Goal: Complete application form: Complete application form

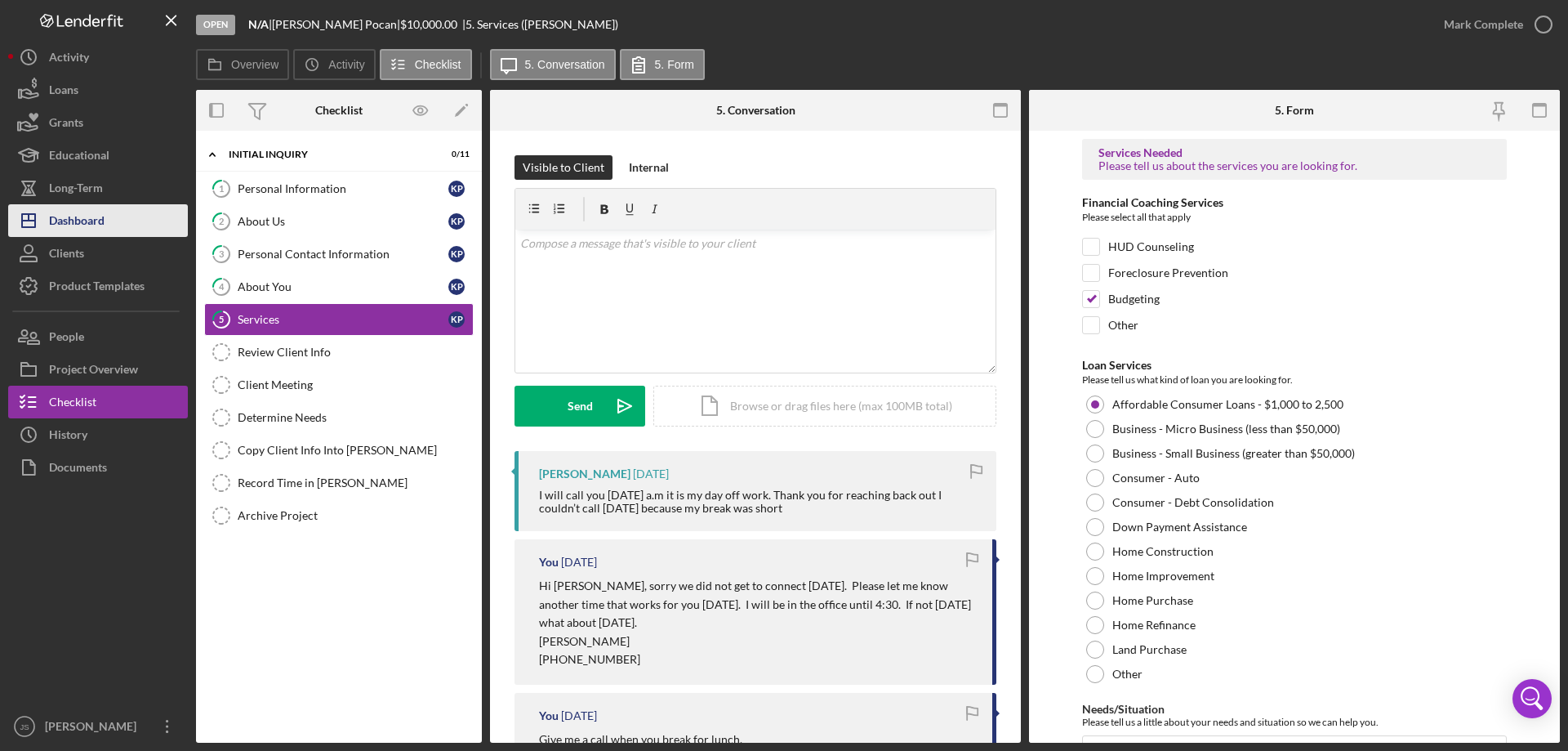
drag, startPoint x: 86, startPoint y: 222, endPoint x: 103, endPoint y: 225, distance: 17.3
click at [86, 222] on div "Dashboard" at bounding box center [77, 222] width 56 height 36
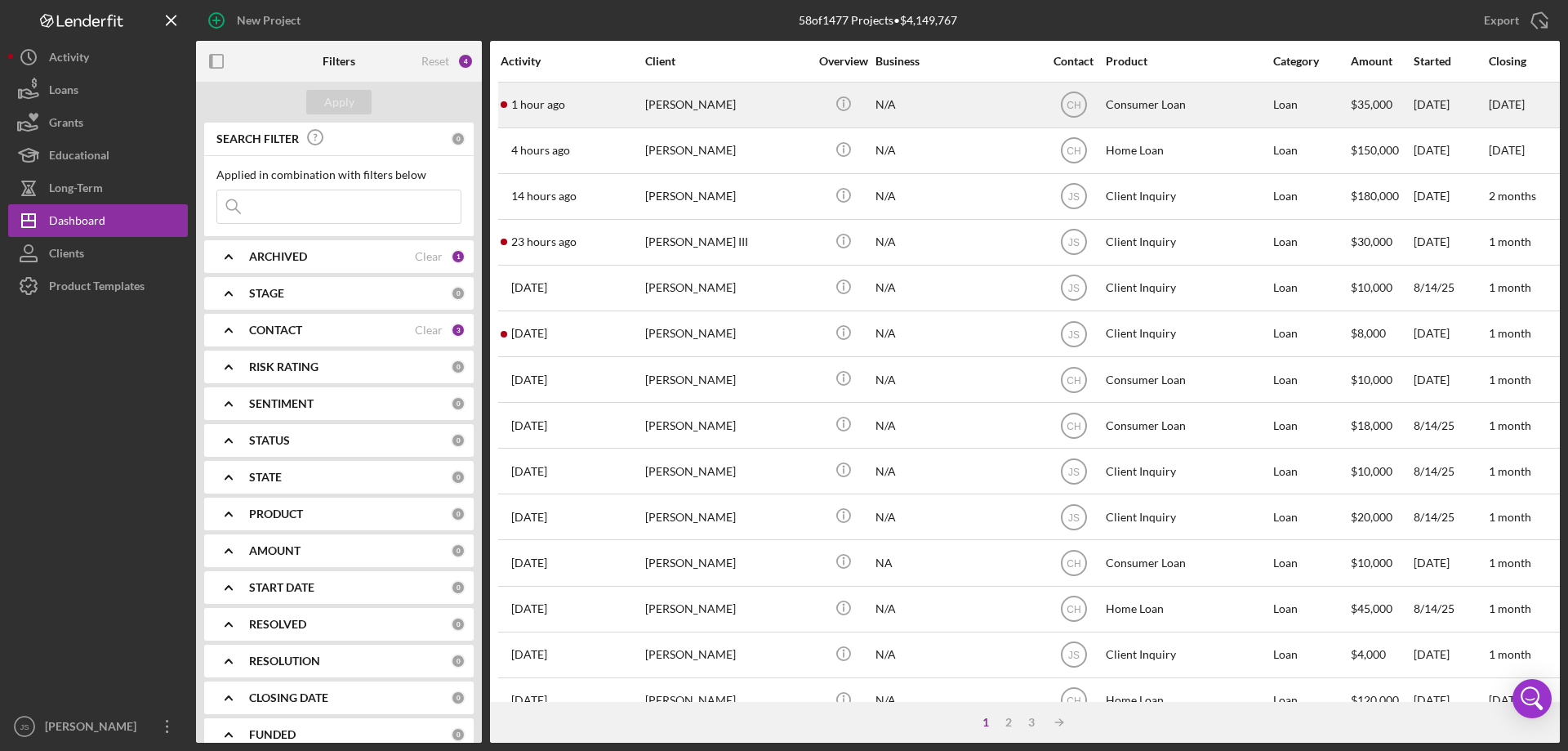
click at [935, 109] on div "N/A" at bounding box center [957, 105] width 163 height 43
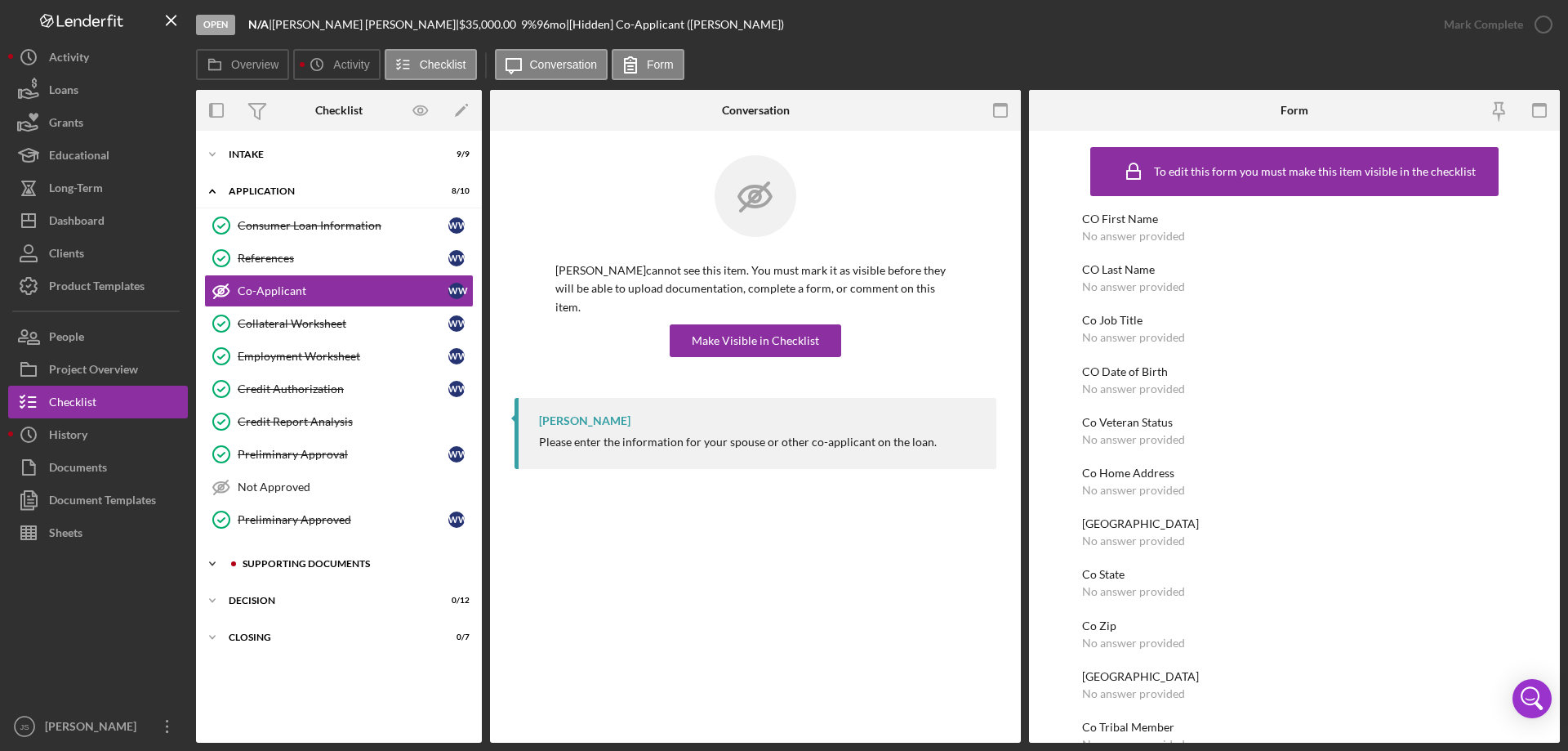
click at [298, 561] on div "Supporting Documents" at bounding box center [352, 564] width 219 height 10
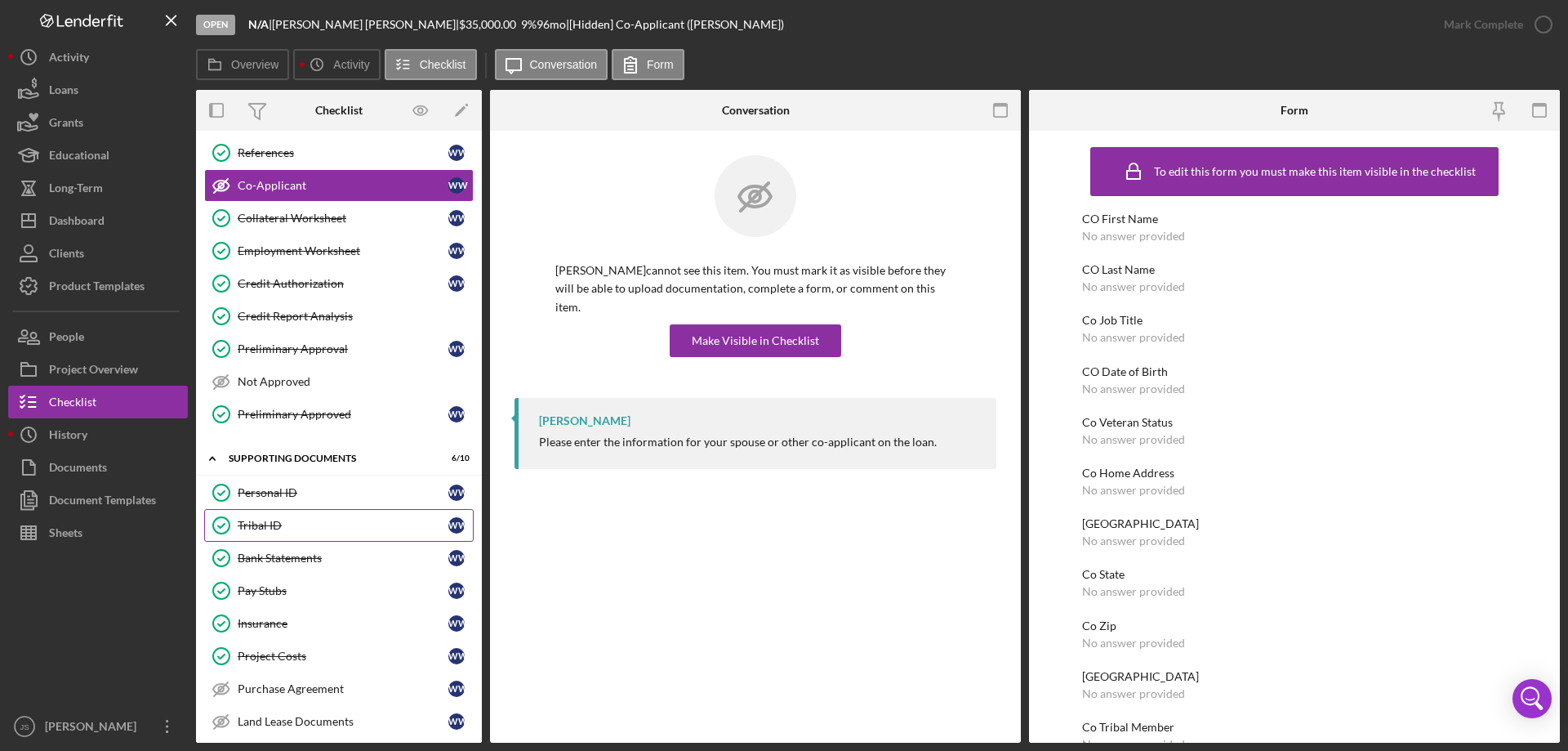
scroll to position [245, 0]
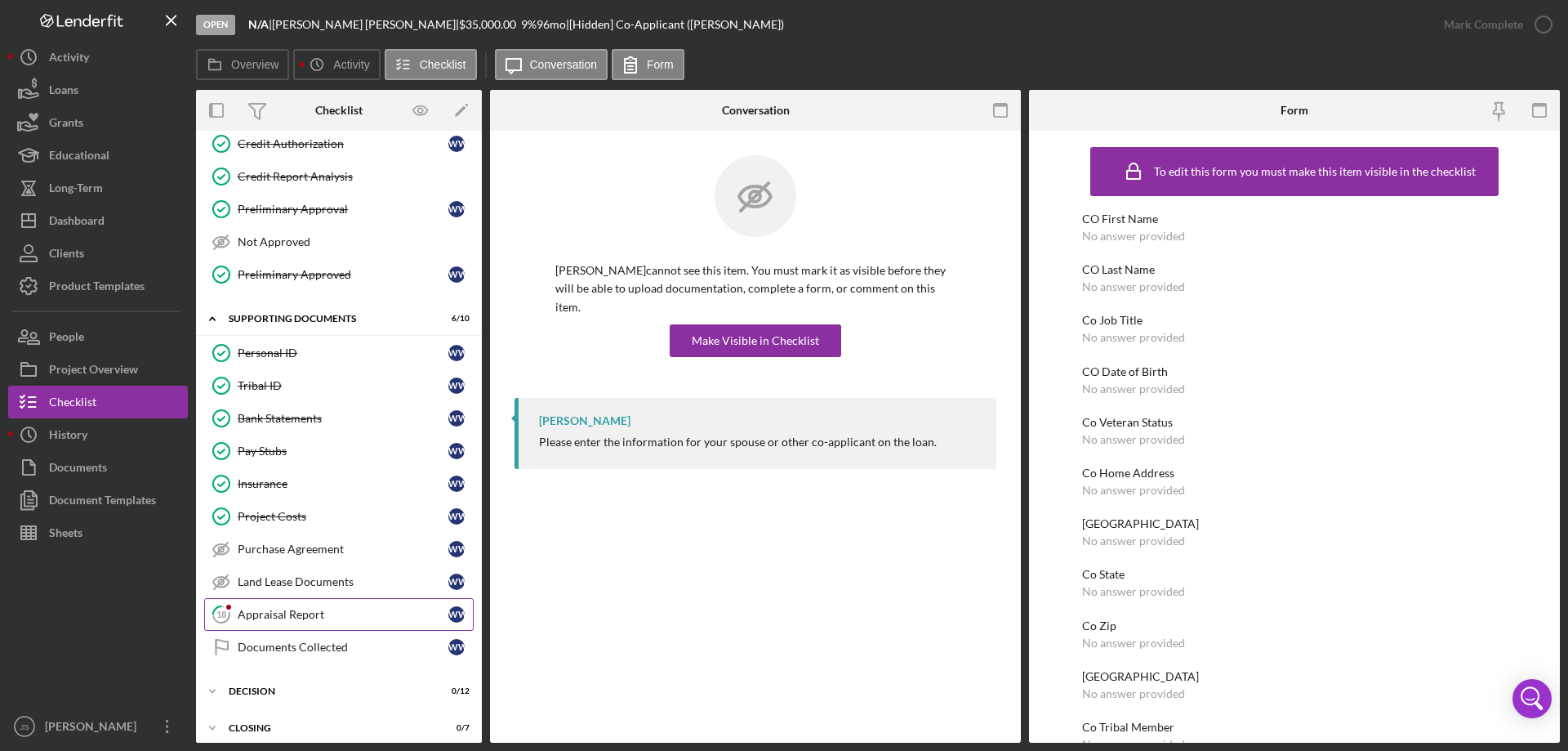
click at [340, 615] on div "Appraisal Report" at bounding box center [342, 614] width 210 height 13
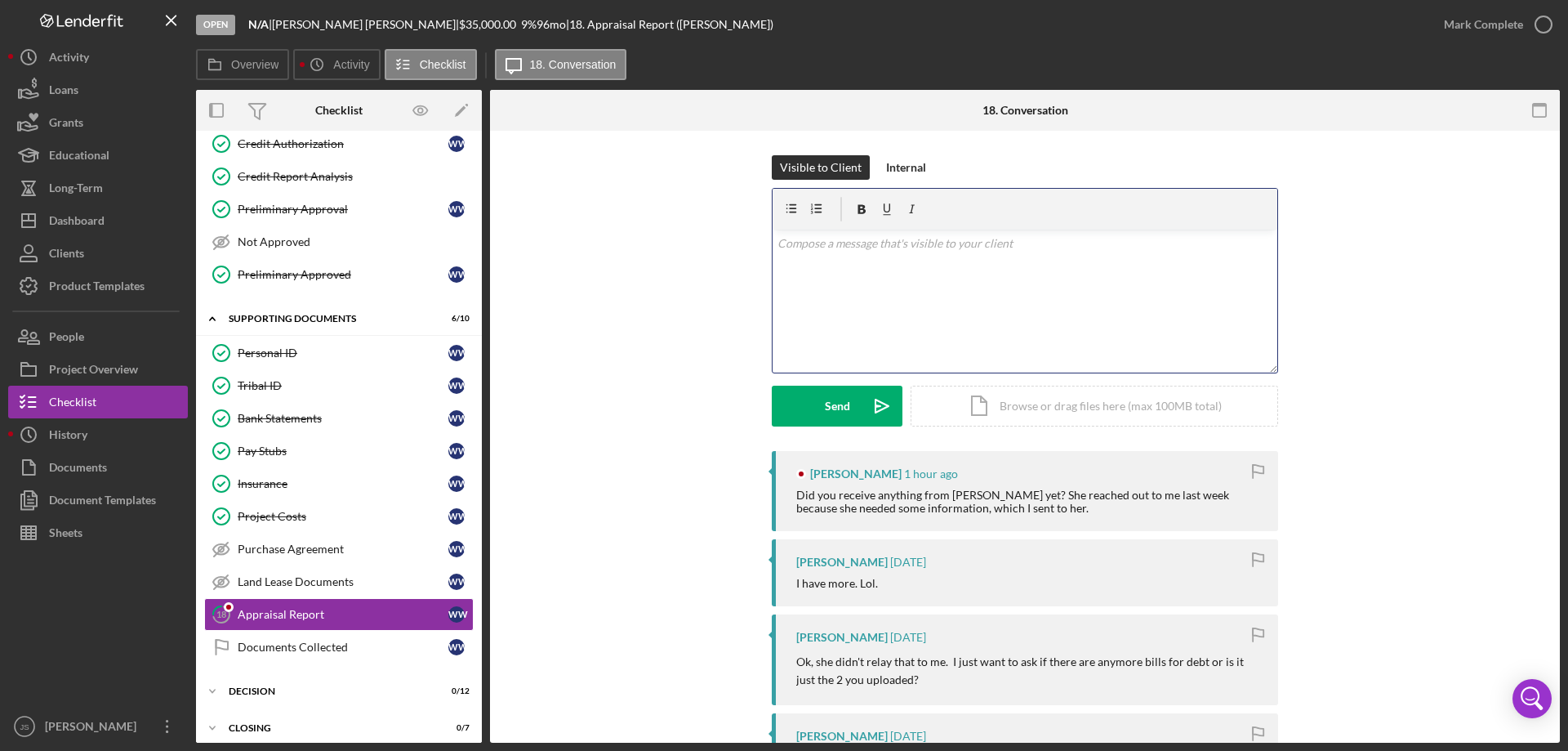
click at [856, 277] on div "v Color teal Color pink Remove color Add row above Add row below Add column bef…" at bounding box center [1024, 300] width 505 height 143
click at [828, 403] on div "Send" at bounding box center [838, 406] width 25 height 41
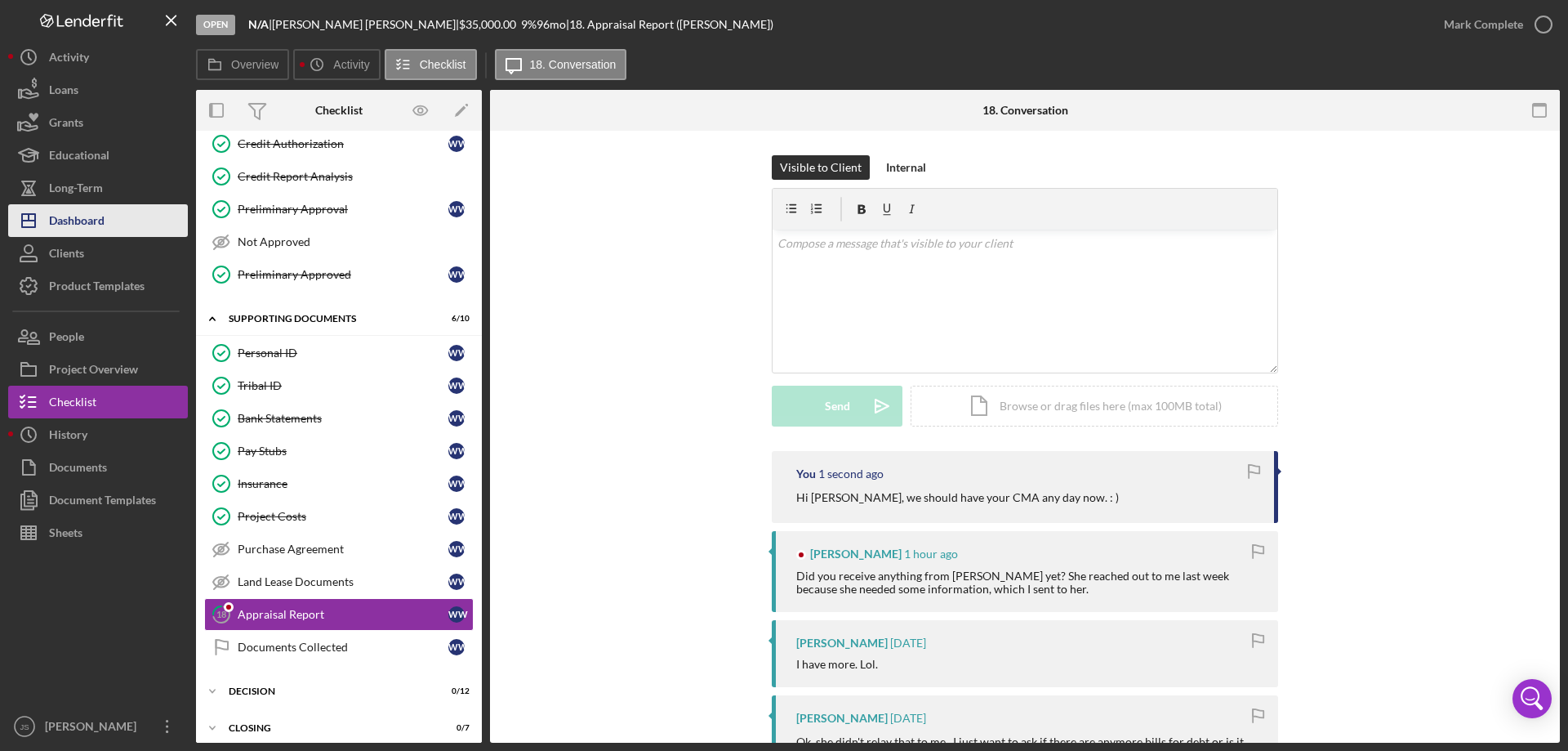
click at [85, 217] on div "Dashboard" at bounding box center [77, 222] width 56 height 36
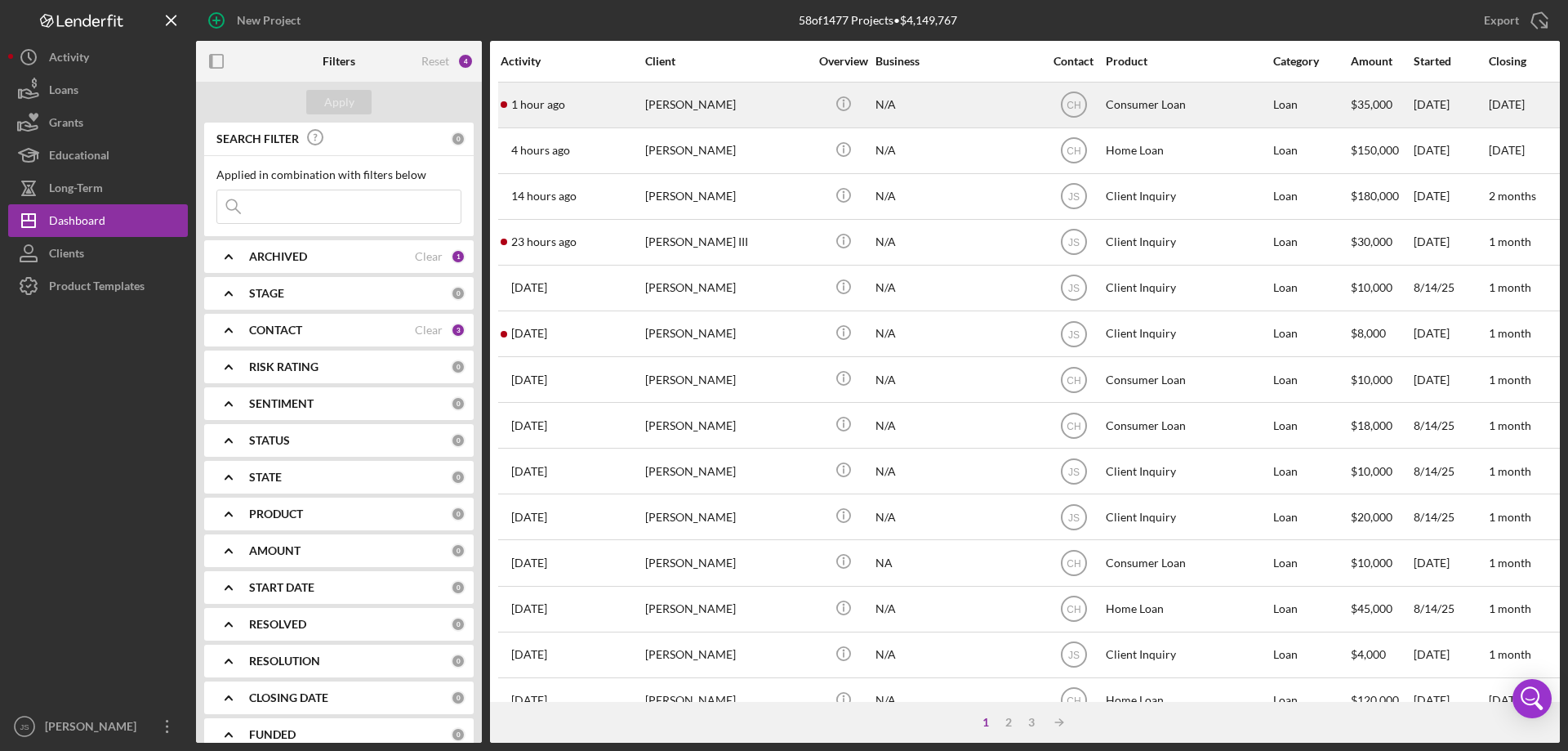
click at [800, 110] on div "[PERSON_NAME]" at bounding box center [726, 105] width 163 height 43
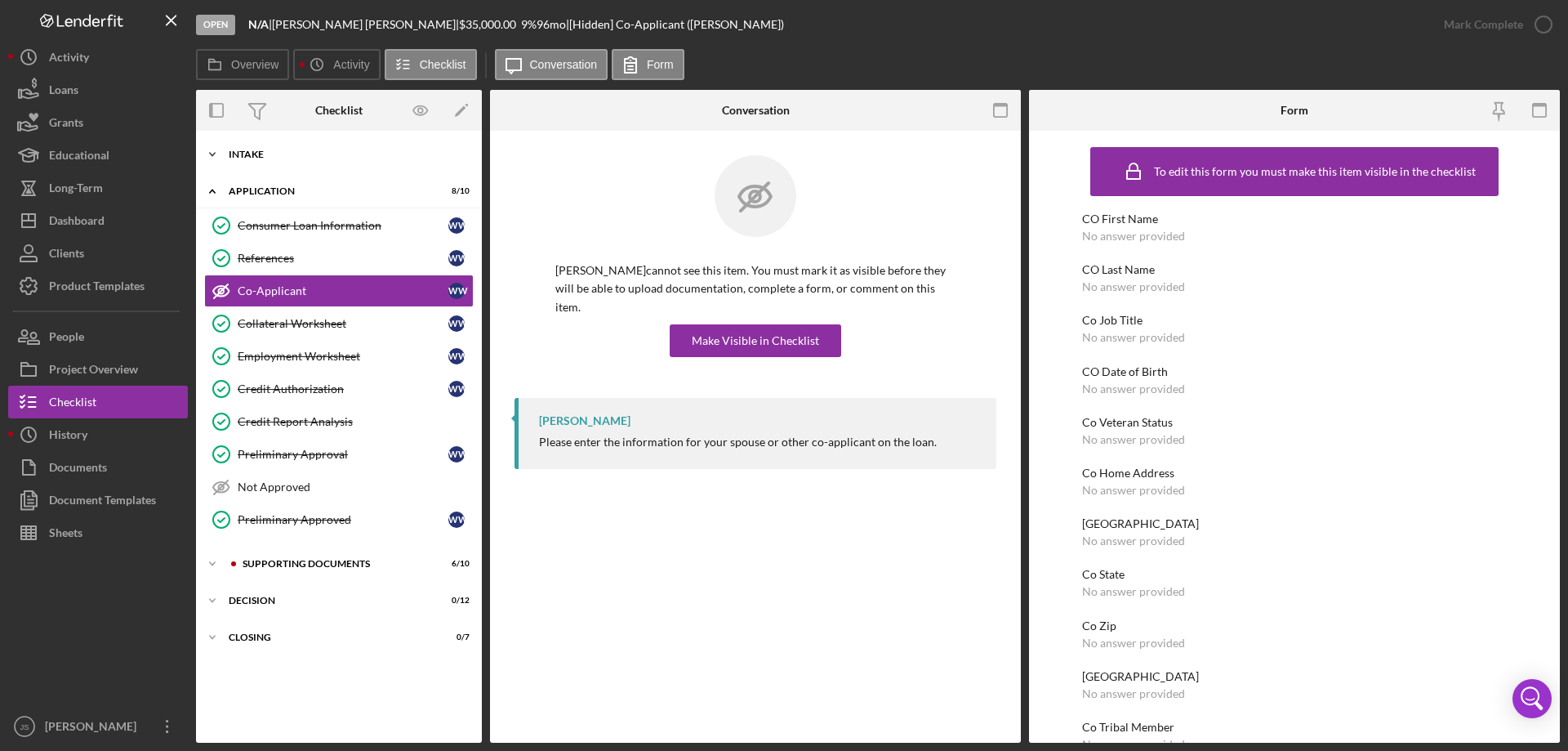
click at [214, 153] on icon "Icon/Expander" at bounding box center [212, 154] width 33 height 33
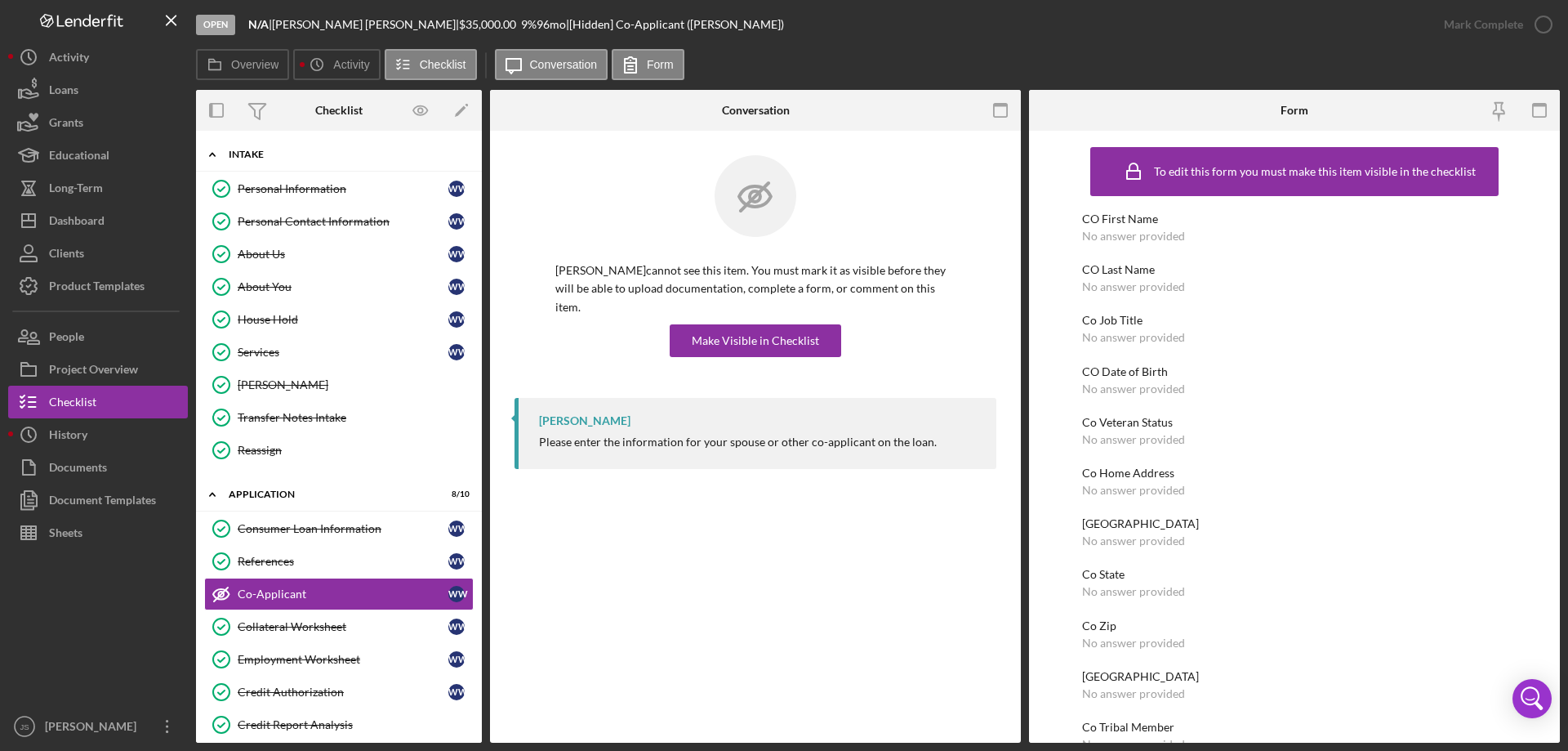
click at [214, 153] on icon "Icon/Expander" at bounding box center [212, 154] width 33 height 33
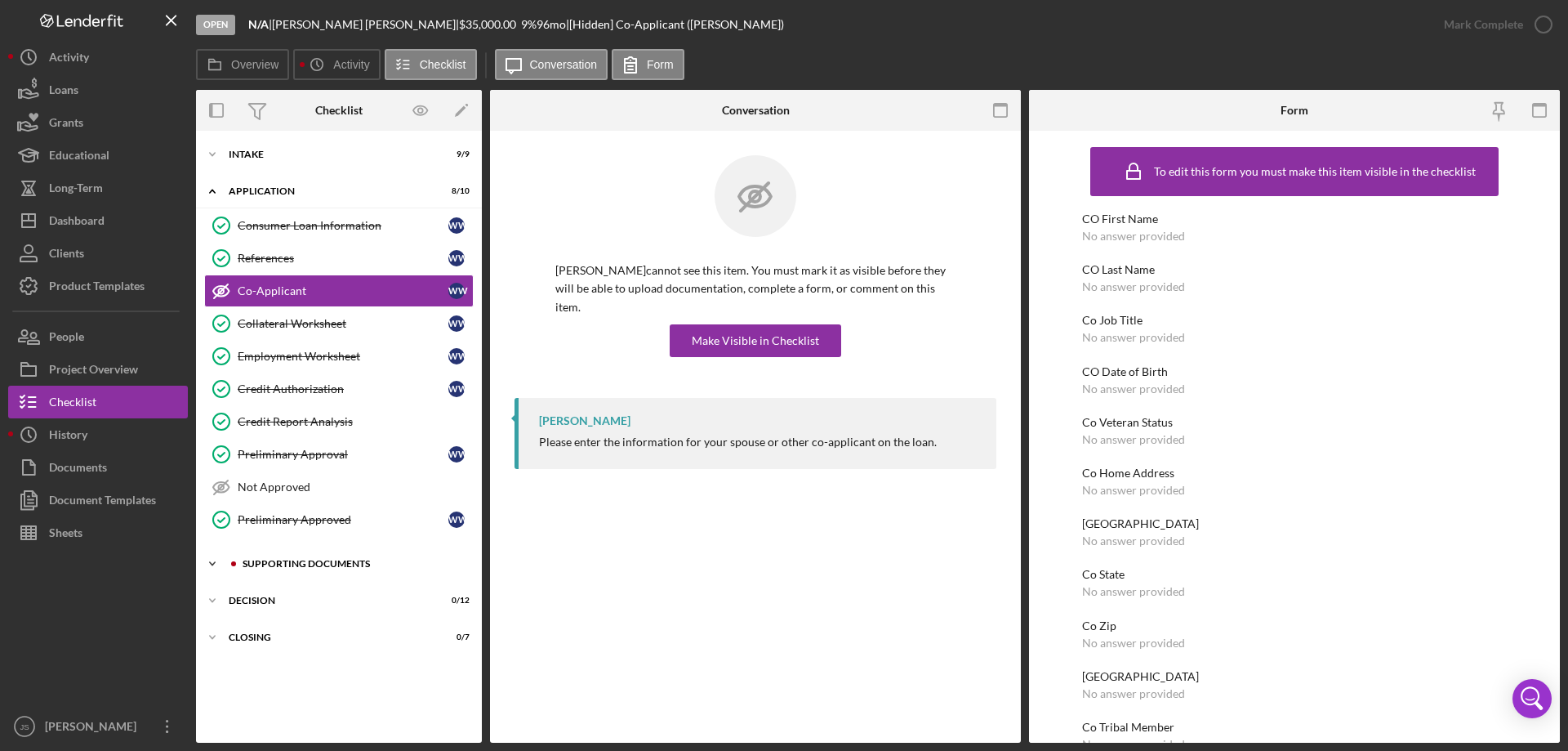
click at [215, 156] on polyline at bounding box center [212, 155] width 5 height 3
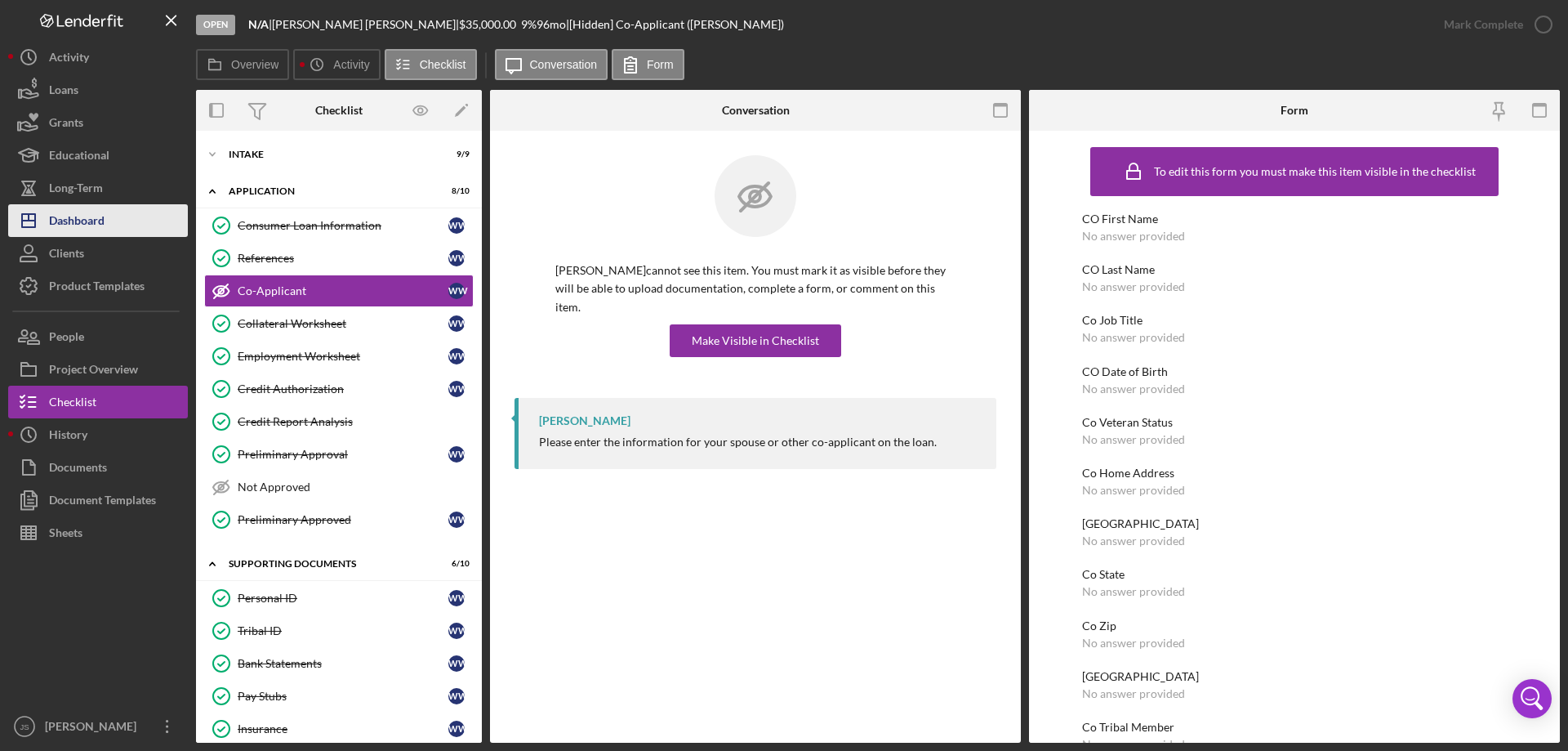
click at [51, 222] on div "Dashboard" at bounding box center [77, 222] width 56 height 36
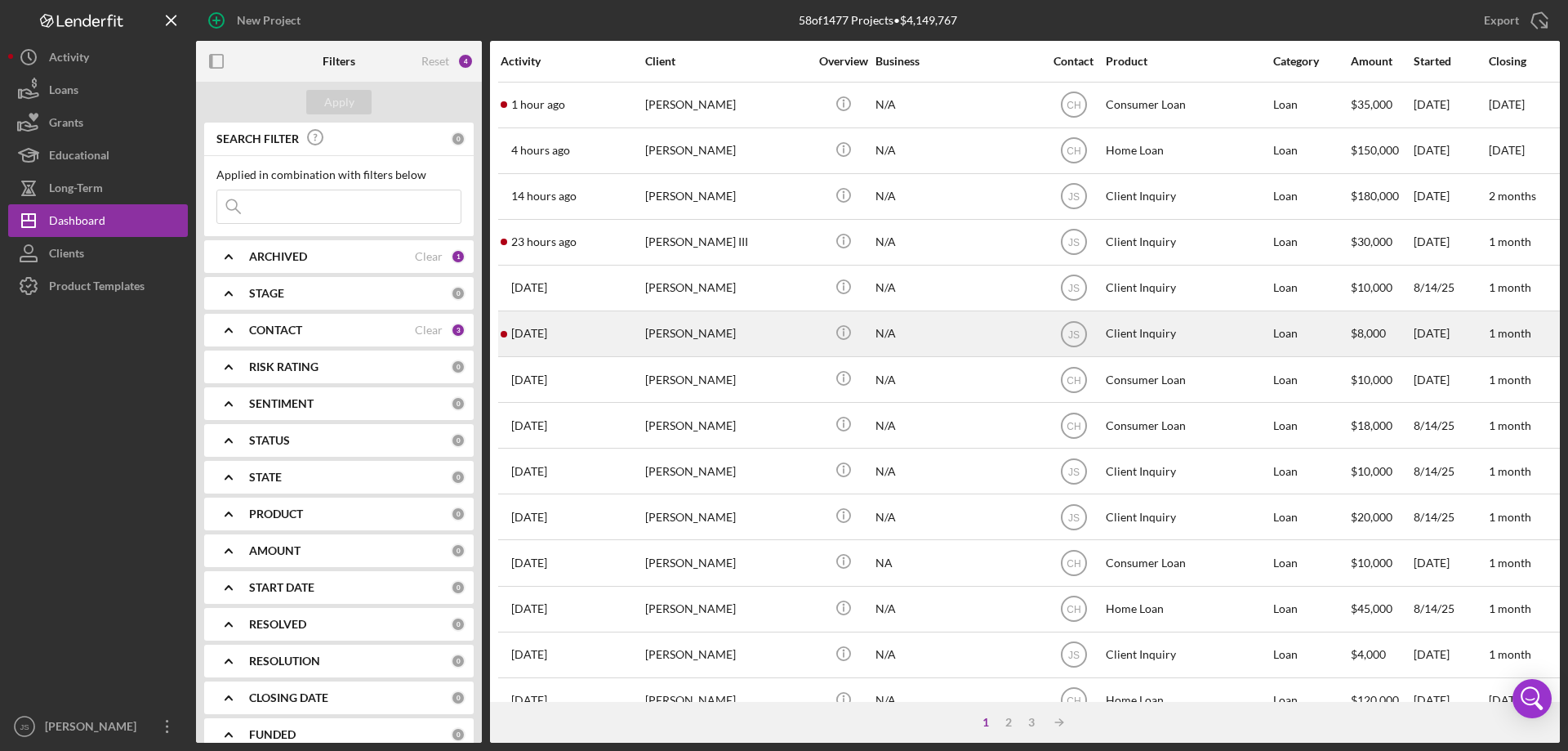
click at [969, 343] on div "N/A" at bounding box center [957, 333] width 163 height 43
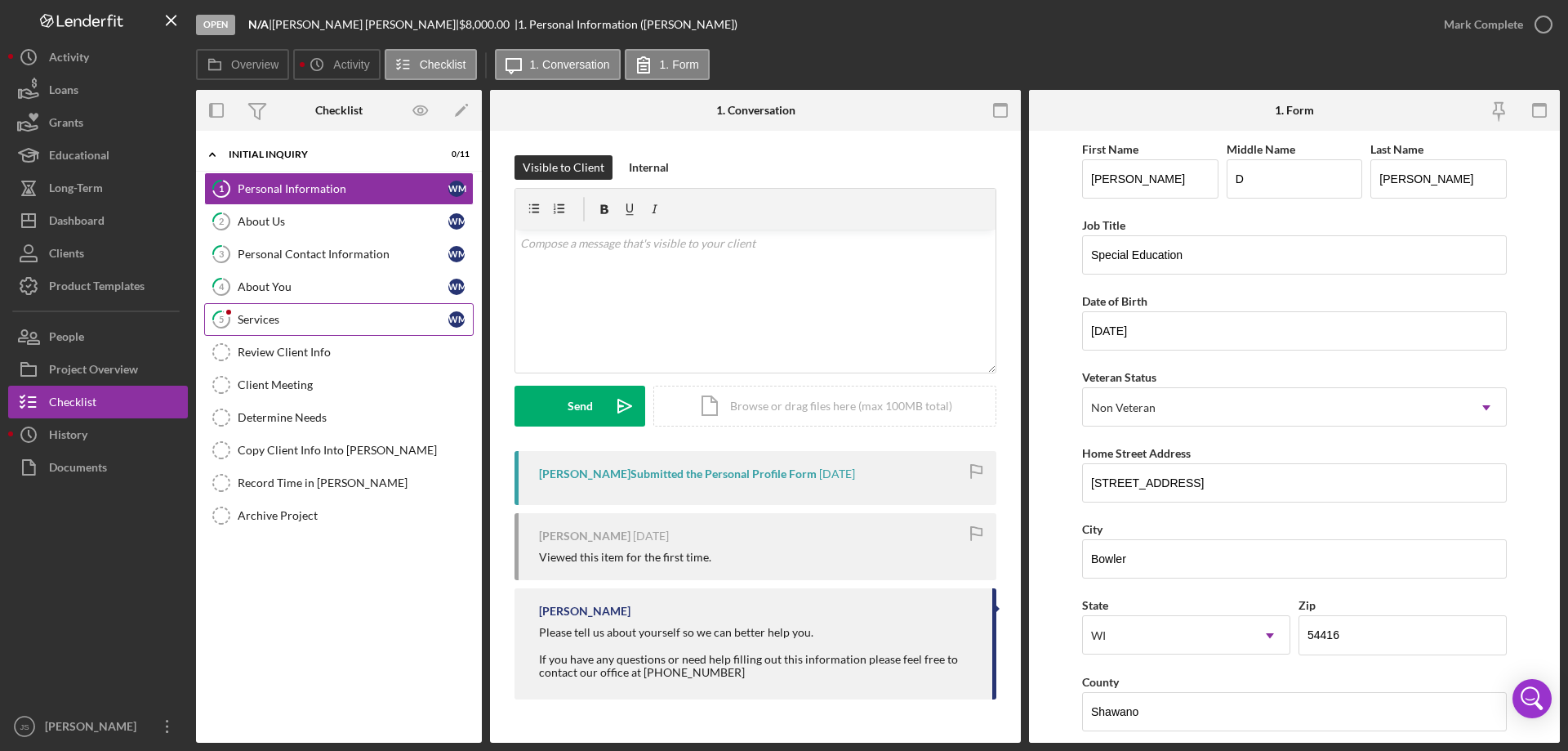
click at [282, 321] on div "Services" at bounding box center [342, 319] width 210 height 13
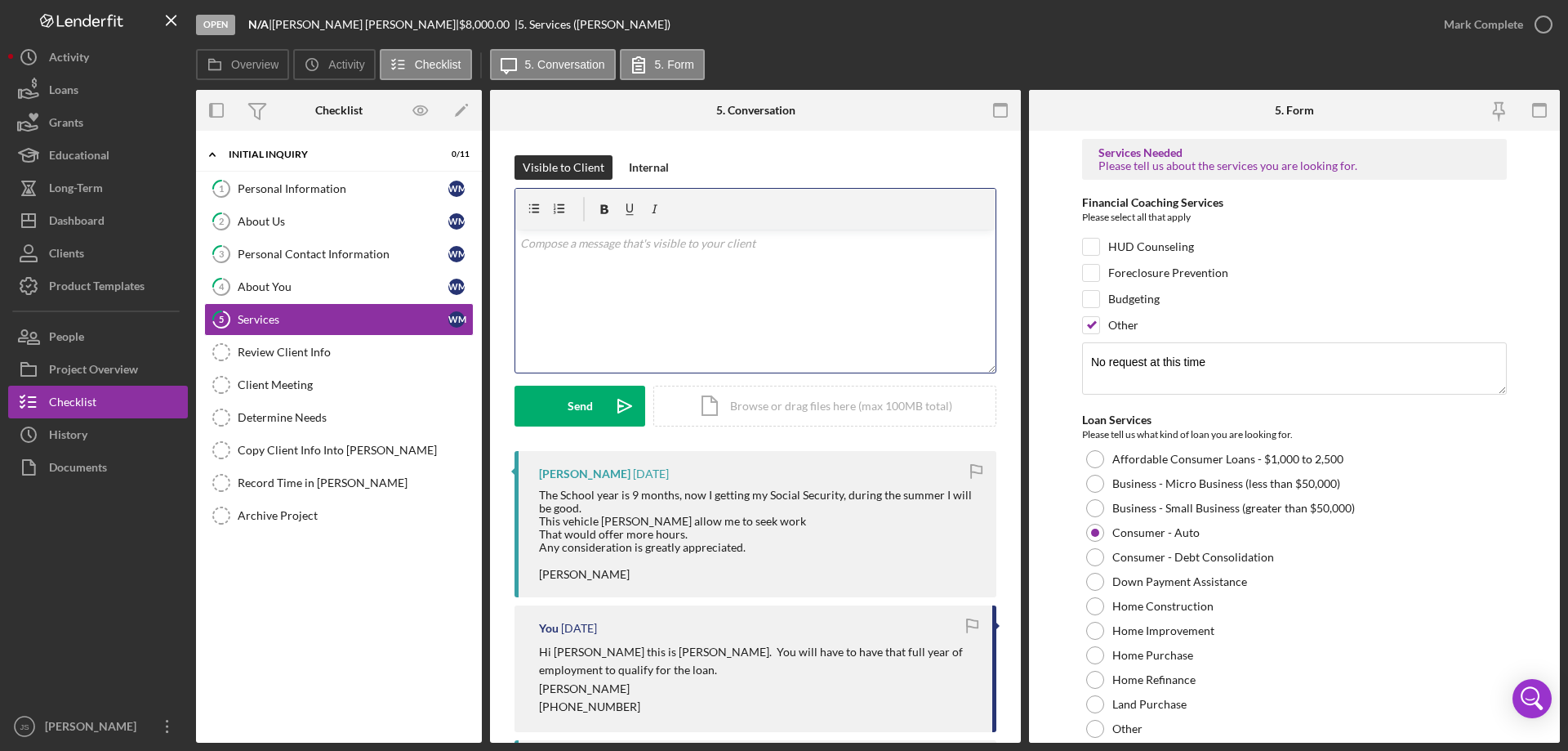
click at [614, 258] on div "v Color teal Color pink Remove color Add row above Add row below Add column bef…" at bounding box center [756, 300] width 480 height 143
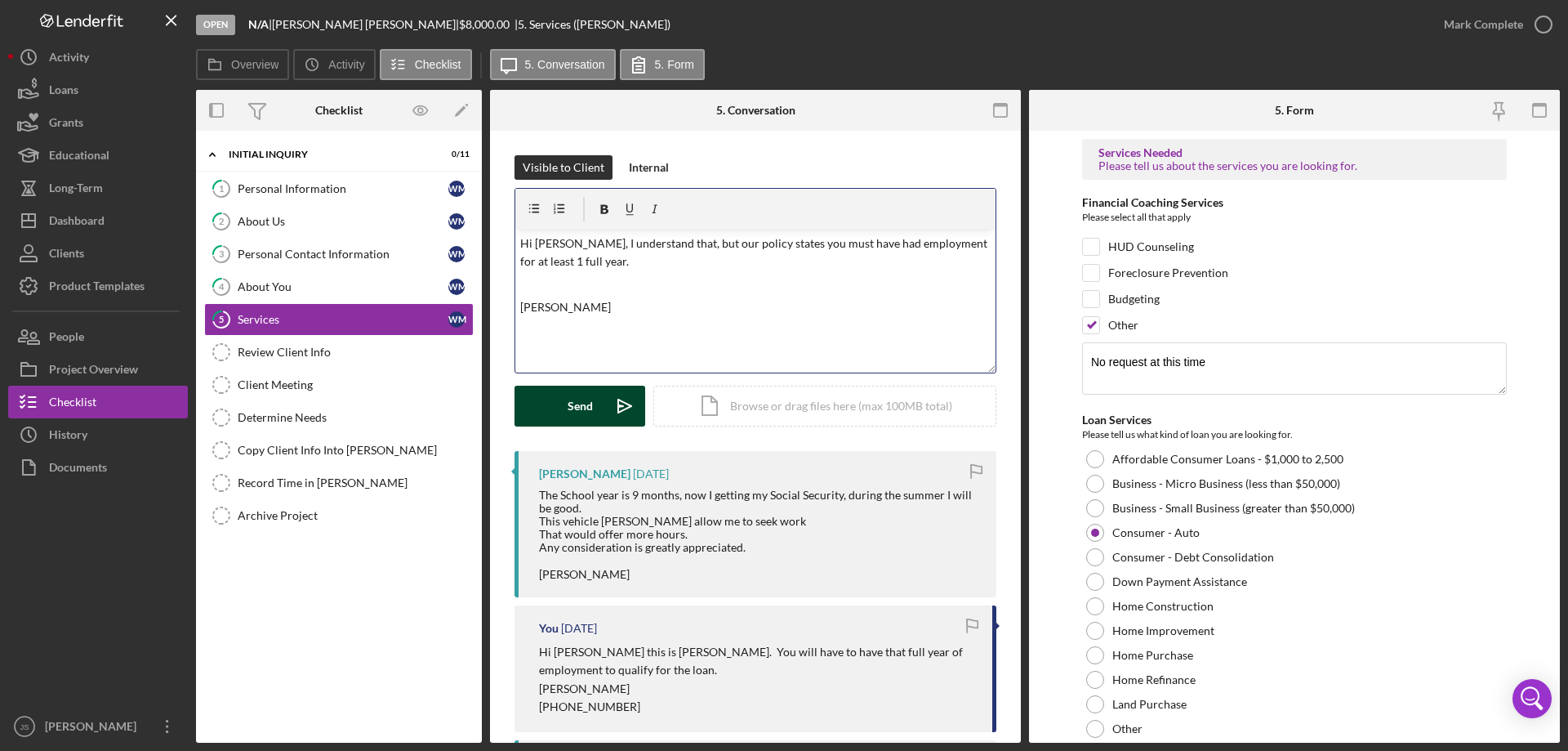
click at [561, 407] on button "Send Icon/icon-invite-send" at bounding box center [580, 406] width 131 height 41
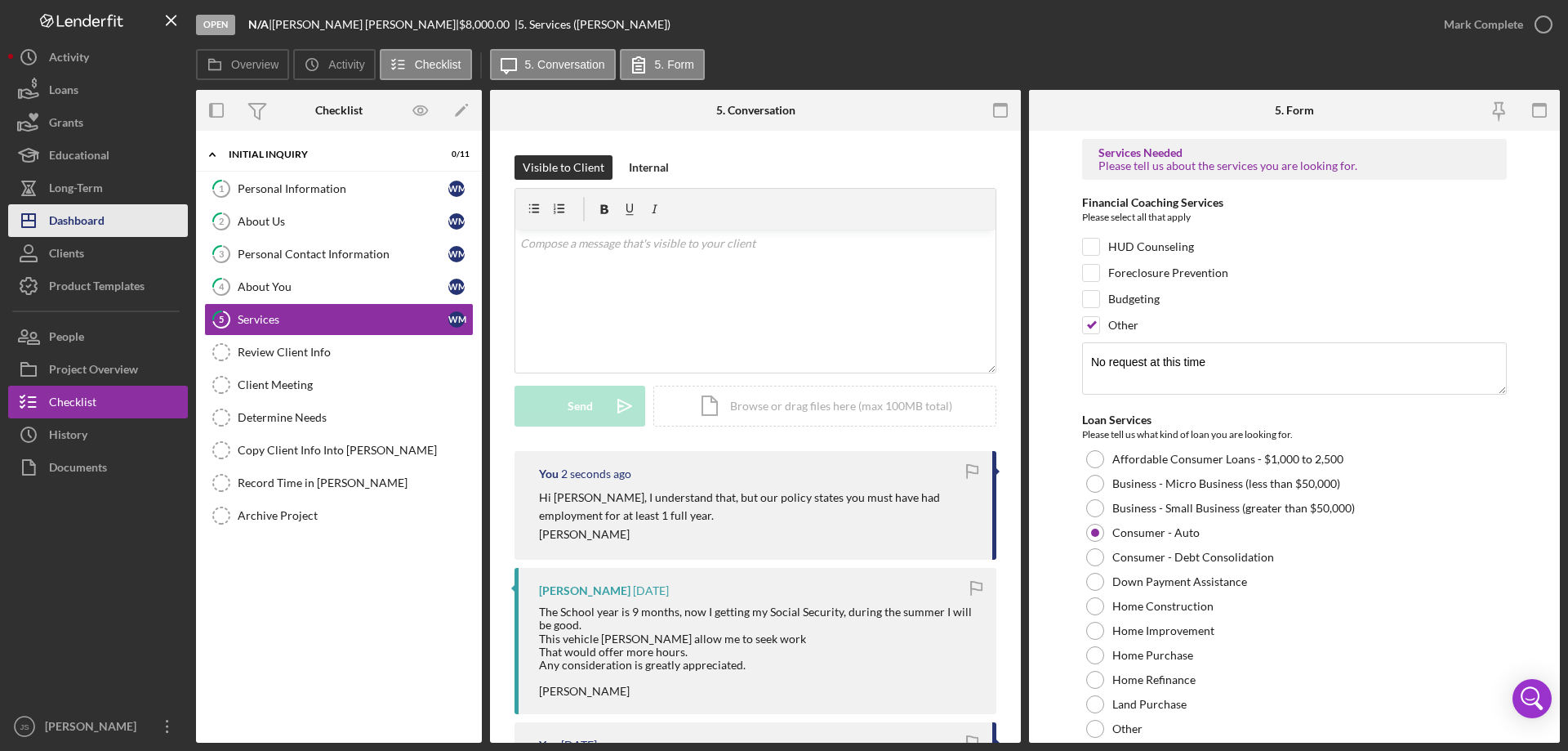
click at [64, 221] on div "Dashboard" at bounding box center [77, 222] width 56 height 36
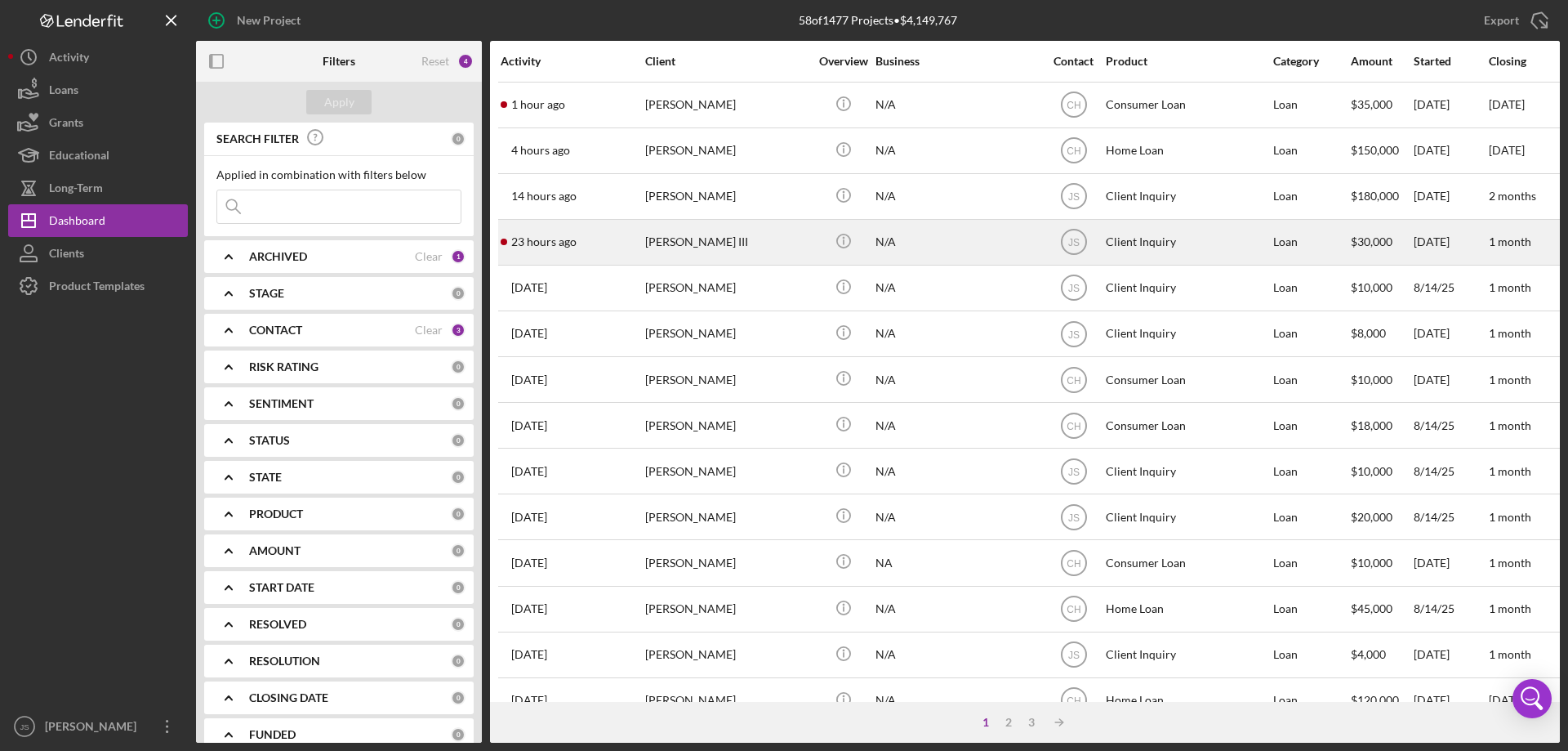
click at [790, 251] on div "[PERSON_NAME] III" at bounding box center [726, 242] width 163 height 43
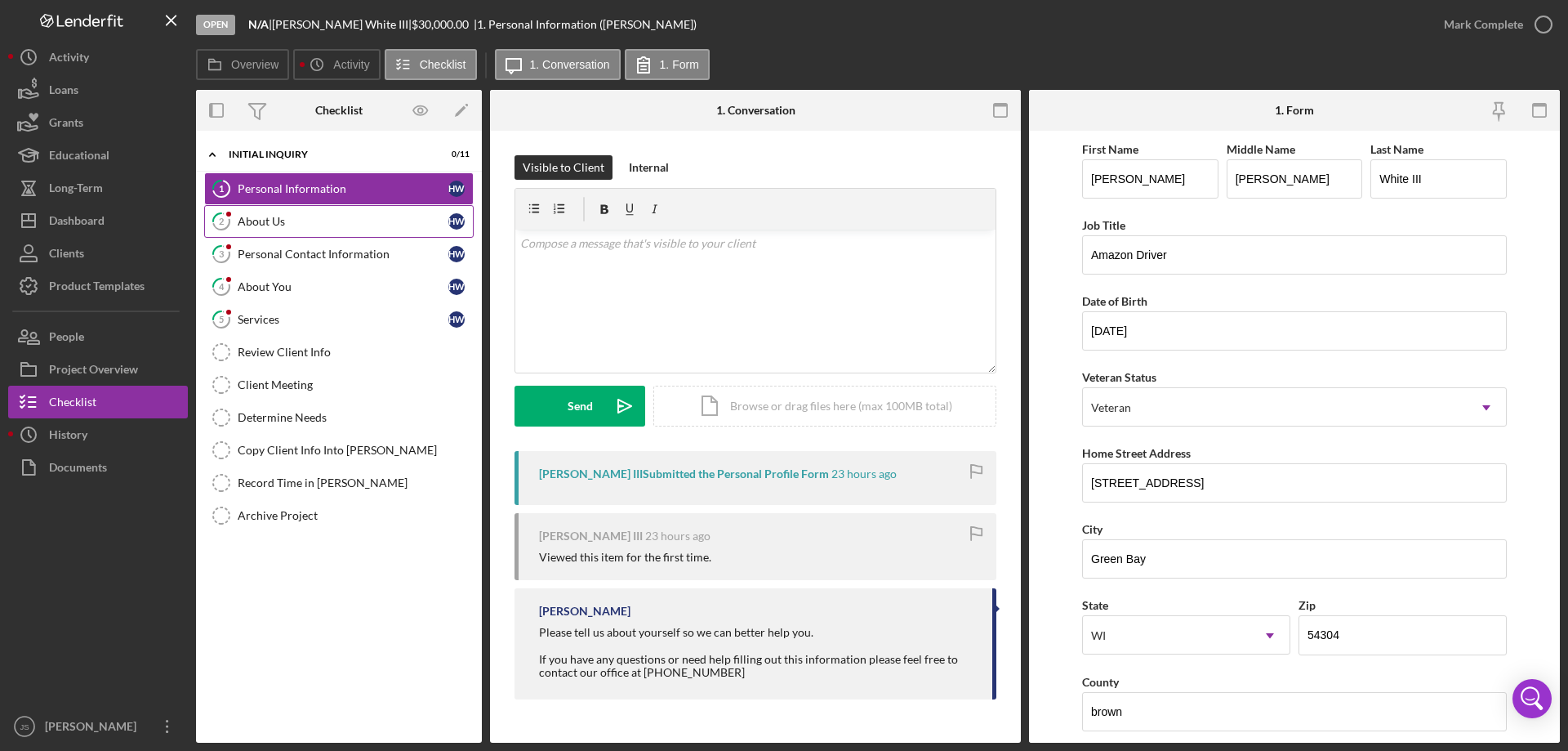
click at [321, 228] on div "About Us" at bounding box center [342, 221] width 210 height 13
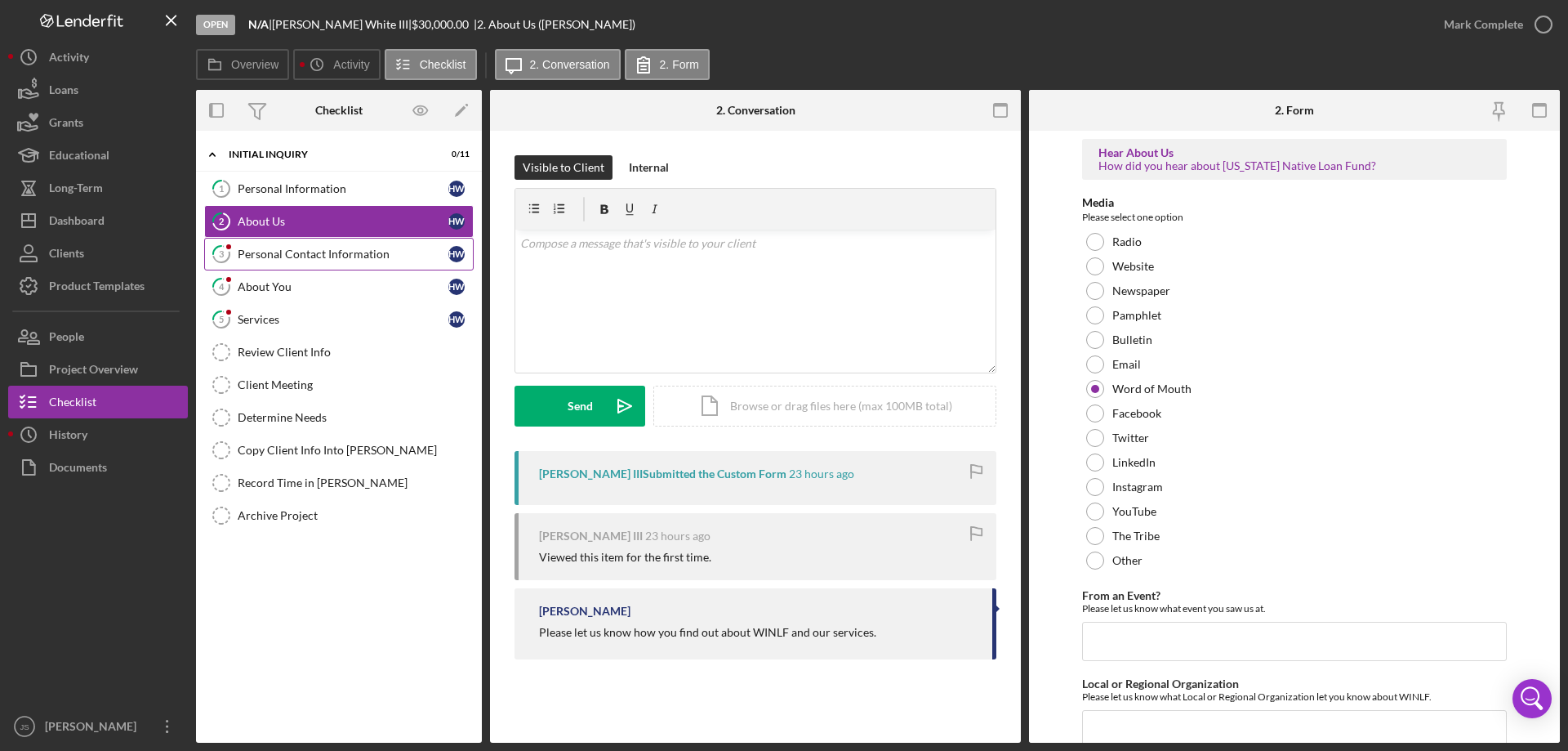
click at [280, 254] on div "Personal Contact Information" at bounding box center [342, 254] width 210 height 13
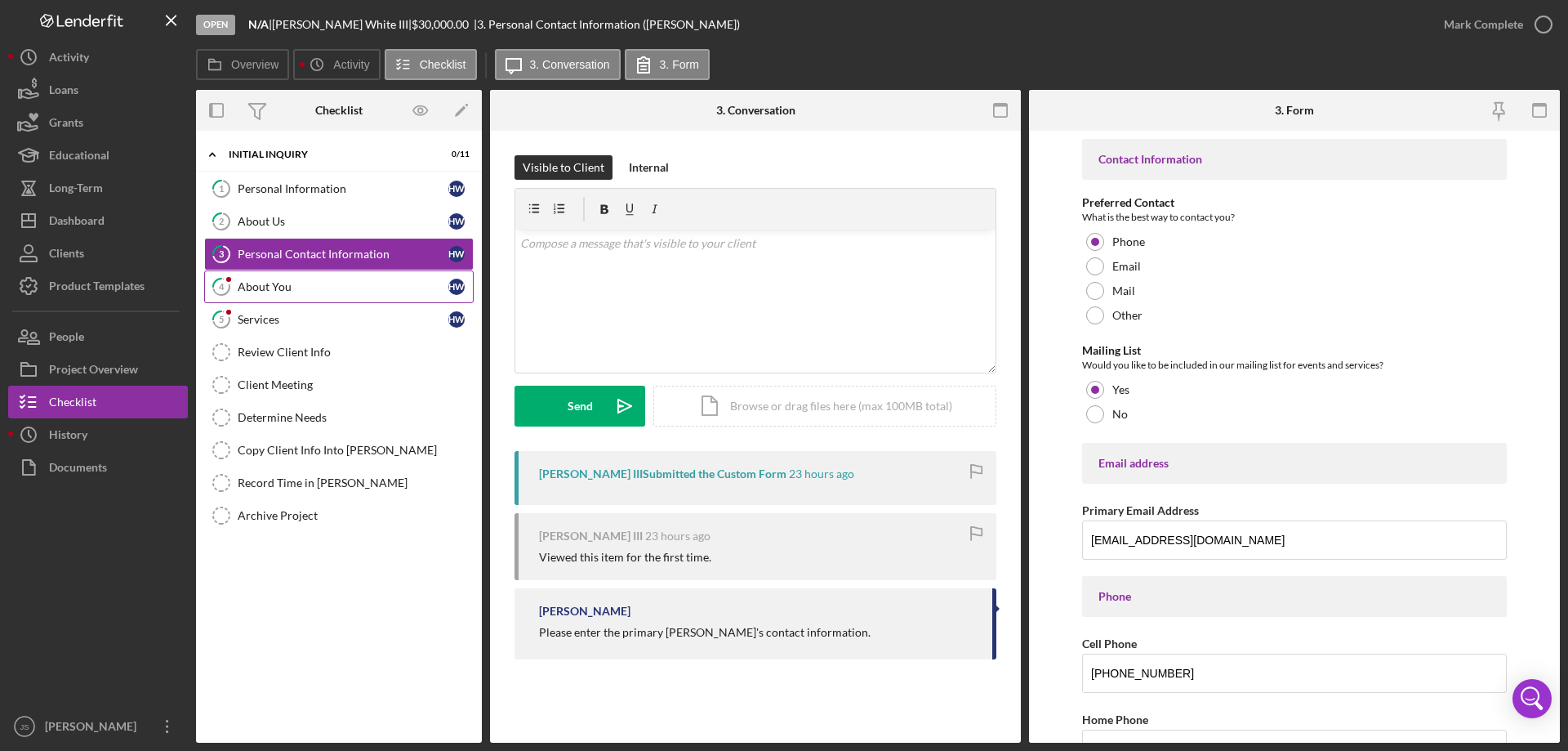
click at [308, 288] on div "About You" at bounding box center [342, 286] width 210 height 13
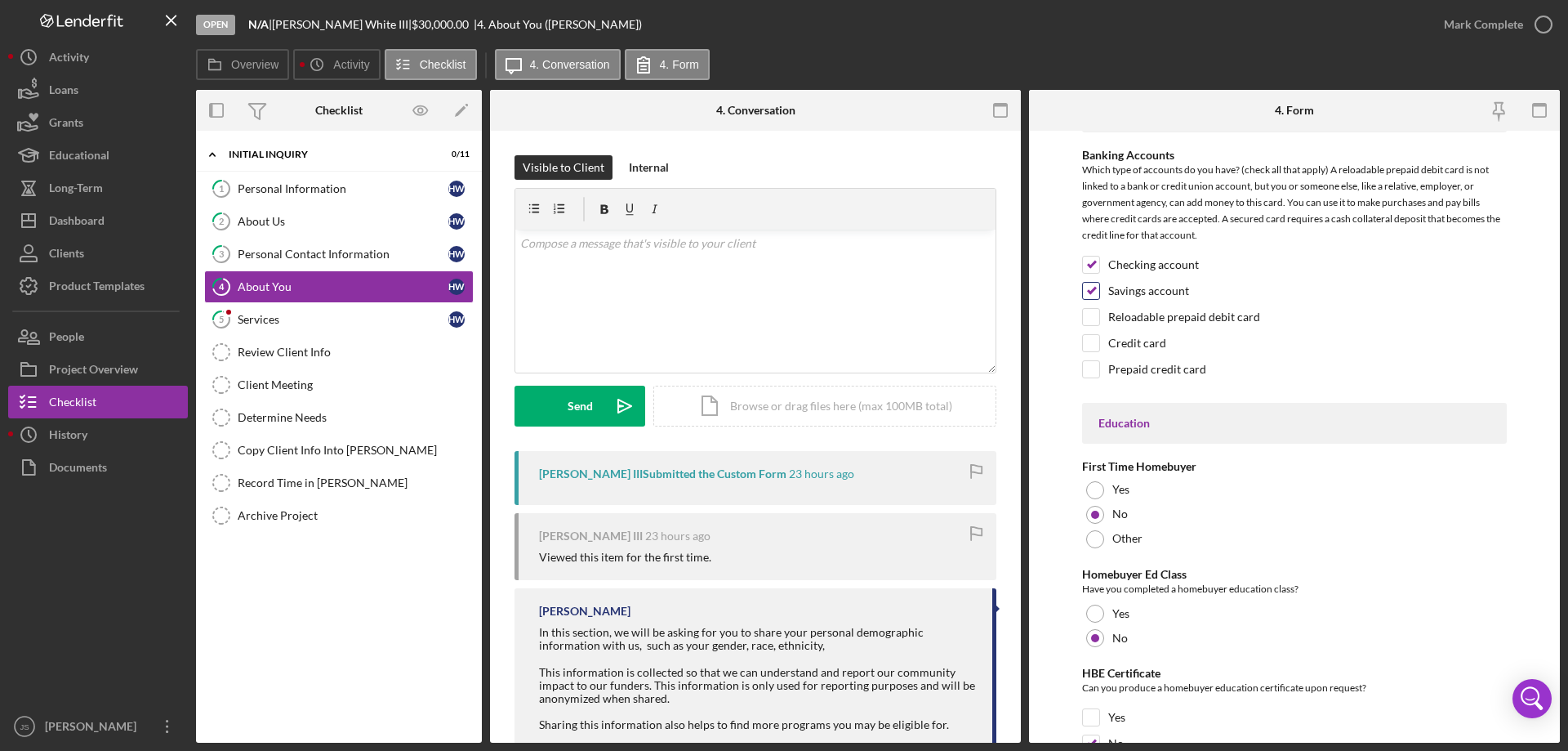
scroll to position [2907, 0]
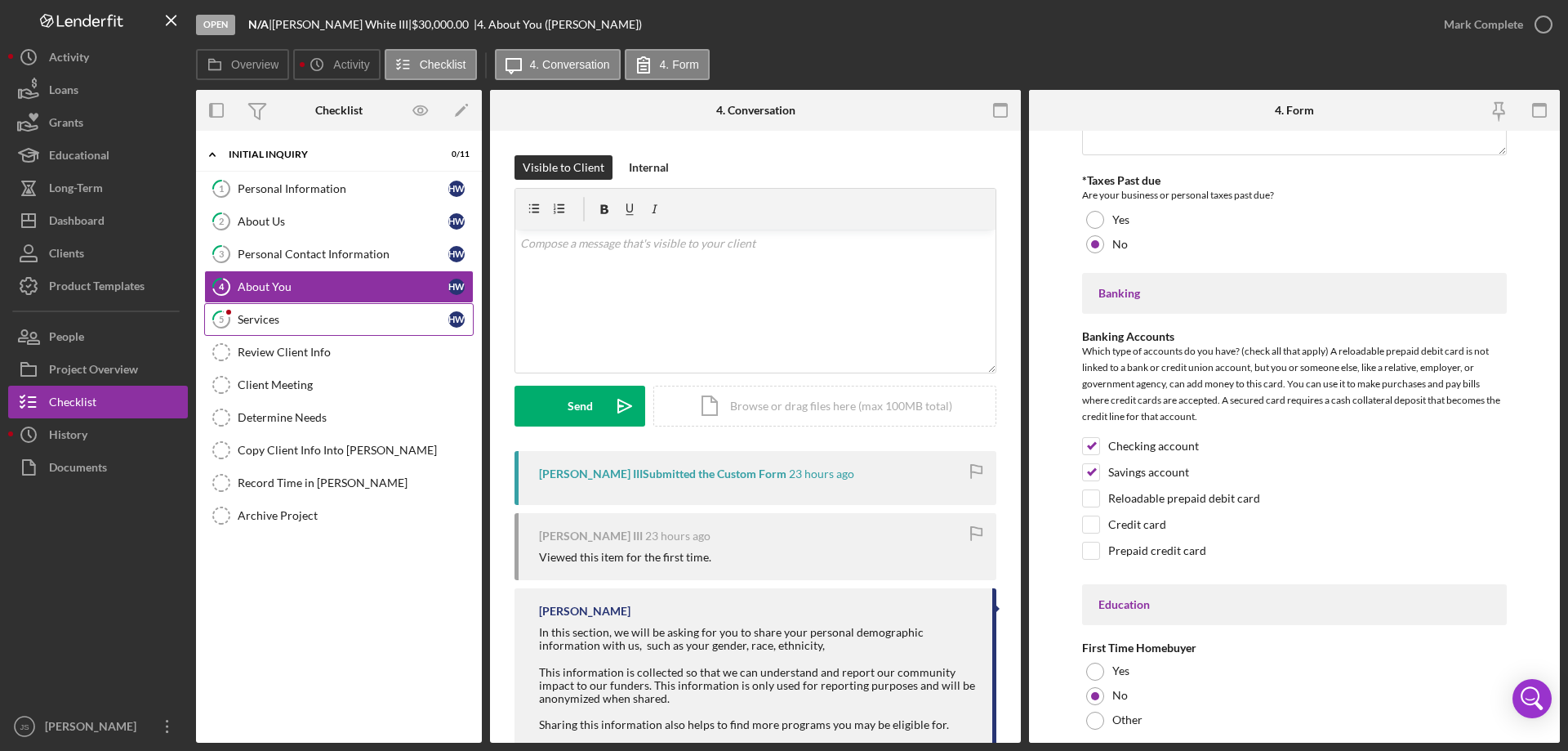
click at [379, 316] on div "Services" at bounding box center [342, 319] width 210 height 13
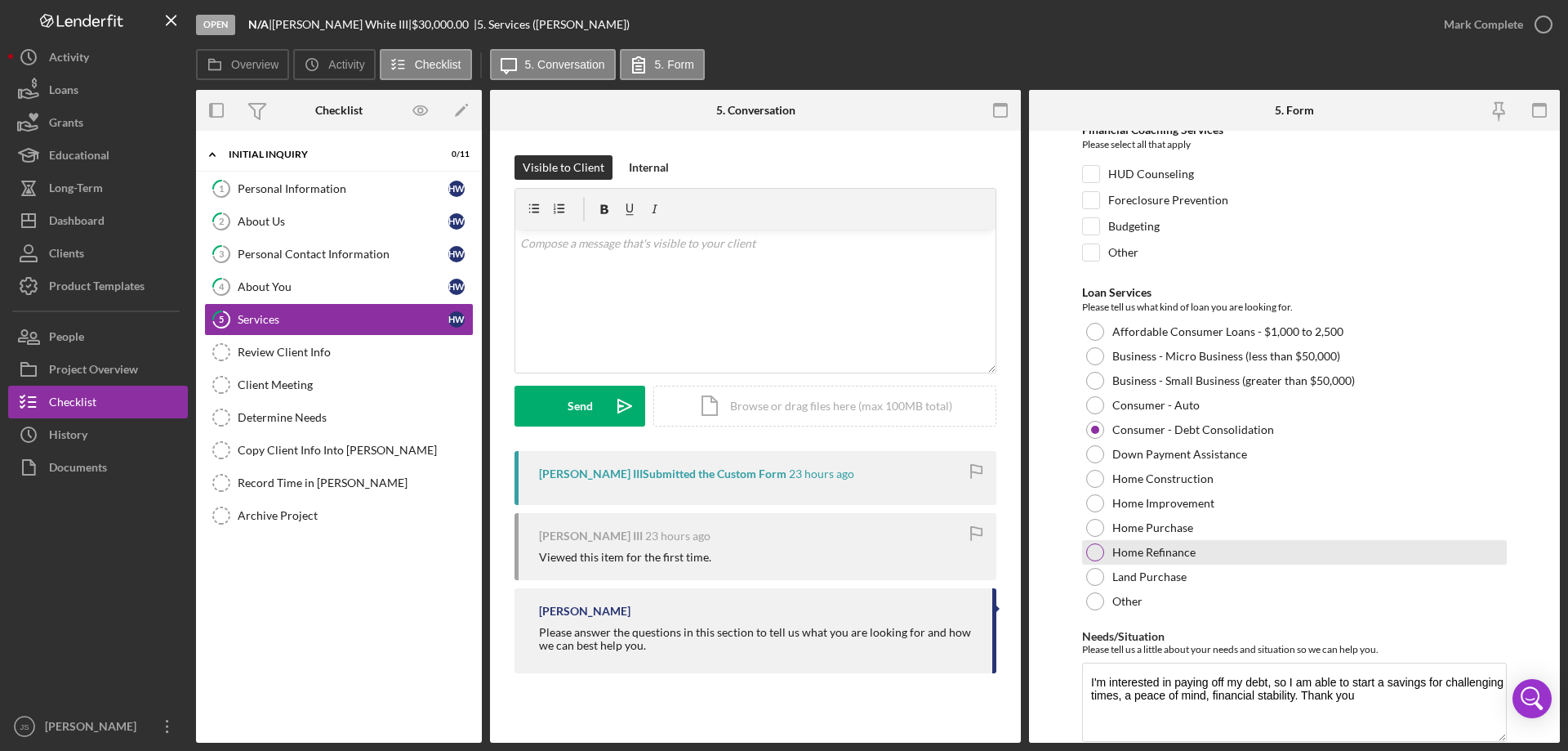
scroll to position [134, 0]
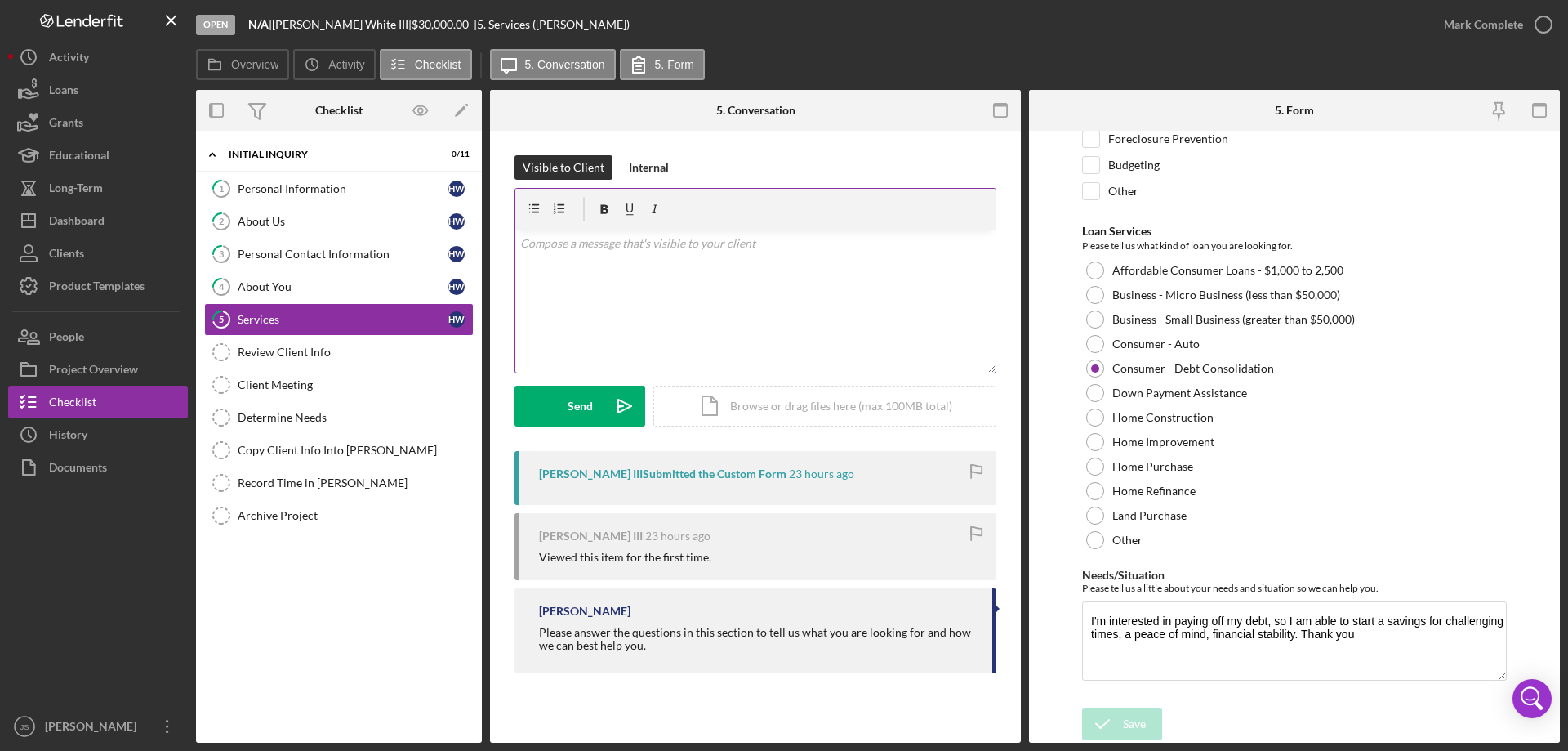
click at [567, 255] on div "v Color teal Color pink Remove color Add row above Add row below Add column bef…" at bounding box center [756, 300] width 480 height 143
click at [90, 218] on div "Dashboard" at bounding box center [77, 222] width 56 height 36
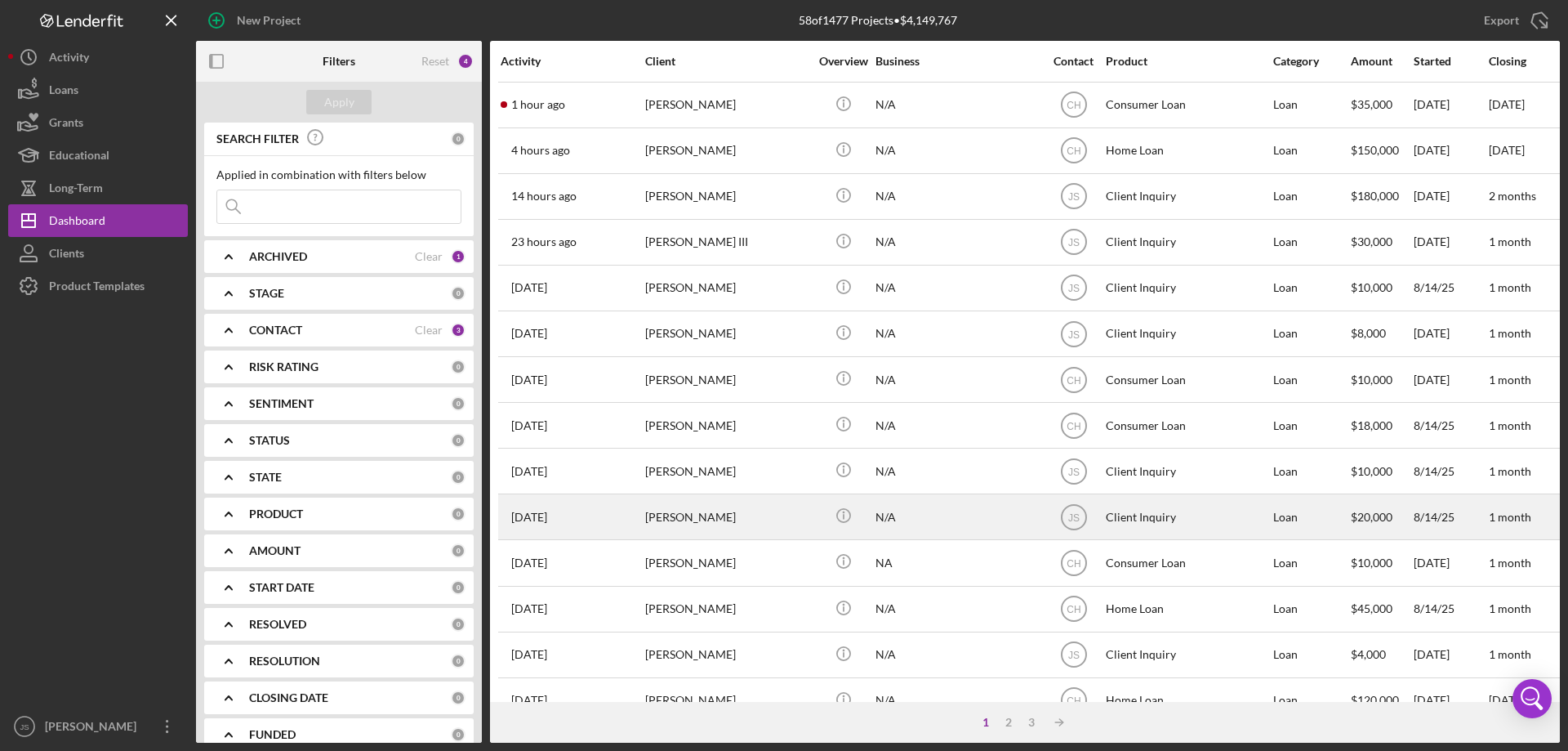
click at [789, 528] on div "[PERSON_NAME]" at bounding box center [726, 516] width 163 height 43
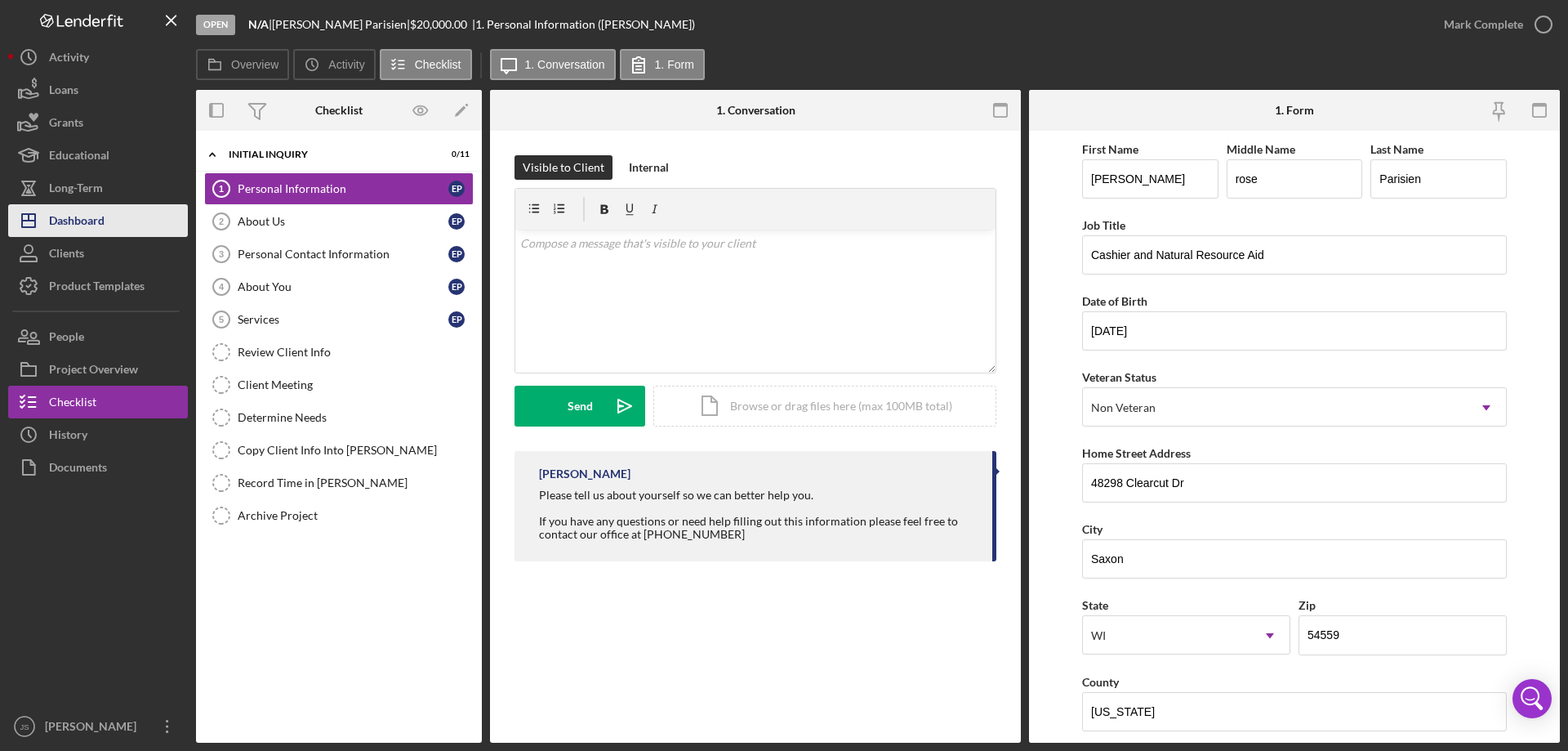
click at [107, 219] on button "Icon/Dashboard Dashboard" at bounding box center [98, 220] width 180 height 33
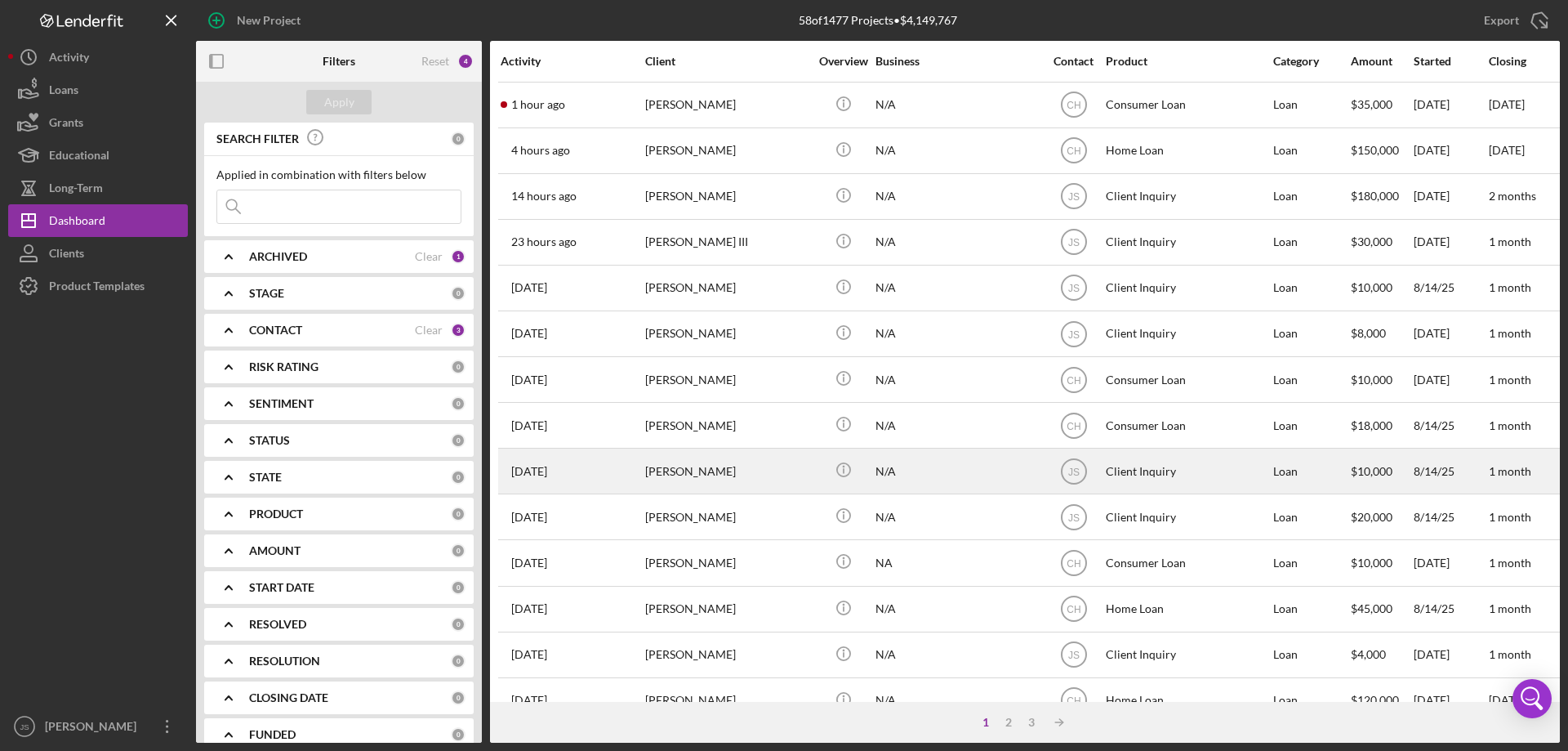
click at [773, 481] on div "[PERSON_NAME]" at bounding box center [726, 470] width 163 height 43
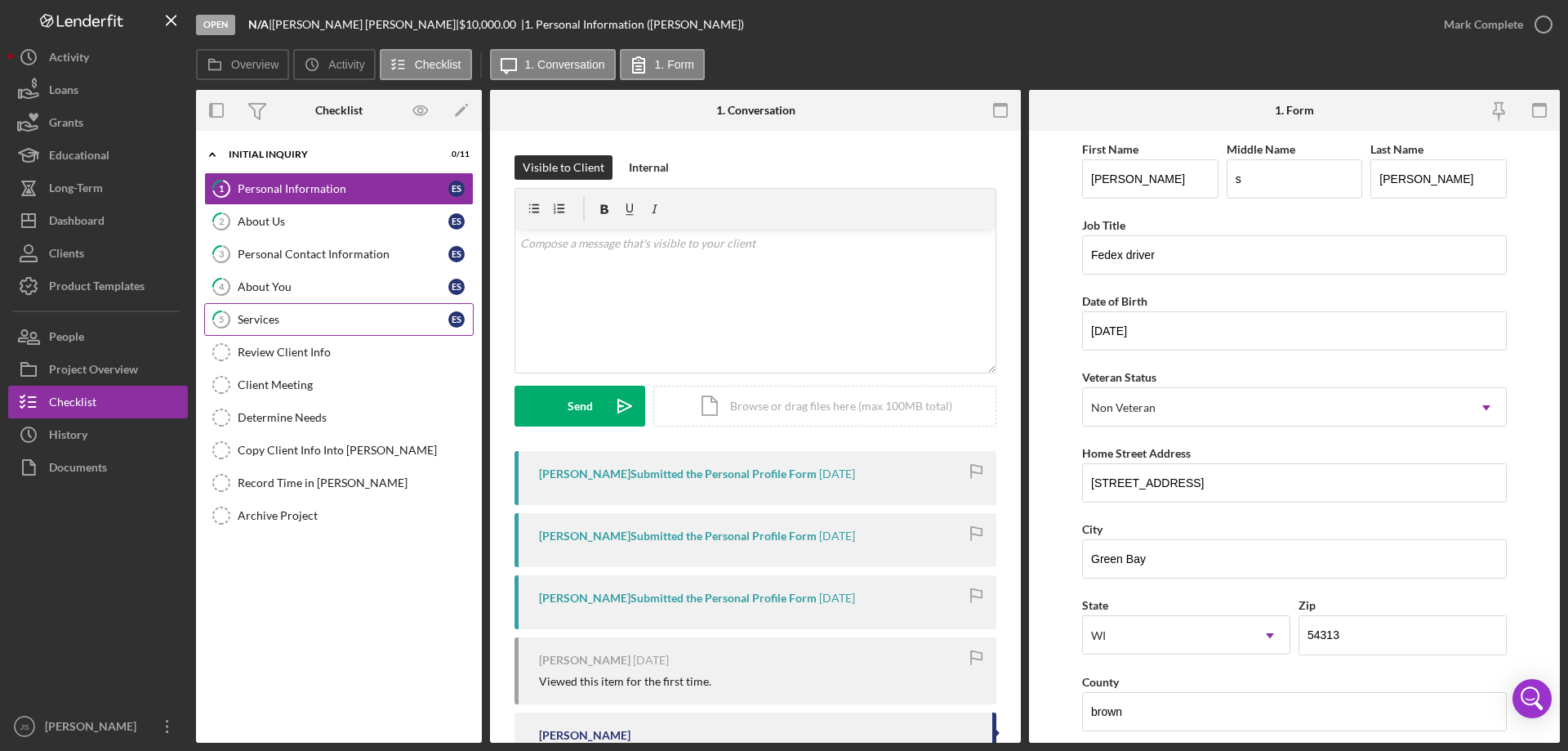
click at [334, 326] on div "Services" at bounding box center [342, 319] width 210 height 13
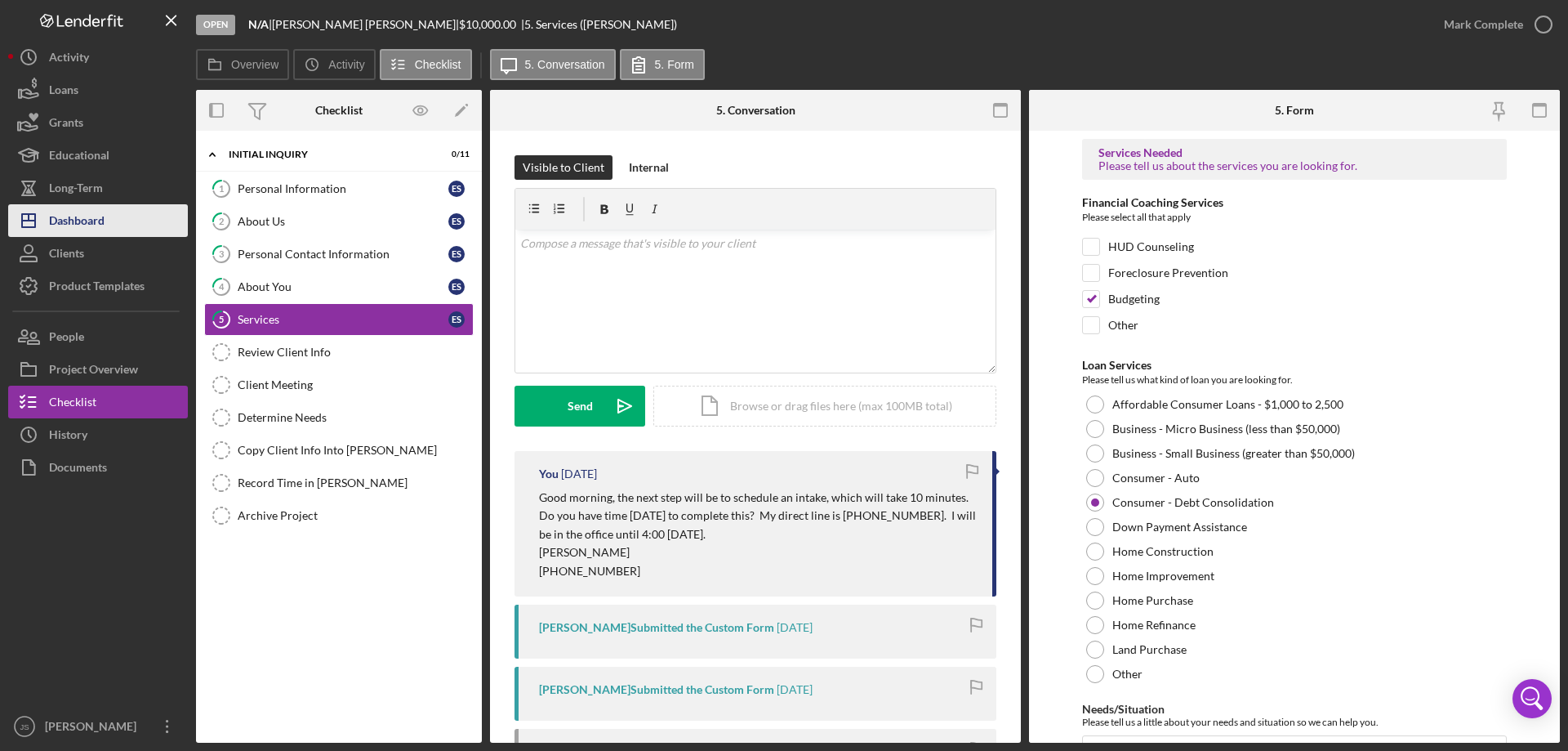
click at [85, 219] on div "Dashboard" at bounding box center [77, 222] width 56 height 36
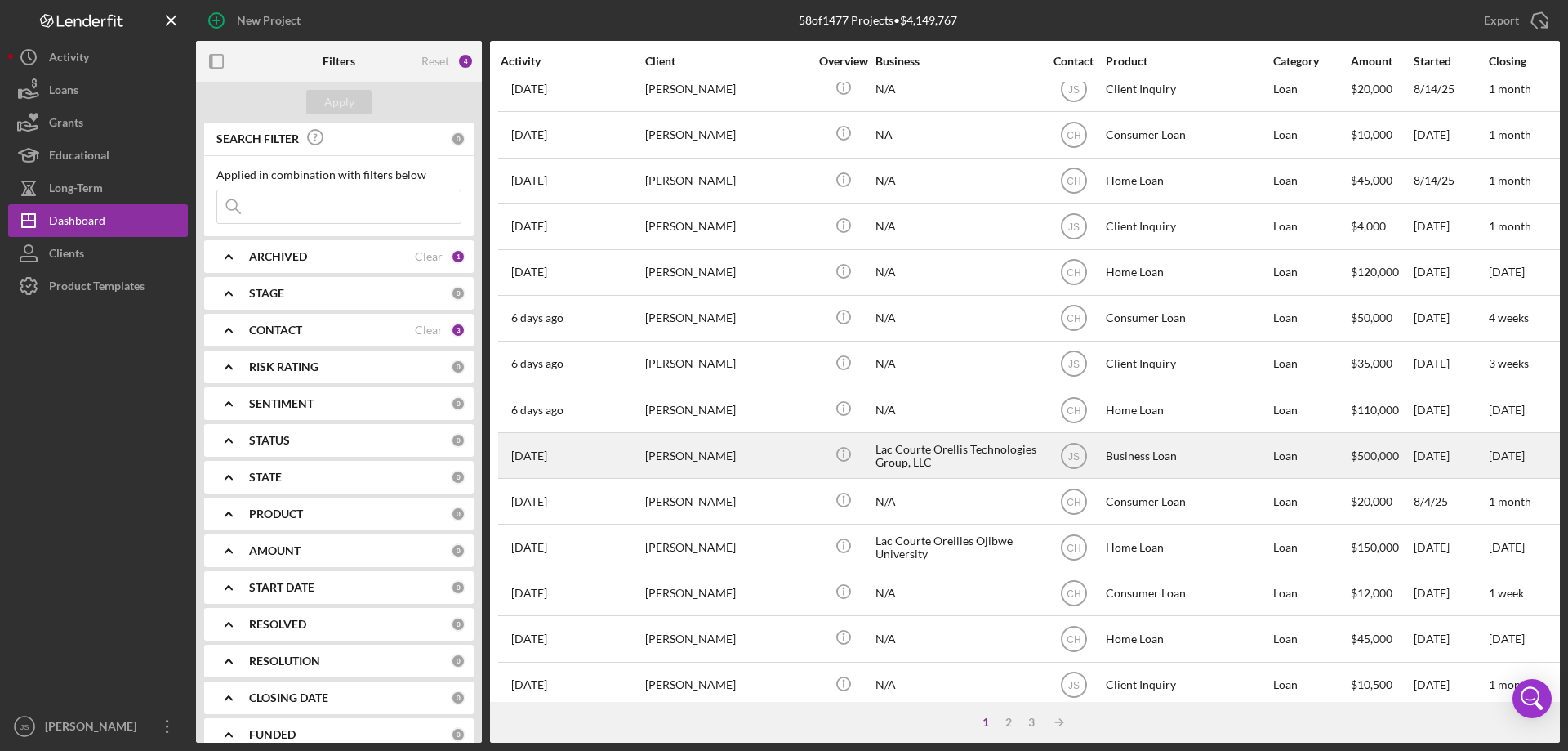
scroll to position [546, 0]
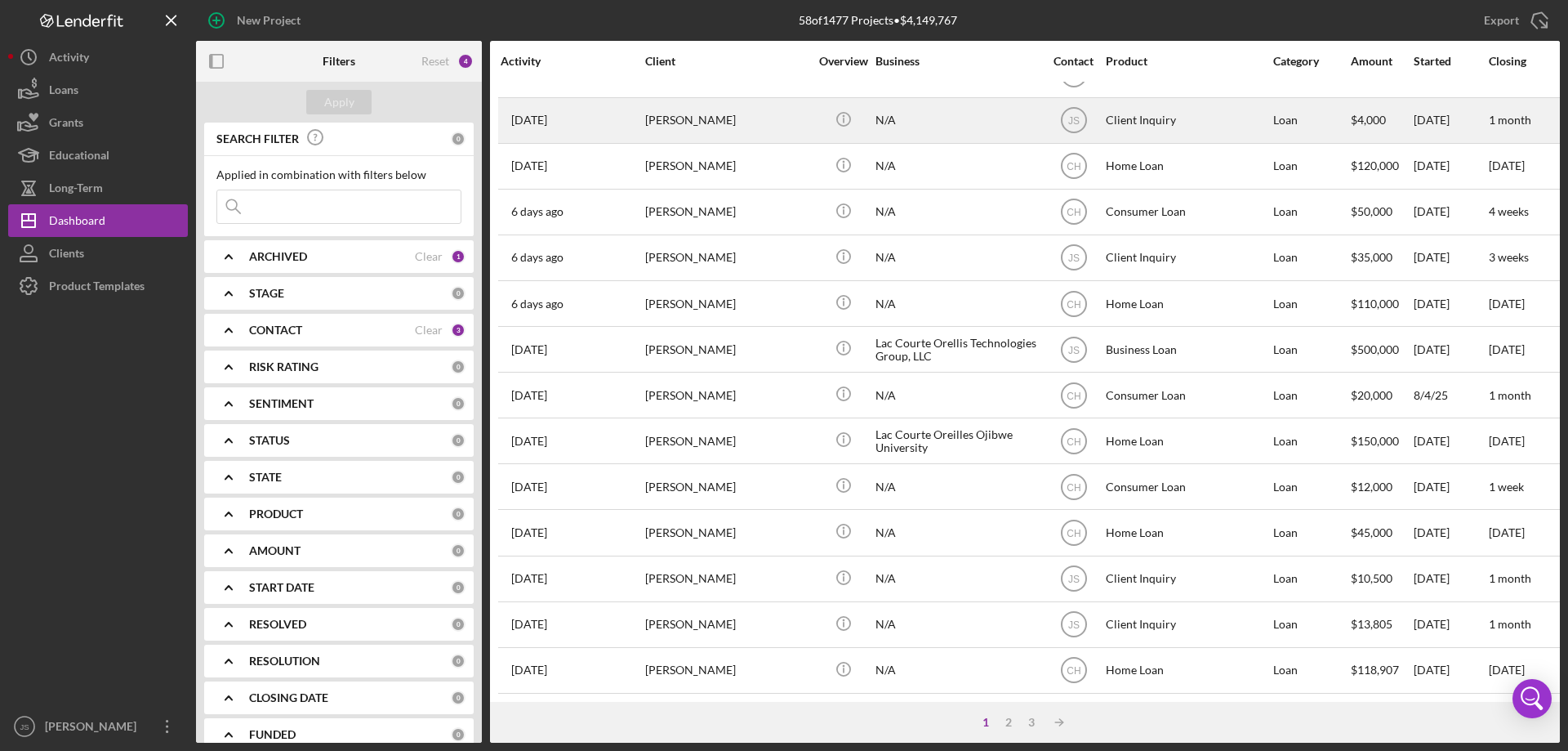
click at [783, 121] on div "[PERSON_NAME]" at bounding box center [726, 120] width 163 height 43
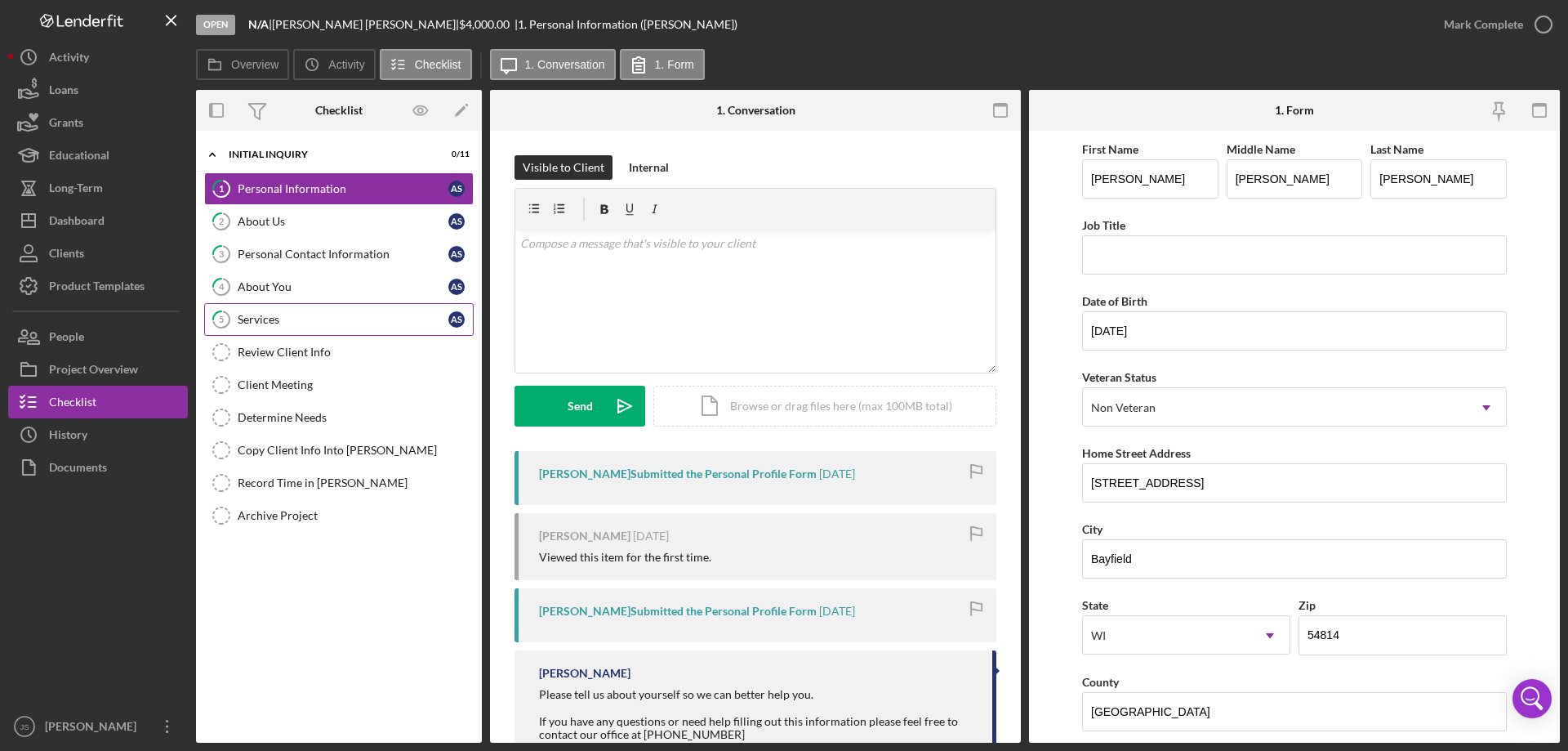
click at [325, 316] on div "Services" at bounding box center [342, 319] width 210 height 13
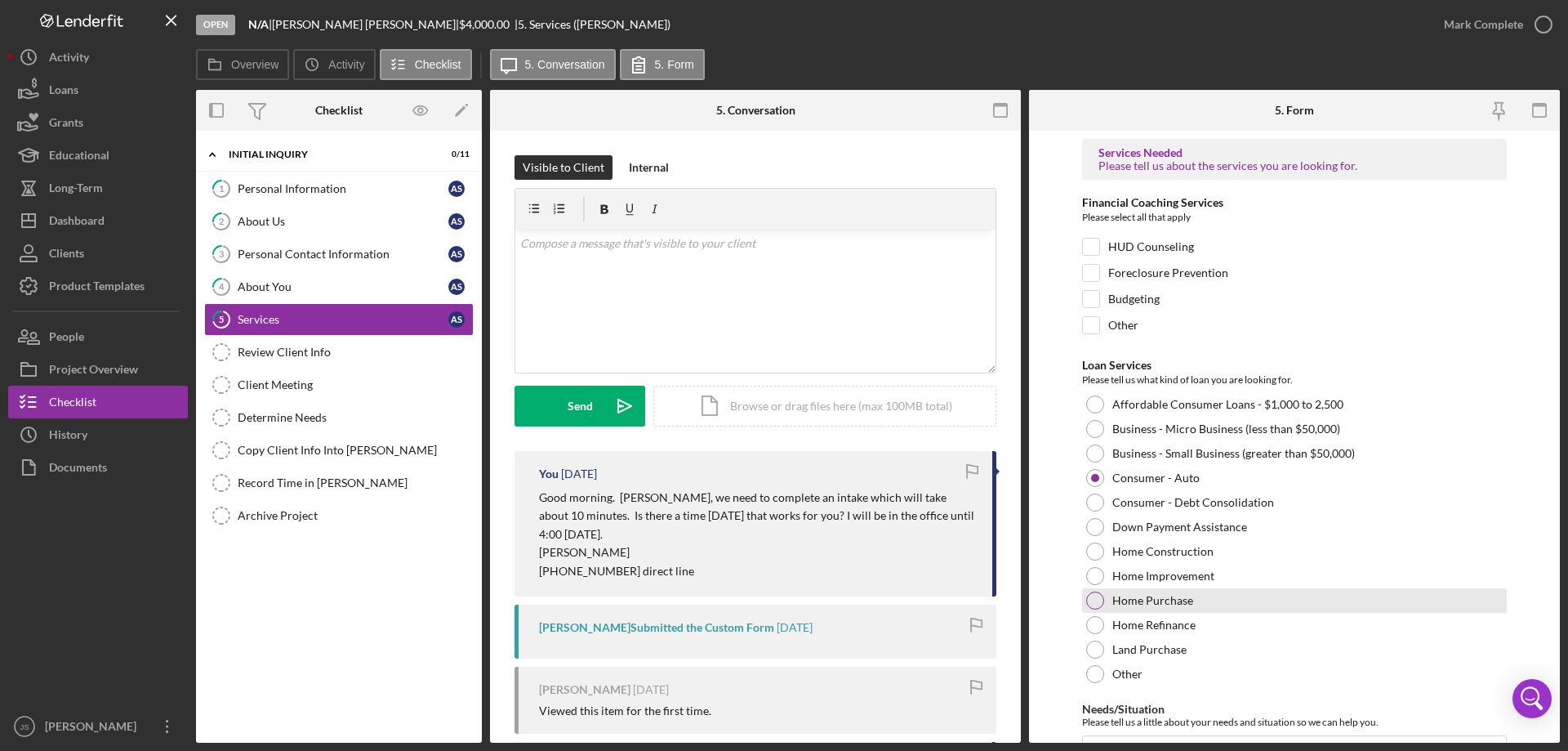
scroll to position [134, 0]
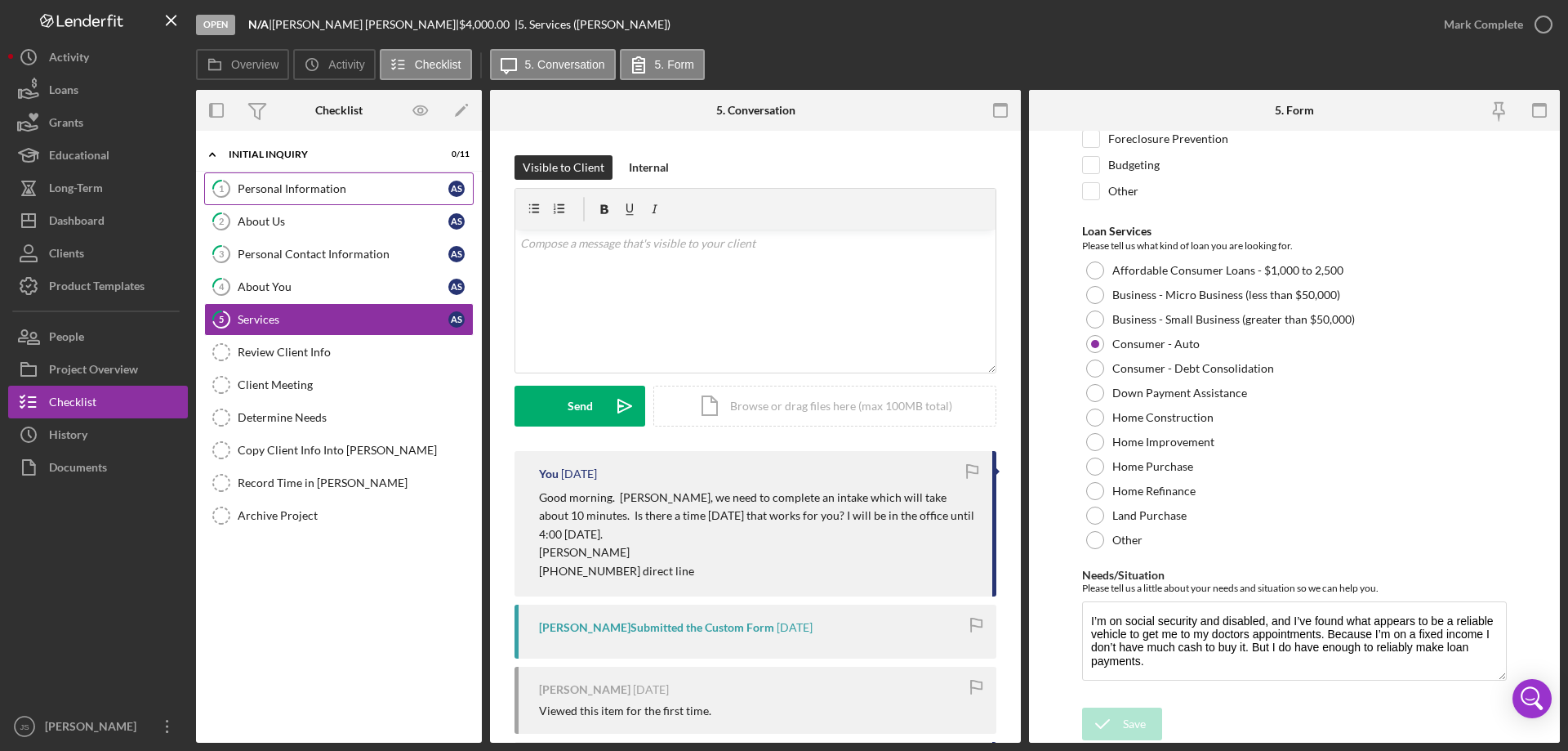
click at [324, 185] on div "Personal Information" at bounding box center [342, 188] width 210 height 13
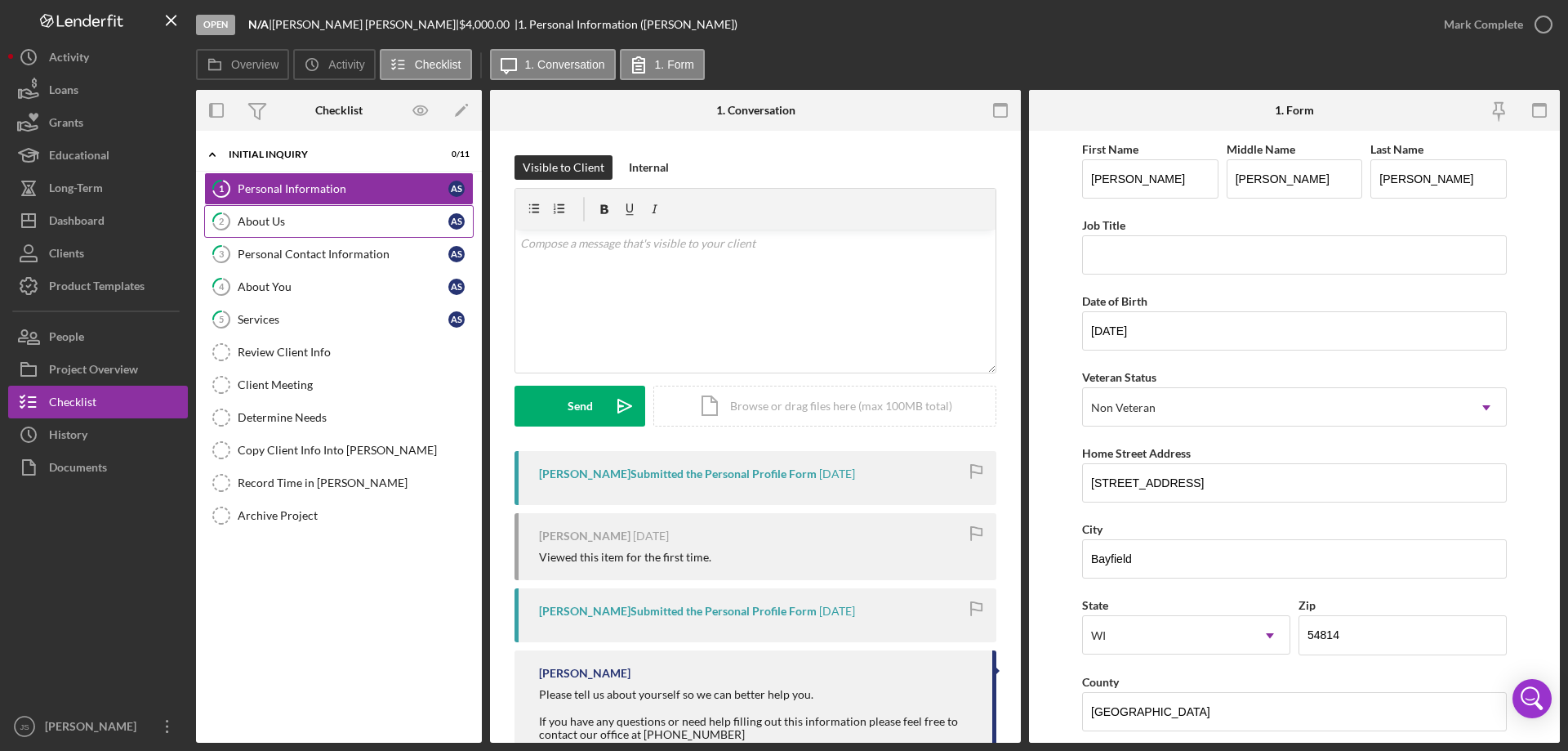
click at [316, 222] on div "About Us" at bounding box center [342, 221] width 210 height 13
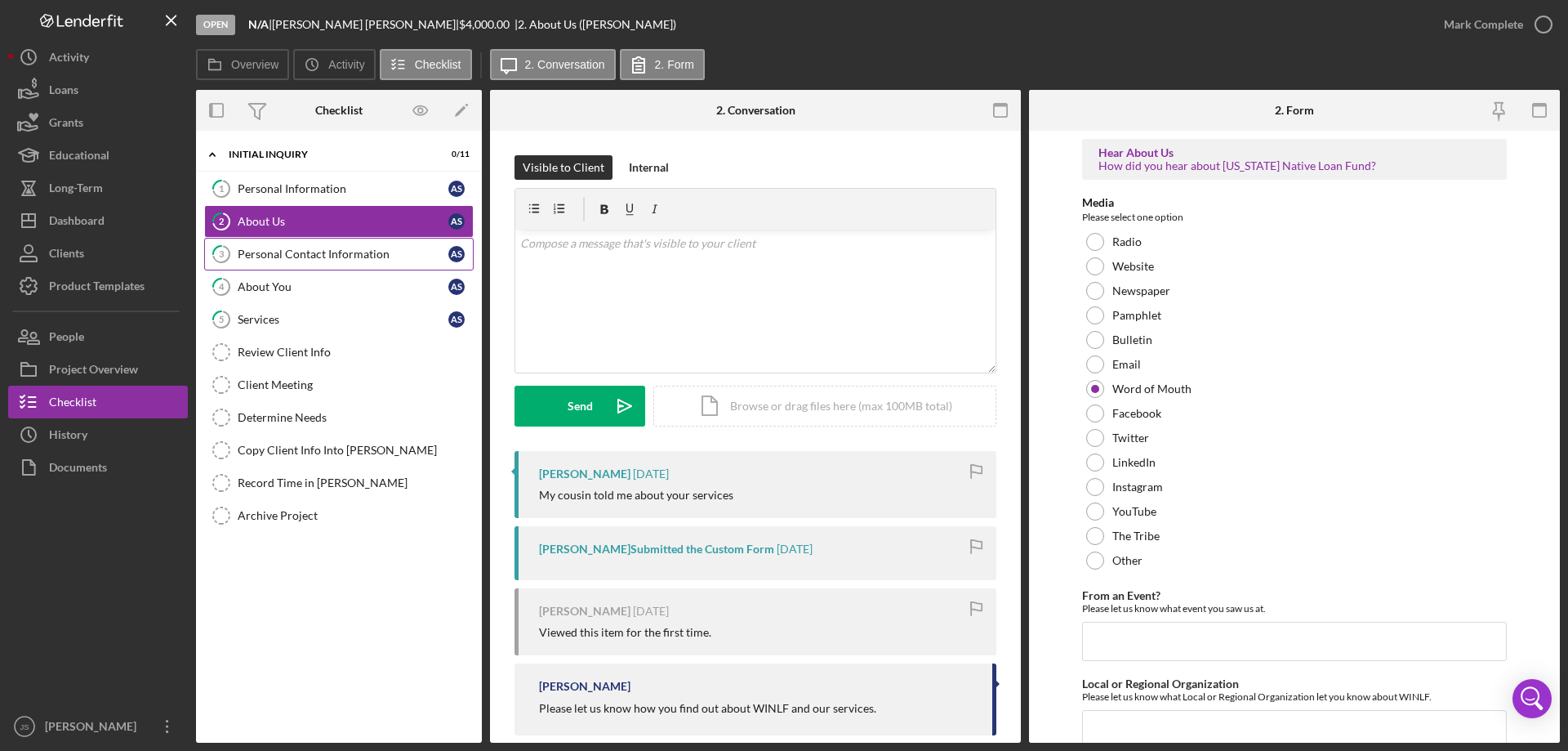
click at [304, 257] on div "Personal Contact Information" at bounding box center [342, 254] width 210 height 13
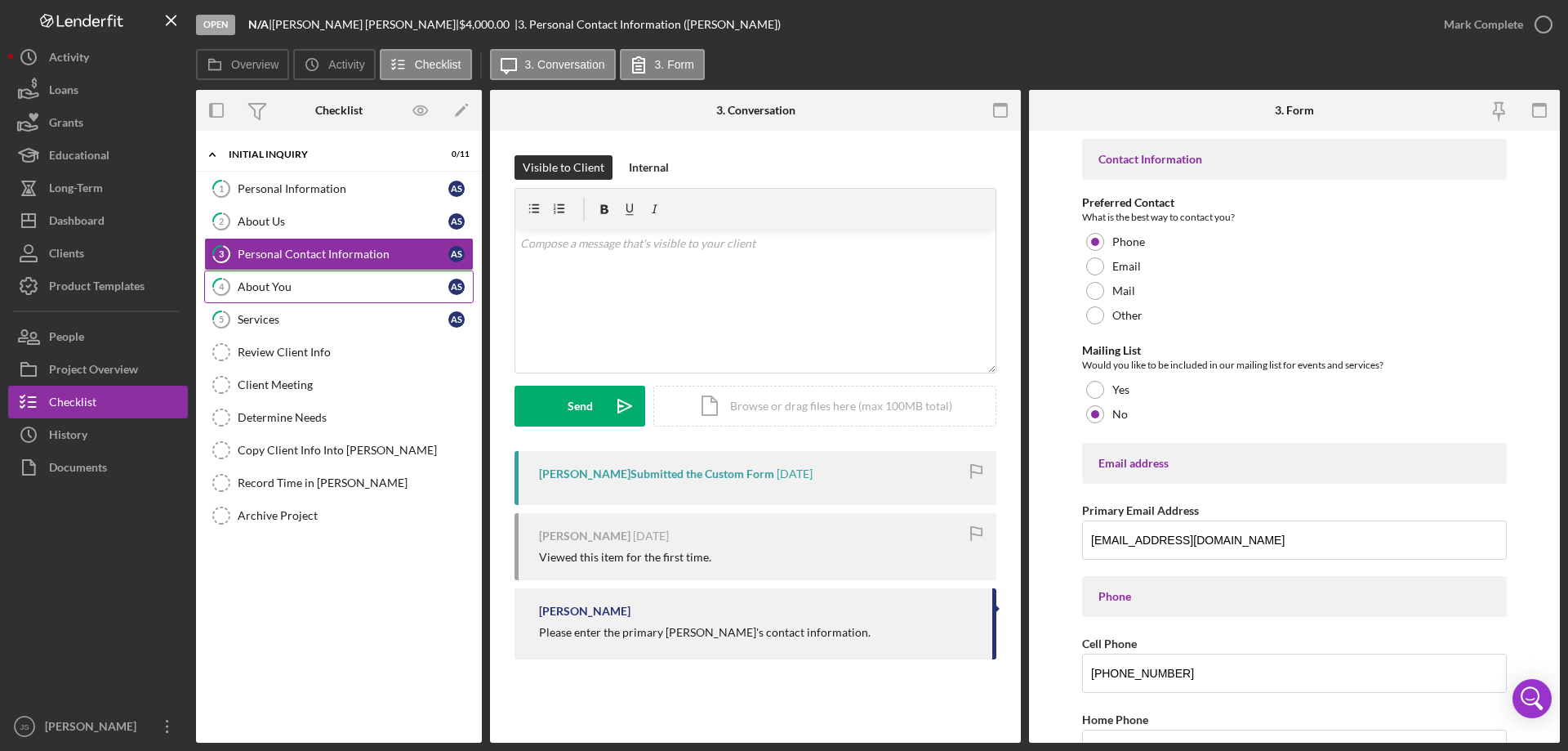
click at [331, 289] on div "About You" at bounding box center [342, 286] width 210 height 13
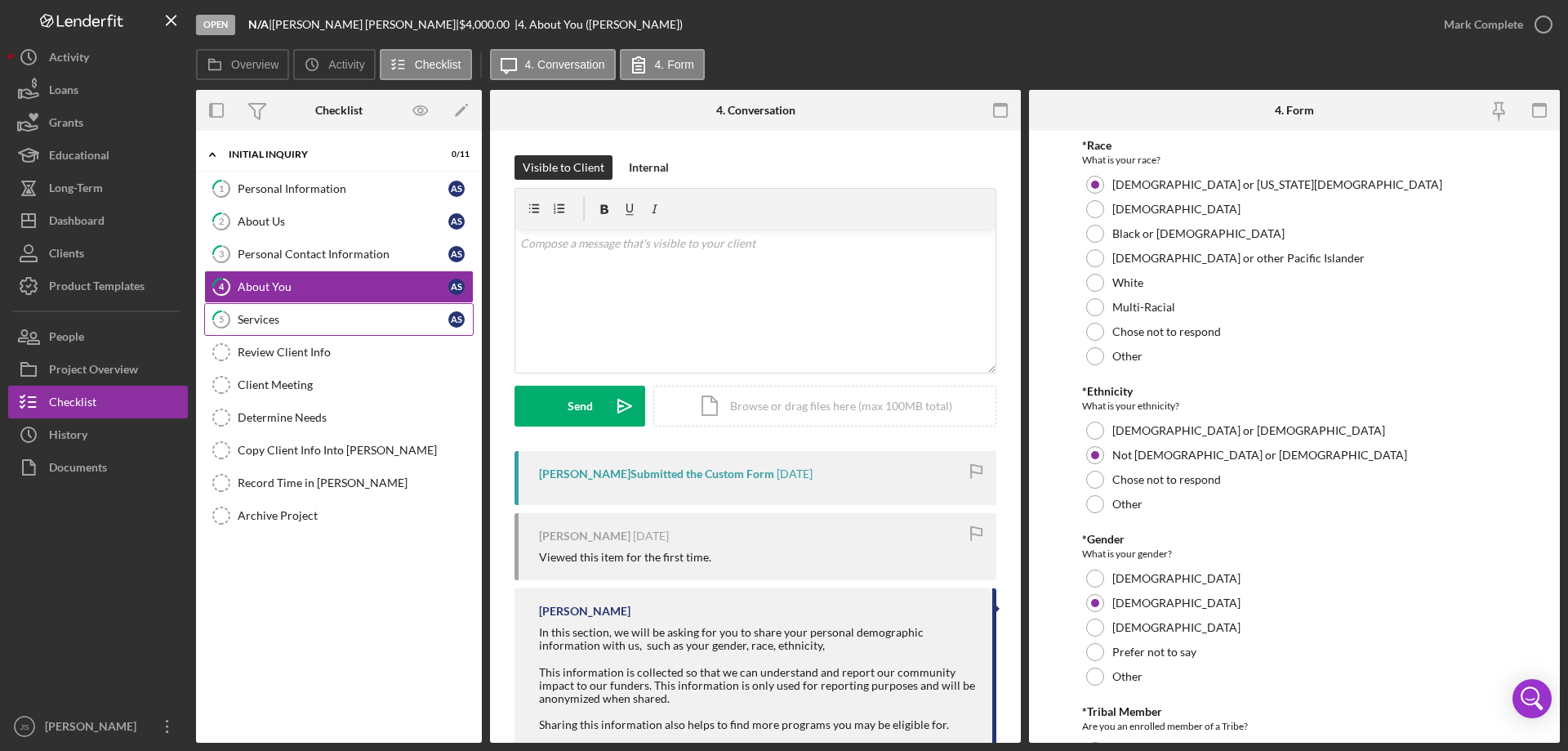
click at [314, 324] on div "Services" at bounding box center [342, 319] width 210 height 13
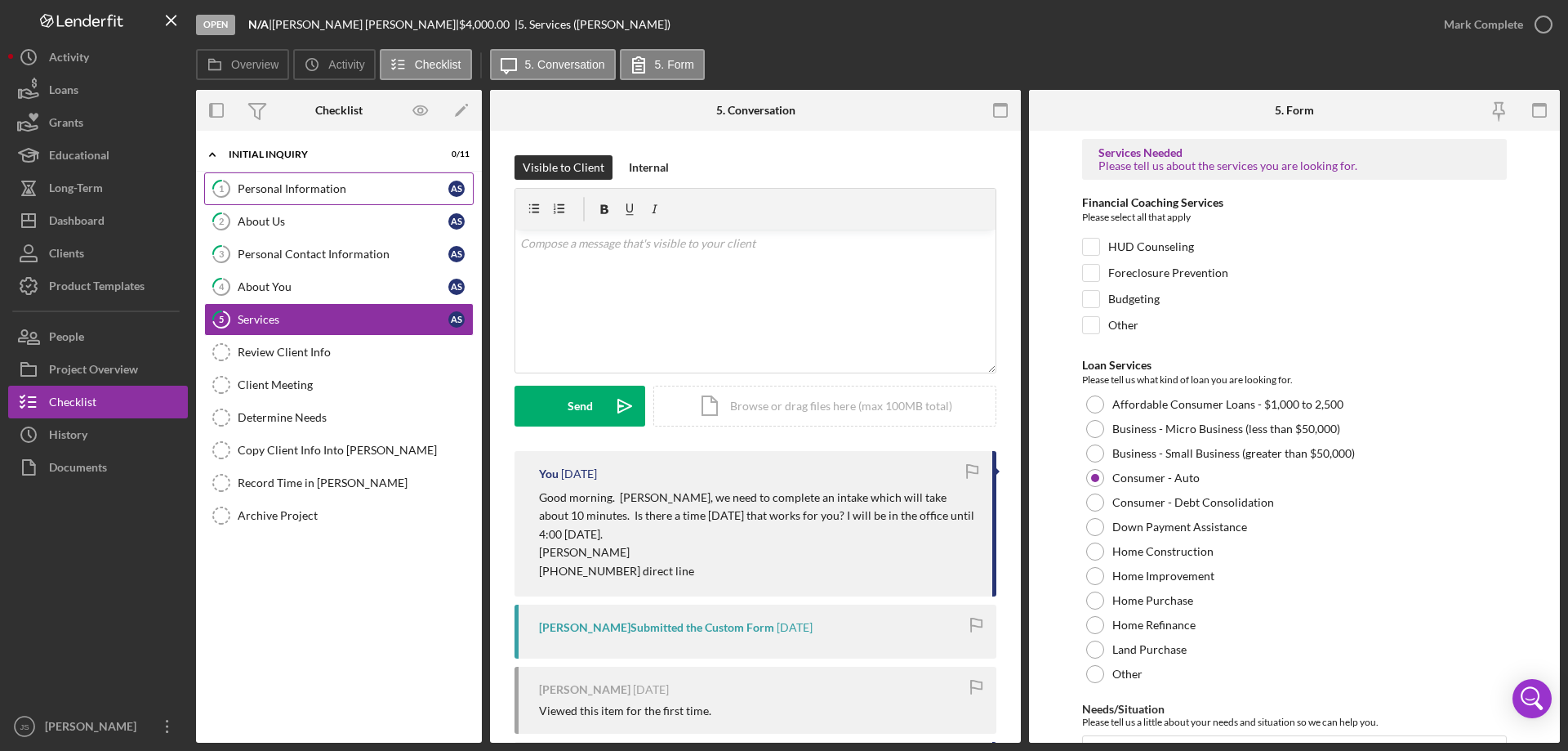
click at [385, 186] on div "Personal Information" at bounding box center [342, 188] width 210 height 13
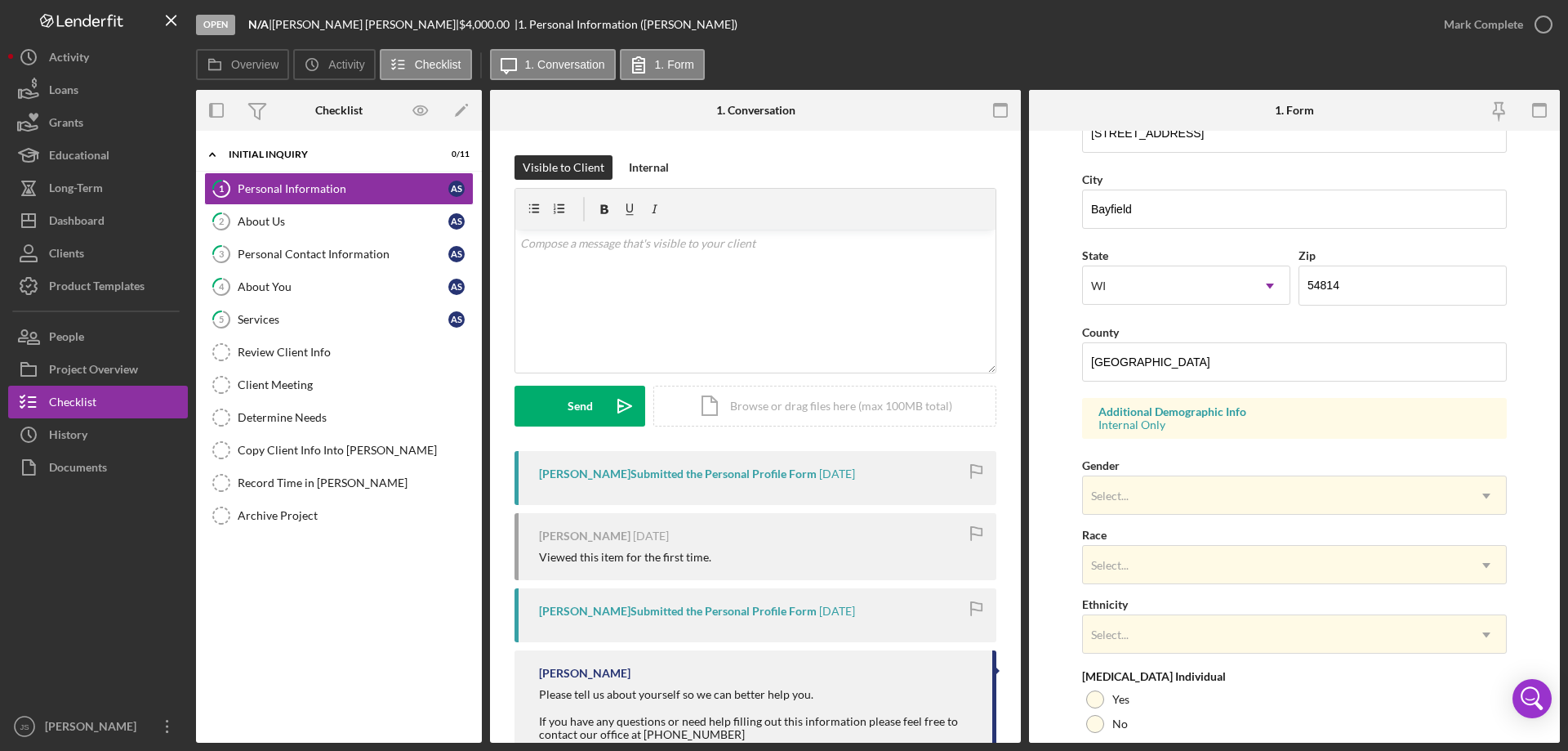
scroll to position [479, 0]
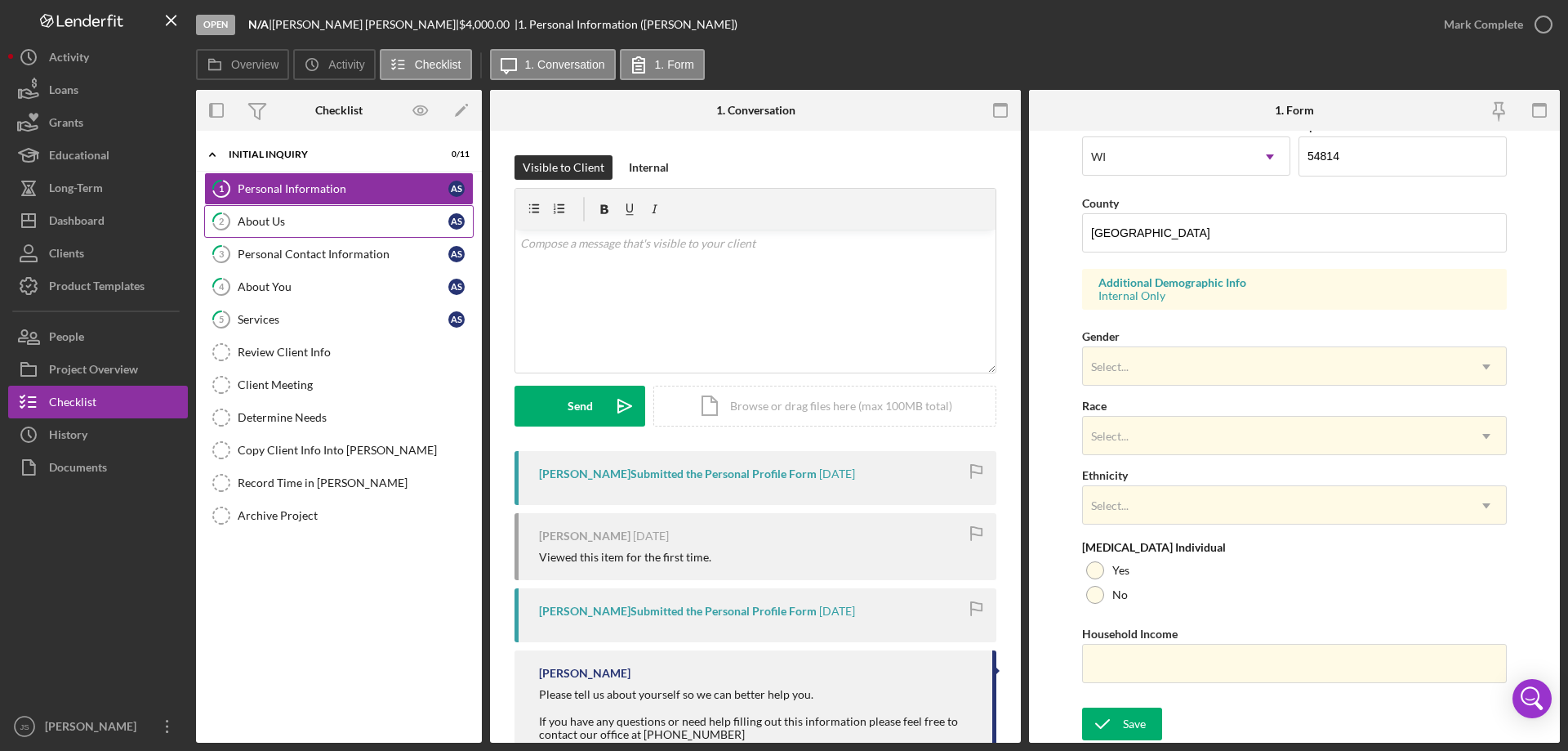
click at [347, 220] on div "About Us" at bounding box center [342, 221] width 210 height 13
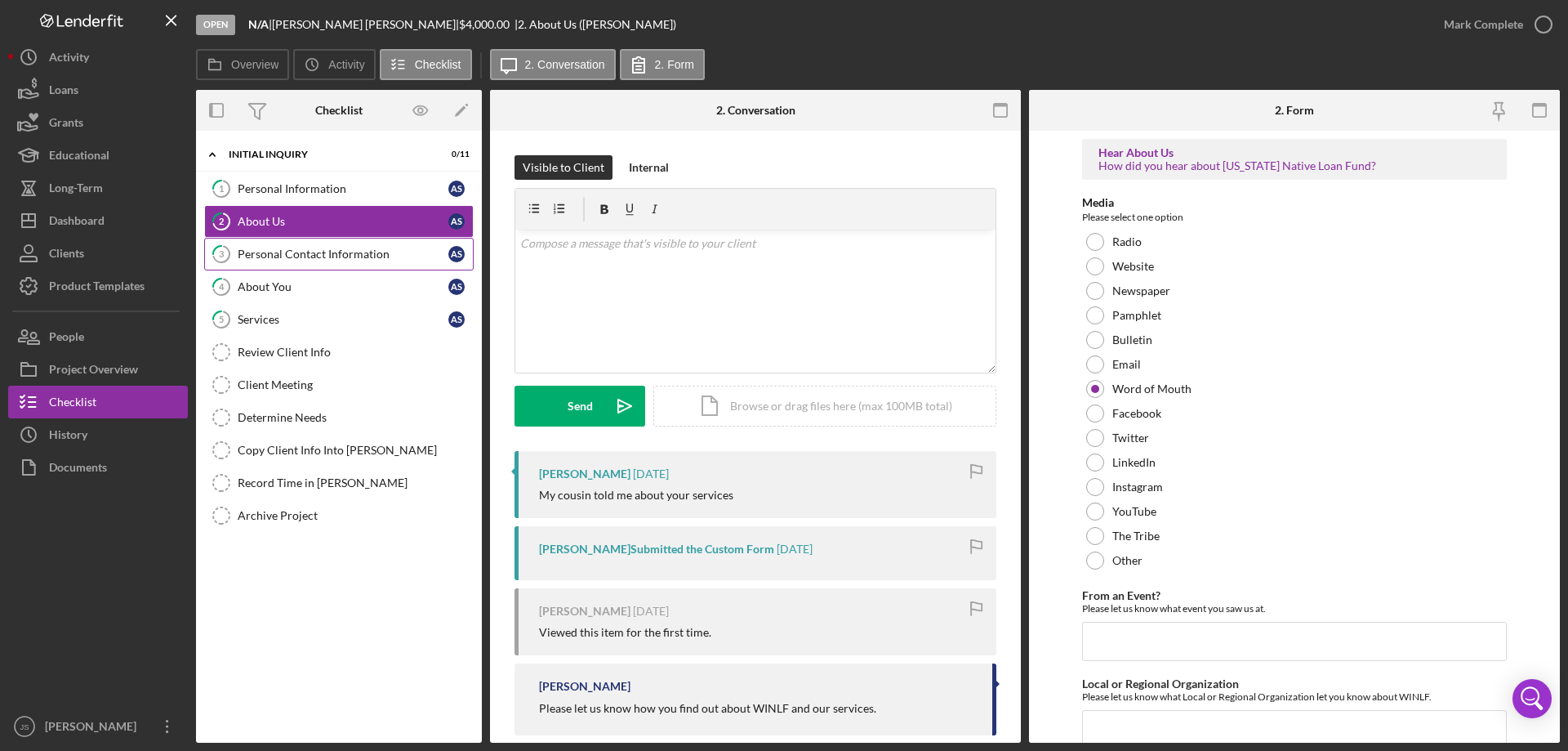
click at [340, 252] on div "Personal Contact Information" at bounding box center [342, 254] width 210 height 13
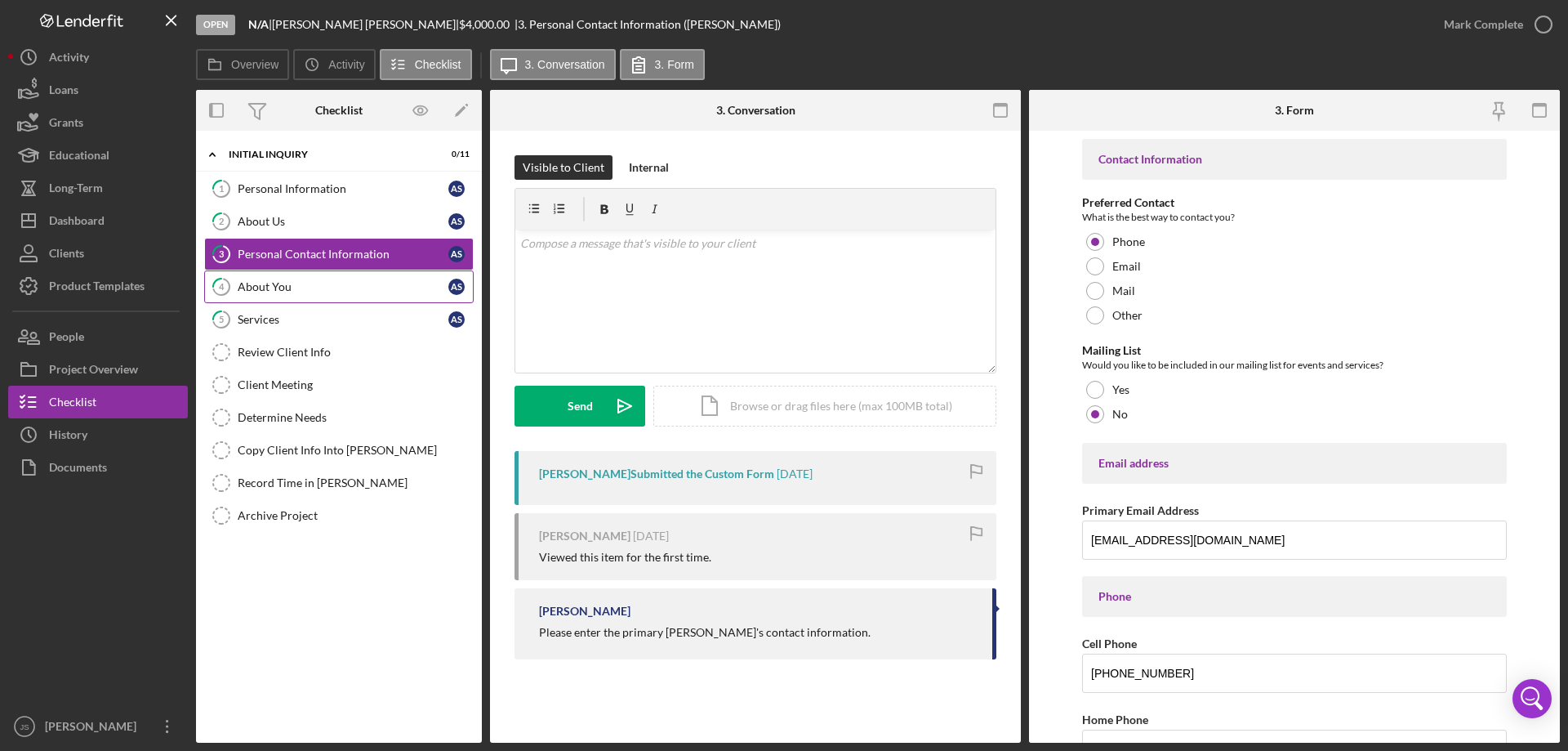
click at [358, 291] on div "About You" at bounding box center [342, 286] width 210 height 13
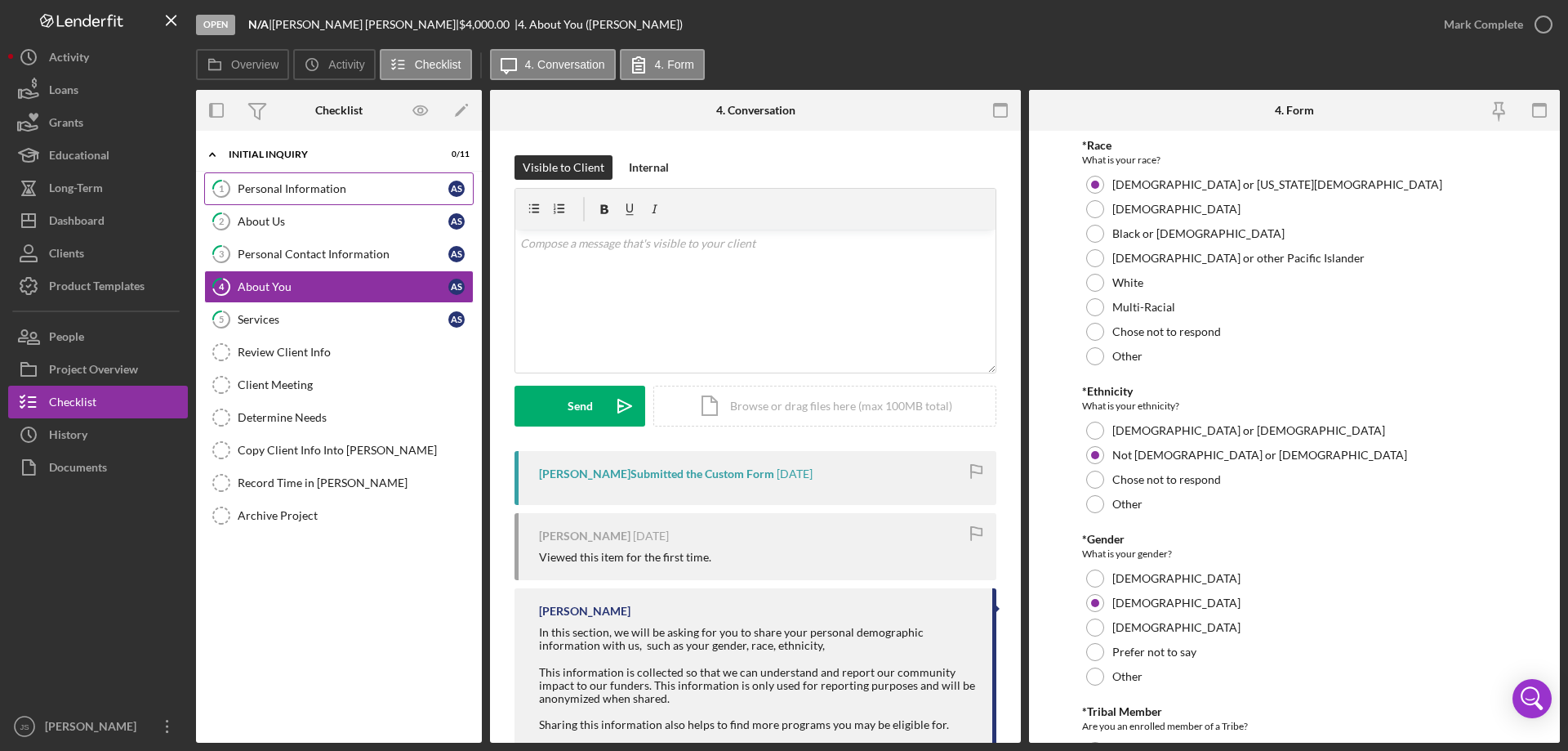
click at [316, 189] on div "Personal Information" at bounding box center [342, 188] width 210 height 13
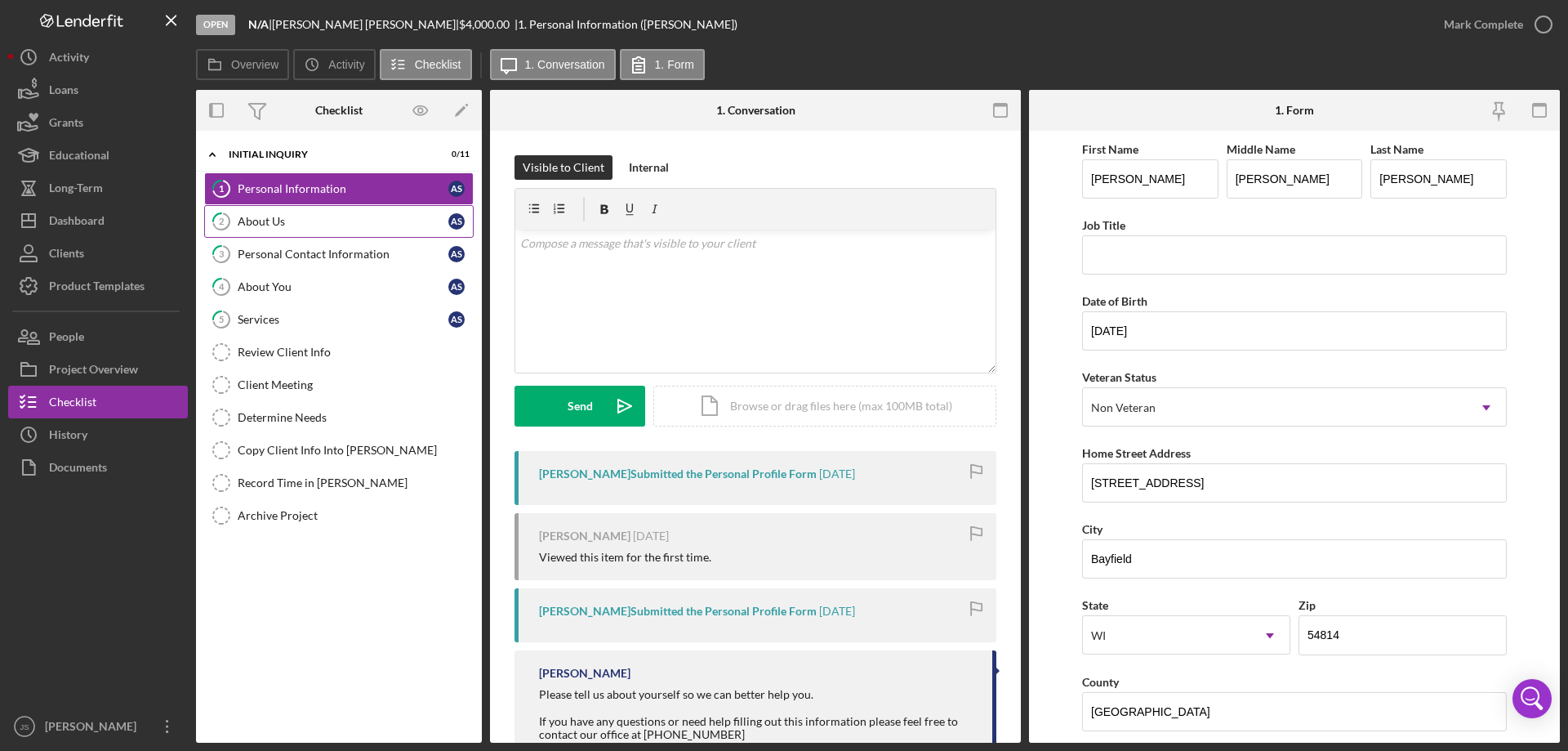
click at [293, 218] on div "About Us" at bounding box center [342, 221] width 210 height 13
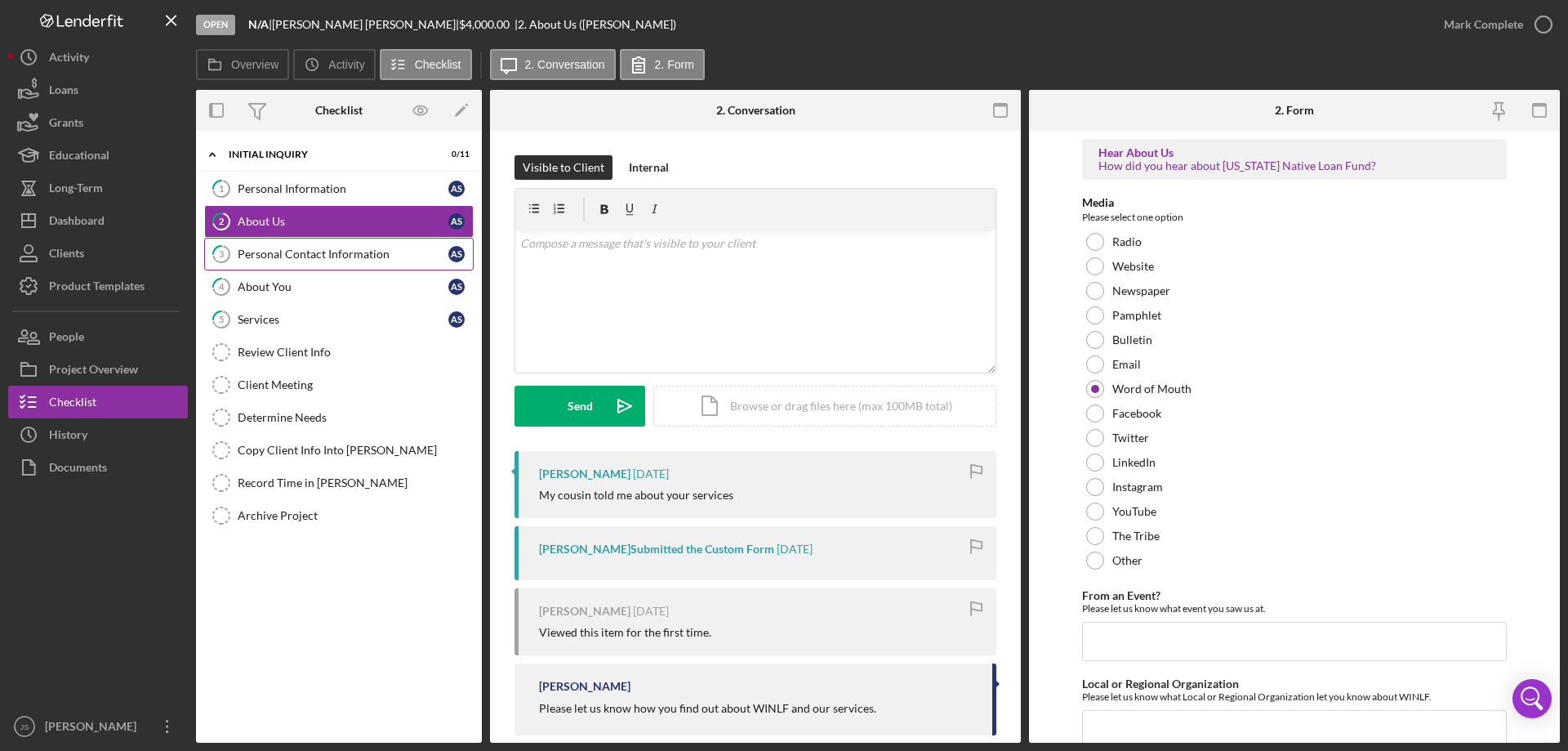
click at [287, 250] on div "Personal Contact Information" at bounding box center [342, 254] width 210 height 13
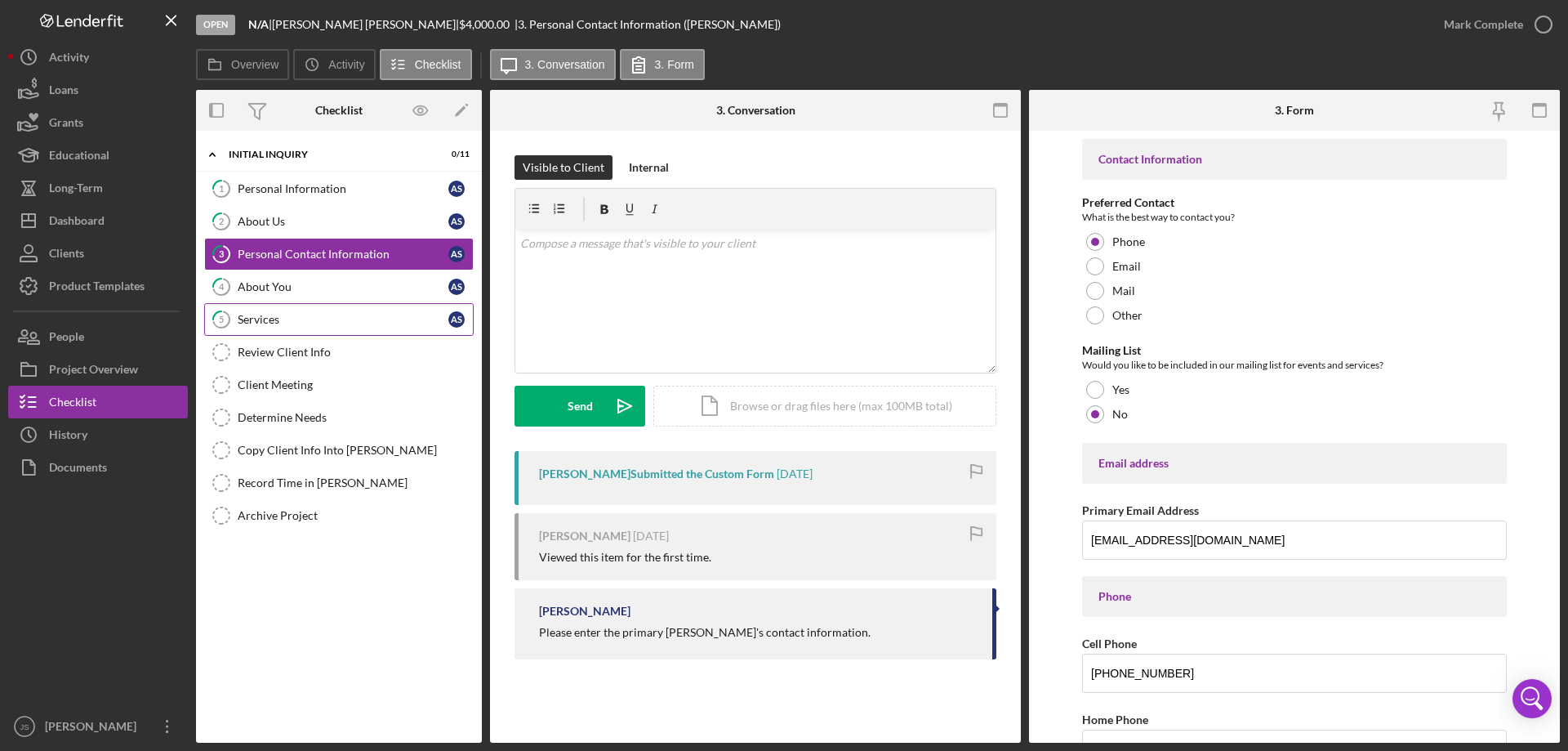
drag, startPoint x: 299, startPoint y: 280, endPoint x: 309, endPoint y: 317, distance: 38.3
click at [299, 282] on div "About You" at bounding box center [342, 286] width 210 height 13
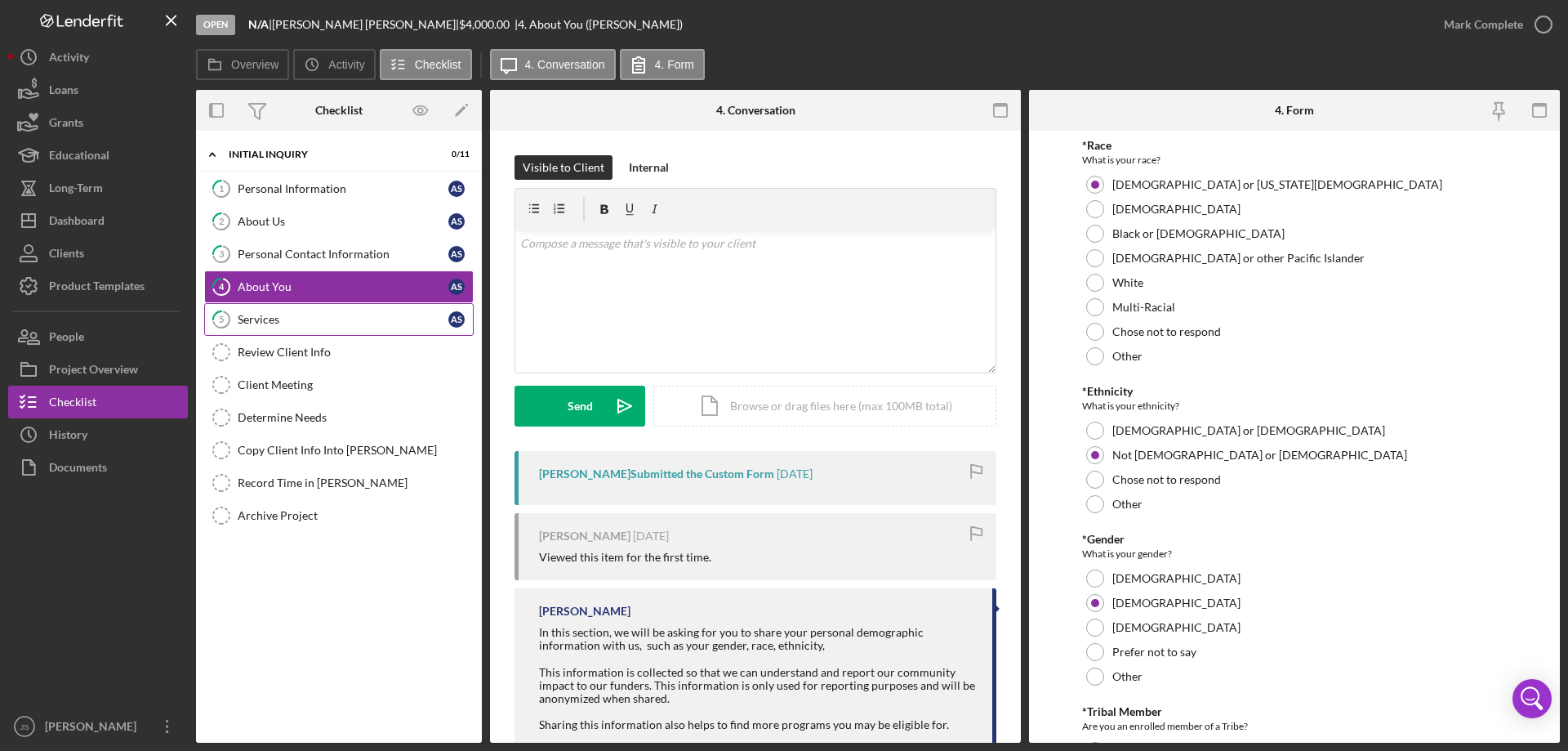
click at [315, 320] on div "Services" at bounding box center [342, 319] width 210 height 13
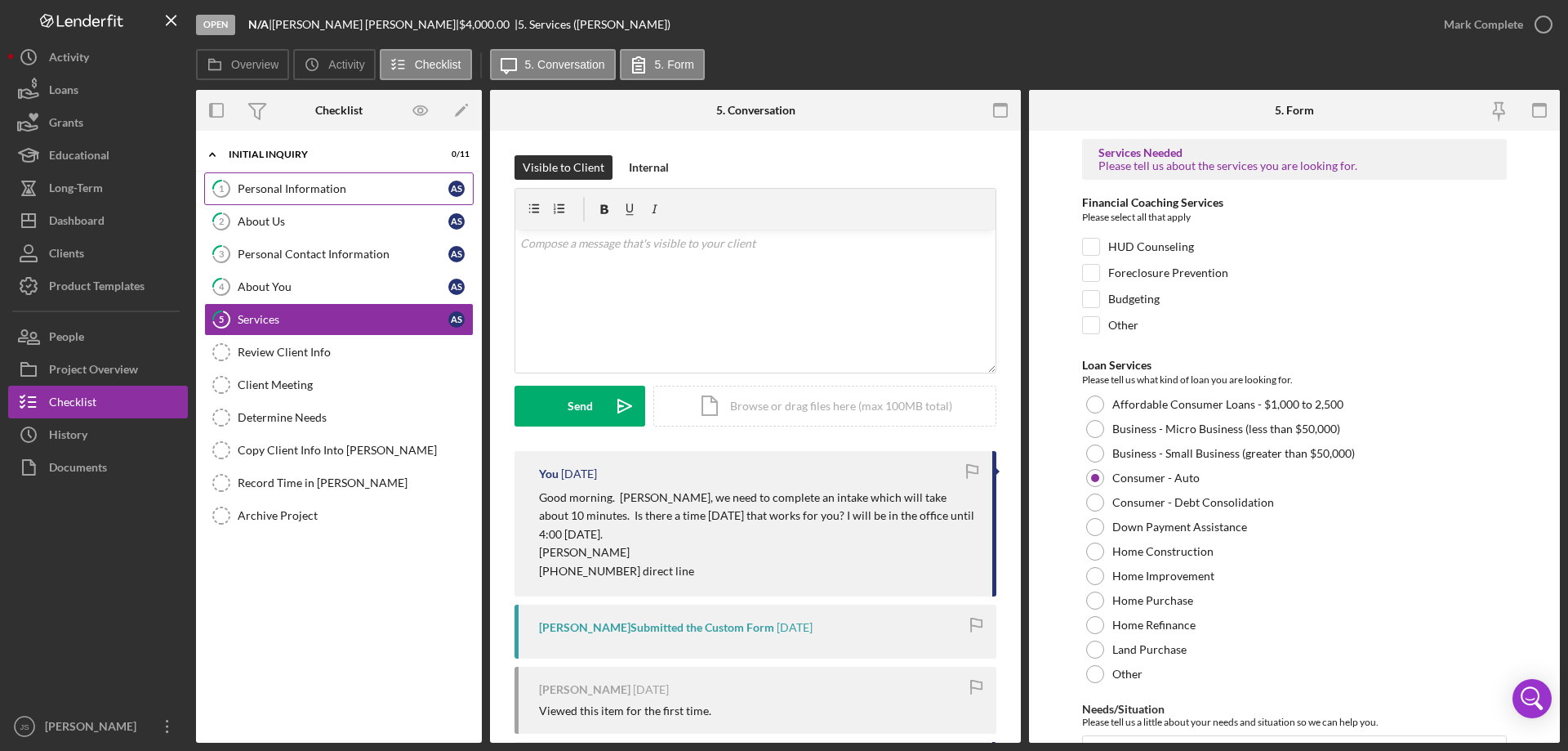
click at [306, 184] on div "Personal Information" at bounding box center [342, 188] width 210 height 13
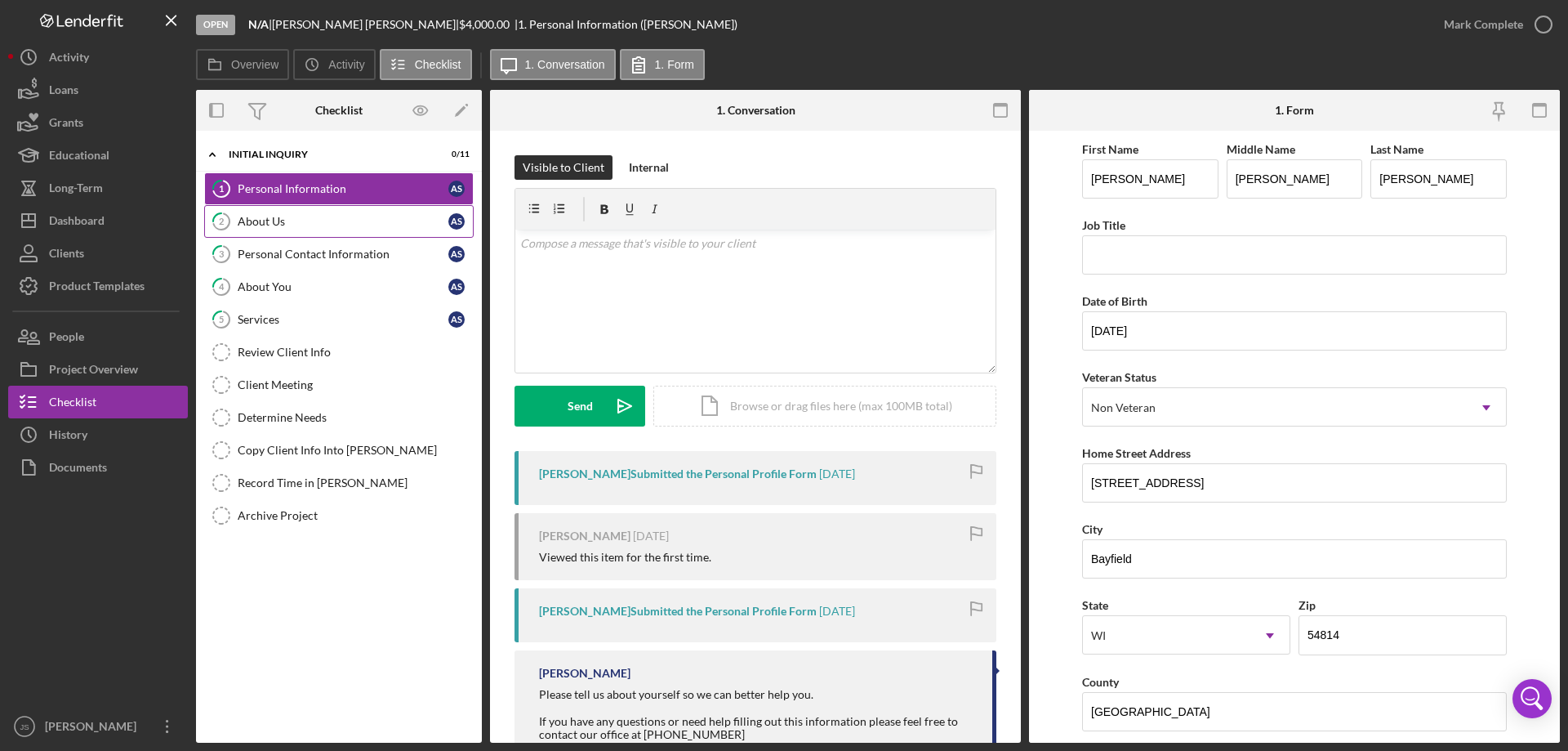
click at [359, 224] on div "About Us" at bounding box center [342, 221] width 210 height 13
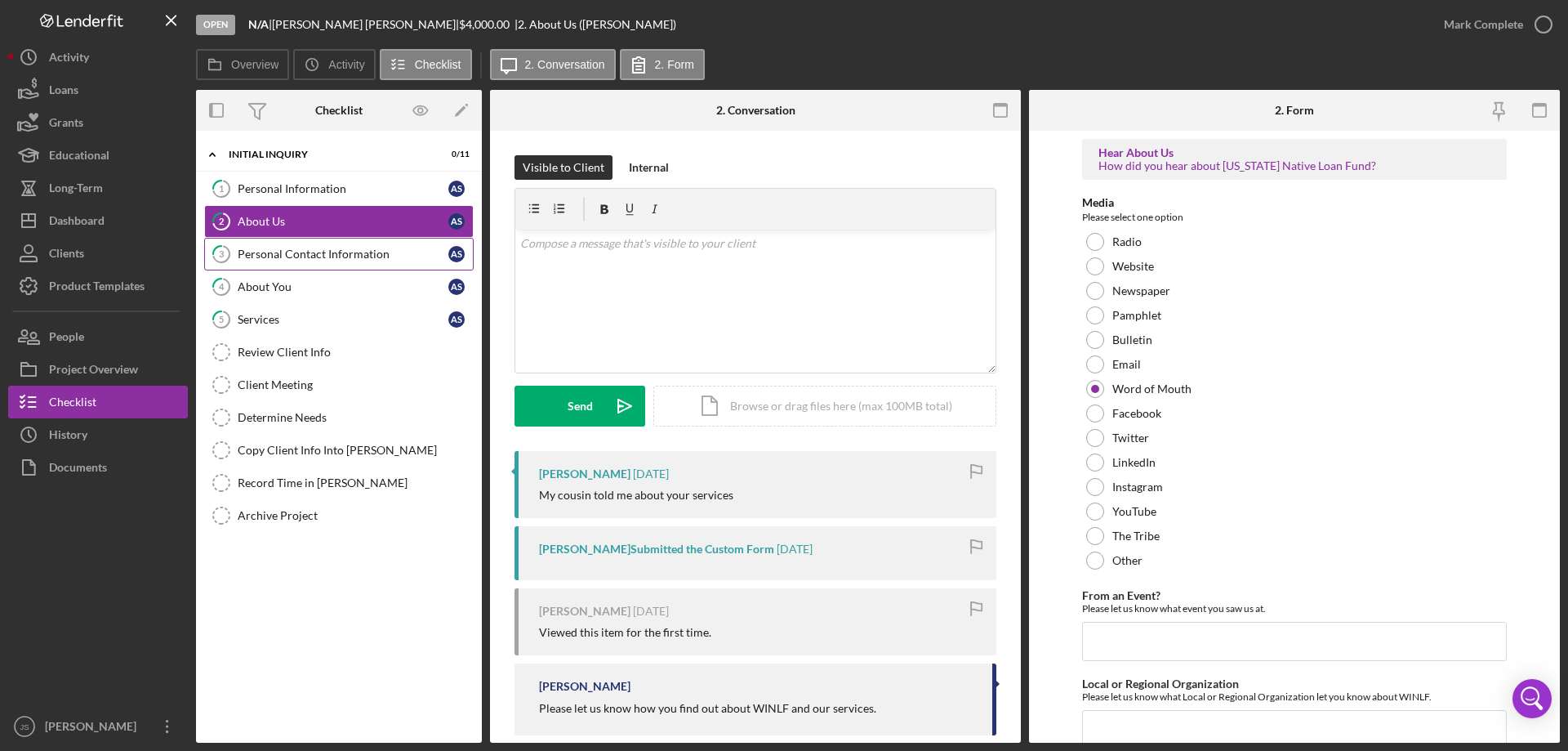
click at [362, 248] on div "Personal Contact Information" at bounding box center [342, 254] width 210 height 13
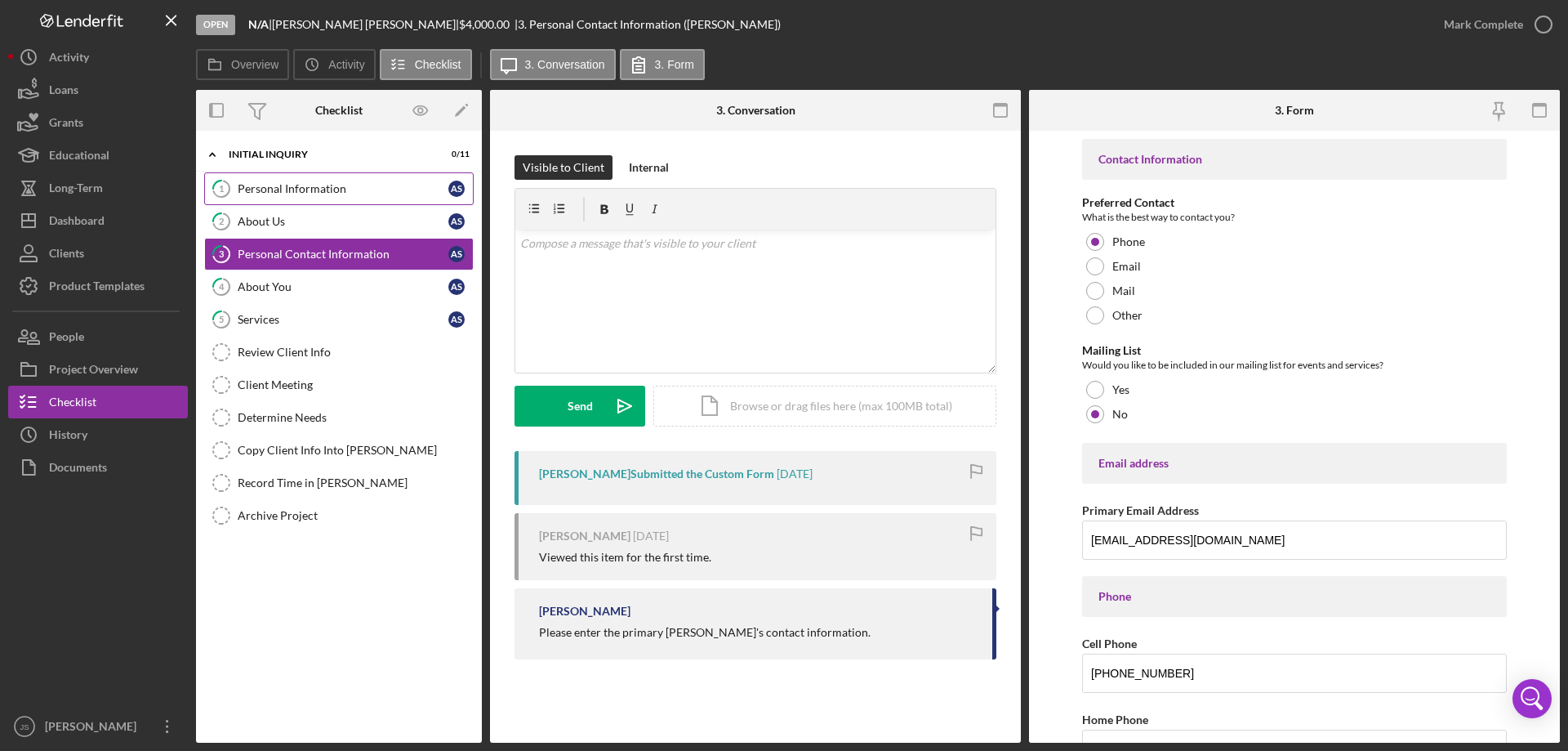
click at [324, 188] on div "Personal Information" at bounding box center [342, 188] width 210 height 13
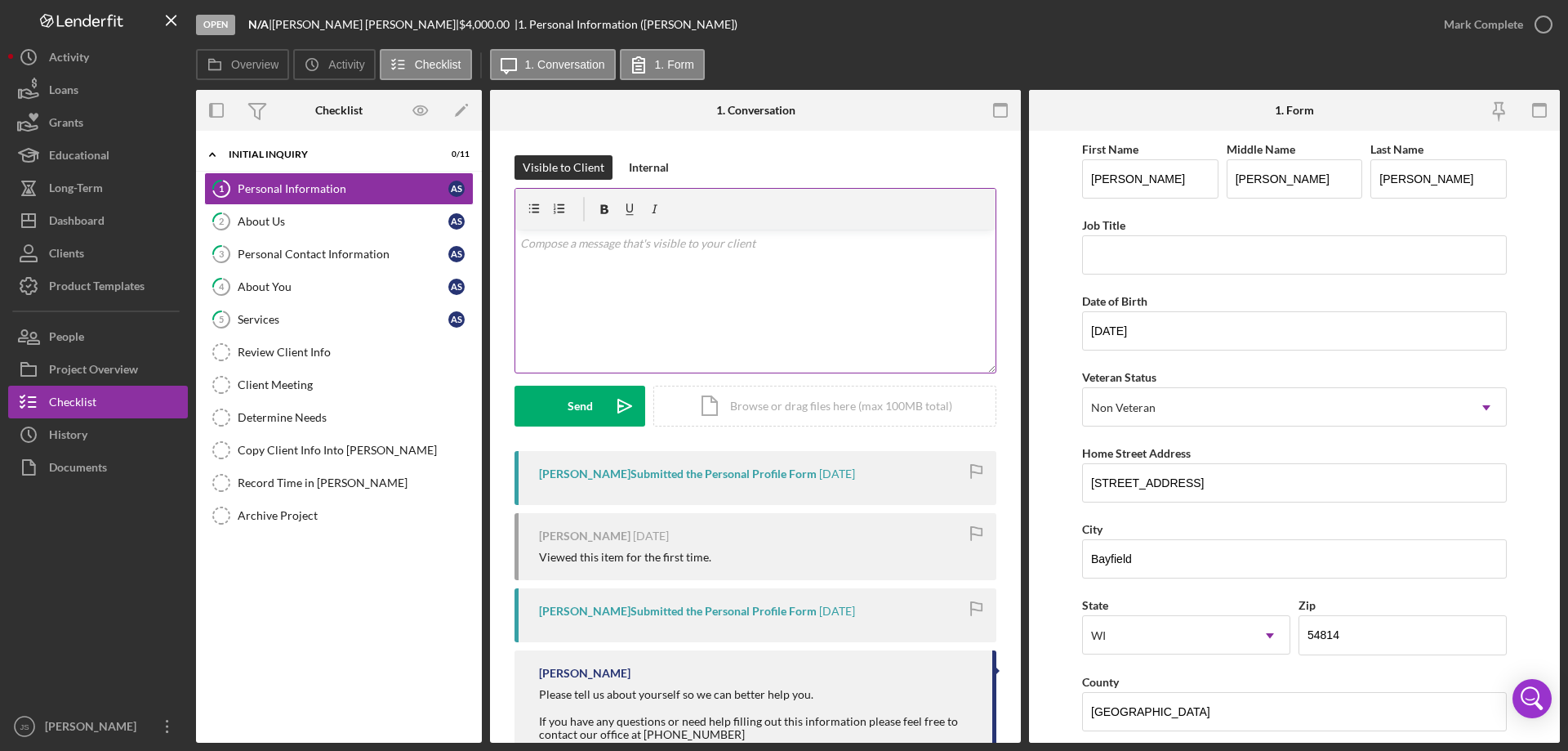
click at [705, 288] on div "v Color teal Color pink Remove color Add row above Add row below Add column bef…" at bounding box center [756, 300] width 480 height 143
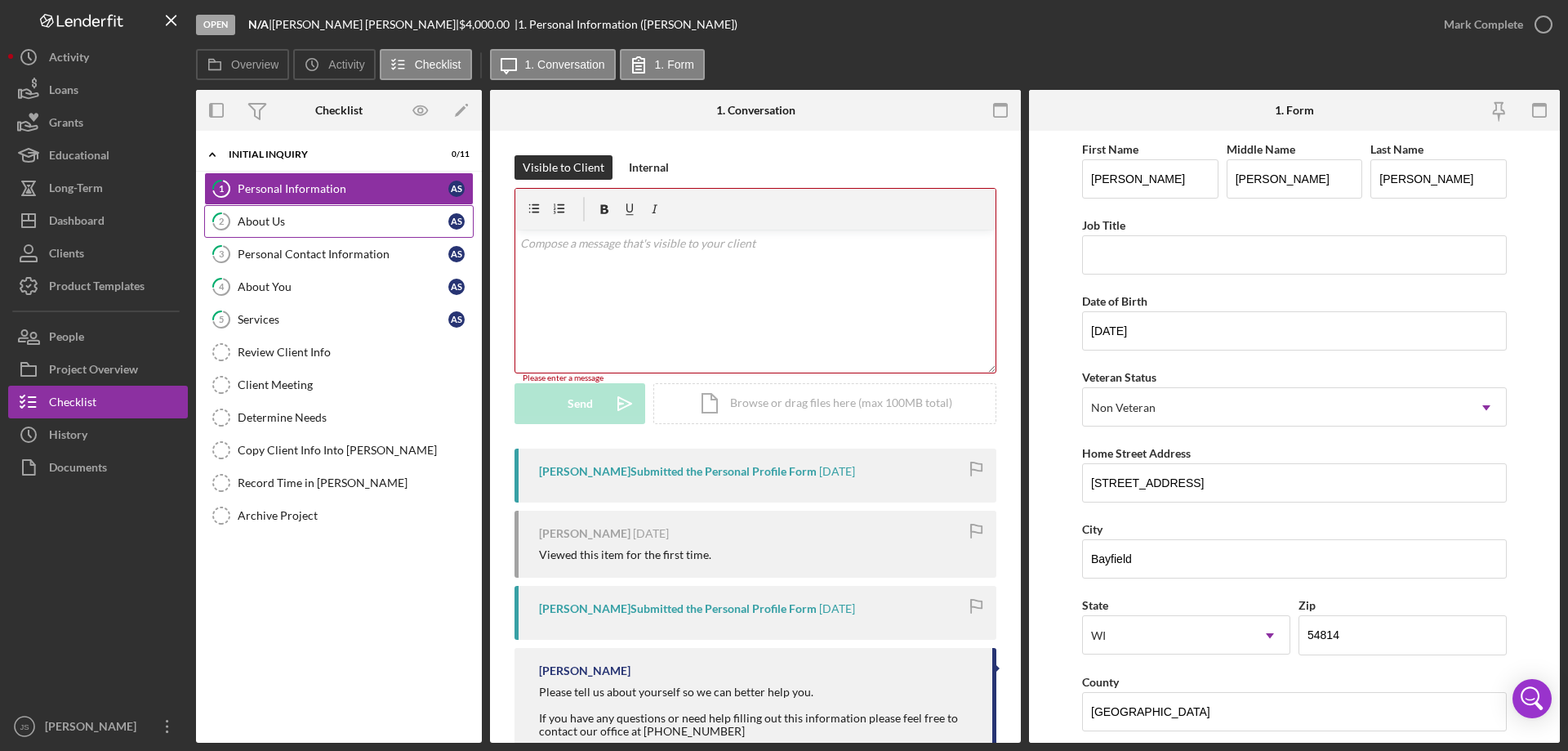
click at [303, 227] on div "About Us" at bounding box center [342, 221] width 210 height 13
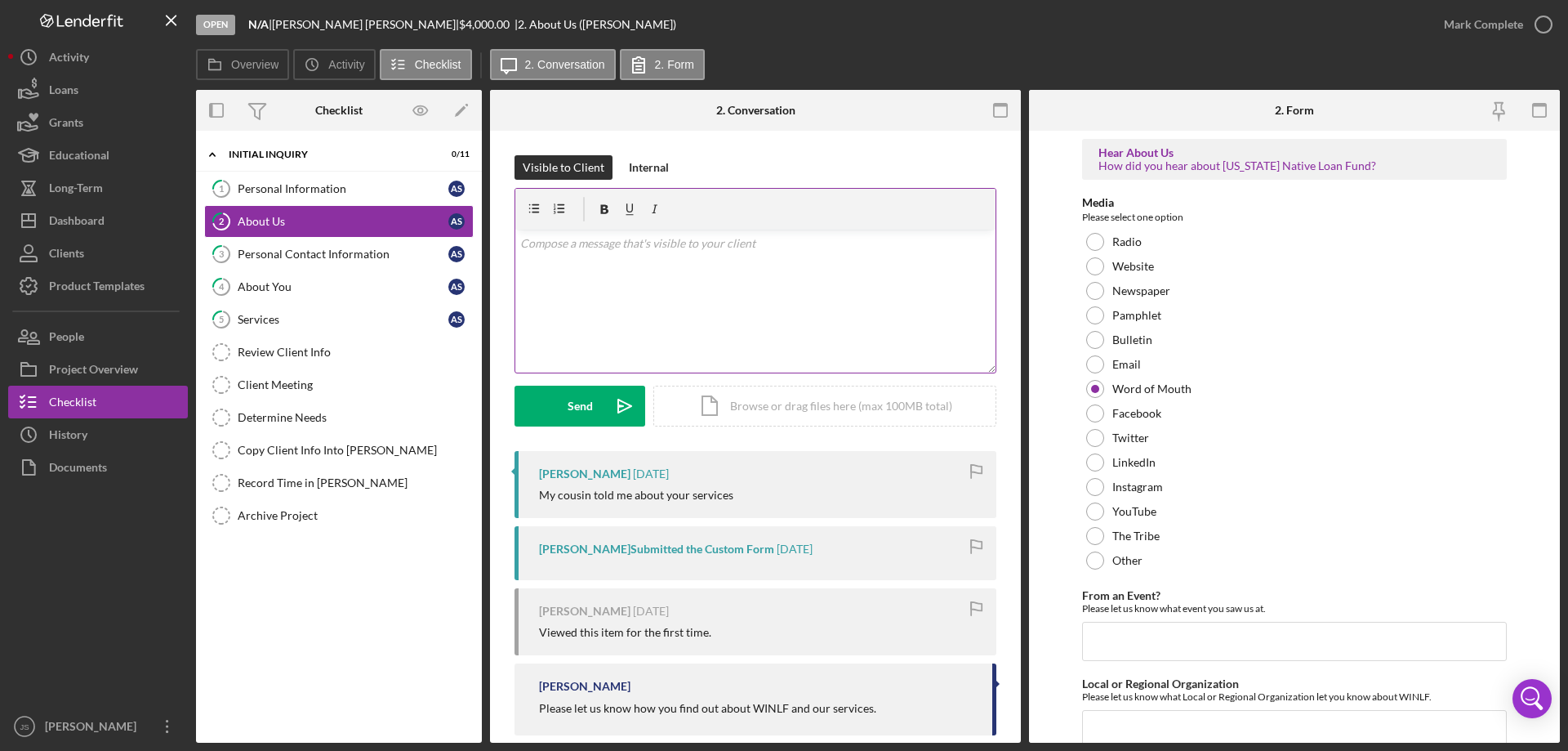
click at [618, 285] on div "v Color teal Color pink Remove color Add row above Add row below Add column bef…" at bounding box center [756, 300] width 480 height 143
click at [358, 255] on div "Personal Contact Information" at bounding box center [342, 254] width 210 height 13
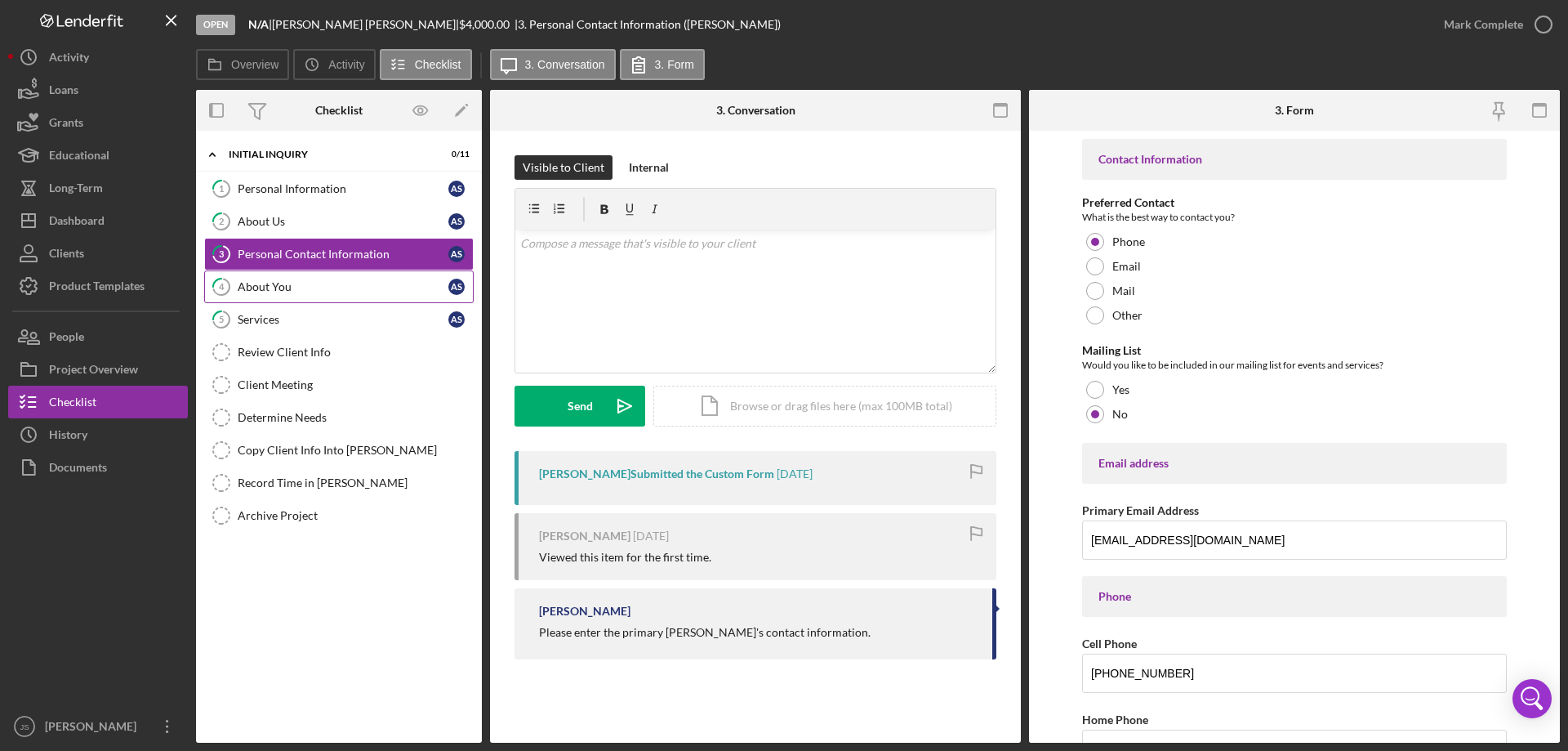
click at [304, 282] on div "About You" at bounding box center [342, 286] width 210 height 13
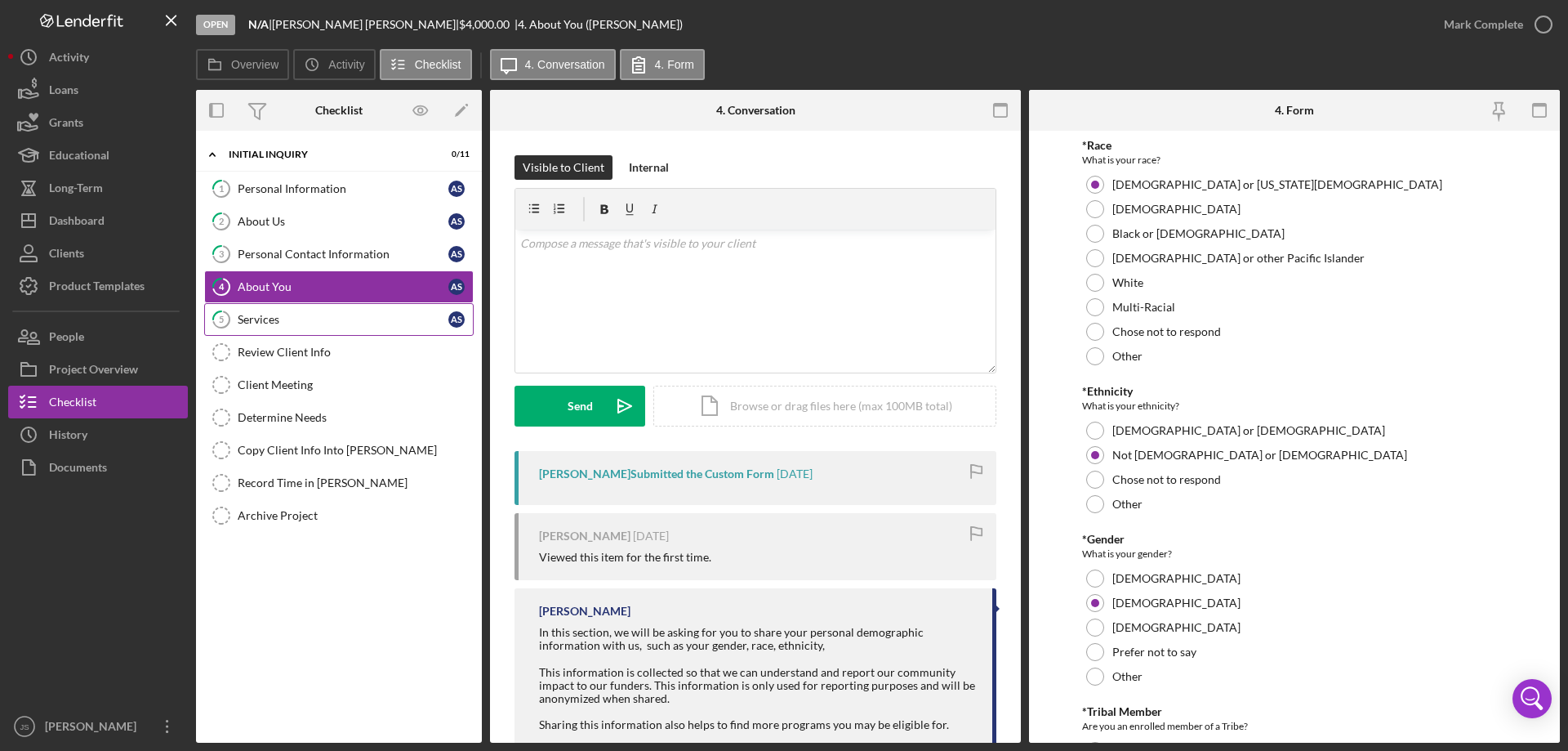
click at [303, 315] on div "Services" at bounding box center [342, 319] width 210 height 13
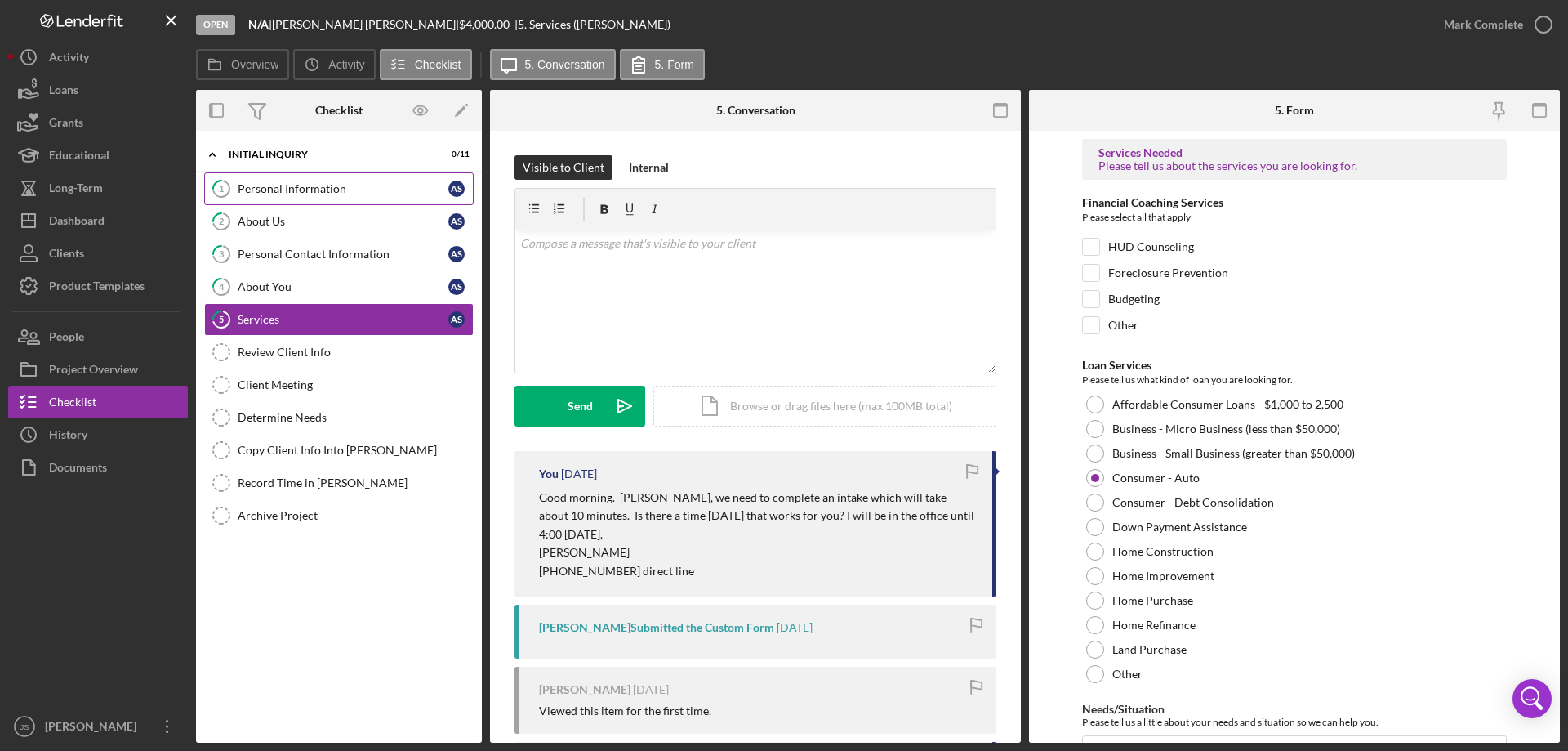
click at [307, 188] on div "Personal Information" at bounding box center [342, 188] width 210 height 13
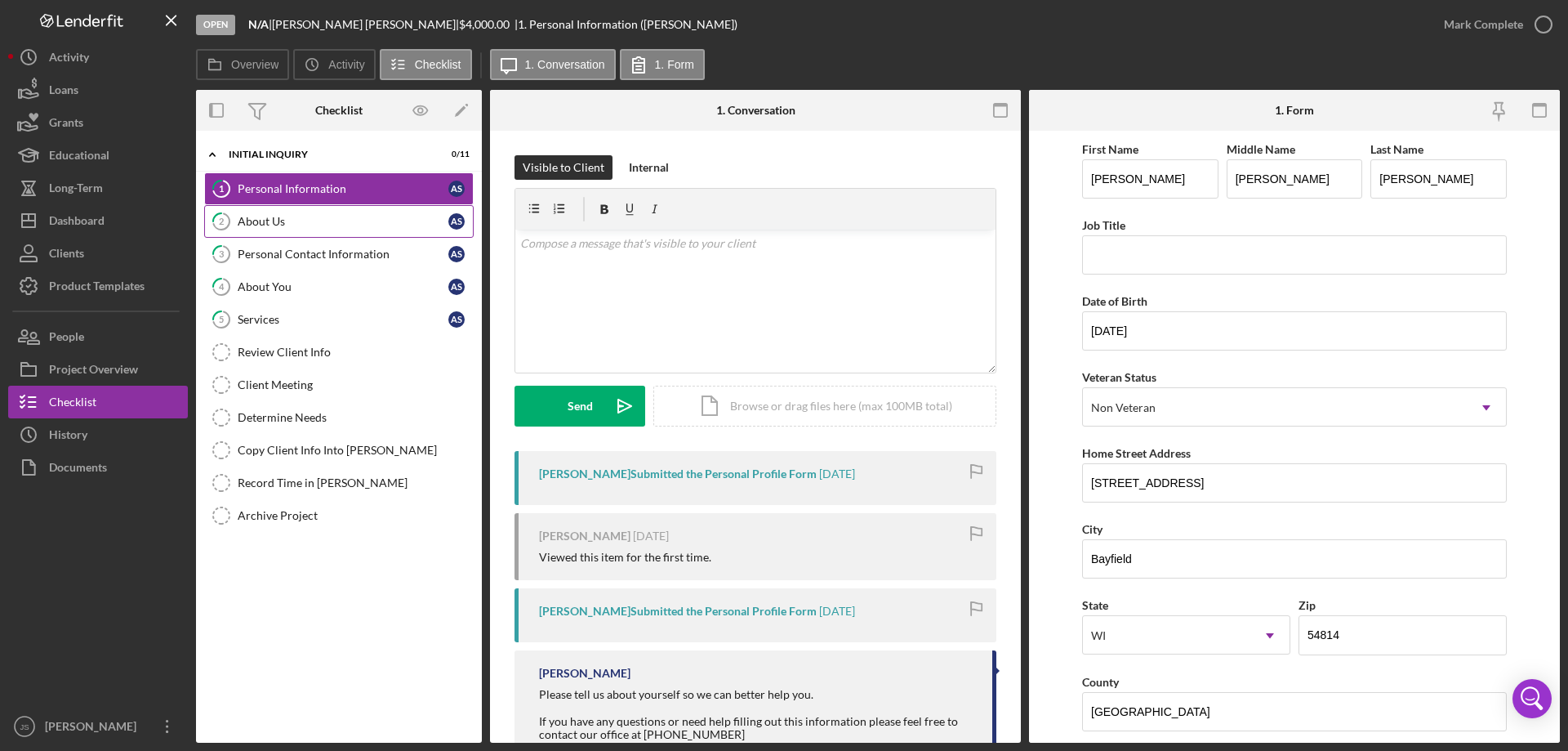
click at [305, 225] on div "About Us" at bounding box center [342, 221] width 210 height 13
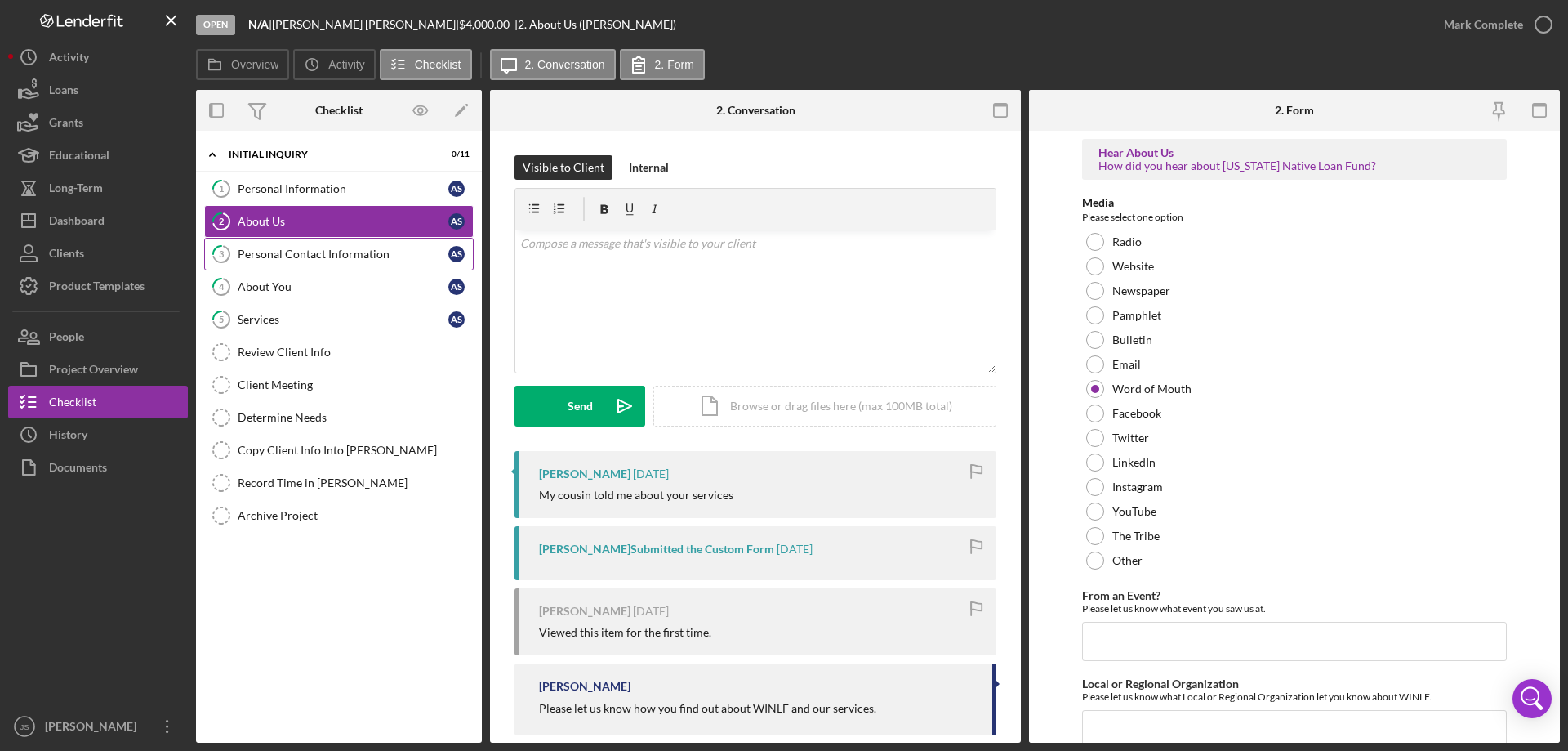
click at [292, 252] on div "Personal Contact Information" at bounding box center [342, 254] width 210 height 13
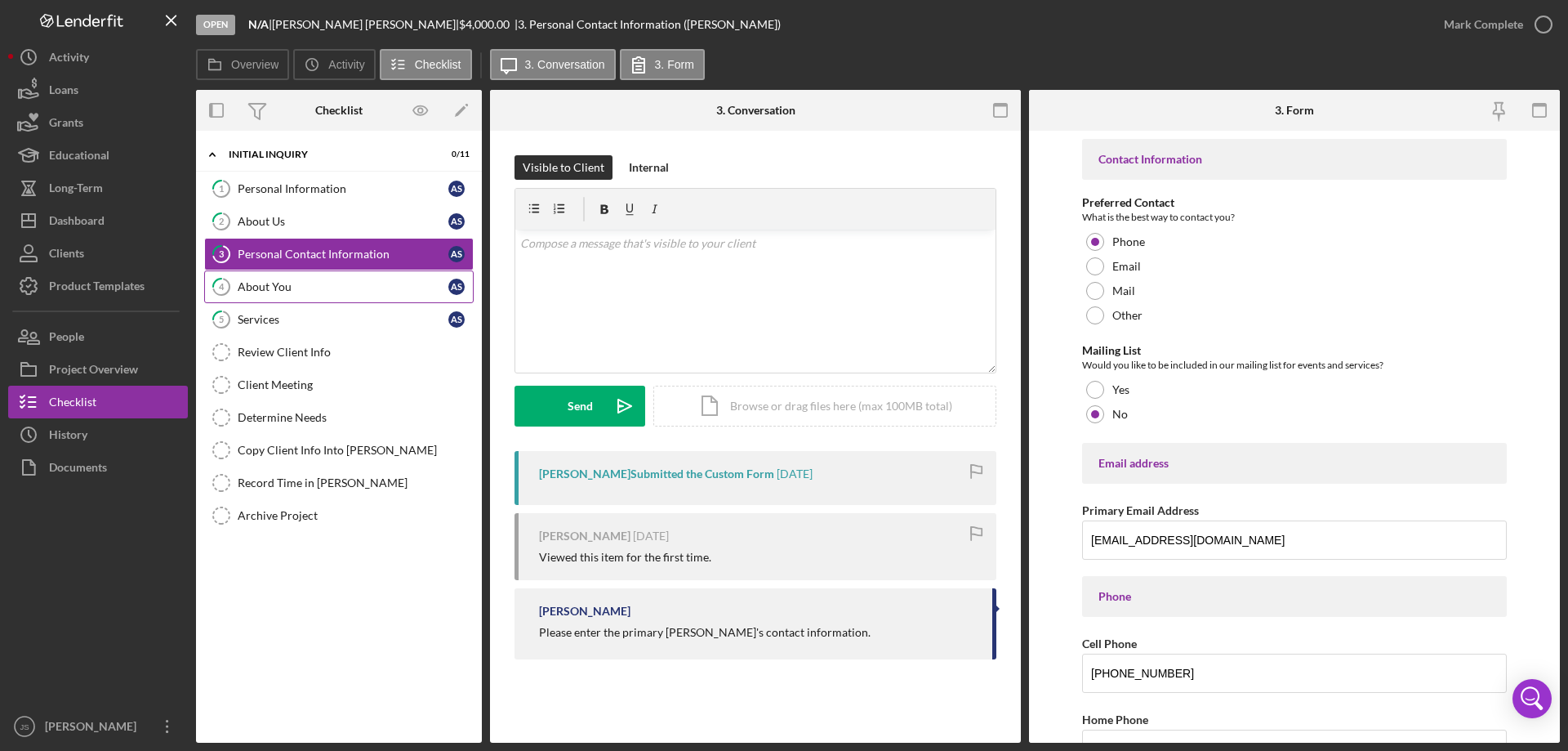
click at [282, 284] on div "About You" at bounding box center [342, 286] width 210 height 13
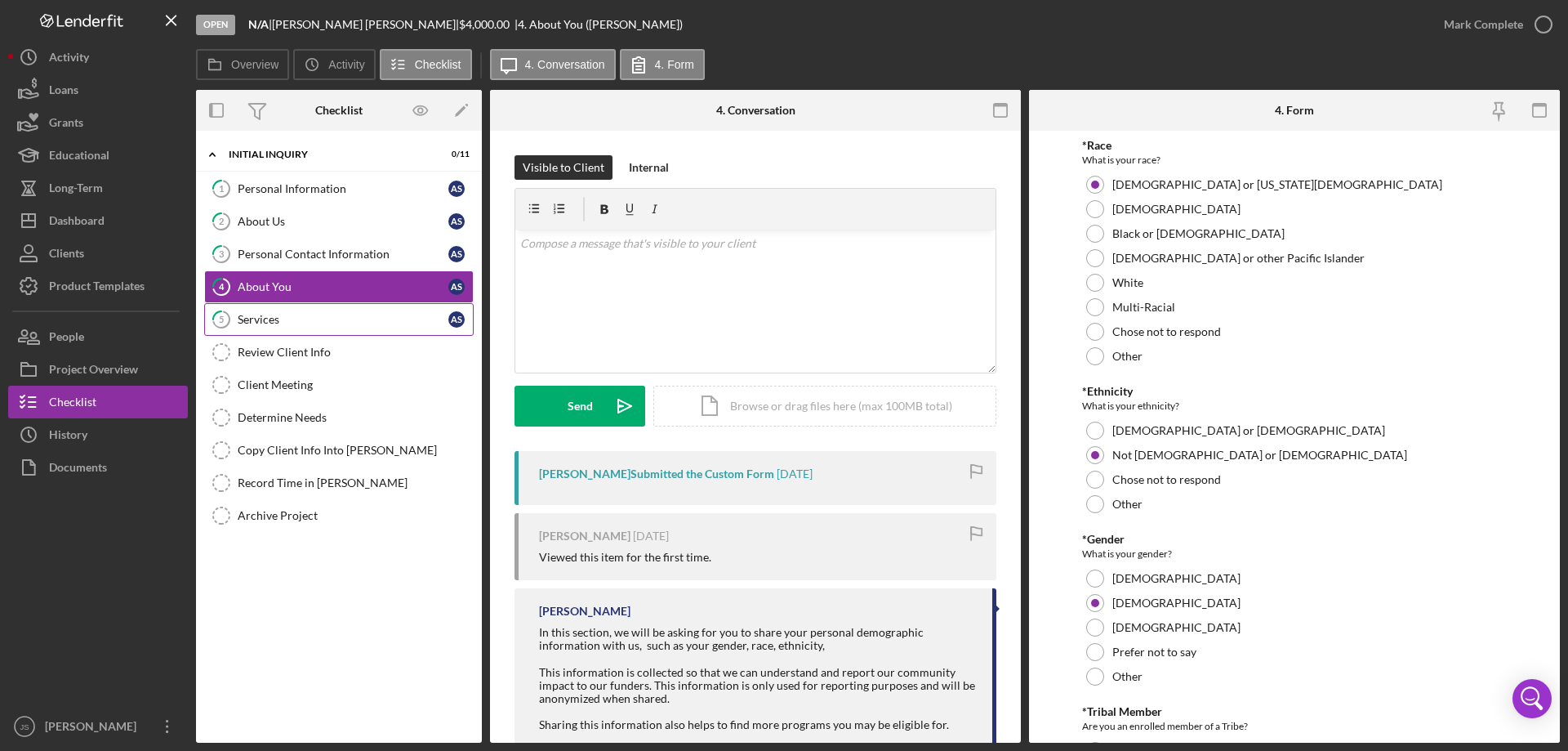
click at [291, 322] on div "Services" at bounding box center [342, 319] width 210 height 13
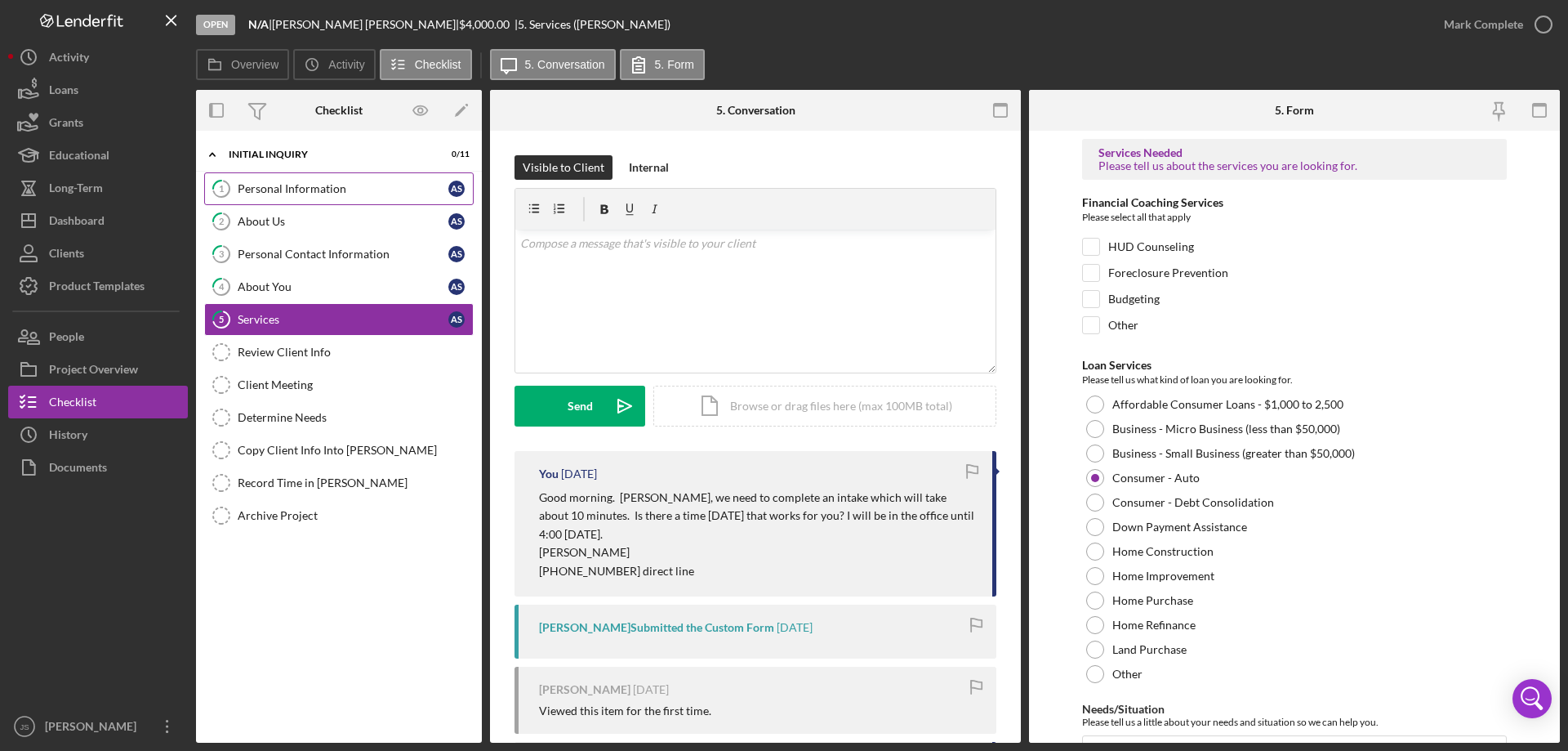
click at [363, 188] on div "Personal Information" at bounding box center [342, 188] width 210 height 13
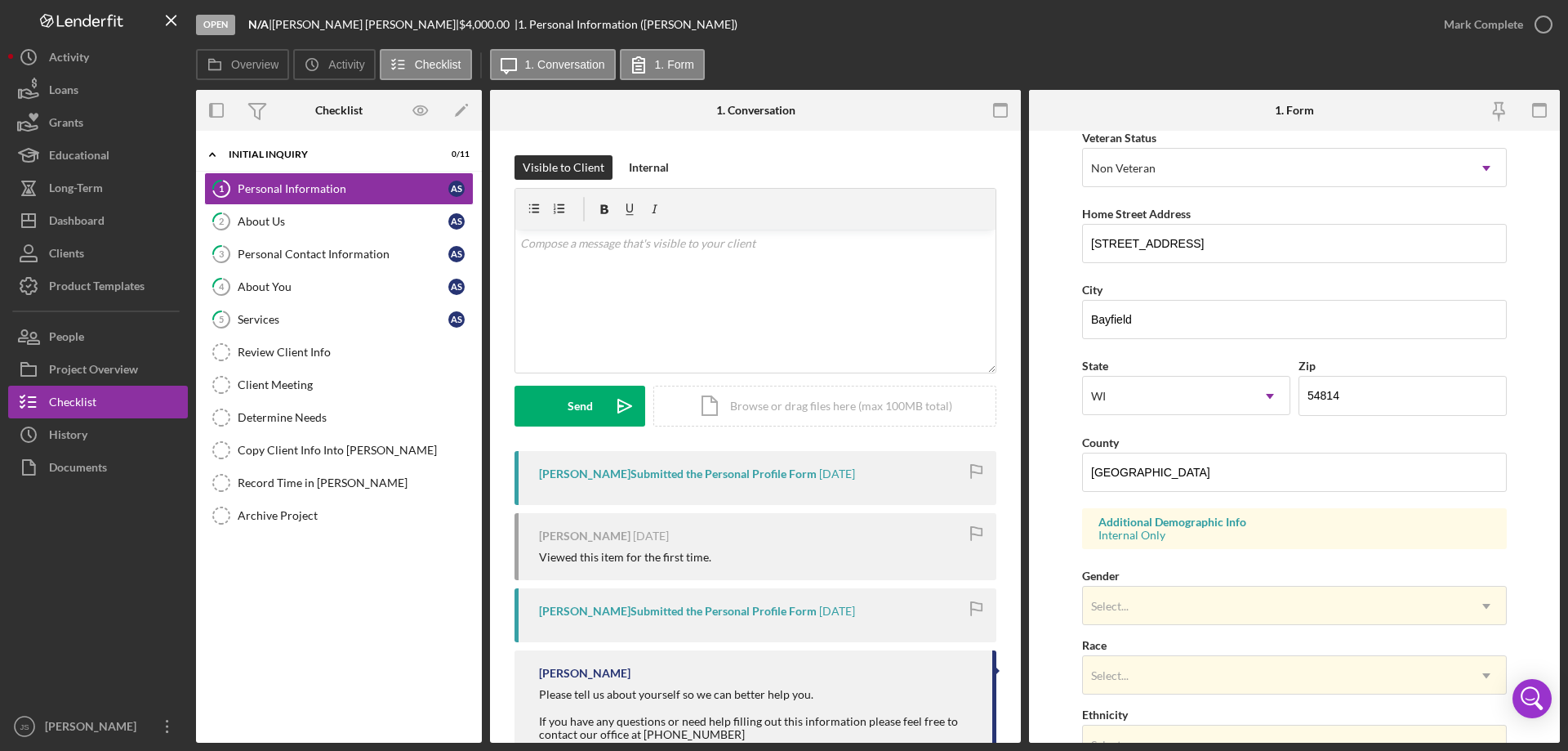
scroll to position [245, 0]
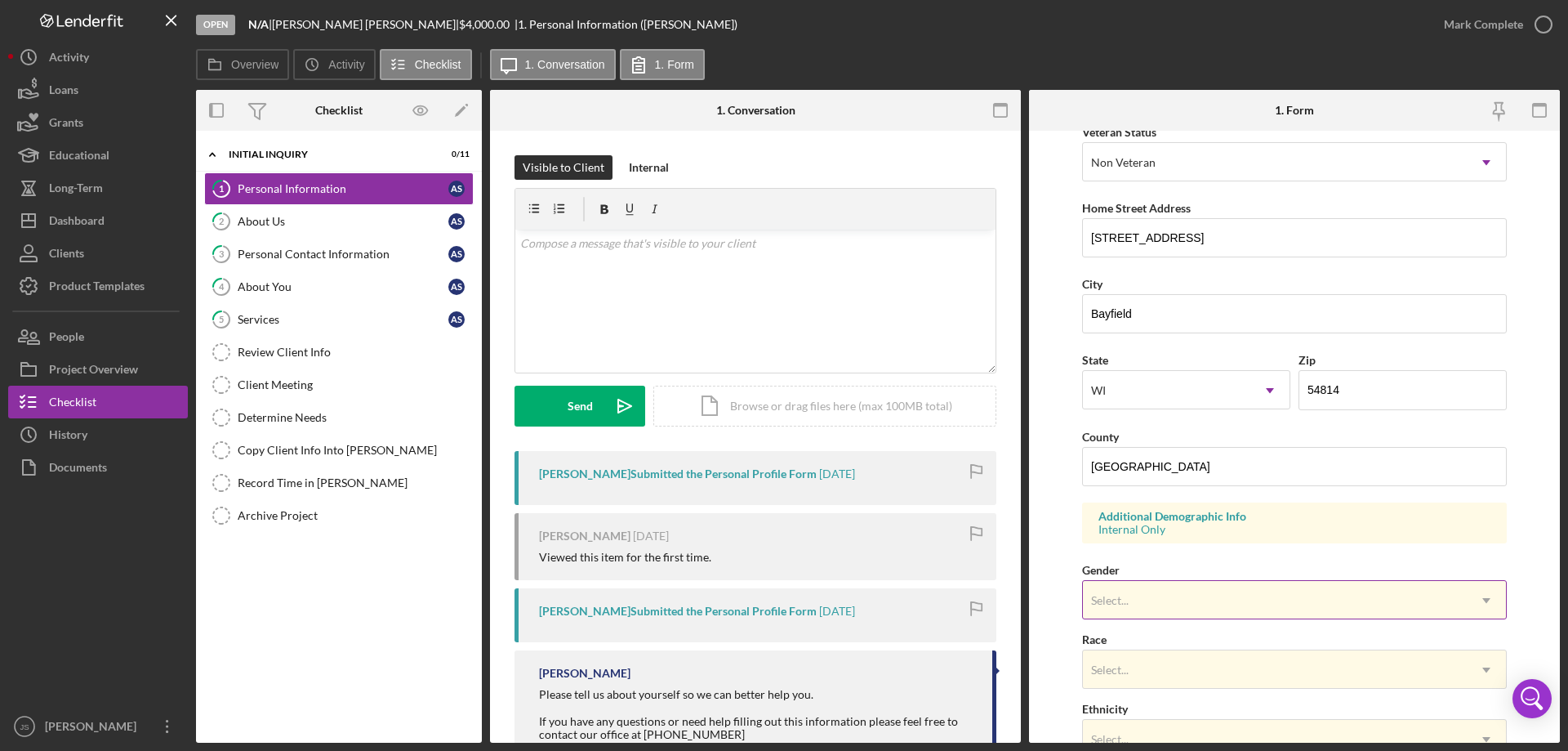
click at [1252, 595] on div "Select..." at bounding box center [1275, 600] width 384 height 37
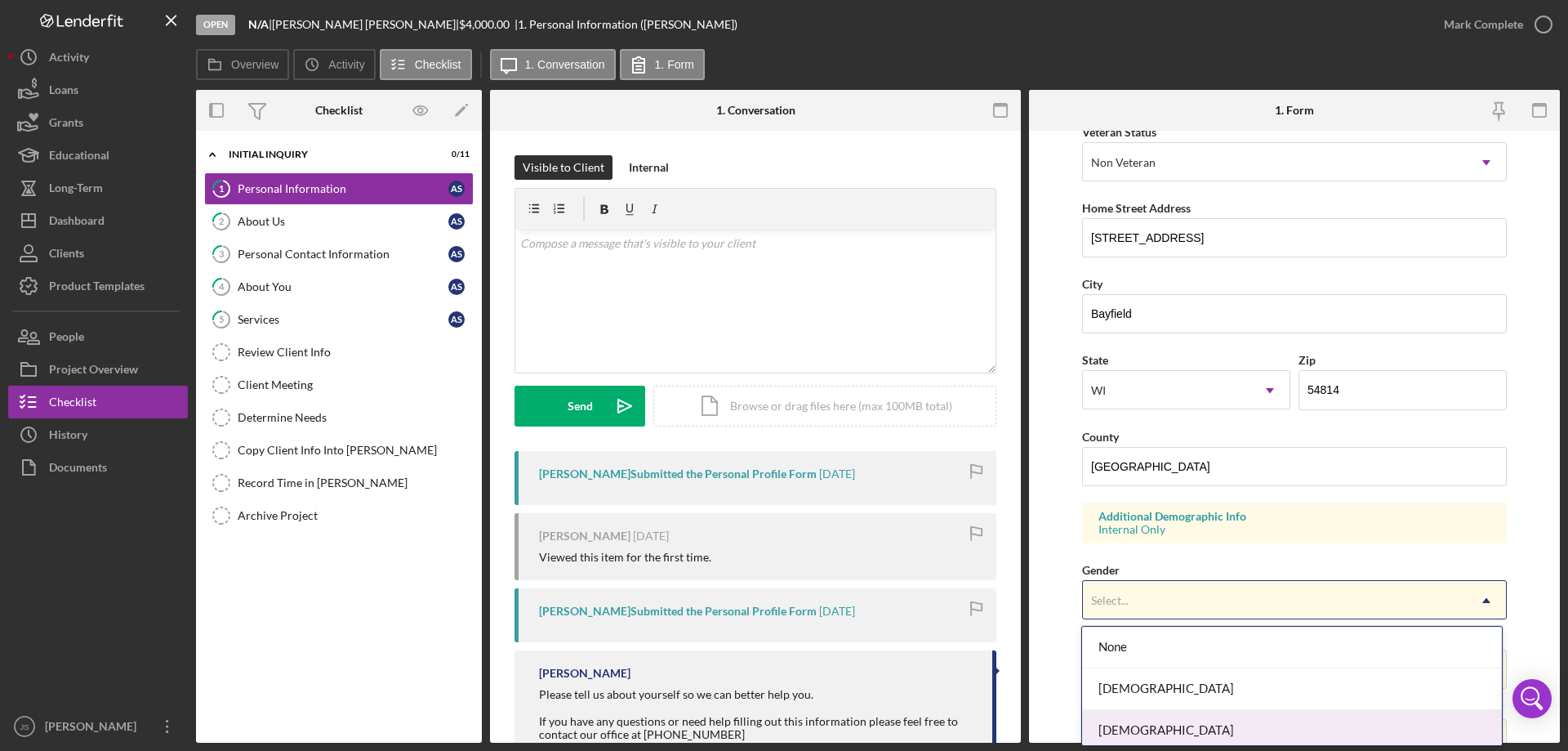
click at [1155, 732] on div "[DEMOGRAPHIC_DATA]" at bounding box center [1292, 730] width 419 height 41
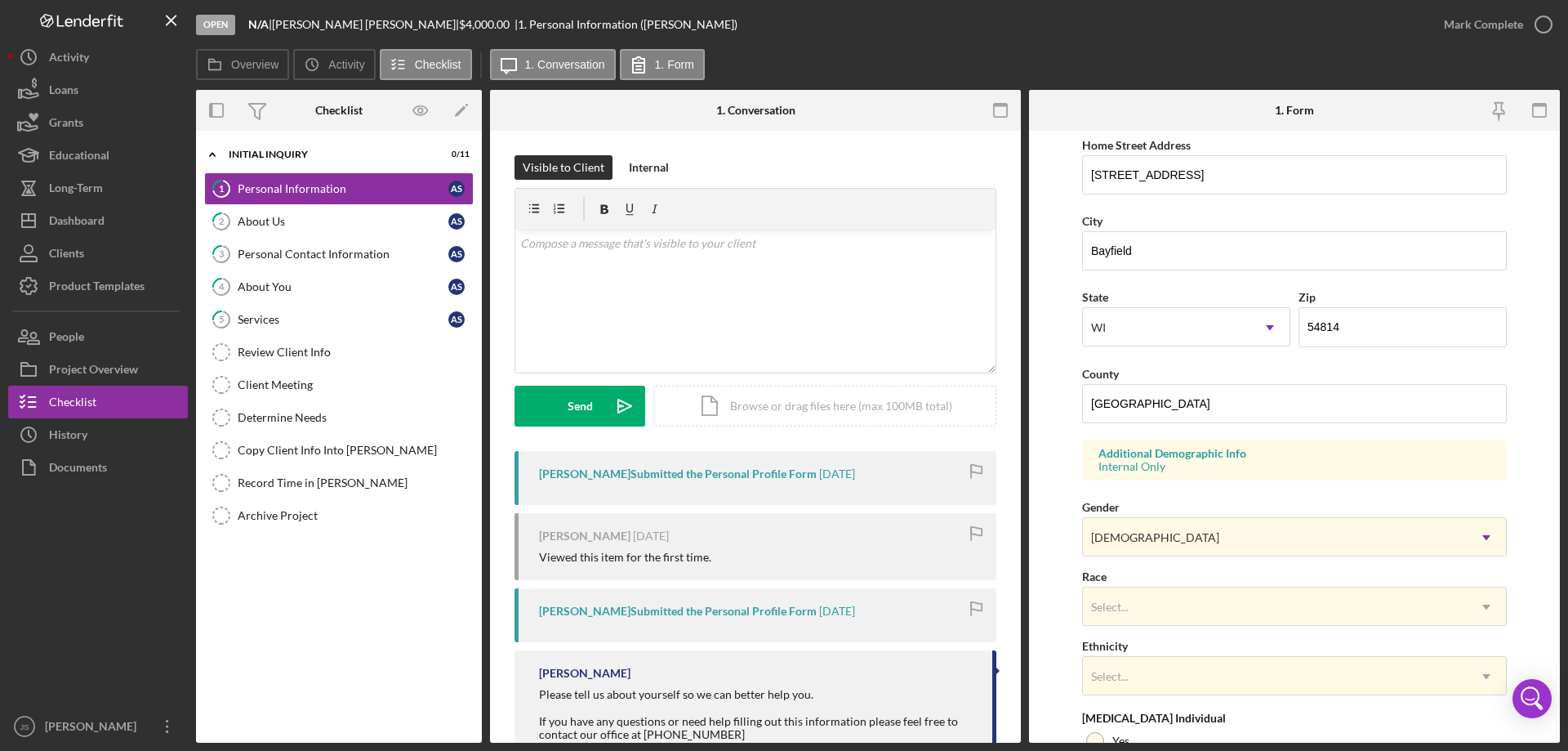
scroll to position [408, 0]
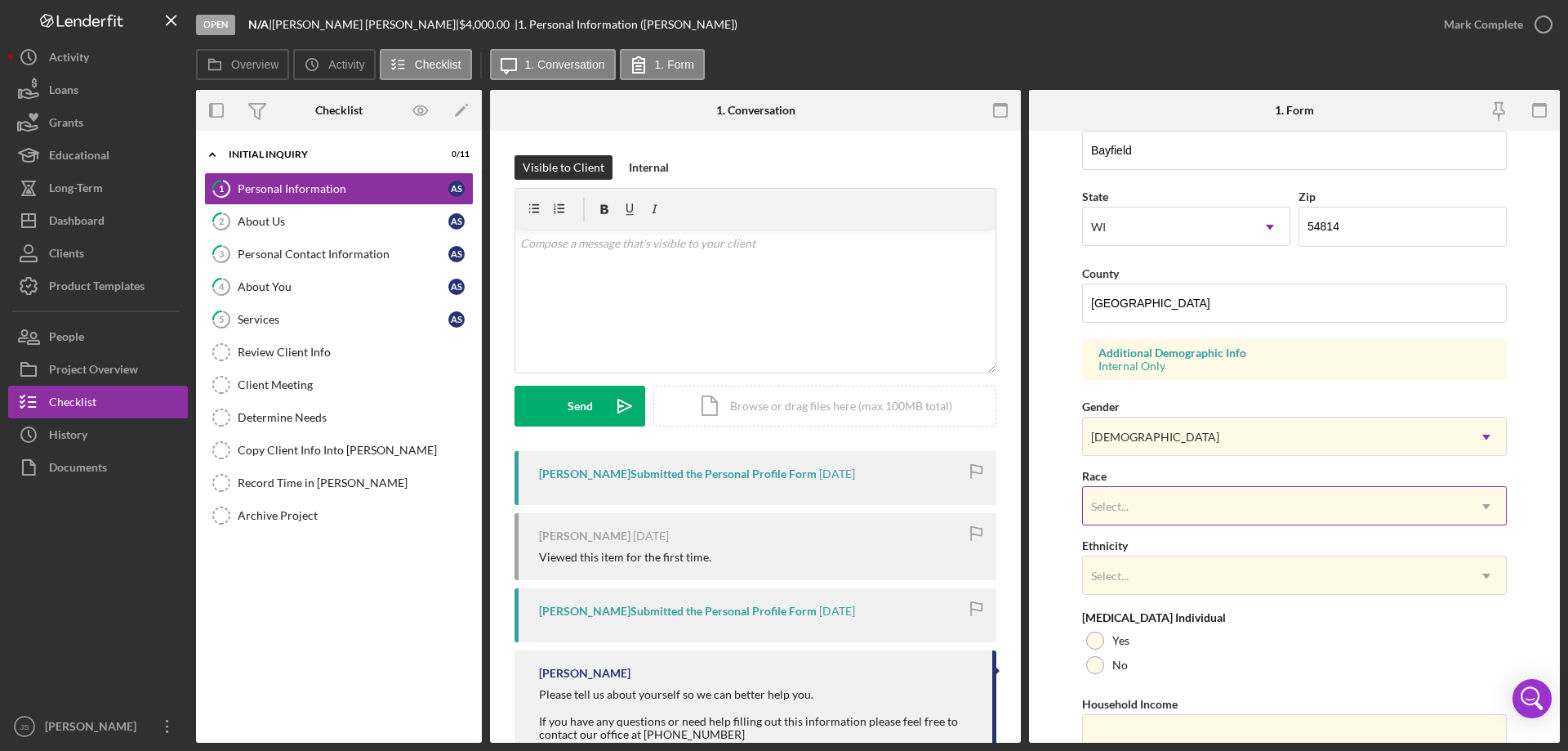
click at [1221, 507] on div "Select..." at bounding box center [1275, 507] width 384 height 37
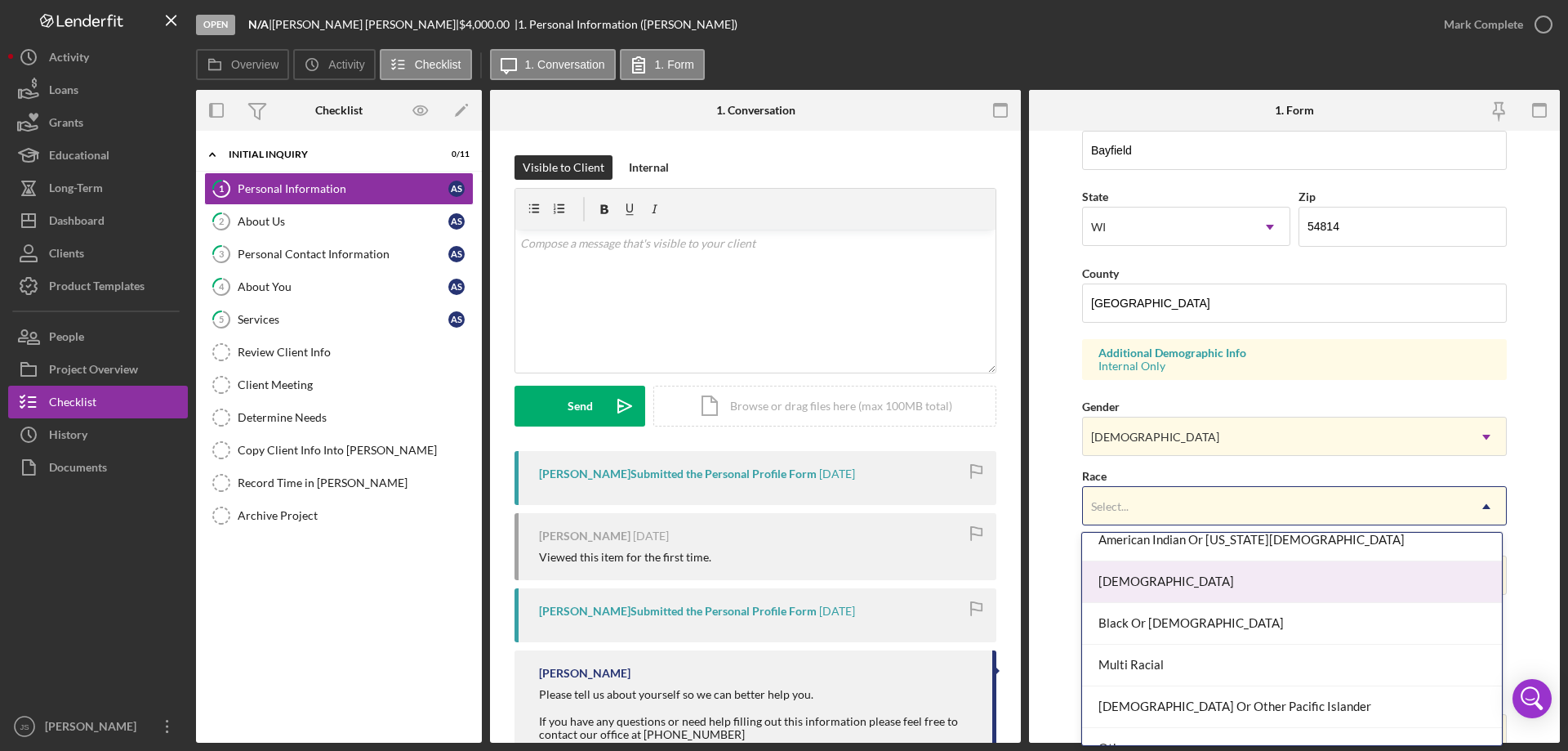
scroll to position [0, 0]
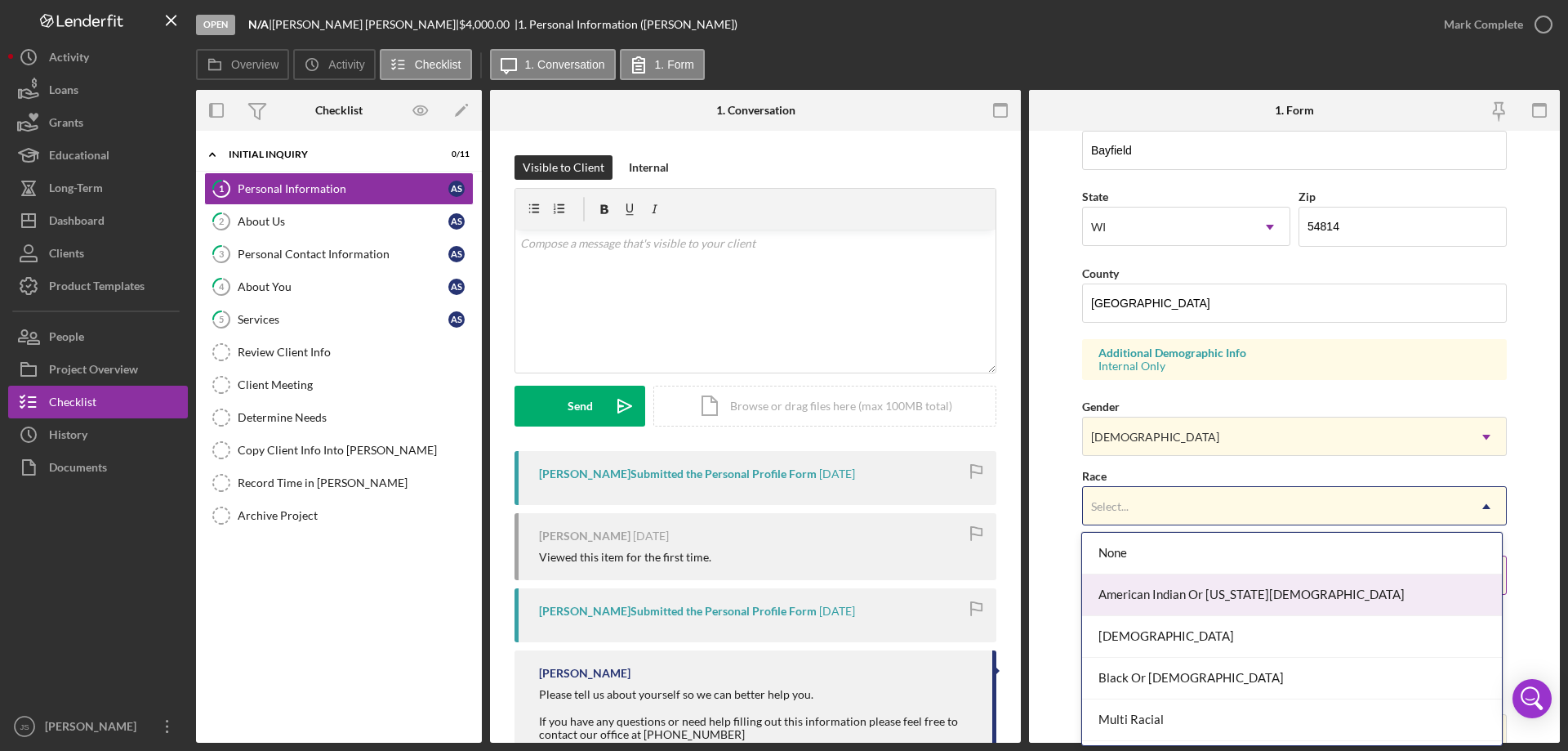
click at [1243, 590] on div "American Indian Or [US_STATE][DEMOGRAPHIC_DATA]" at bounding box center [1292, 595] width 419 height 41
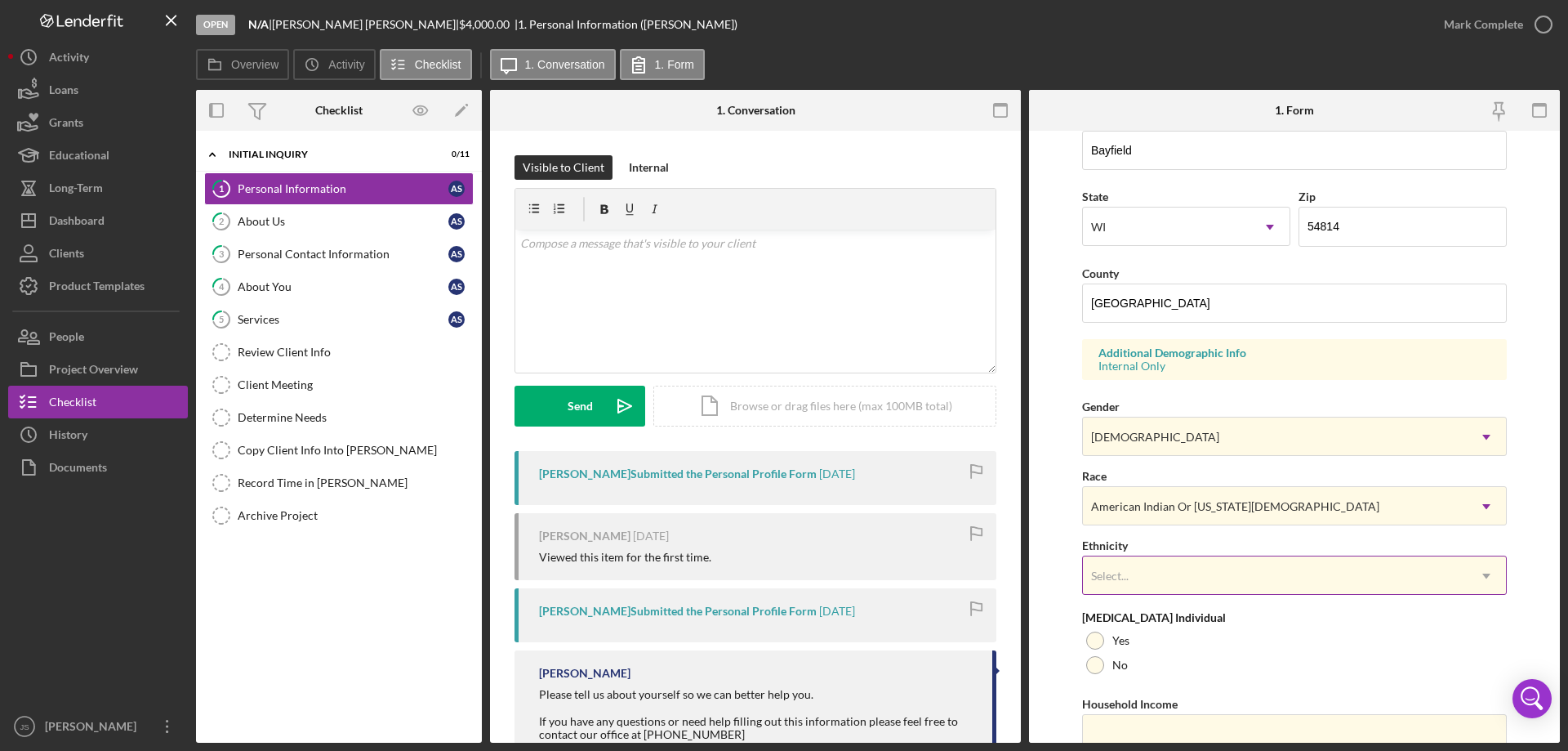
click at [1237, 582] on div "Select..." at bounding box center [1275, 576] width 384 height 37
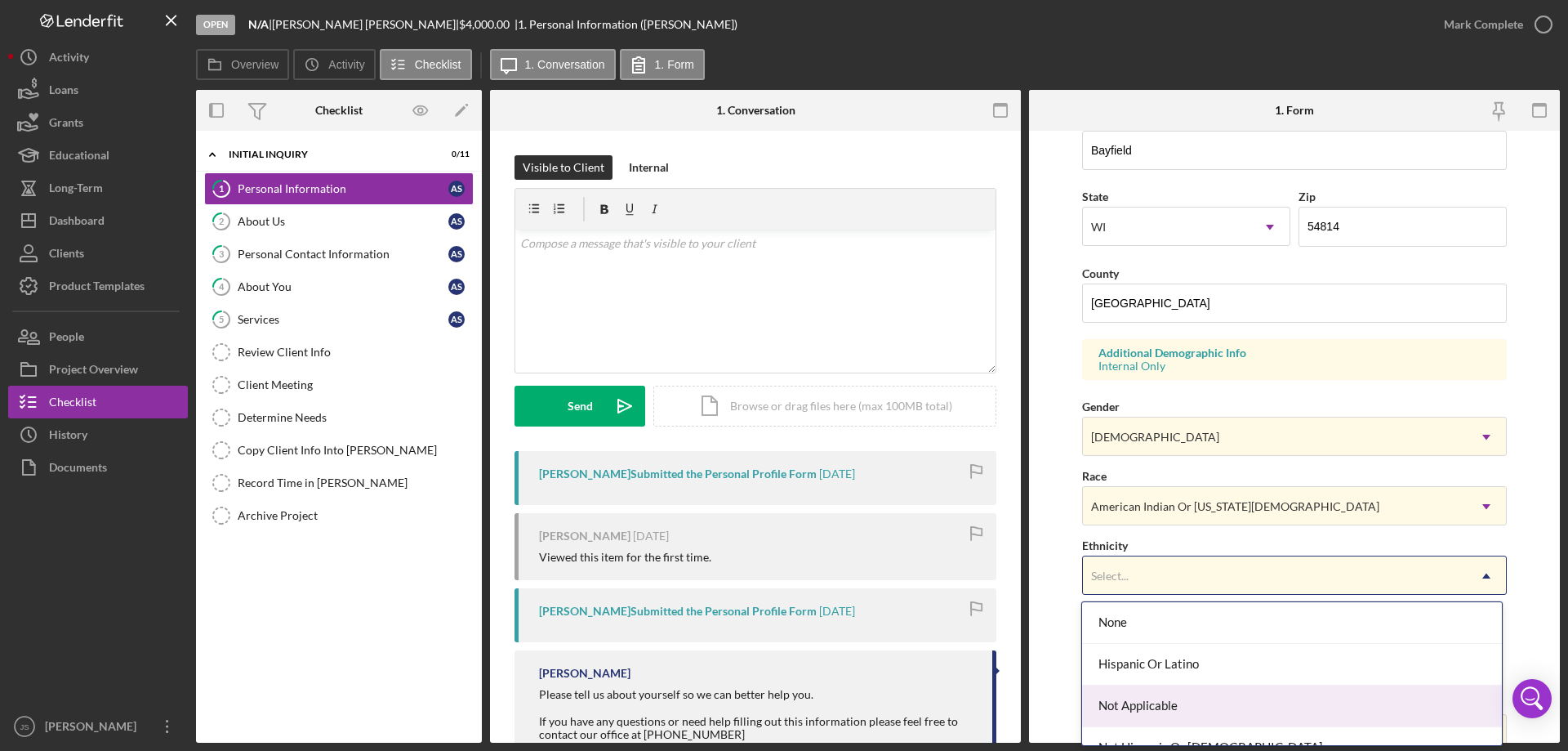
scroll to position [65, 0]
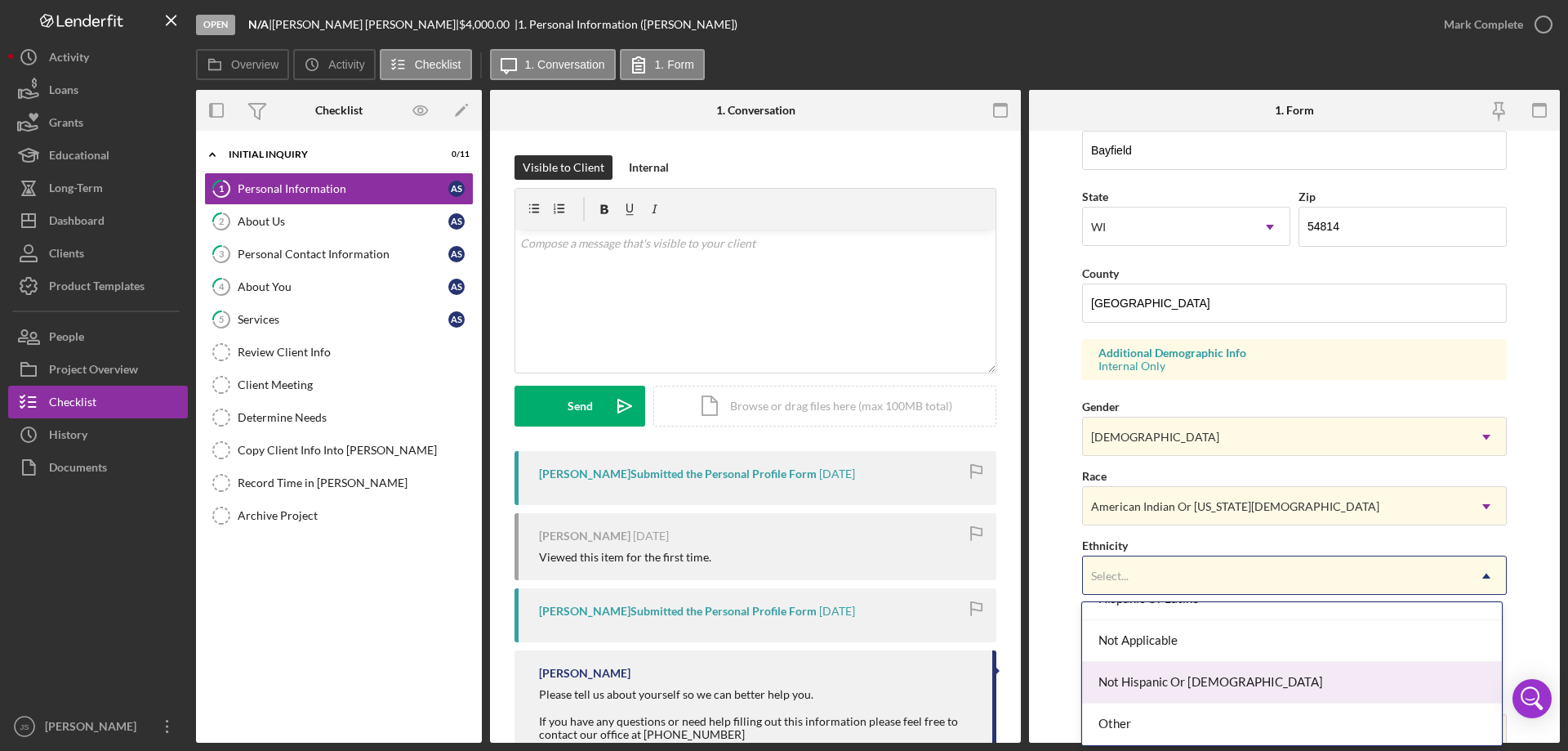
click at [1215, 679] on div "Not Hispanic Or [DEMOGRAPHIC_DATA]" at bounding box center [1292, 682] width 419 height 41
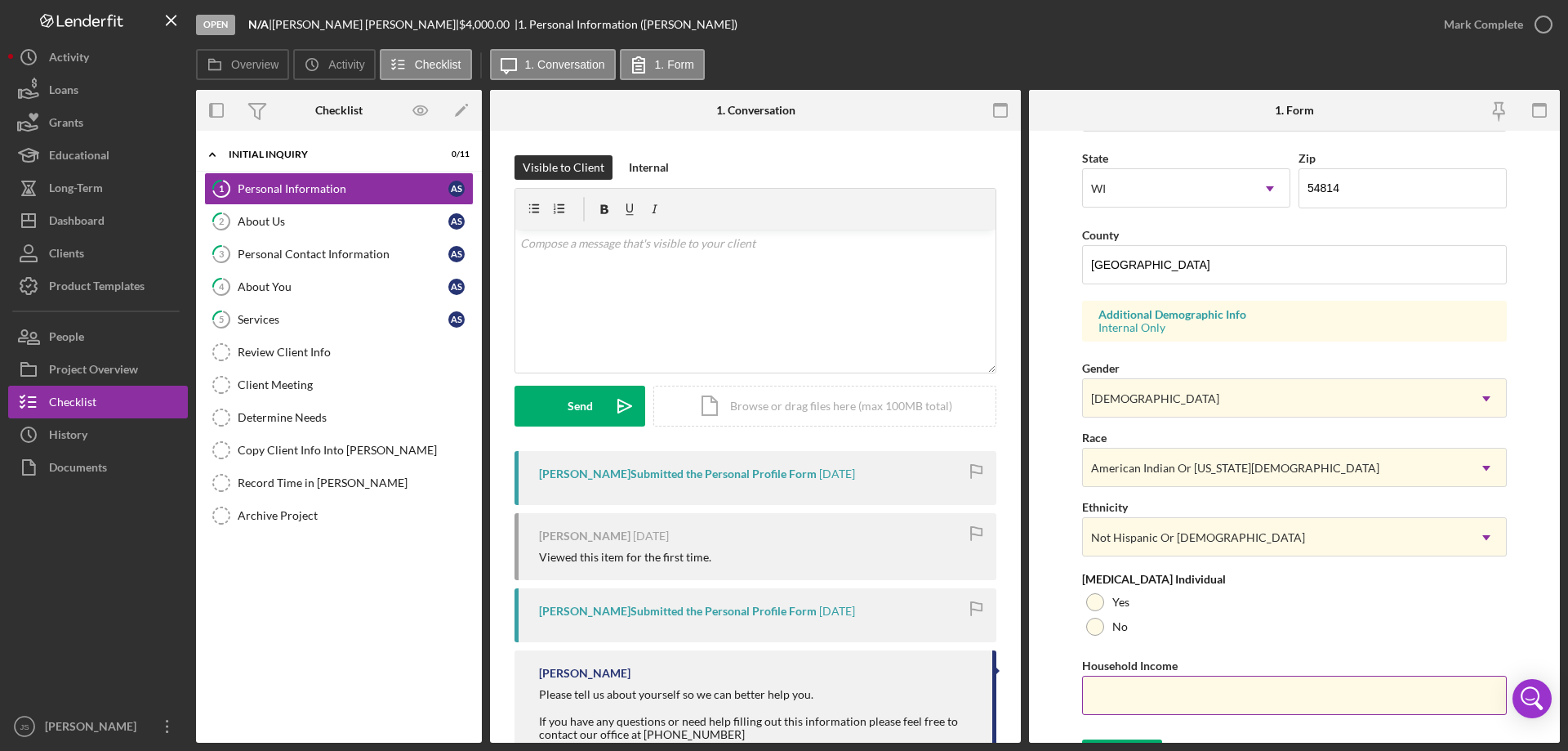
scroll to position [479, 0]
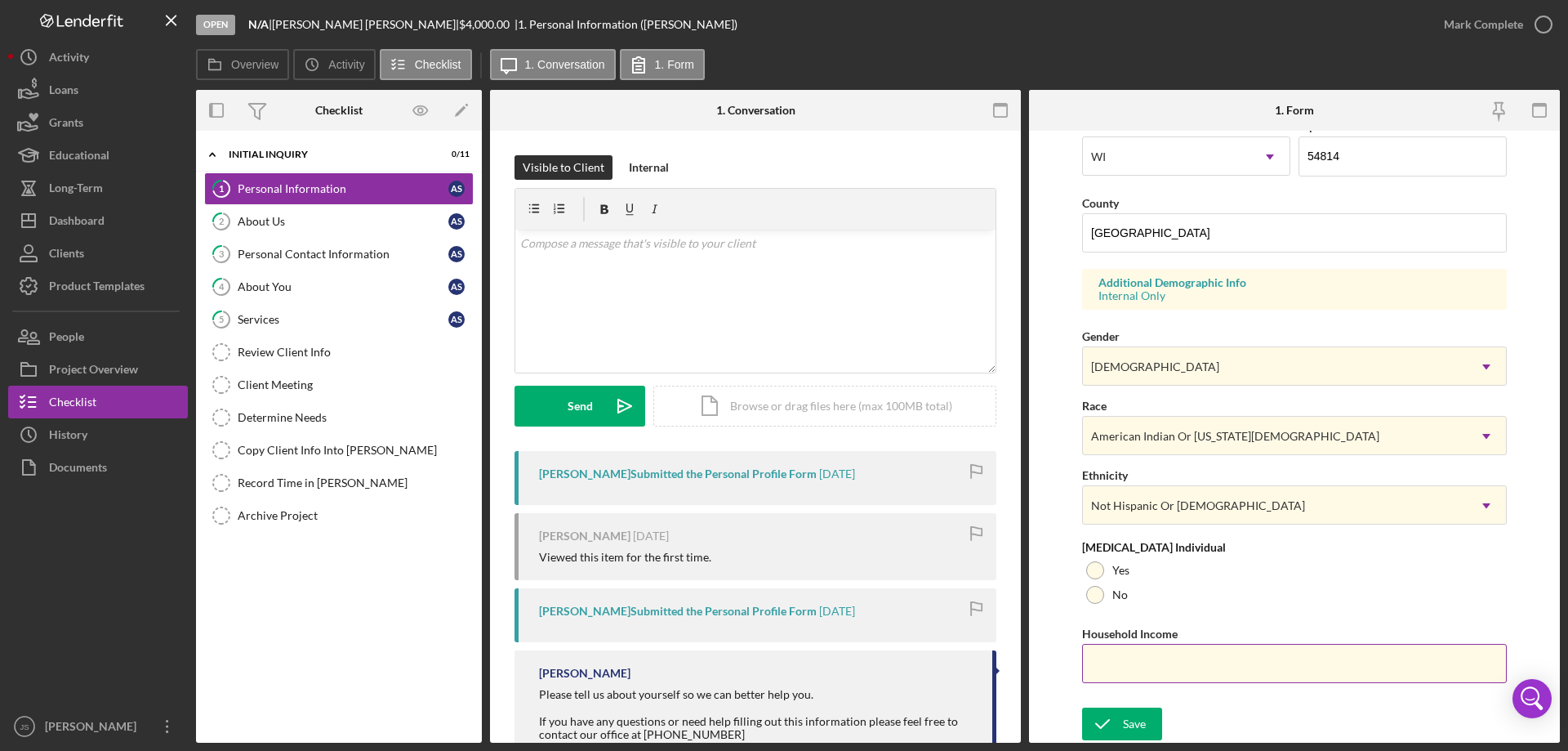
click at [1104, 668] on input "Household Income" at bounding box center [1294, 663] width 424 height 39
drag, startPoint x: 1096, startPoint y: 568, endPoint x: 1094, endPoint y: 622, distance: 54.0
click at [1096, 568] on div at bounding box center [1095, 570] width 18 height 18
click at [1107, 662] on input "Household Income" at bounding box center [1294, 663] width 424 height 39
type input "$22,000"
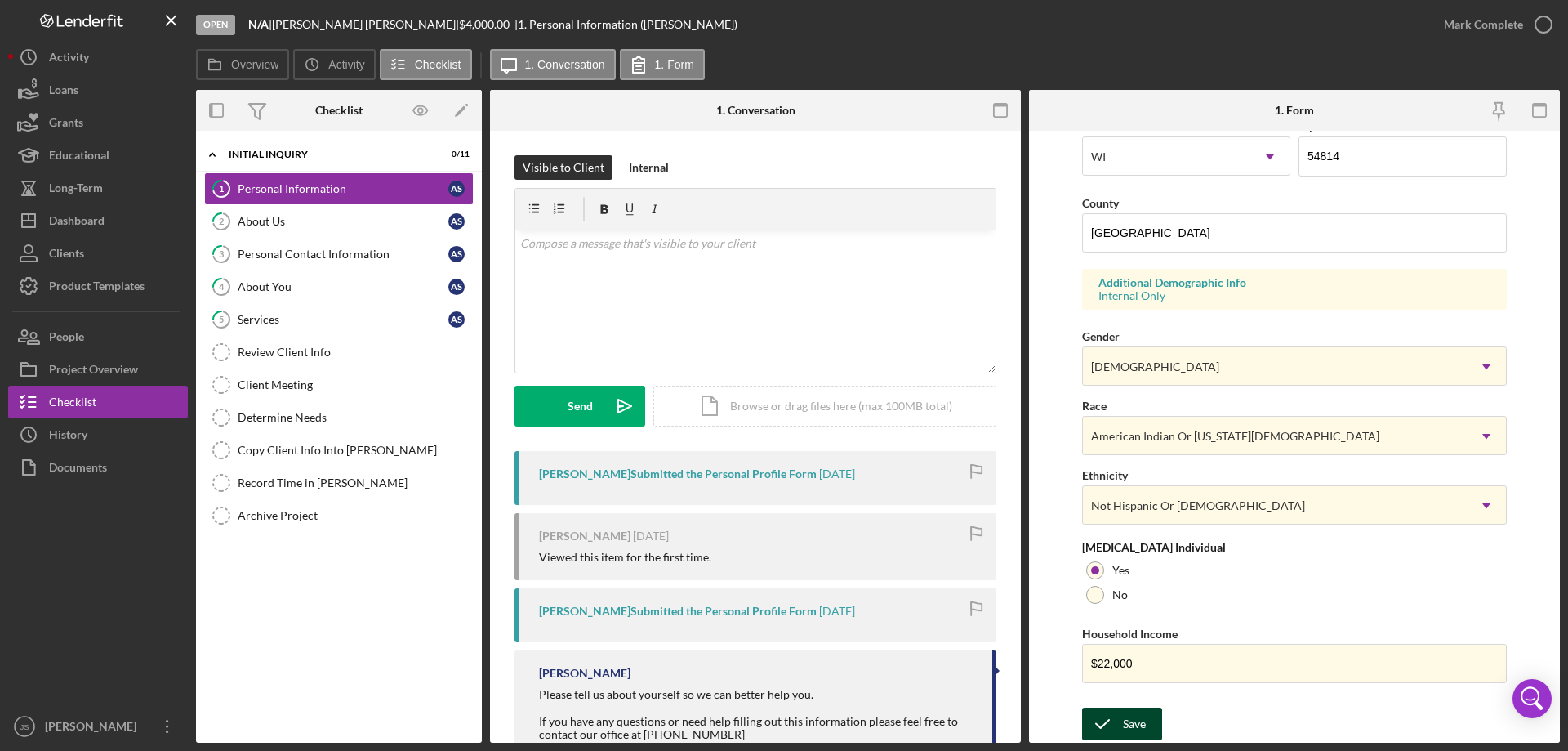
click at [1125, 724] on div "Save" at bounding box center [1134, 724] width 23 height 33
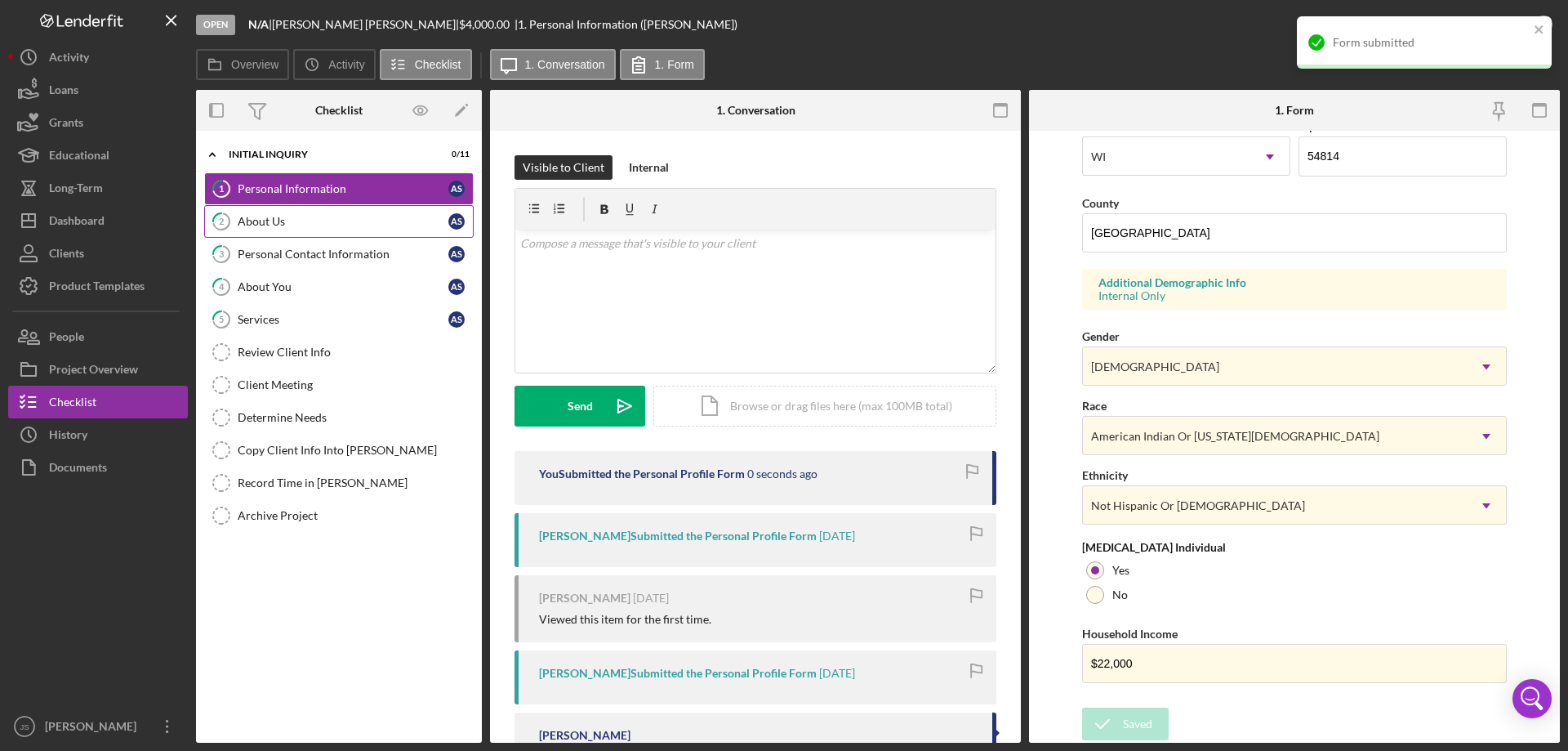
click at [311, 224] on div "About Us" at bounding box center [342, 221] width 210 height 13
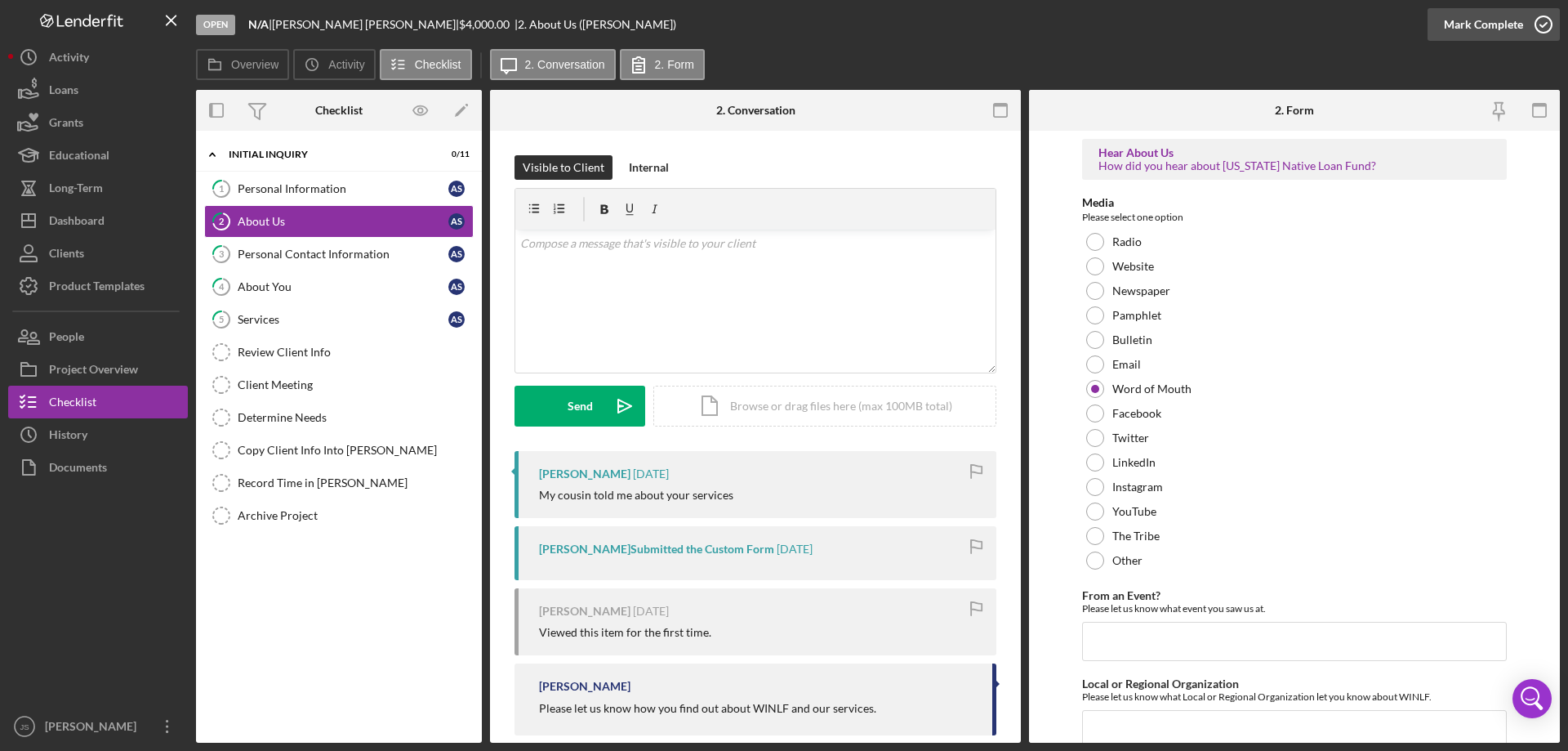
click at [1545, 23] on icon "button" at bounding box center [1543, 25] width 41 height 41
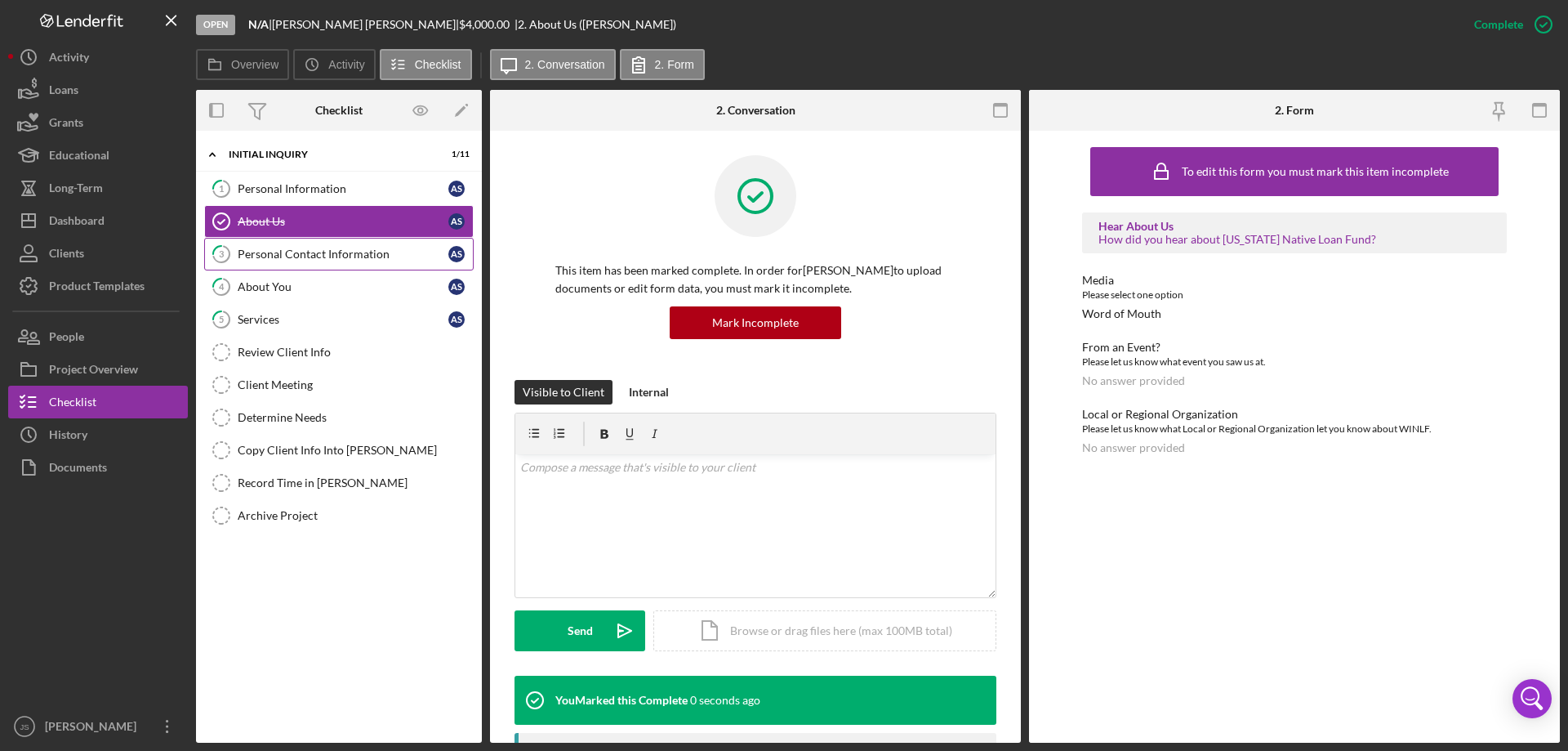
click at [351, 250] on div "Personal Contact Information" at bounding box center [342, 254] width 210 height 13
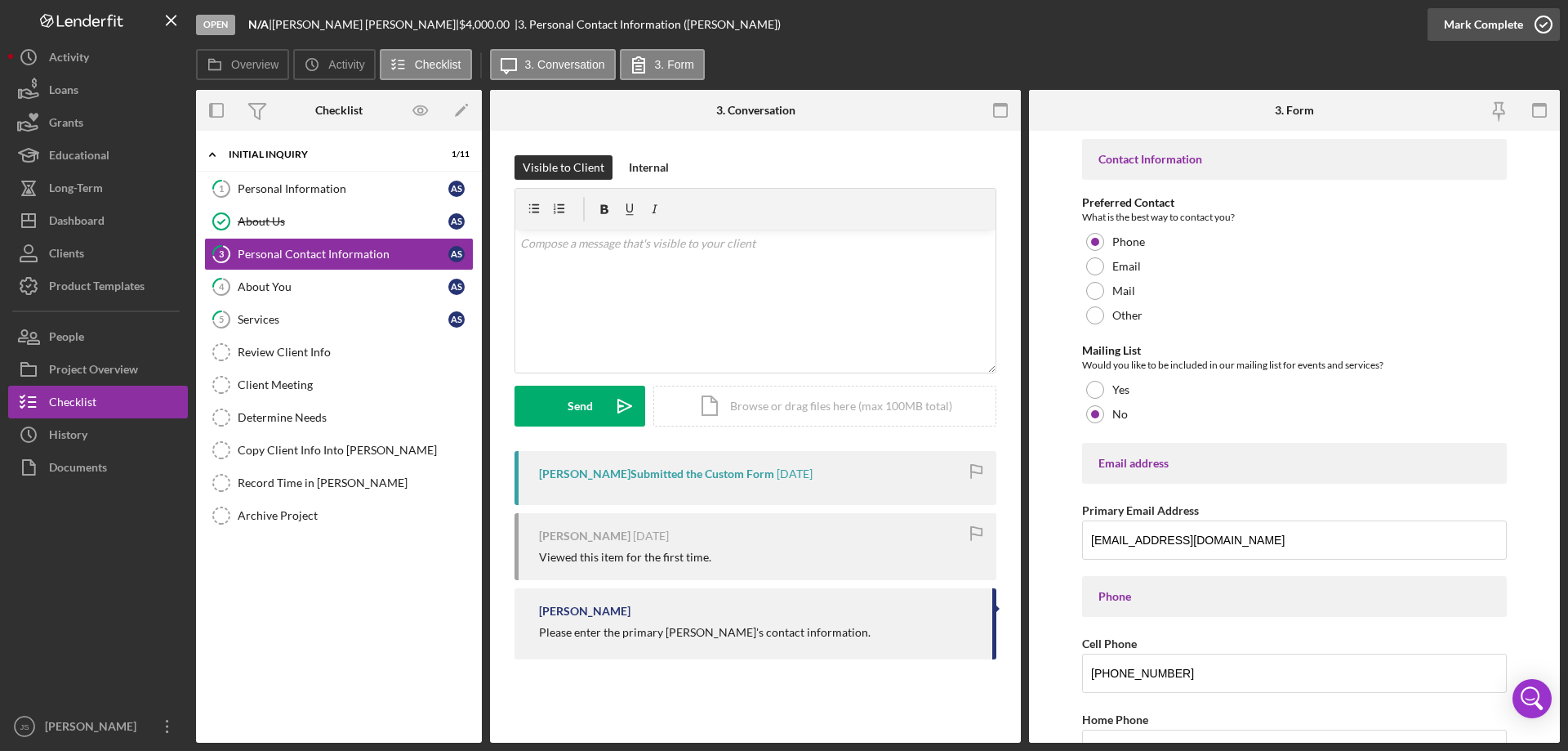
click at [1542, 23] on icon "button" at bounding box center [1543, 25] width 41 height 41
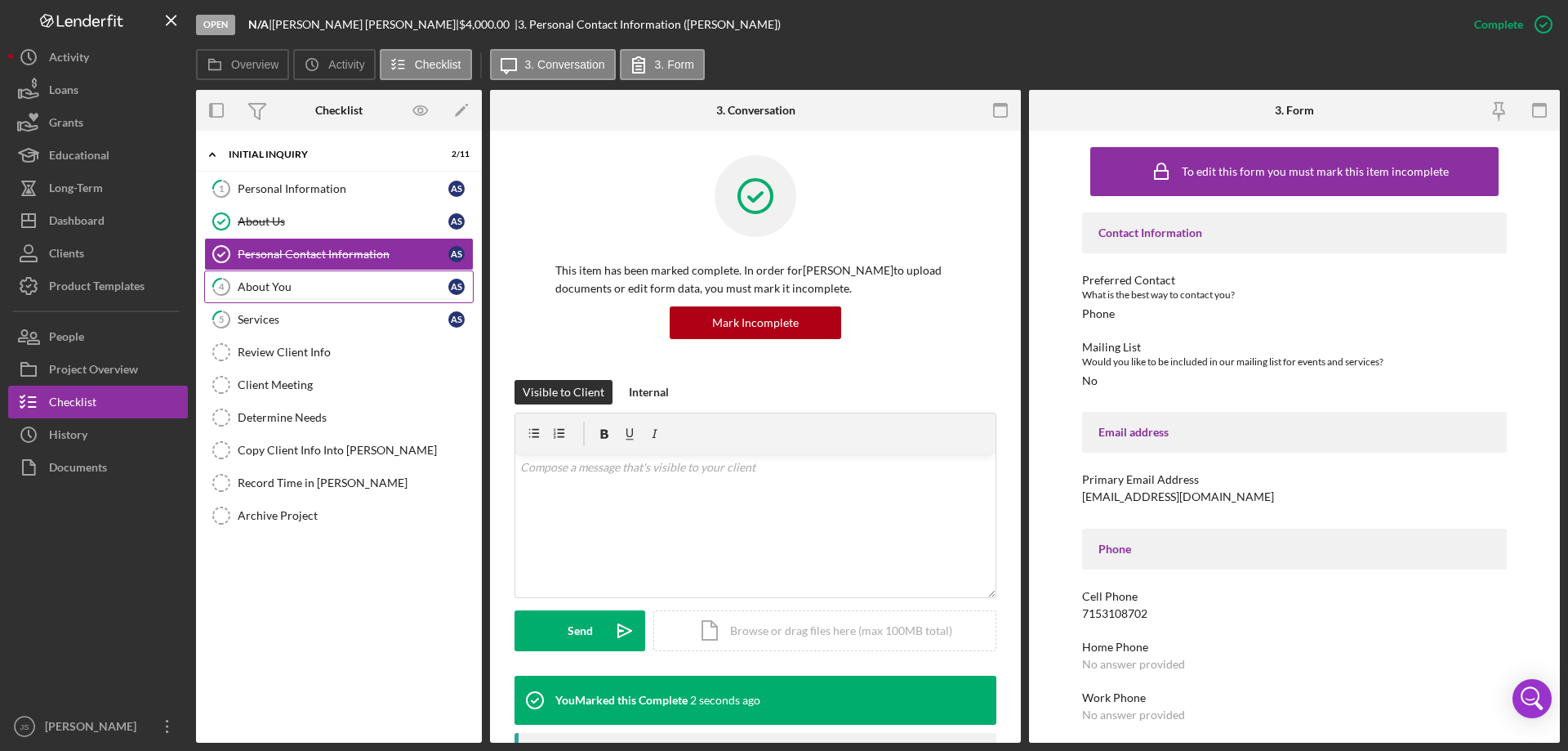
click at [301, 287] on div "About You" at bounding box center [342, 286] width 210 height 13
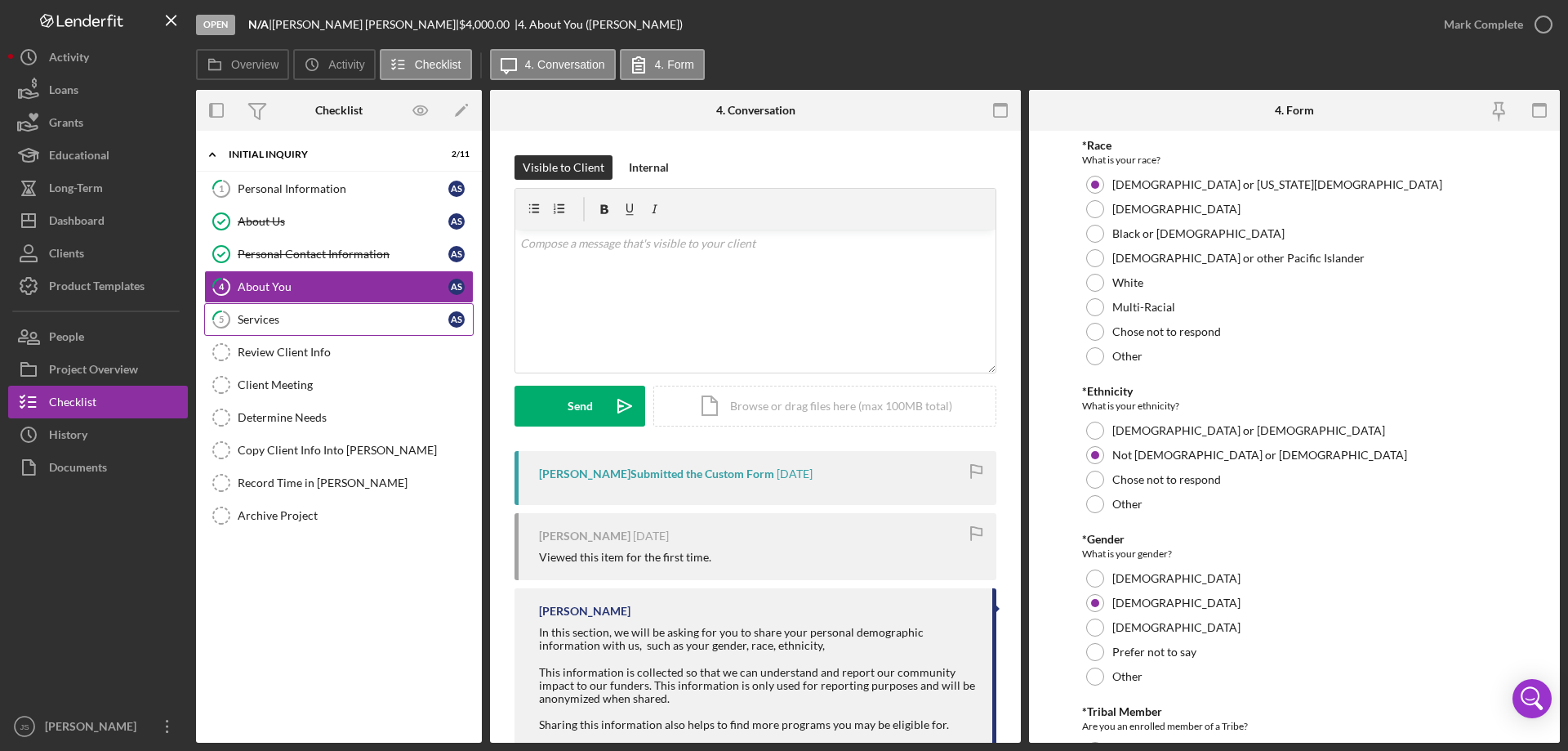
click at [336, 317] on div "Services" at bounding box center [342, 319] width 210 height 13
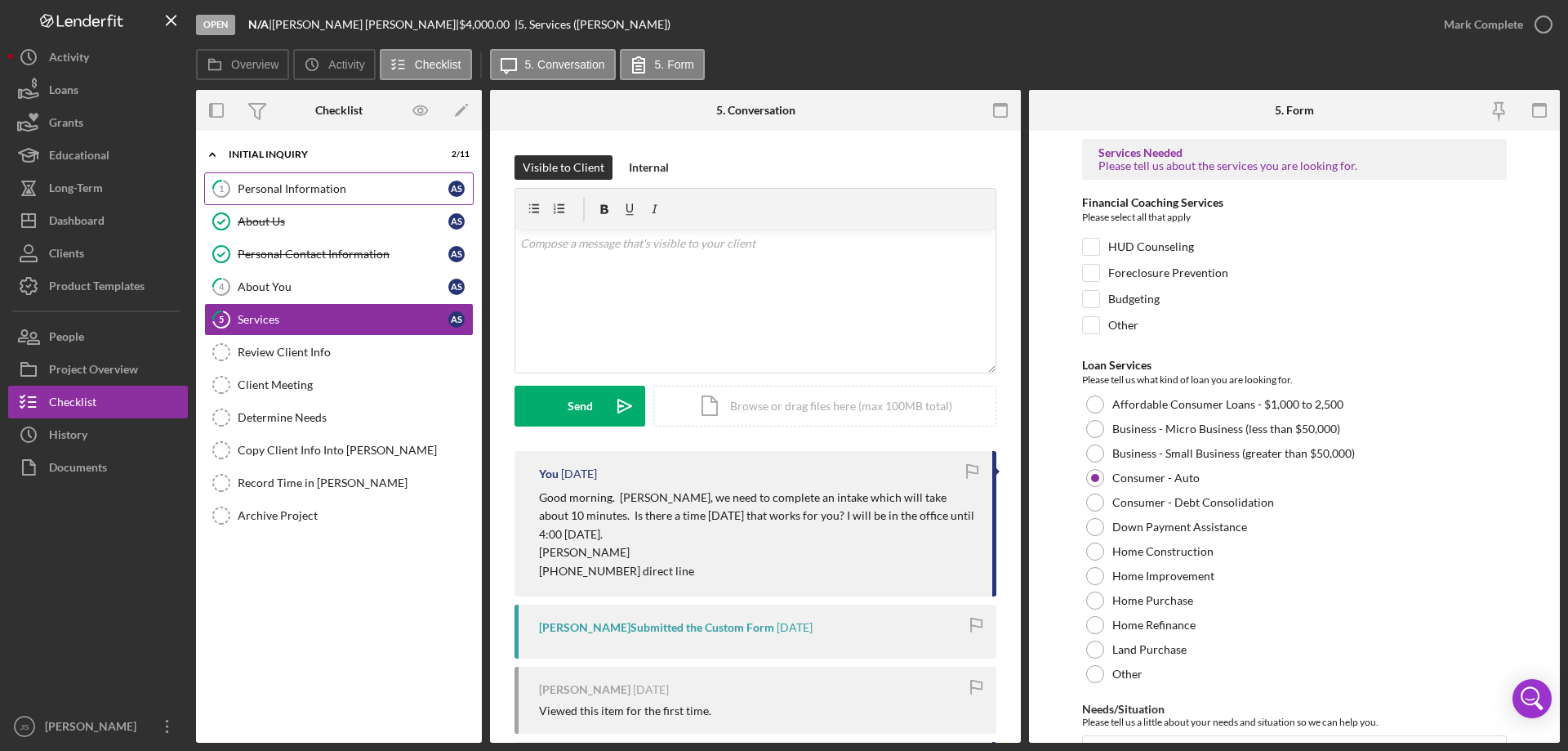
drag, startPoint x: 335, startPoint y: 184, endPoint x: 347, endPoint y: 184, distance: 12.0
click at [336, 184] on div "Personal Information" at bounding box center [342, 188] width 210 height 13
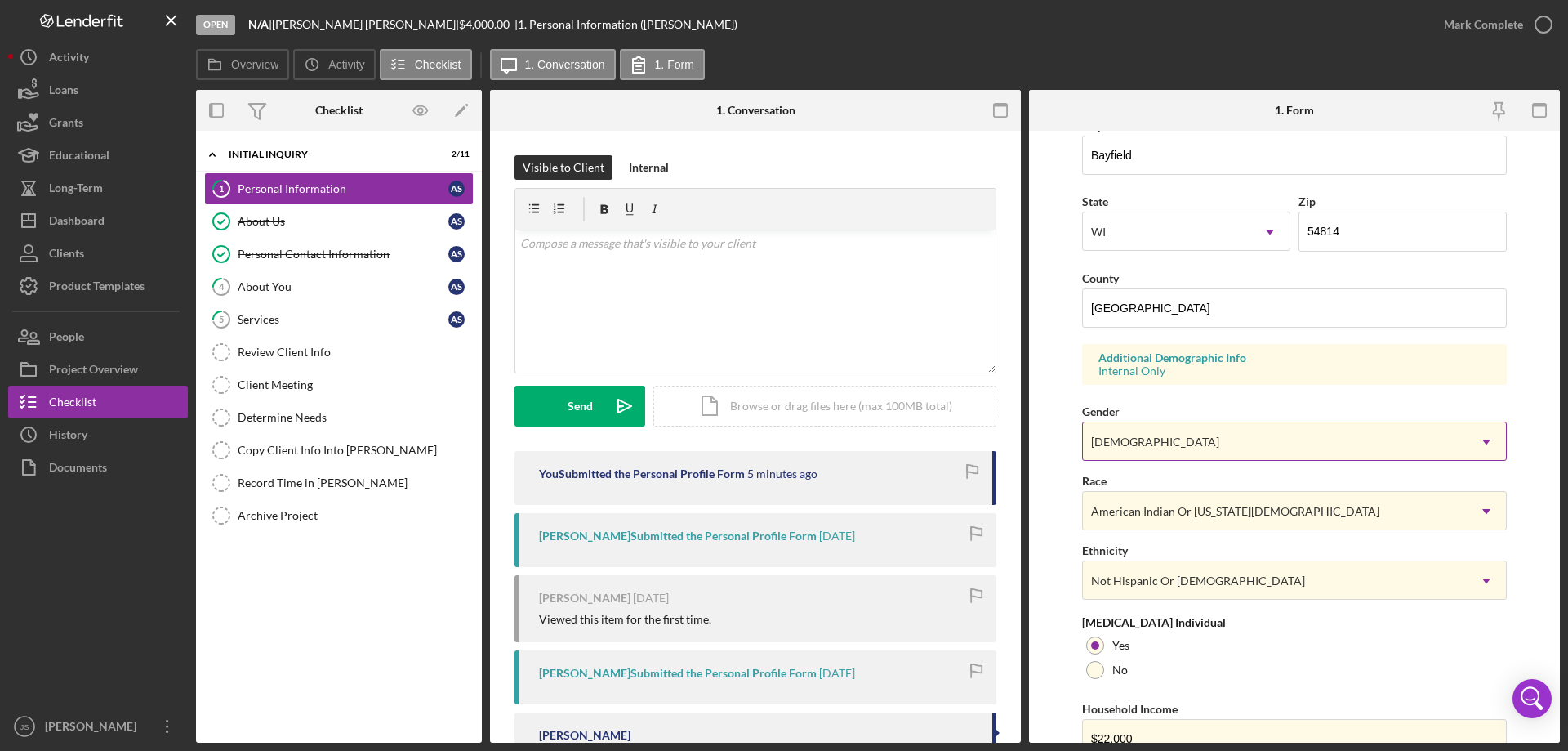
scroll to position [479, 0]
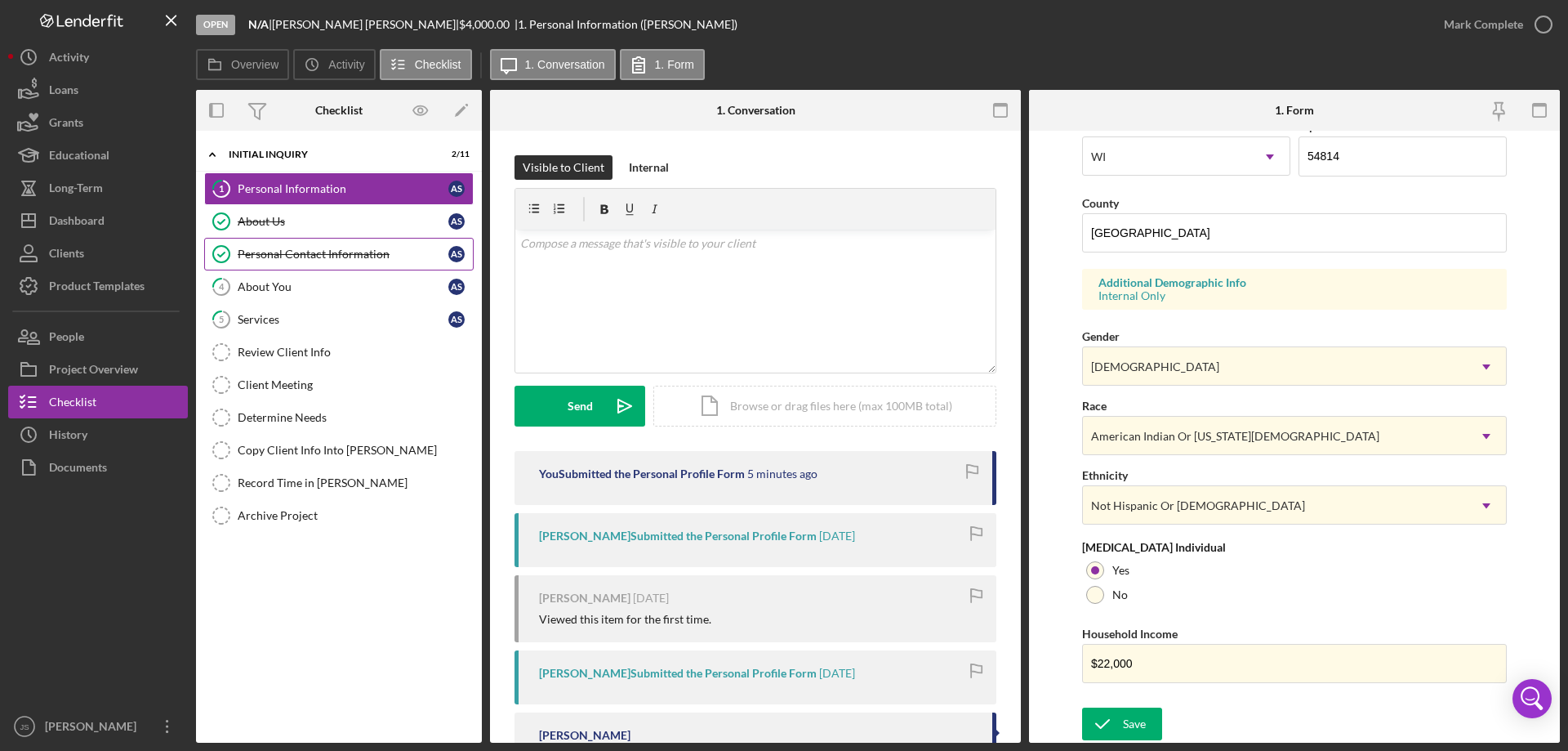
click at [361, 257] on div "Personal Contact Information" at bounding box center [342, 254] width 210 height 13
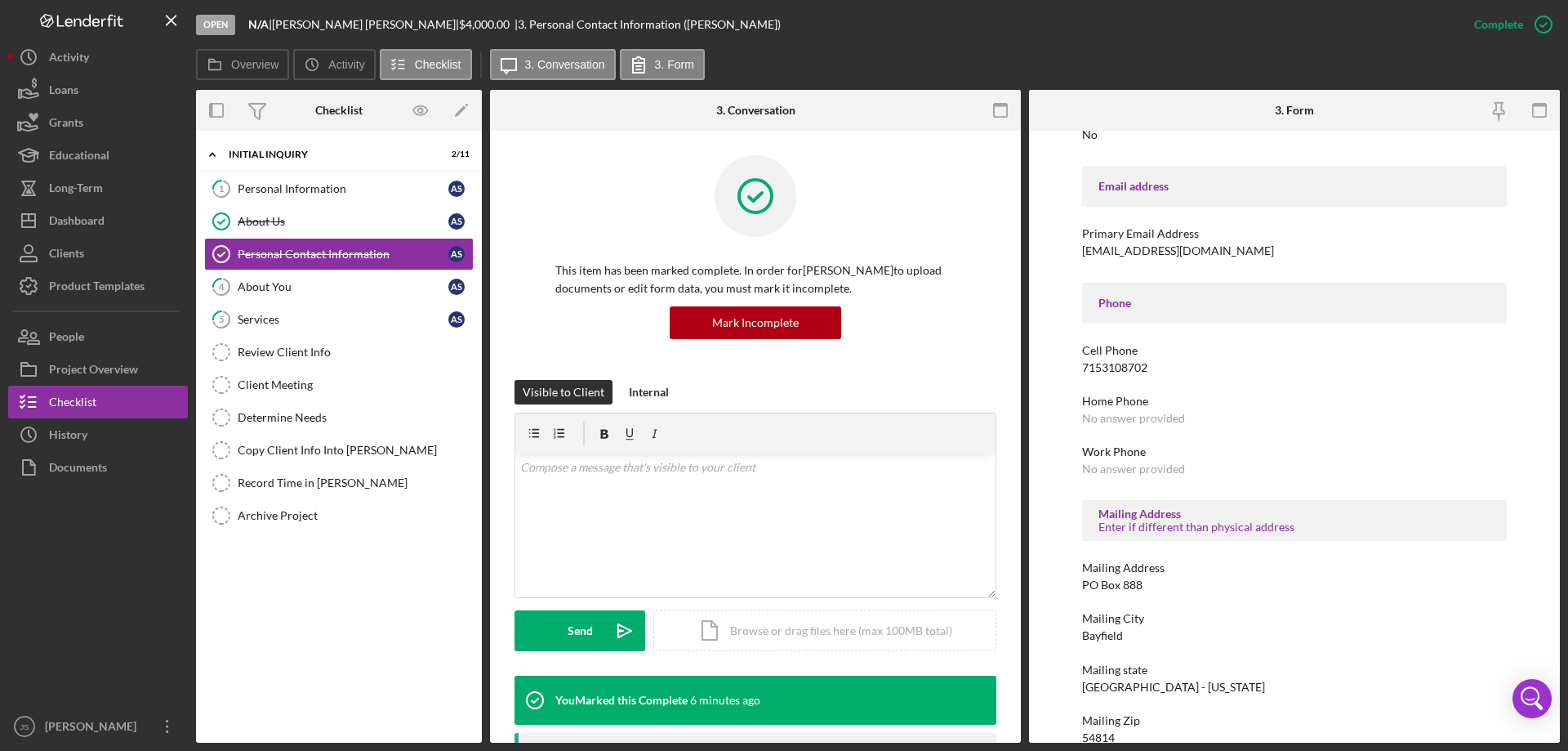
scroll to position [272, 0]
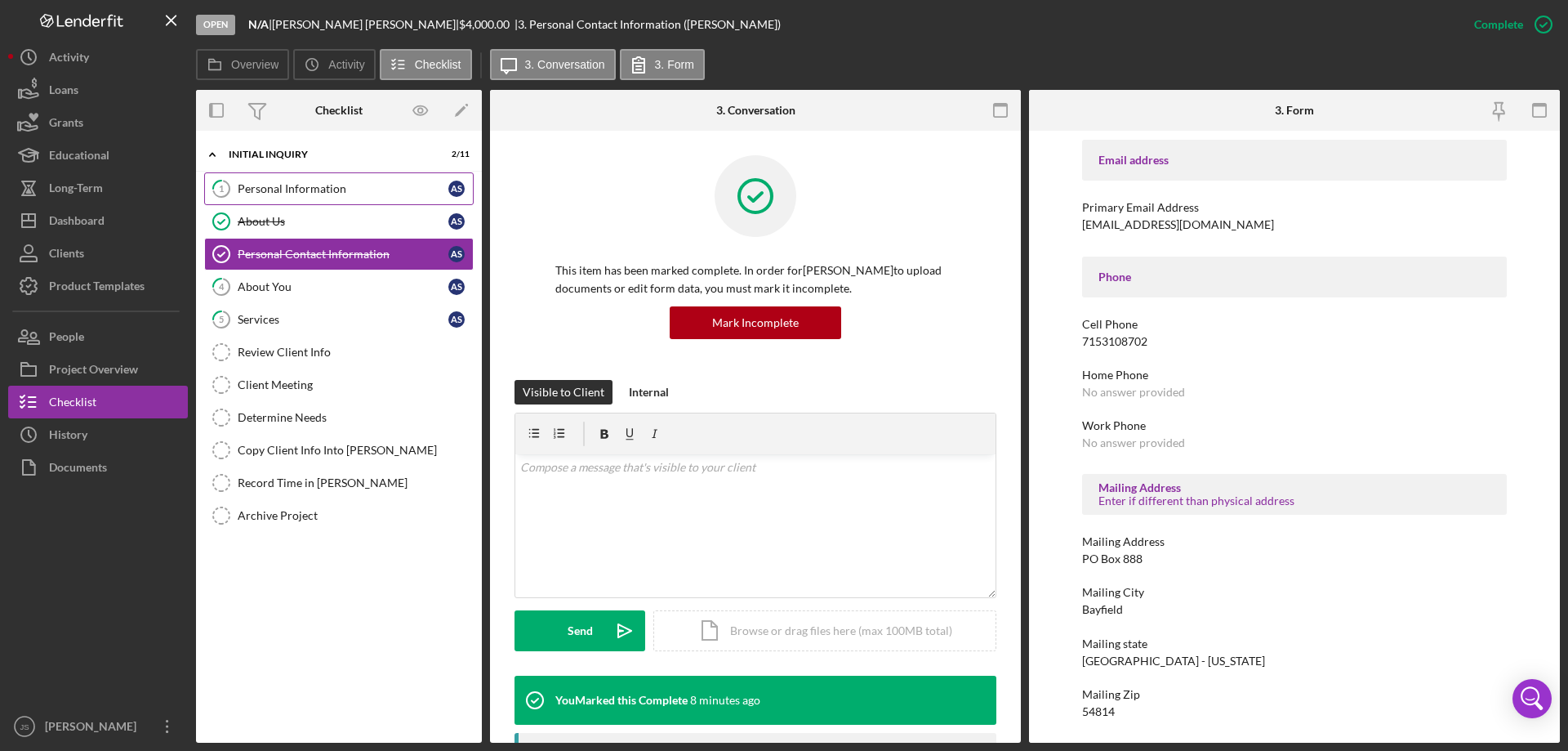
click at [337, 187] on div "Personal Information" at bounding box center [342, 188] width 210 height 13
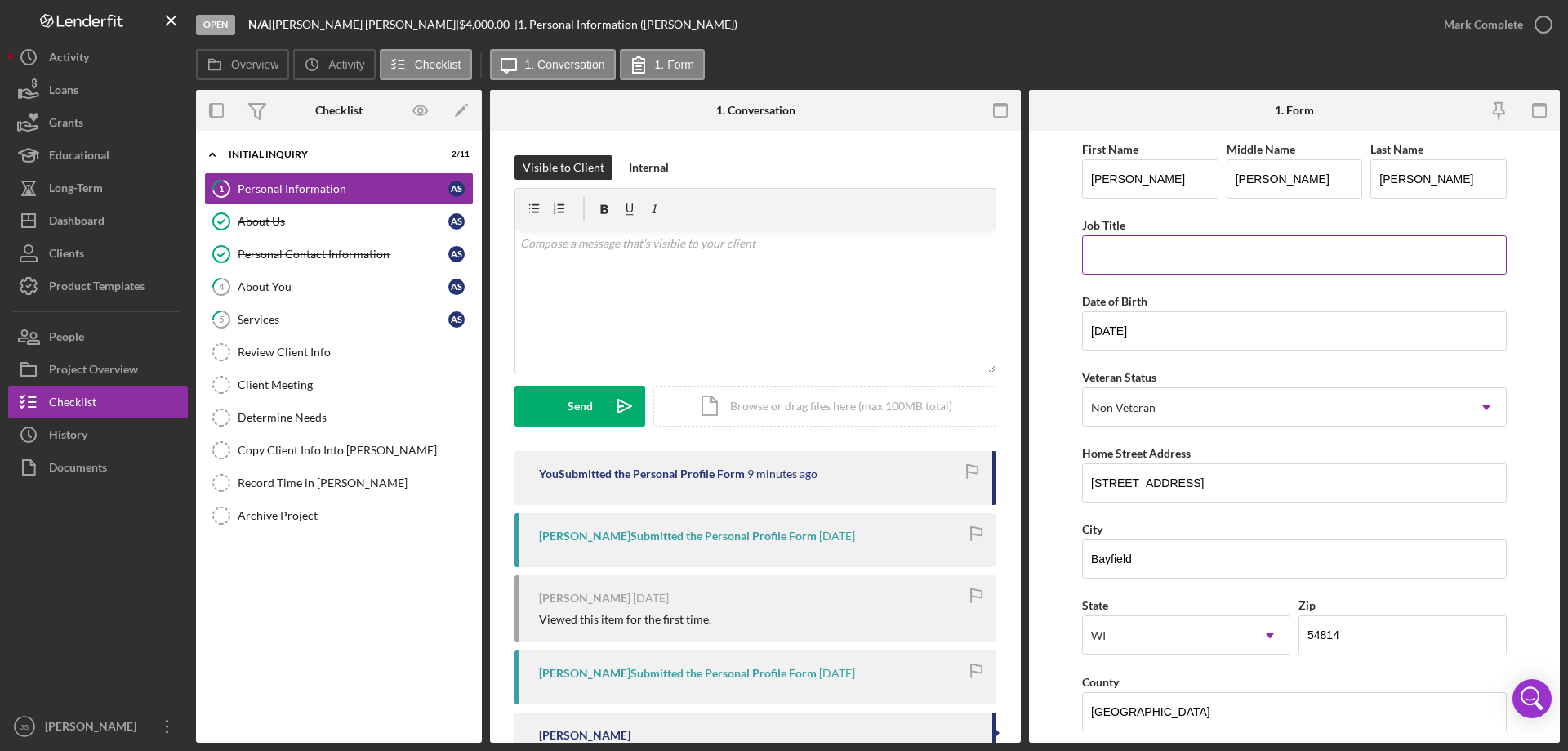
drag, startPoint x: 1128, startPoint y: 260, endPoint x: 1139, endPoint y: 259, distance: 11.0
click at [1138, 259] on input "Job Title" at bounding box center [1294, 255] width 424 height 39
type input "disabled"
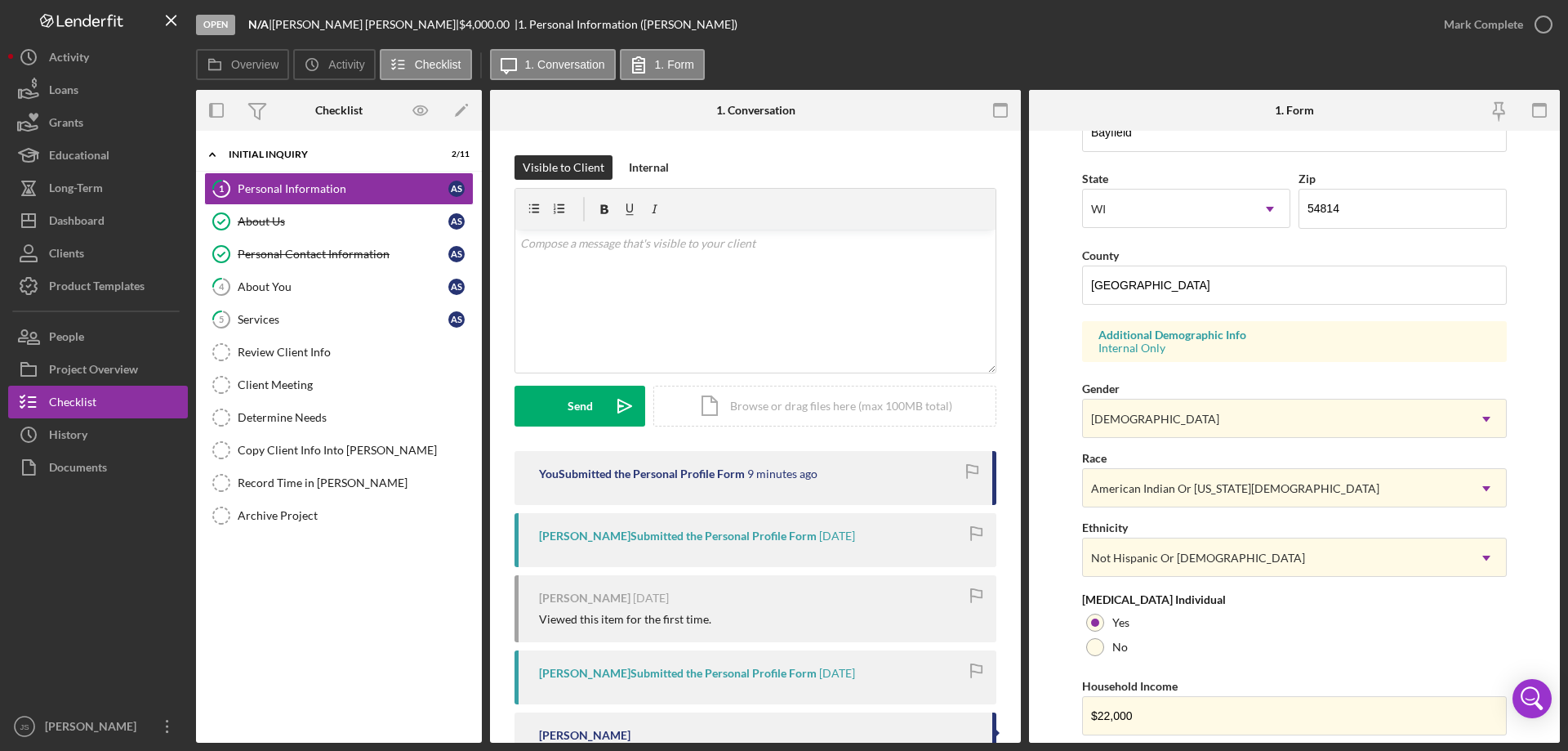
scroll to position [479, 0]
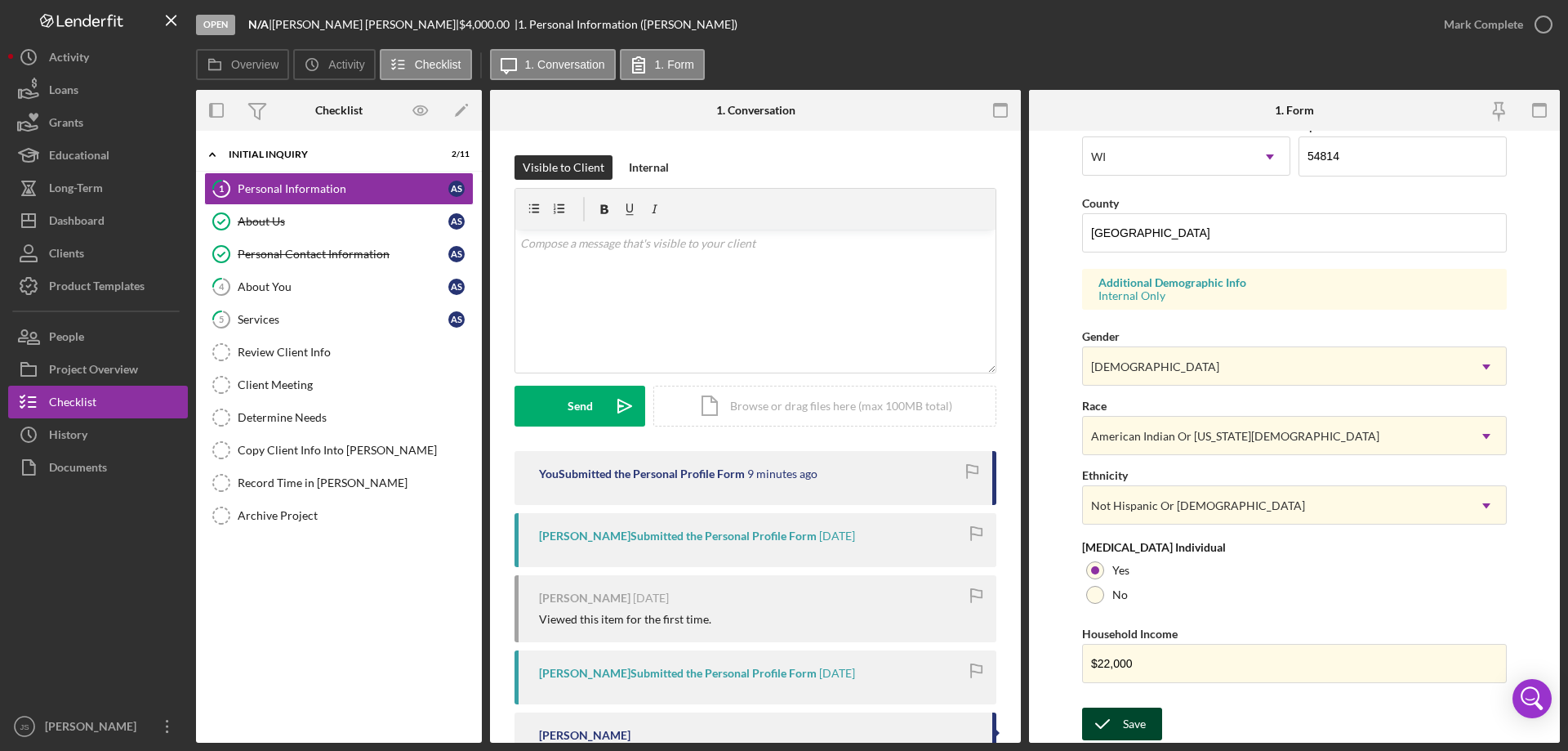
click at [1117, 721] on icon "submit" at bounding box center [1102, 724] width 41 height 41
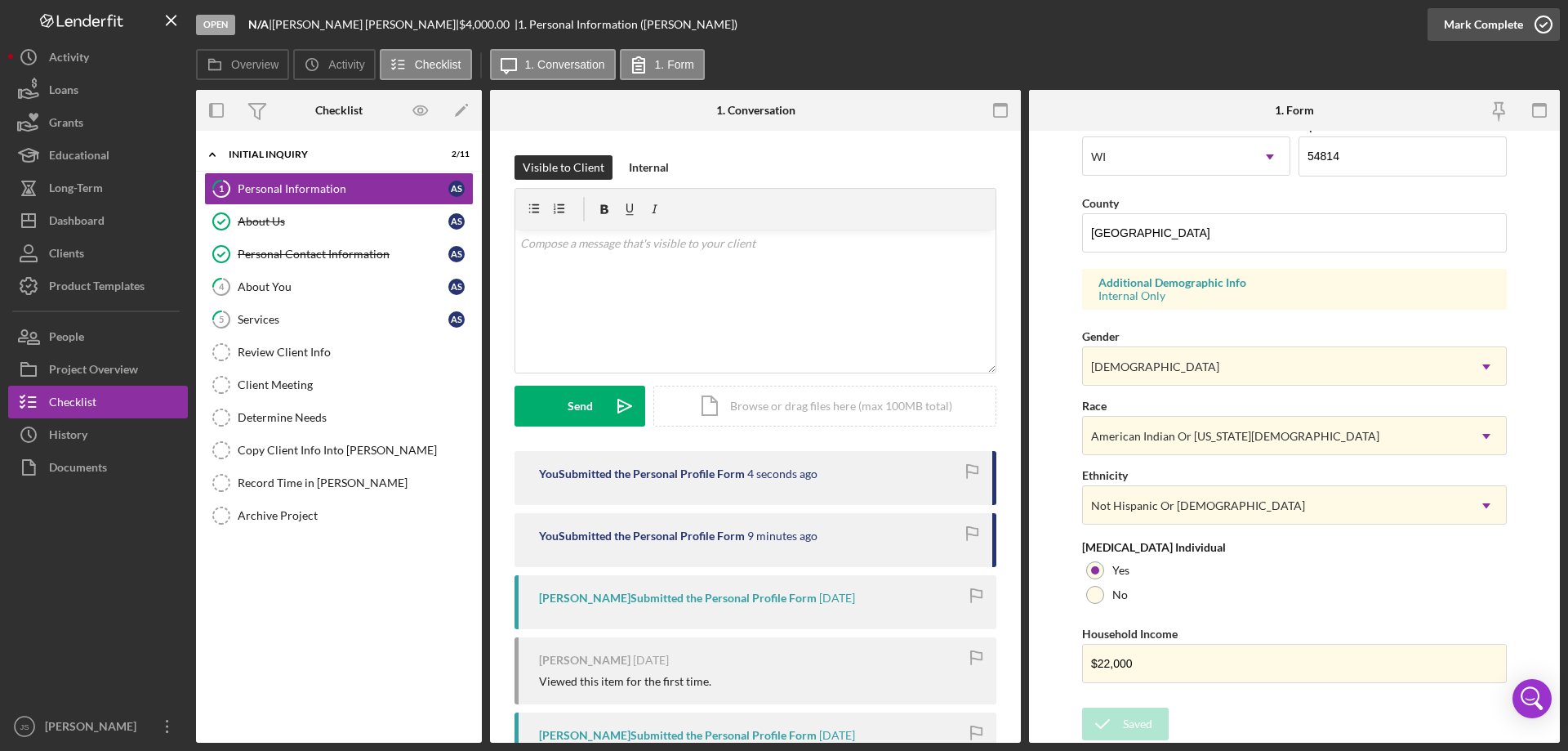
click at [1547, 24] on icon "button" at bounding box center [1543, 25] width 41 height 41
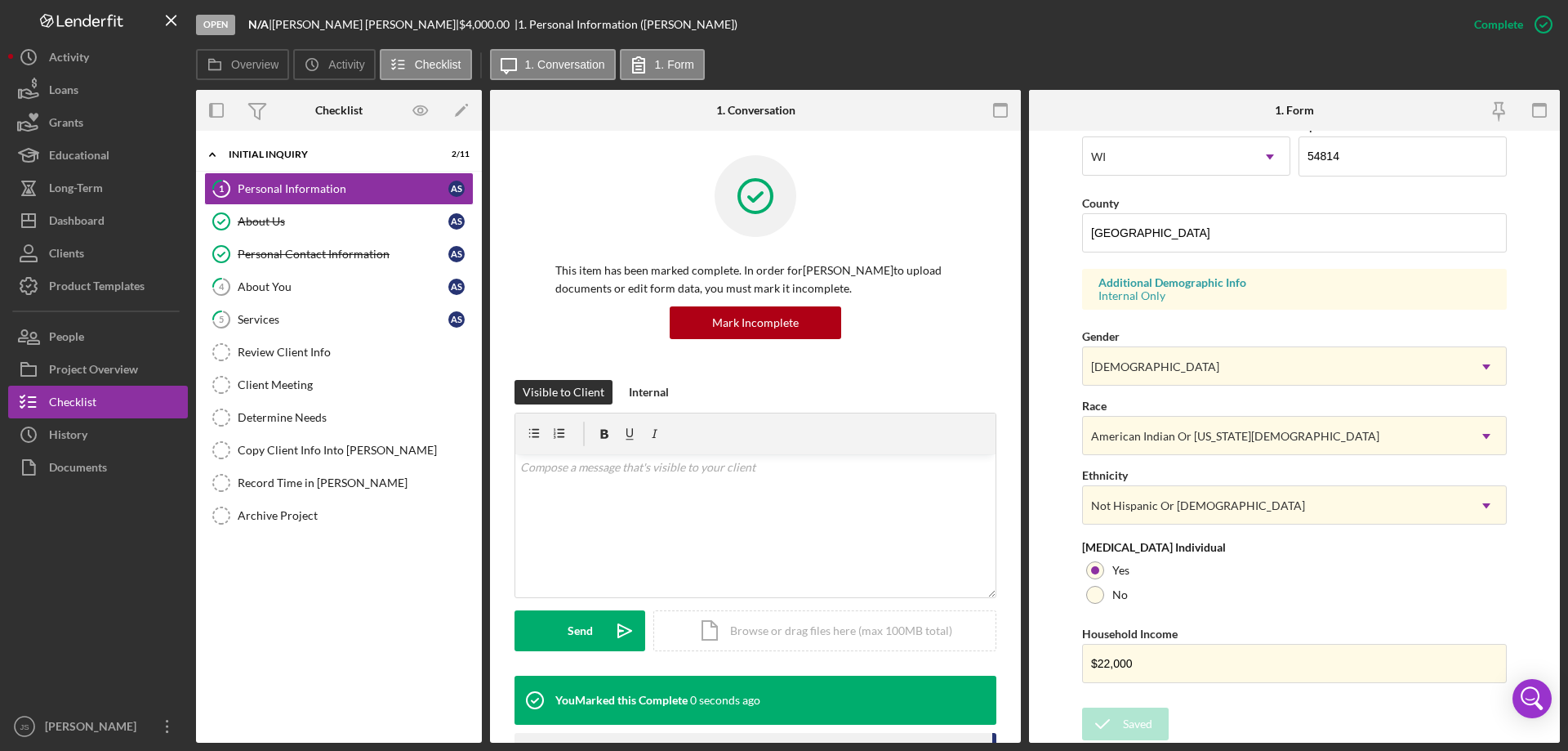
scroll to position [151, 0]
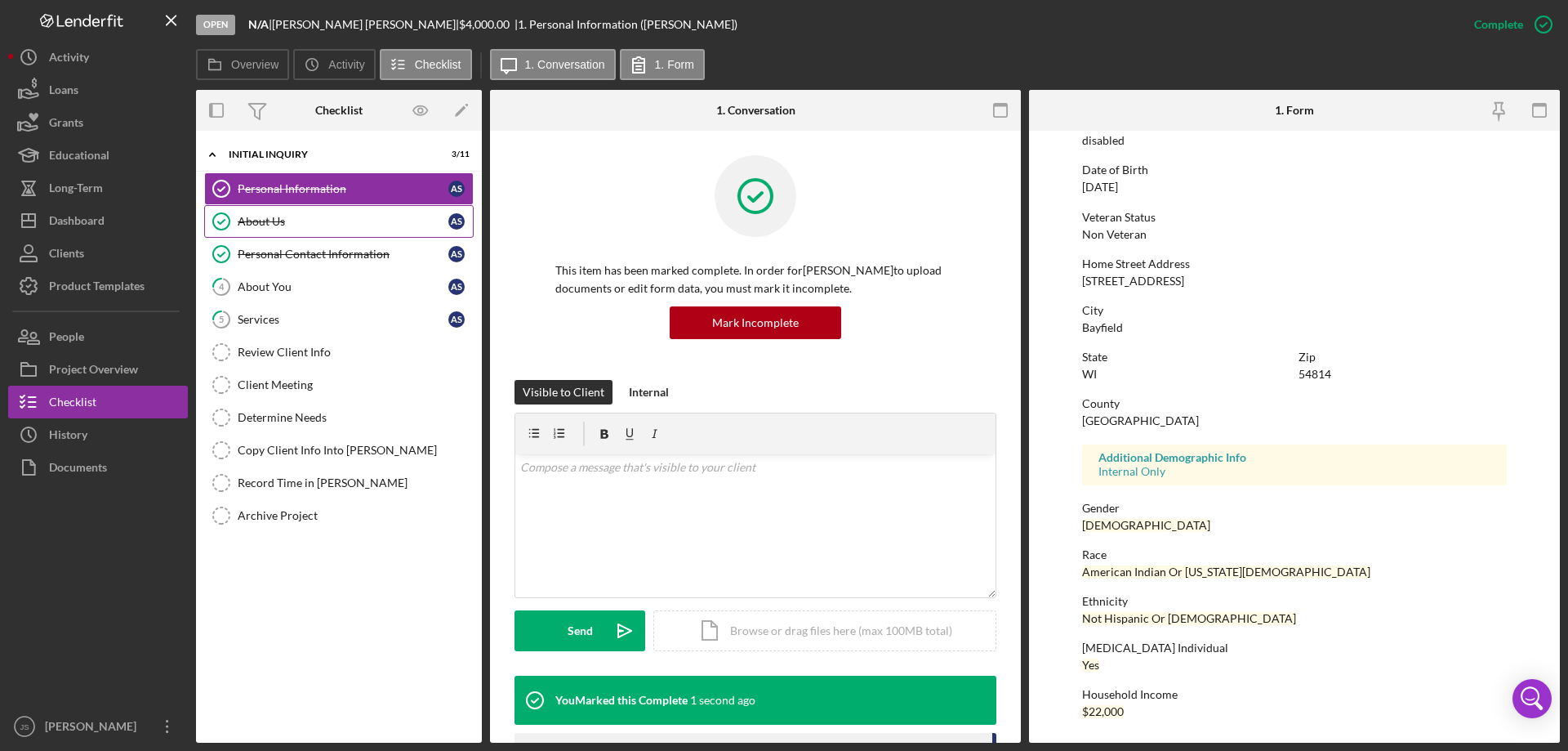
click at [292, 222] on div "About Us" at bounding box center [342, 221] width 210 height 13
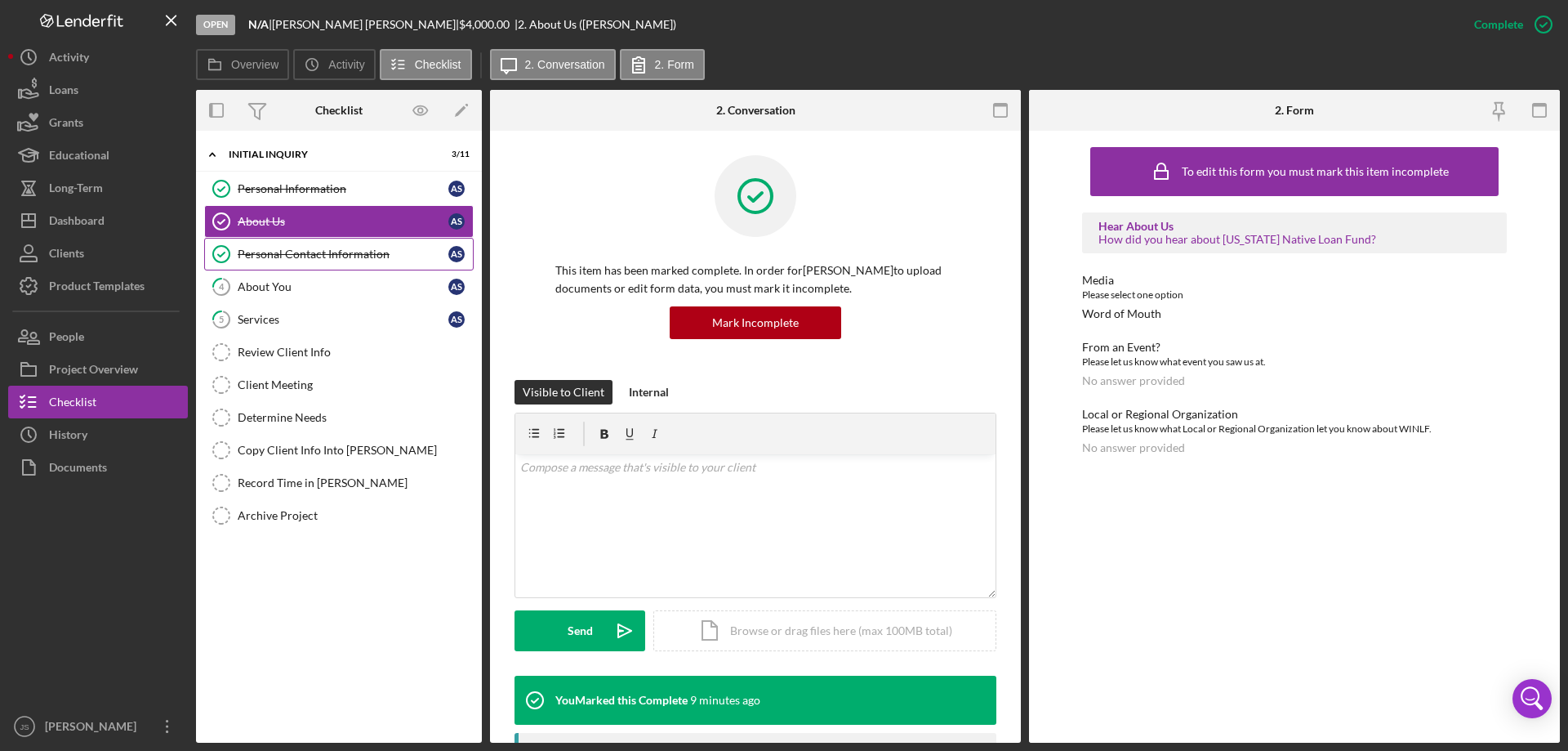
click at [309, 251] on div "Personal Contact Information" at bounding box center [342, 254] width 210 height 13
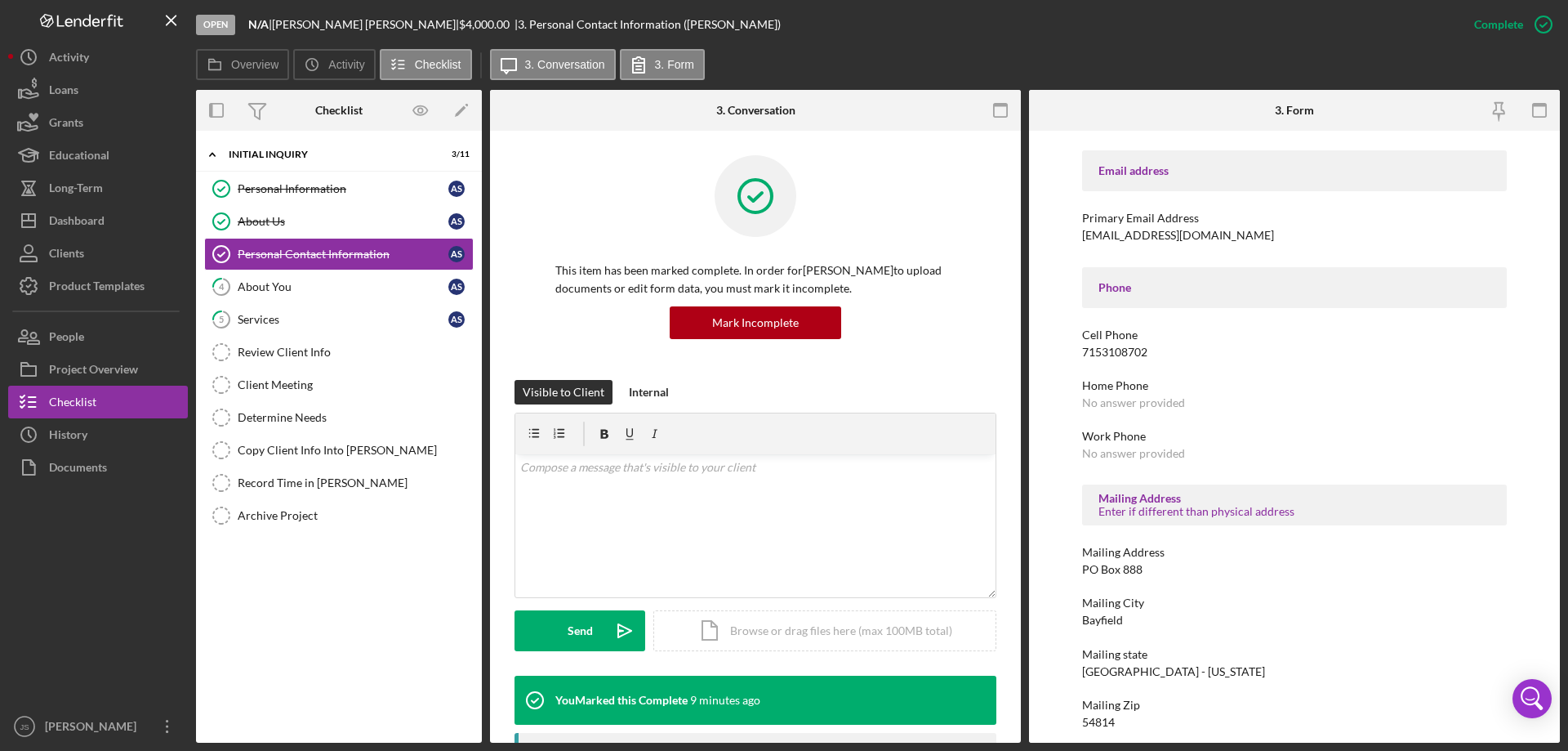
scroll to position [272, 0]
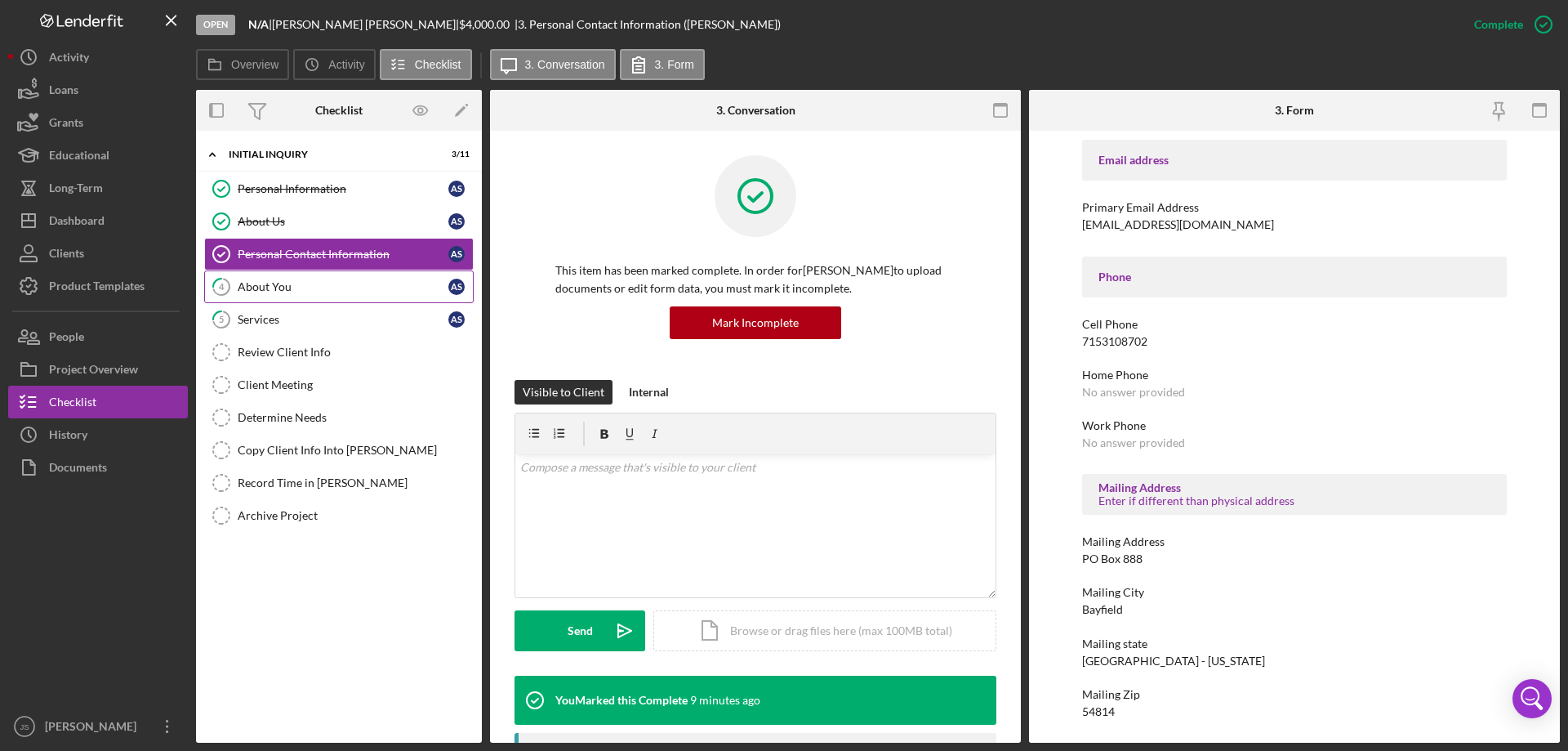
click at [316, 291] on div "About You" at bounding box center [342, 286] width 210 height 13
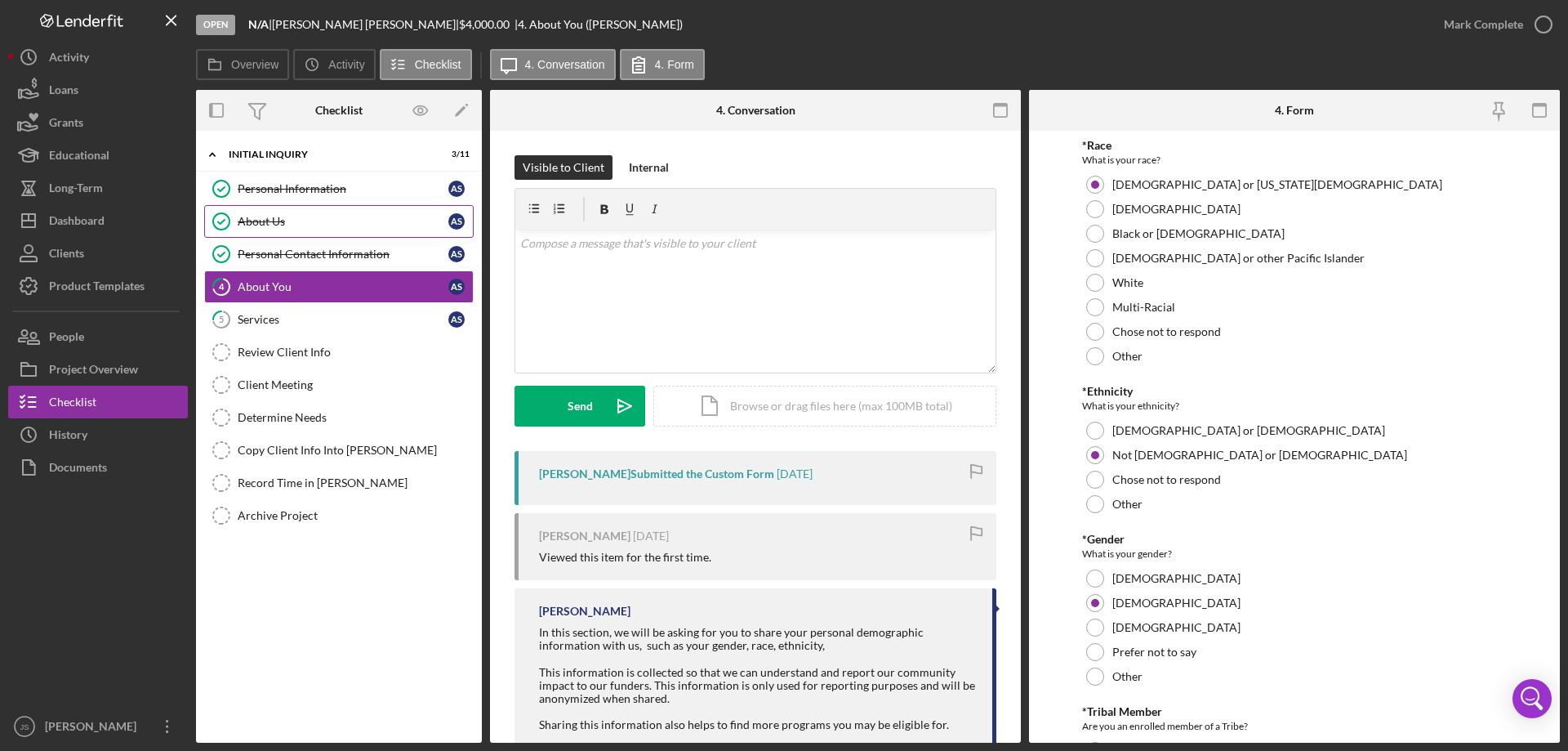
click at [314, 222] on div "About Us" at bounding box center [342, 221] width 210 height 13
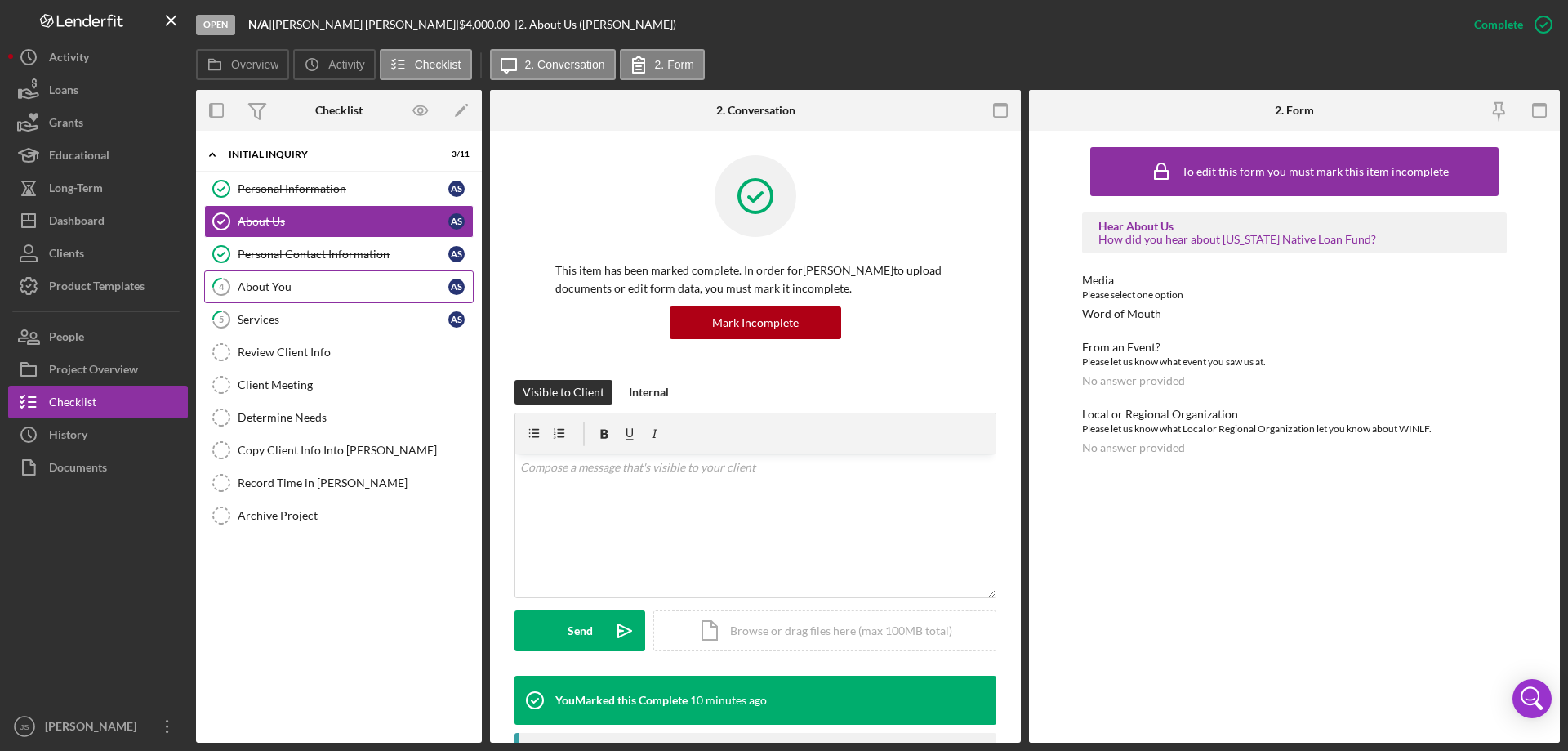
click at [318, 282] on div "About You" at bounding box center [342, 286] width 210 height 13
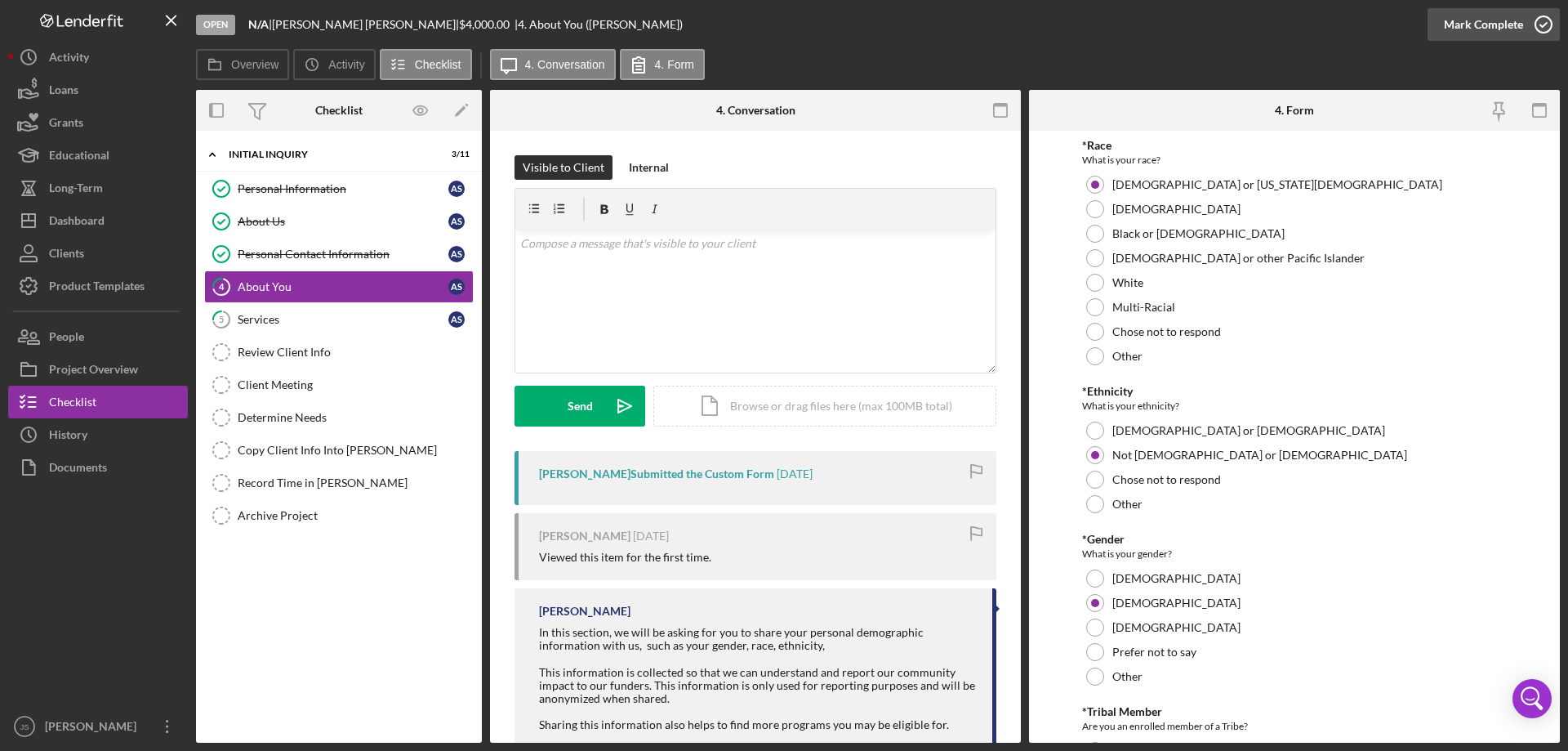
click at [1542, 16] on circle "button" at bounding box center [1543, 24] width 16 height 16
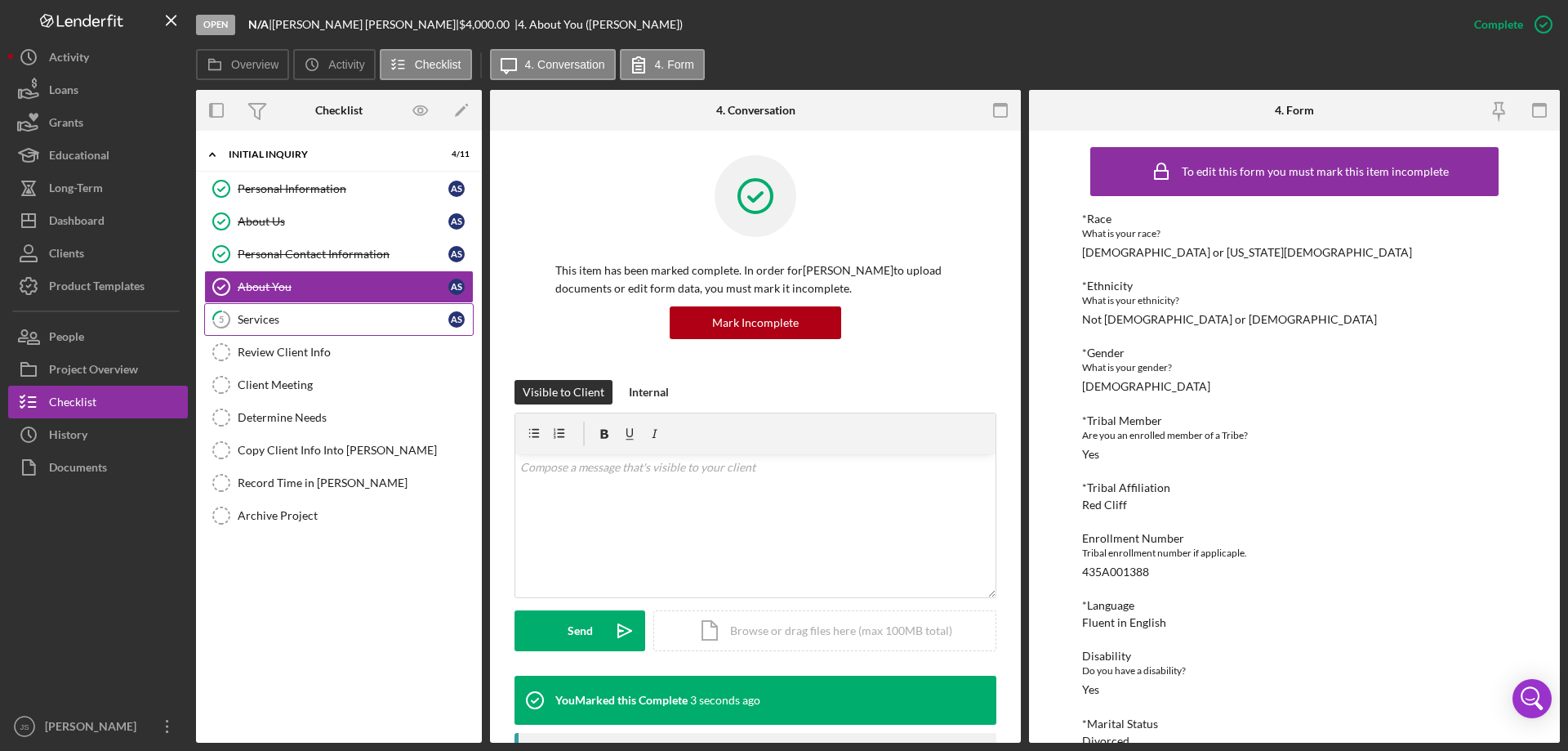
click at [309, 321] on div "Services" at bounding box center [342, 319] width 210 height 13
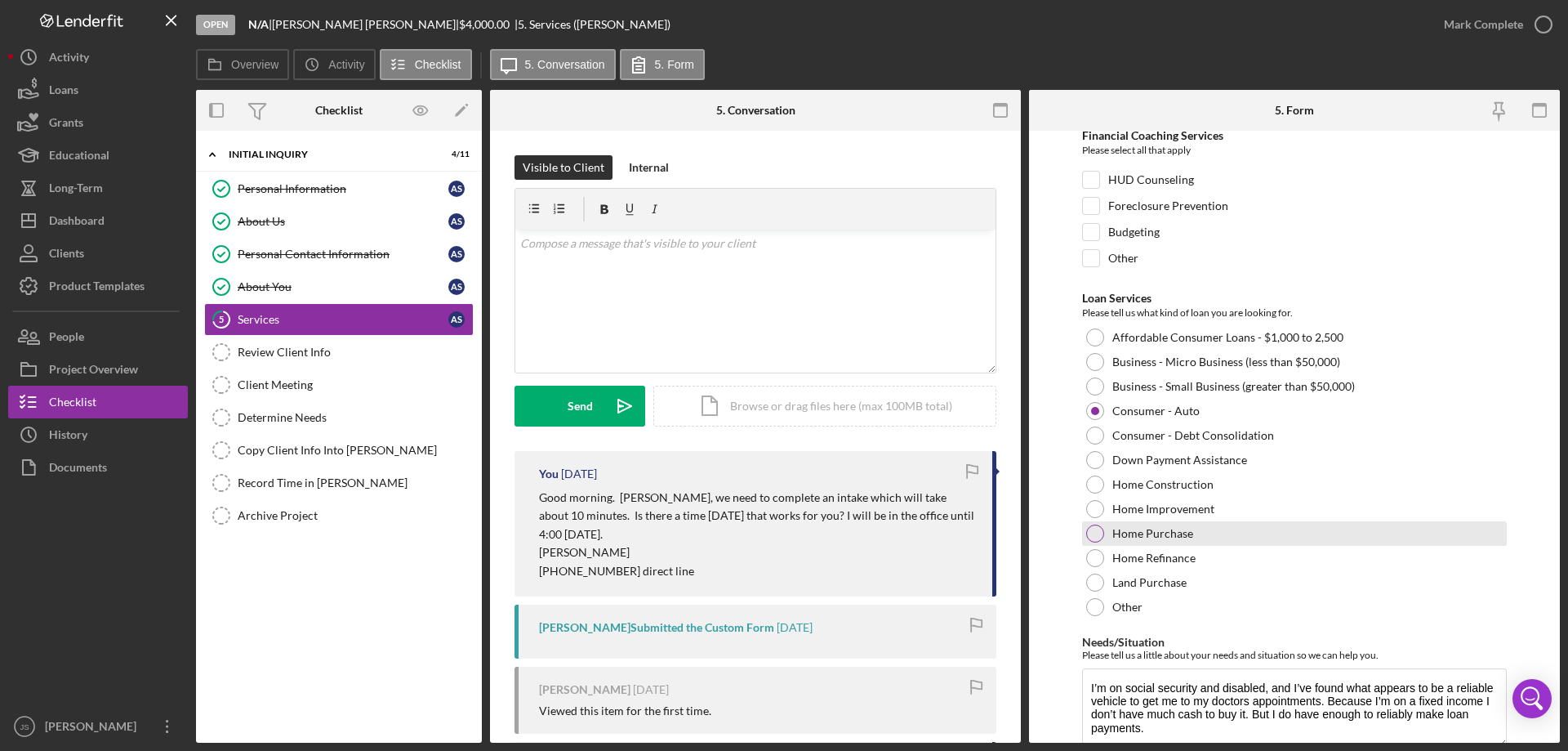
scroll to position [134, 0]
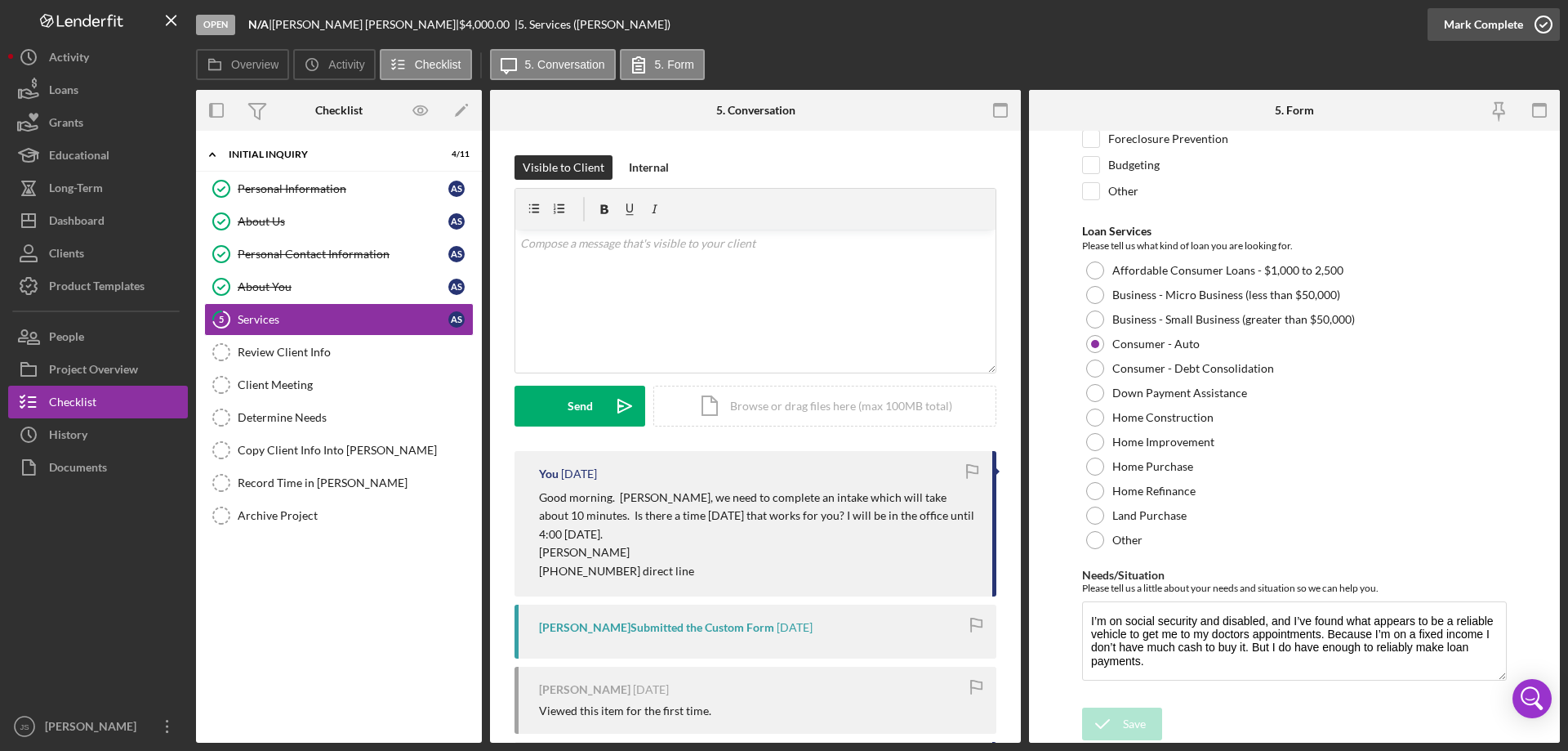
click at [1545, 24] on icon "button" at bounding box center [1543, 25] width 41 height 41
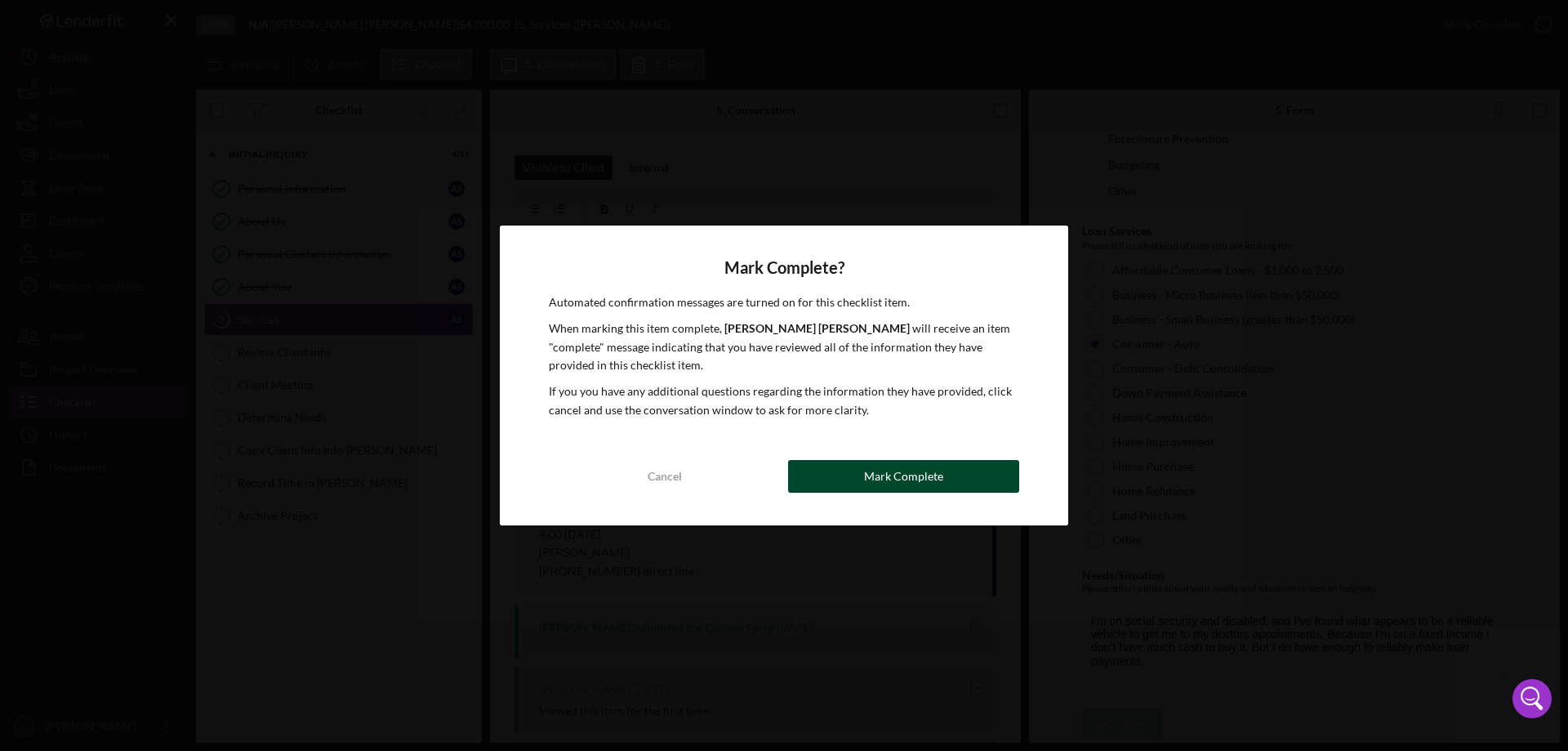
click at [935, 478] on div "Mark Complete" at bounding box center [904, 476] width 79 height 33
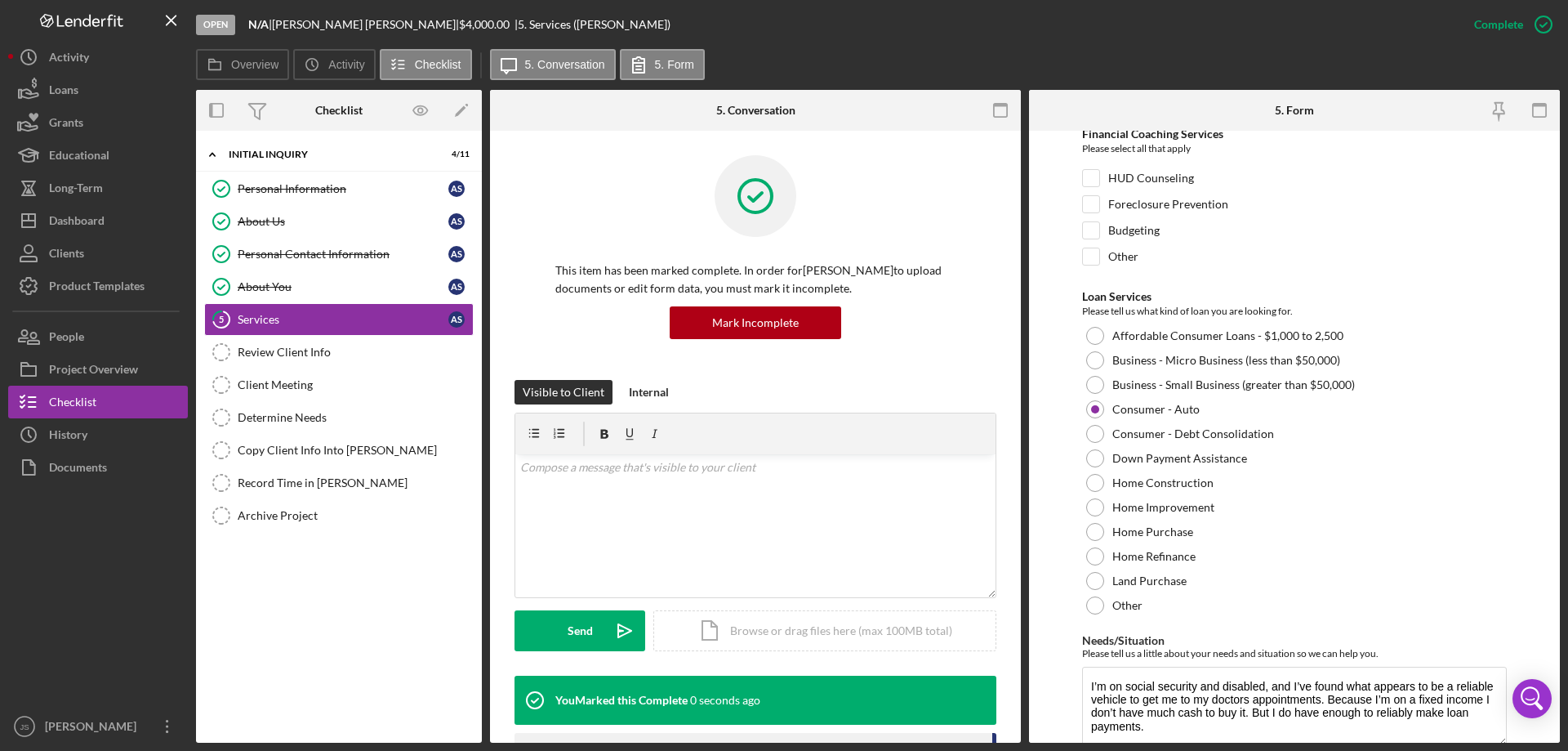
scroll to position [200, 0]
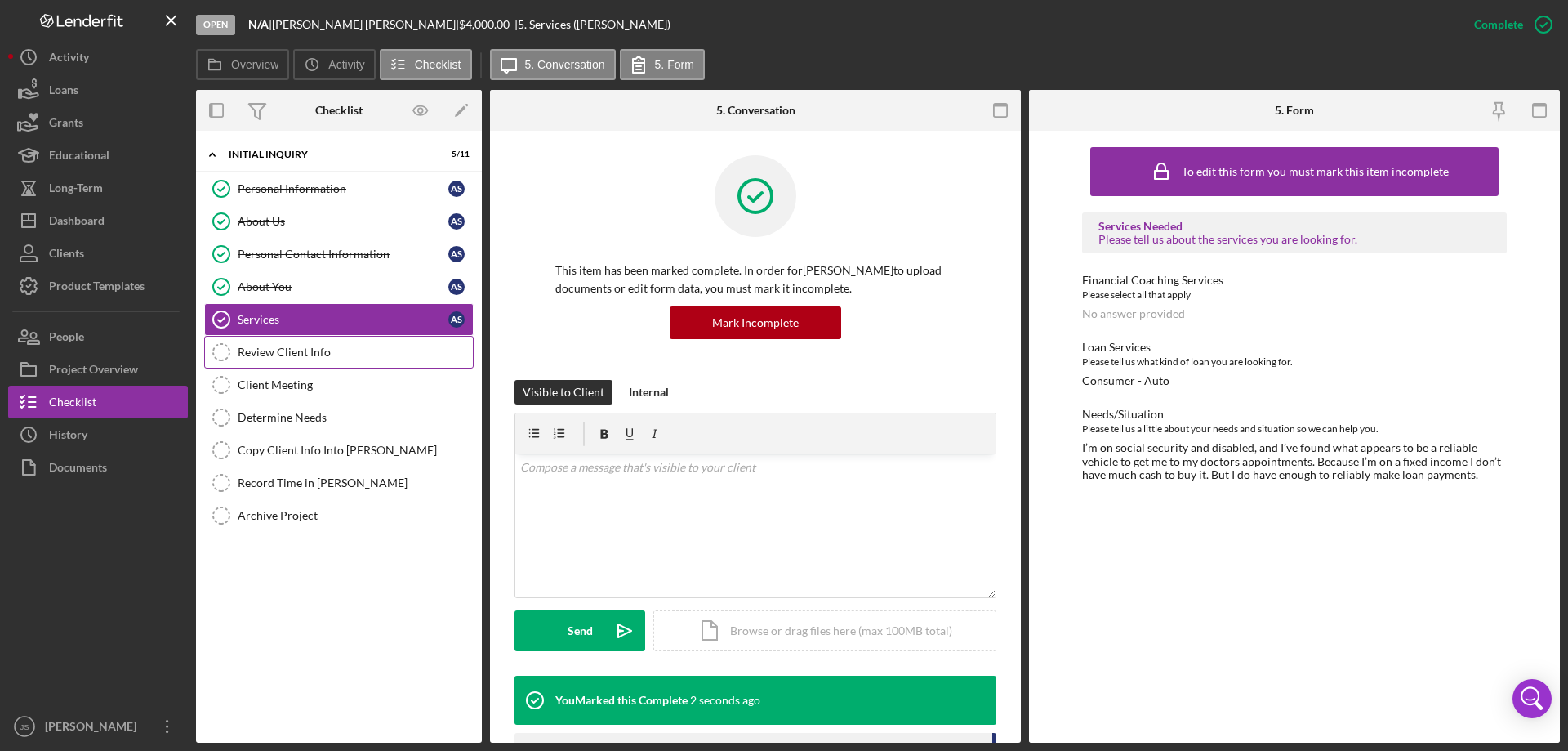
click at [289, 348] on div "Review Client Info" at bounding box center [355, 352] width 235 height 13
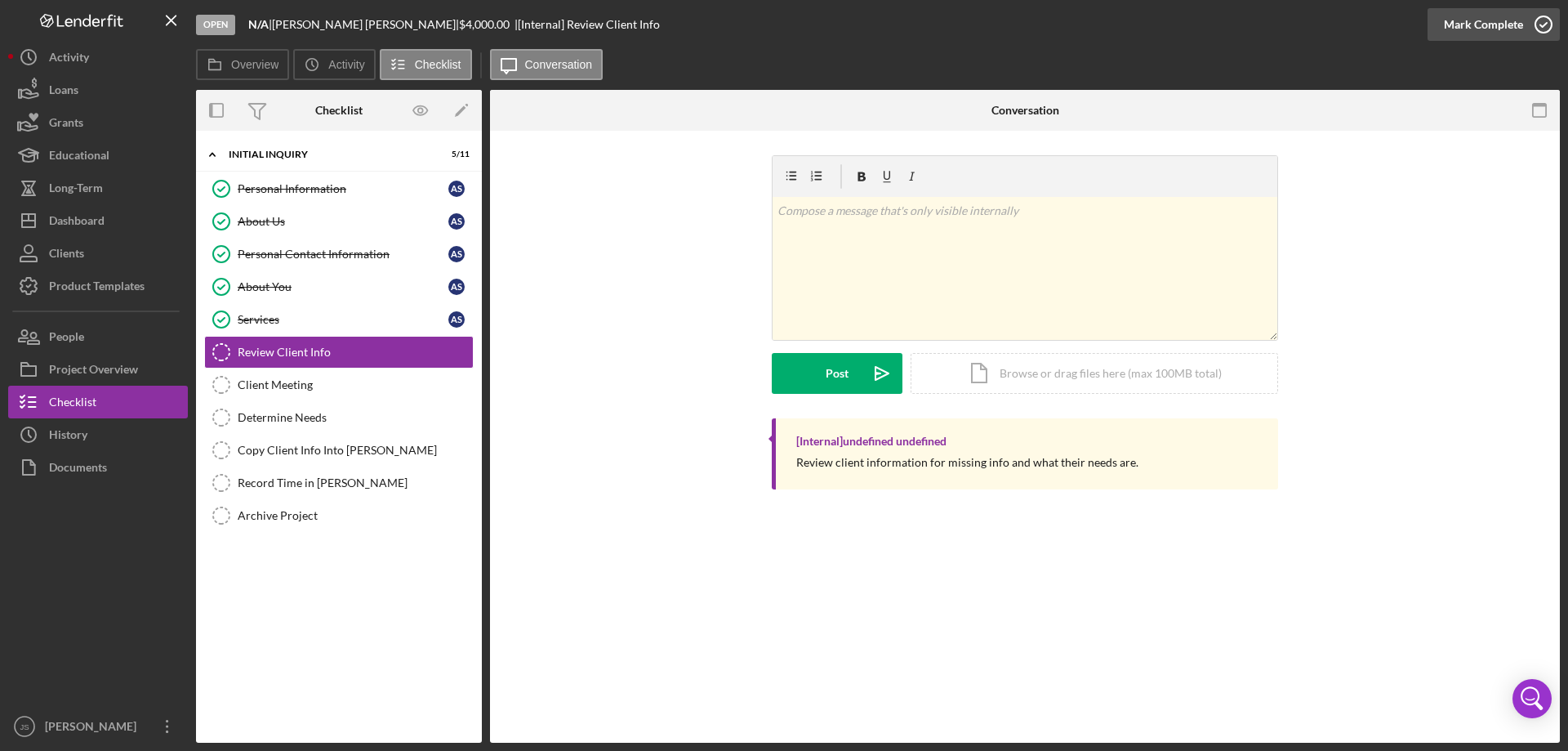
drag, startPoint x: 1538, startPoint y: 24, endPoint x: 1529, endPoint y: 26, distance: 9.2
click at [1529, 26] on icon "button" at bounding box center [1543, 25] width 41 height 41
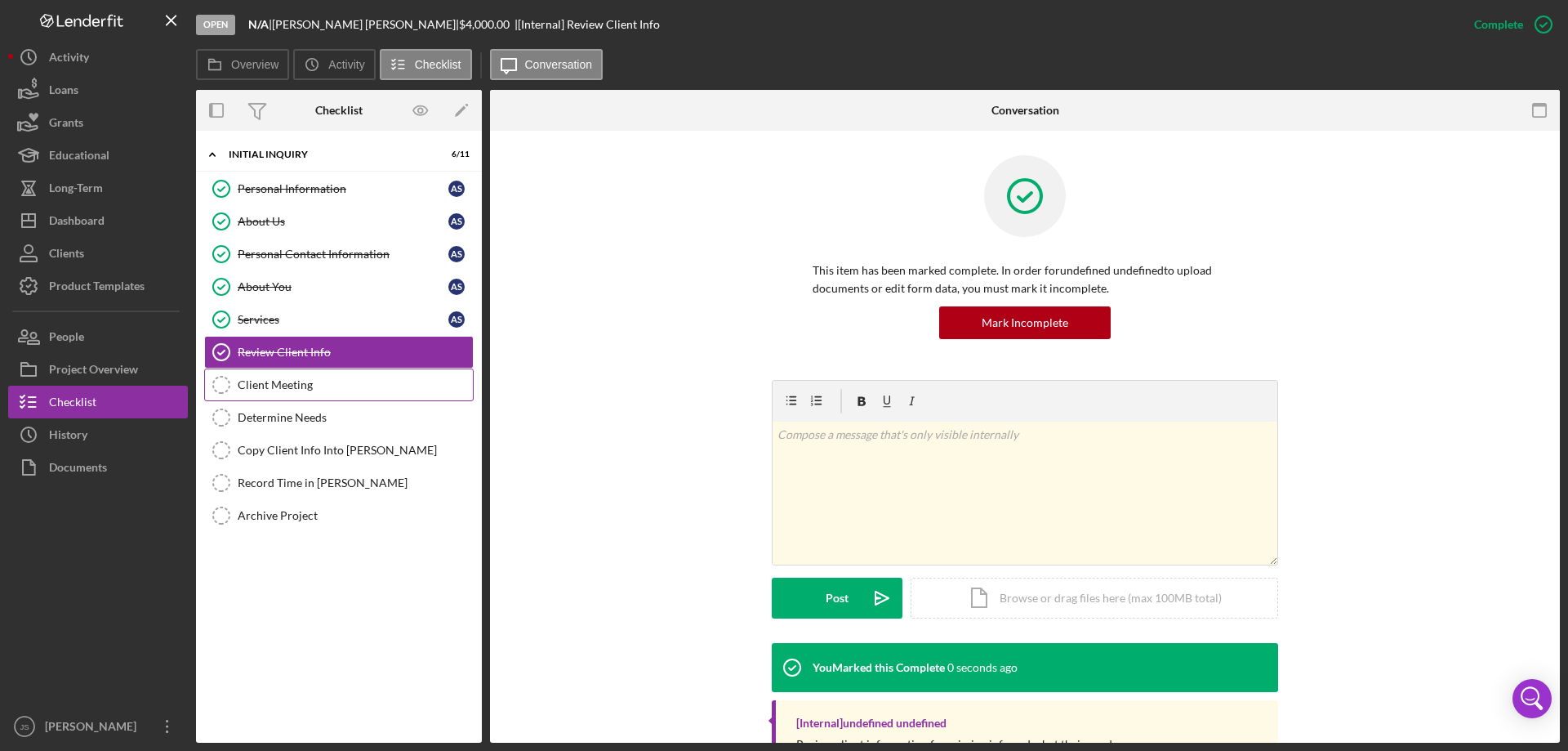
click at [321, 380] on div "Client Meeting" at bounding box center [355, 384] width 235 height 13
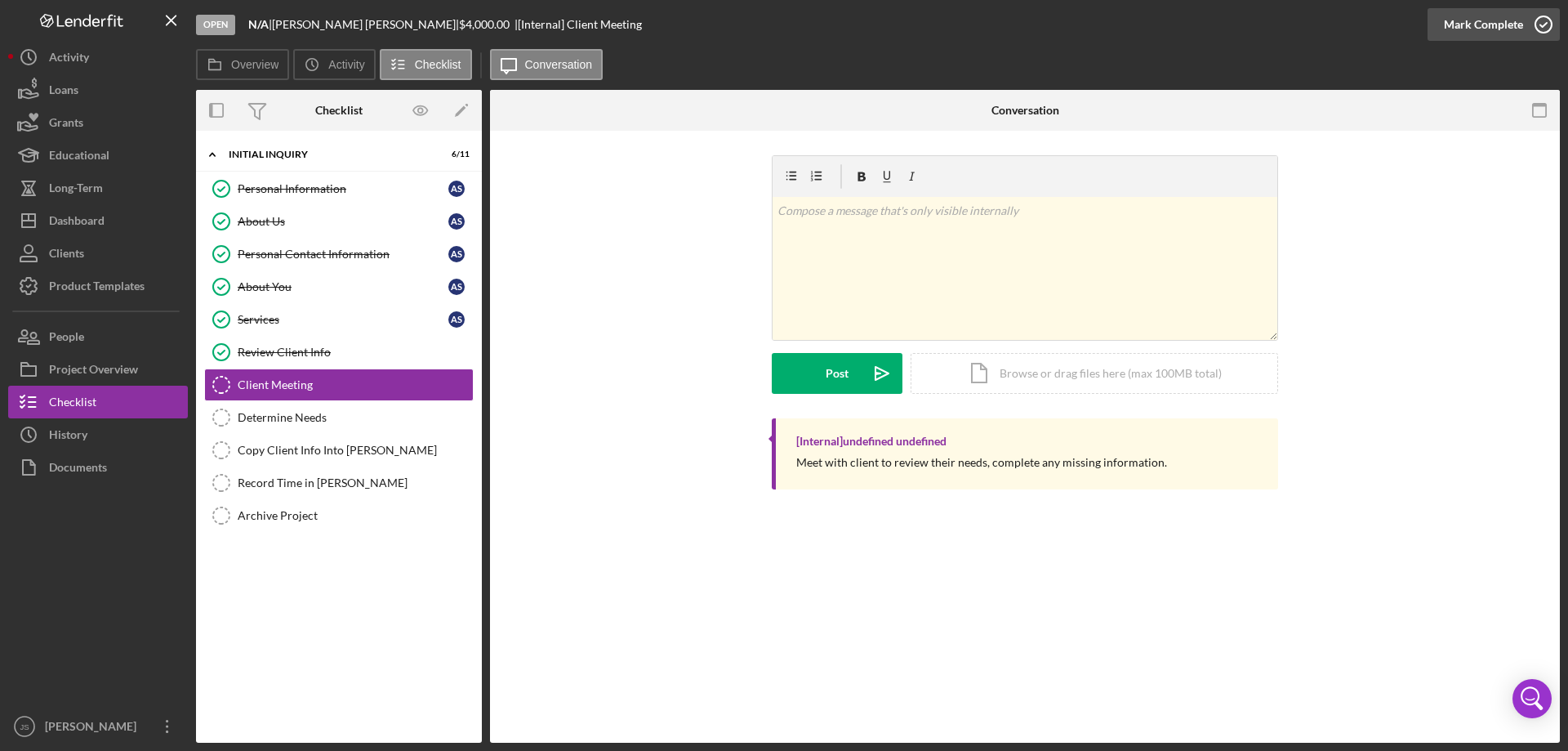
click at [1544, 26] on icon "button" at bounding box center [1543, 25] width 41 height 41
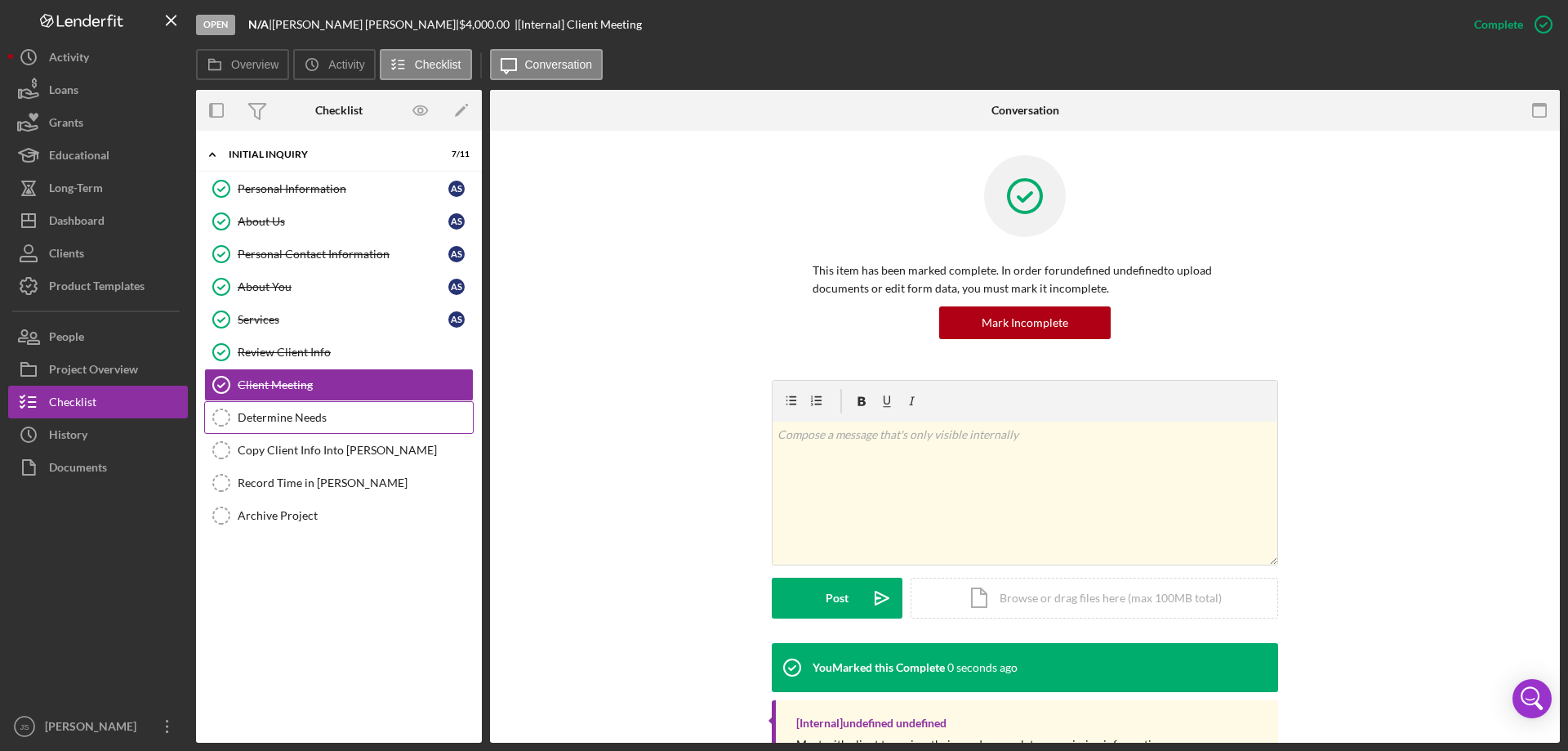
click at [365, 425] on link "Determine Needs Determine Needs" at bounding box center [338, 417] width 270 height 33
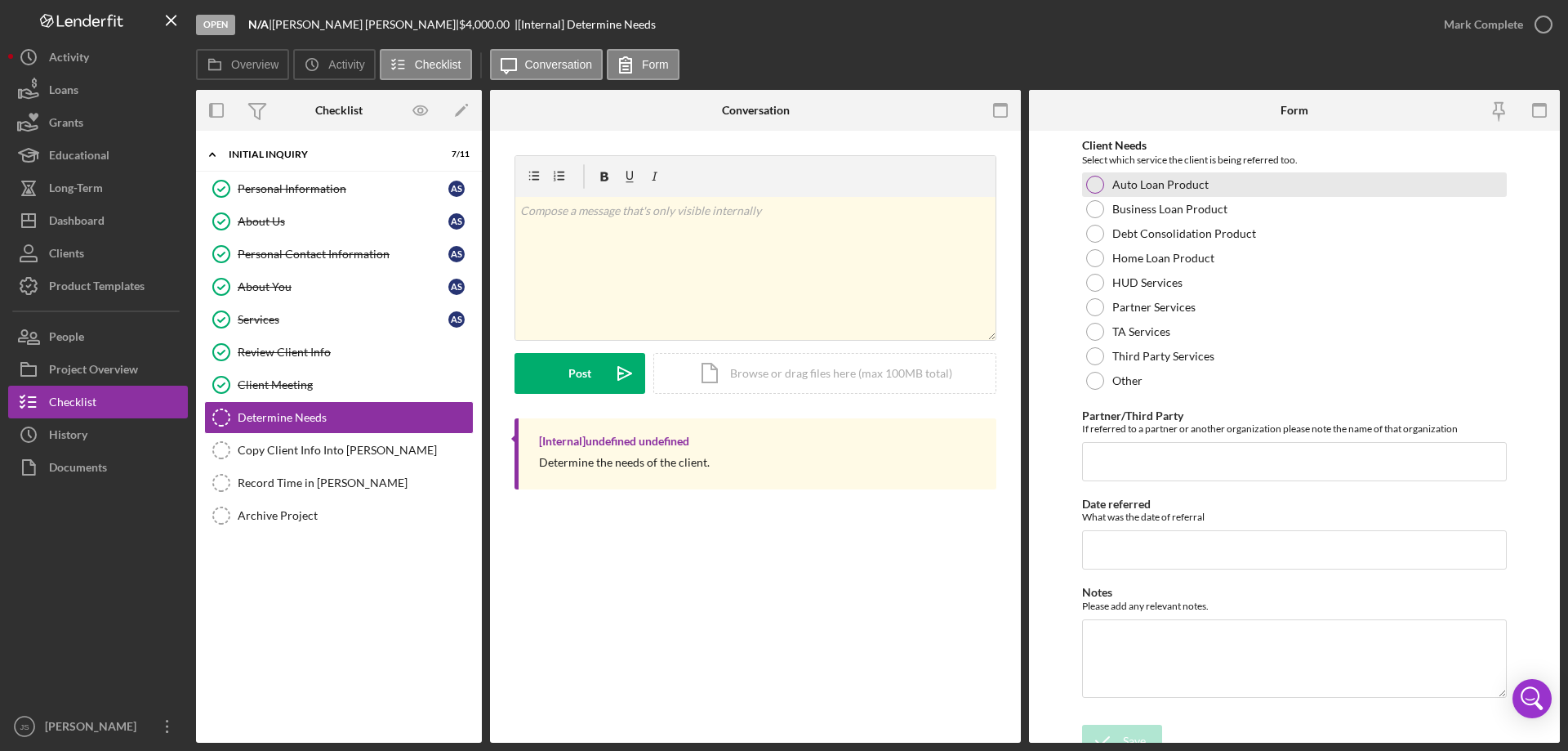
click at [1095, 180] on div at bounding box center [1095, 184] width 18 height 18
click at [1139, 732] on div "Save" at bounding box center [1134, 741] width 23 height 33
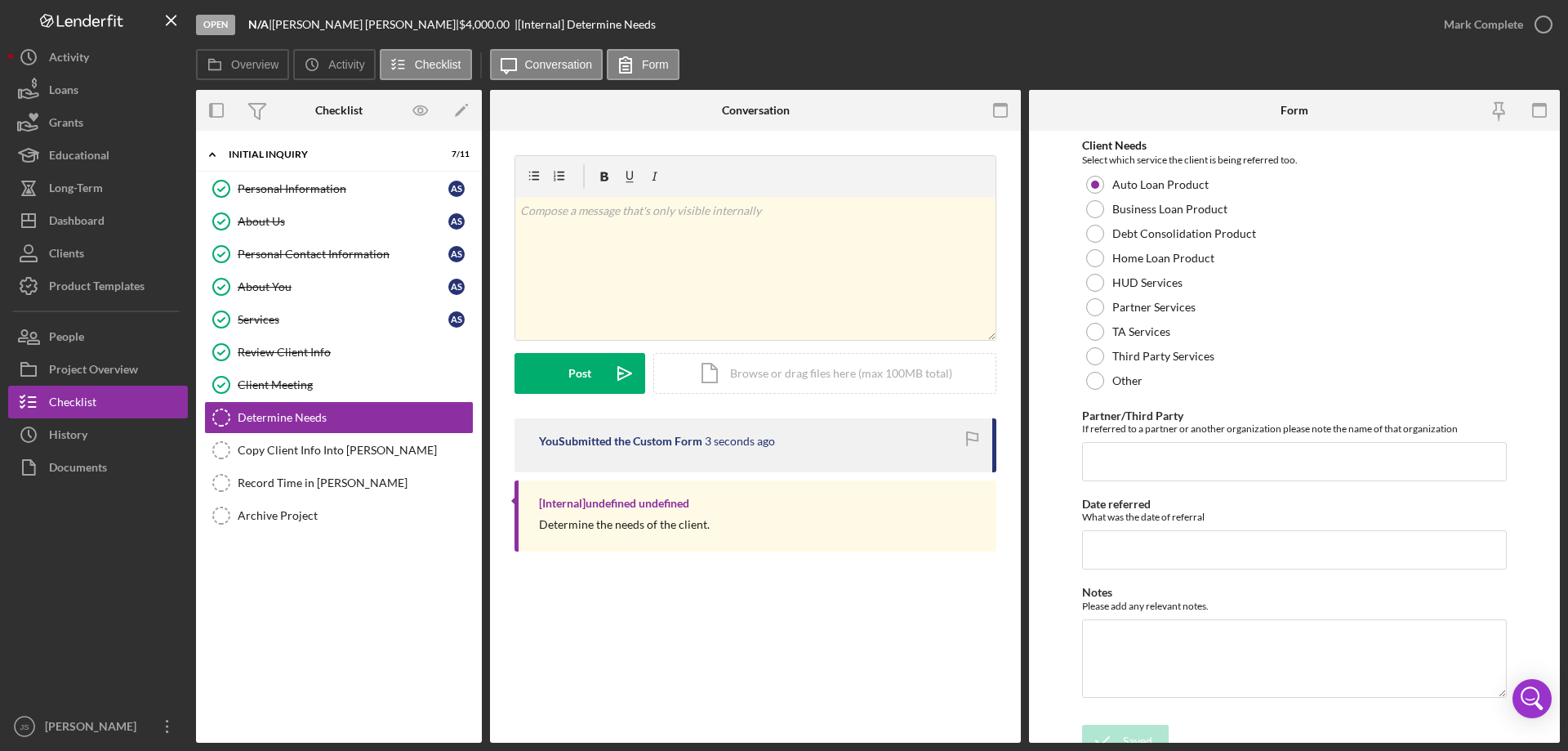
click at [1538, 21] on div "Open N/A | [PERSON_NAME] | $4,000.00 | [Internal] Determine Needs Mark Complete…" at bounding box center [784, 376] width 1568 height 751
click at [1542, 20] on icon "button" at bounding box center [1543, 25] width 41 height 41
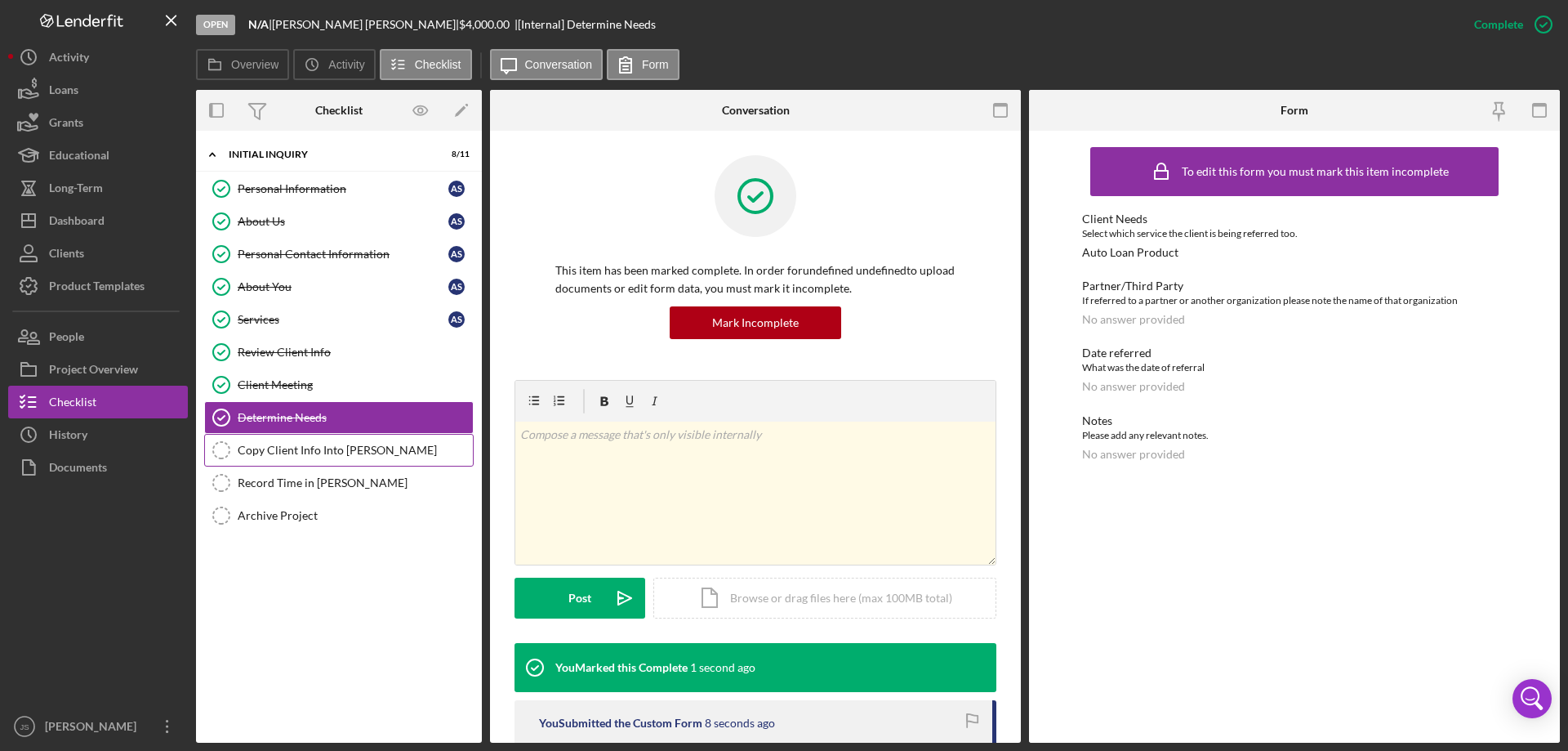
click at [331, 450] on div "Copy Client Info Into [PERSON_NAME]" at bounding box center [355, 450] width 235 height 13
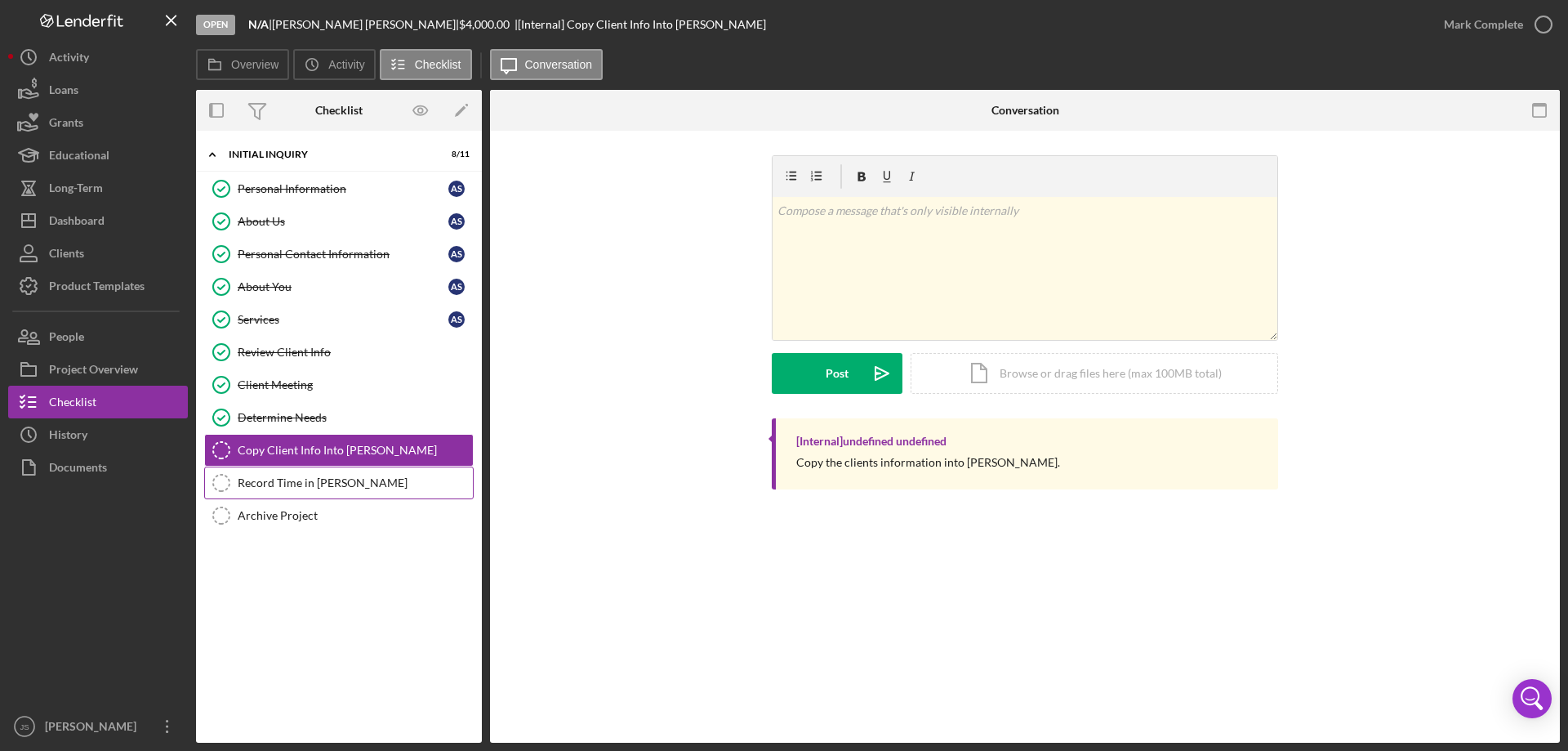
click at [299, 480] on div "Record Time in [PERSON_NAME]" at bounding box center [355, 482] width 235 height 13
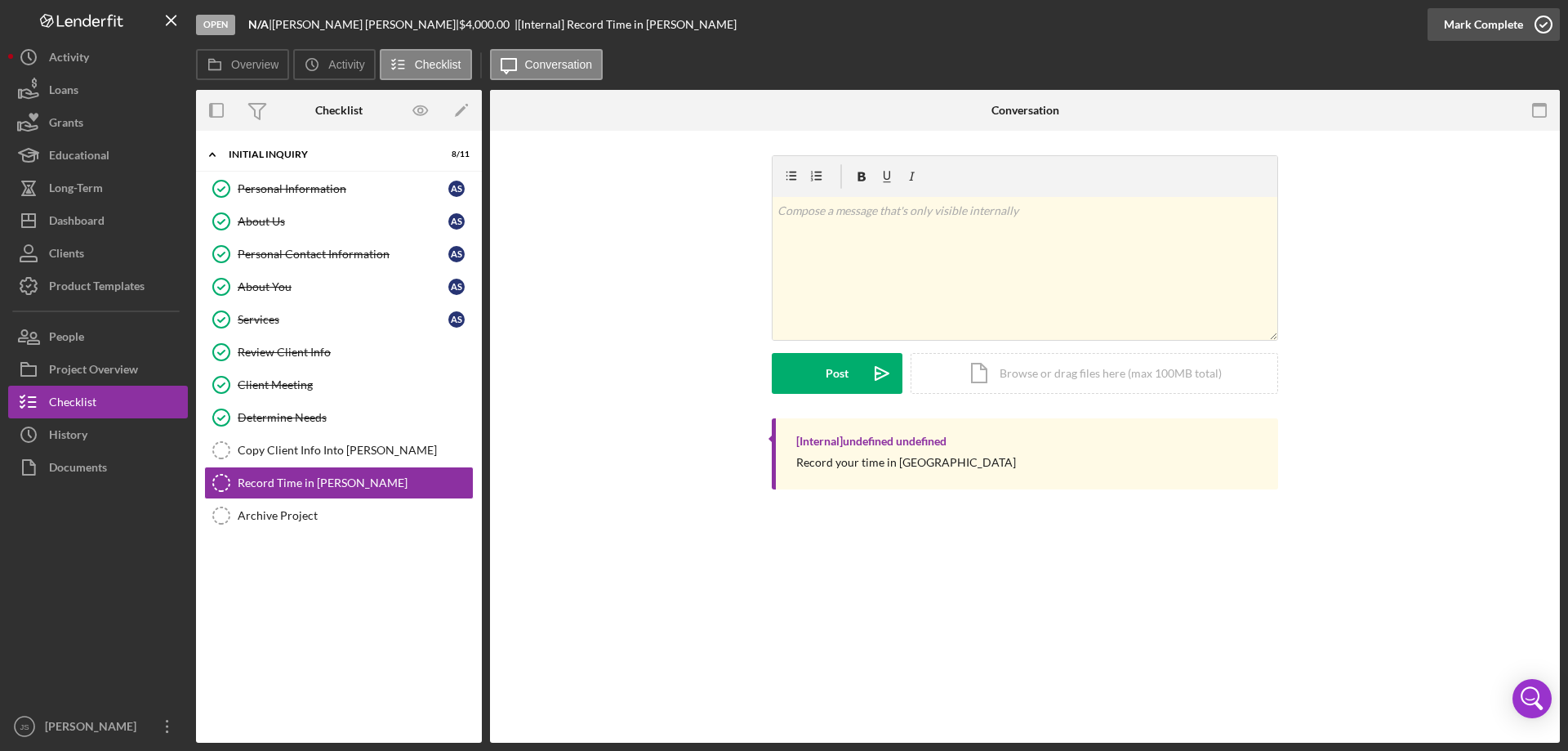
click at [1546, 23] on icon "button" at bounding box center [1543, 25] width 41 height 41
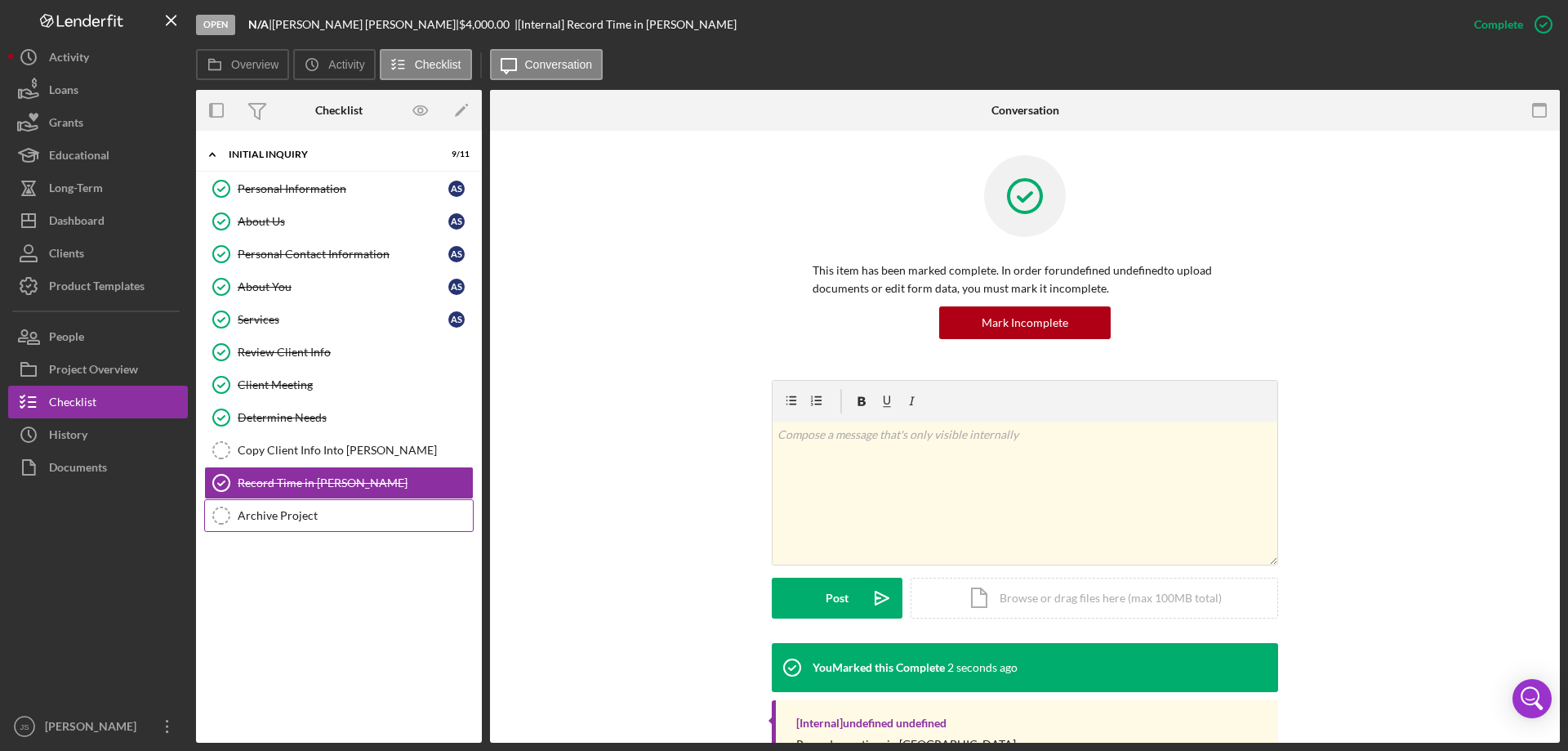
click at [281, 513] on div "Archive Project" at bounding box center [355, 515] width 235 height 13
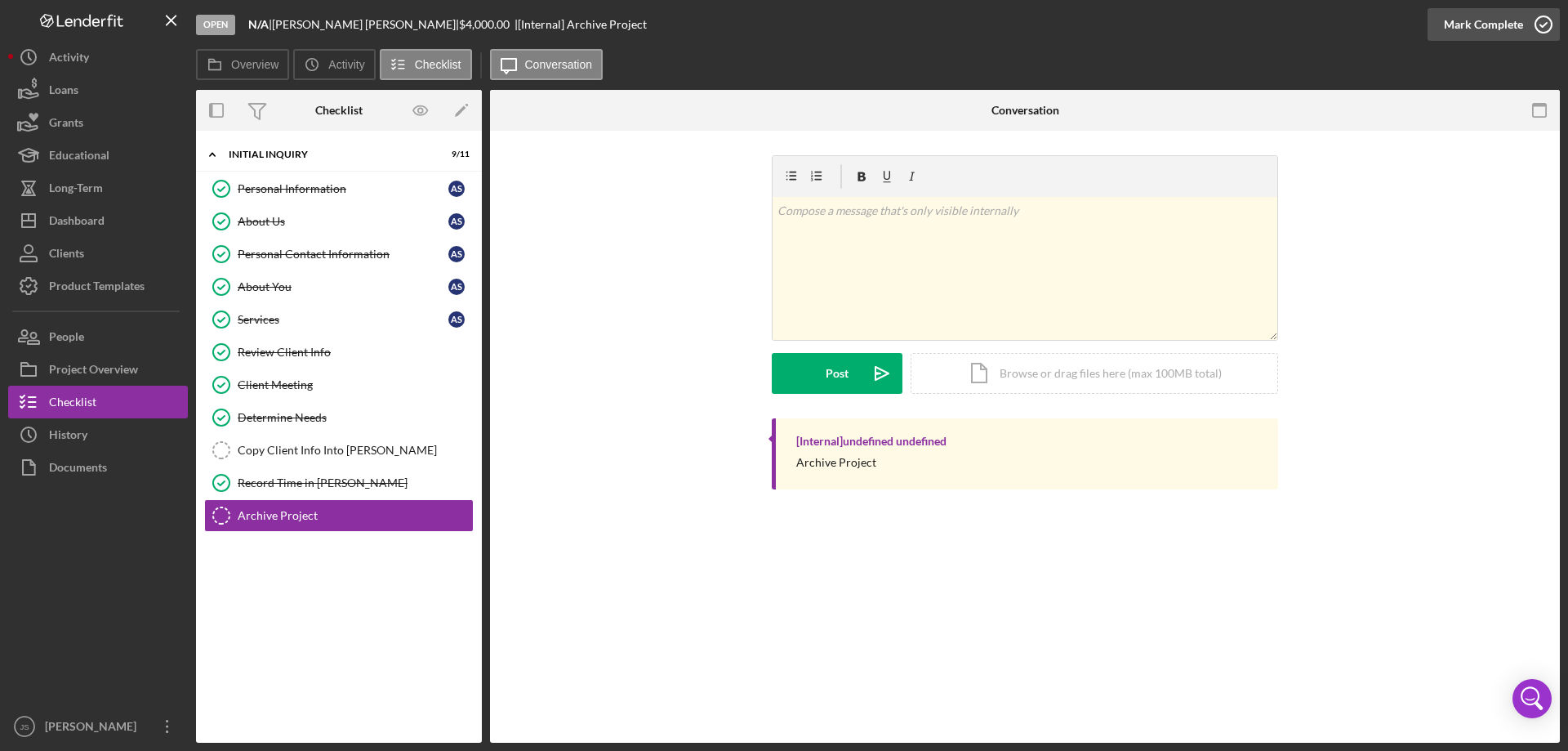
click at [1544, 26] on icon "button" at bounding box center [1543, 25] width 41 height 41
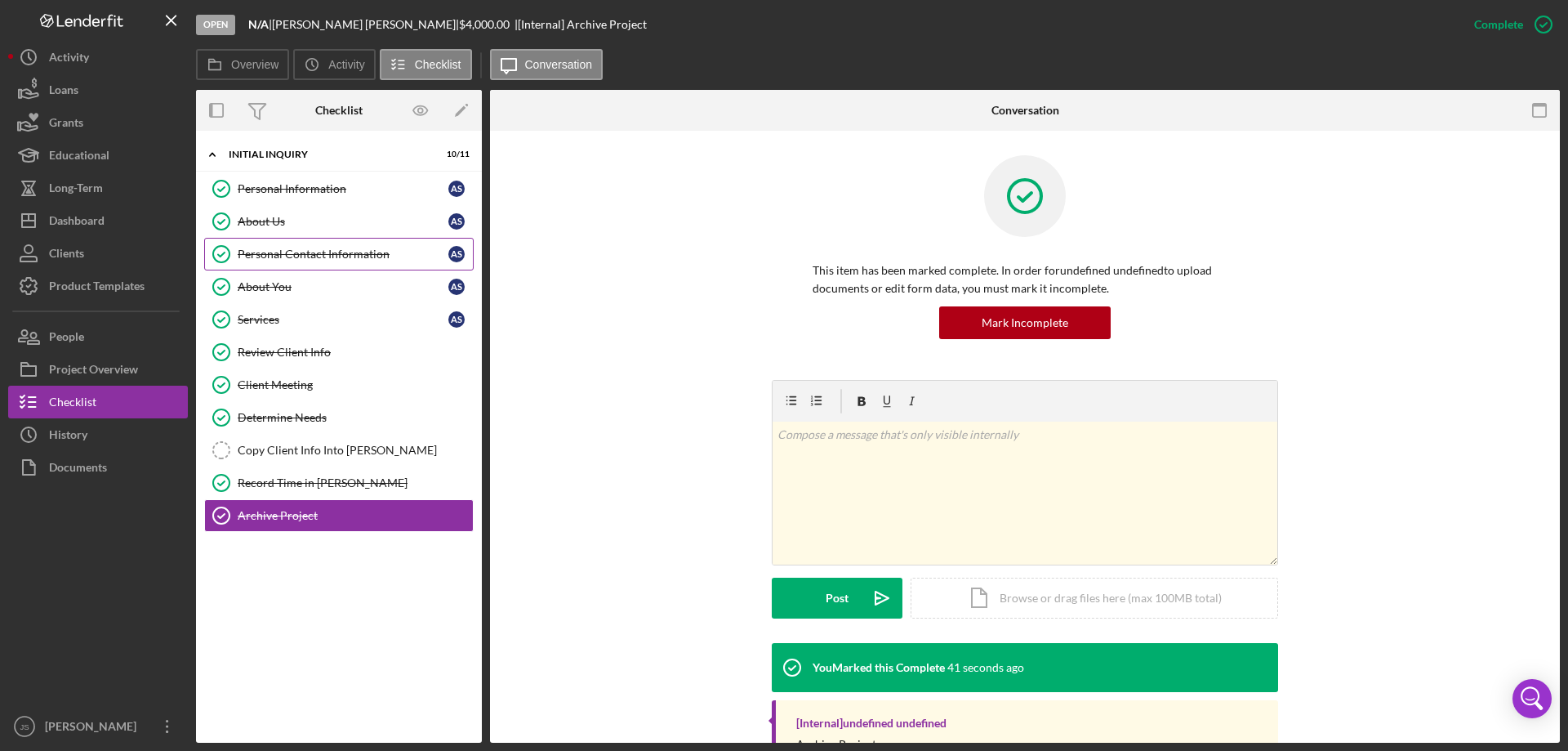
click at [341, 252] on div "Personal Contact Information" at bounding box center [342, 254] width 210 height 13
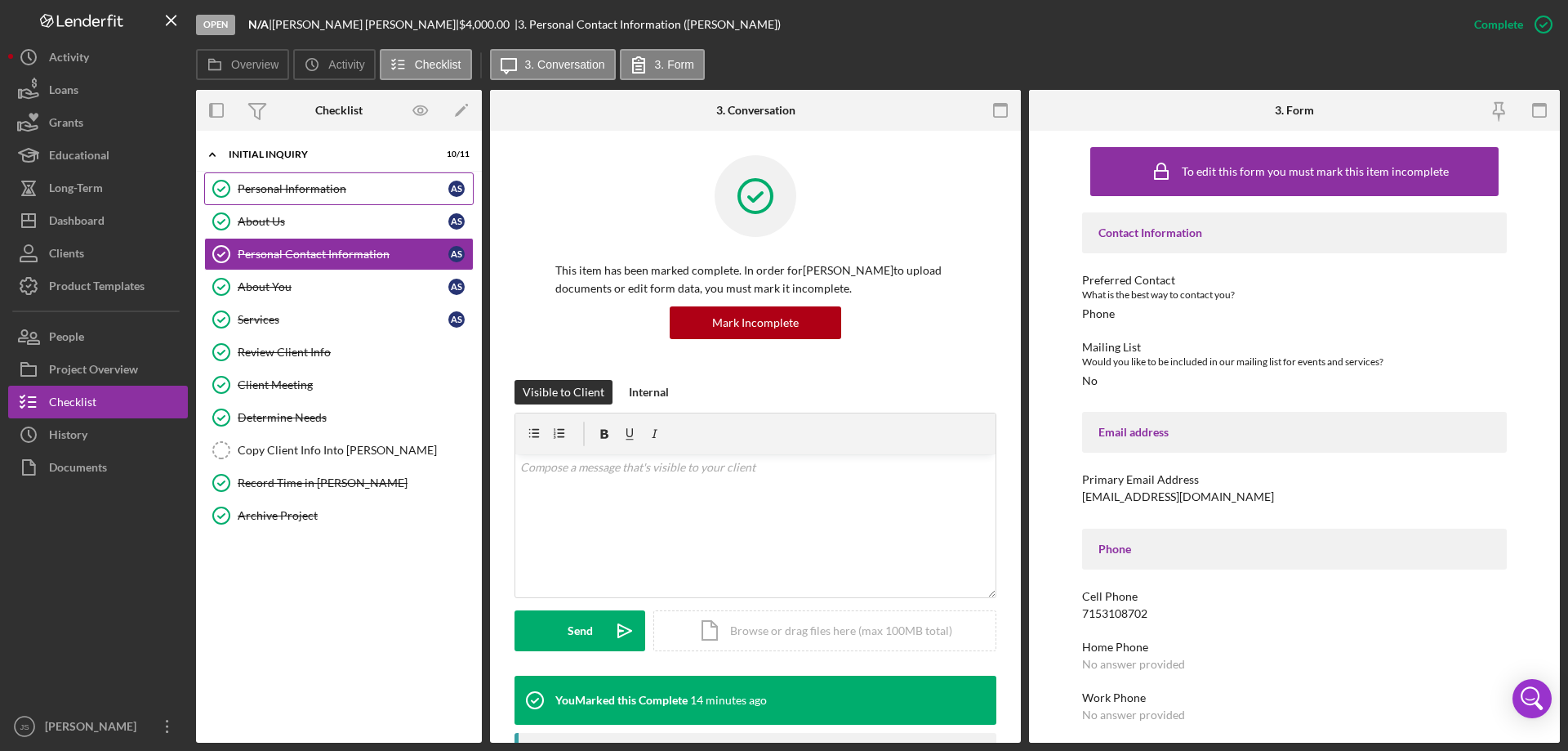
click at [321, 184] on div "Personal Information" at bounding box center [342, 188] width 210 height 13
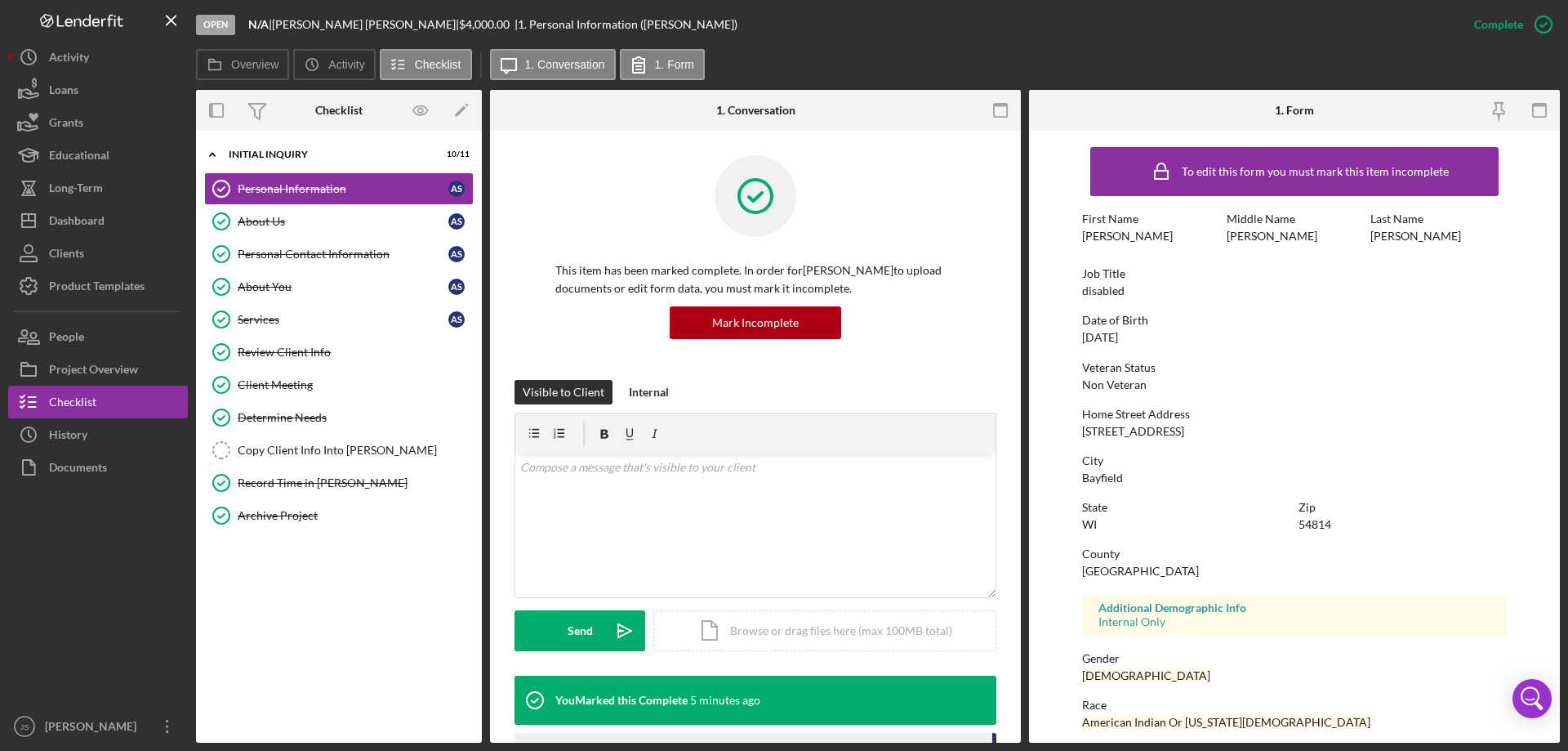
scroll to position [151, 0]
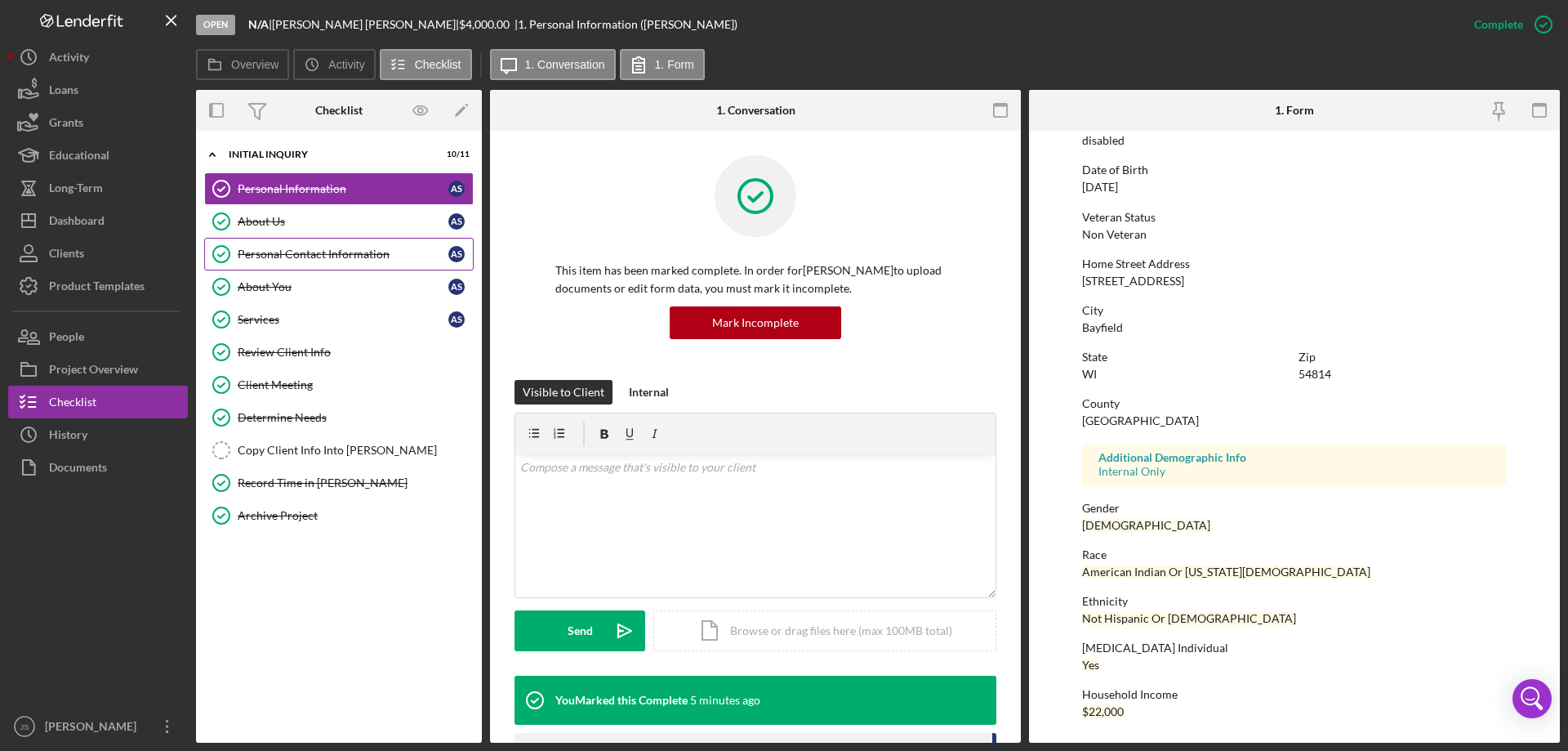
click at [355, 252] on div "Personal Contact Information" at bounding box center [342, 254] width 210 height 13
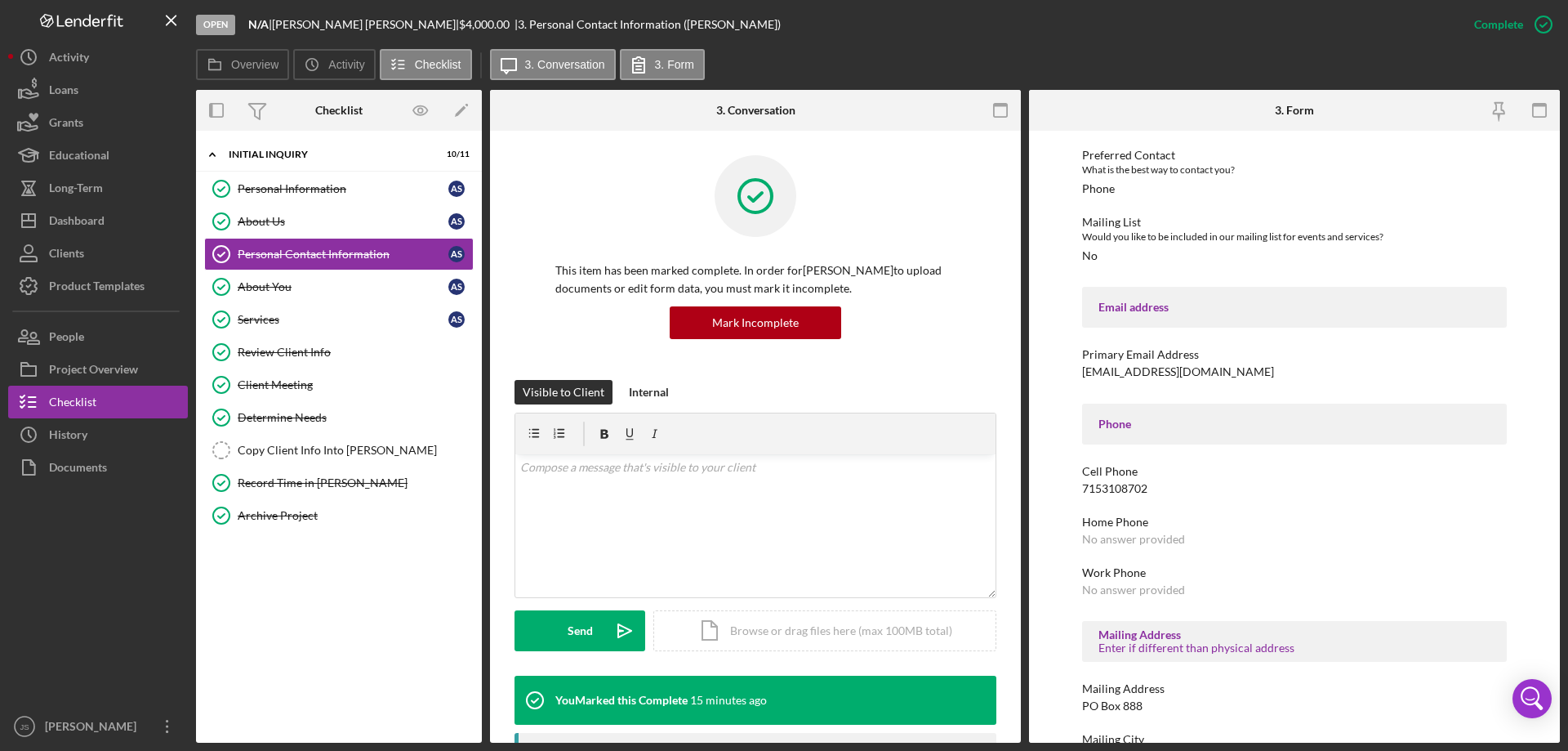
scroll to position [272, 0]
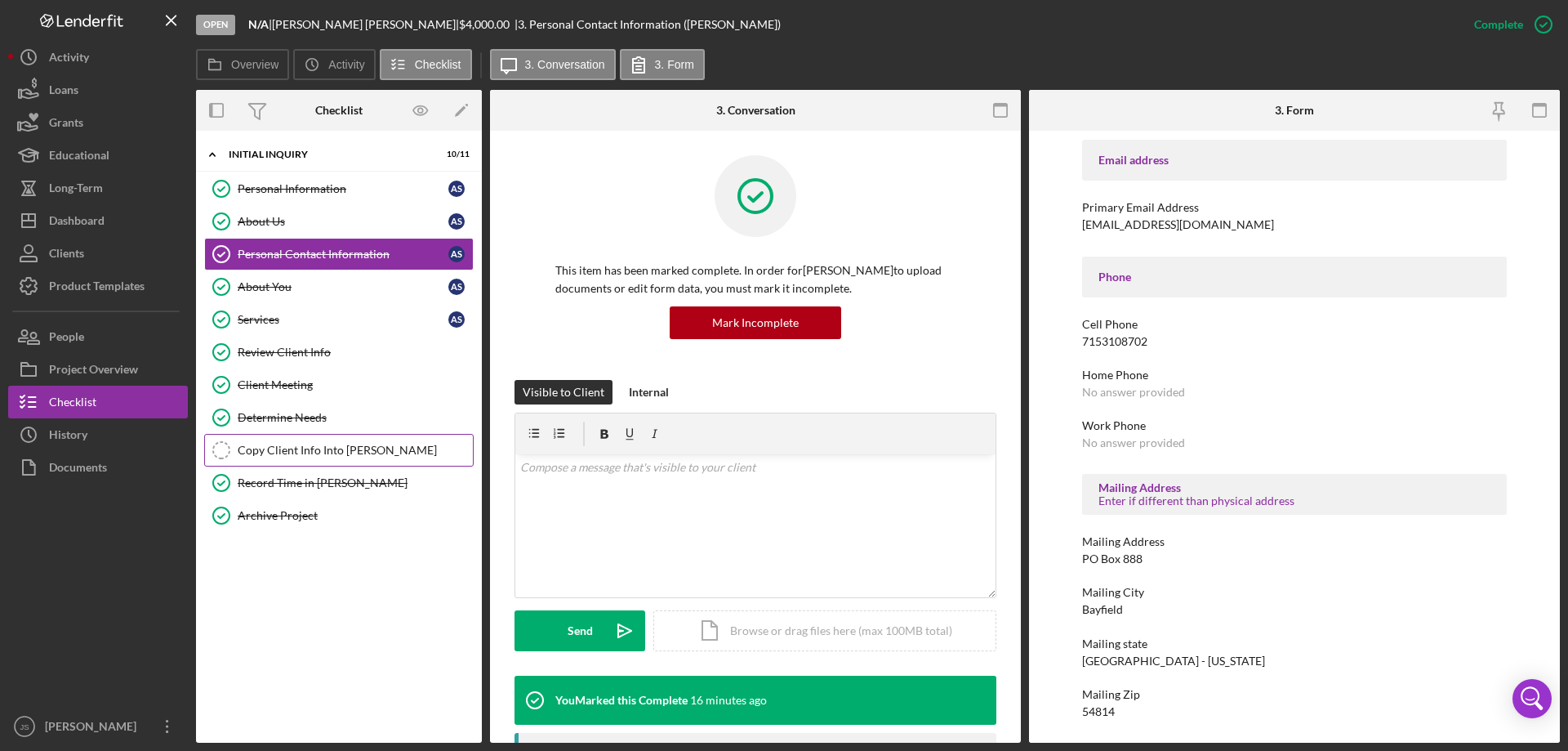
click at [342, 447] on div "Copy Client Info Into [PERSON_NAME]" at bounding box center [355, 450] width 235 height 13
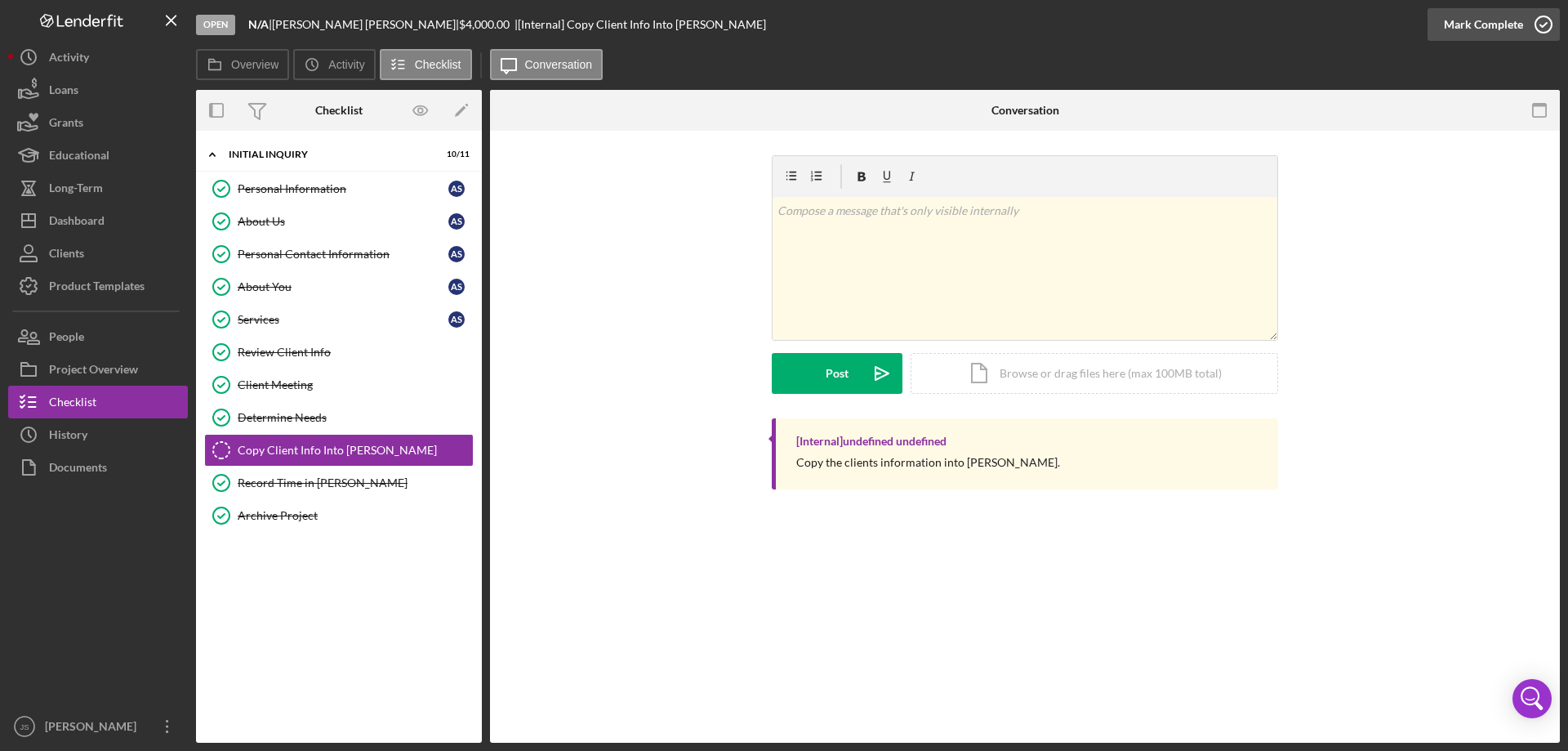
click at [1542, 19] on icon "button" at bounding box center [1543, 25] width 41 height 41
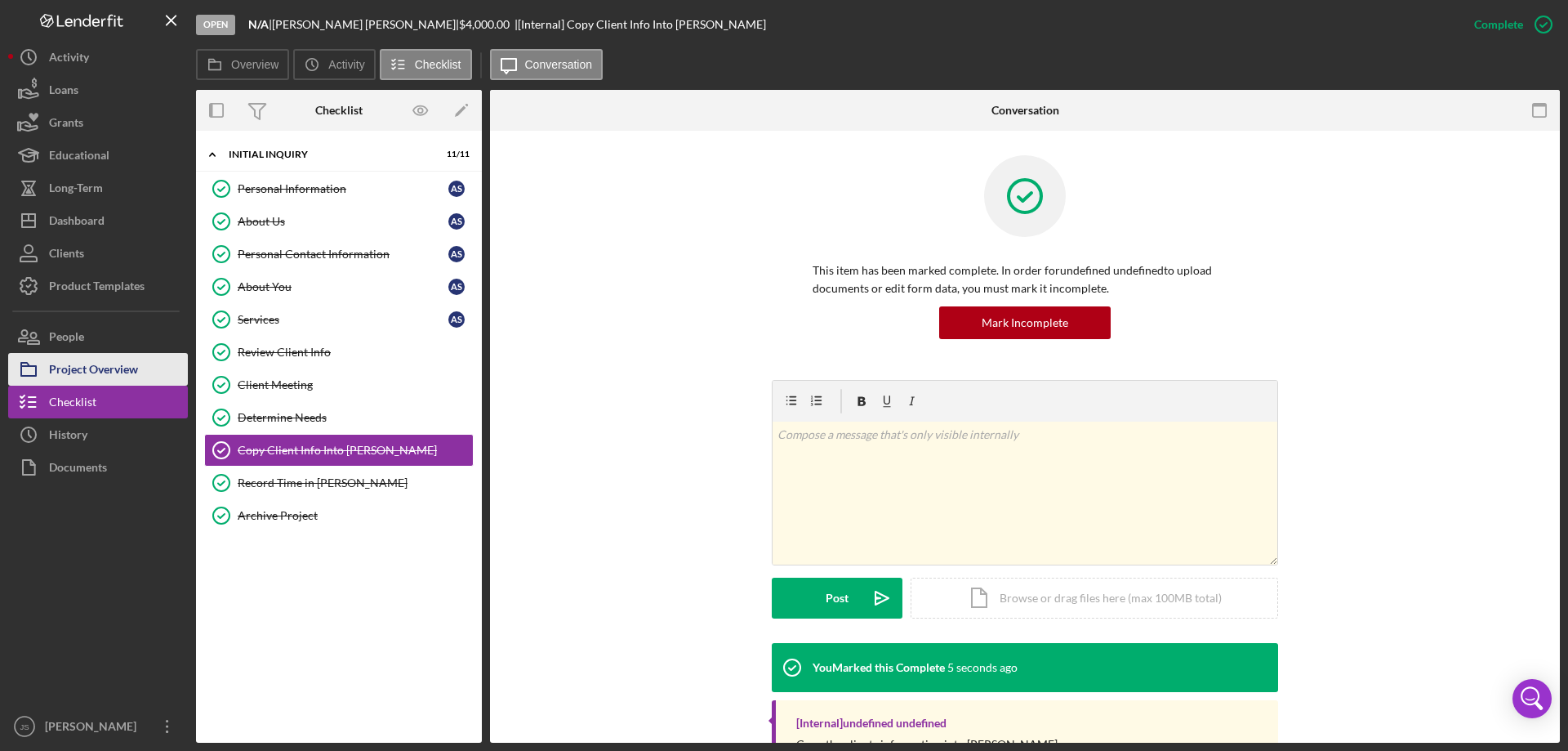
click at [125, 362] on div "Project Overview" at bounding box center [93, 370] width 89 height 36
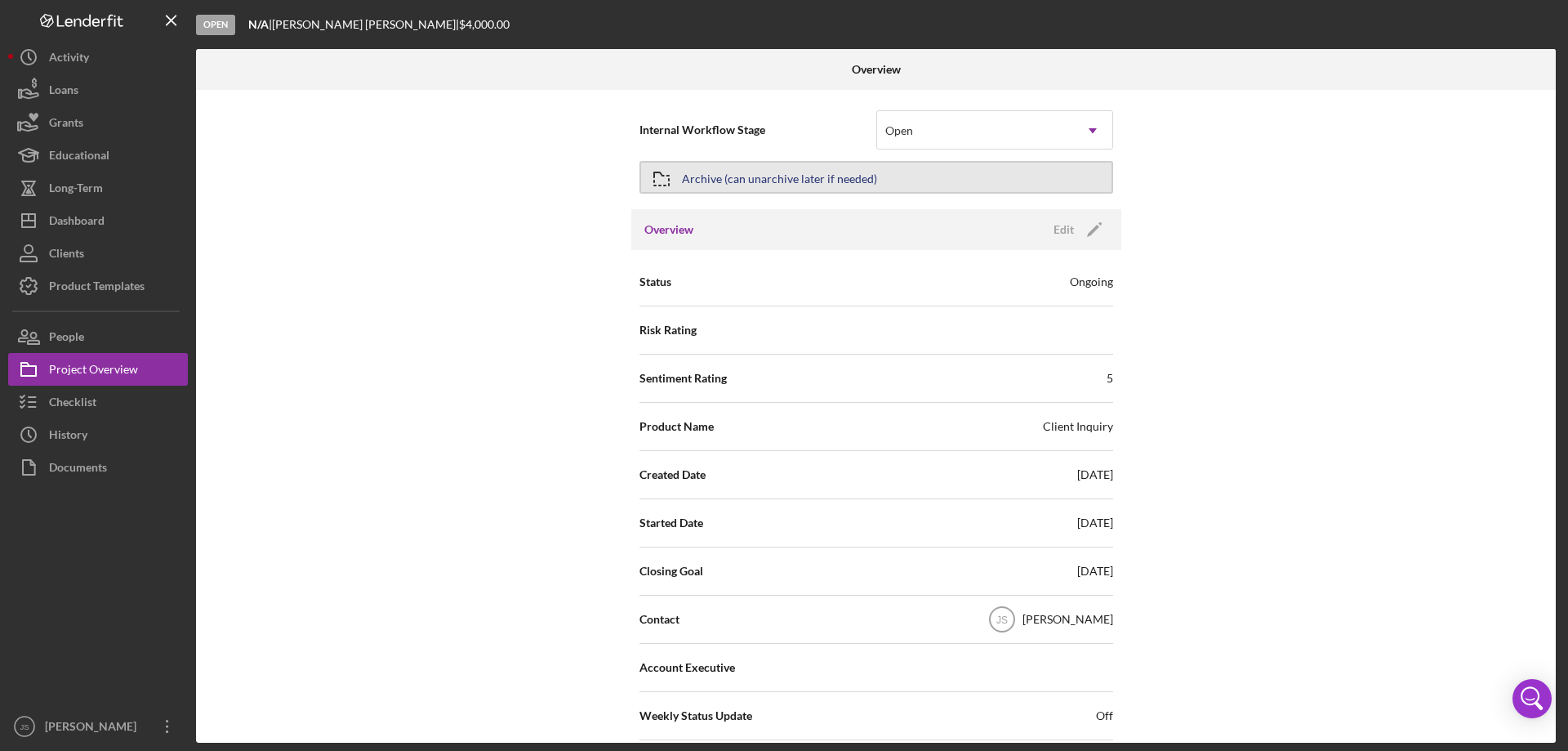
click at [834, 176] on div "Archive (can unarchive later if needed)" at bounding box center [779, 177] width 195 height 30
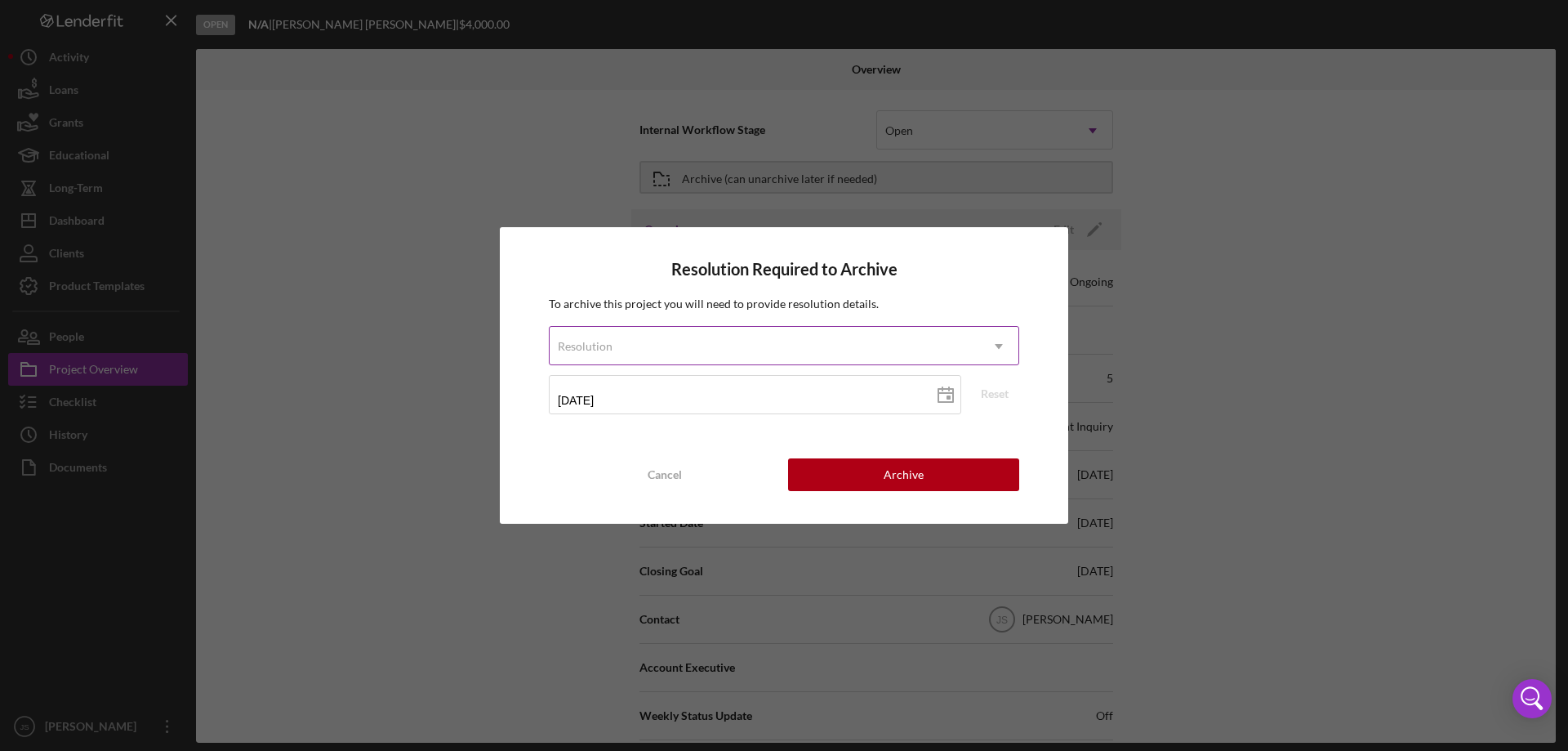
click at [773, 340] on div "Resolution" at bounding box center [764, 346] width 429 height 37
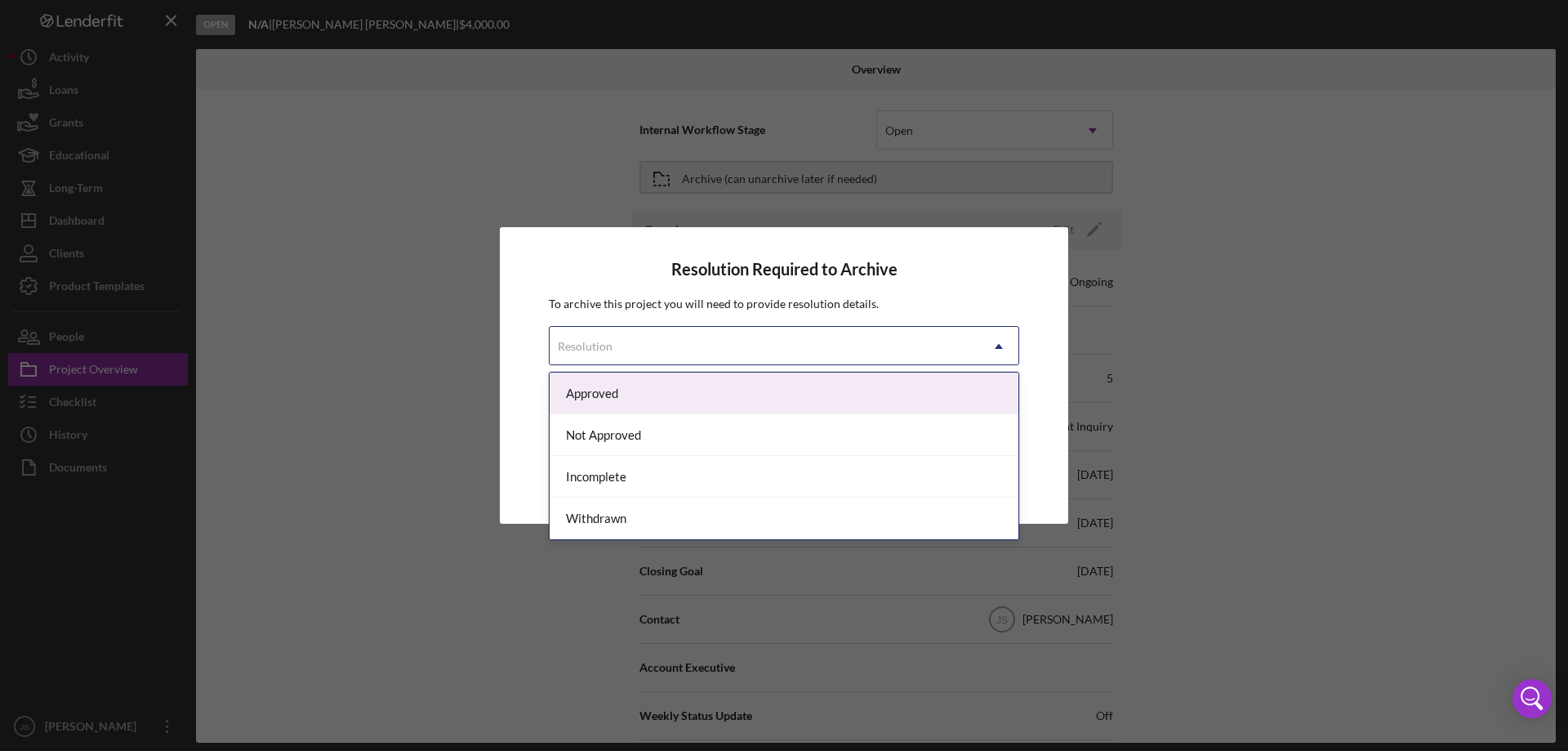
click at [659, 398] on div "Approved" at bounding box center [784, 392] width 468 height 41
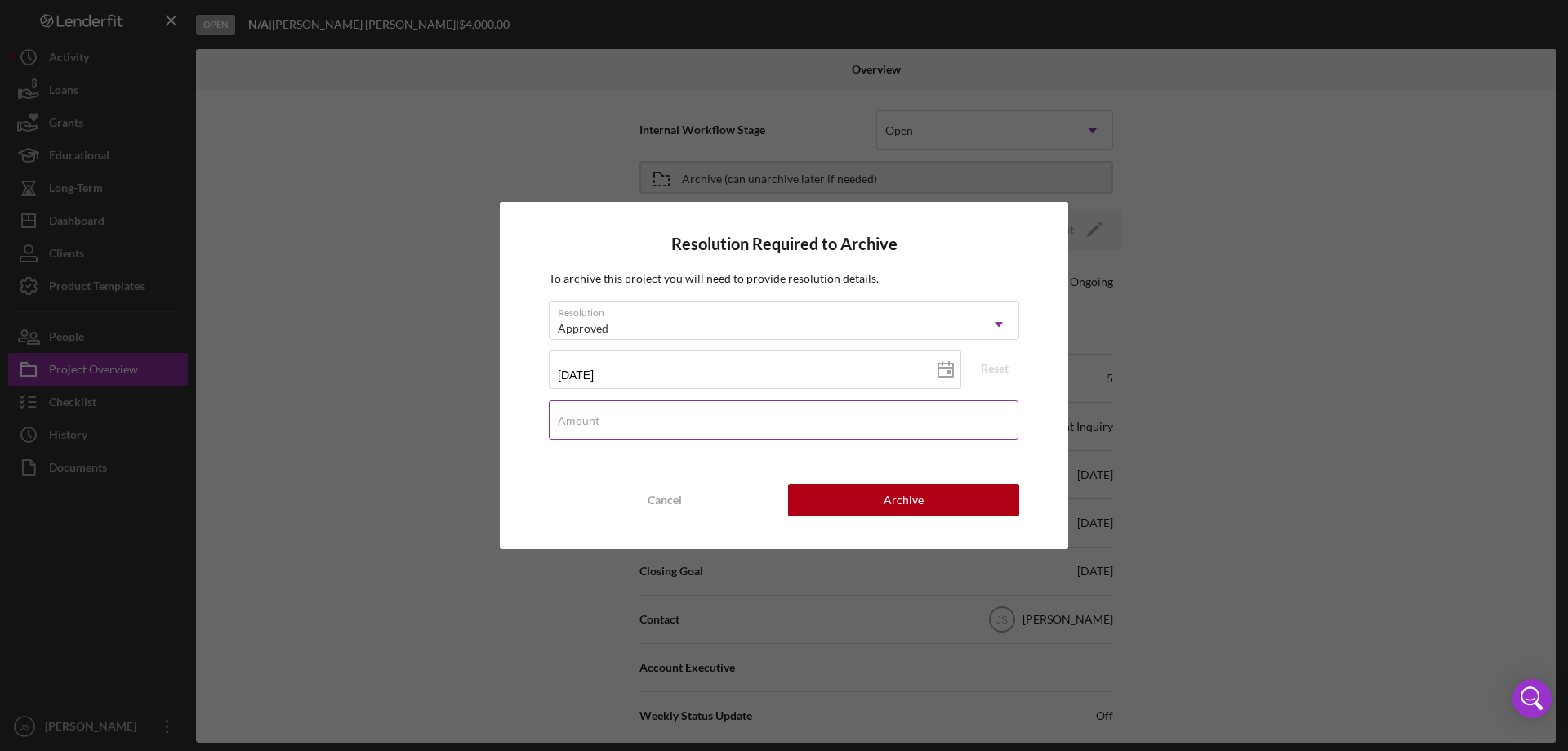
click at [620, 416] on div "Amount" at bounding box center [784, 420] width 470 height 41
type input "$6,000"
click at [933, 494] on button "Archive" at bounding box center [903, 500] width 231 height 33
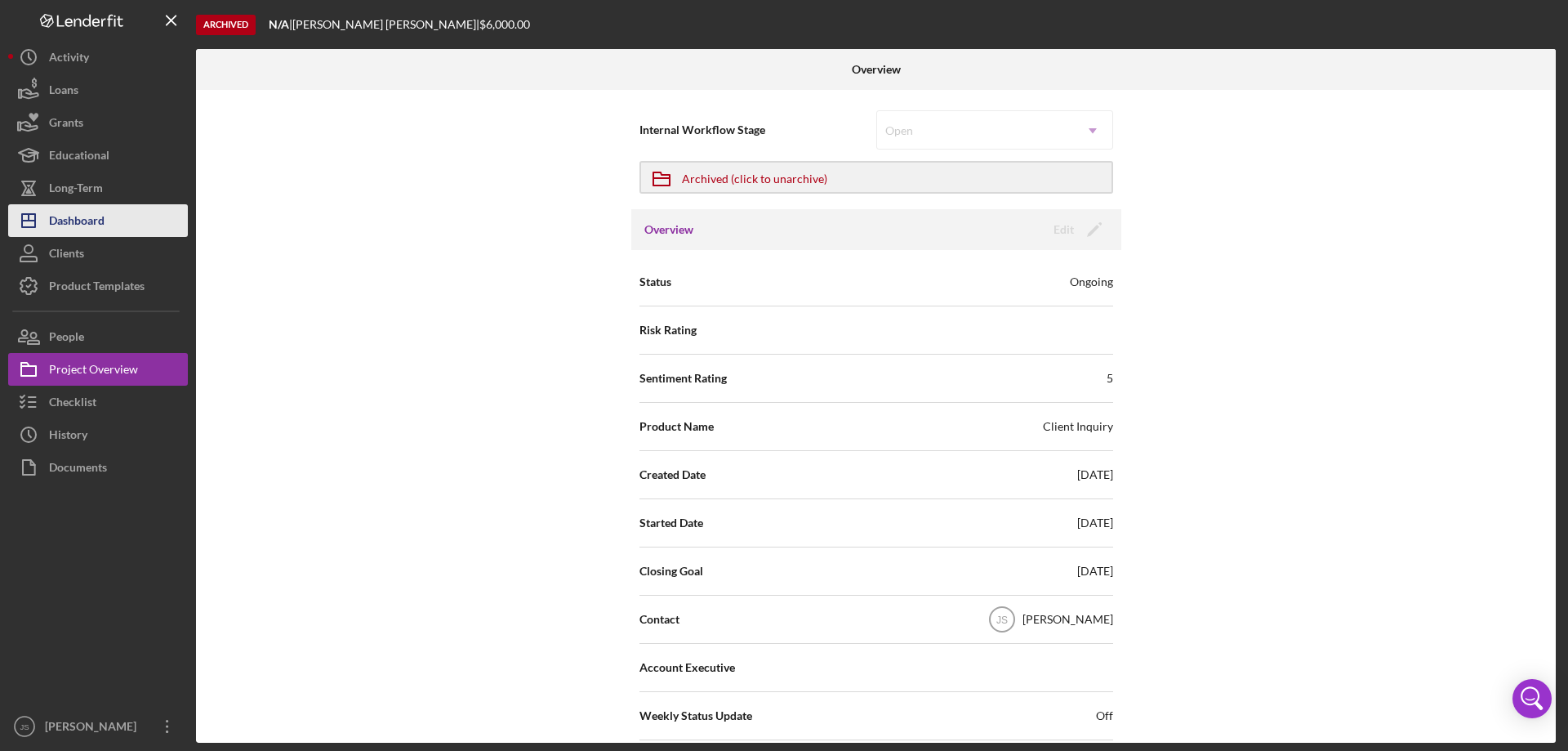
click at [79, 216] on div "Dashboard" at bounding box center [77, 222] width 56 height 36
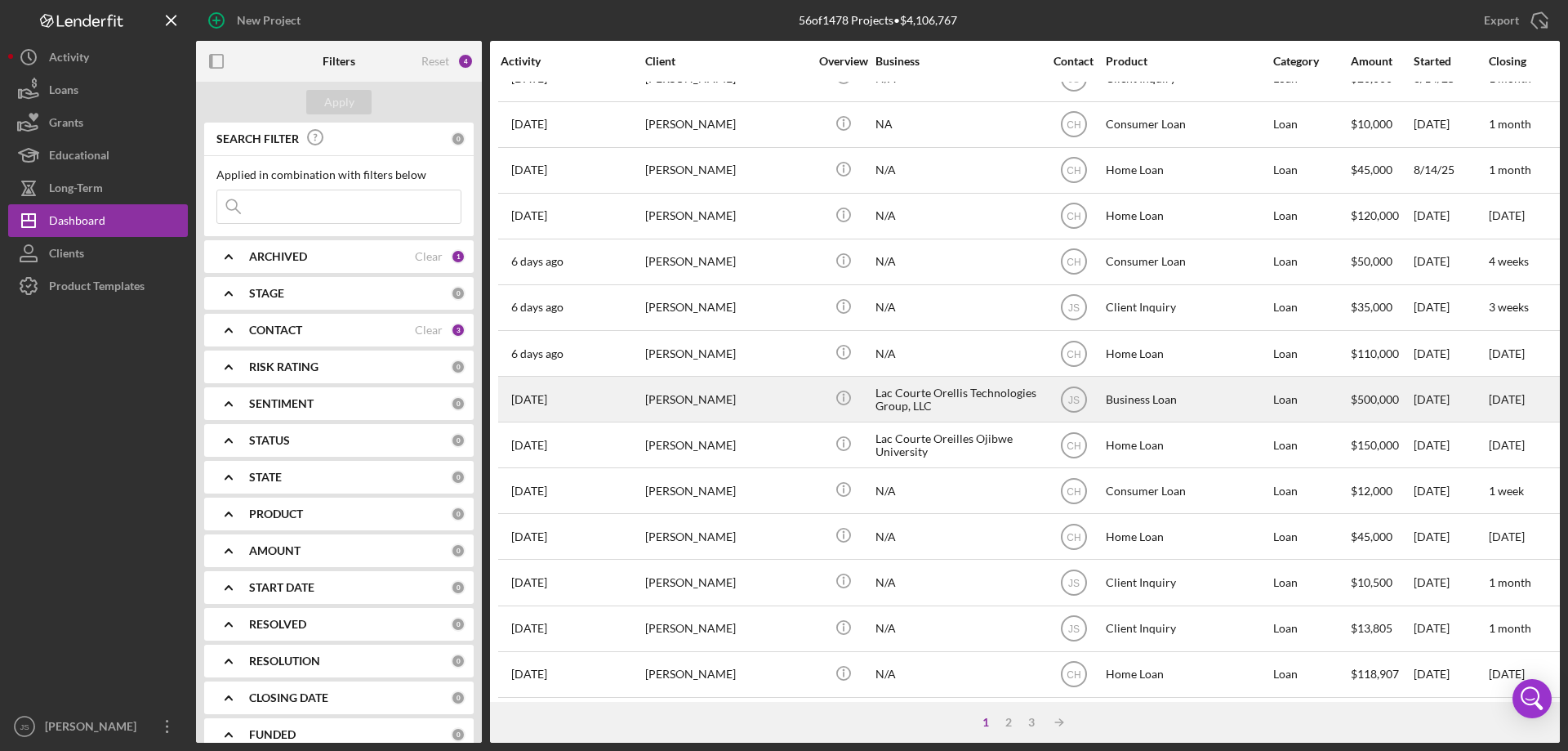
scroll to position [546, 0]
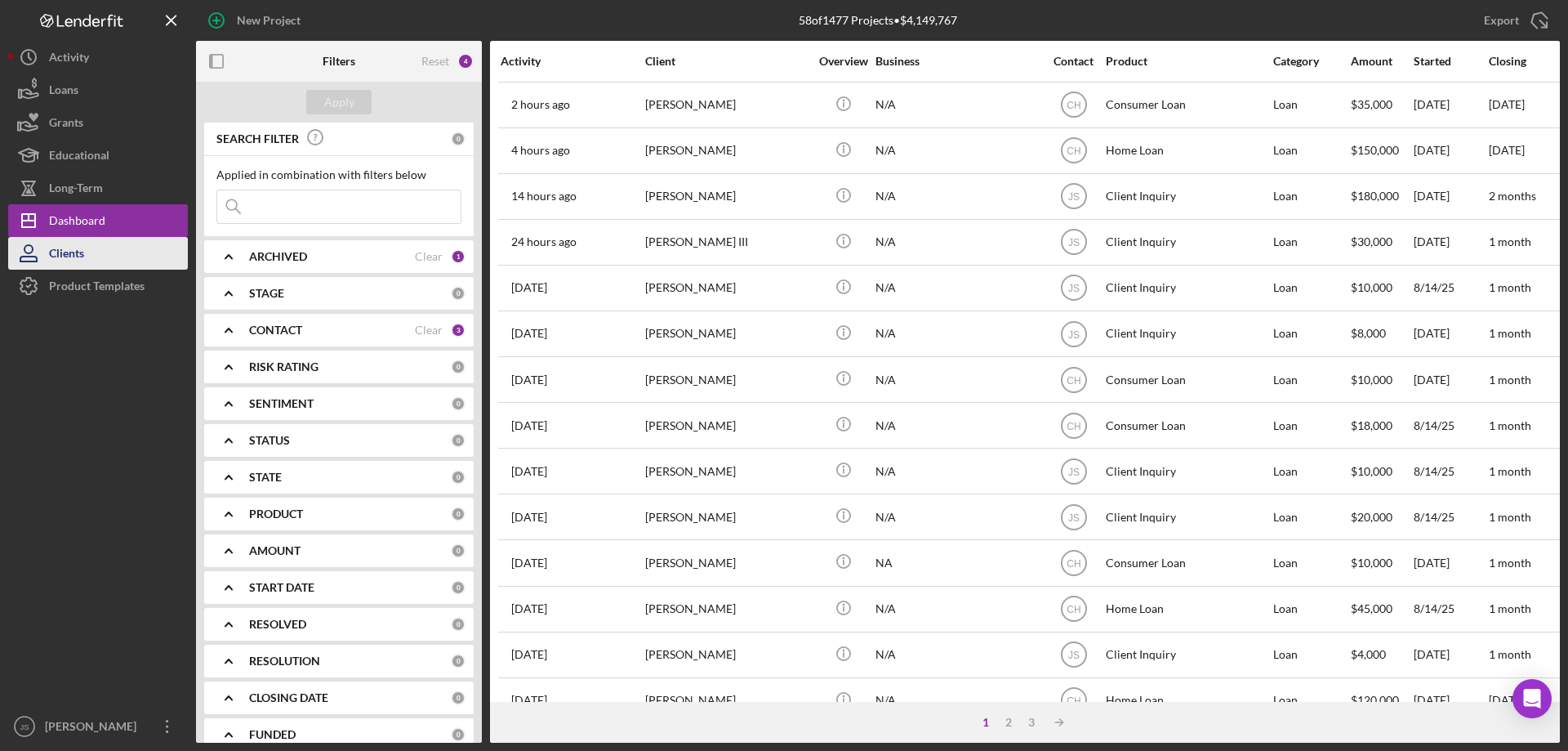
click at [75, 252] on div "Clients" at bounding box center [67, 255] width 36 height 36
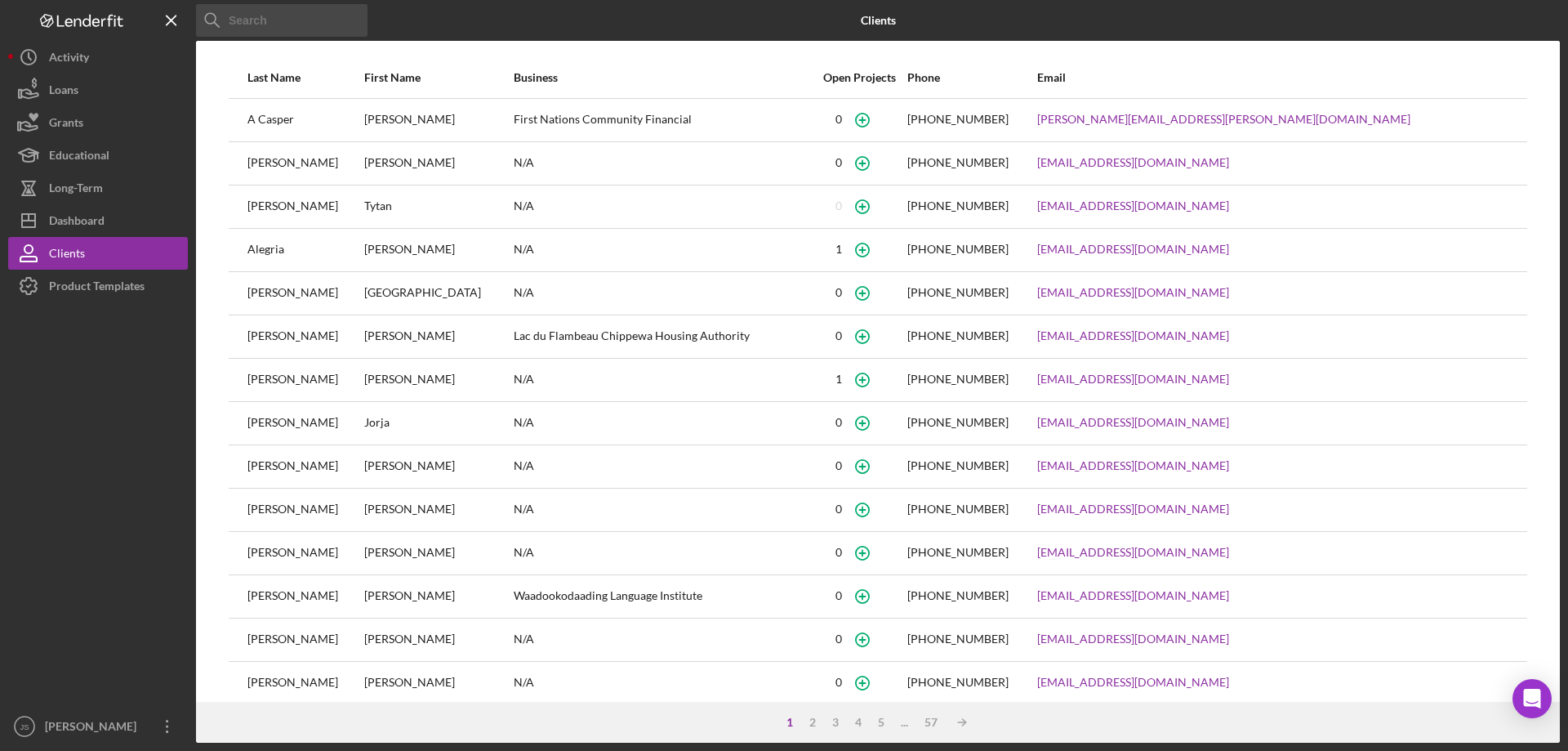
click at [249, 28] on input at bounding box center [281, 20] width 172 height 33
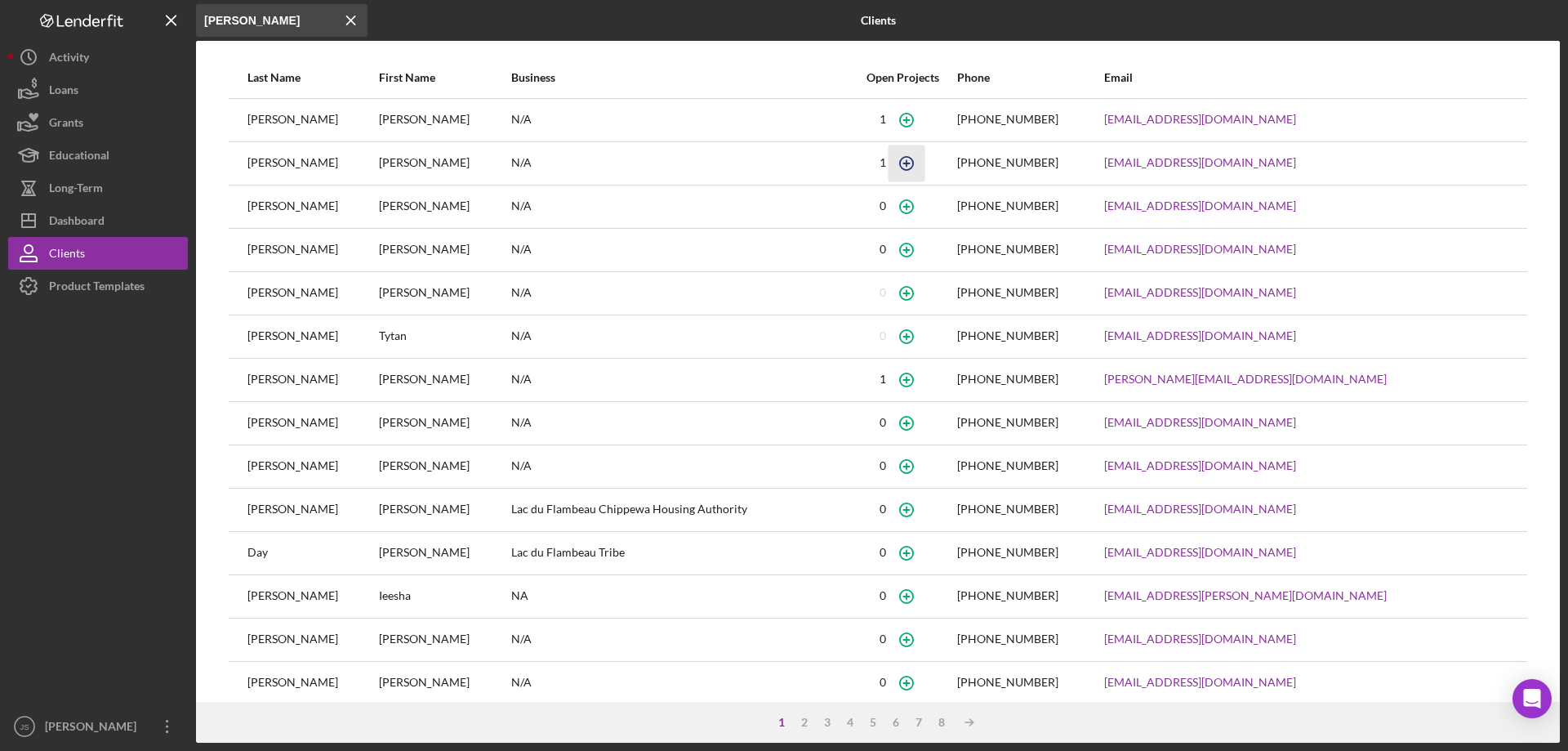
type input "adam"
click at [924, 165] on icon "button" at bounding box center [905, 162] width 36 height 36
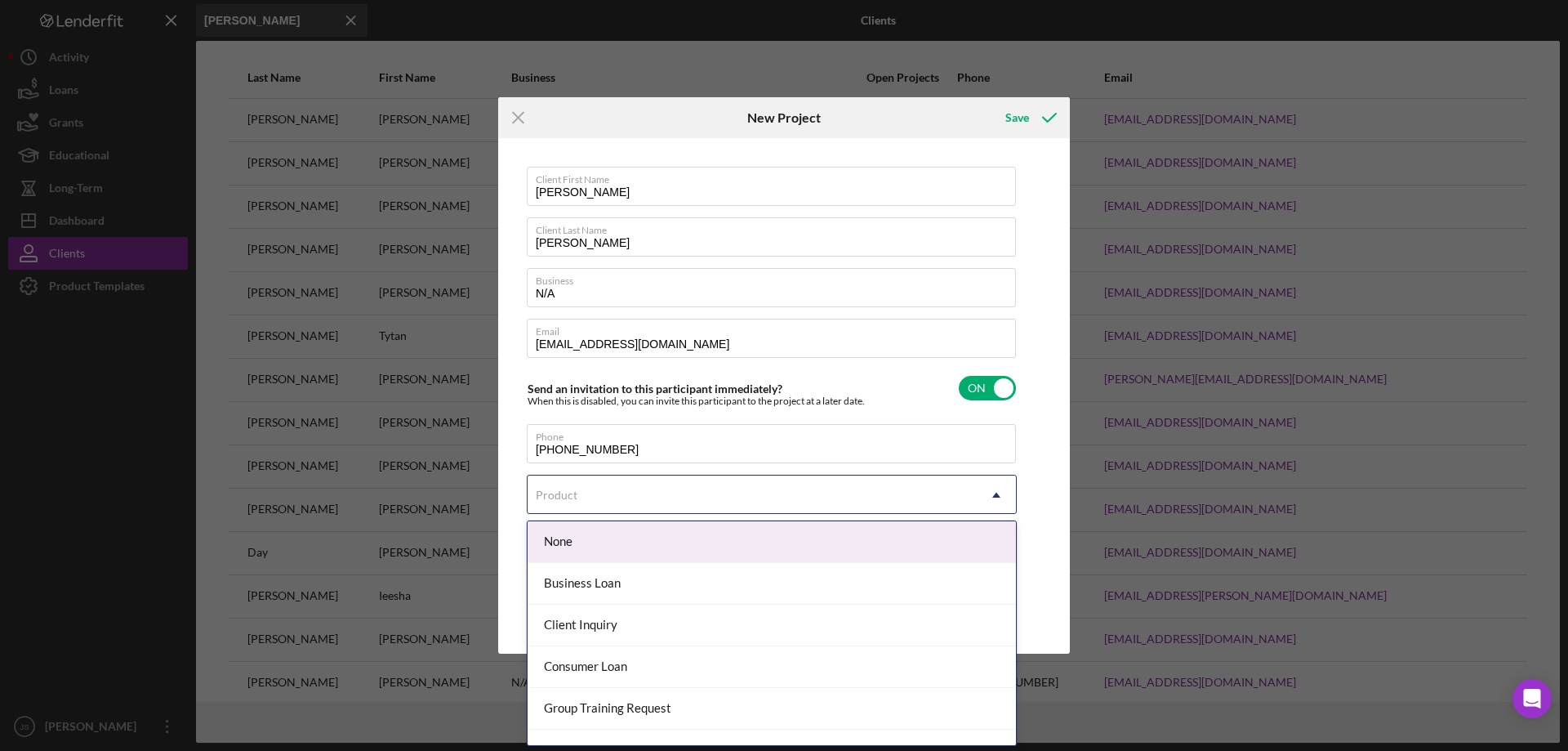
click at [717, 486] on div "Product" at bounding box center [751, 495] width 449 height 37
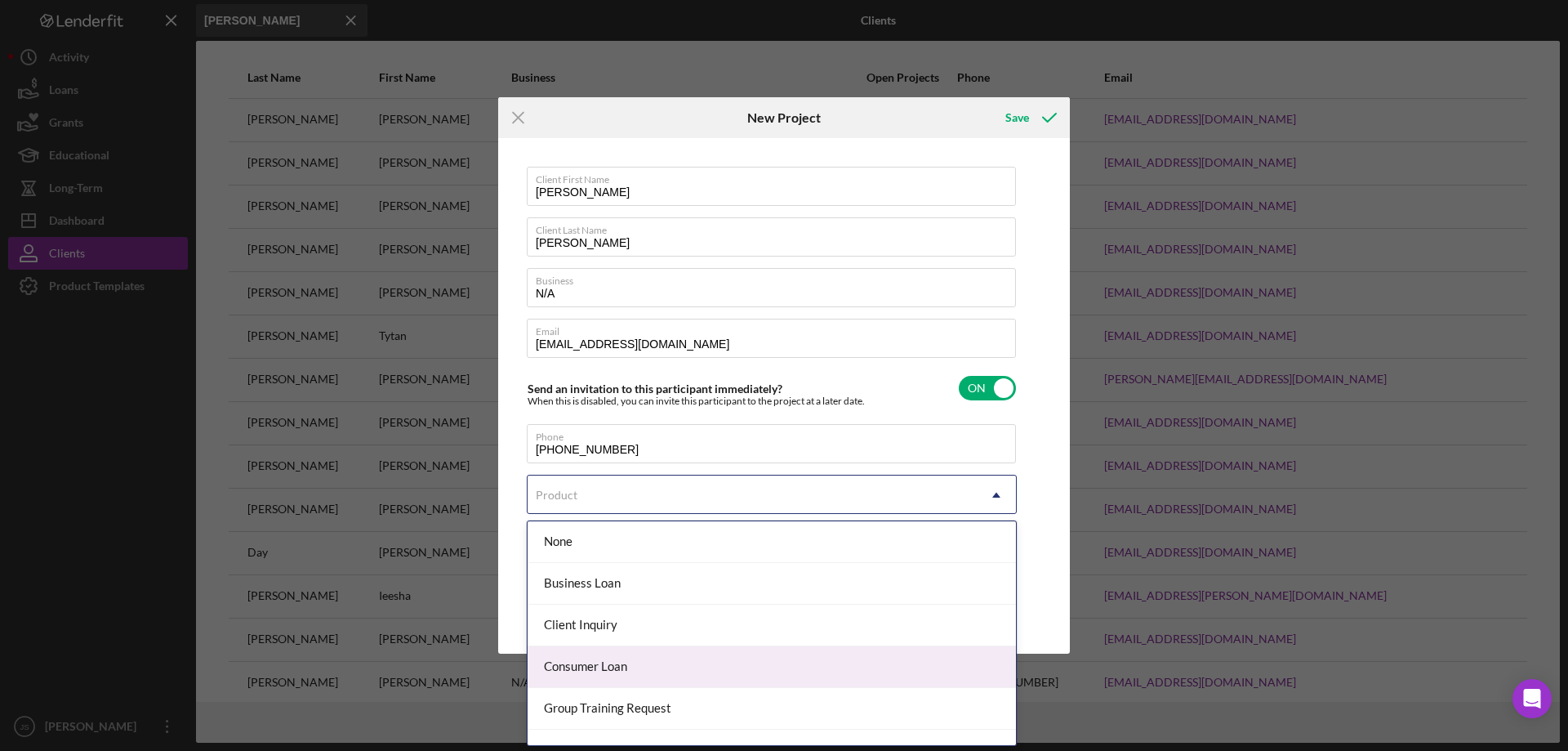
click at [677, 672] on div "Consumer Loan" at bounding box center [772, 666] width 489 height 41
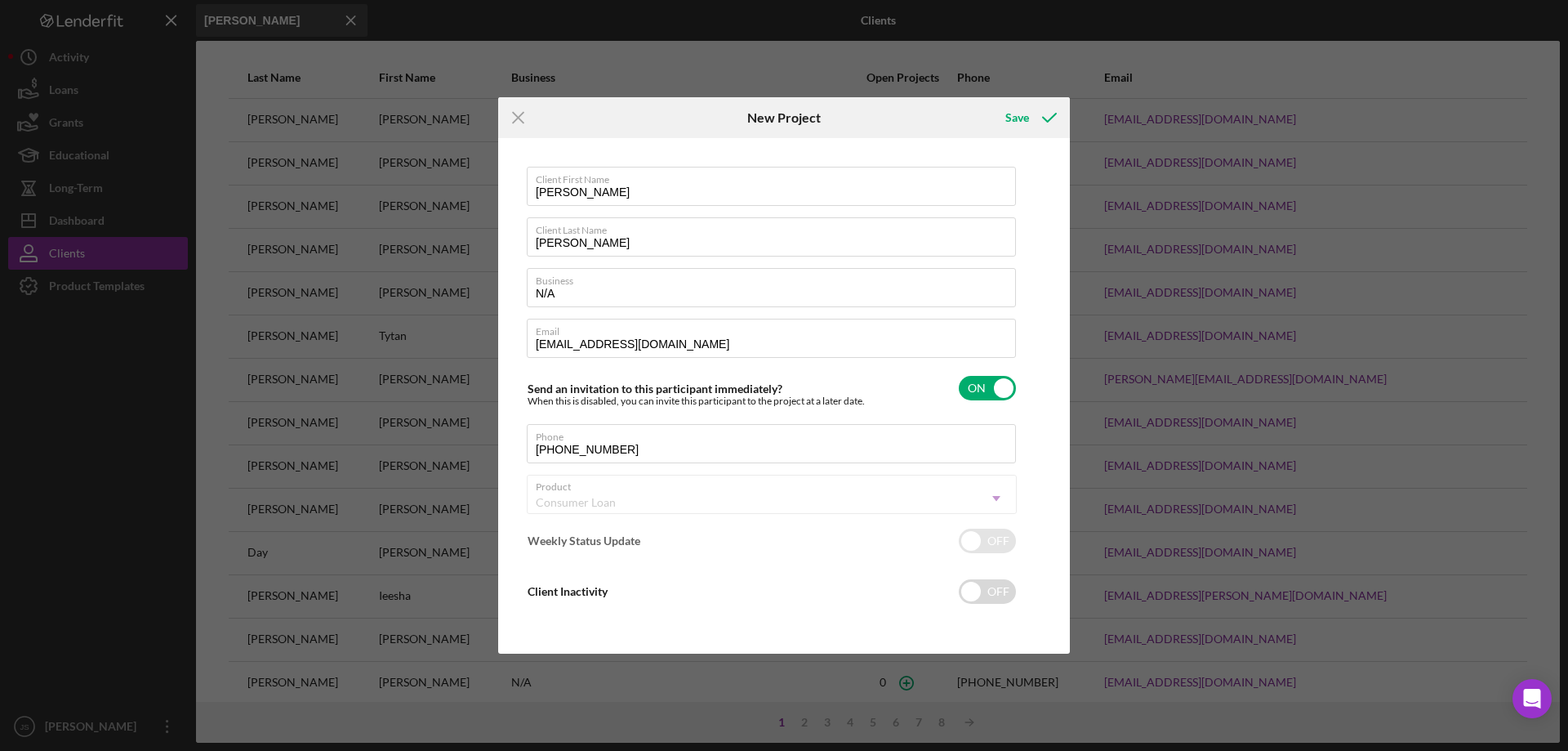
checkbox input "true"
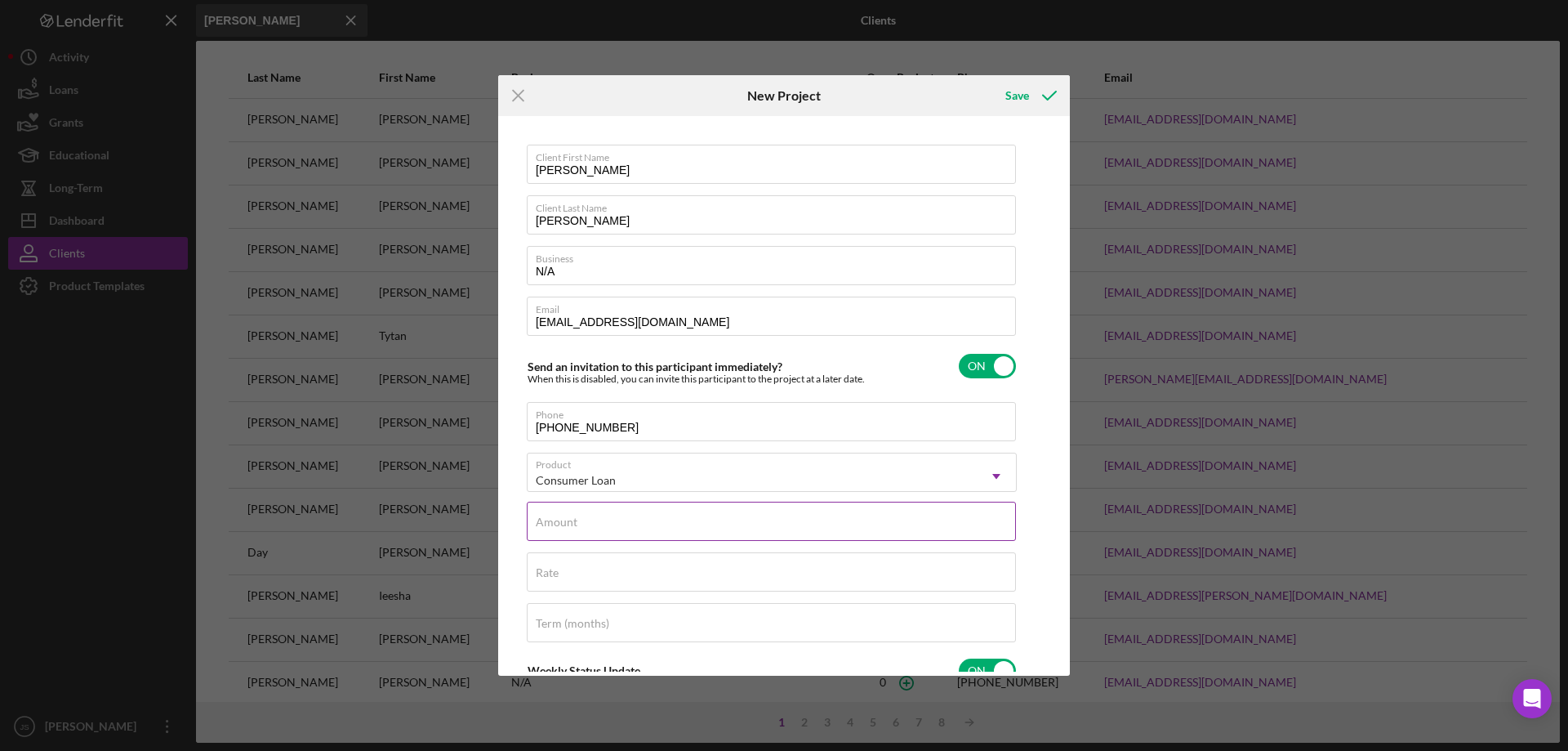
click at [681, 525] on input "Amount" at bounding box center [771, 521] width 489 height 39
type input "$6,000"
click at [607, 572] on input "Rate" at bounding box center [771, 572] width 489 height 39
type input "7.650%"
click at [1013, 96] on div "Save" at bounding box center [1017, 96] width 24 height 33
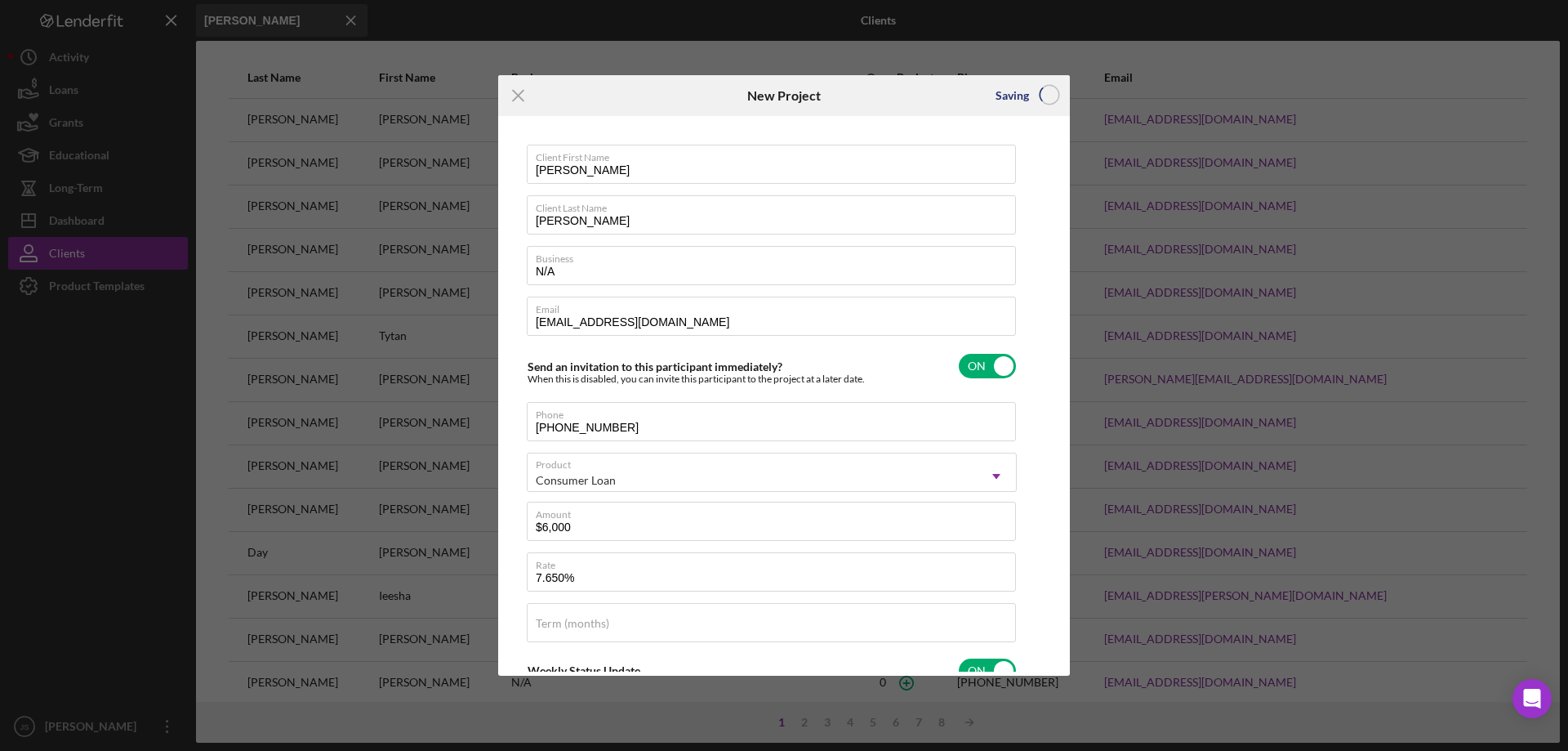
checkbox input "false"
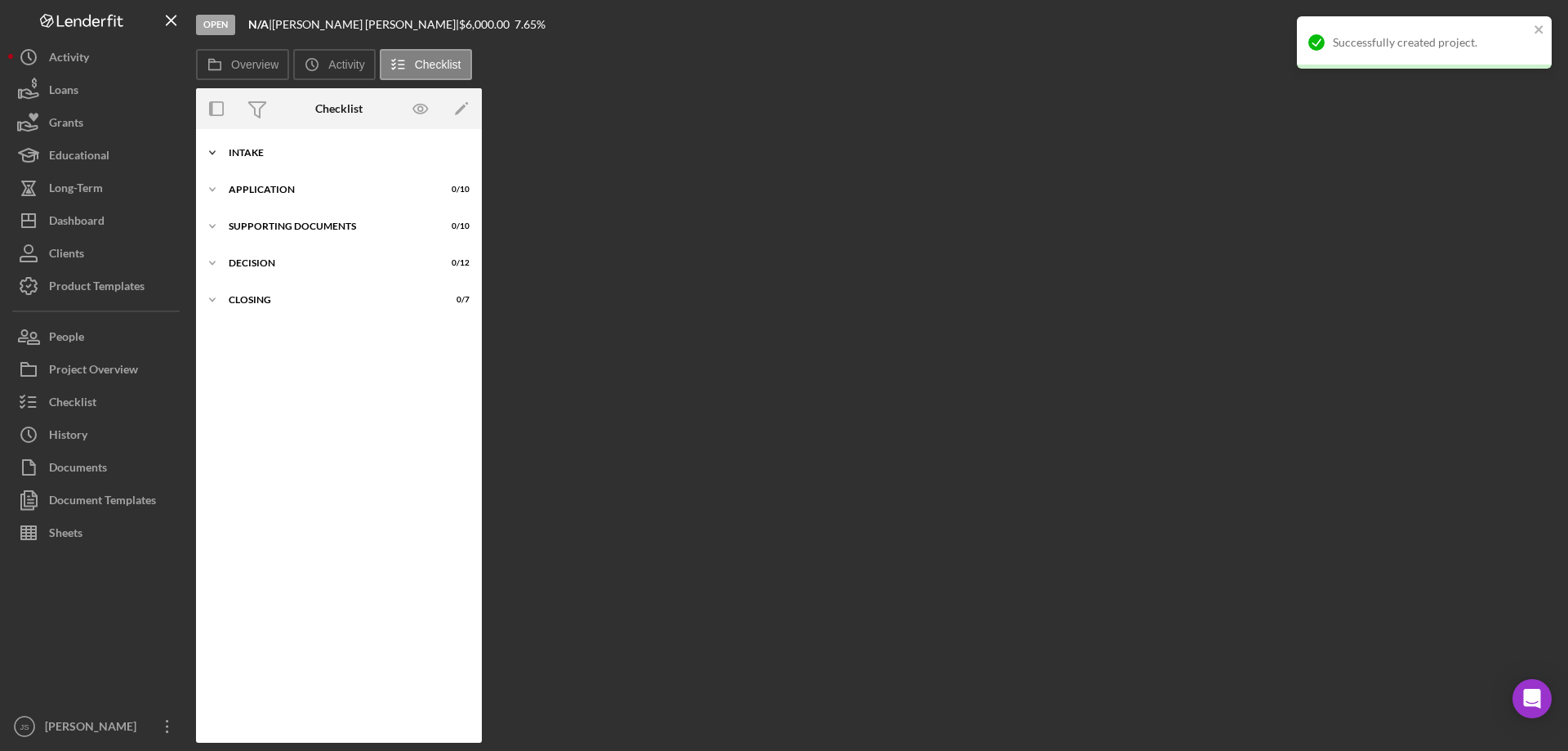
click at [212, 151] on icon "Icon/Expander" at bounding box center [212, 152] width 33 height 33
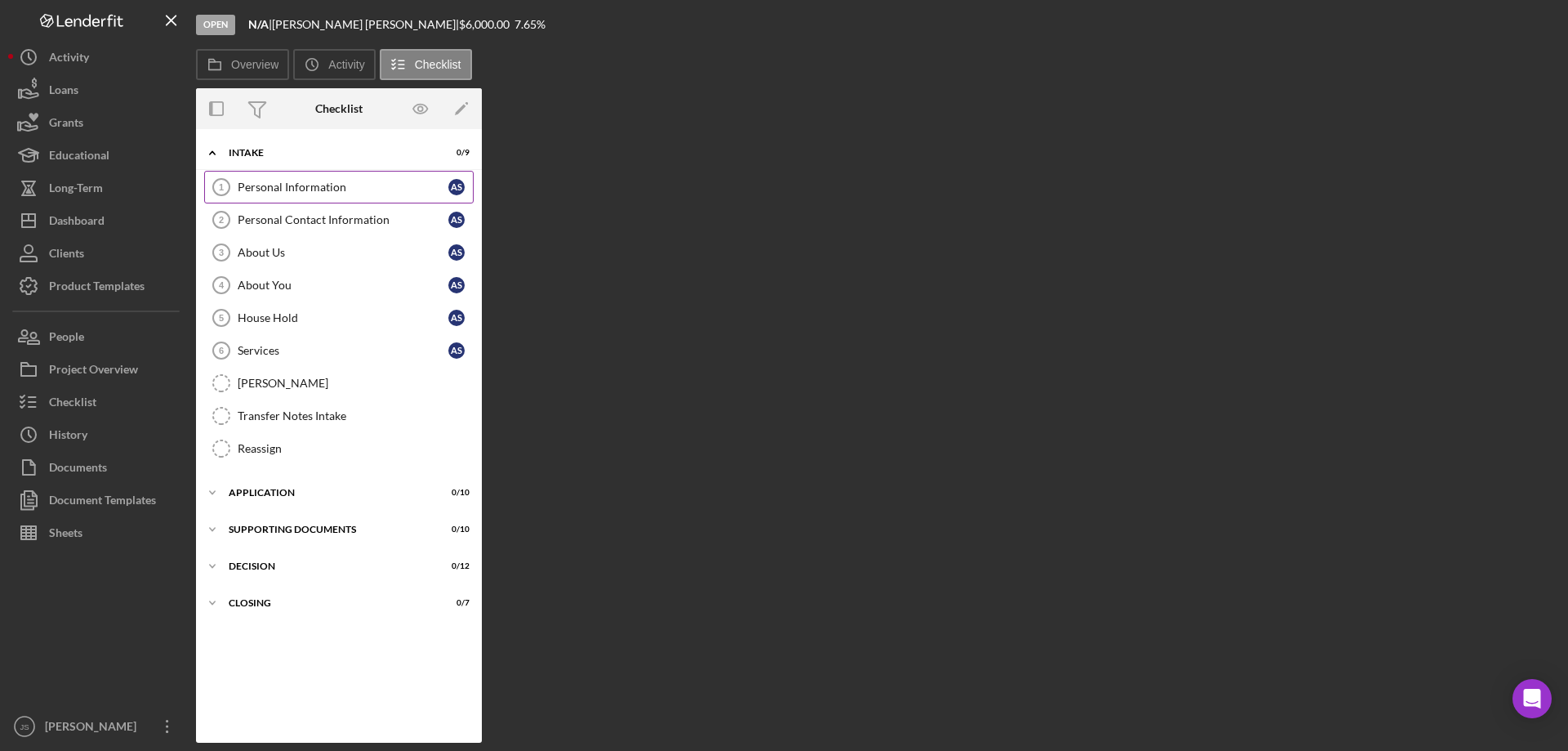
click at [330, 194] on div "Personal Information" at bounding box center [342, 186] width 210 height 13
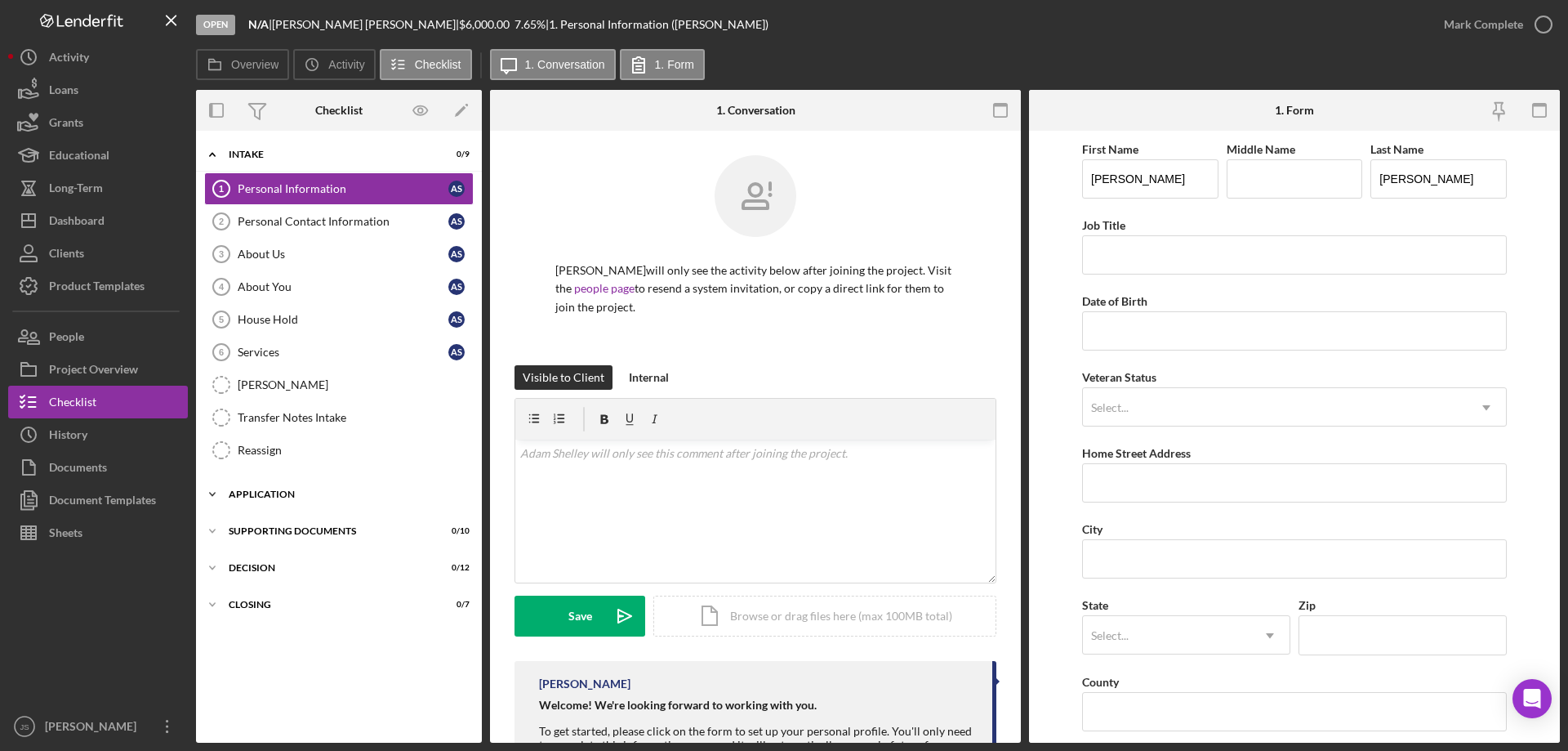
click at [210, 492] on icon "Icon/Expander" at bounding box center [212, 494] width 33 height 33
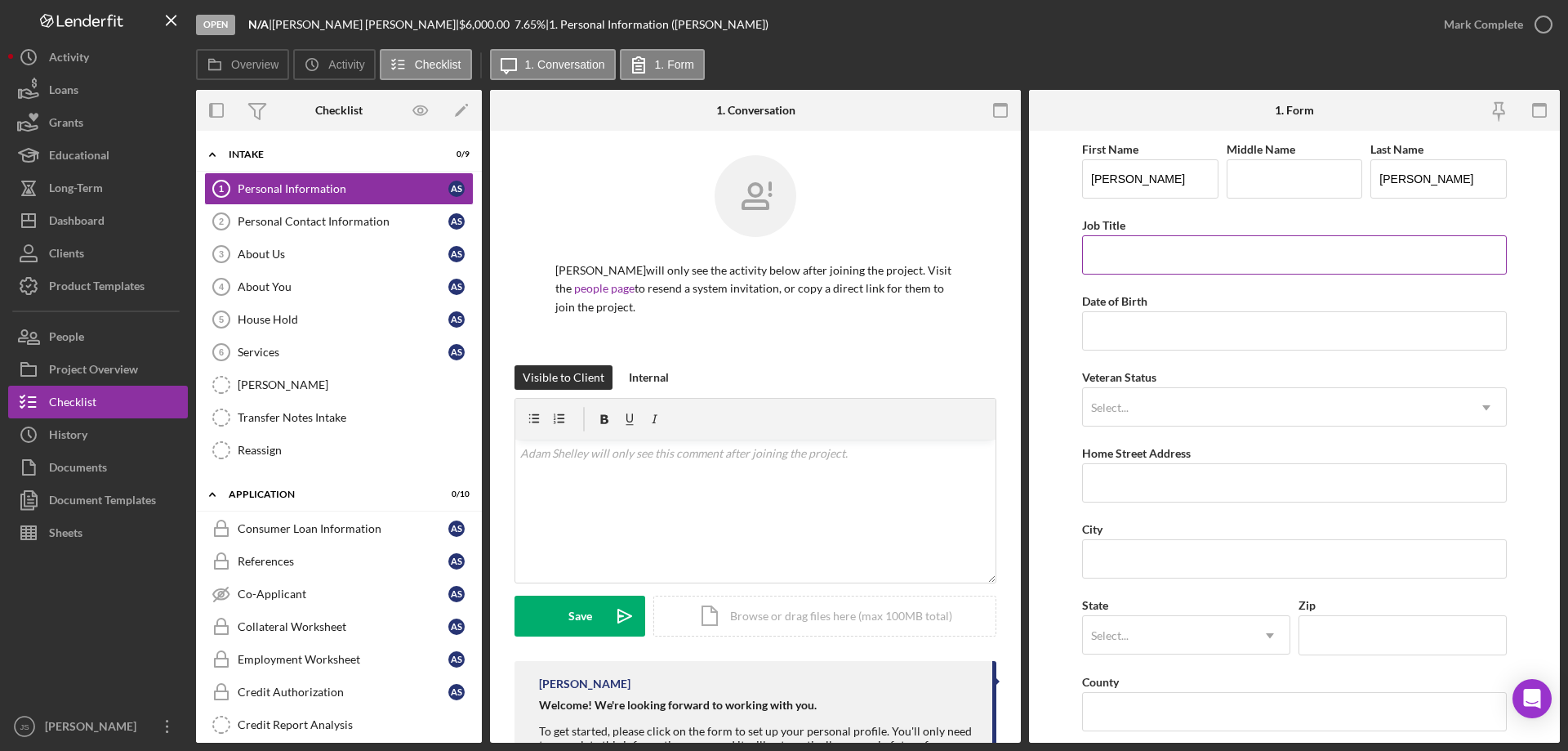
click at [1156, 258] on input "Job Title" at bounding box center [1294, 255] width 424 height 39
type input "Disabled"
click at [1104, 332] on input "Date of Birth" at bounding box center [1294, 331] width 424 height 39
type input "[DATE]"
click at [1157, 405] on div "Select..." at bounding box center [1275, 408] width 384 height 37
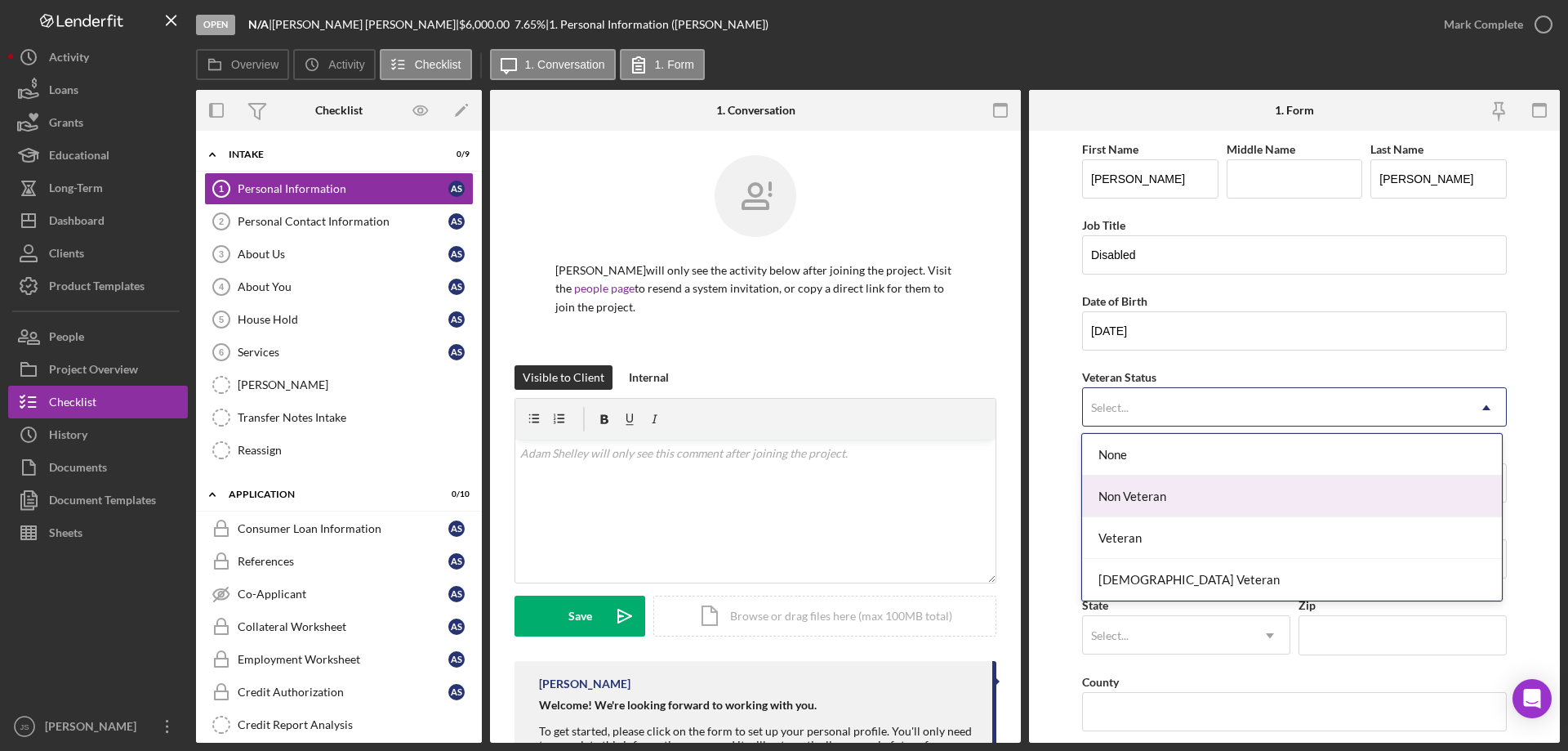
click at [1181, 497] on div "Non Veteran" at bounding box center [1292, 496] width 419 height 41
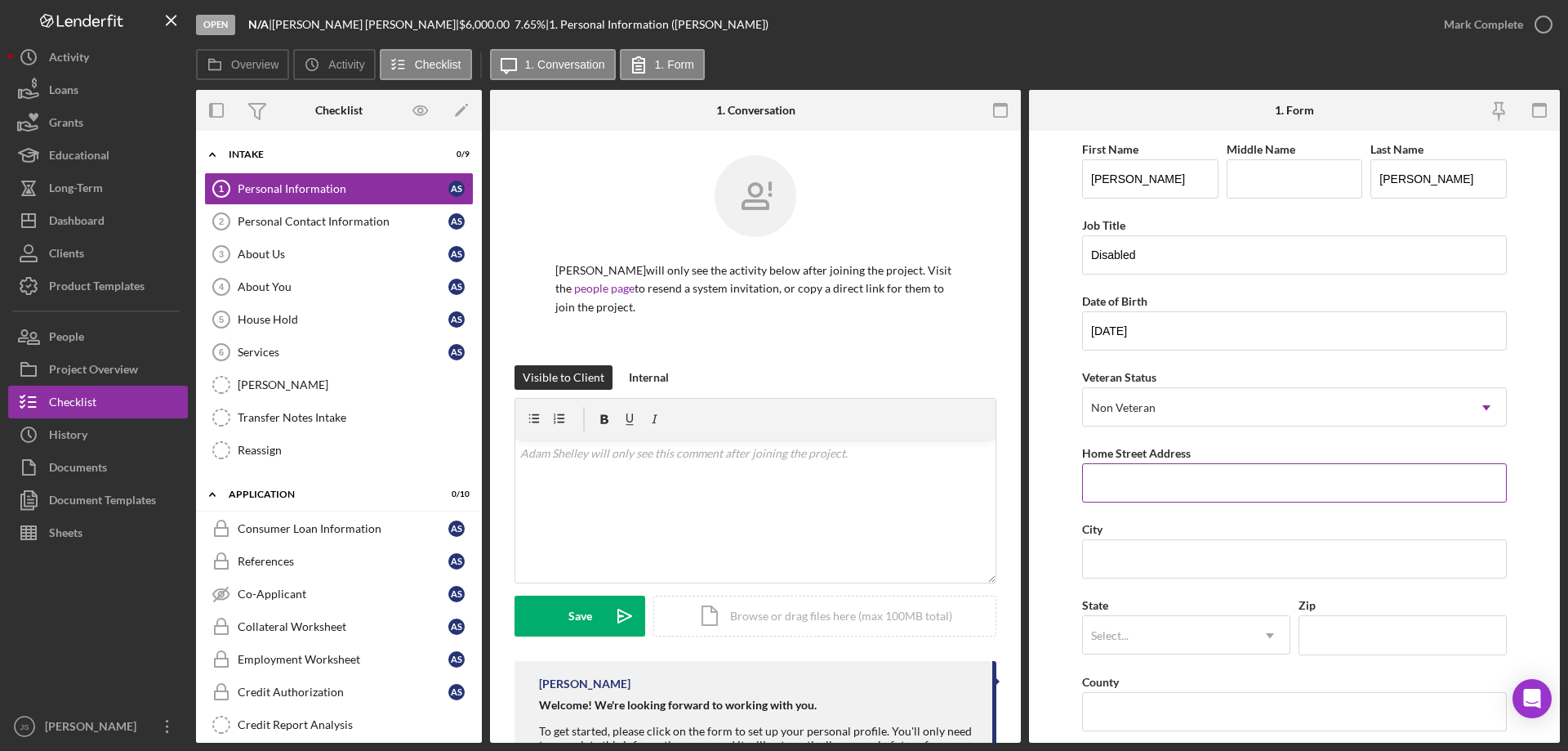
click at [1136, 487] on input "Home Street Address" at bounding box center [1294, 483] width 424 height 39
type input "[STREET_ADDRESS]"
click at [1116, 557] on input "City" at bounding box center [1294, 559] width 424 height 39
type input "Bayfield"
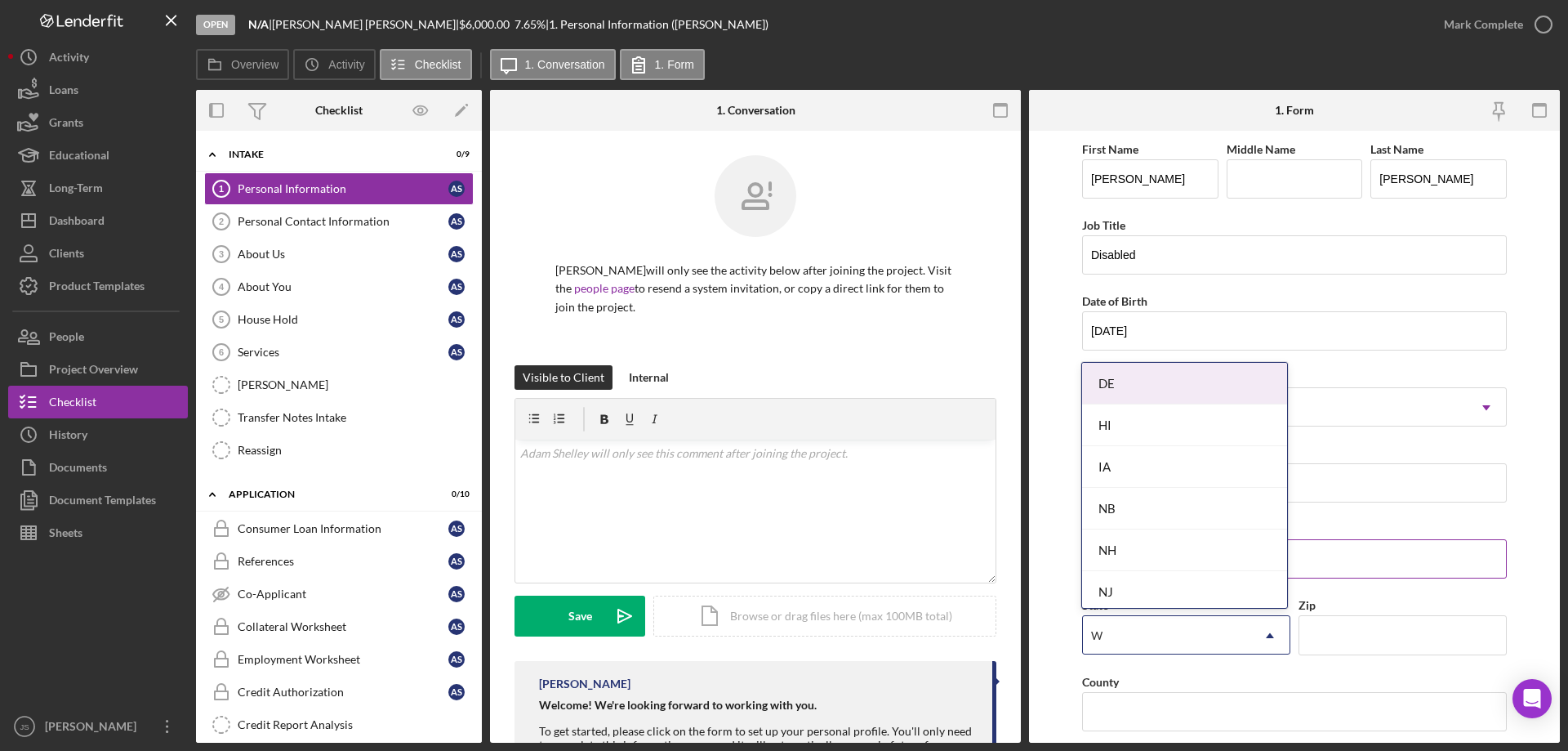
type input "WI"
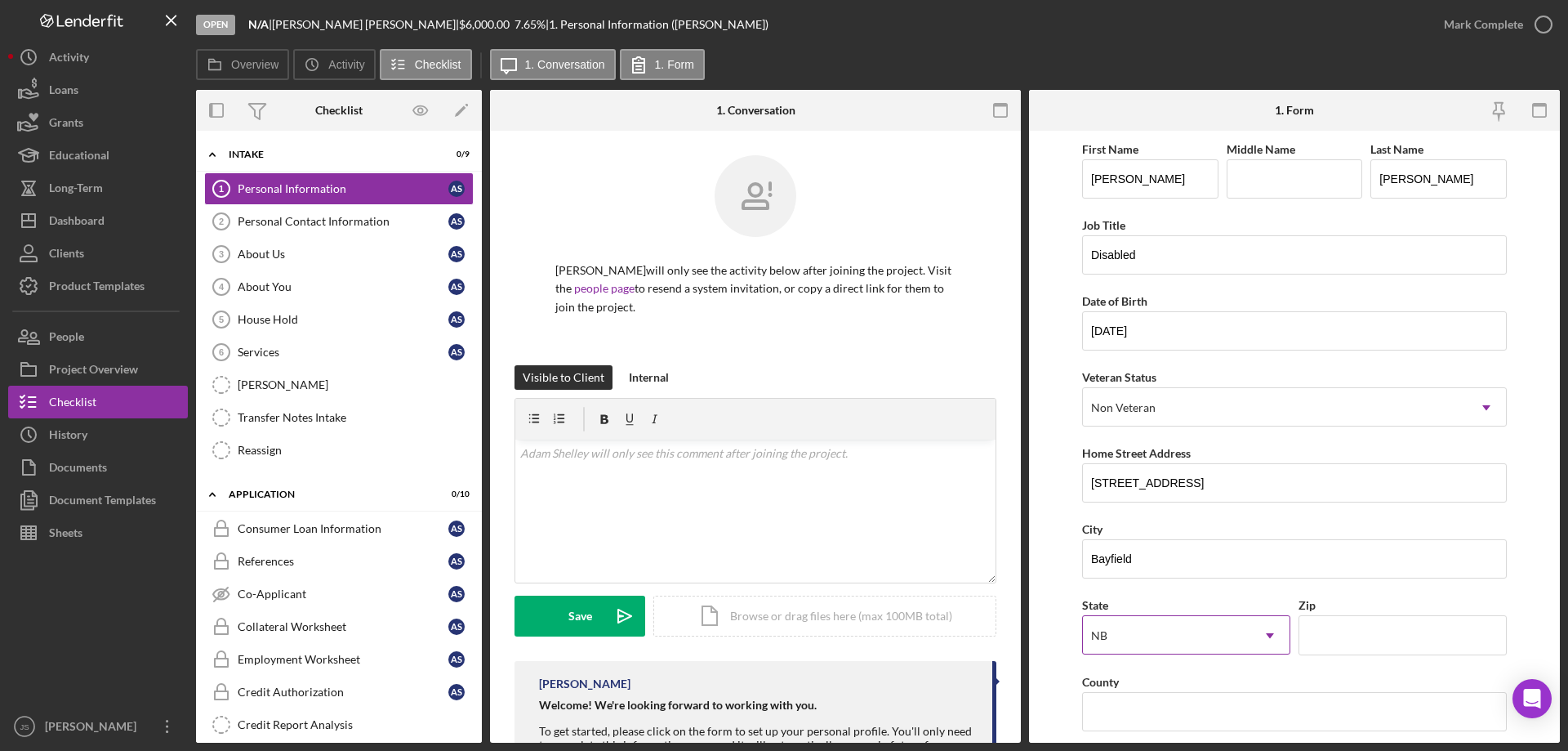
drag, startPoint x: 1143, startPoint y: 632, endPoint x: 1152, endPoint y: 624, distance: 12.0
click at [1148, 628] on div "NB" at bounding box center [1166, 635] width 167 height 37
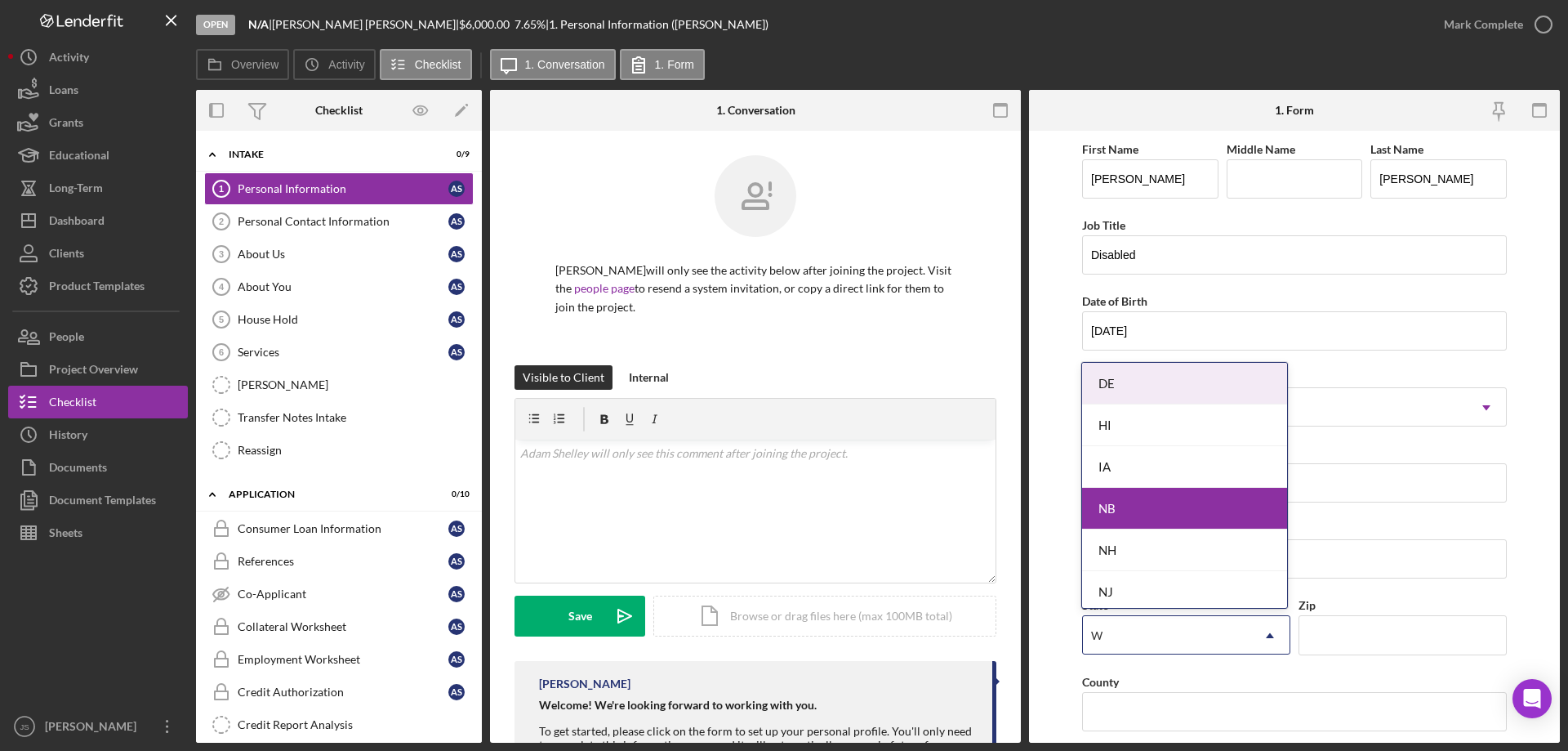
type input "WI"
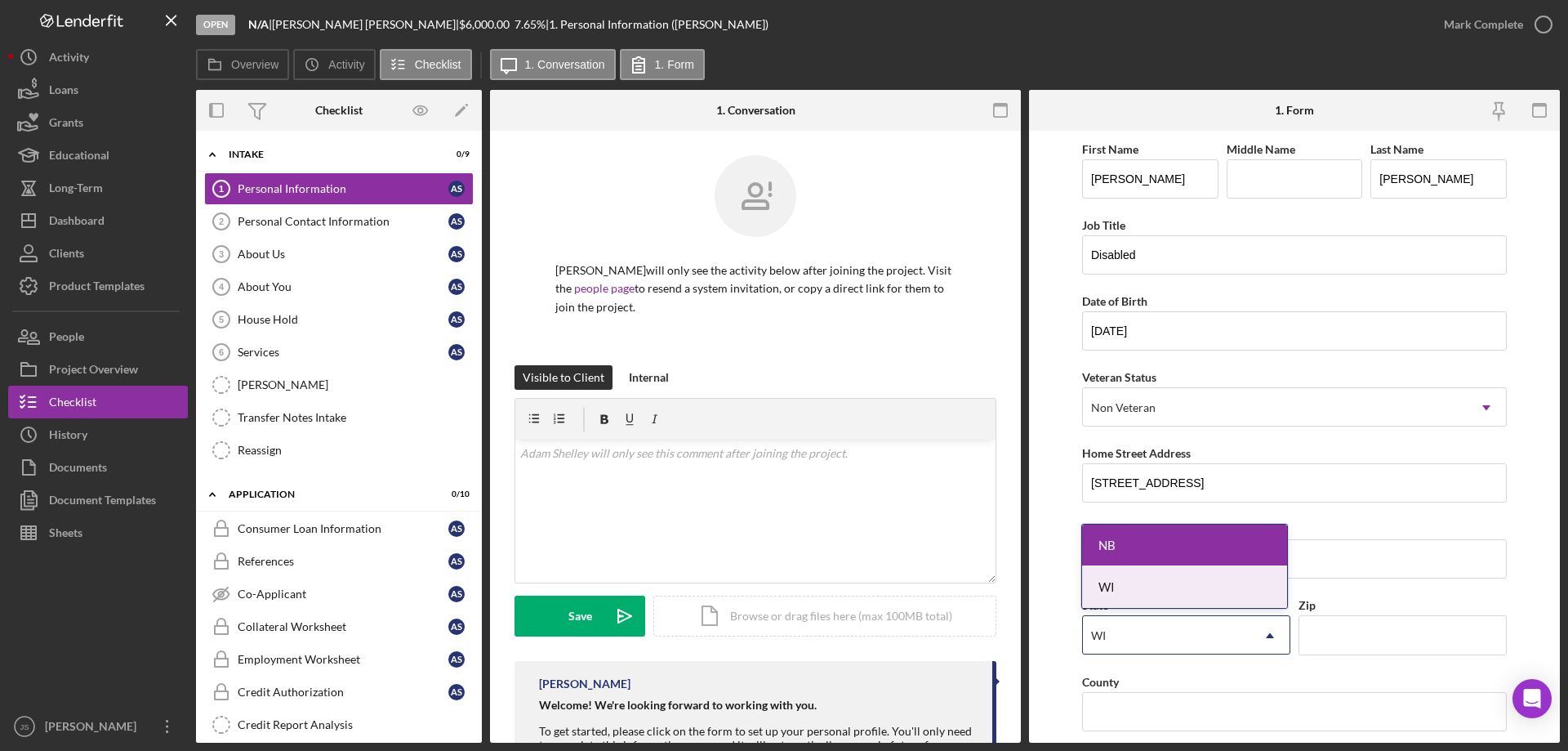
drag, startPoint x: 1175, startPoint y: 588, endPoint x: 1381, endPoint y: 660, distance: 218.2
click at [1176, 588] on div "WI" at bounding box center [1184, 586] width 205 height 41
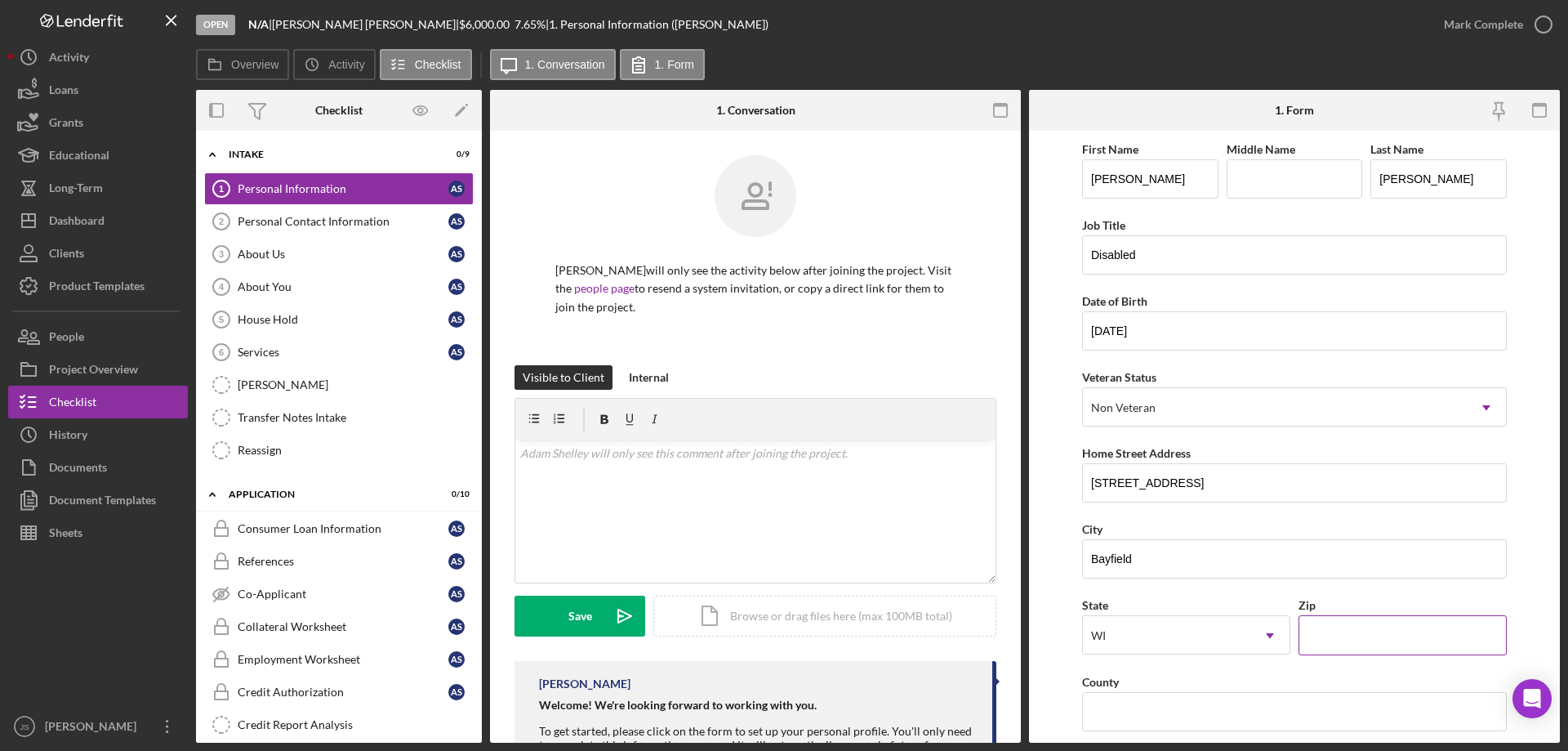
click at [1366, 638] on input "Zip" at bounding box center [1402, 634] width 208 height 39
type input "54814"
click at [1099, 708] on input "County" at bounding box center [1294, 711] width 424 height 39
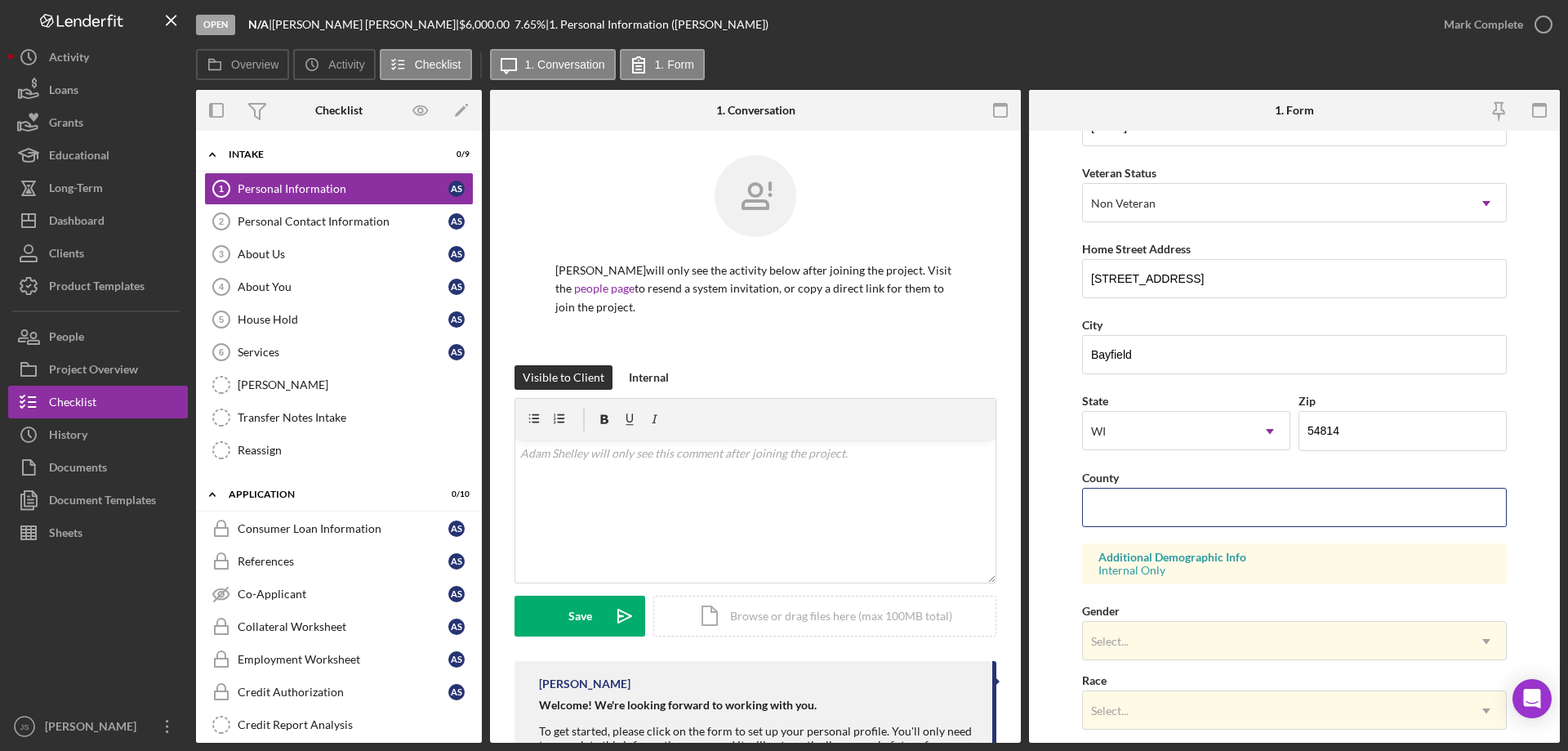
scroll to position [326, 0]
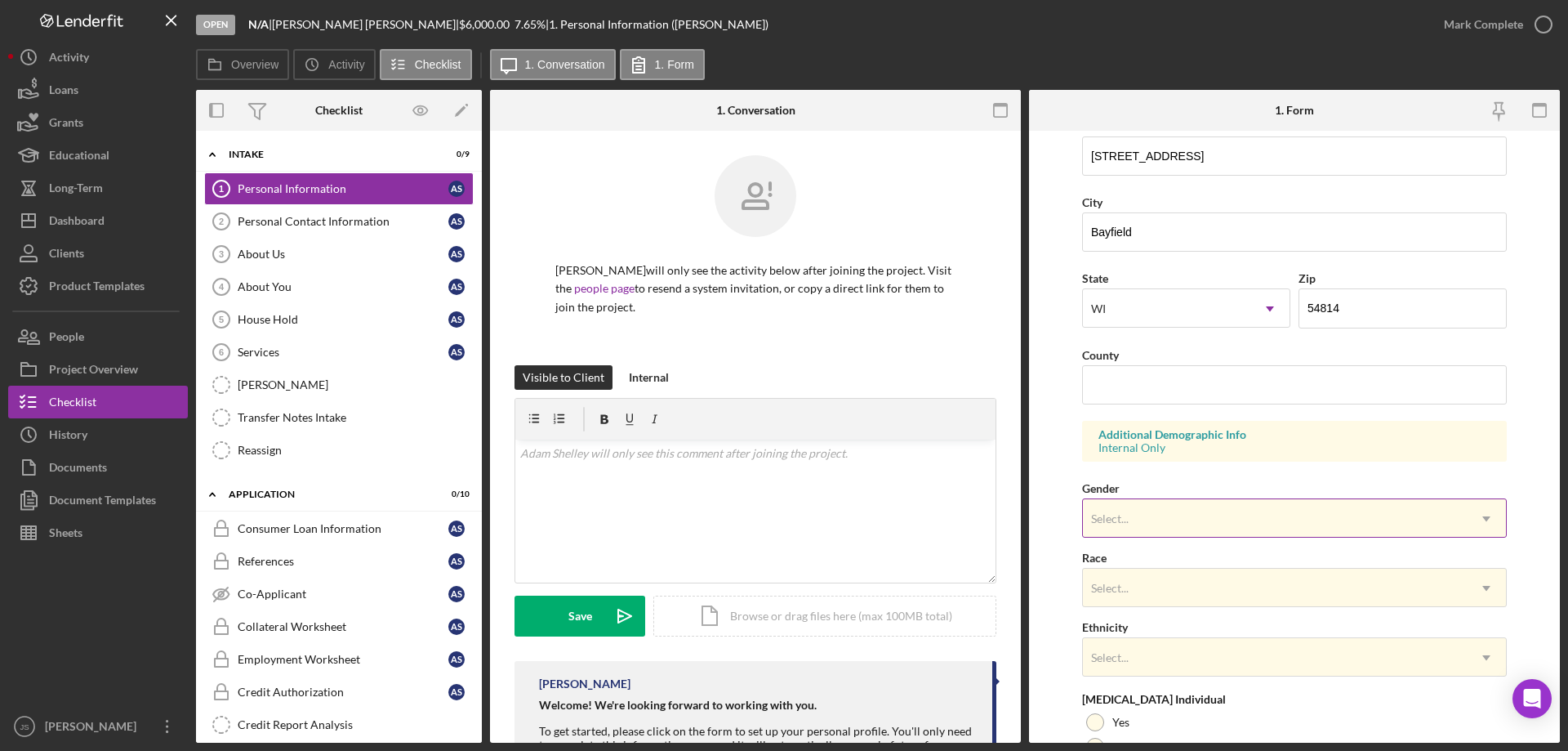
click at [1117, 513] on div "Select..." at bounding box center [1110, 518] width 37 height 13
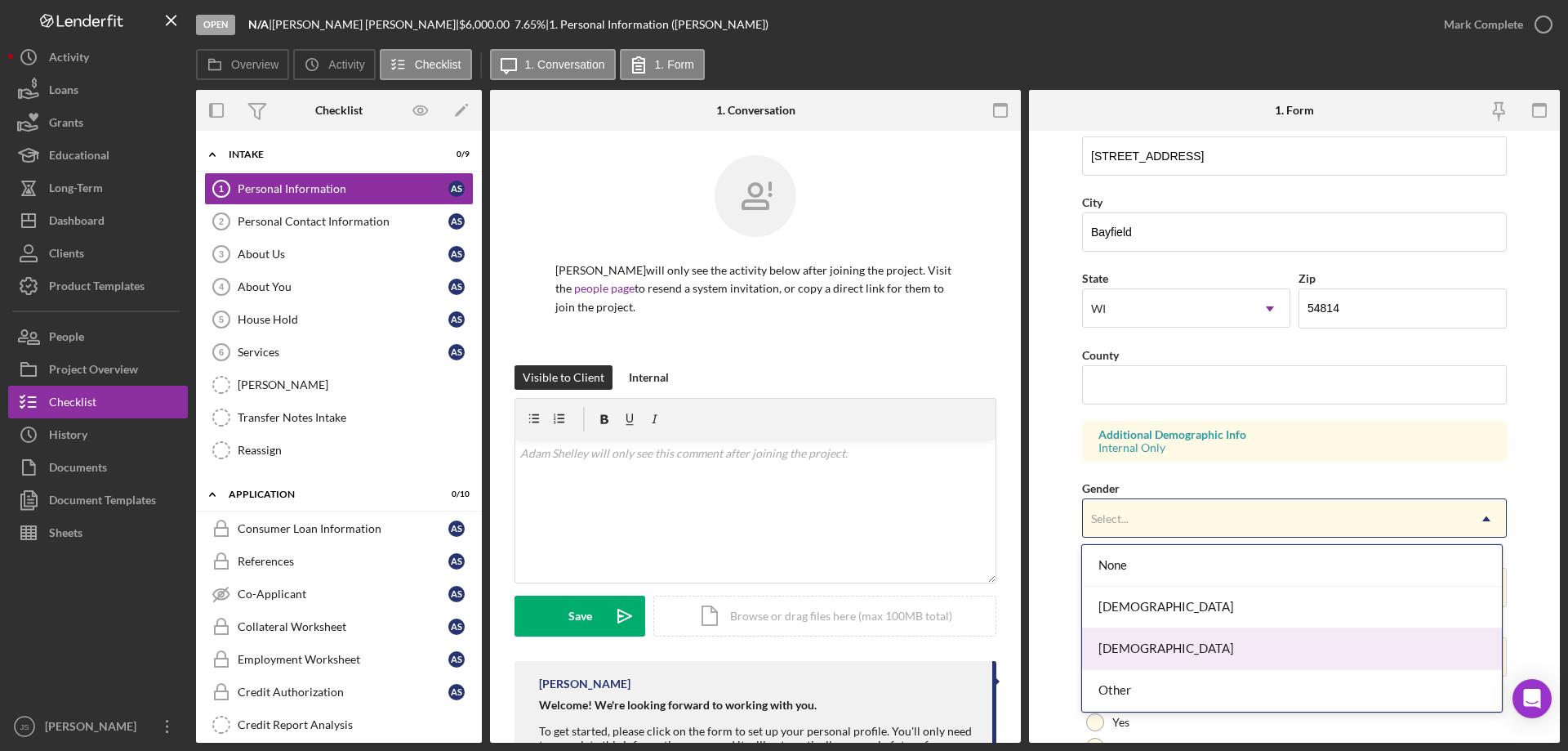
drag, startPoint x: 1120, startPoint y: 647, endPoint x: 1124, endPoint y: 638, distance: 9.8
click at [1121, 645] on div "[DEMOGRAPHIC_DATA]" at bounding box center [1292, 649] width 419 height 41
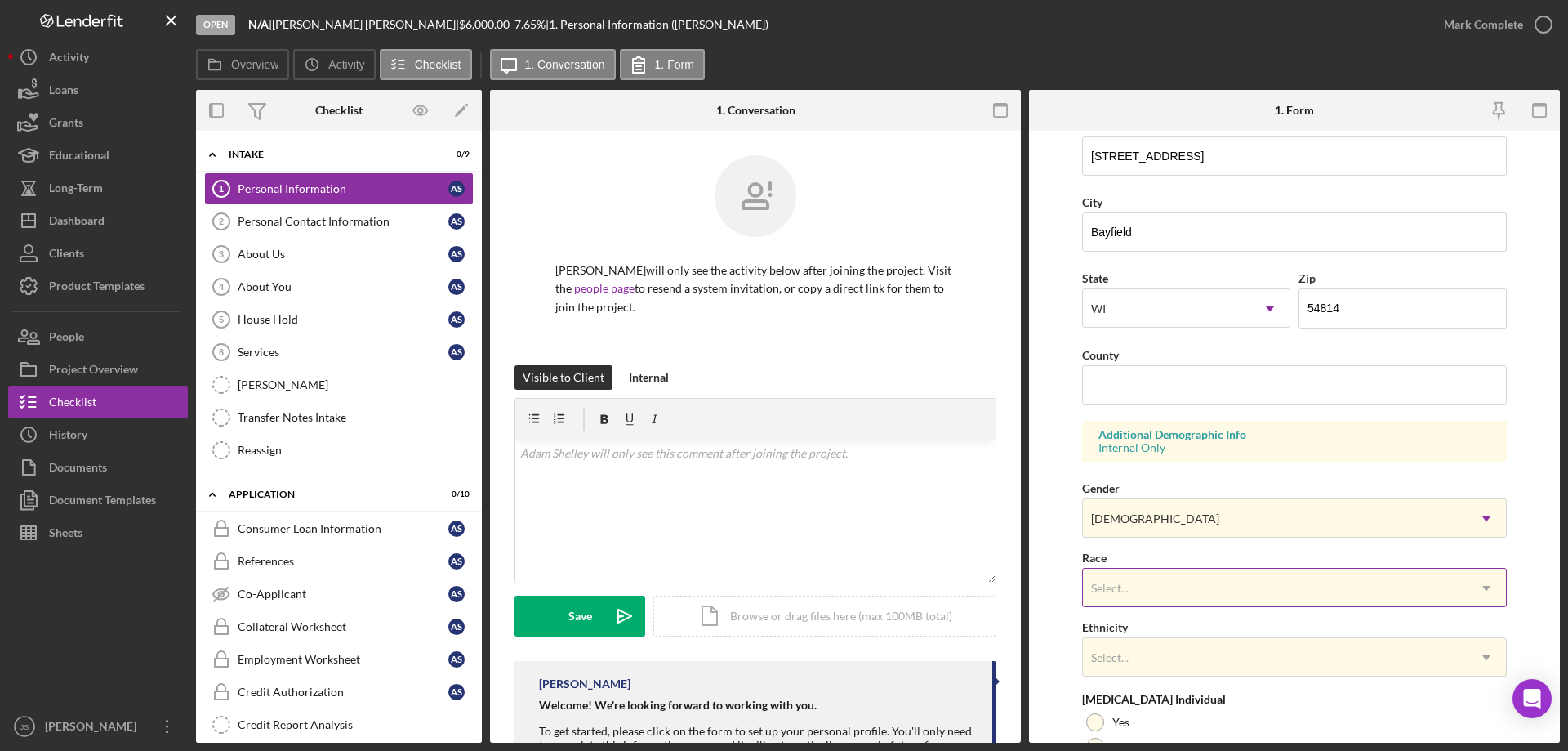
click at [1150, 584] on div "Select..." at bounding box center [1275, 588] width 384 height 37
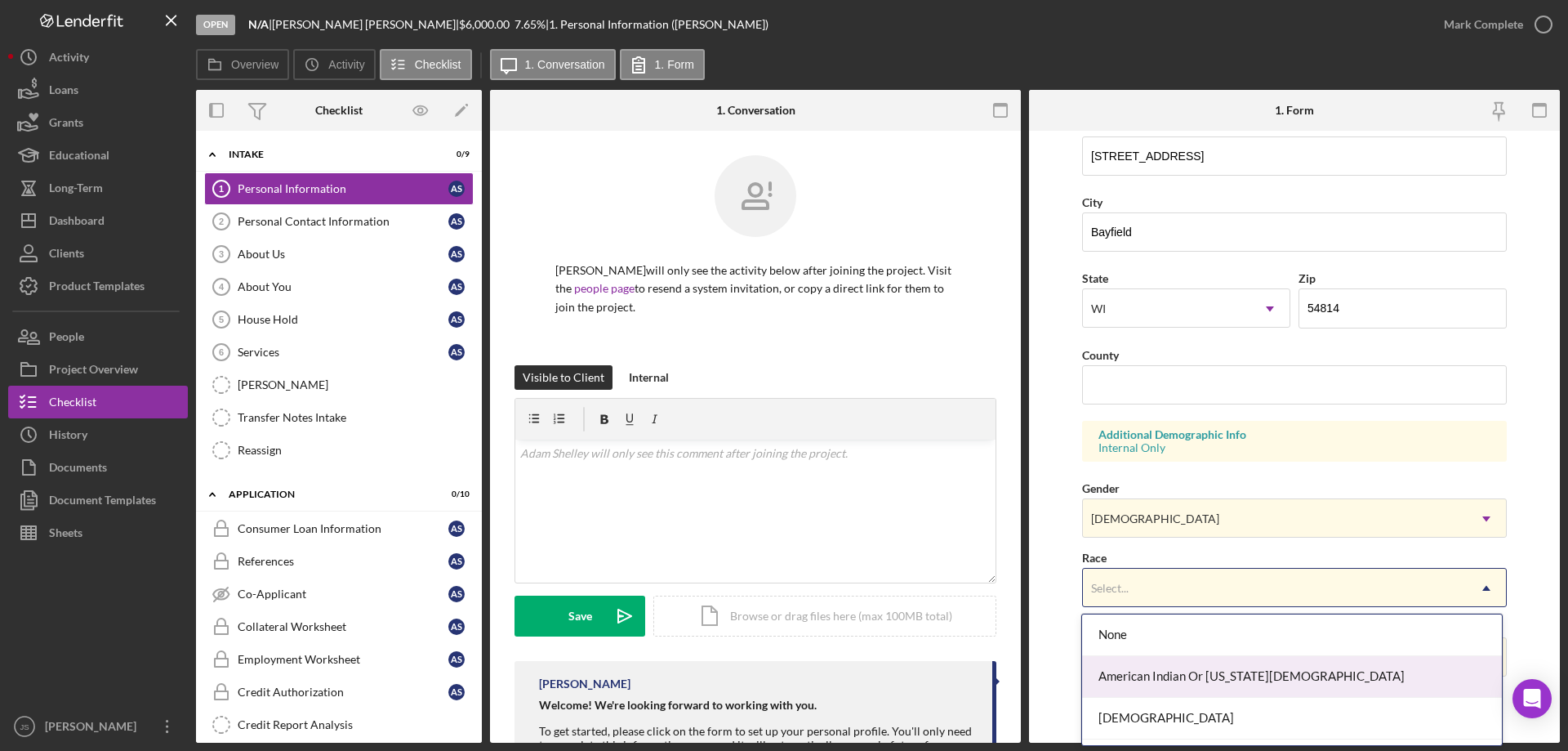
click at [1171, 672] on div "American Indian Or [US_STATE][DEMOGRAPHIC_DATA]" at bounding box center [1292, 677] width 419 height 41
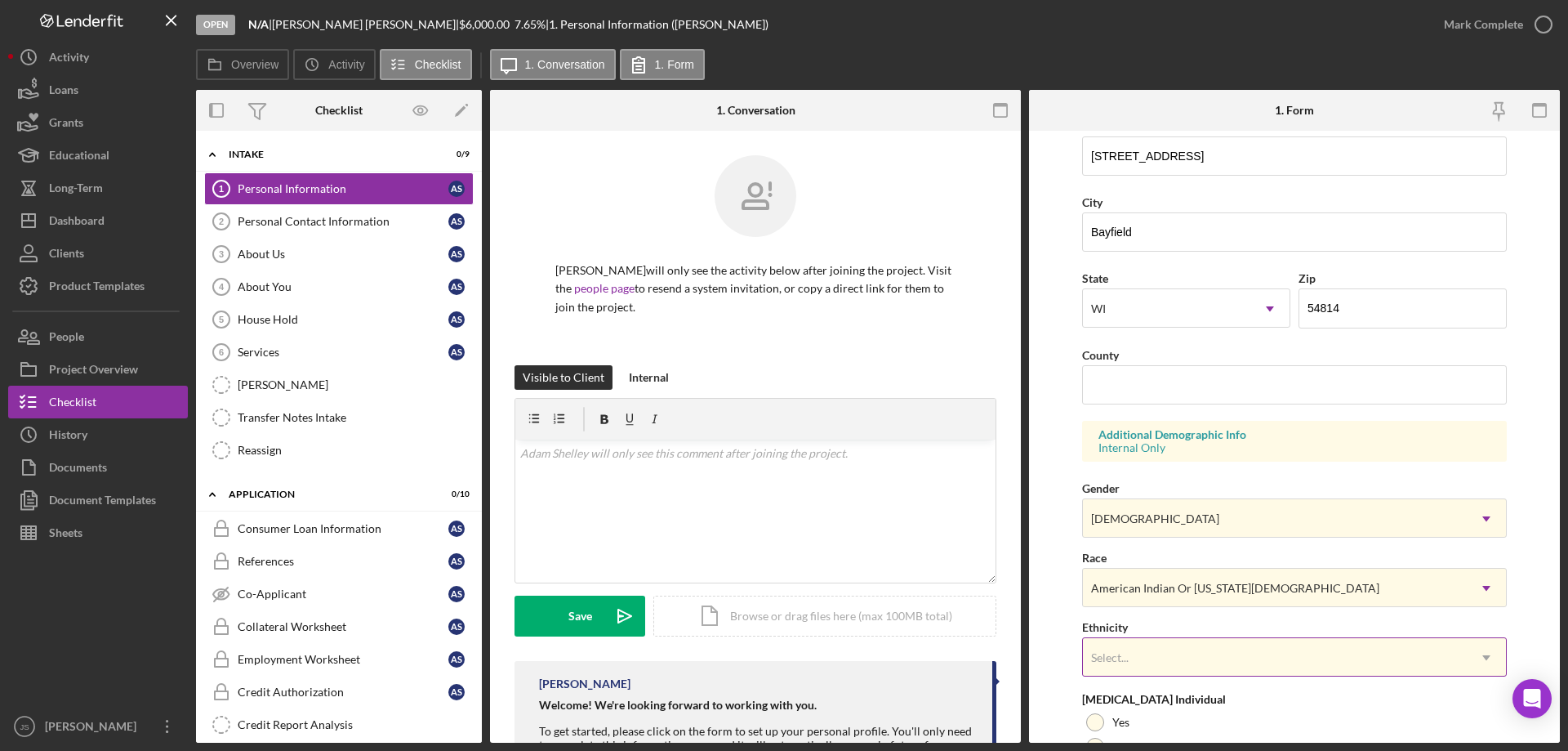
click at [1140, 658] on div "Select..." at bounding box center [1275, 657] width 384 height 37
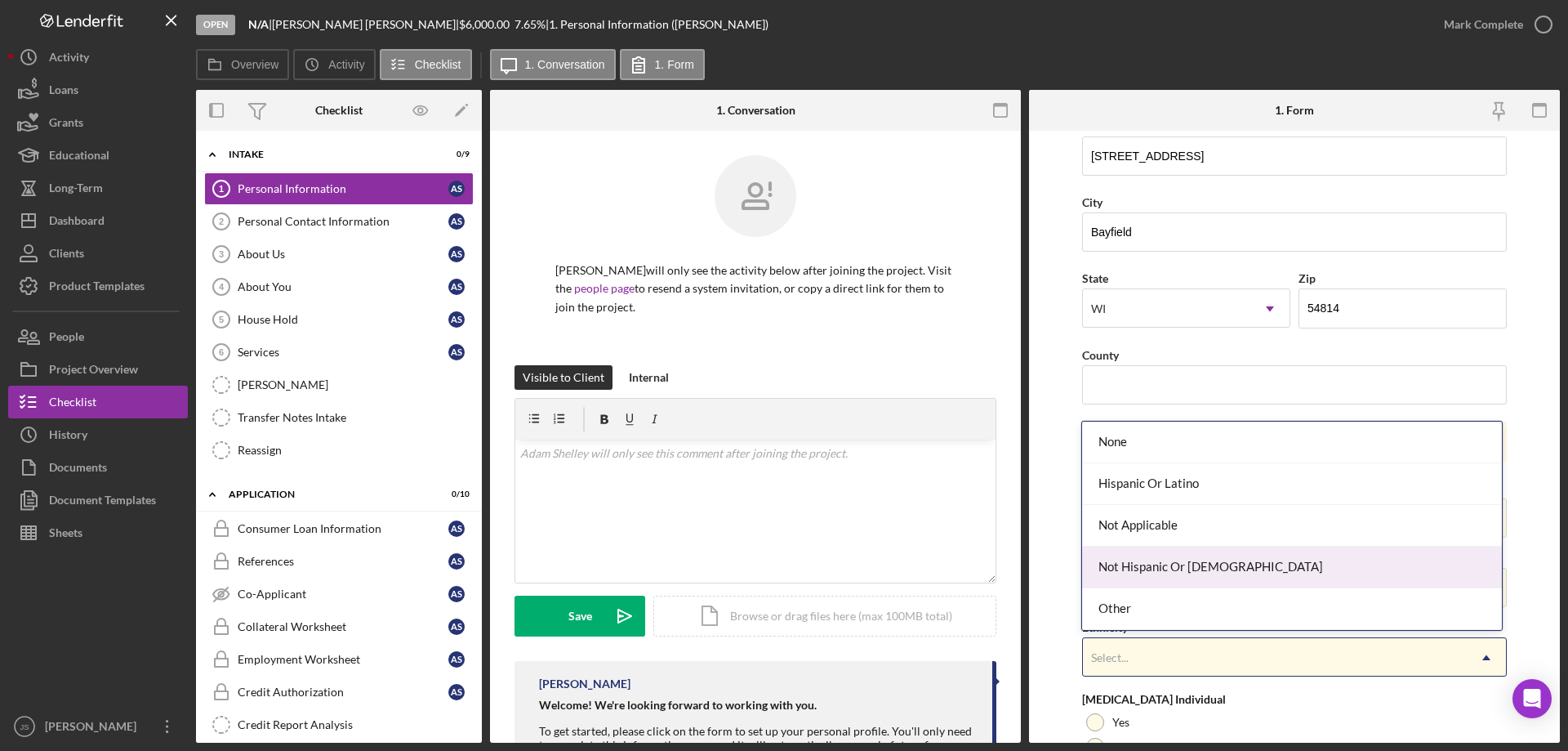
click at [1240, 565] on div "Not Hispanic Or [DEMOGRAPHIC_DATA]" at bounding box center [1292, 567] width 419 height 41
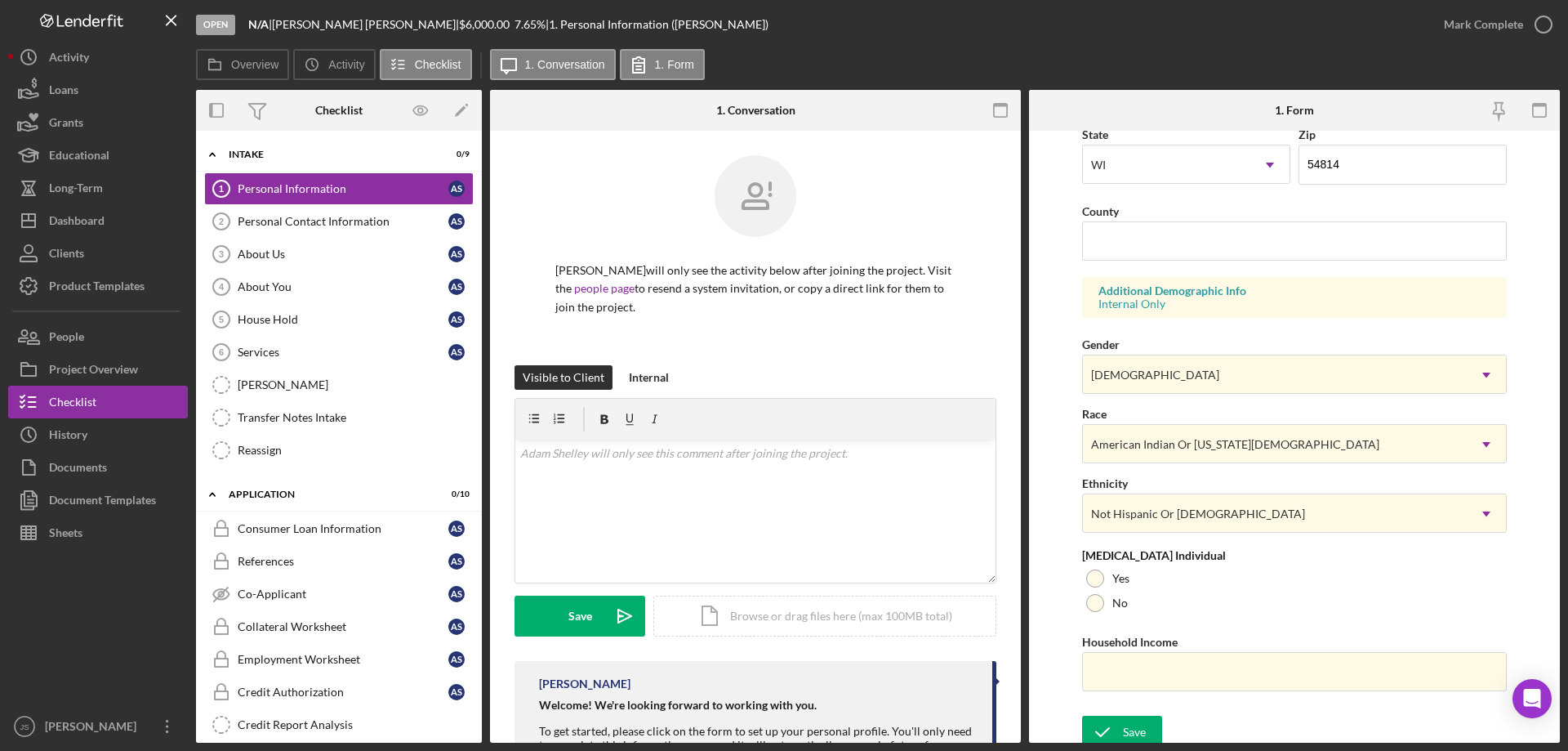
scroll to position [479, 0]
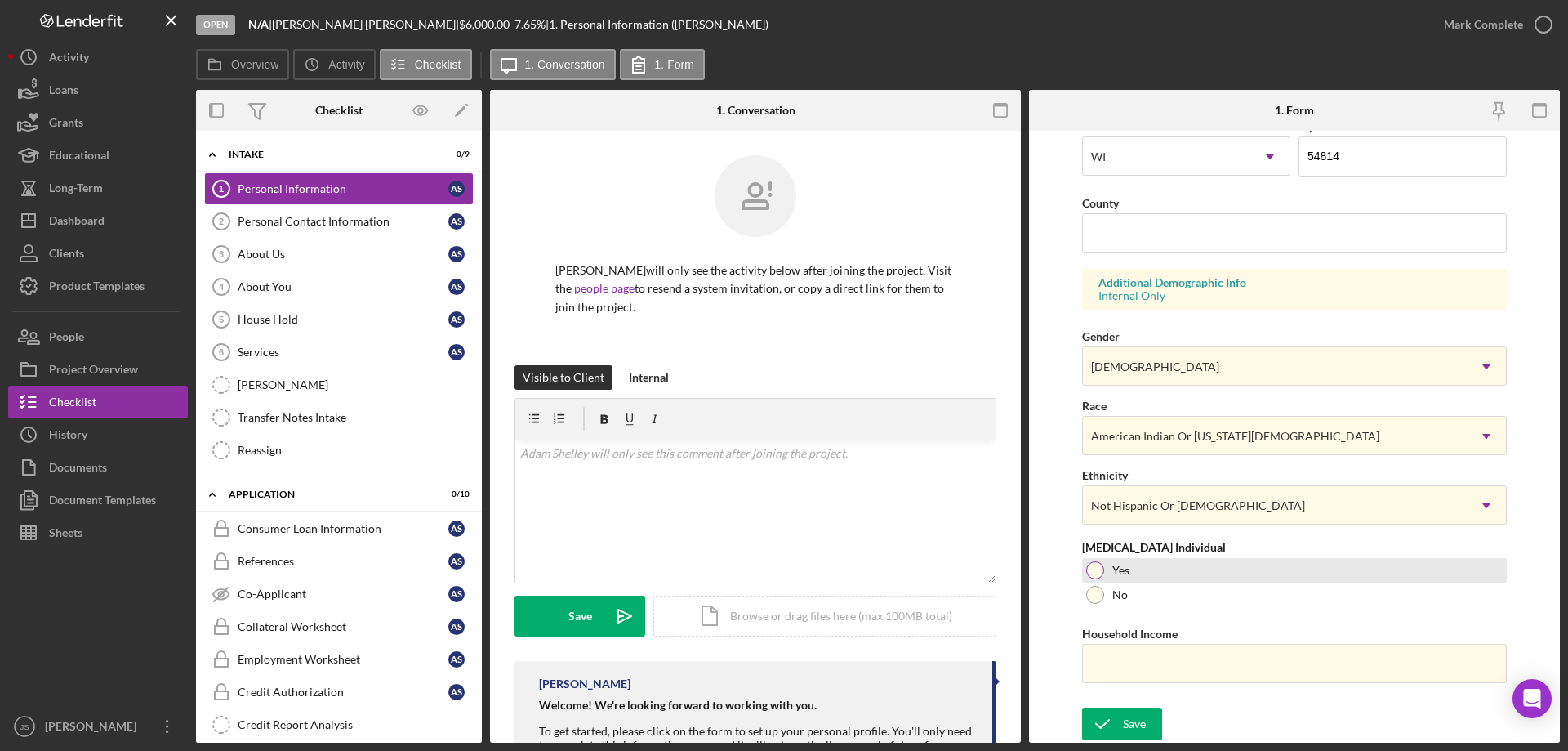
click at [1099, 568] on div at bounding box center [1095, 570] width 18 height 18
click at [1099, 662] on input "Household Income" at bounding box center [1294, 663] width 424 height 39
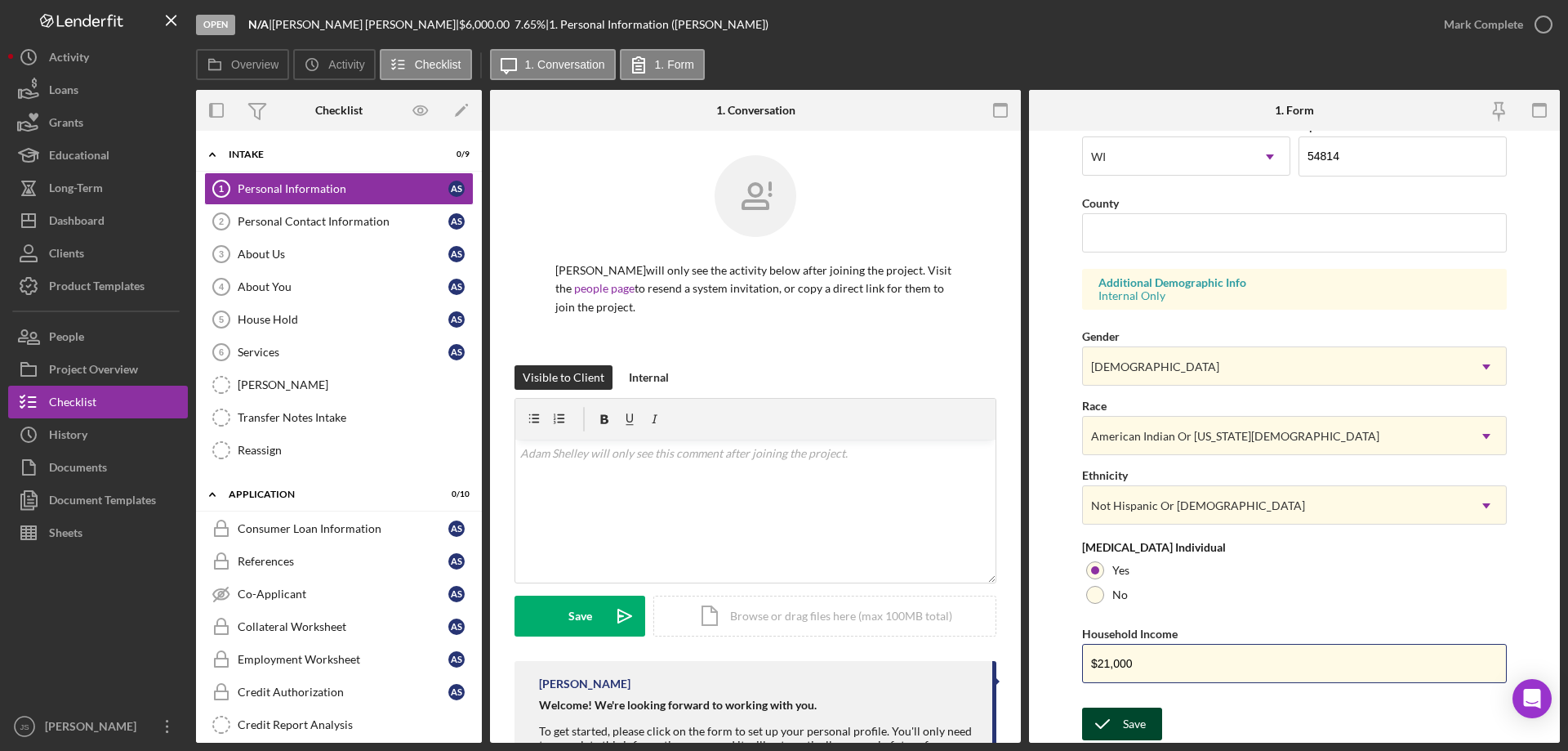
type input "$21,000"
click at [1114, 724] on icon "submit" at bounding box center [1102, 724] width 41 height 41
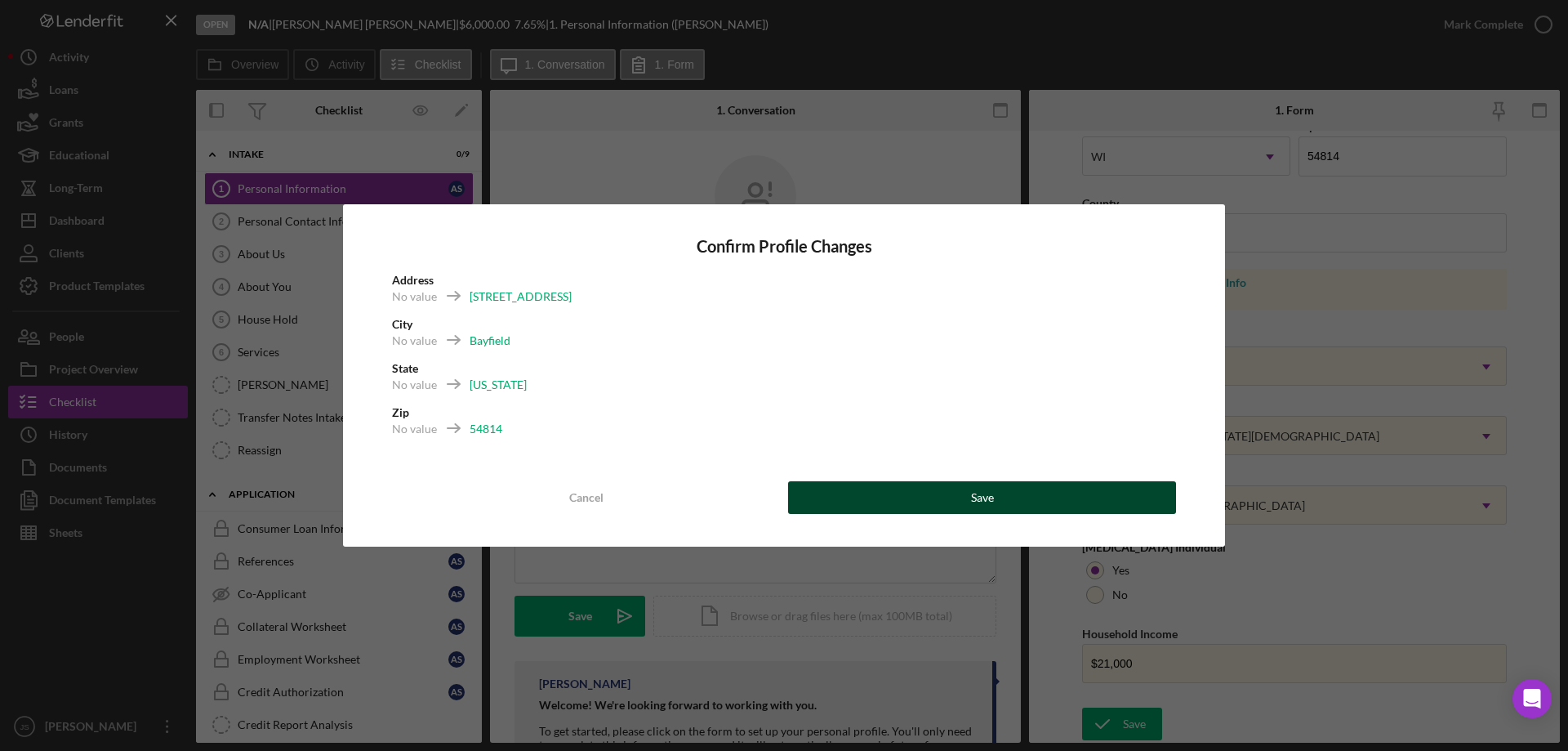
click at [1031, 496] on button "Save" at bounding box center [981, 497] width 388 height 33
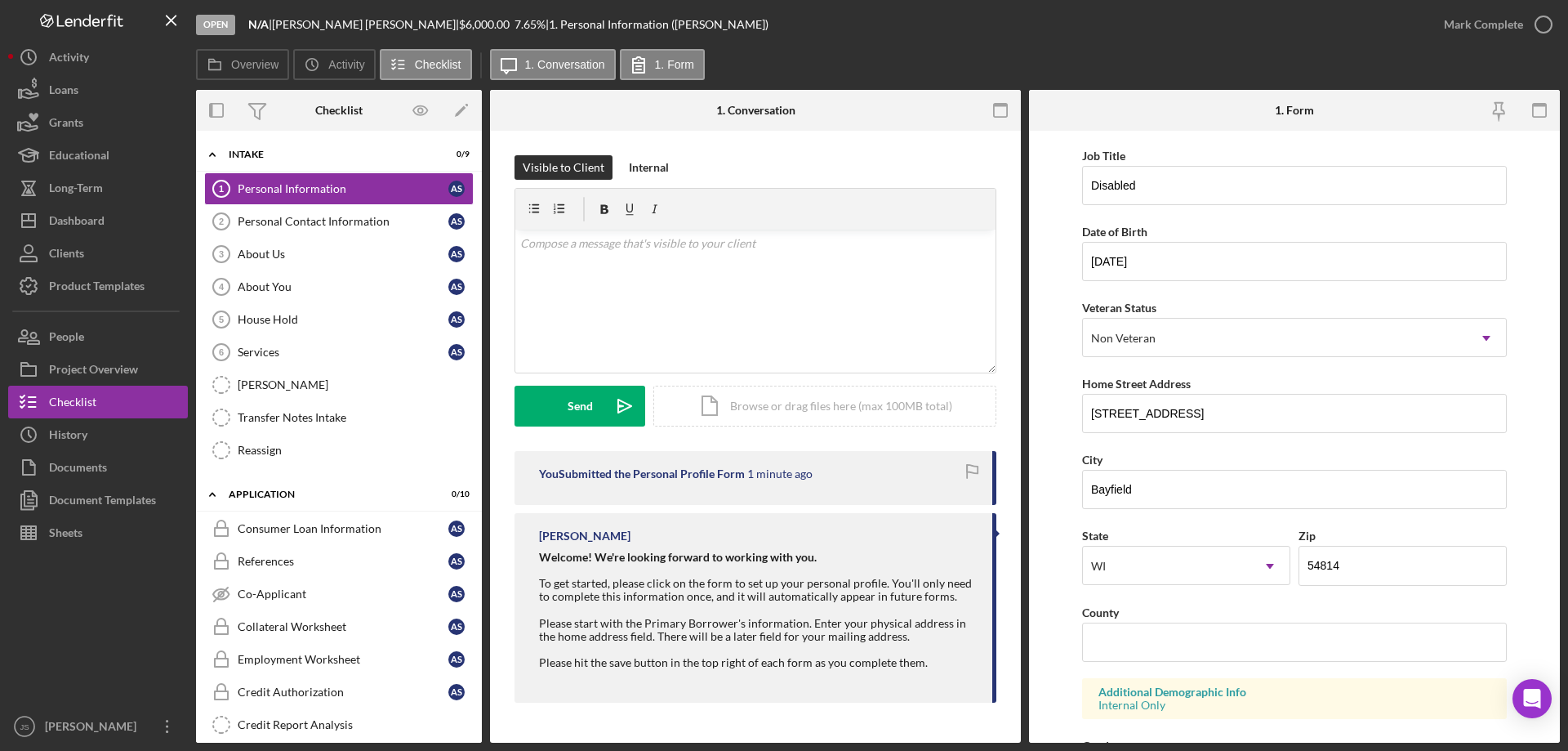
scroll to position [163, 0]
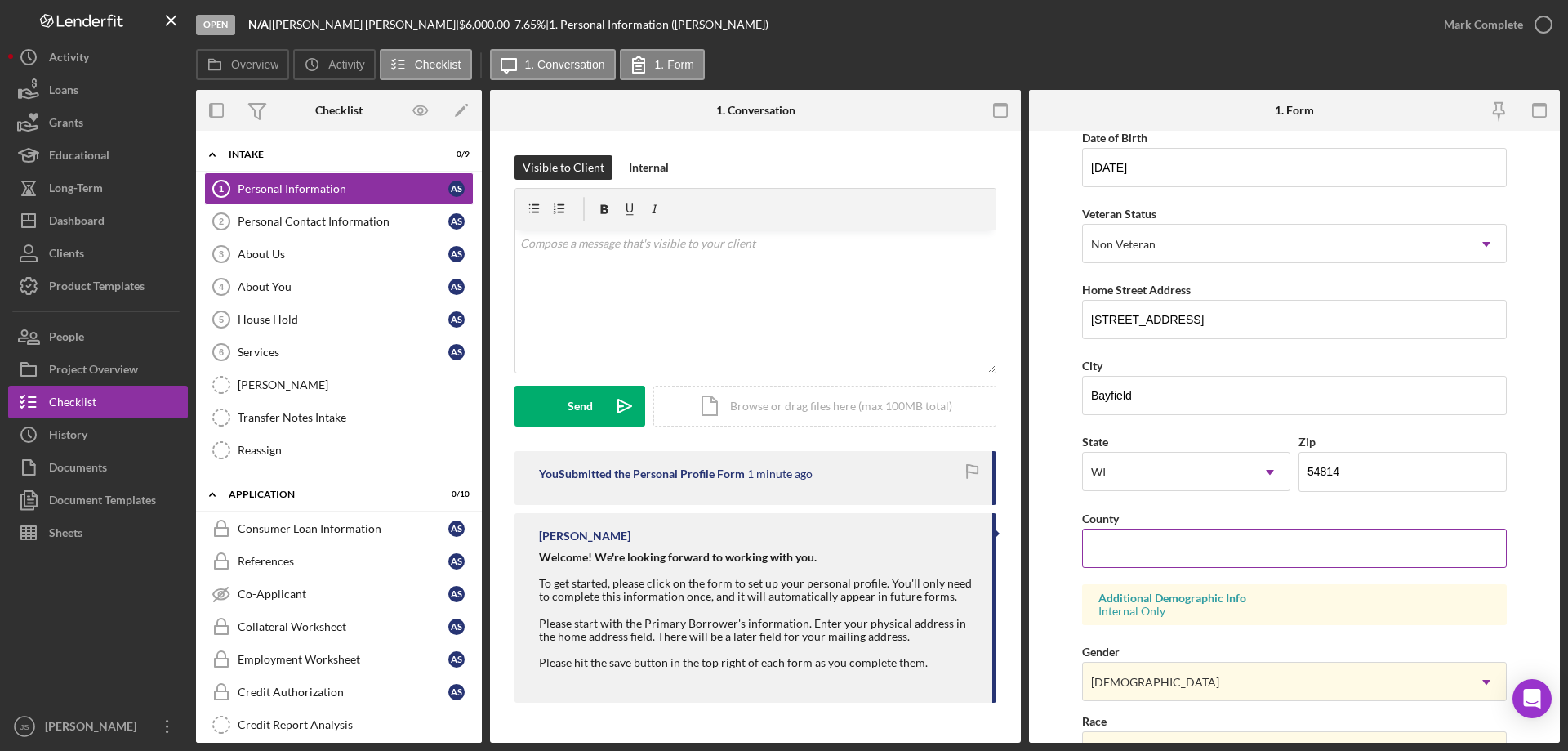
click at [1115, 548] on input "County" at bounding box center [1294, 548] width 424 height 39
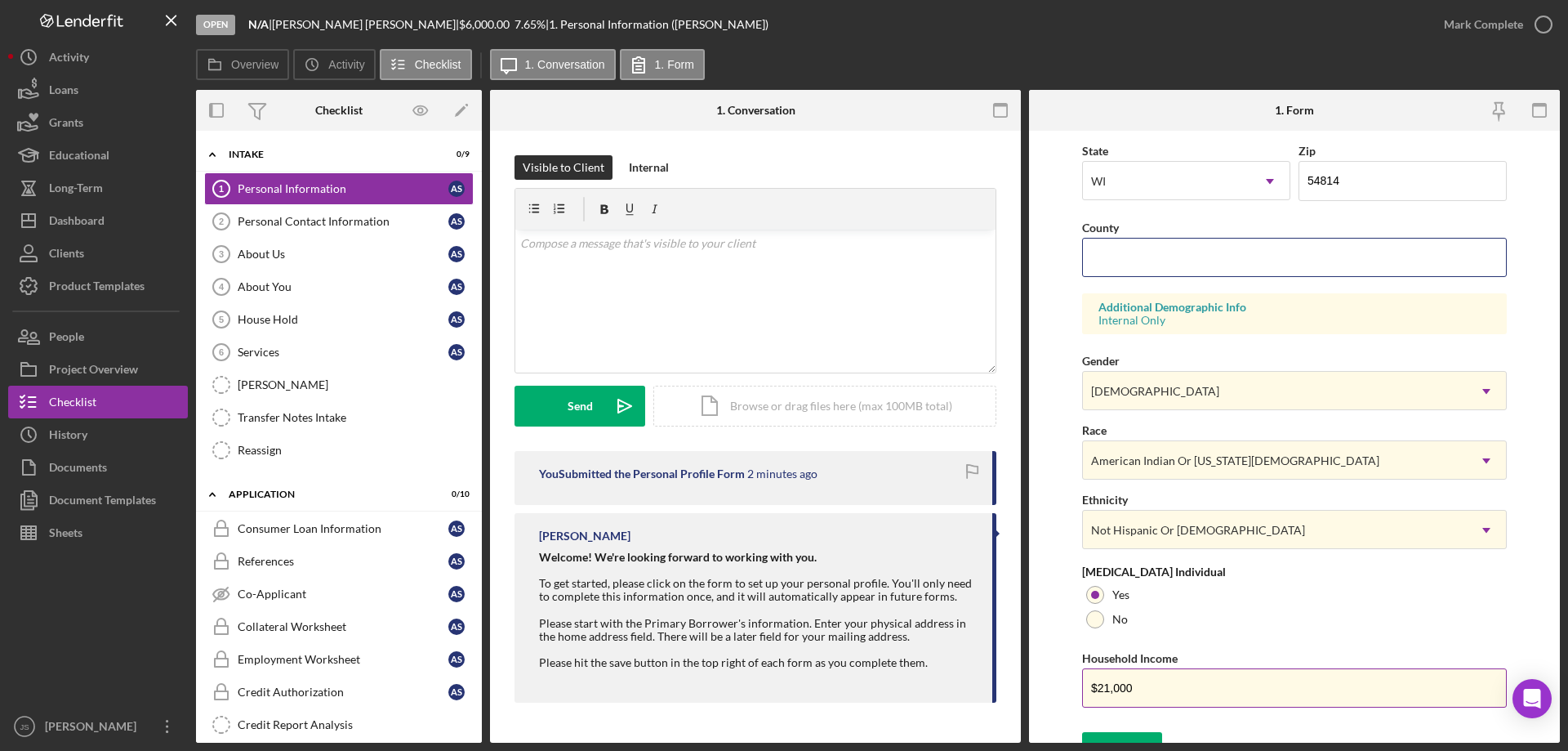
scroll to position [479, 0]
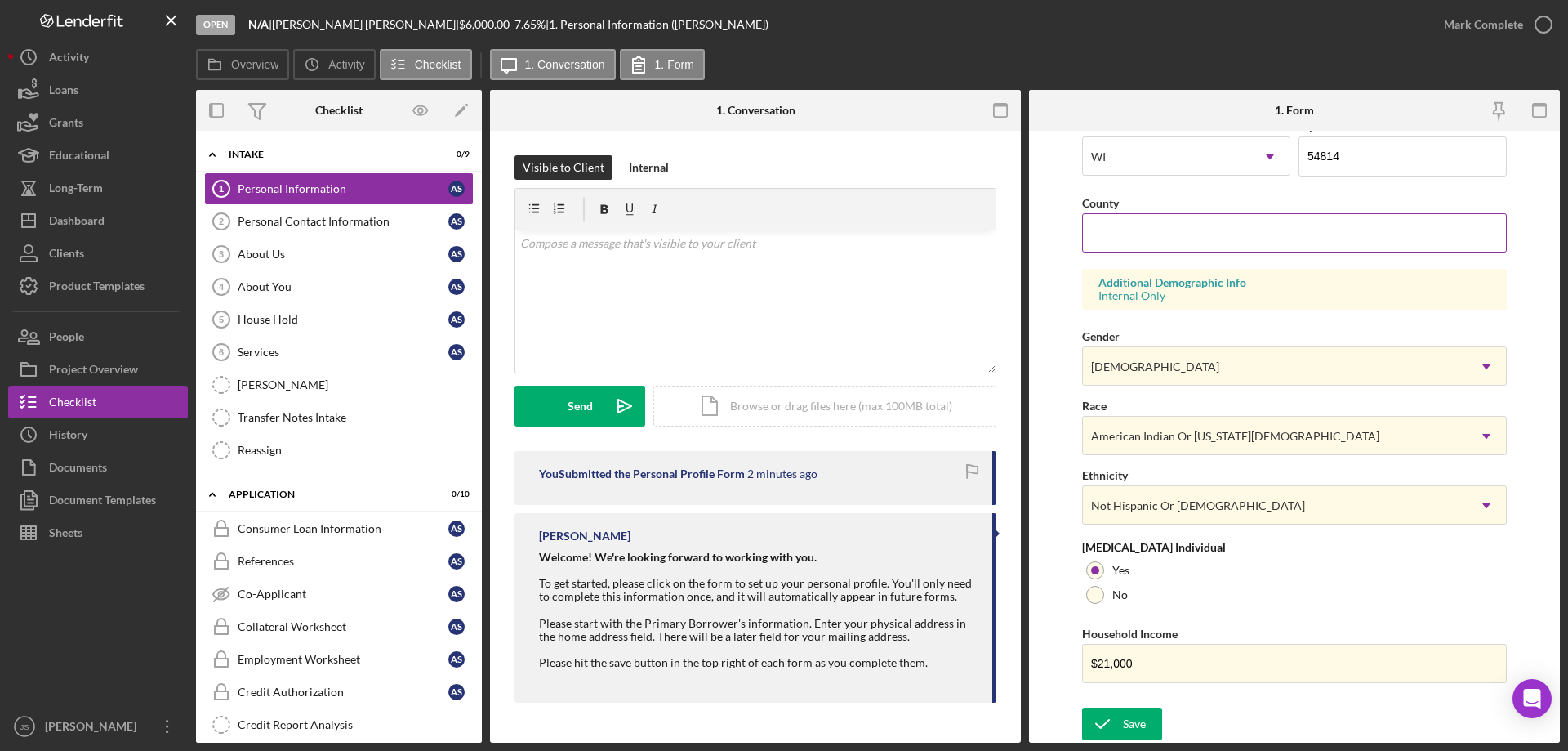
click at [1091, 228] on input "County" at bounding box center [1294, 233] width 424 height 39
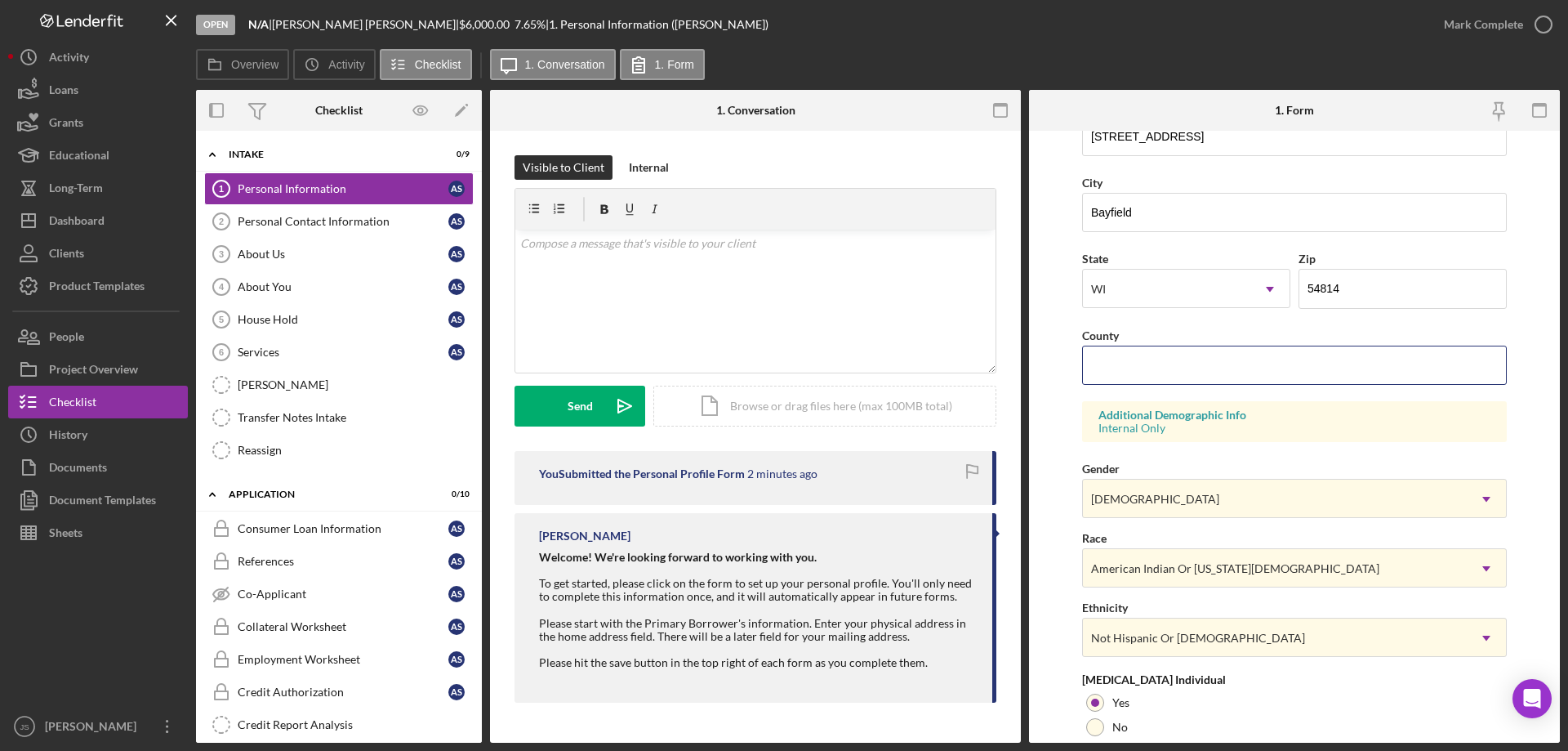
scroll to position [315, 0]
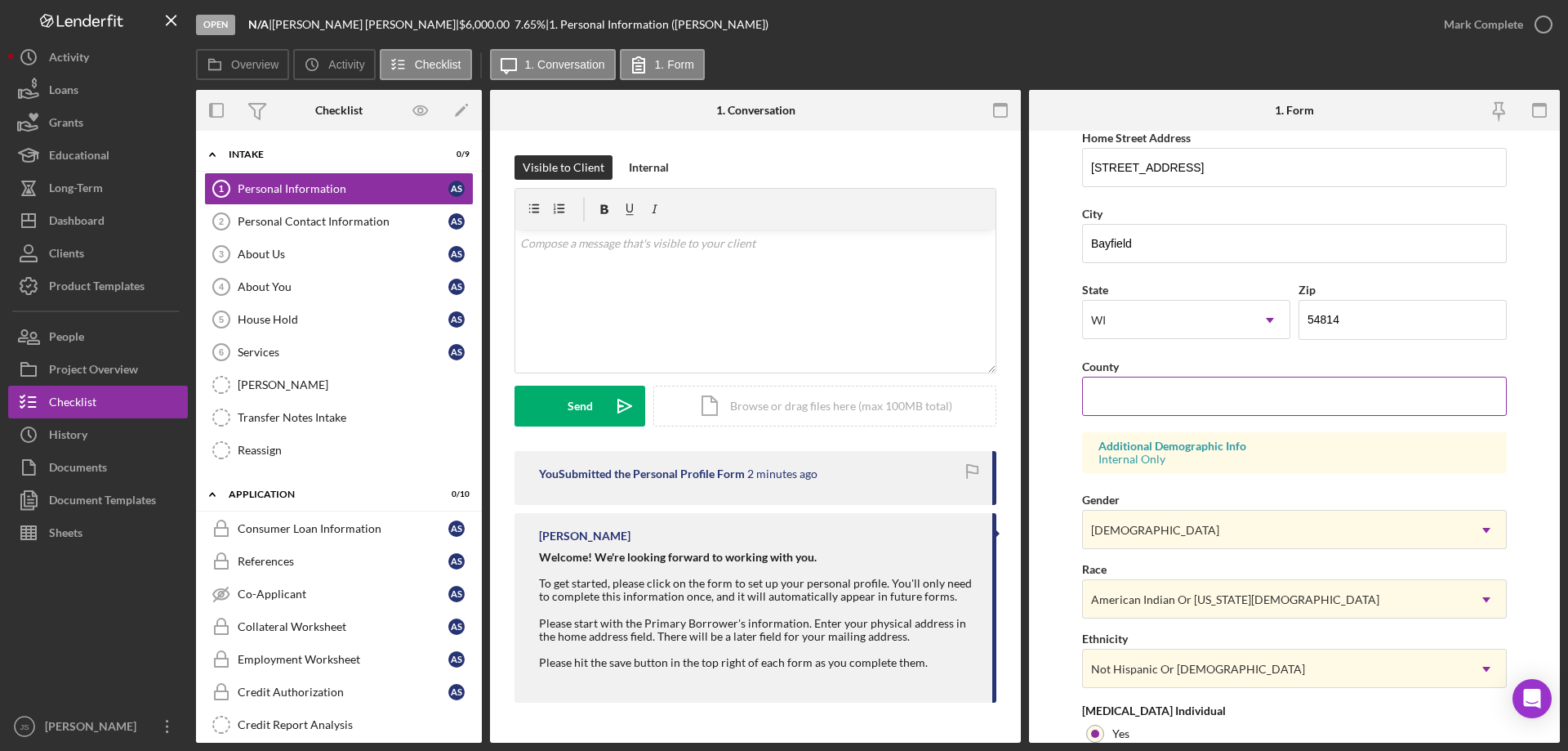
click at [1115, 401] on input "County" at bounding box center [1294, 396] width 424 height 39
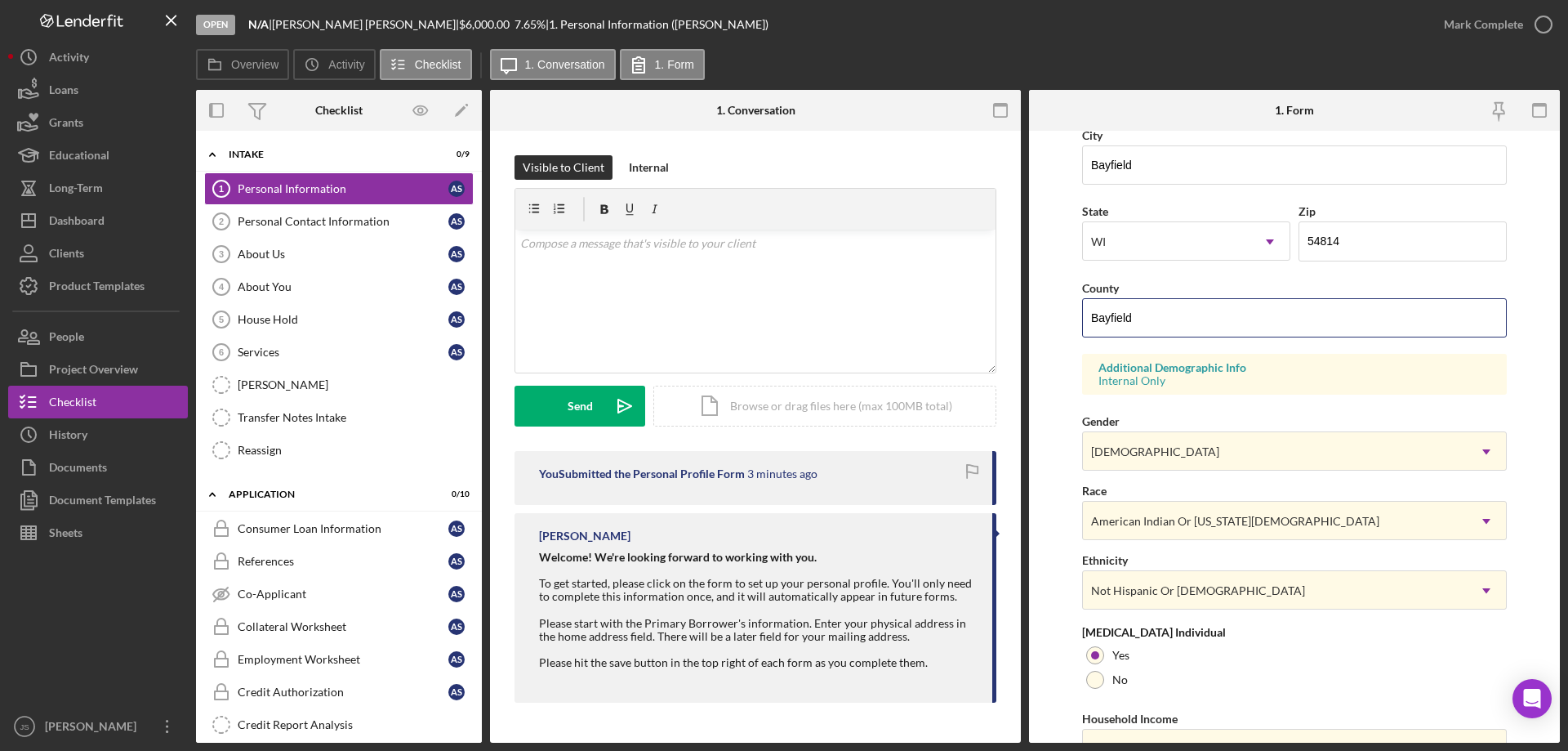
scroll to position [479, 0]
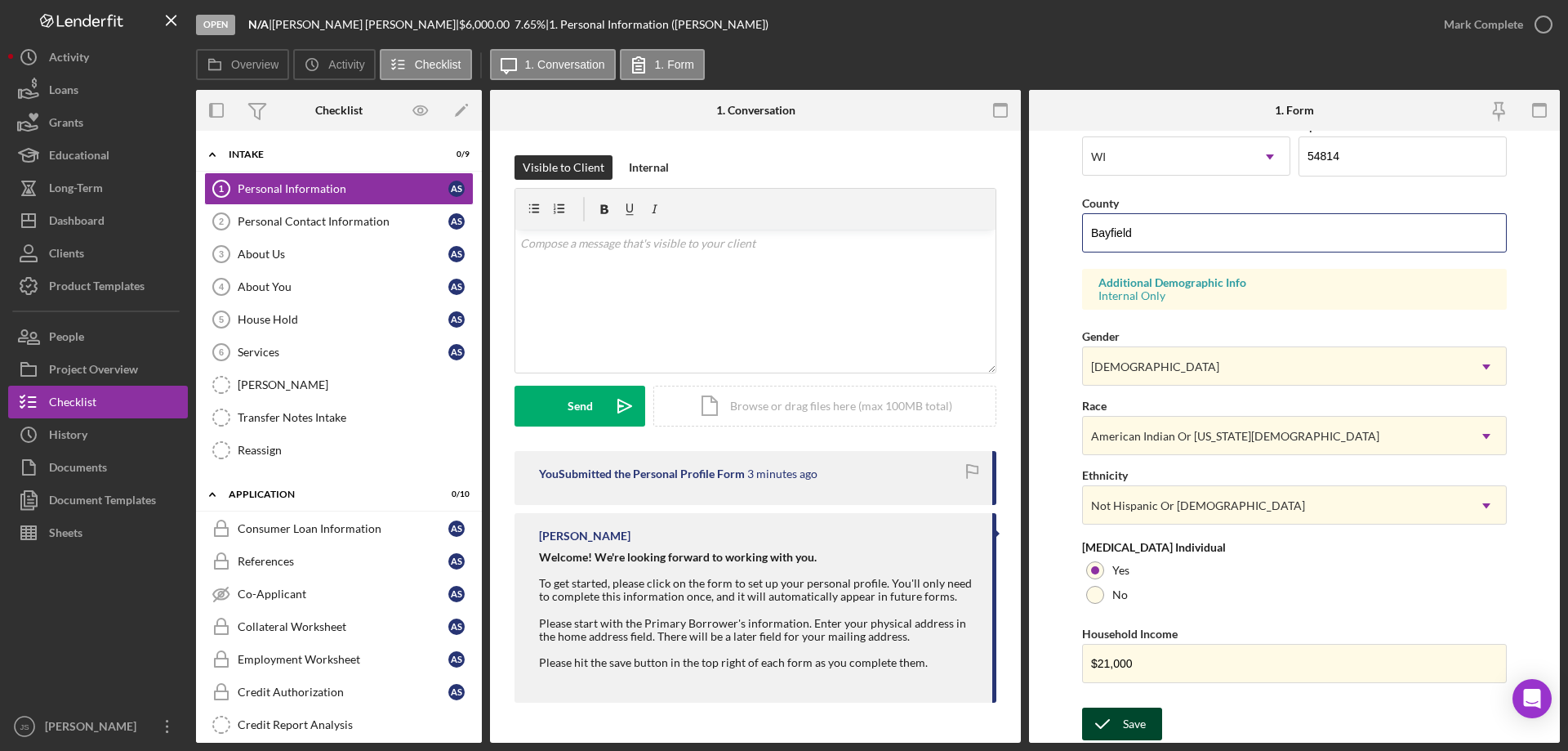
type input "Bayfield"
click at [1131, 727] on div "Save" at bounding box center [1134, 724] width 23 height 33
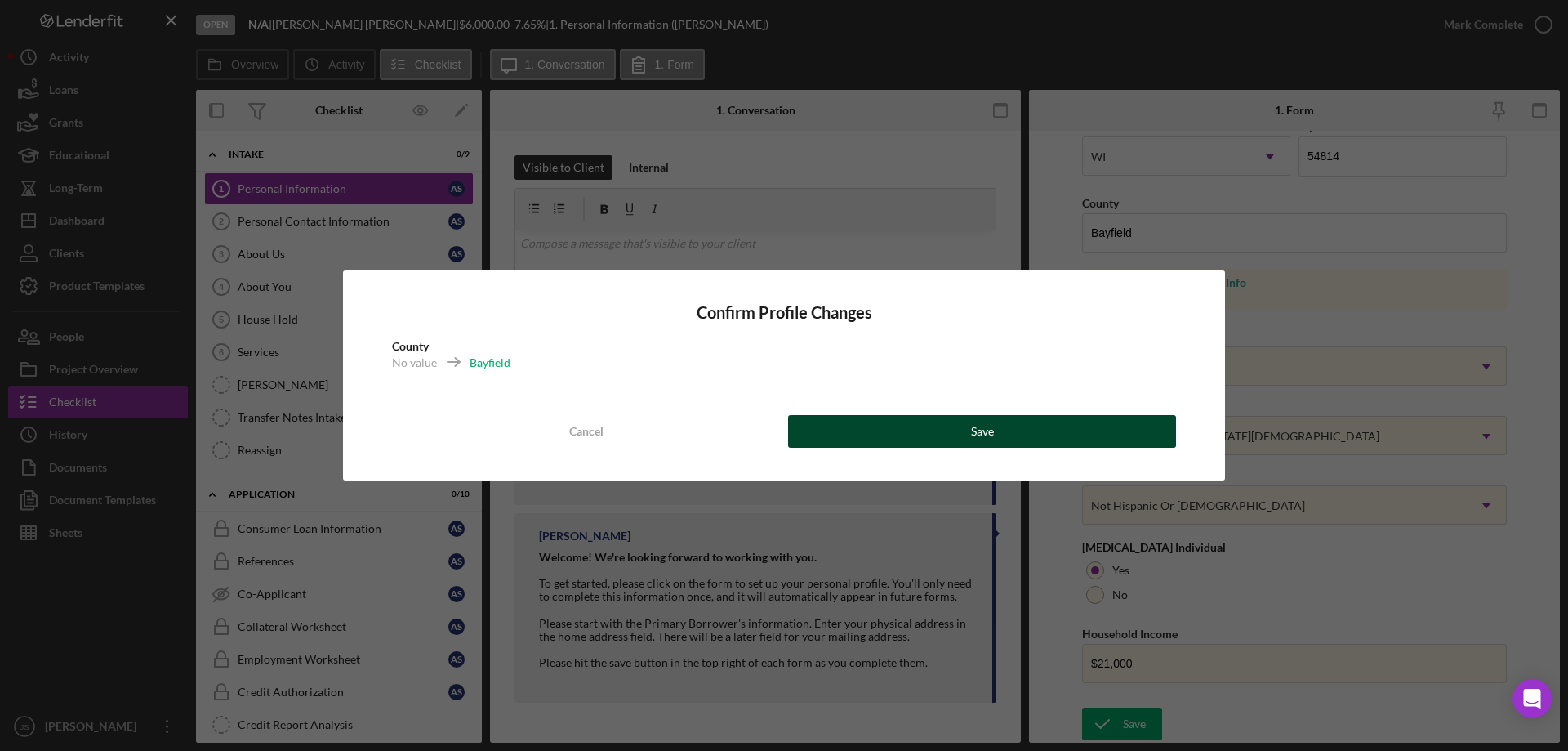
click at [1003, 425] on button "Save" at bounding box center [981, 431] width 388 height 33
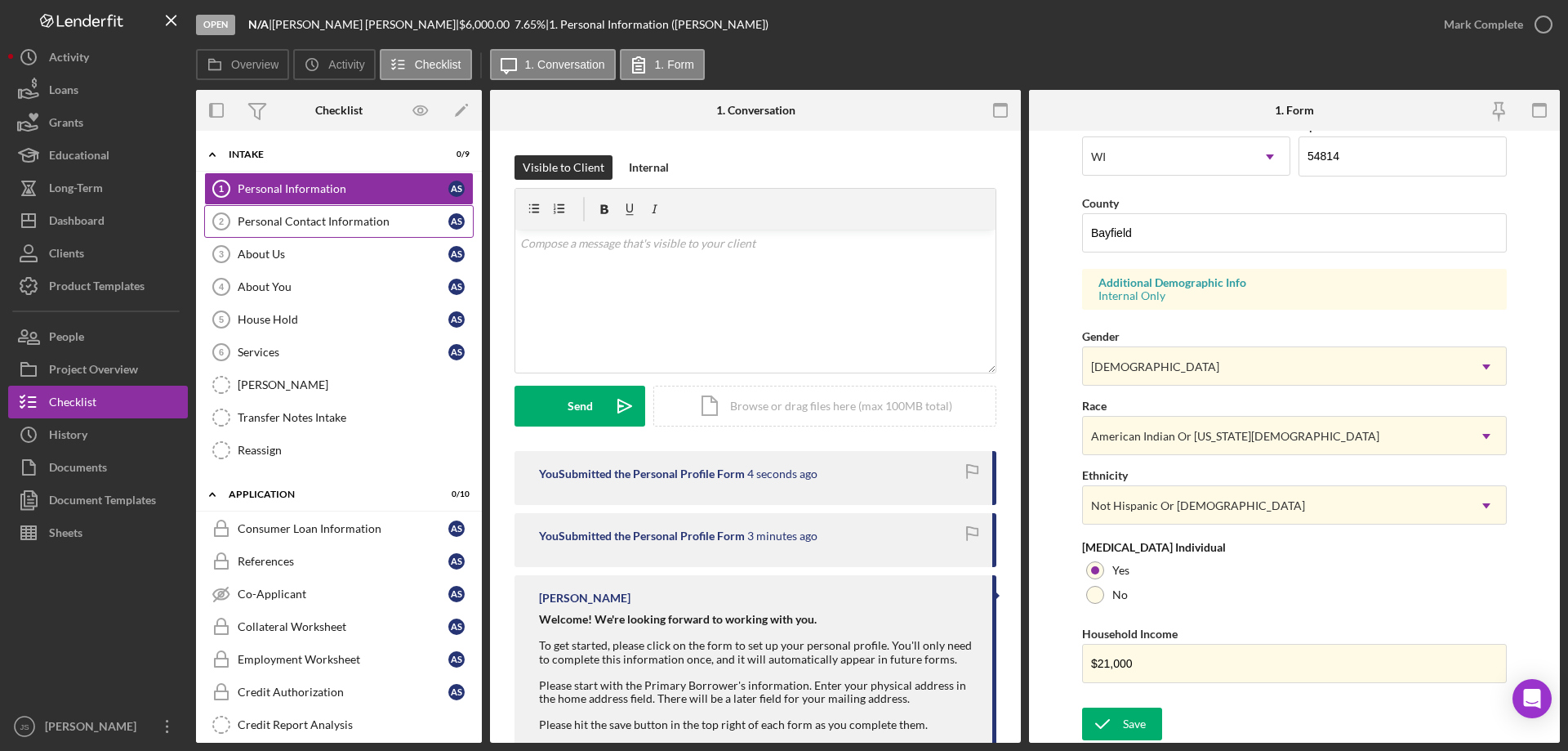
click at [320, 222] on div "Personal Contact Information" at bounding box center [342, 221] width 210 height 13
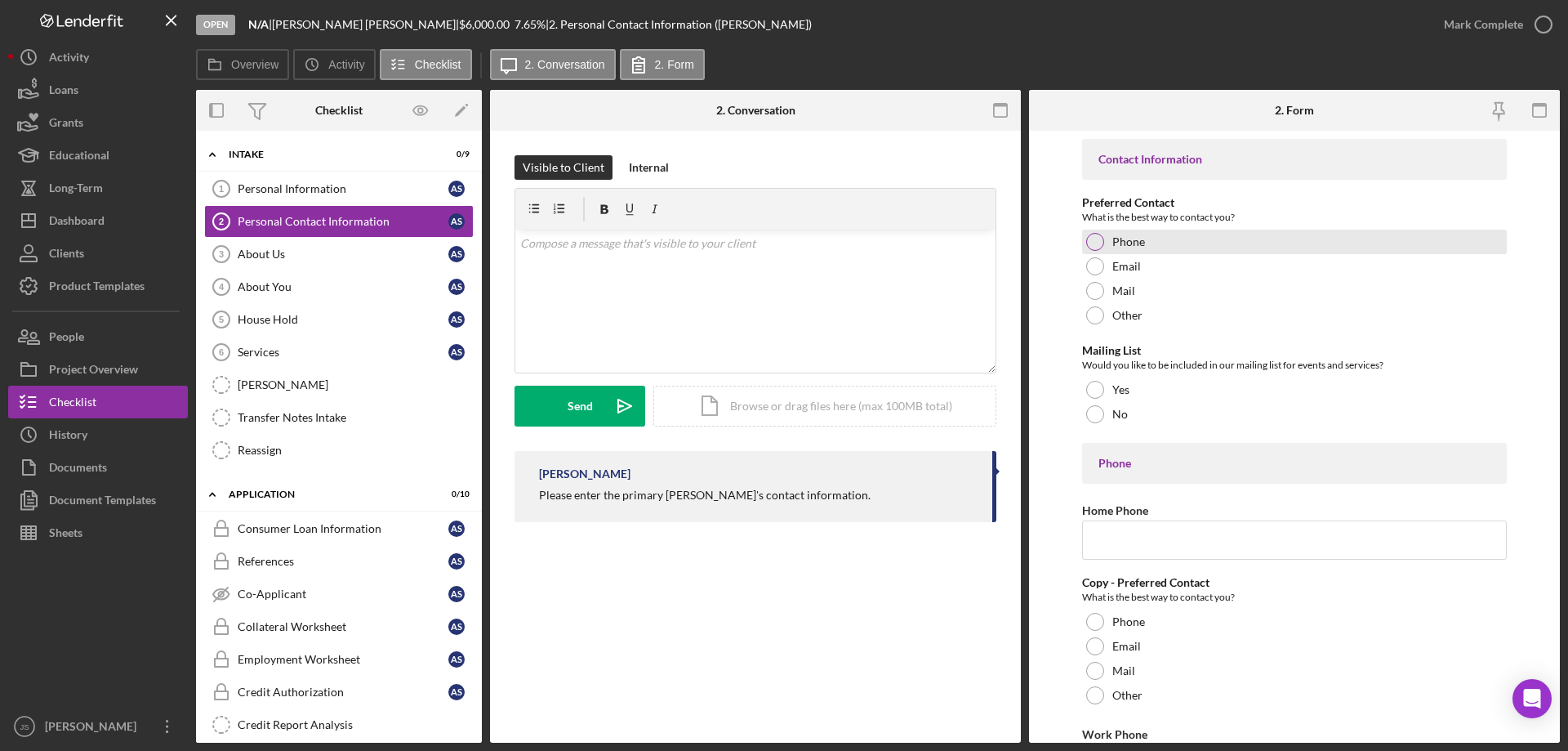
click at [1093, 243] on div at bounding box center [1095, 241] width 18 height 18
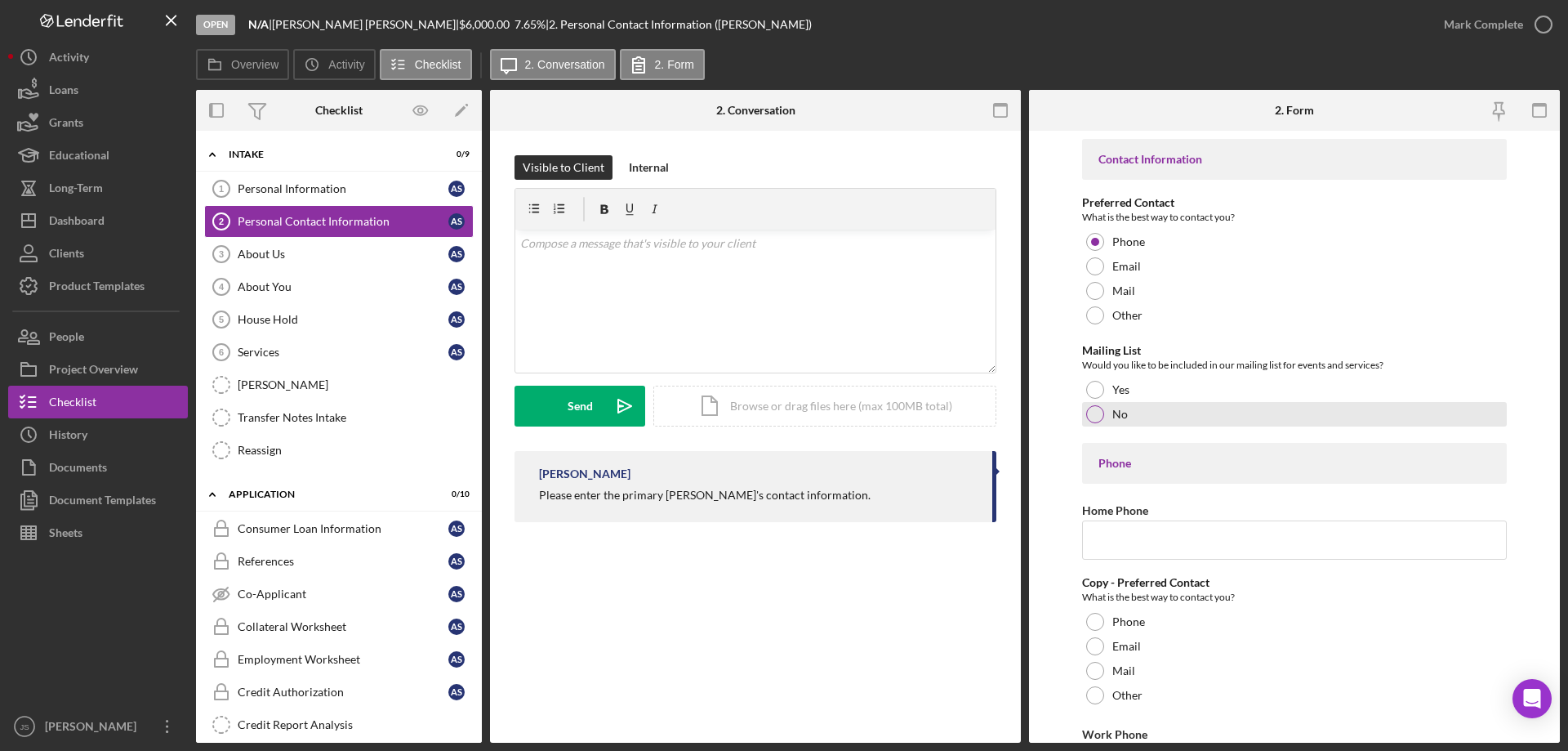
click at [1092, 413] on div at bounding box center [1095, 414] width 18 height 18
click at [1112, 529] on input "Home Phone" at bounding box center [1294, 540] width 424 height 39
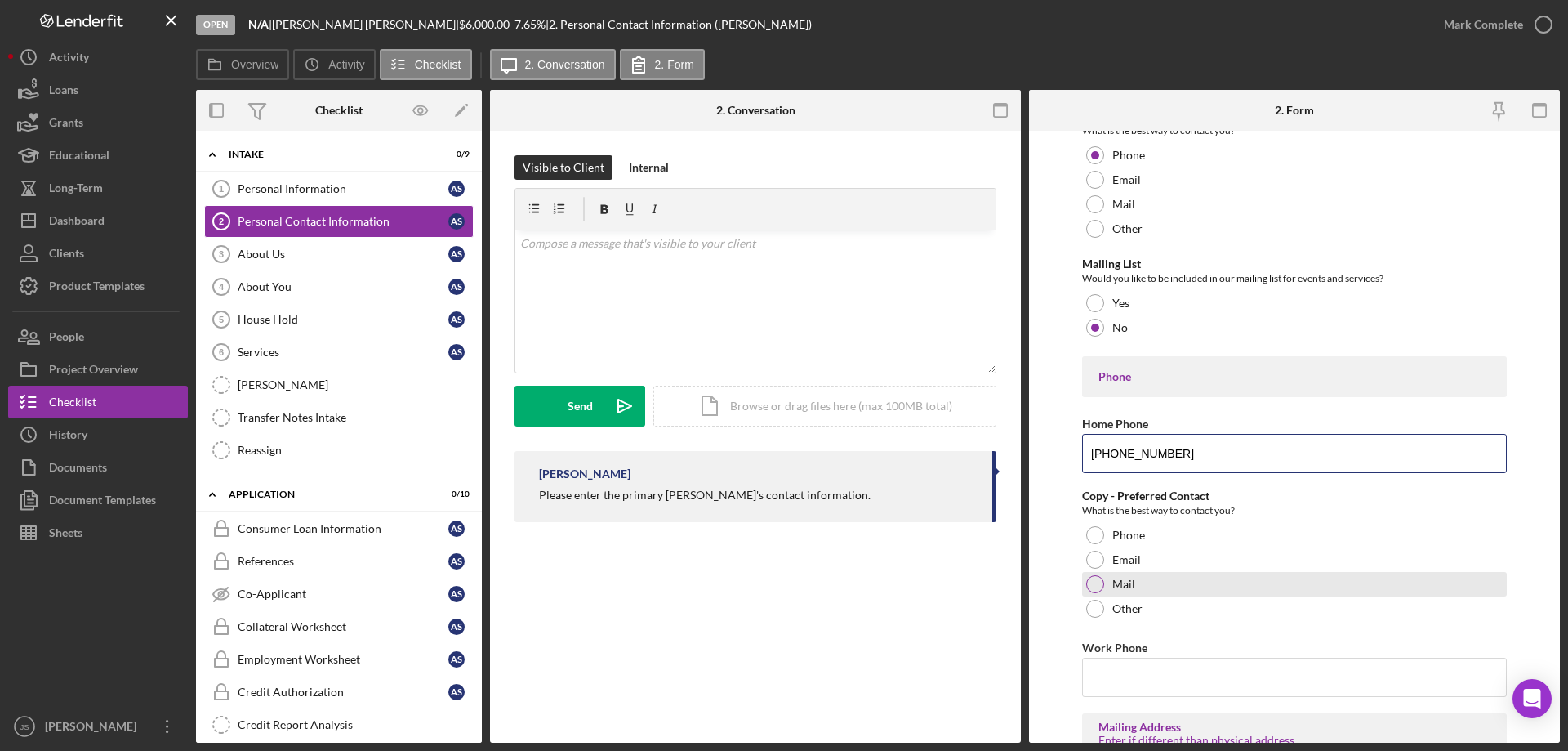
scroll to position [163, 0]
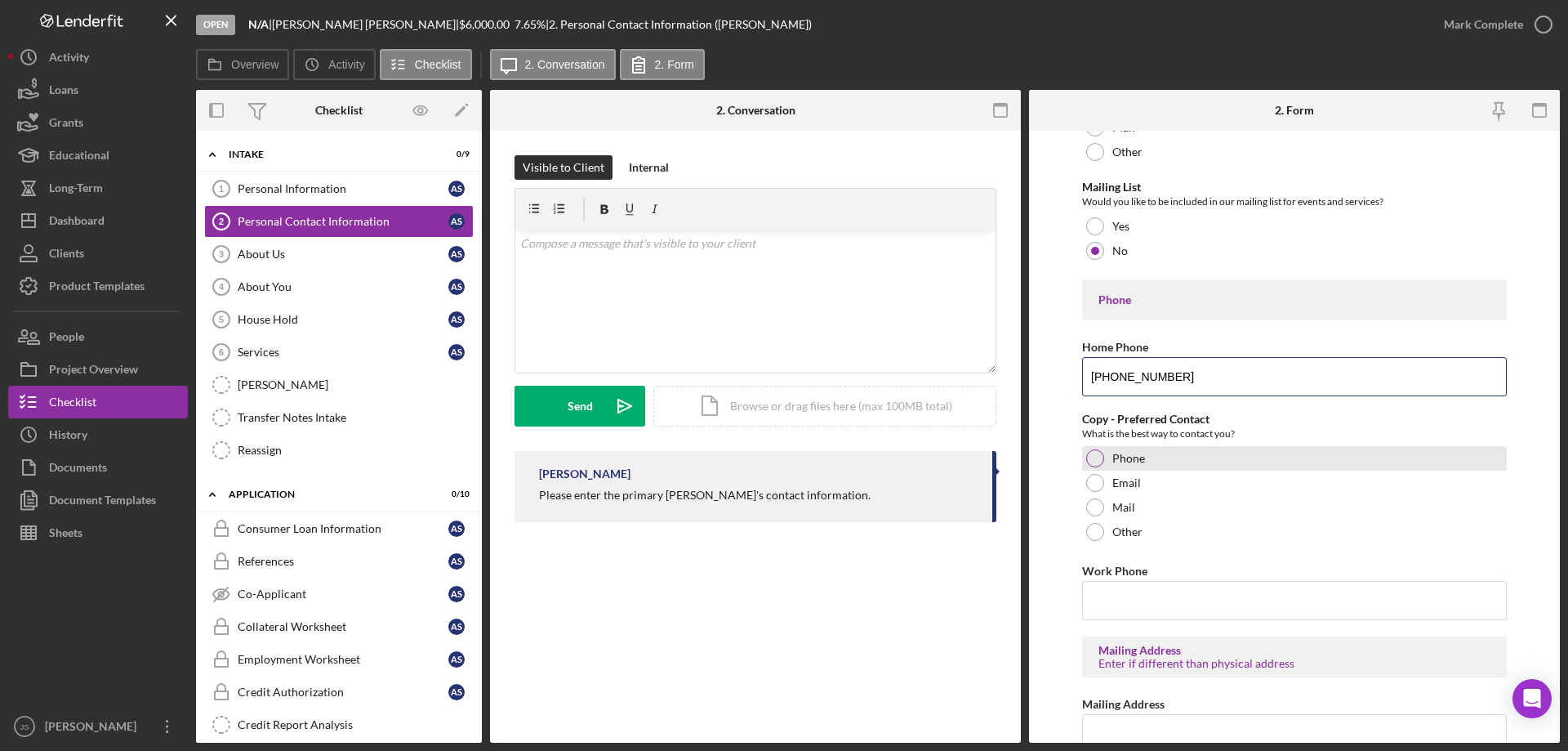
type input "[PHONE_NUMBER]"
click at [1099, 458] on div at bounding box center [1095, 458] width 18 height 18
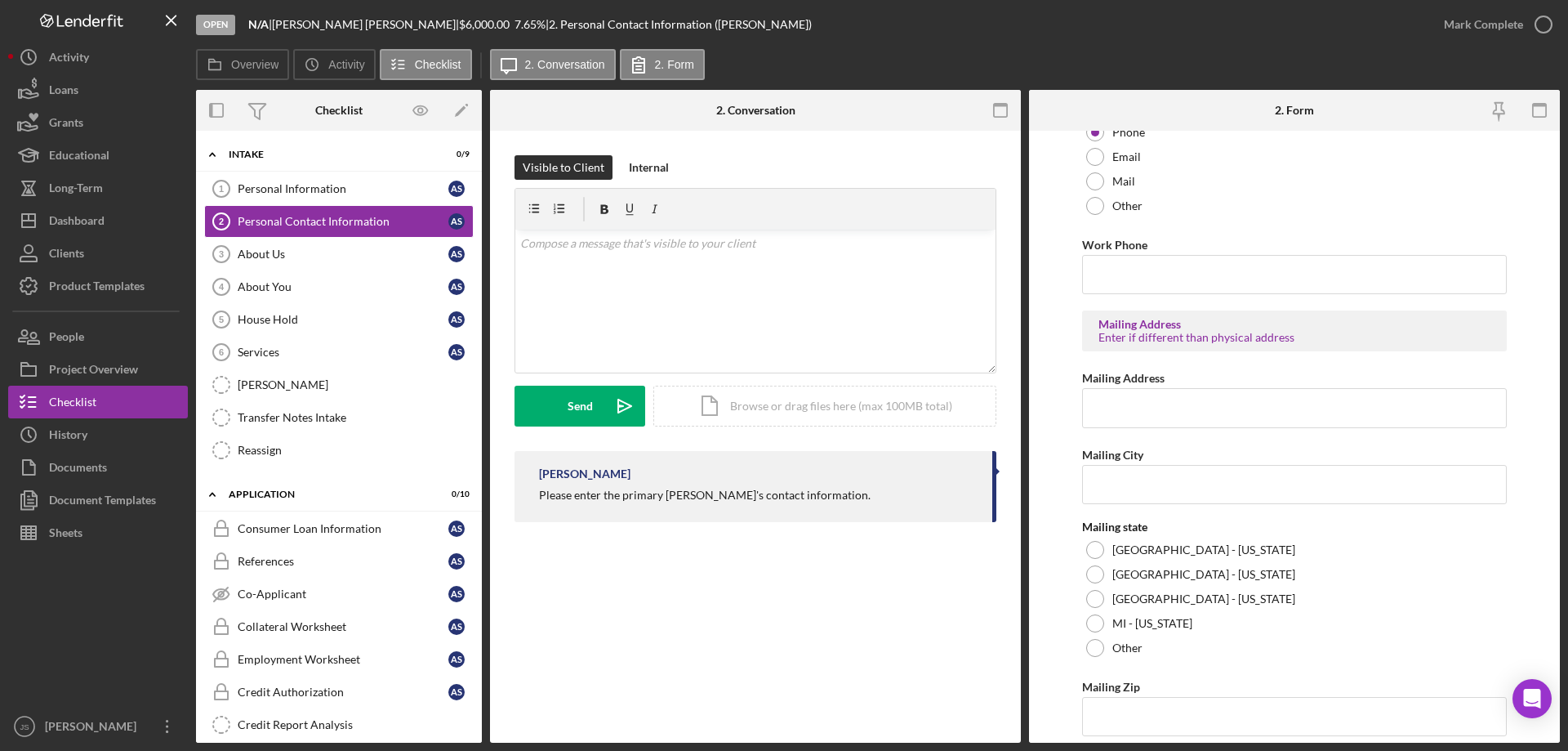
scroll to position [491, 0]
click at [1113, 408] on input "Mailing Address" at bounding box center [1294, 407] width 424 height 39
type input "PO Box 888"
type input "Bayfield"
click at [1095, 544] on div at bounding box center [1095, 548] width 18 height 18
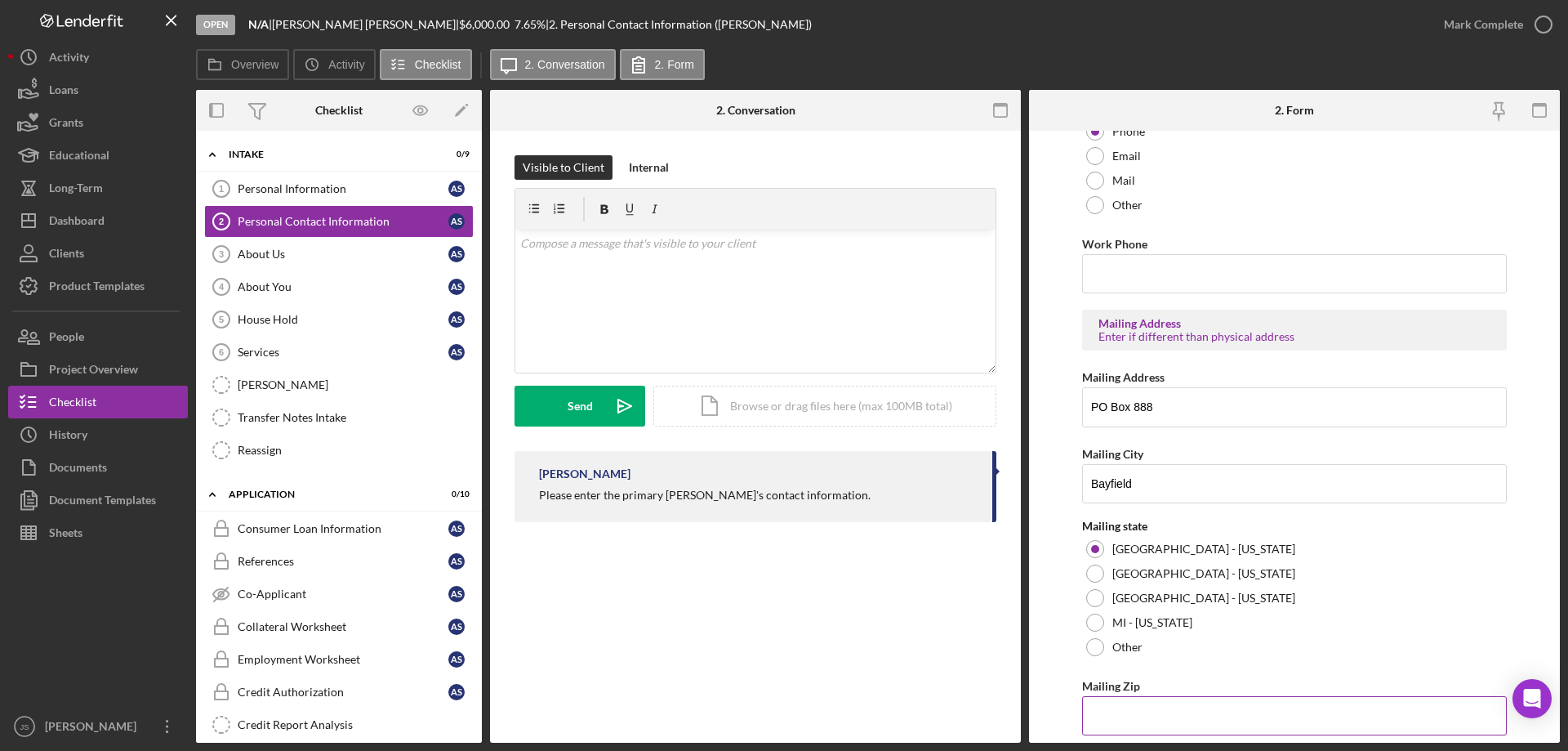
click at [1104, 721] on input "Mailing Zip" at bounding box center [1294, 715] width 424 height 39
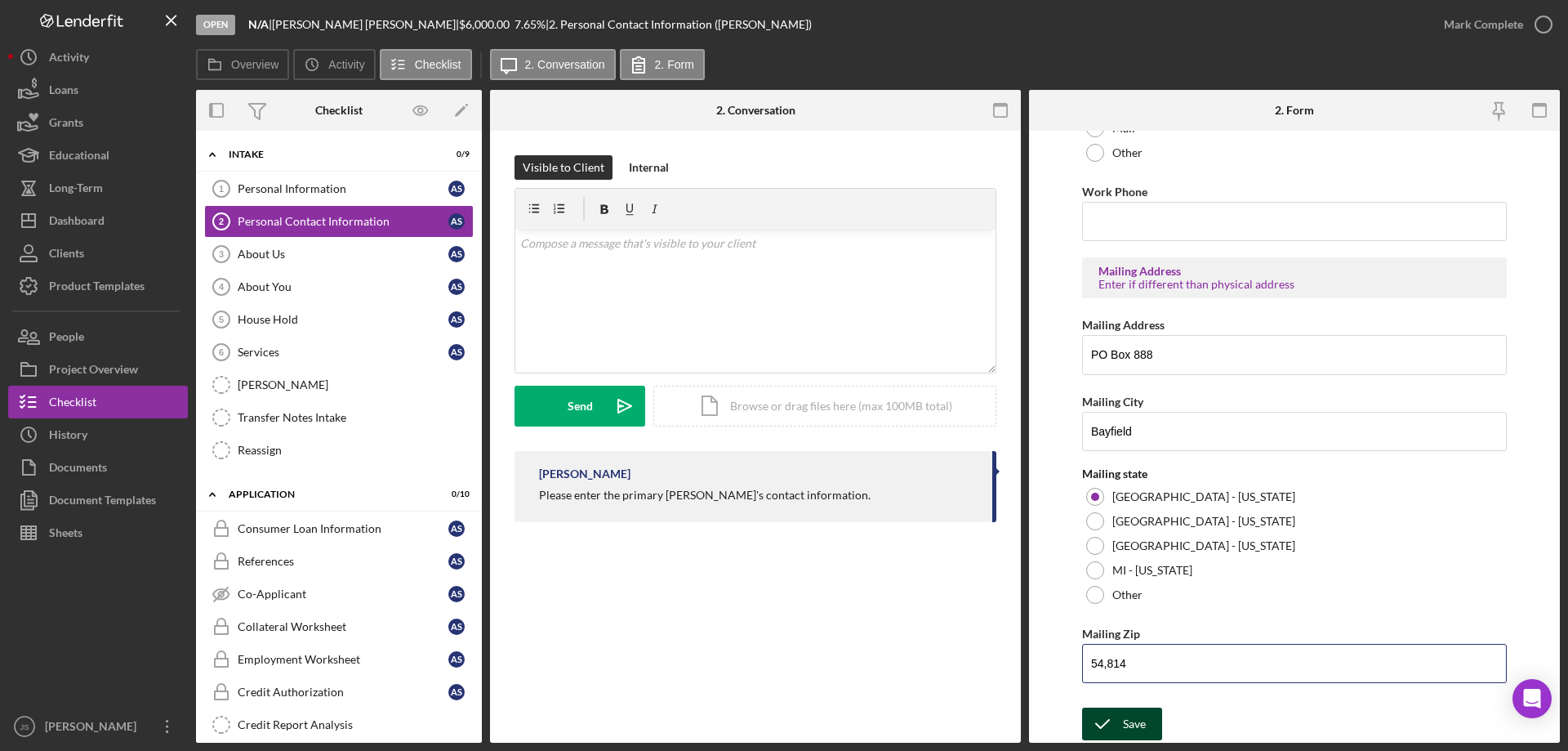
type input "54,814"
click at [1102, 726] on polyline "submit" at bounding box center [1101, 724] width 13 height 8
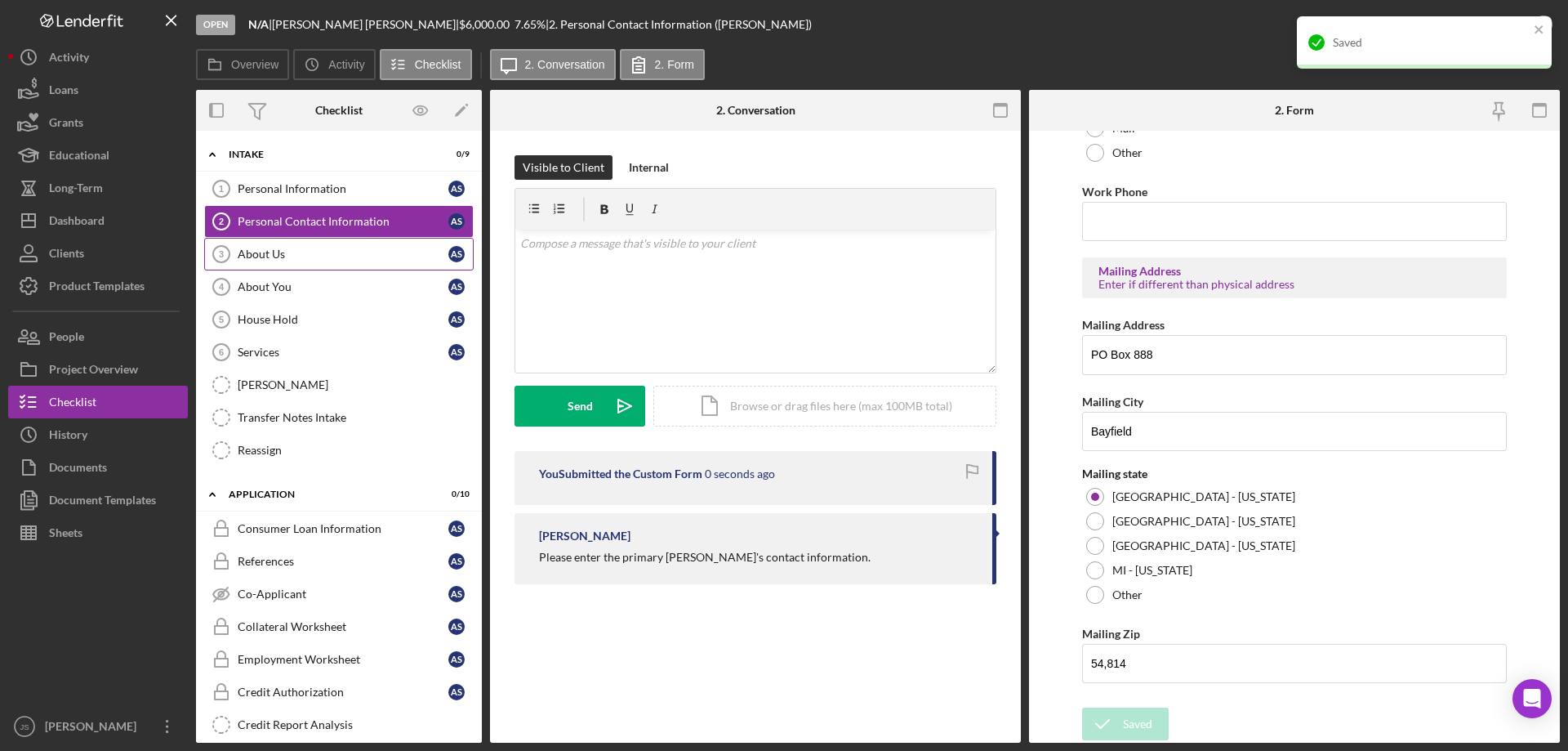
click at [312, 252] on div "About Us" at bounding box center [342, 254] width 210 height 13
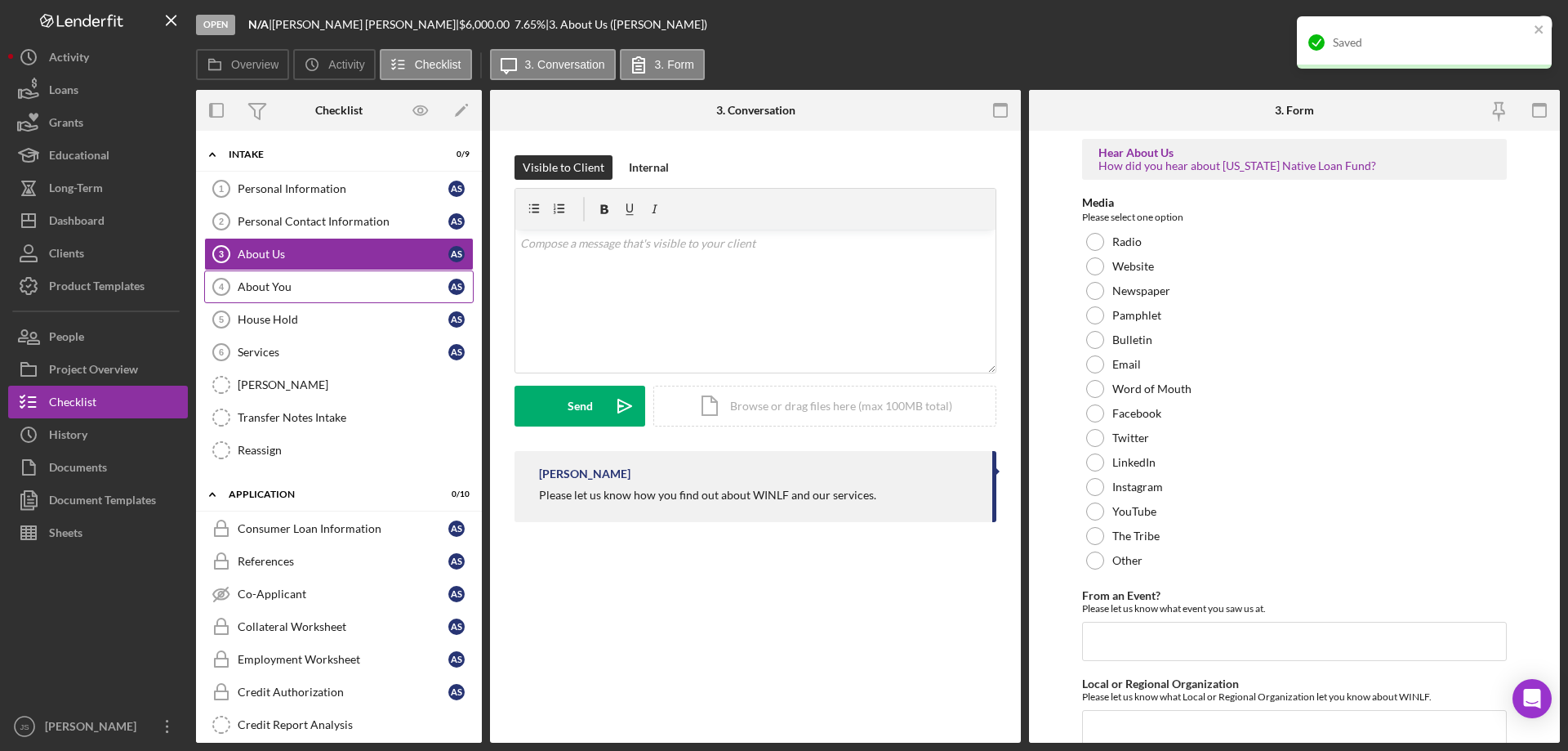
click at [307, 288] on div "About You" at bounding box center [342, 286] width 210 height 13
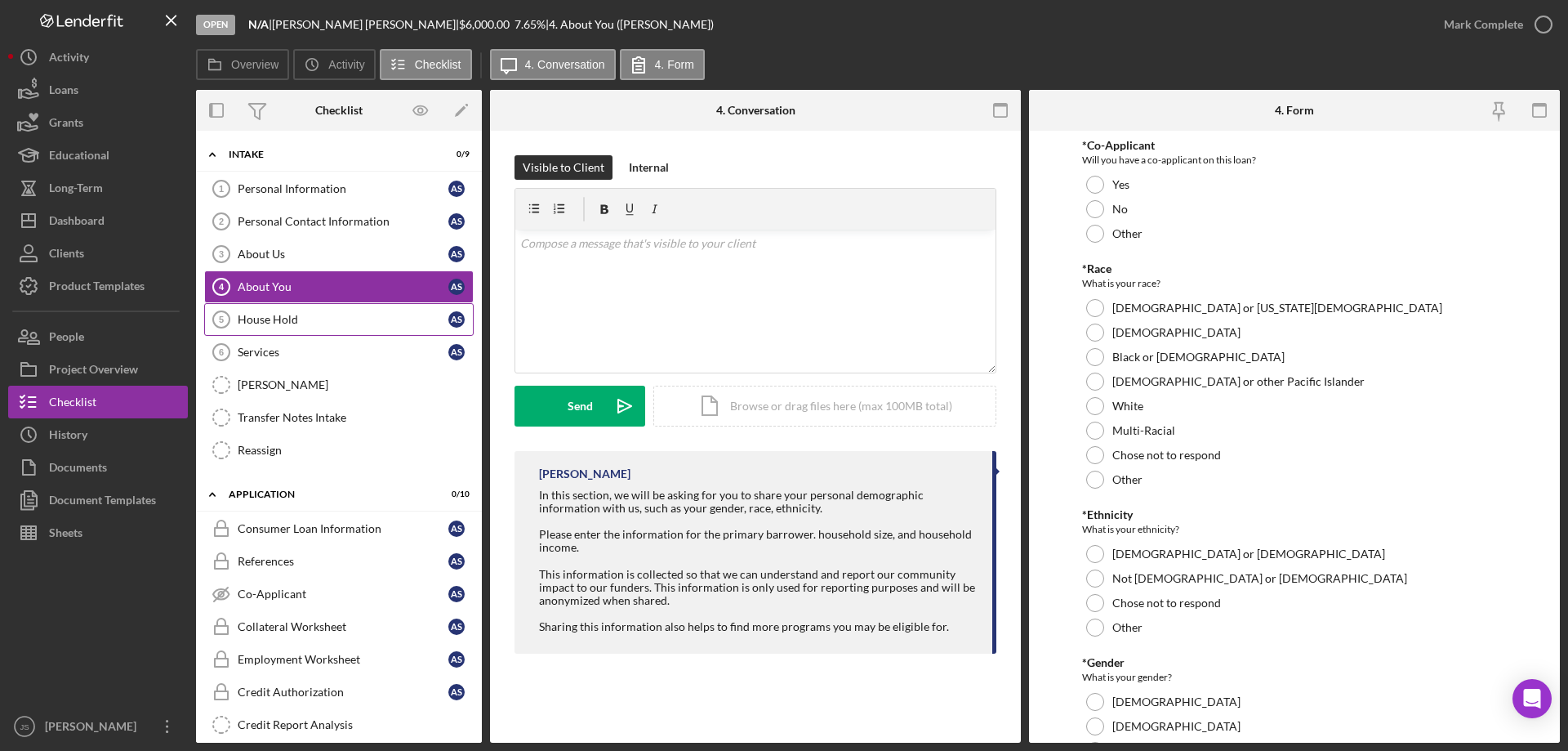
click at [311, 323] on div "House Hold" at bounding box center [342, 319] width 210 height 13
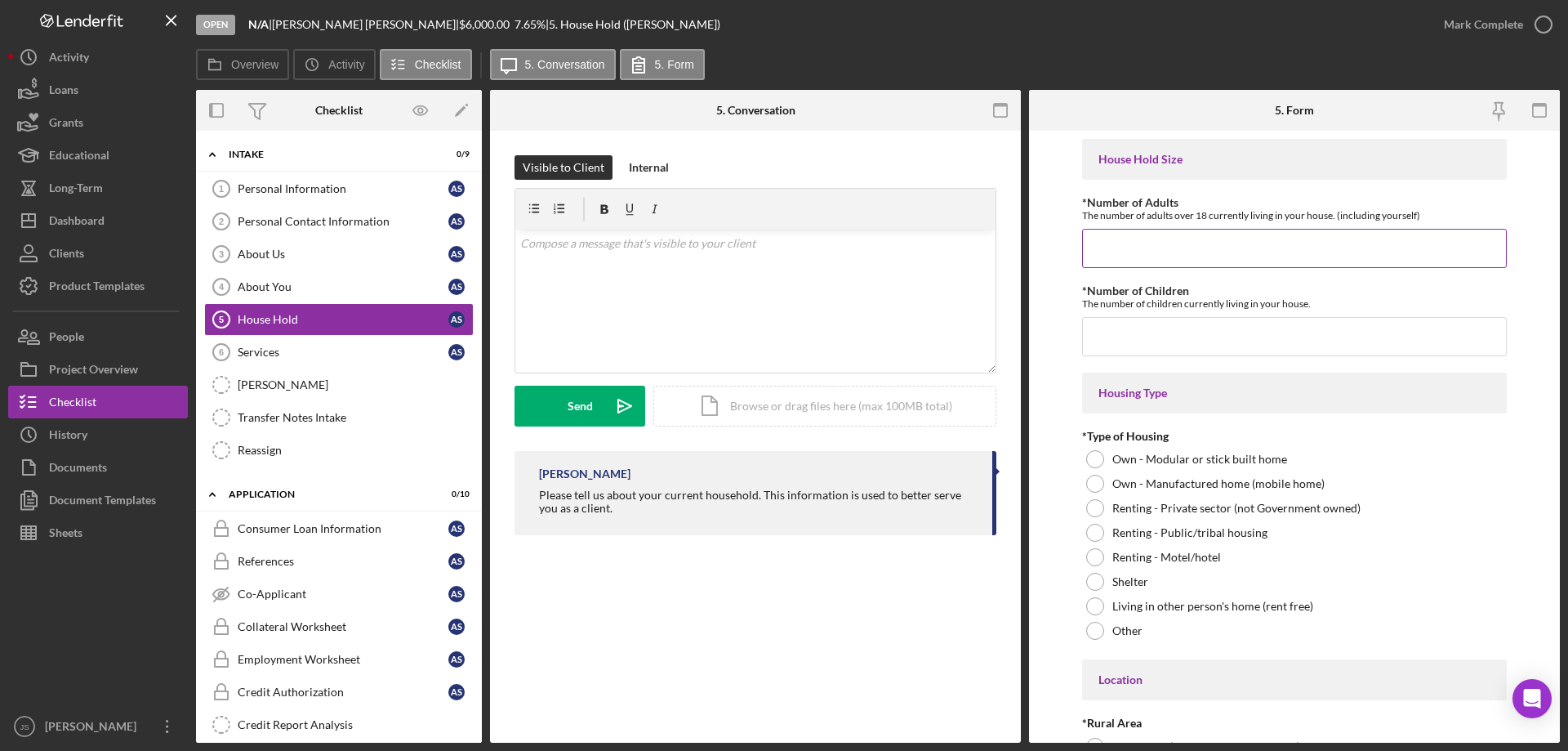
click at [1082, 255] on input "*Number of Adults" at bounding box center [1294, 248] width 424 height 39
type input "1"
click at [1115, 339] on input "*Number of Children" at bounding box center [1294, 337] width 424 height 39
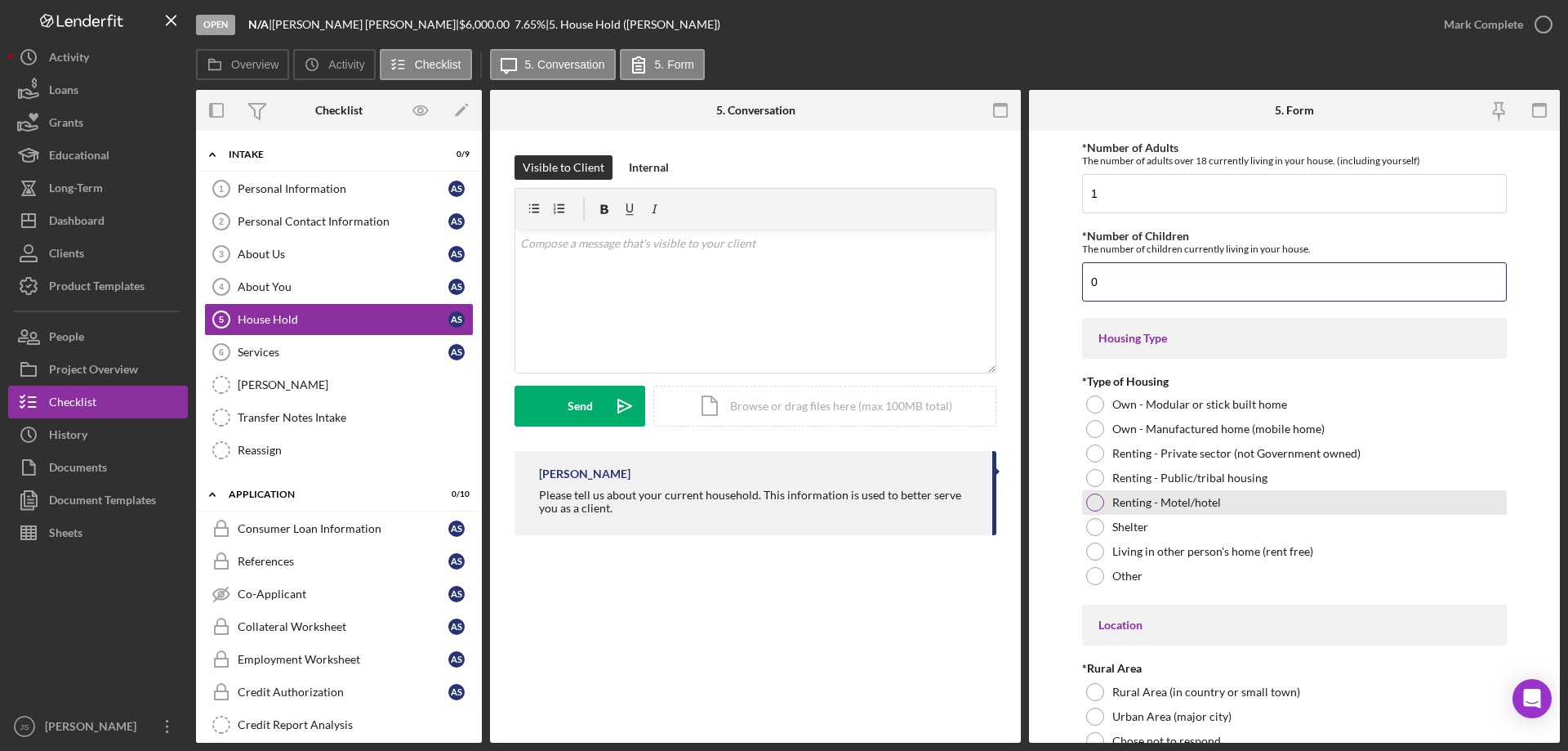
scroll to position [82, 0]
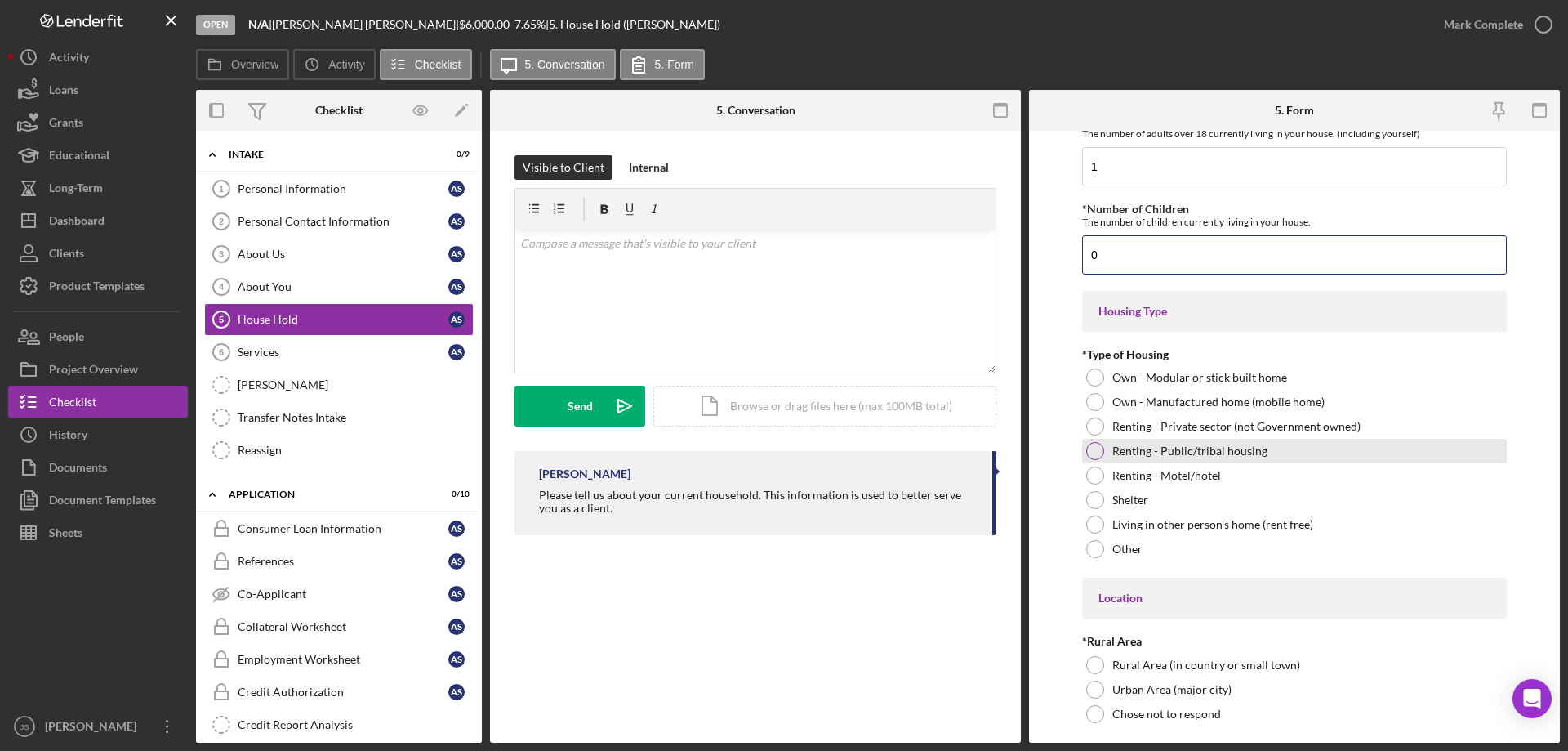
type input "0"
click at [1093, 449] on div at bounding box center [1095, 451] width 18 height 18
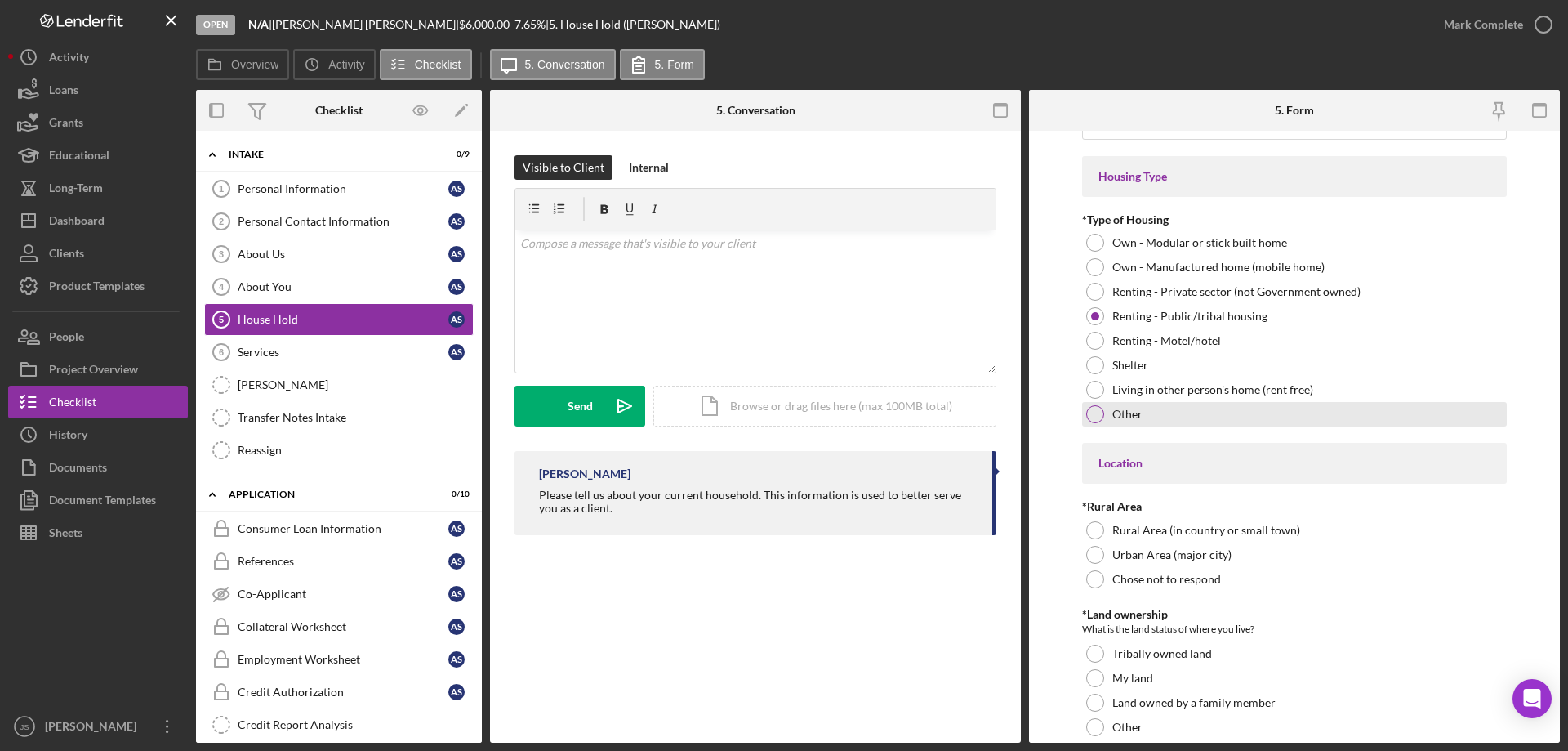
scroll to position [245, 0]
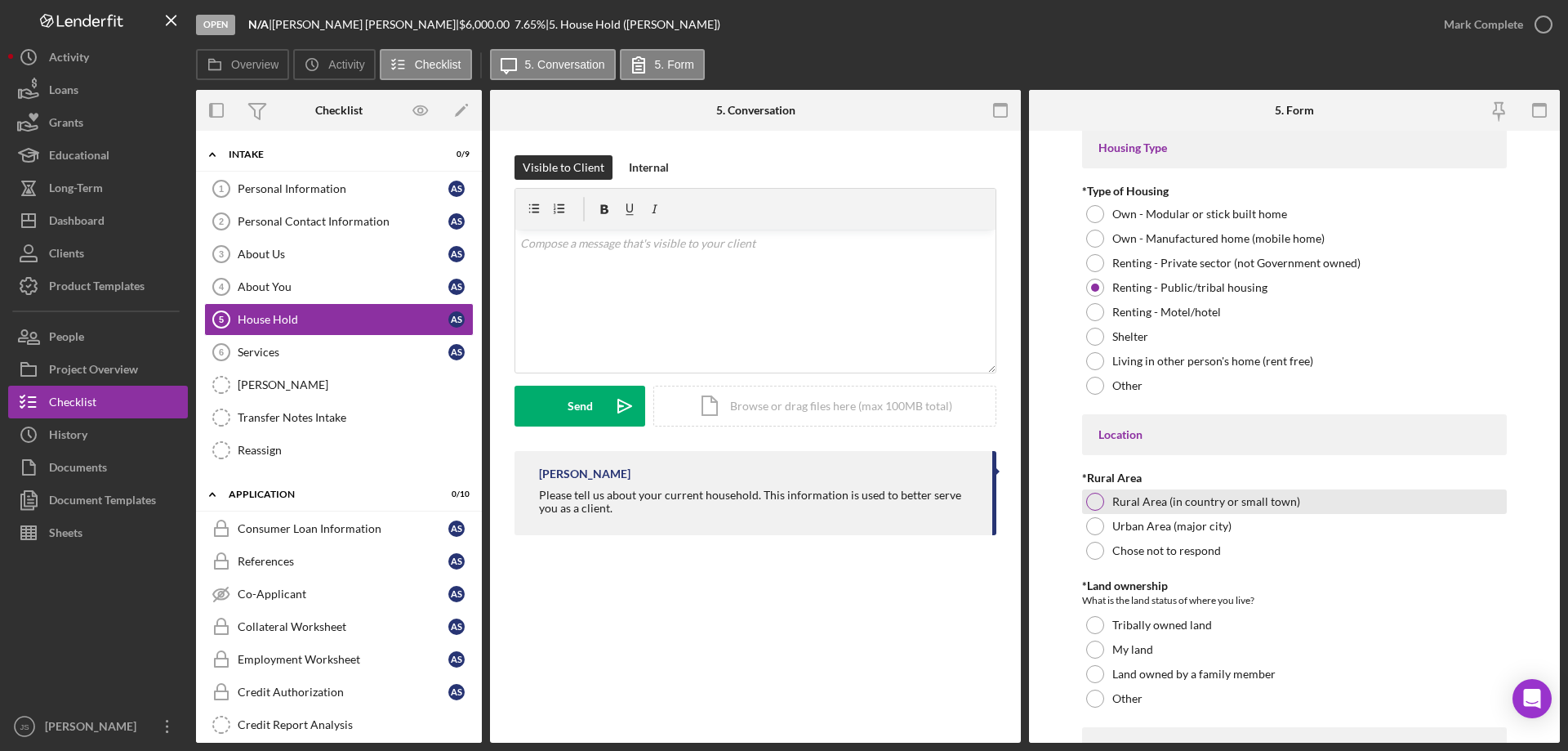
click at [1097, 500] on div at bounding box center [1095, 501] width 18 height 18
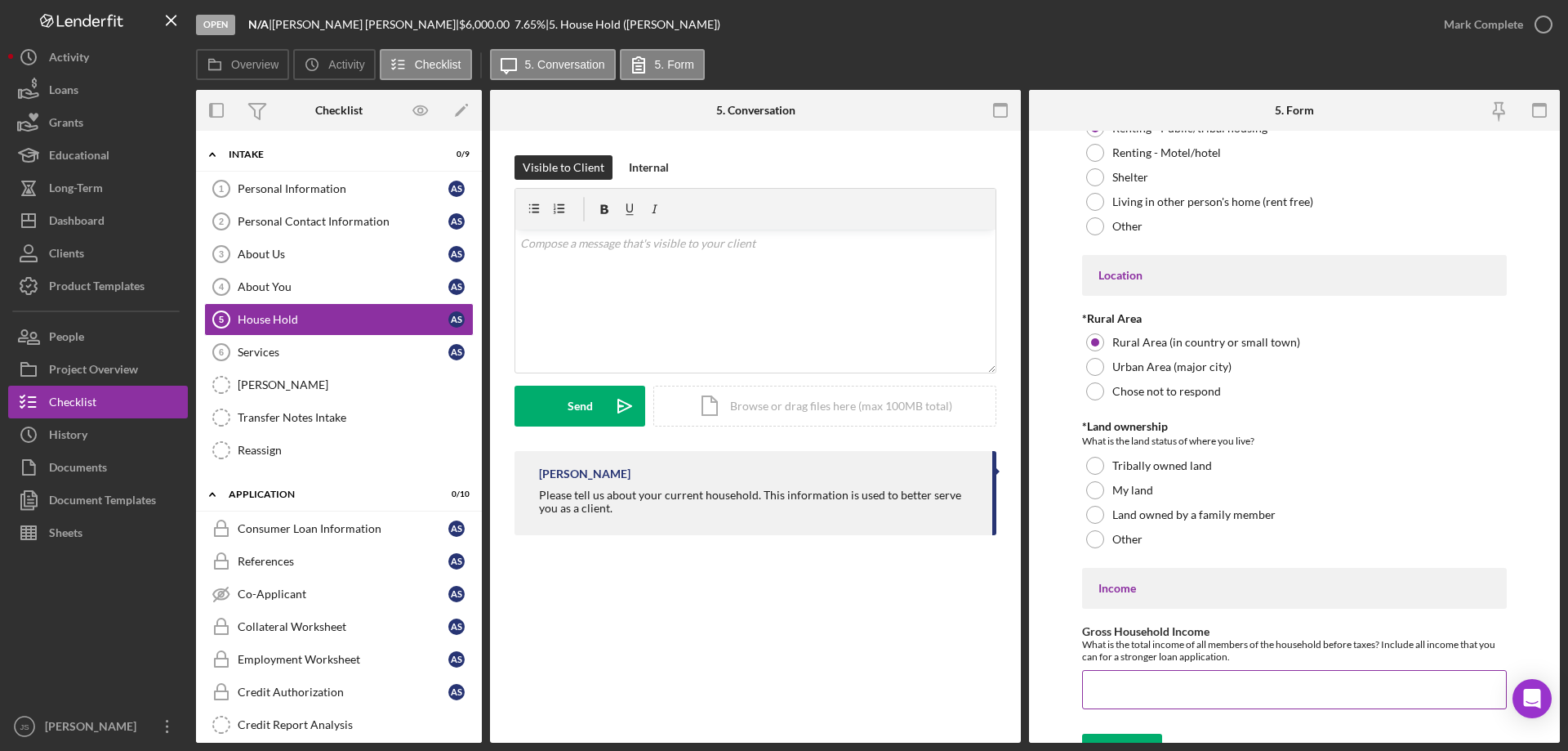
scroll to position [408, 0]
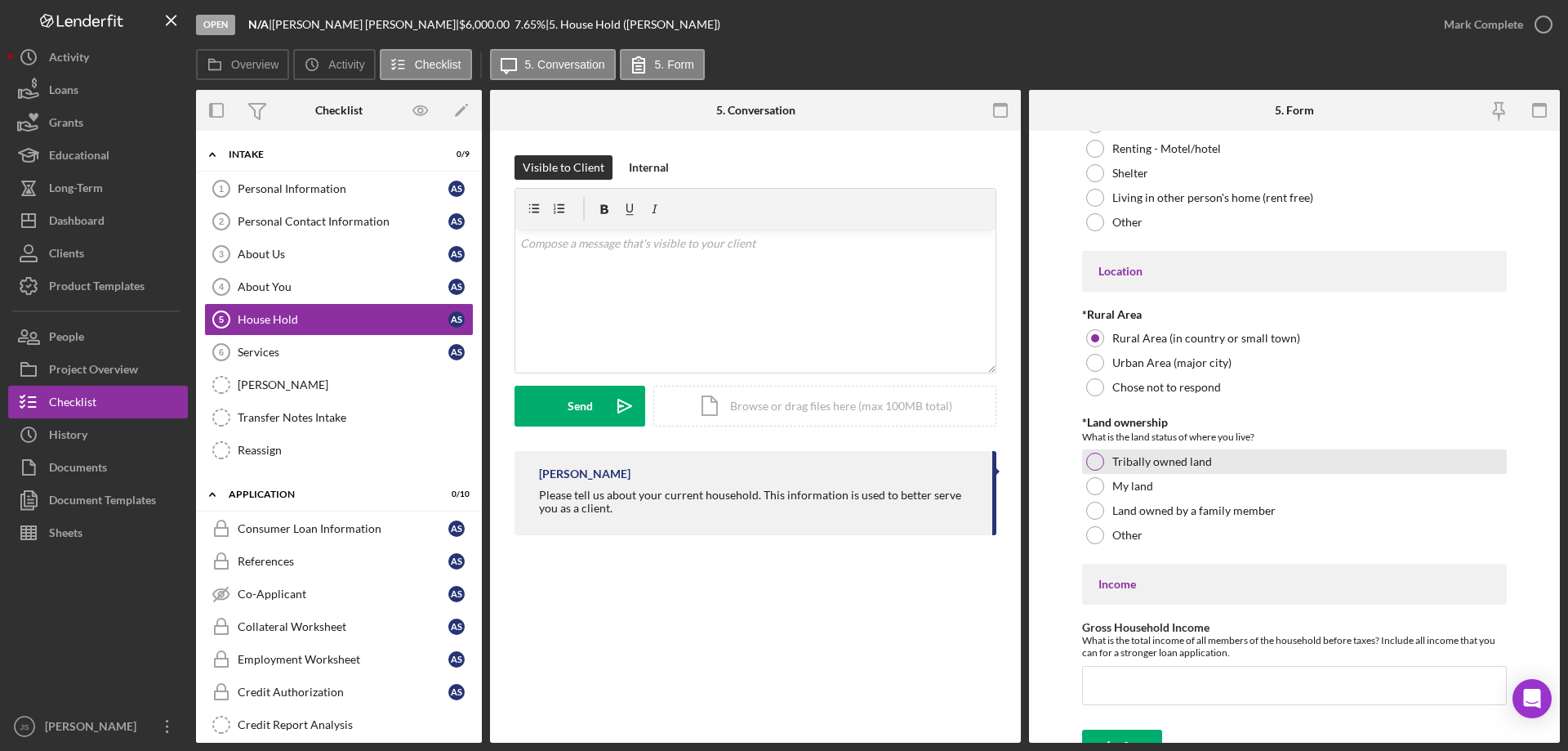
click at [1095, 460] on div at bounding box center [1095, 461] width 18 height 18
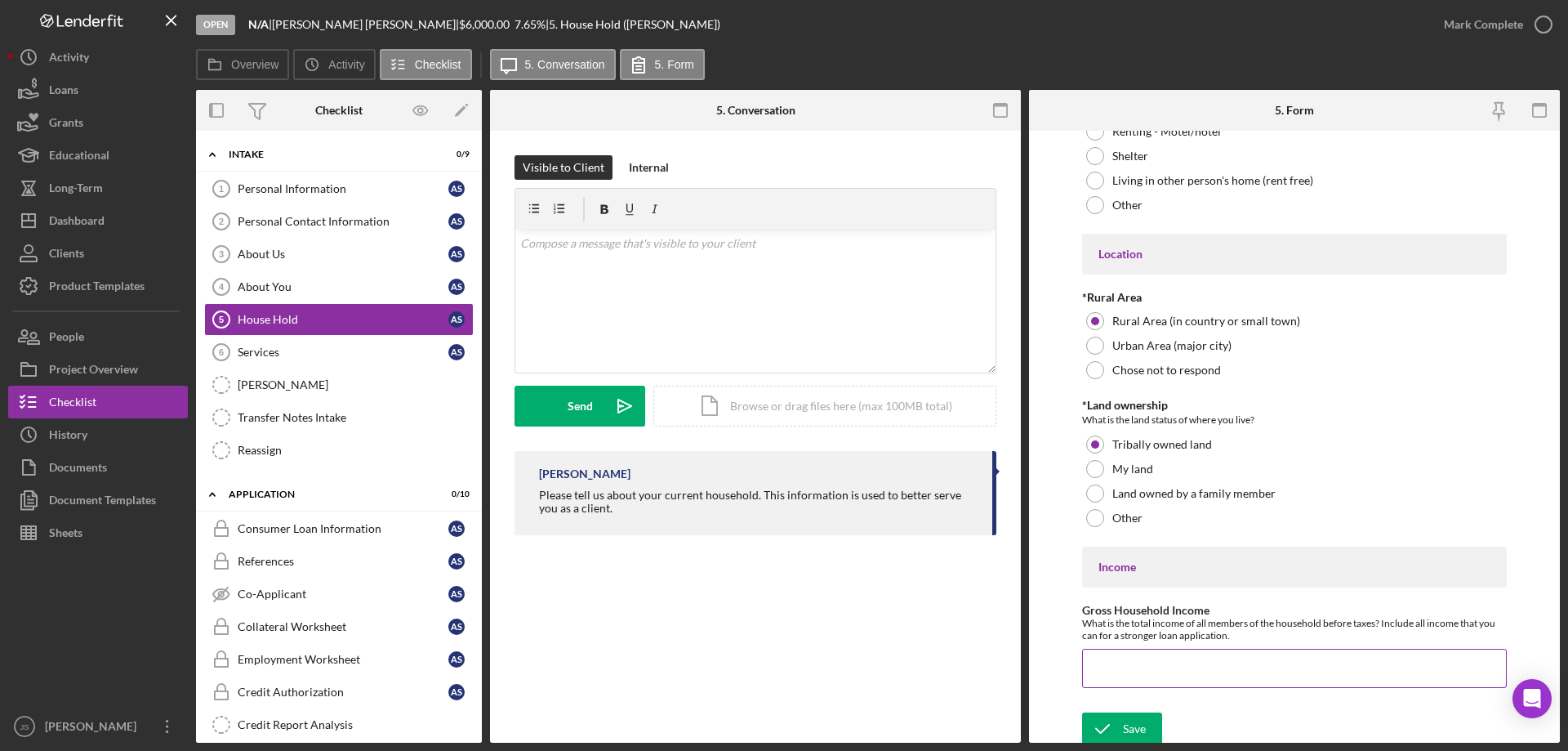
scroll to position [430, 0]
drag, startPoint x: 1104, startPoint y: 666, endPoint x: 1113, endPoint y: 666, distance: 9.0
click at [1107, 667] on input "Gross Household Income" at bounding box center [1294, 663] width 424 height 39
type input "$21,000"
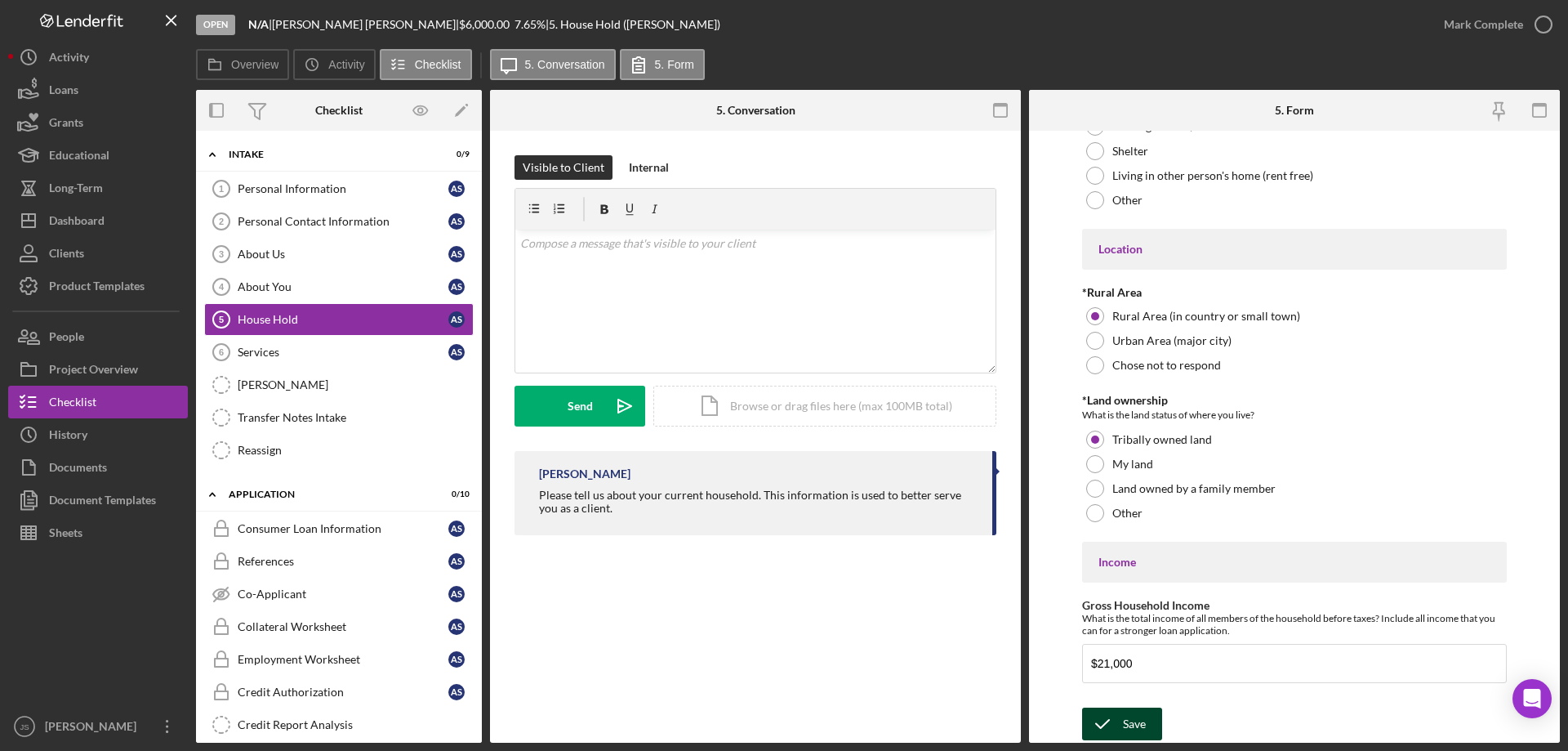
click at [1136, 723] on div "Save" at bounding box center [1134, 724] width 23 height 33
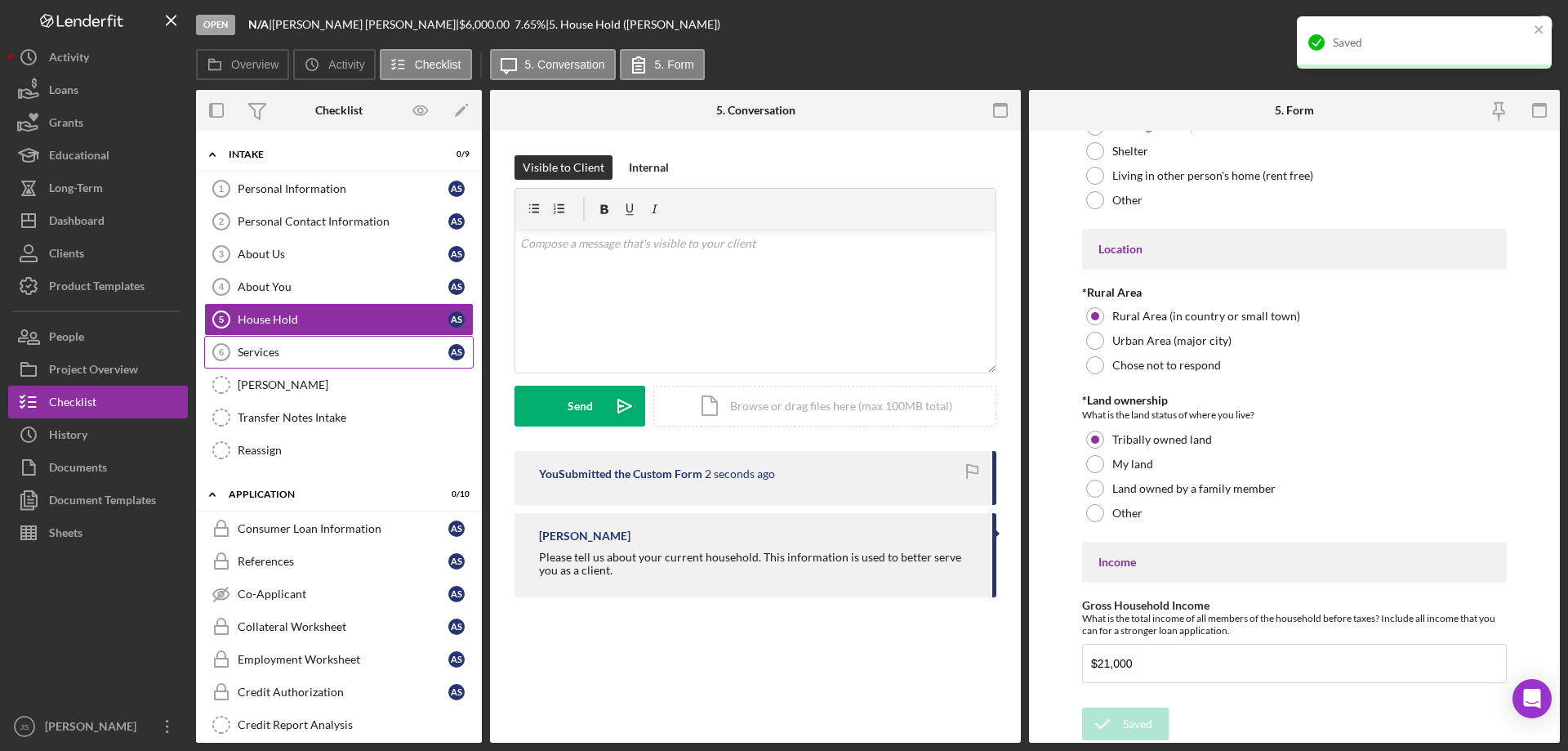
click at [297, 354] on div "Services" at bounding box center [342, 352] width 210 height 13
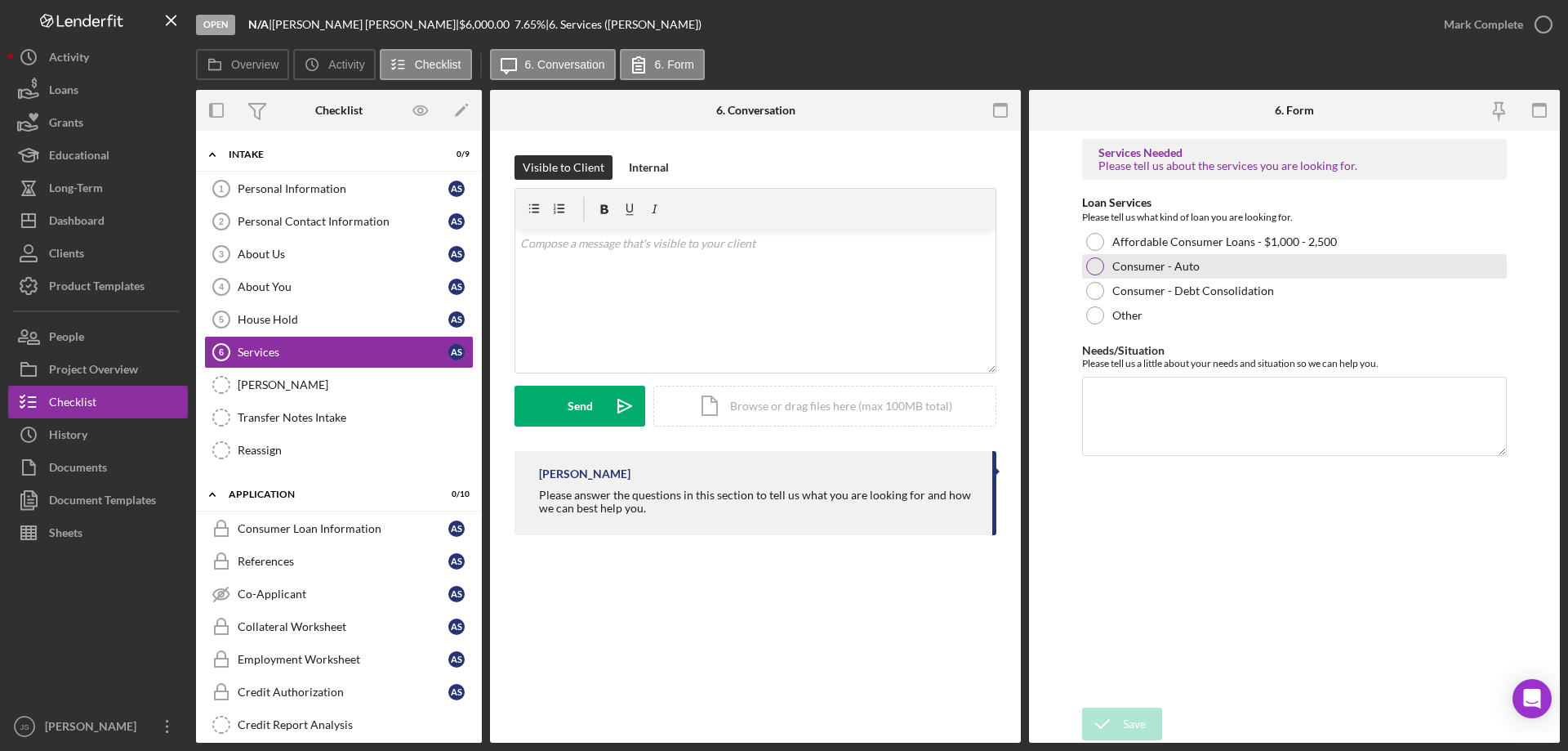
click at [1095, 265] on div at bounding box center [1095, 266] width 18 height 18
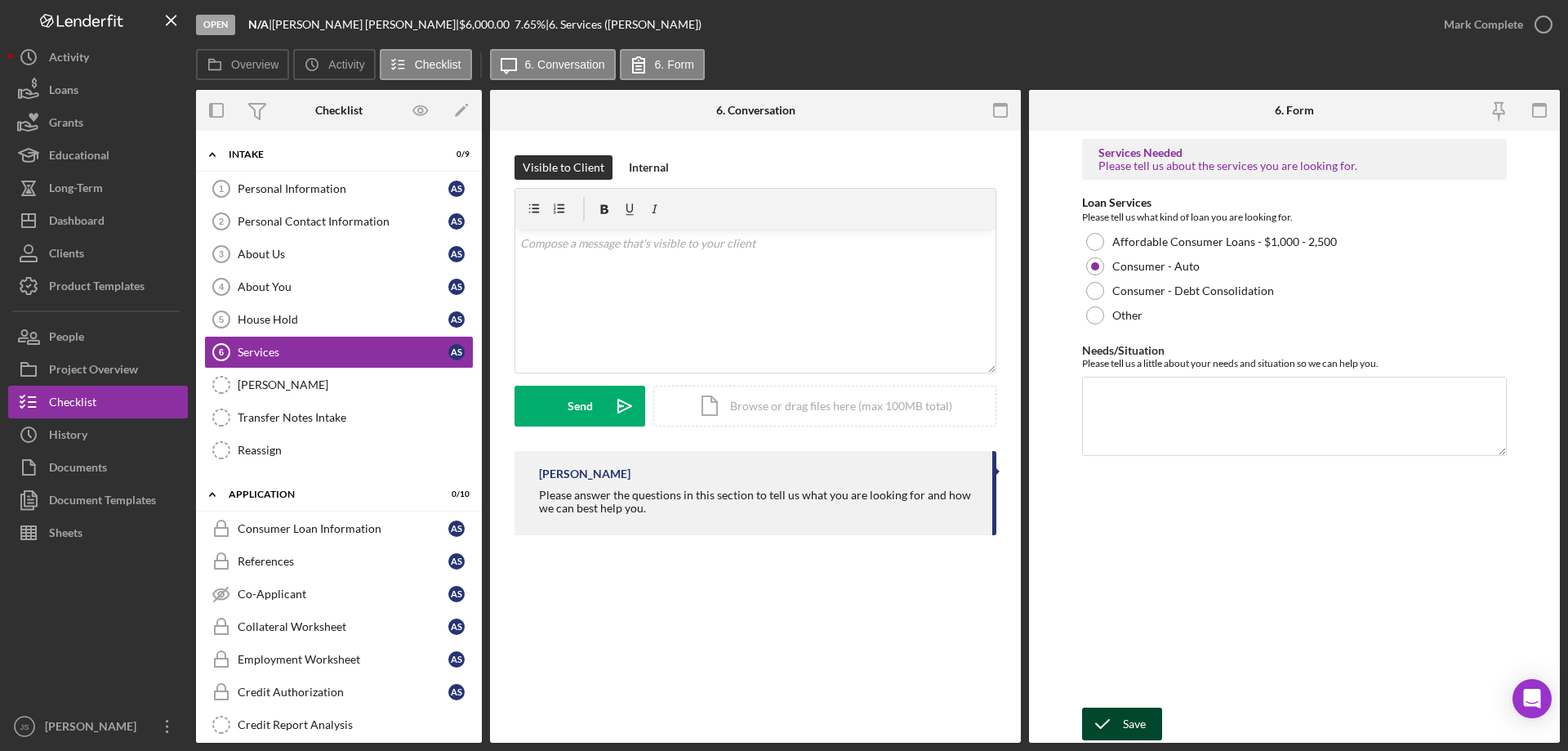
click at [1125, 724] on div "Save" at bounding box center [1134, 724] width 23 height 33
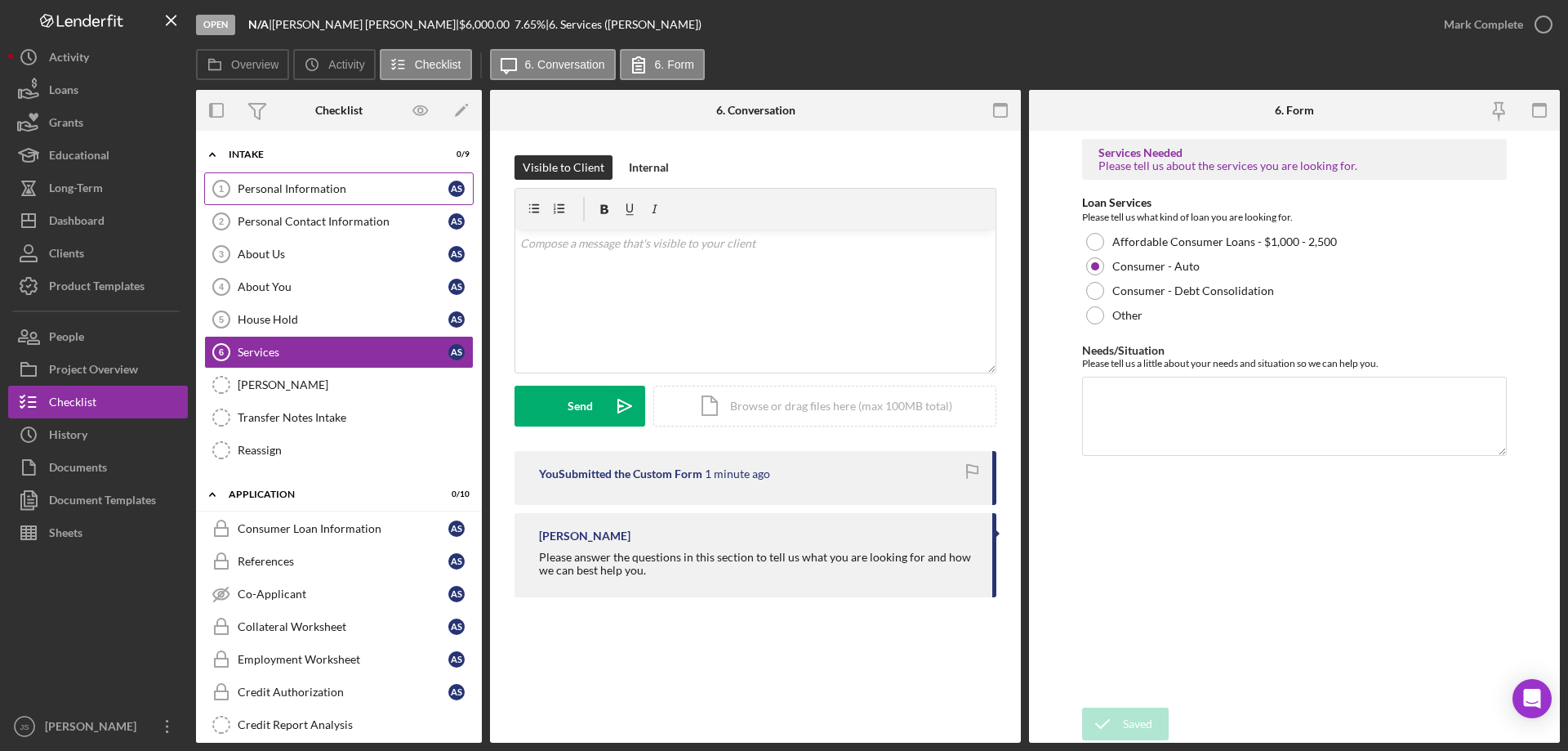
click at [313, 184] on div "Personal Information" at bounding box center [342, 188] width 210 height 13
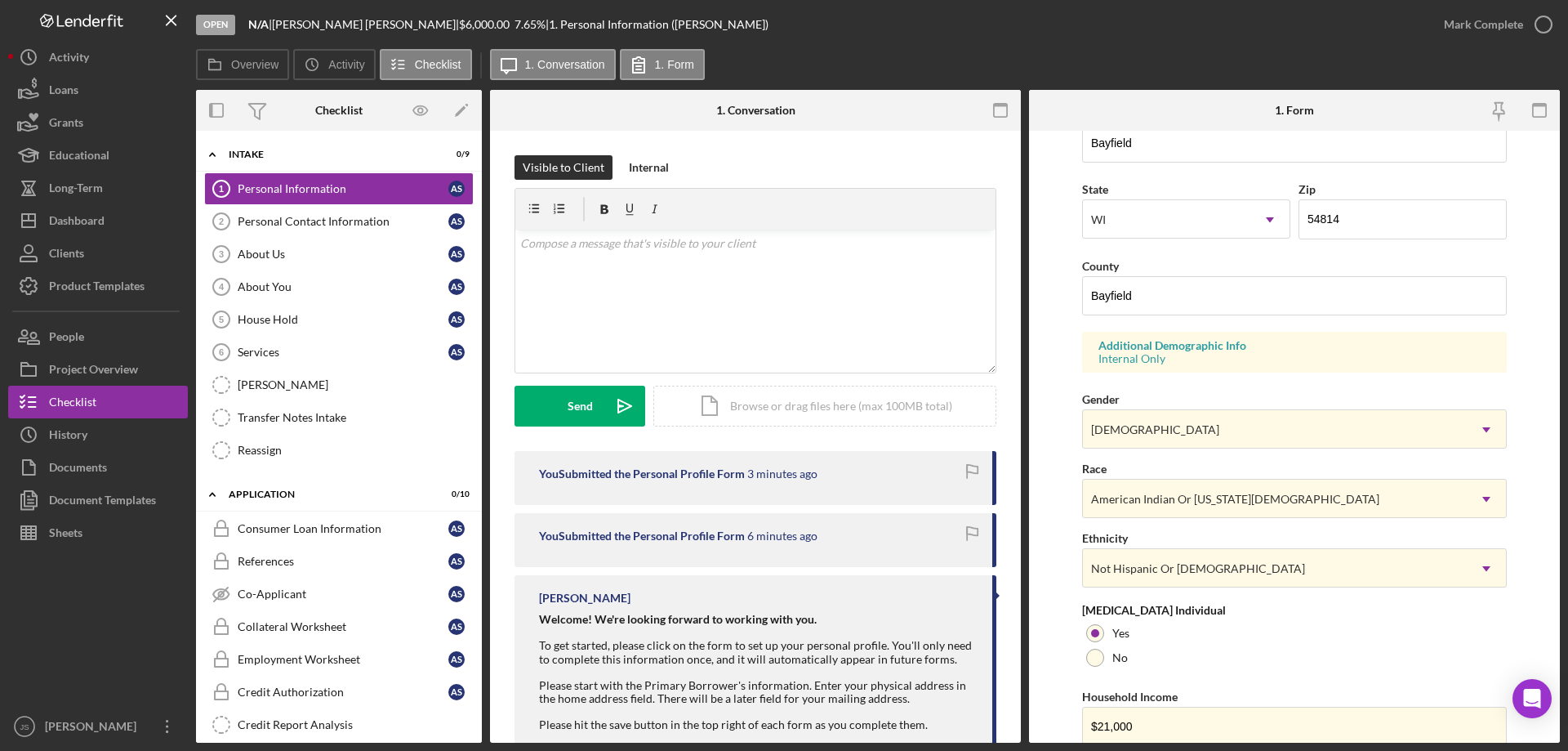
scroll to position [479, 0]
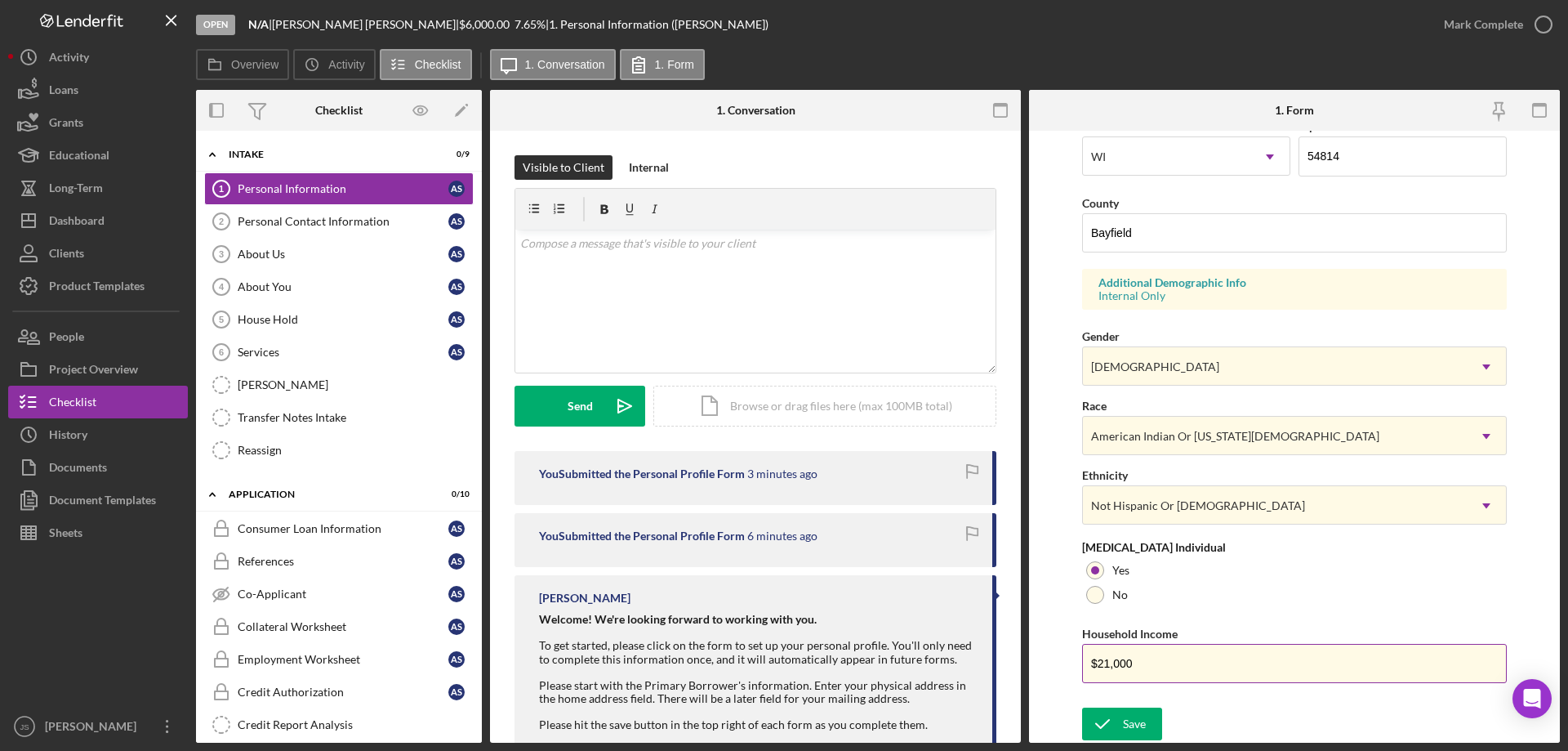
click at [1144, 666] on input "$21,000" at bounding box center [1294, 663] width 424 height 39
click at [1123, 721] on div "Save" at bounding box center [1134, 724] width 23 height 33
click at [1541, 22] on icon "button" at bounding box center [1543, 25] width 41 height 41
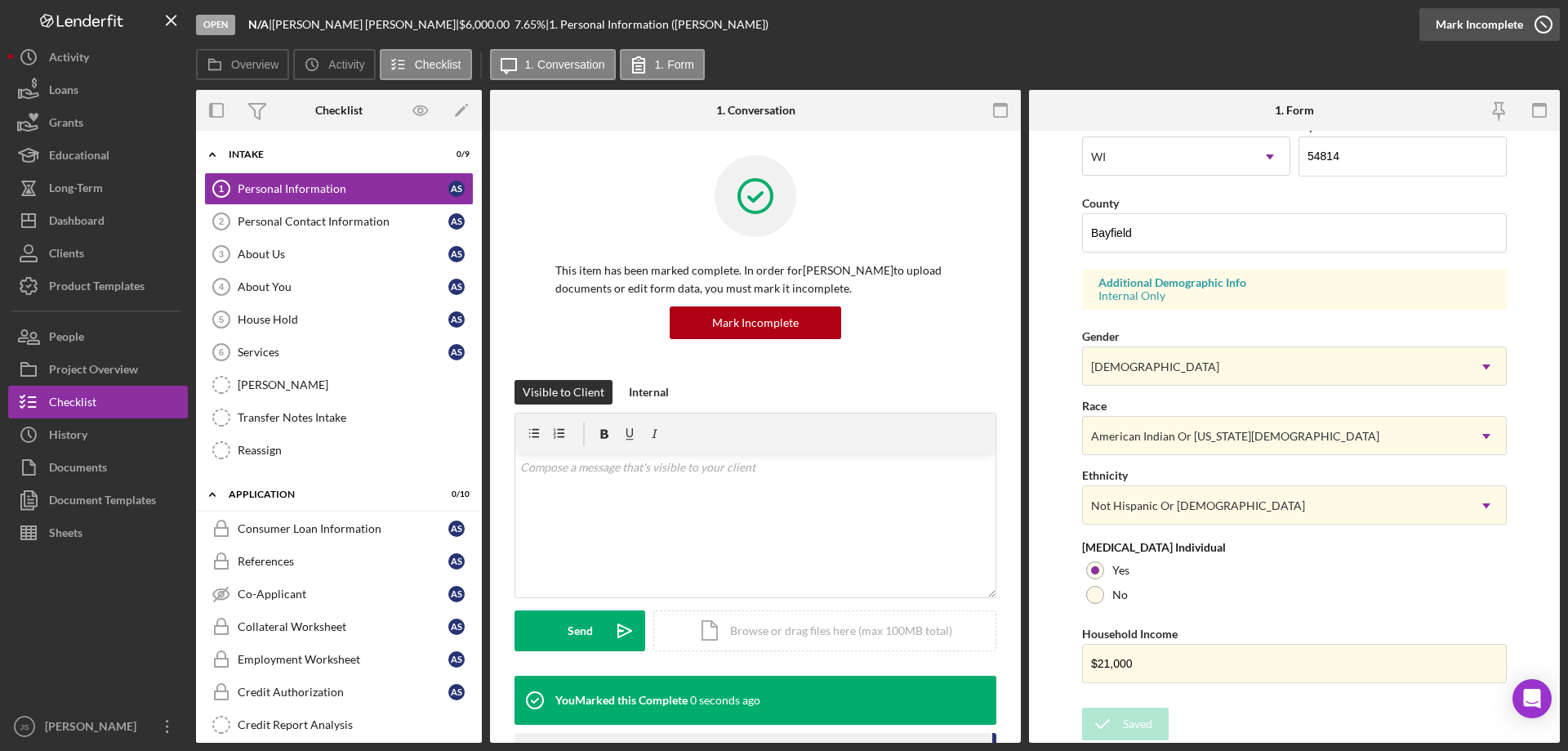
scroll to position [151, 0]
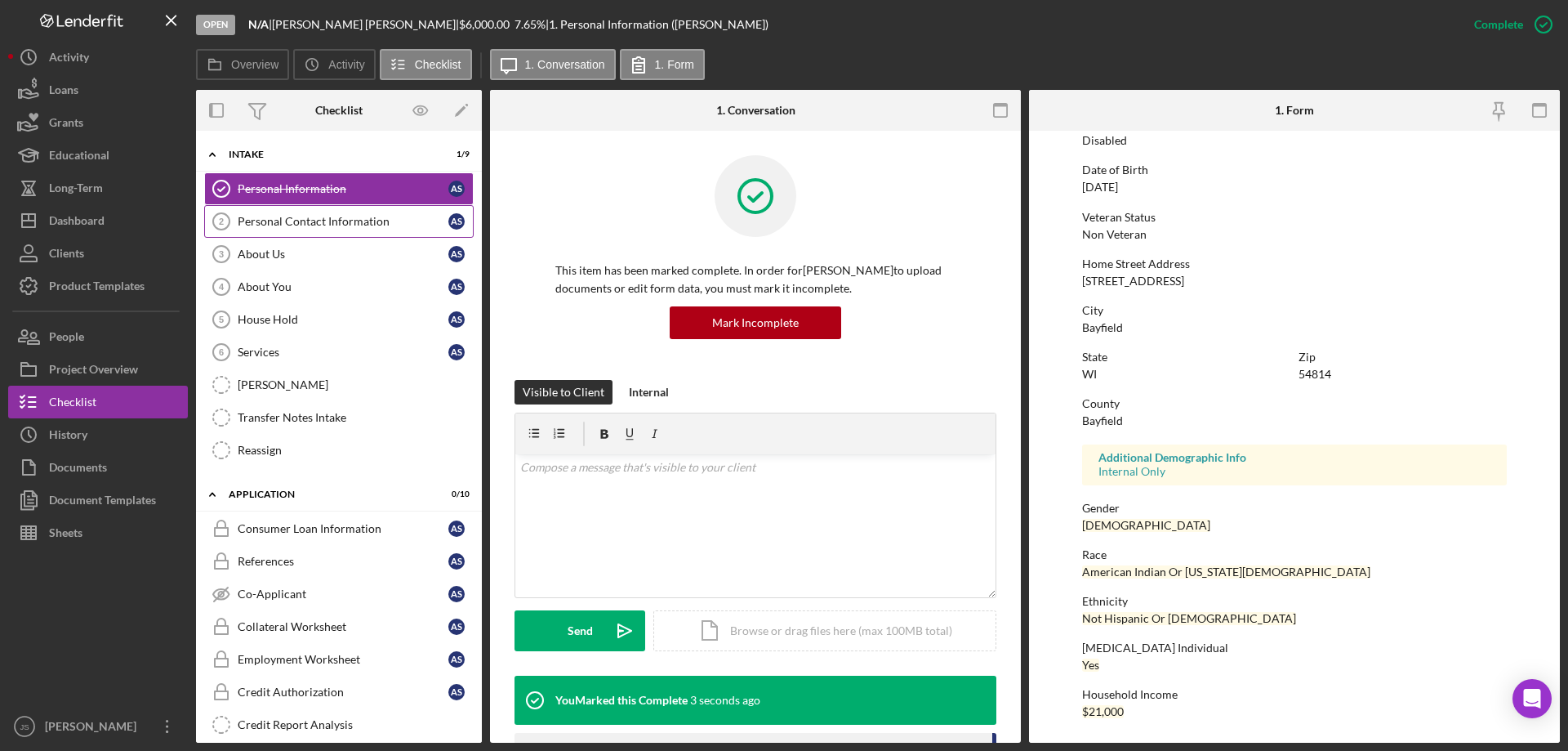
click at [314, 217] on div "Personal Contact Information" at bounding box center [342, 221] width 210 height 13
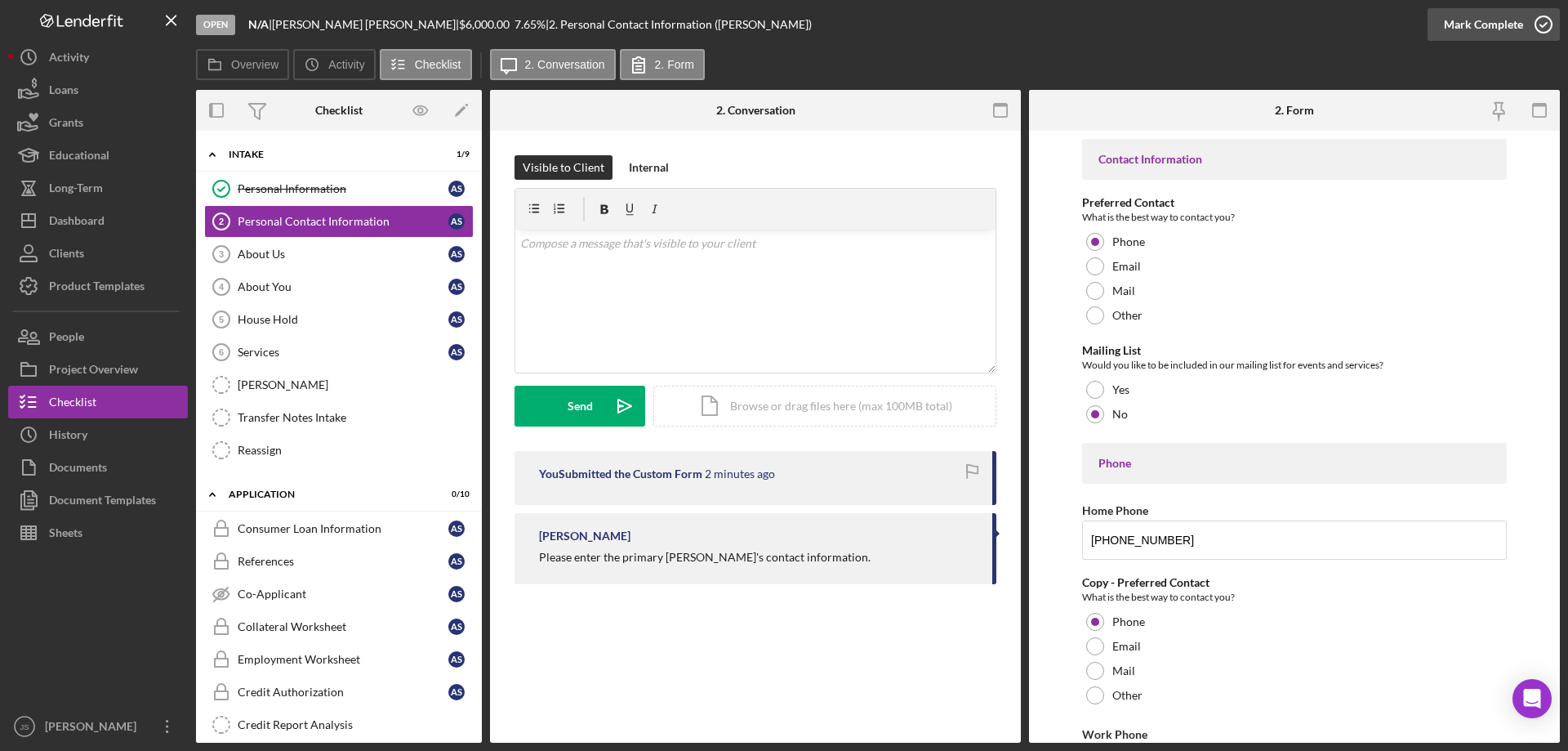
click at [1540, 20] on icon "button" at bounding box center [1543, 25] width 41 height 41
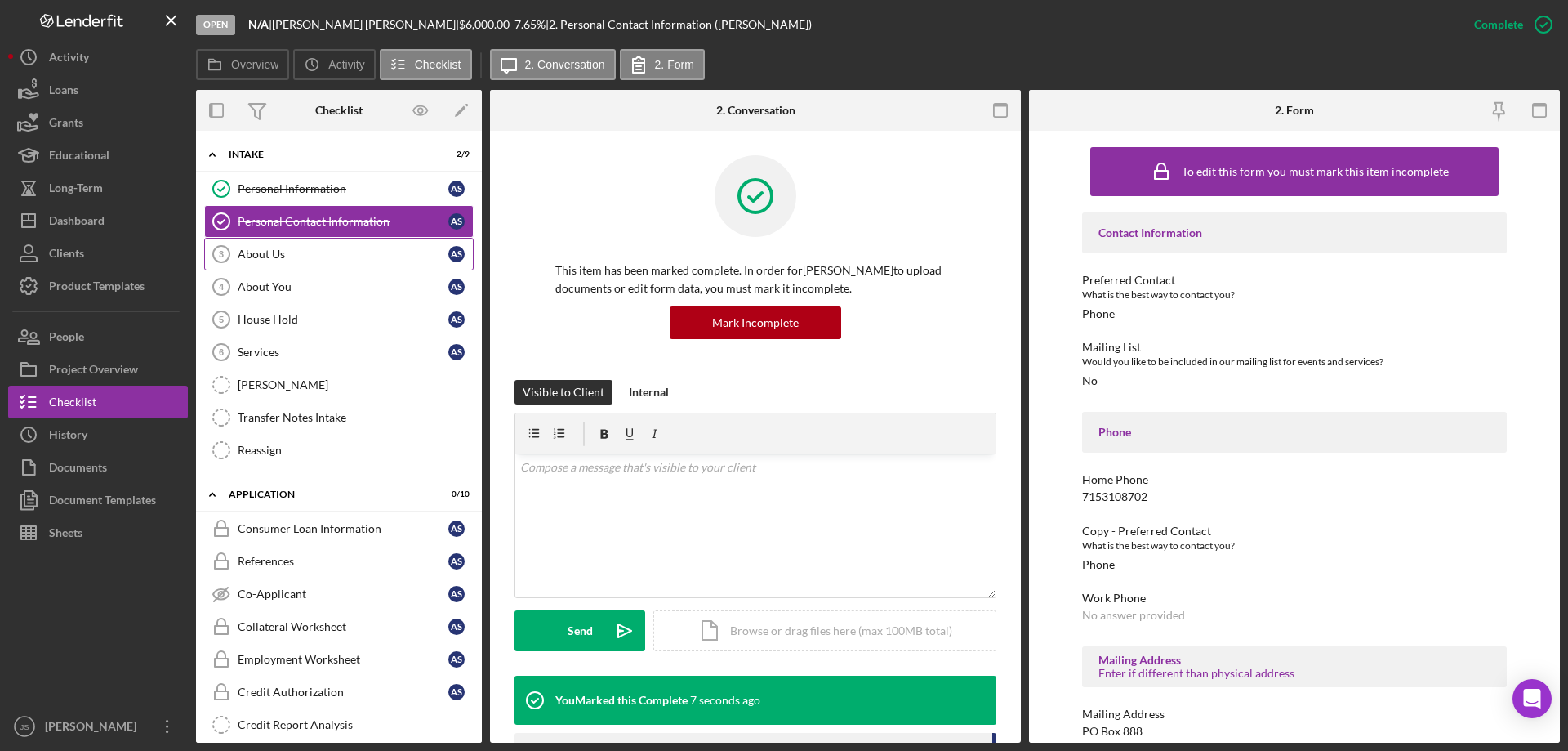
click at [298, 254] on div "About Us" at bounding box center [342, 254] width 210 height 13
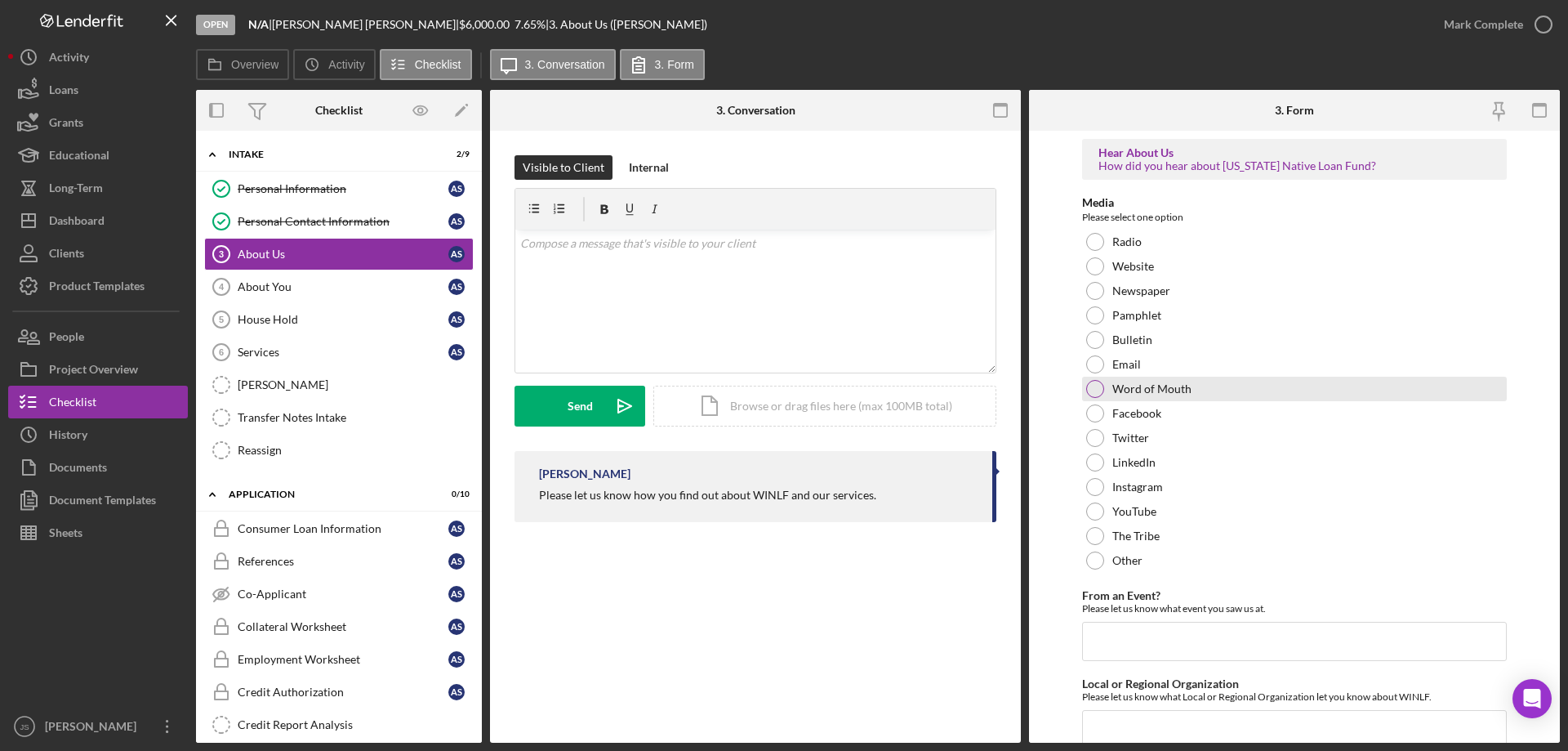
drag, startPoint x: 1095, startPoint y: 388, endPoint x: 1148, endPoint y: 397, distance: 53.8
click at [1095, 388] on div at bounding box center [1095, 388] width 18 height 18
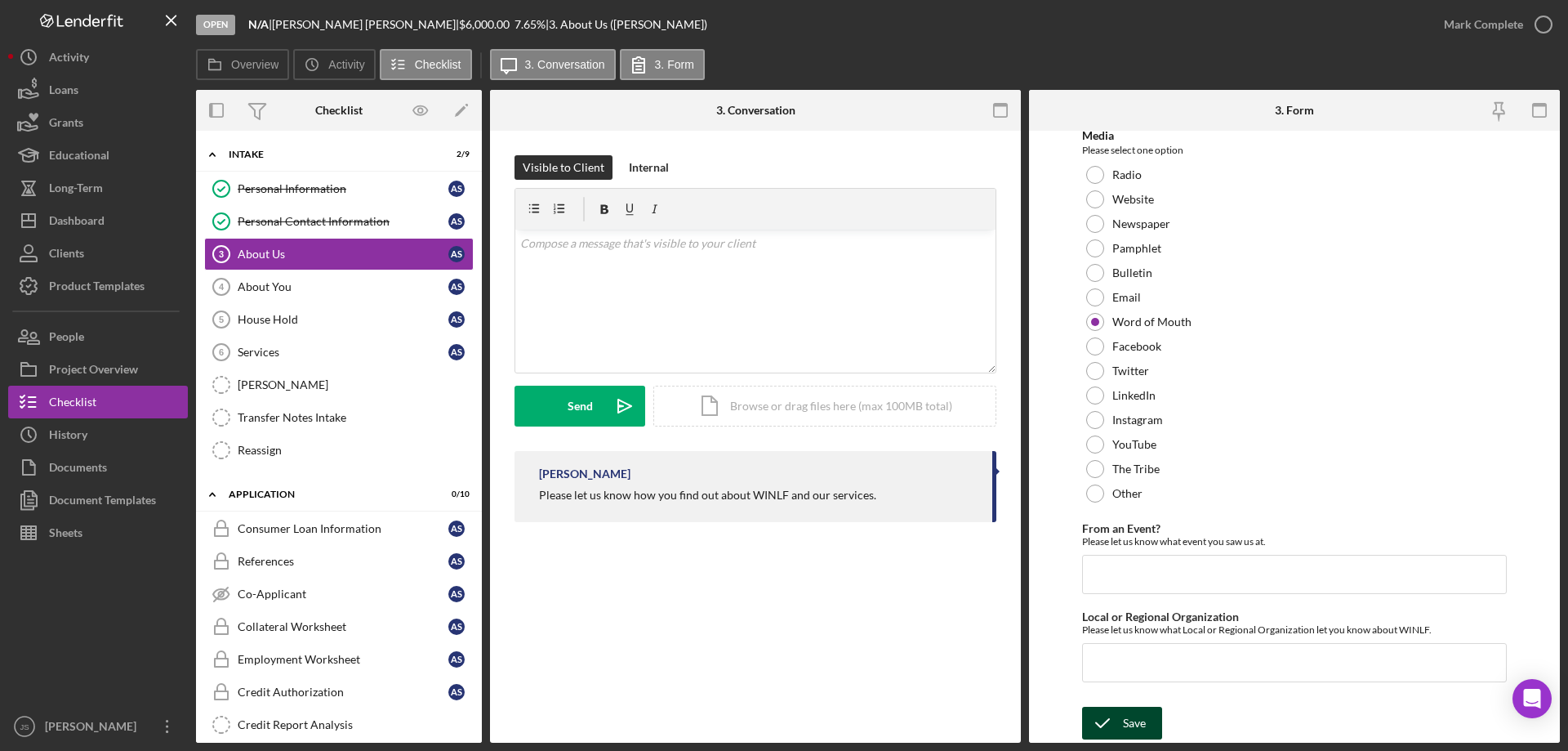
click at [1115, 724] on icon "submit" at bounding box center [1102, 723] width 41 height 41
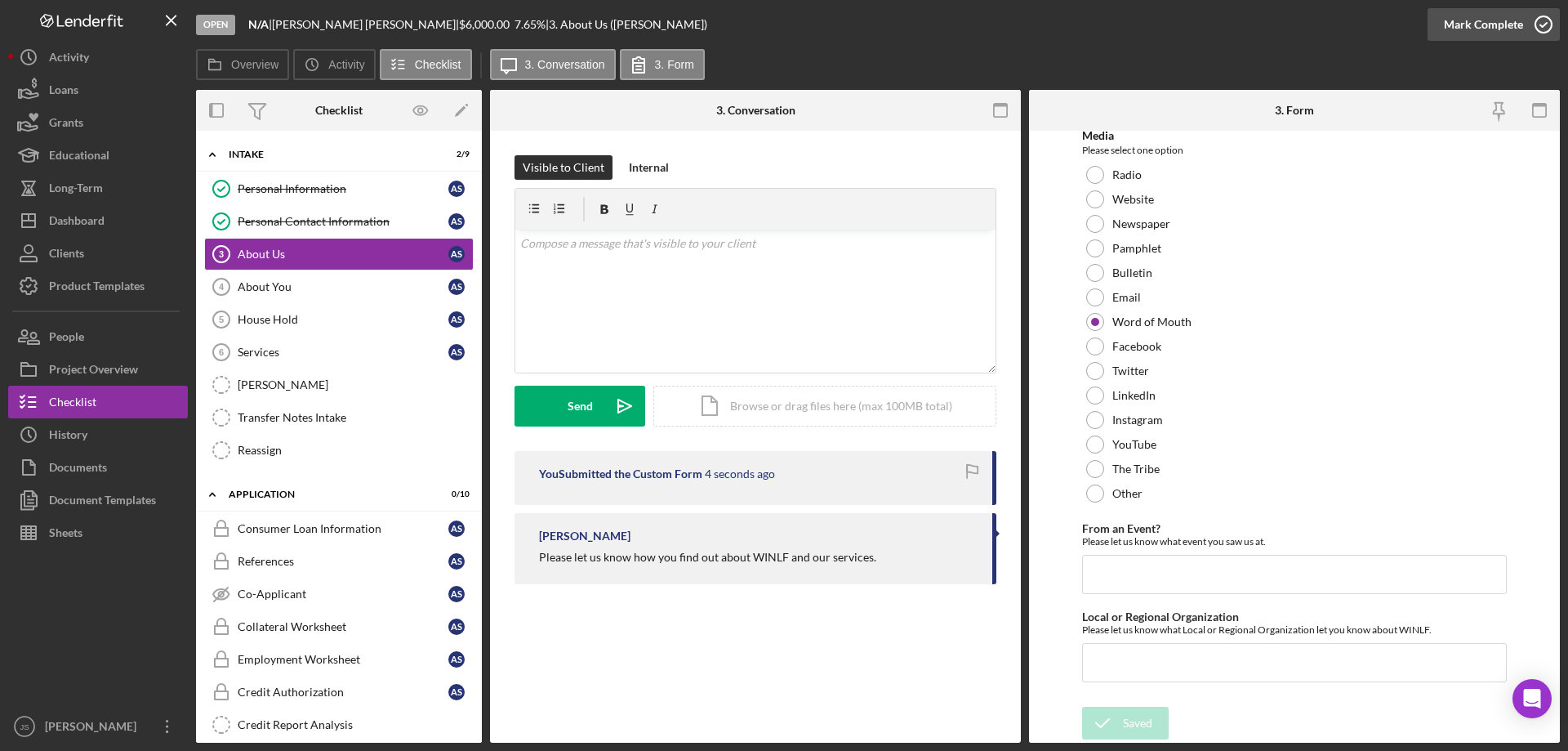
click at [1544, 22] on icon "button" at bounding box center [1543, 25] width 41 height 41
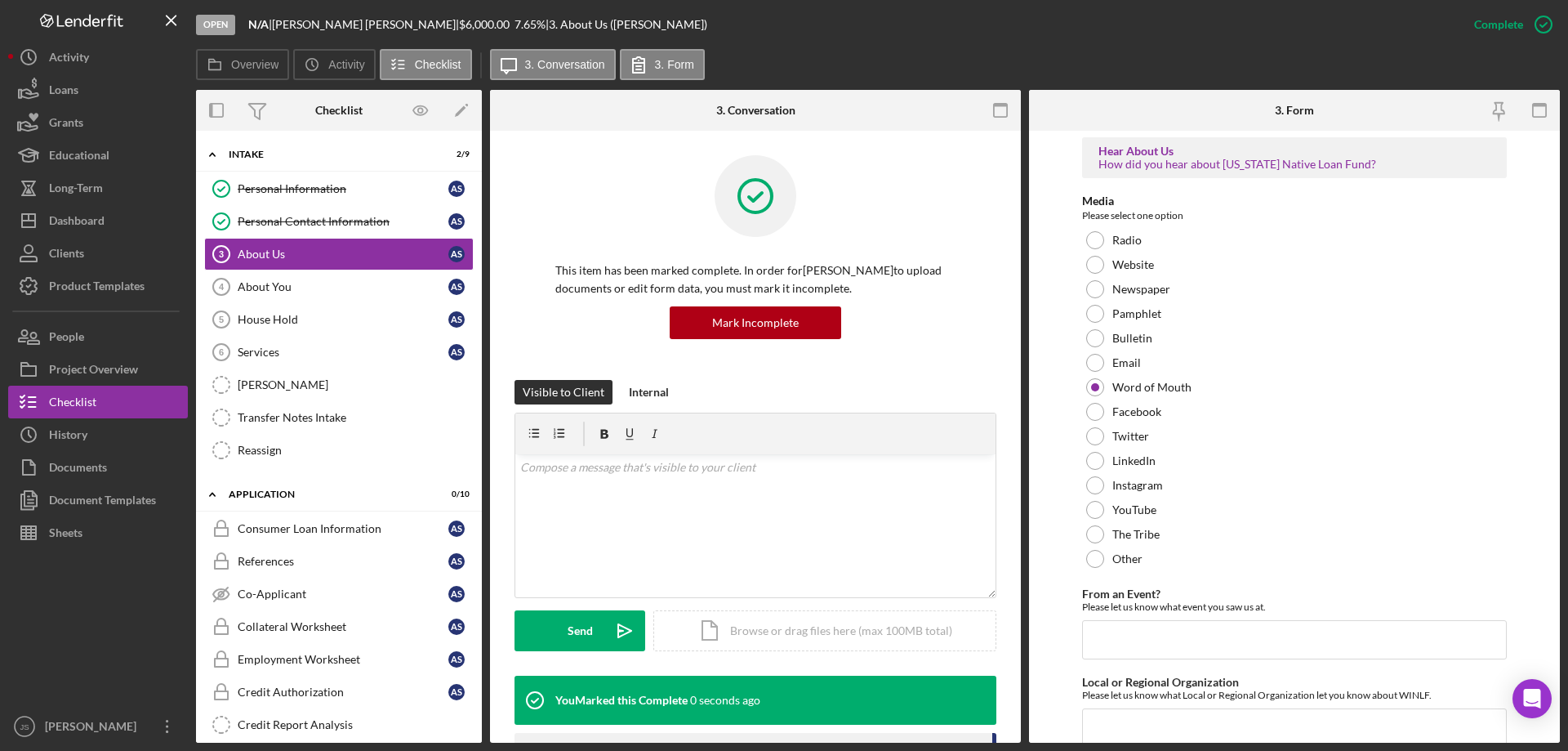
scroll to position [132, 0]
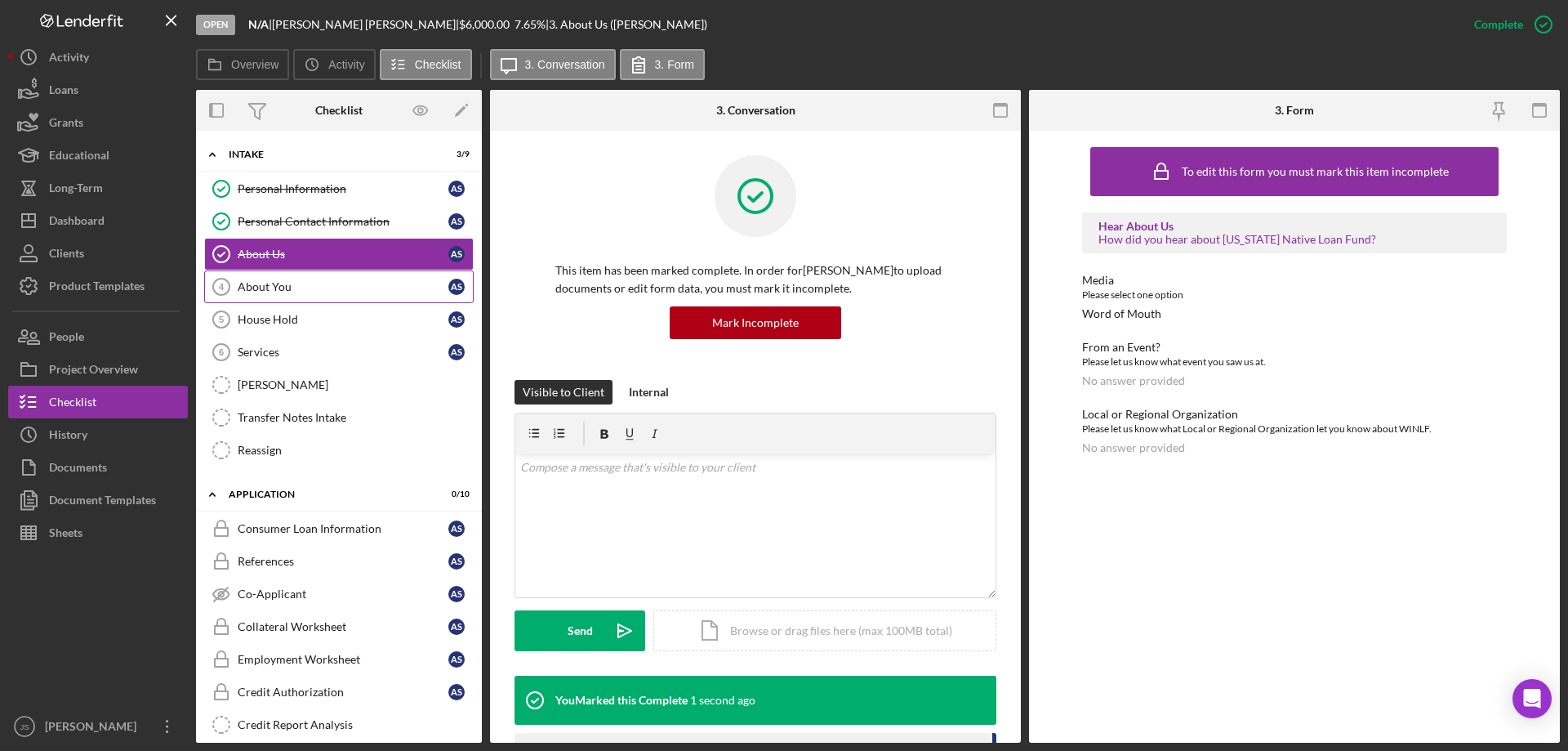
click at [314, 283] on div "About You" at bounding box center [342, 286] width 210 height 13
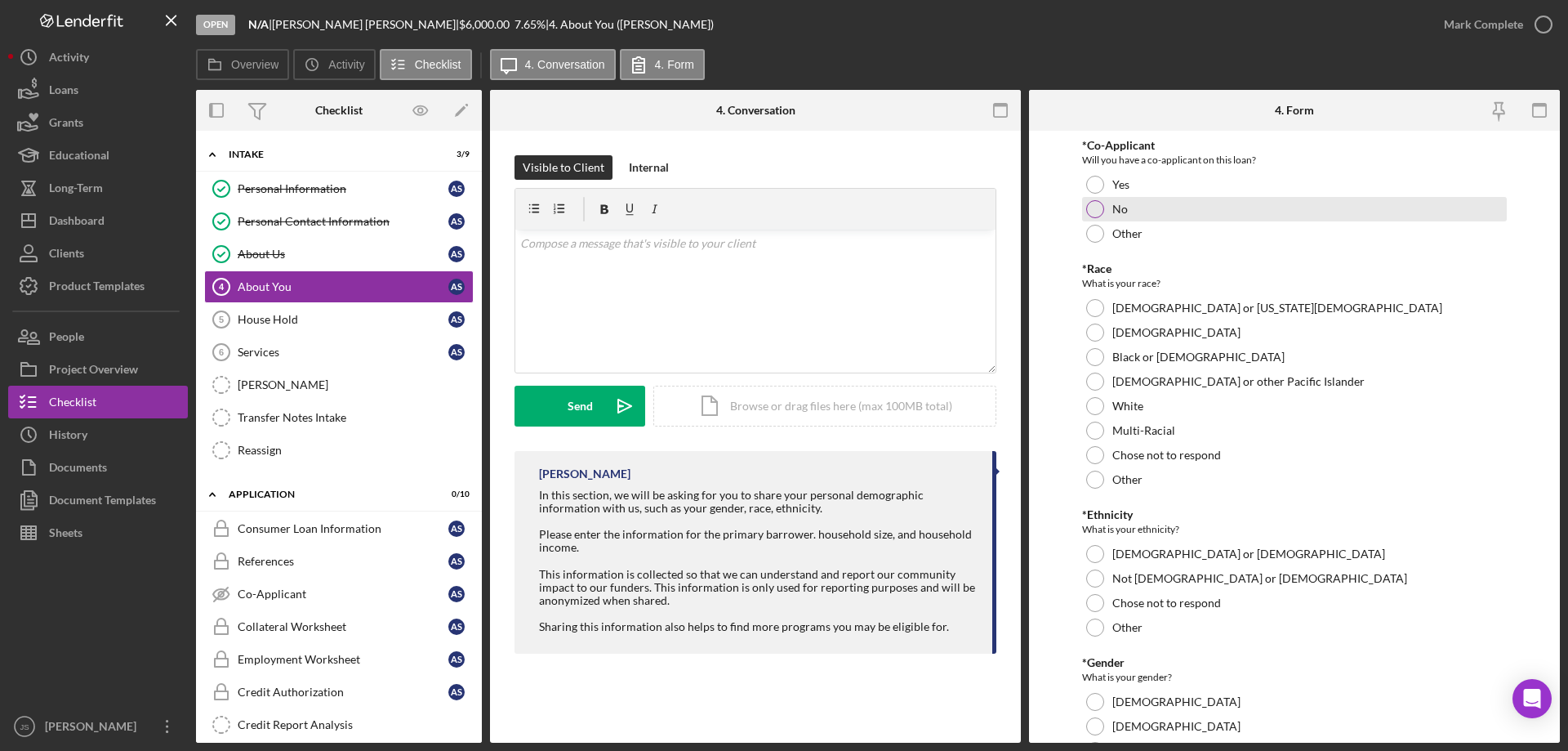
click at [1091, 204] on div at bounding box center [1095, 209] width 18 height 18
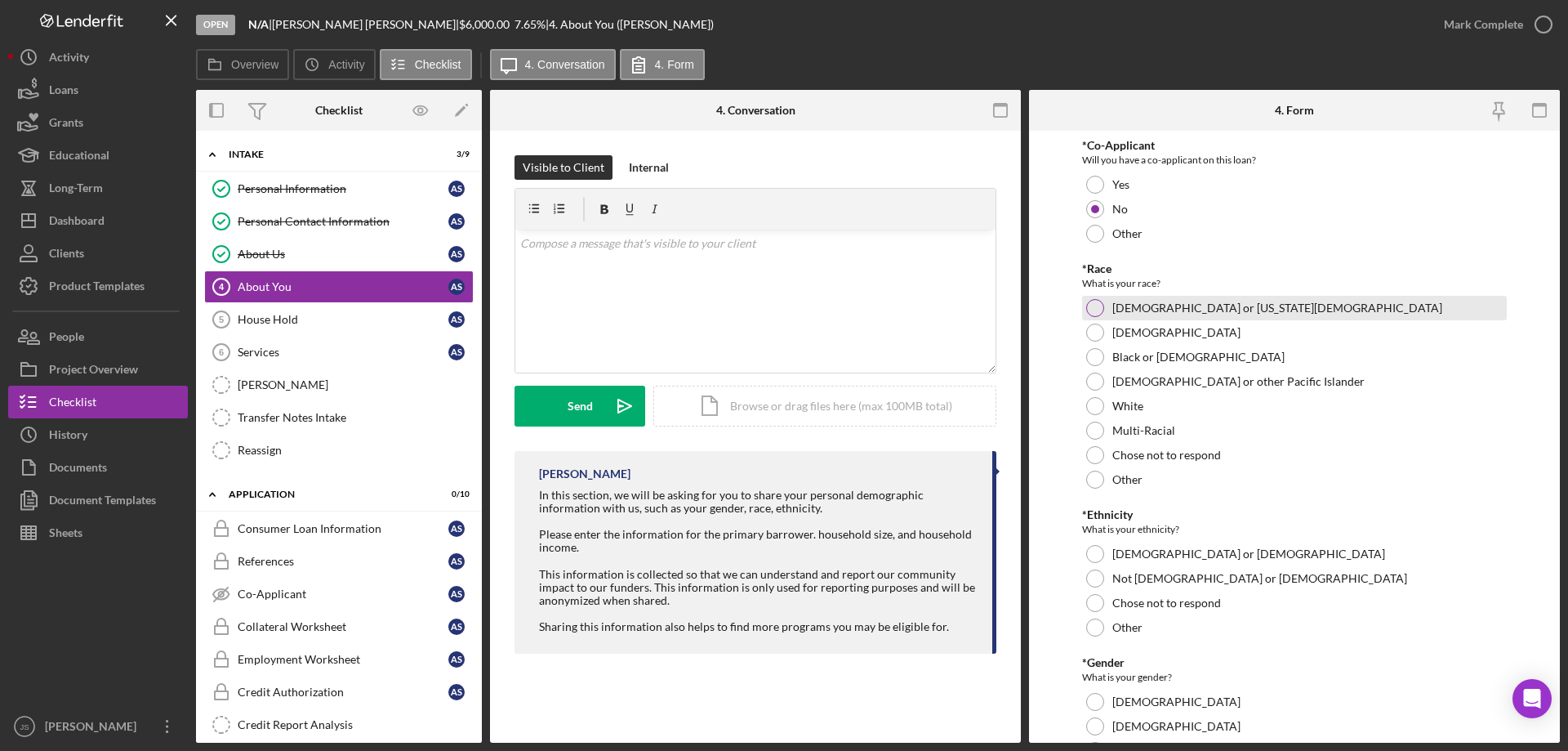
click at [1090, 305] on div at bounding box center [1095, 308] width 18 height 18
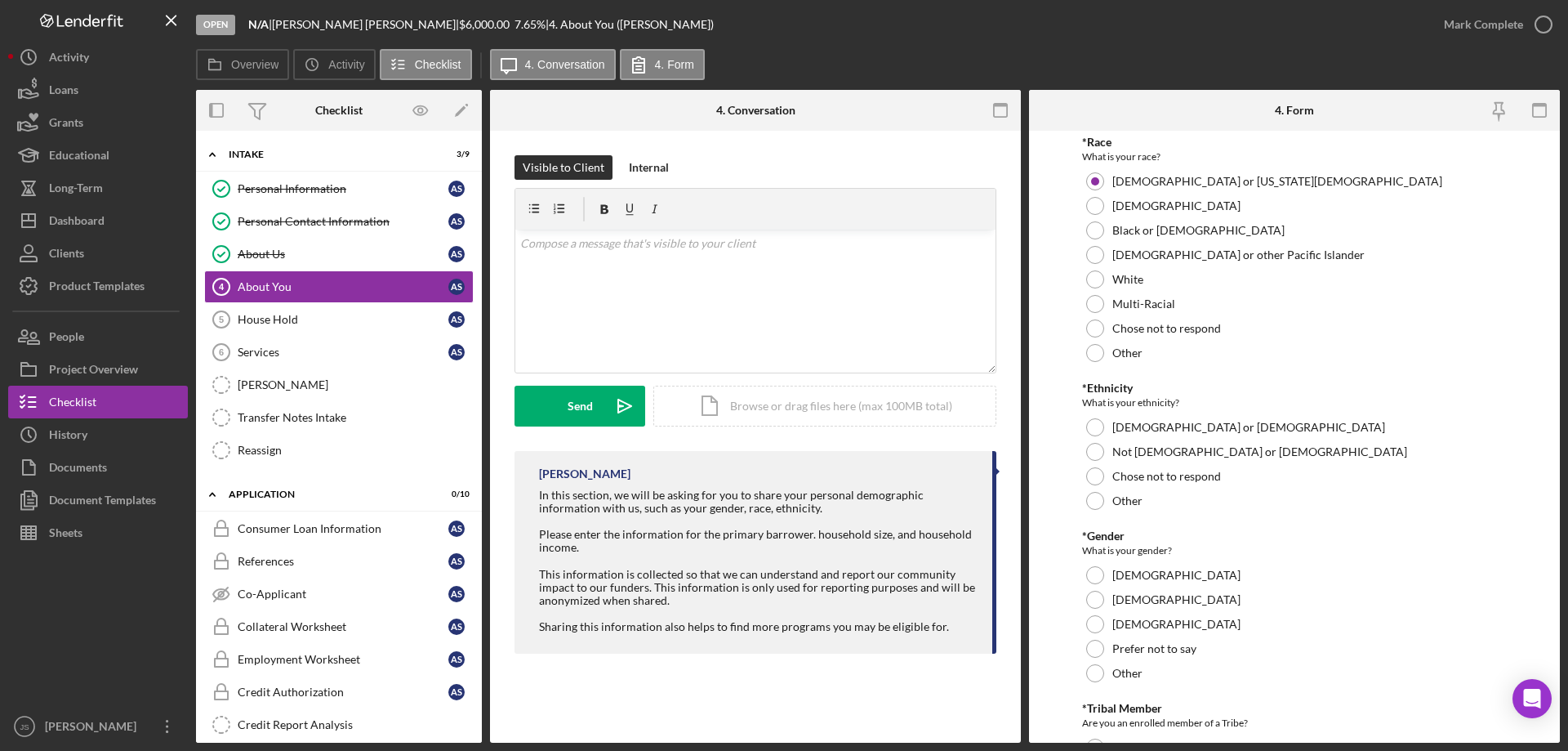
scroll to position [163, 0]
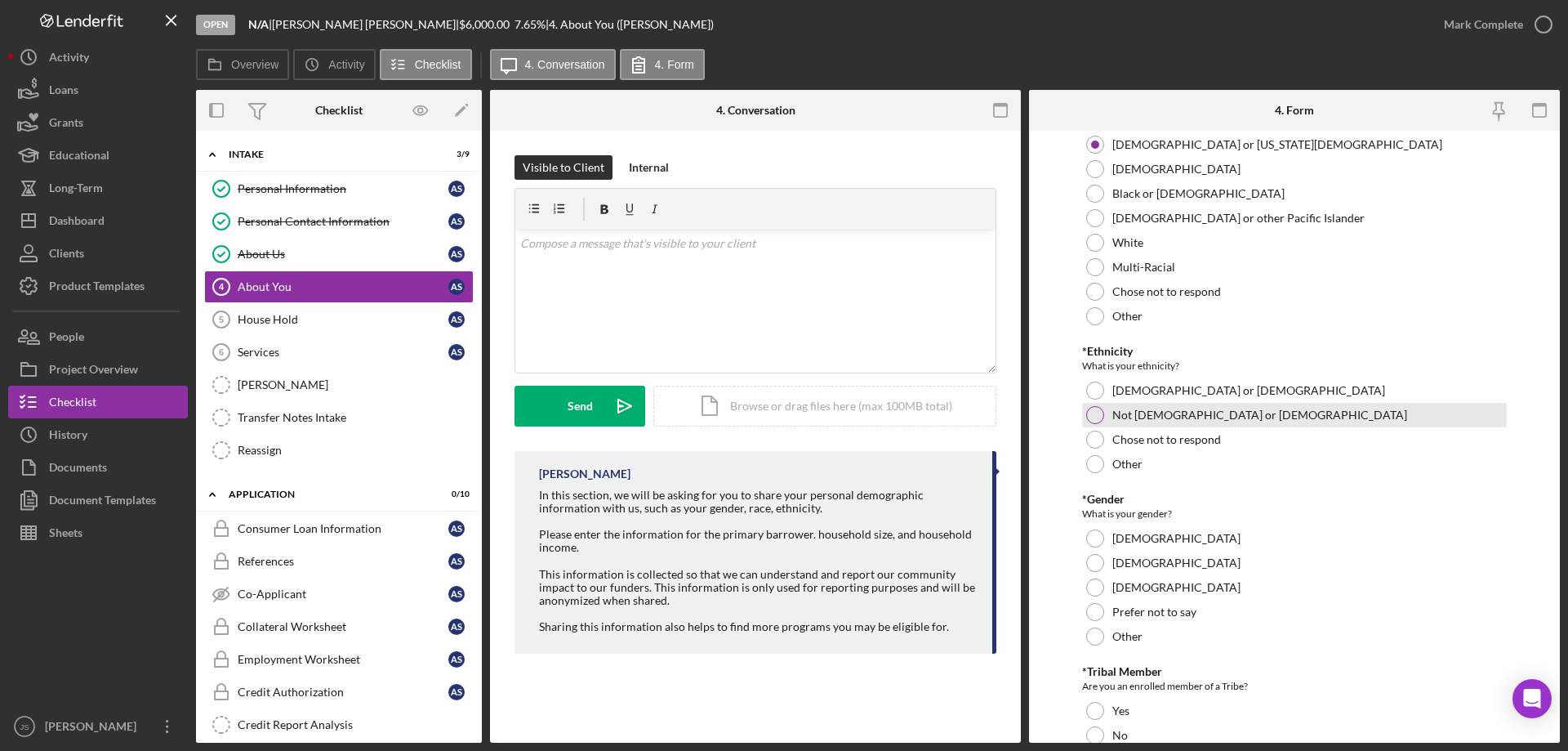
click at [1092, 414] on div at bounding box center [1095, 414] width 18 height 18
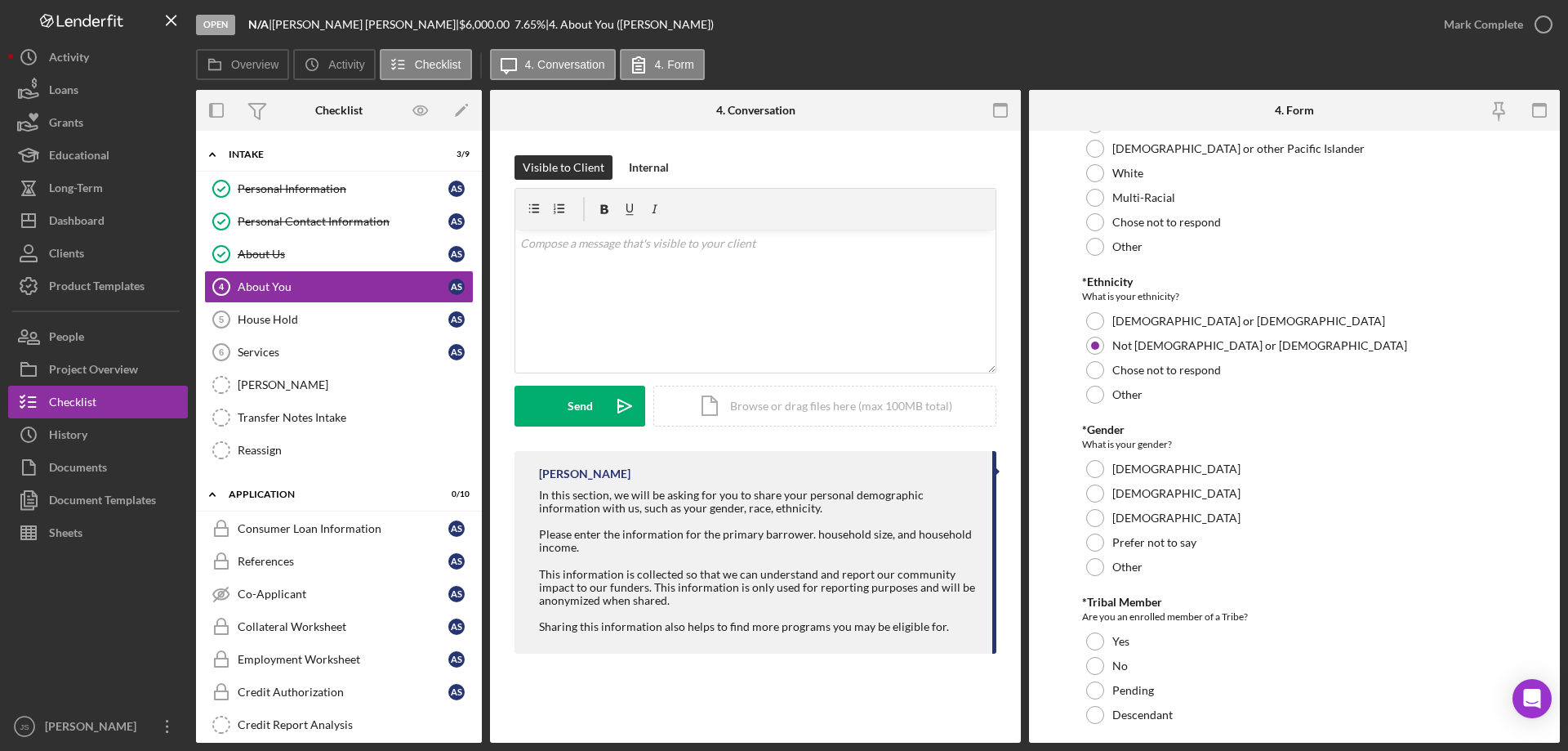
scroll to position [326, 0]
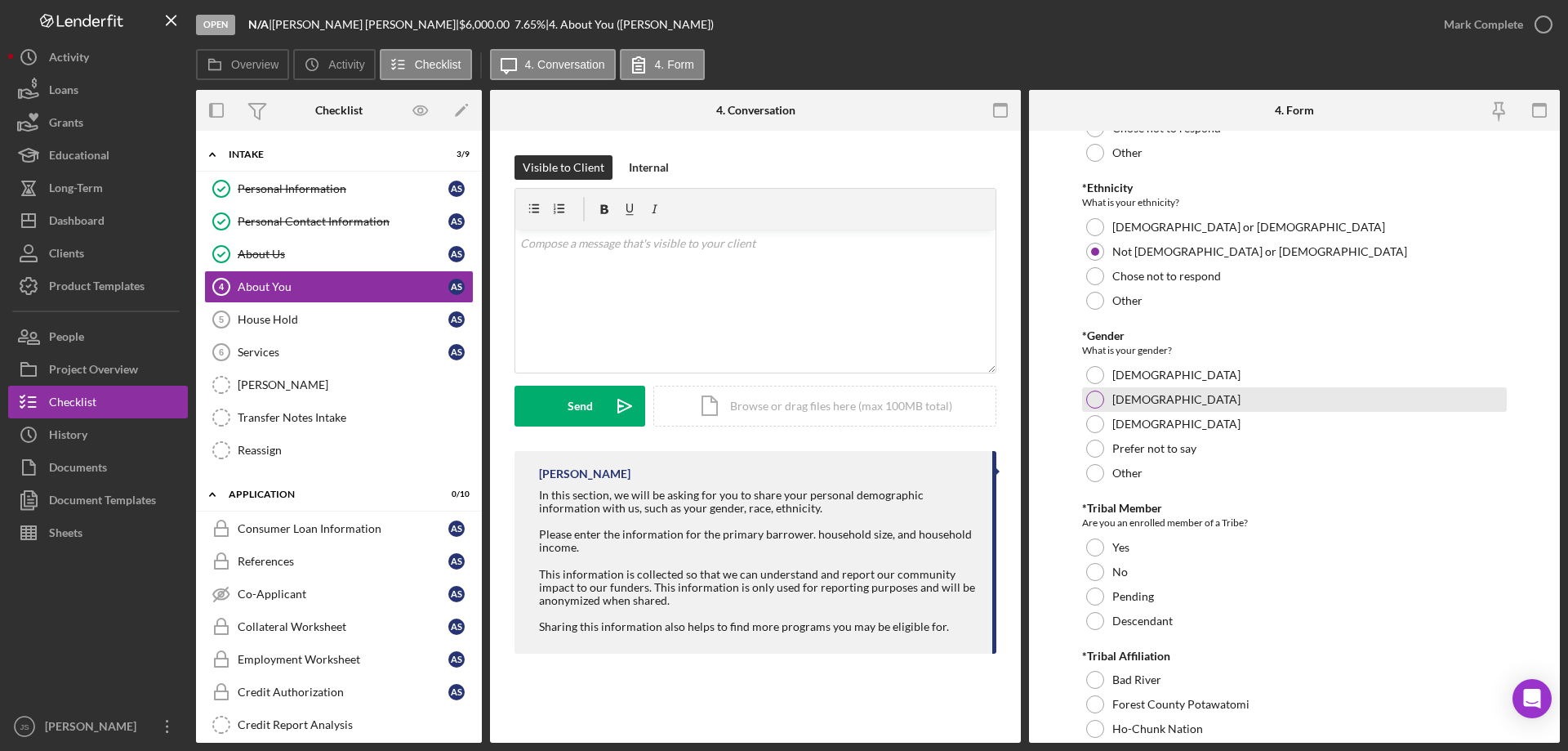
click at [1089, 396] on div at bounding box center [1095, 399] width 18 height 18
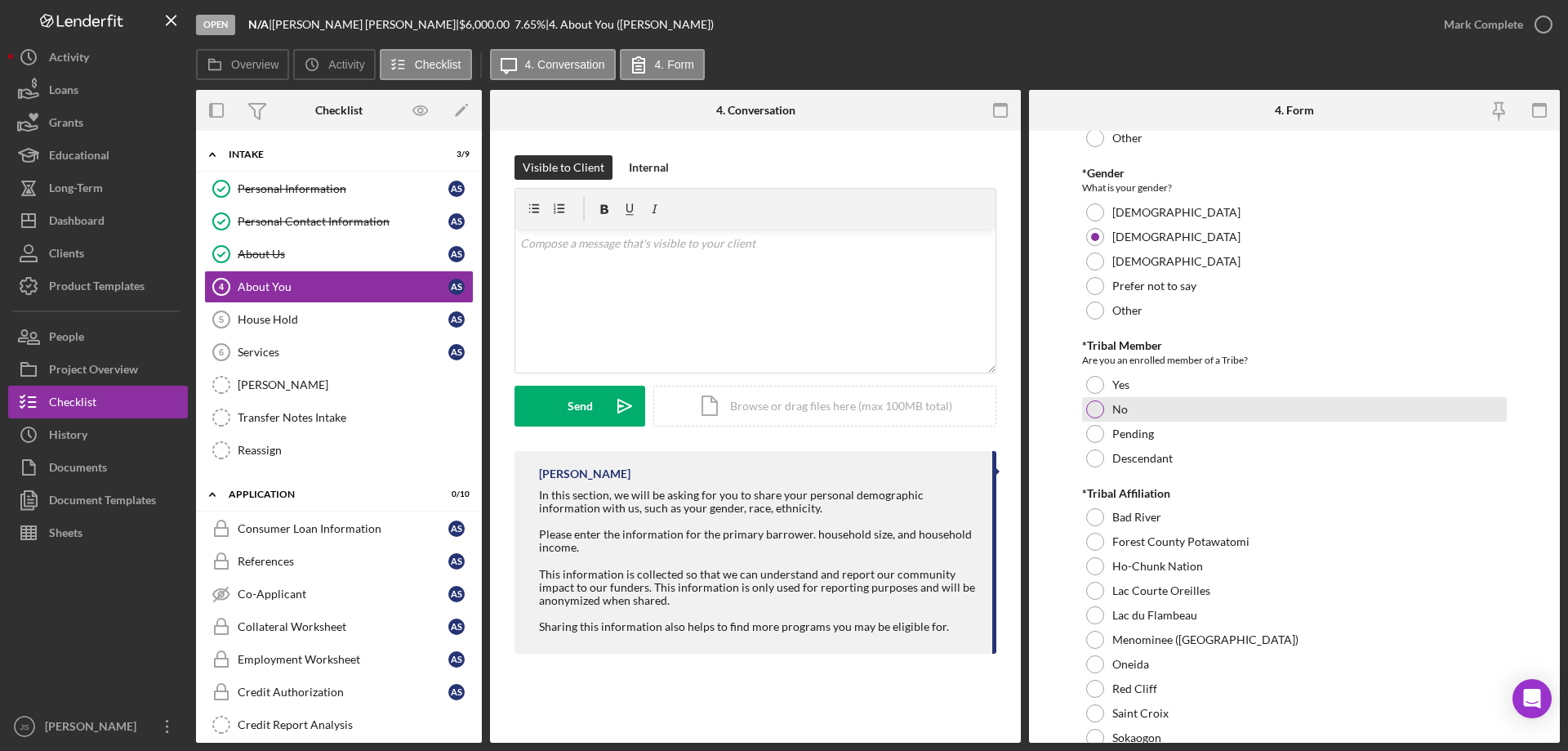
scroll to position [491, 0]
drag, startPoint x: 1096, startPoint y: 381, endPoint x: 1131, endPoint y: 392, distance: 36.7
click at [1097, 381] on div at bounding box center [1095, 383] width 18 height 18
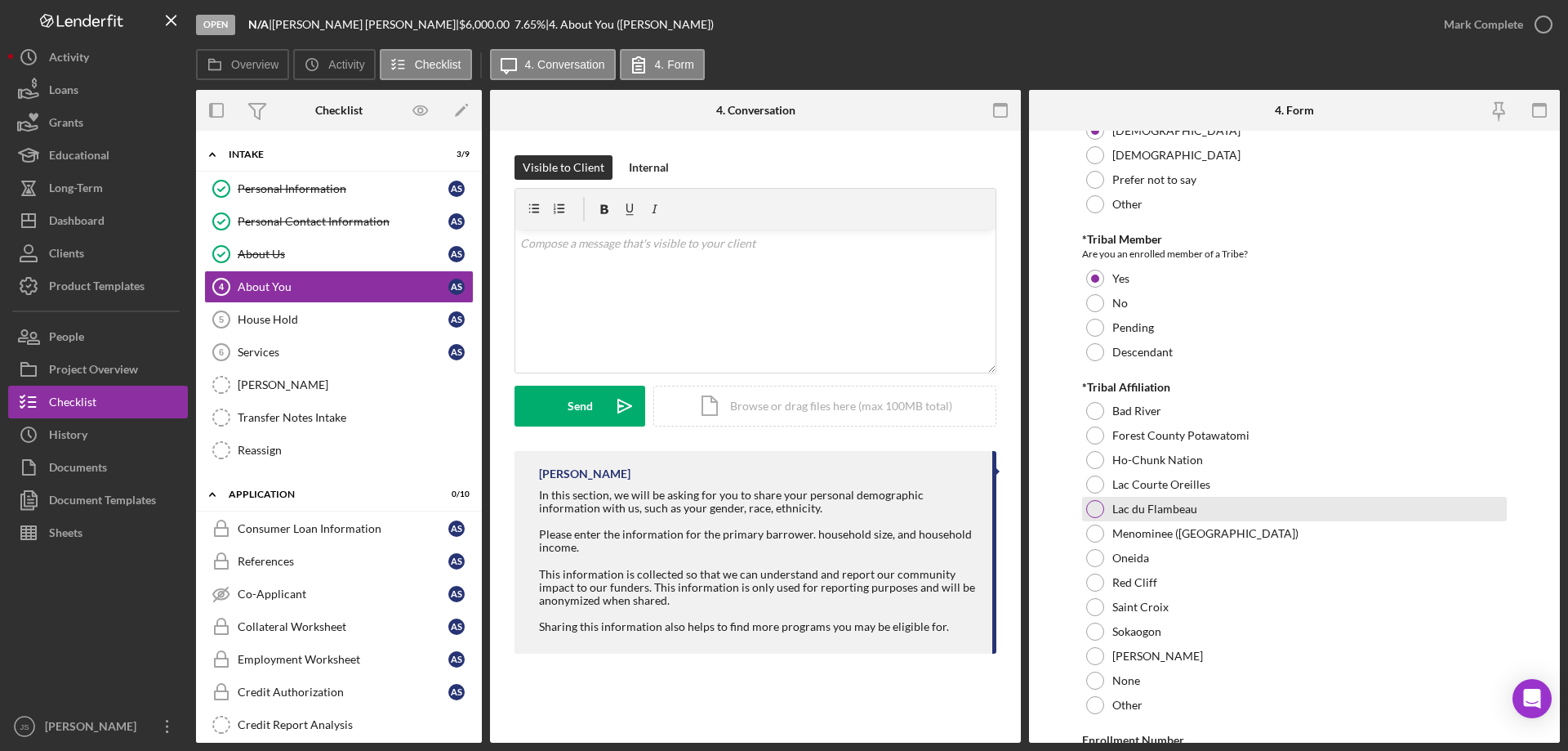
scroll to position [735, 0]
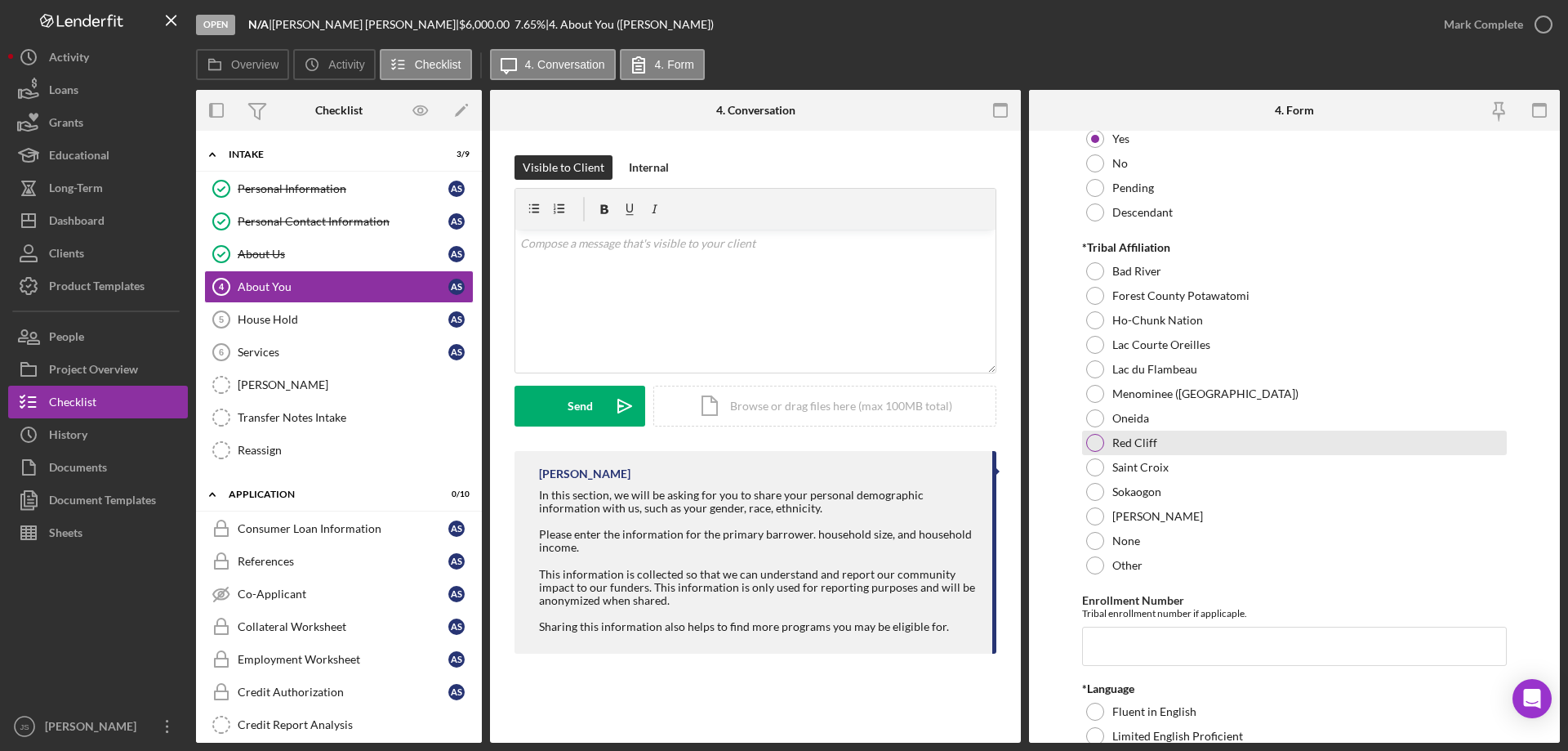
click at [1099, 443] on div at bounding box center [1095, 442] width 18 height 18
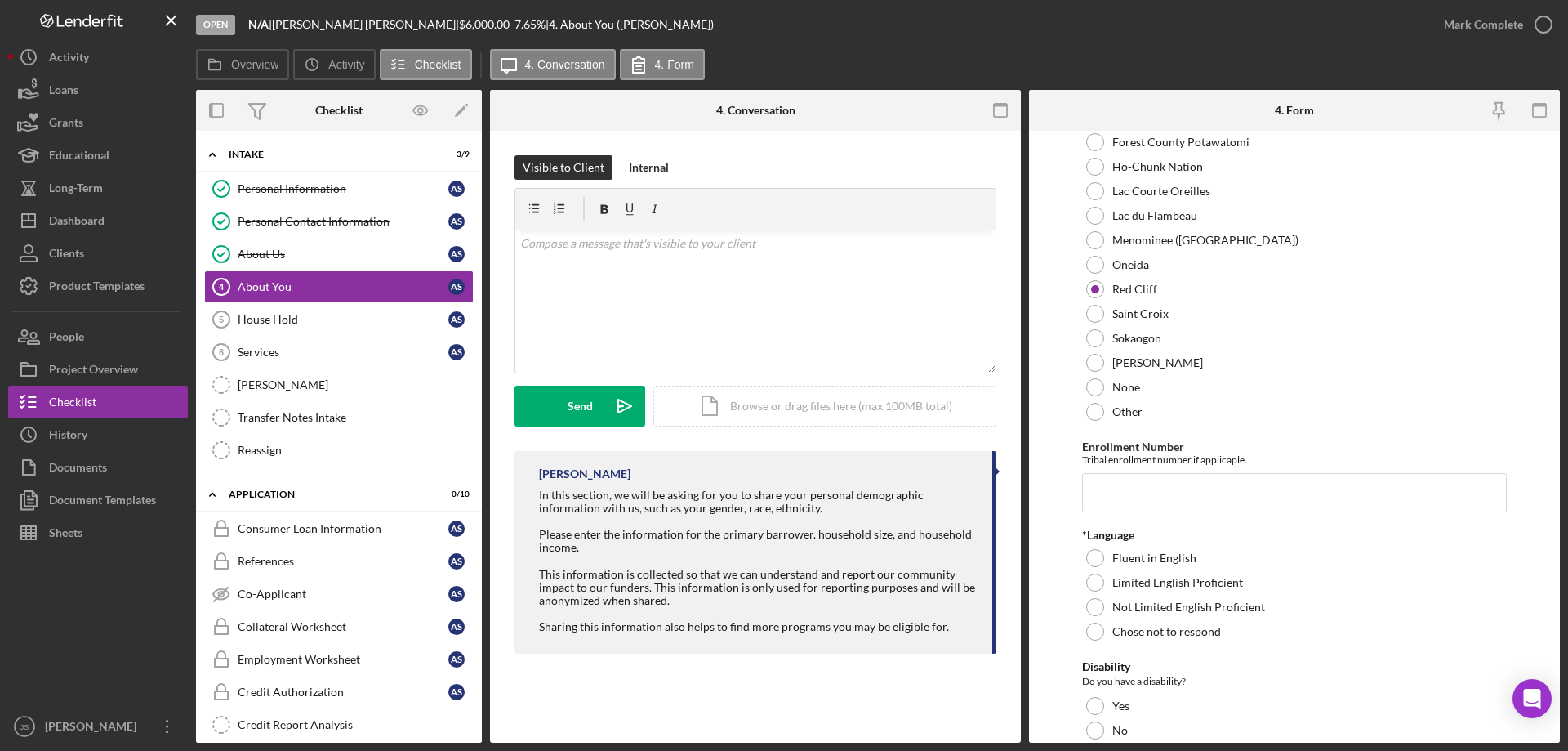
scroll to position [899, 0]
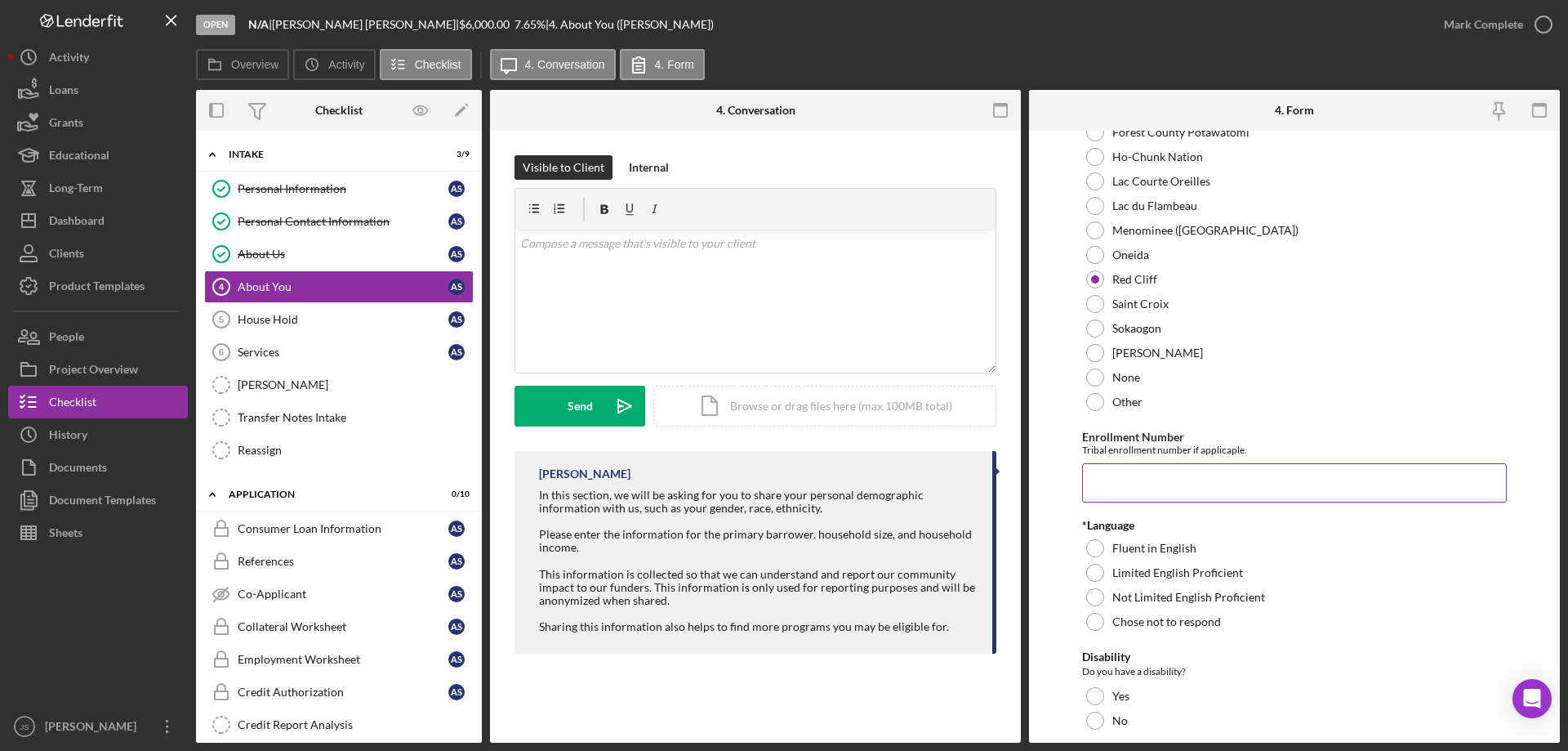
click at [1124, 487] on input "Enrollment Number" at bounding box center [1294, 483] width 424 height 39
type input "435a001388"
drag, startPoint x: 1090, startPoint y: 548, endPoint x: 1278, endPoint y: 503, distance: 193.3
click at [1090, 548] on div at bounding box center [1095, 548] width 18 height 18
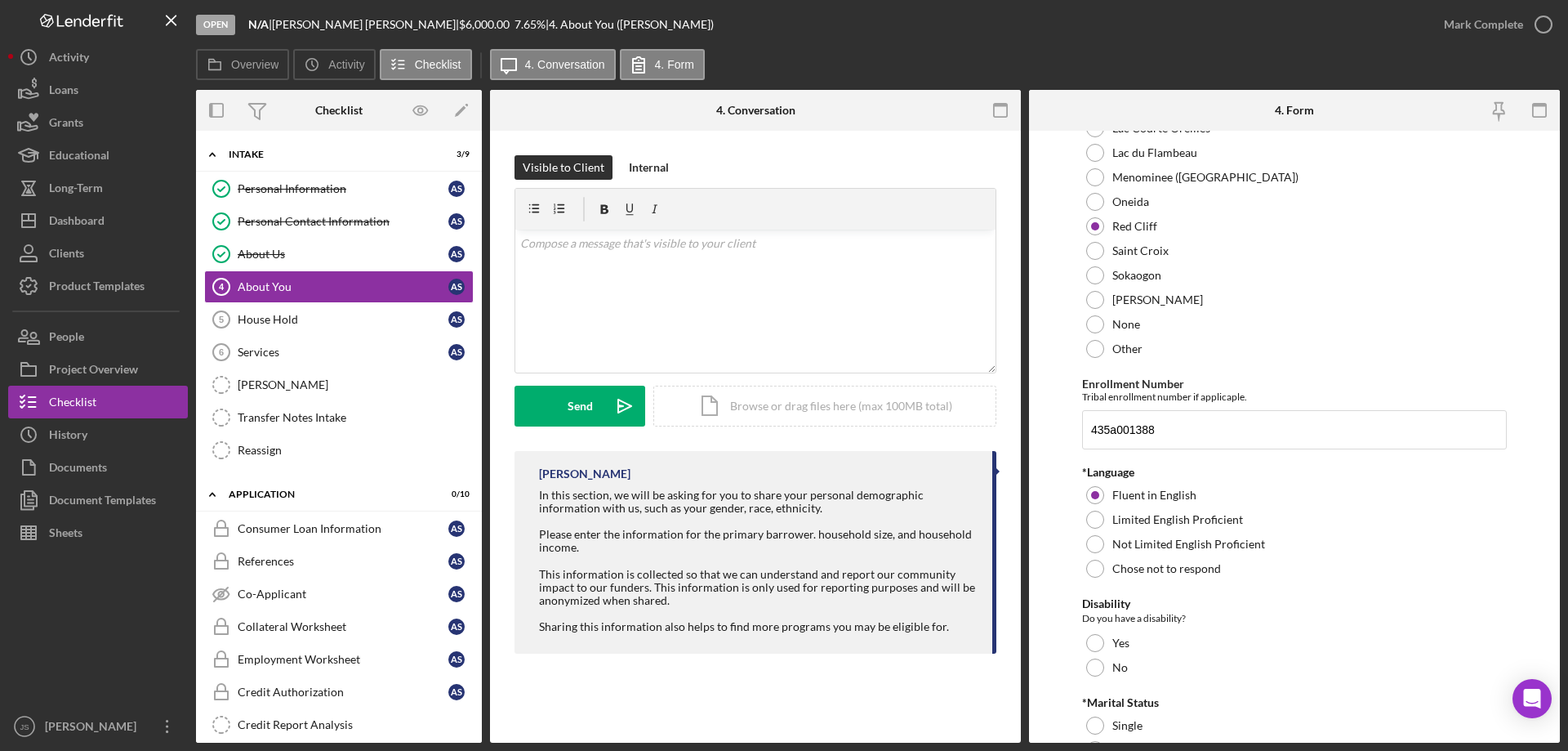
scroll to position [1143, 0]
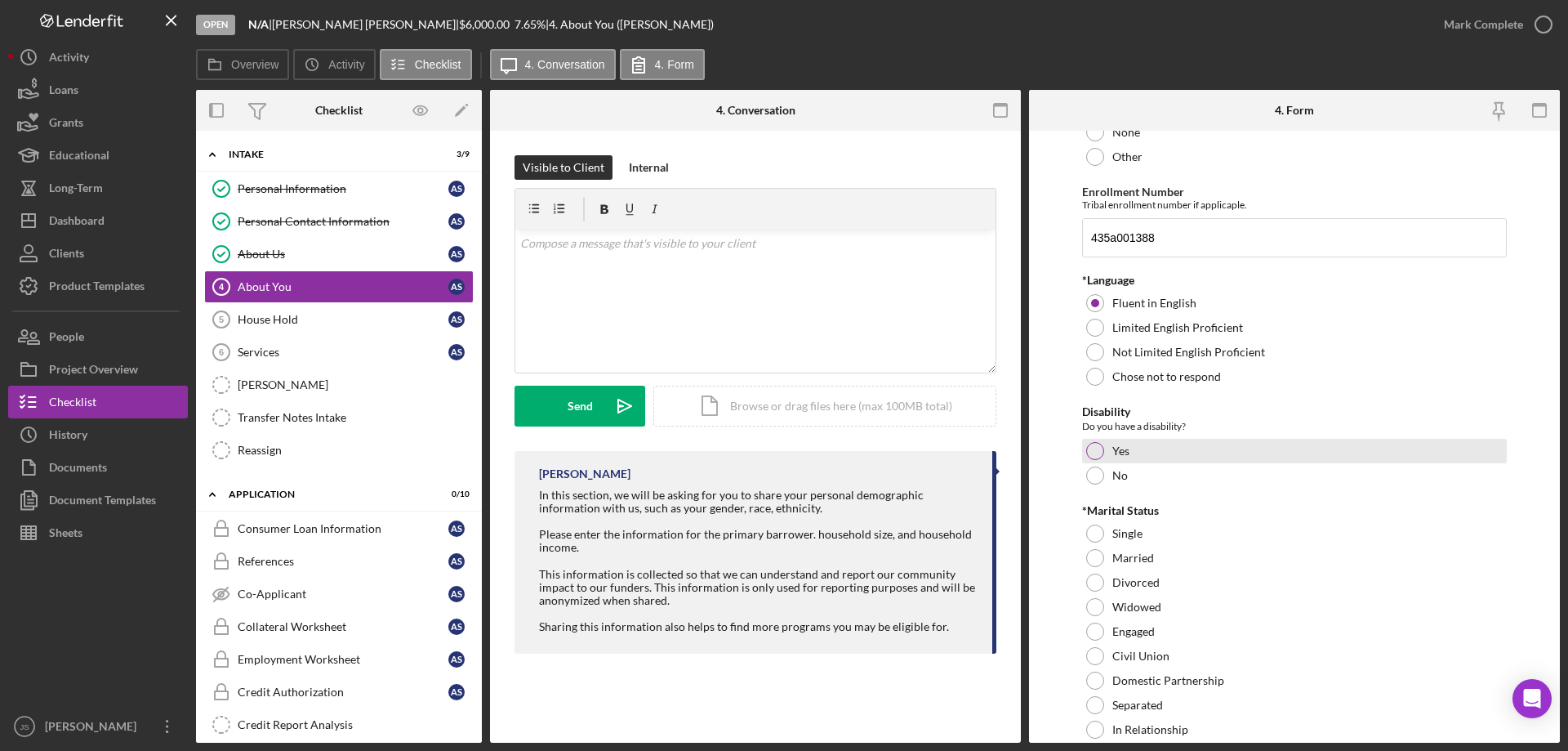
click at [1094, 448] on div at bounding box center [1095, 451] width 18 height 18
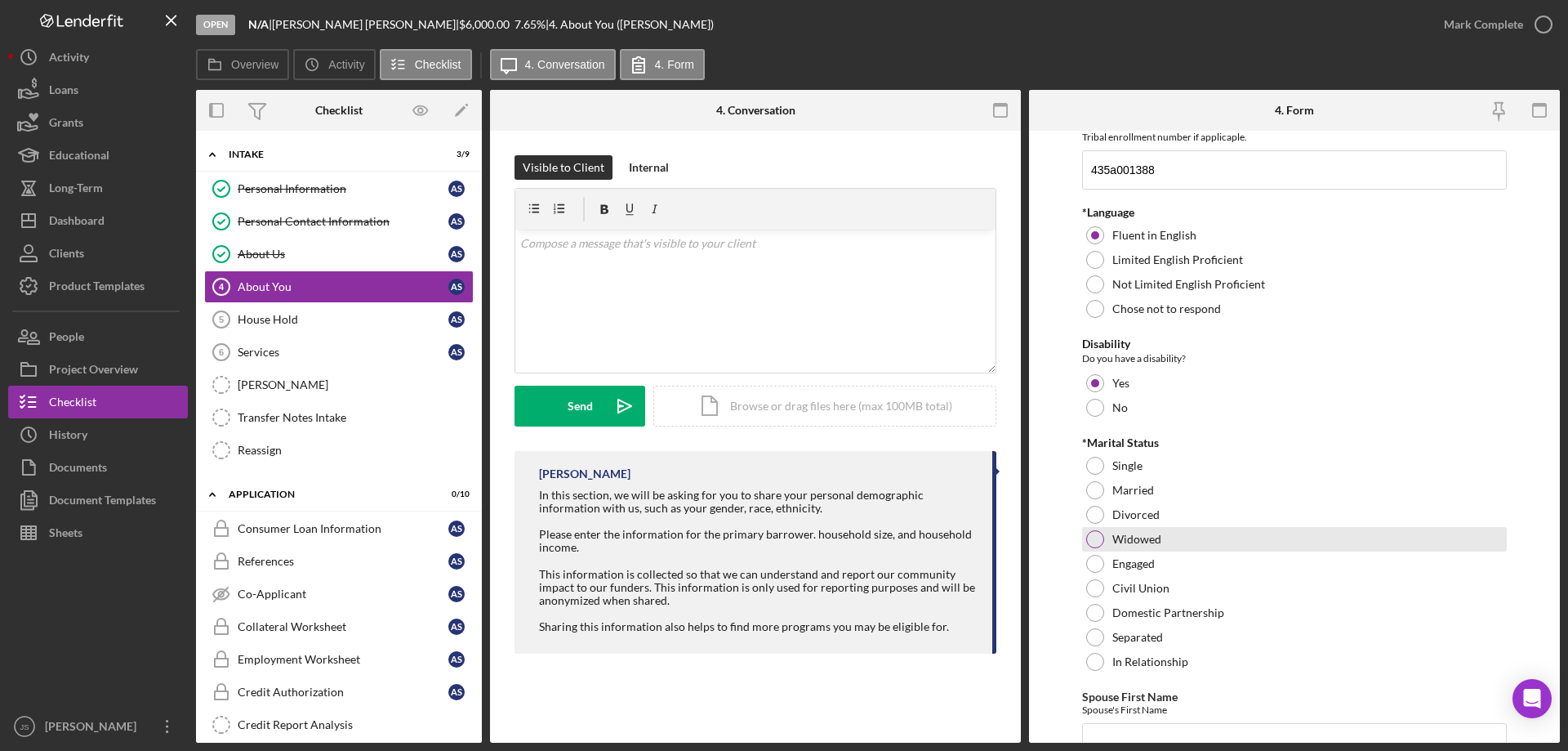
scroll to position [1307, 0]
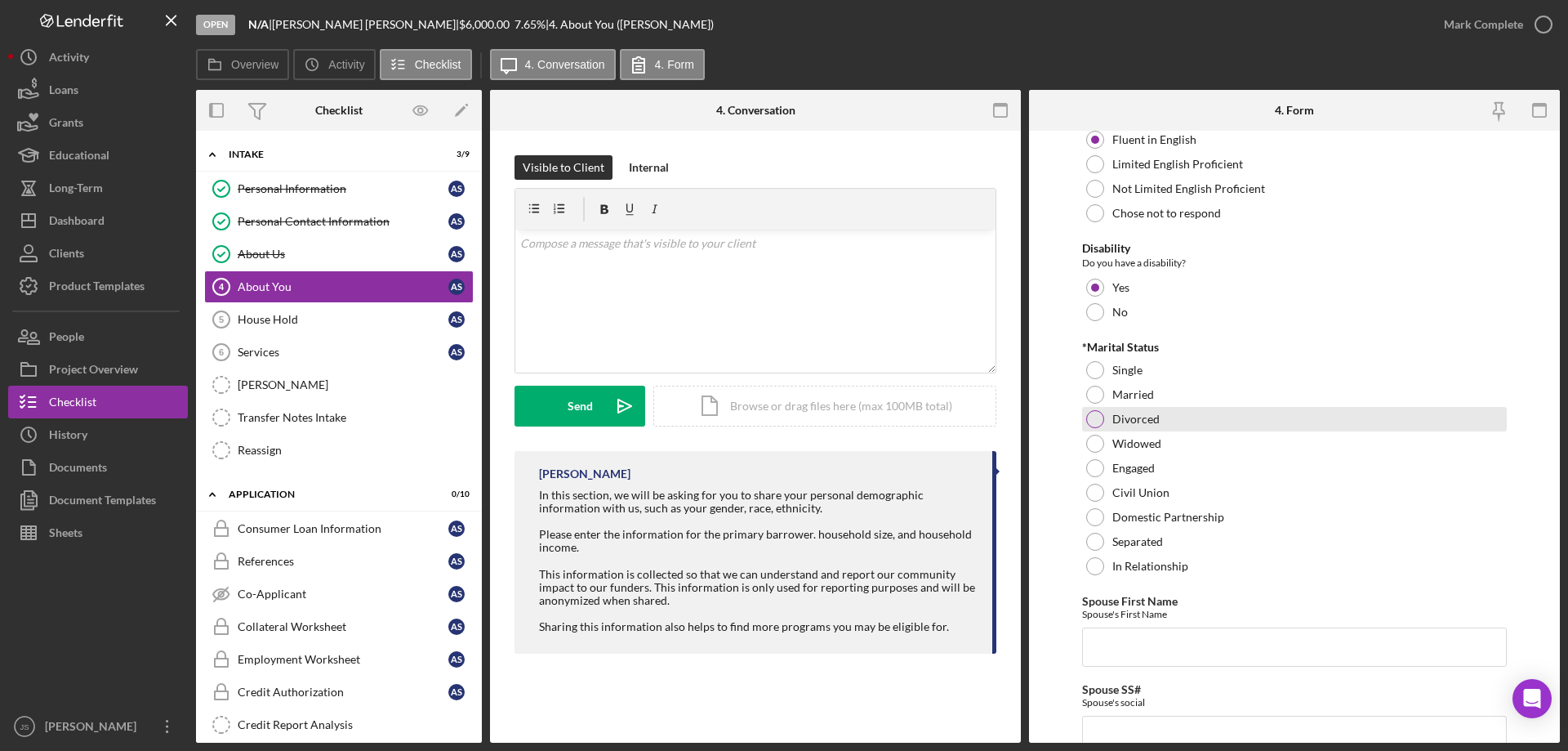
click at [1094, 419] on div at bounding box center [1095, 419] width 18 height 18
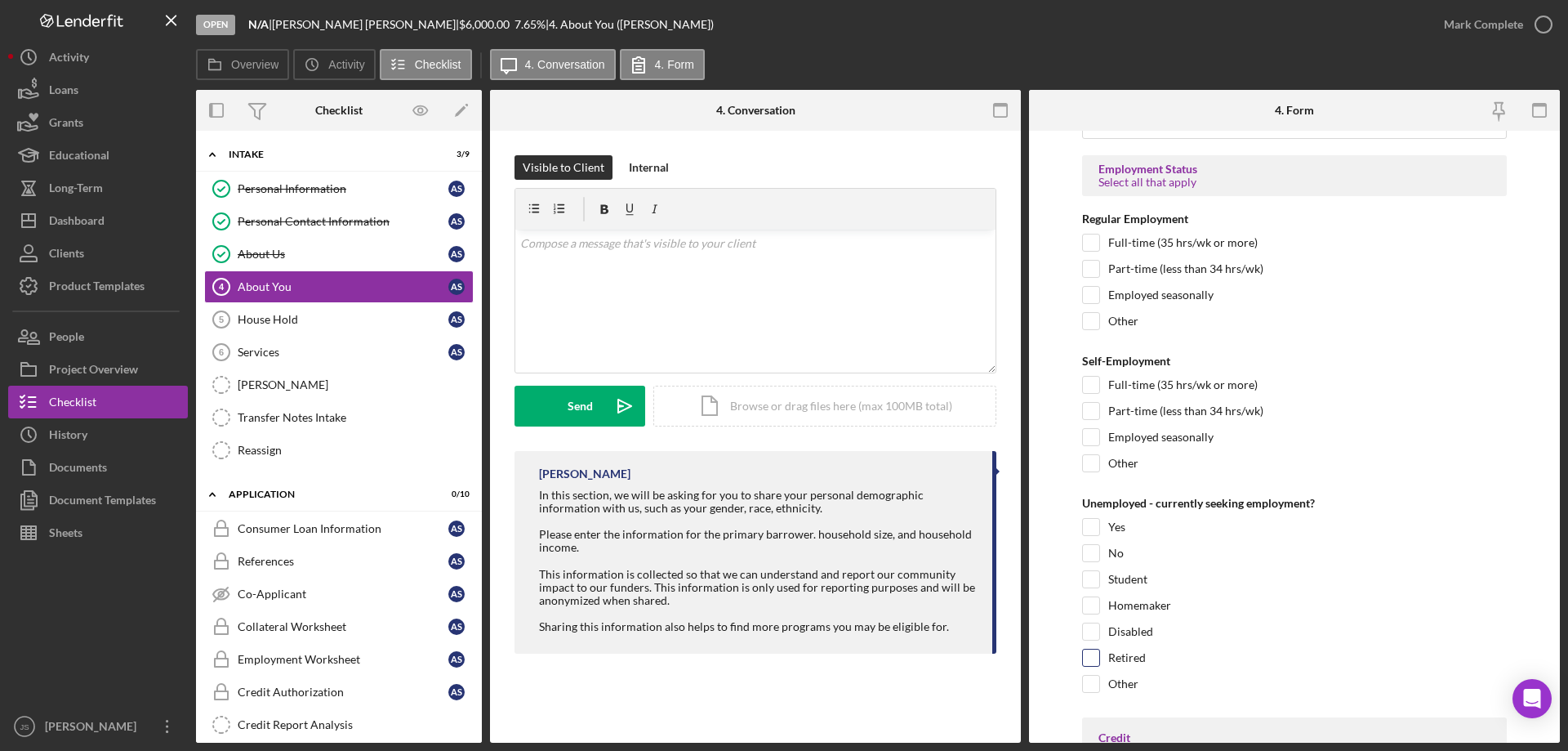
scroll to position [2288, 0]
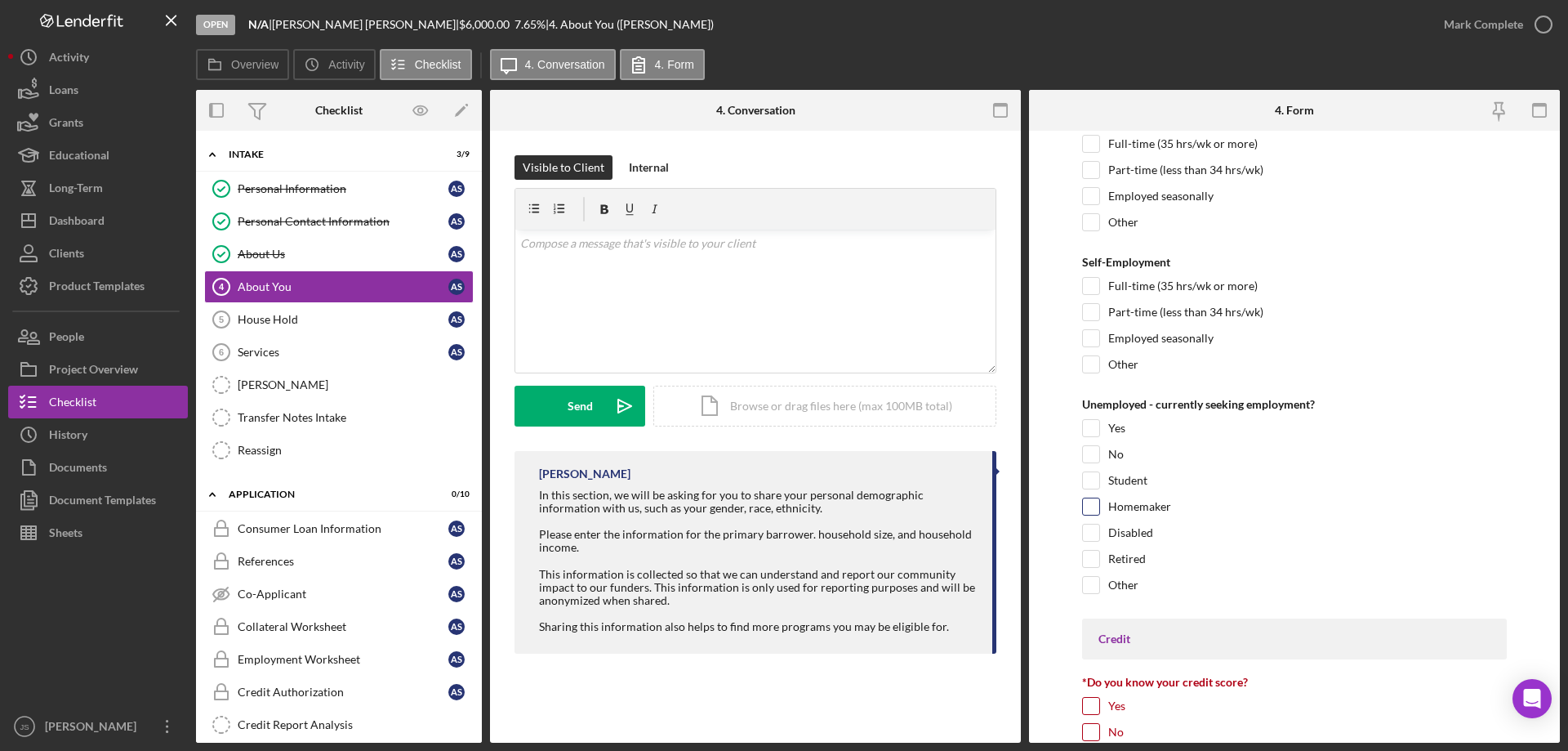
drag, startPoint x: 1090, startPoint y: 530, endPoint x: 1143, endPoint y: 515, distance: 55.1
click at [1091, 530] on input "Disabled" at bounding box center [1090, 532] width 16 height 16
checkbox input "true"
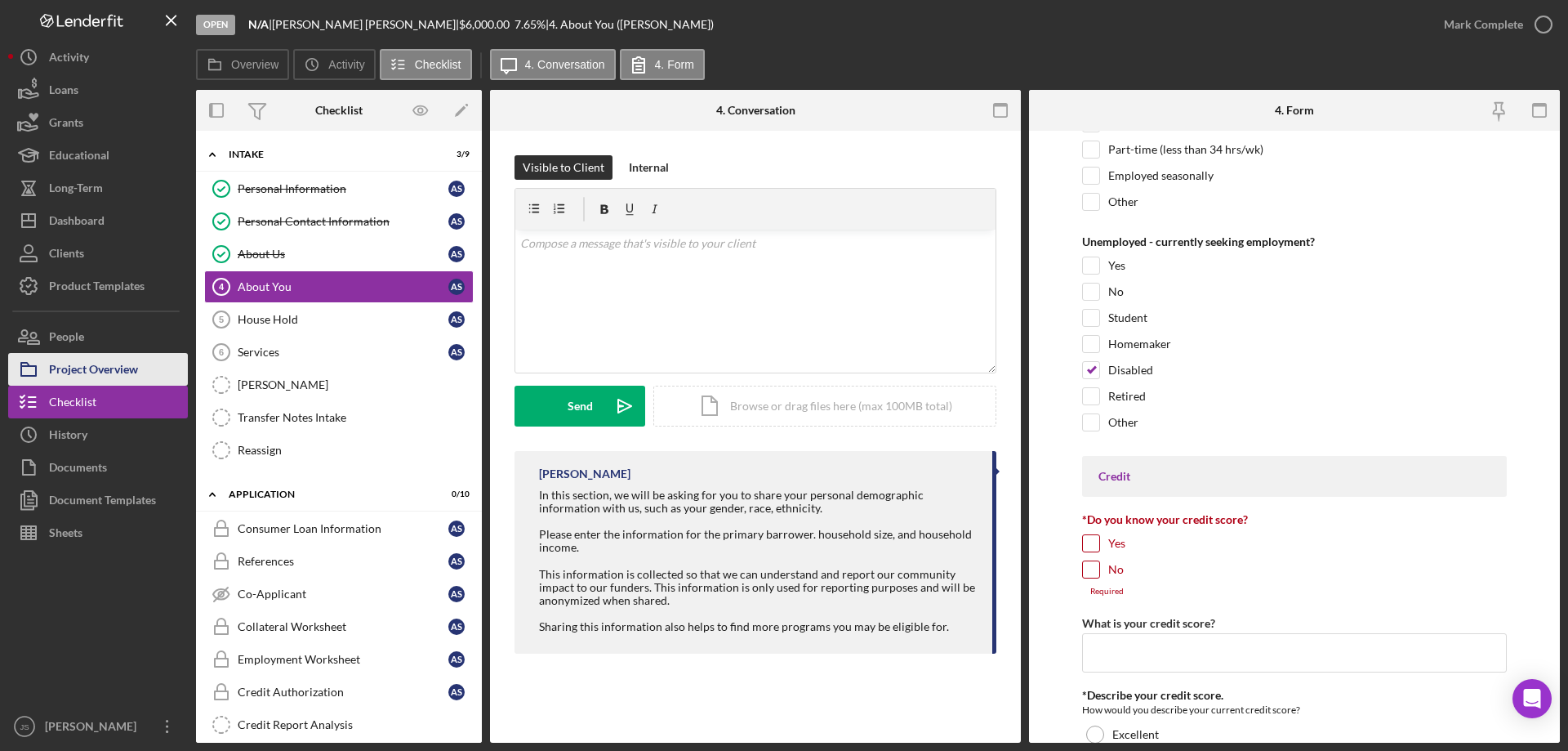
scroll to position [2451, 0]
click at [1088, 571] on input "No" at bounding box center [1090, 568] width 16 height 16
checkbox input "true"
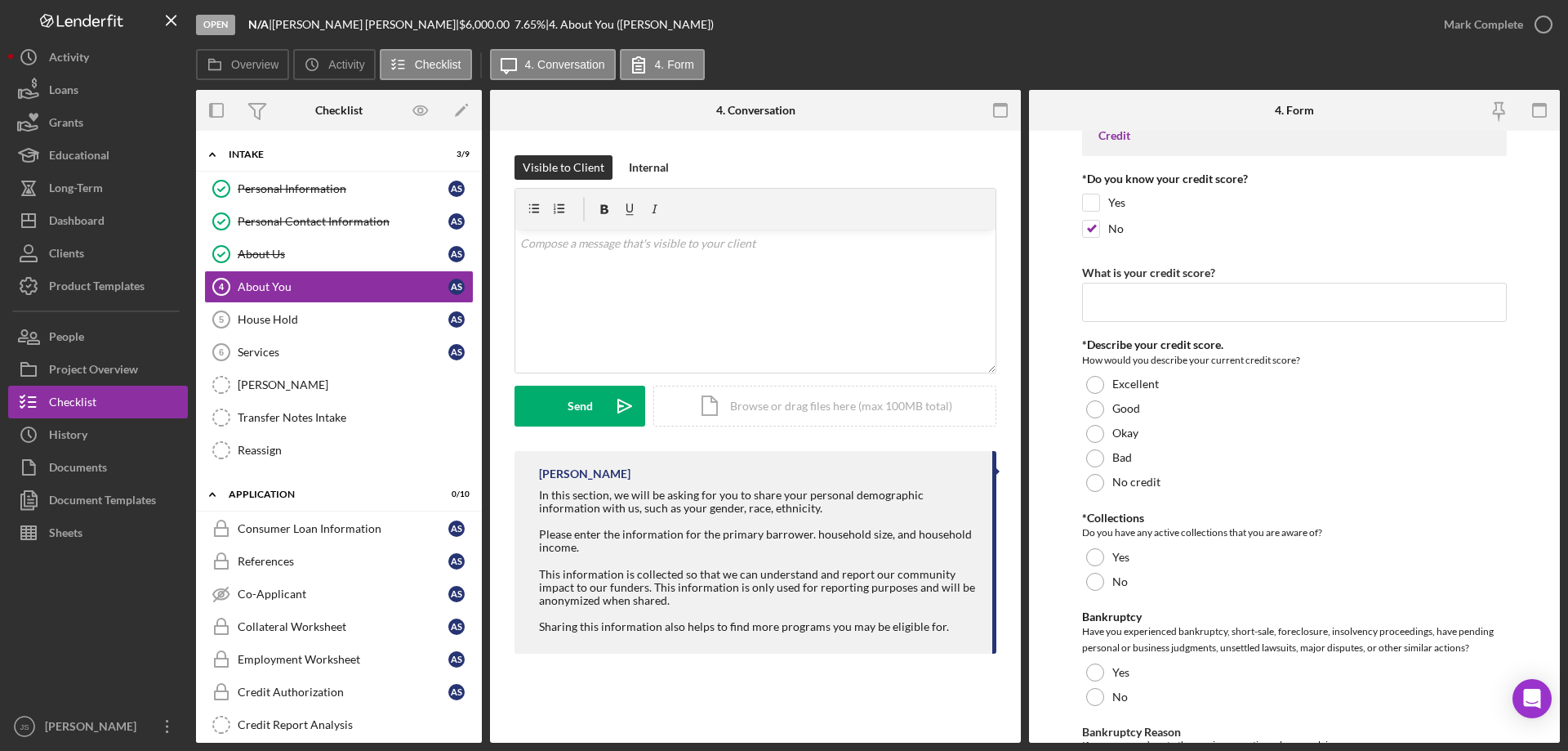
scroll to position [2941, 0]
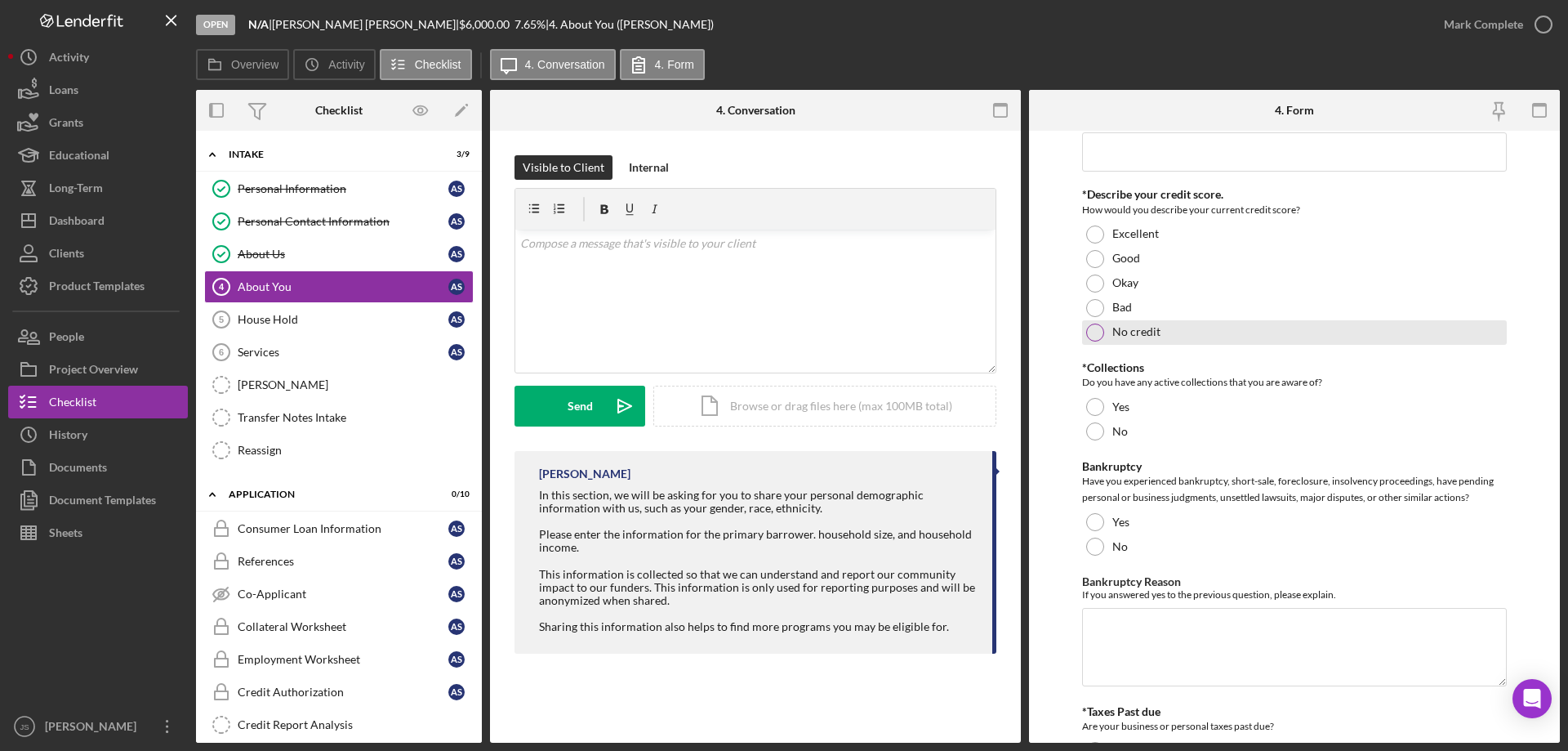
click at [1094, 333] on div at bounding box center [1095, 332] width 18 height 18
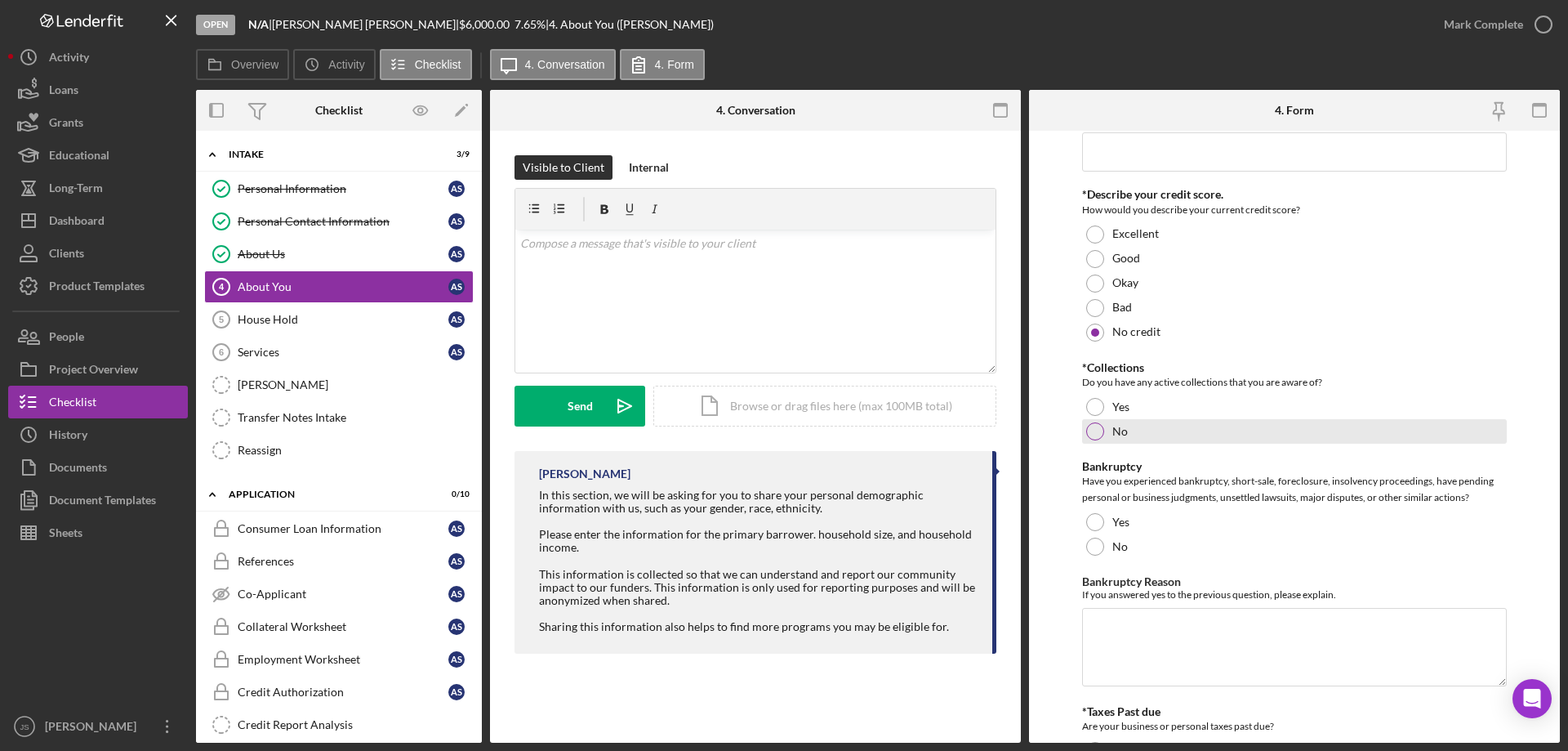
click at [1091, 427] on div at bounding box center [1095, 430] width 18 height 18
drag, startPoint x: 1094, startPoint y: 543, endPoint x: 1232, endPoint y: 537, distance: 138.1
click at [1095, 543] on div at bounding box center [1095, 546] width 18 height 18
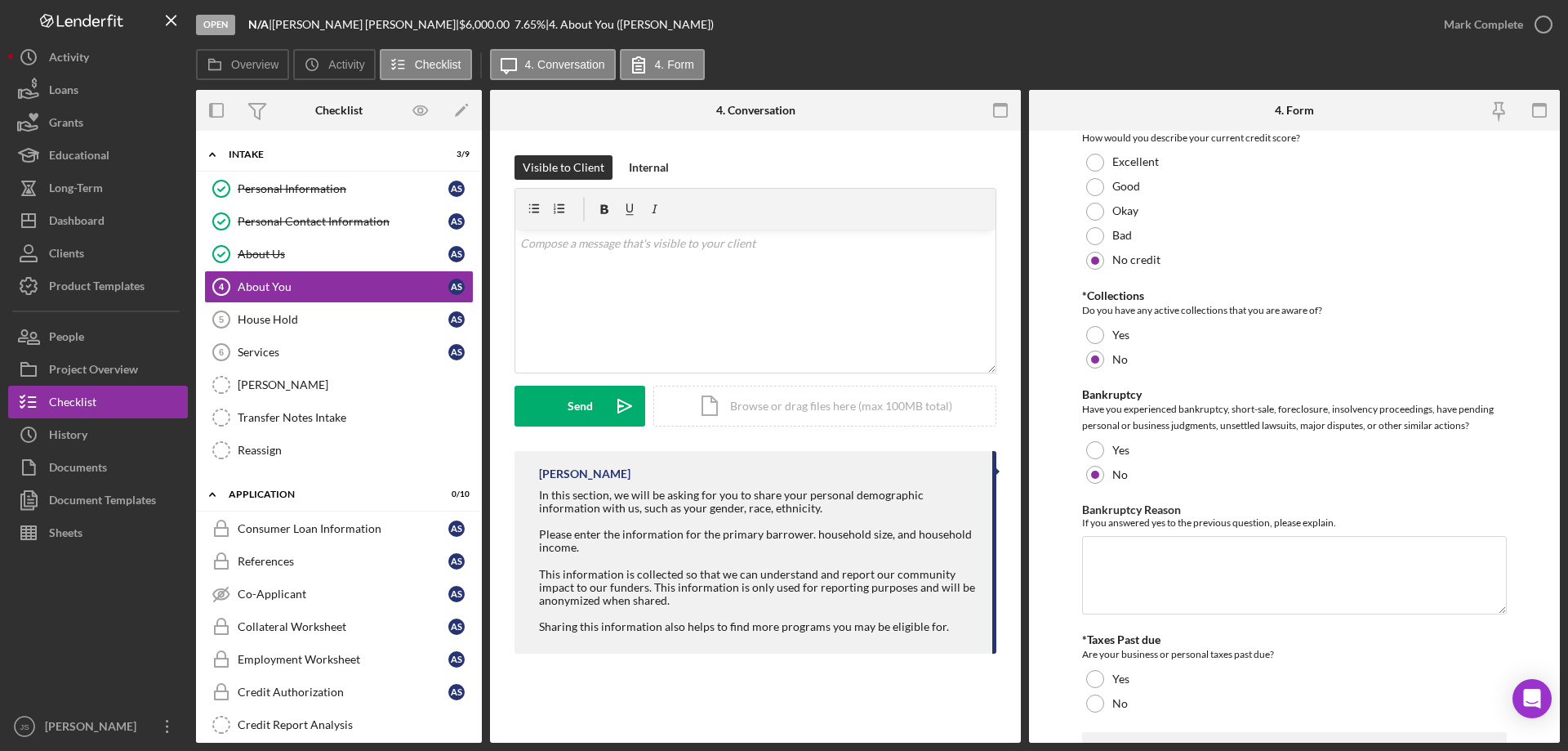
scroll to position [3268, 0]
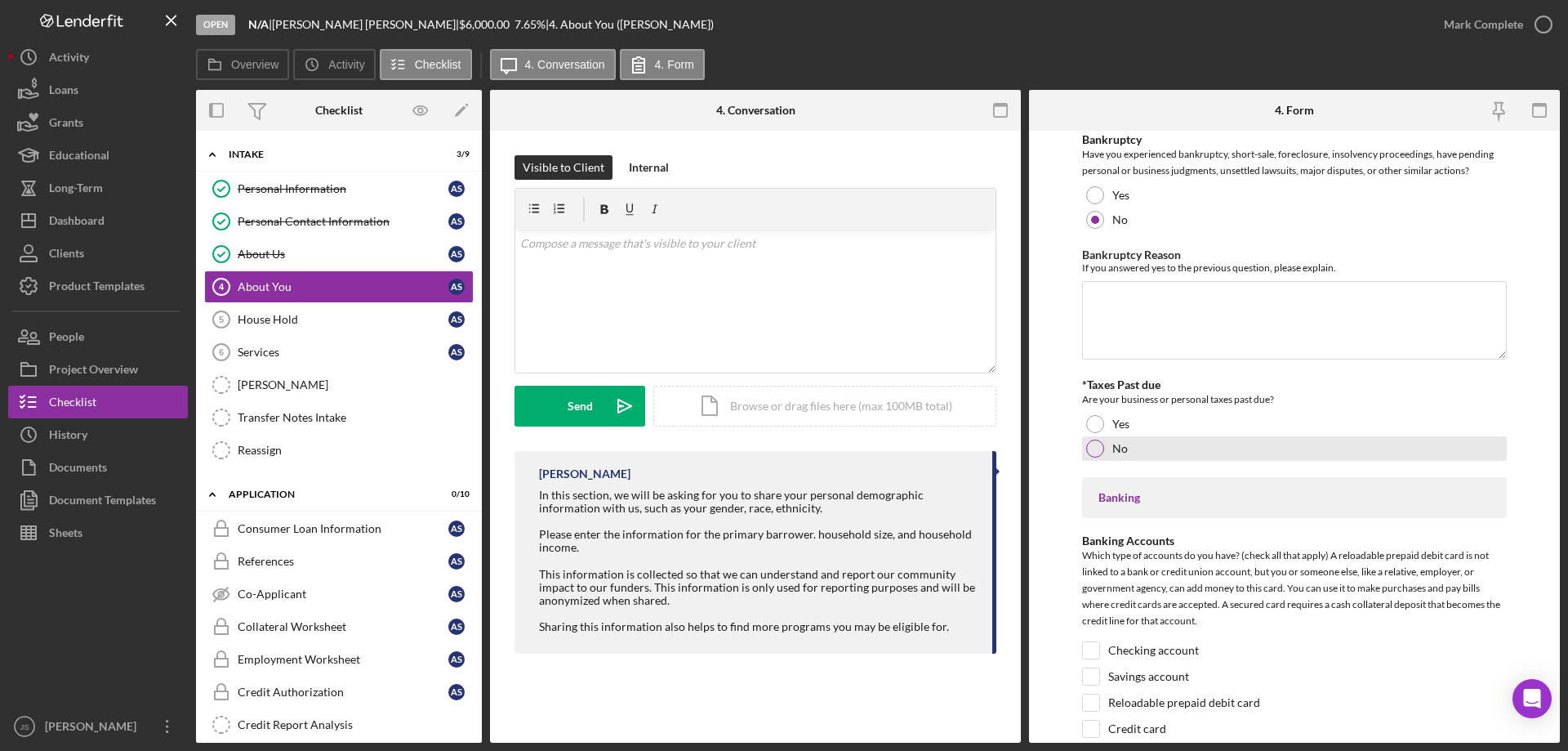
click at [1096, 446] on div at bounding box center [1095, 448] width 18 height 18
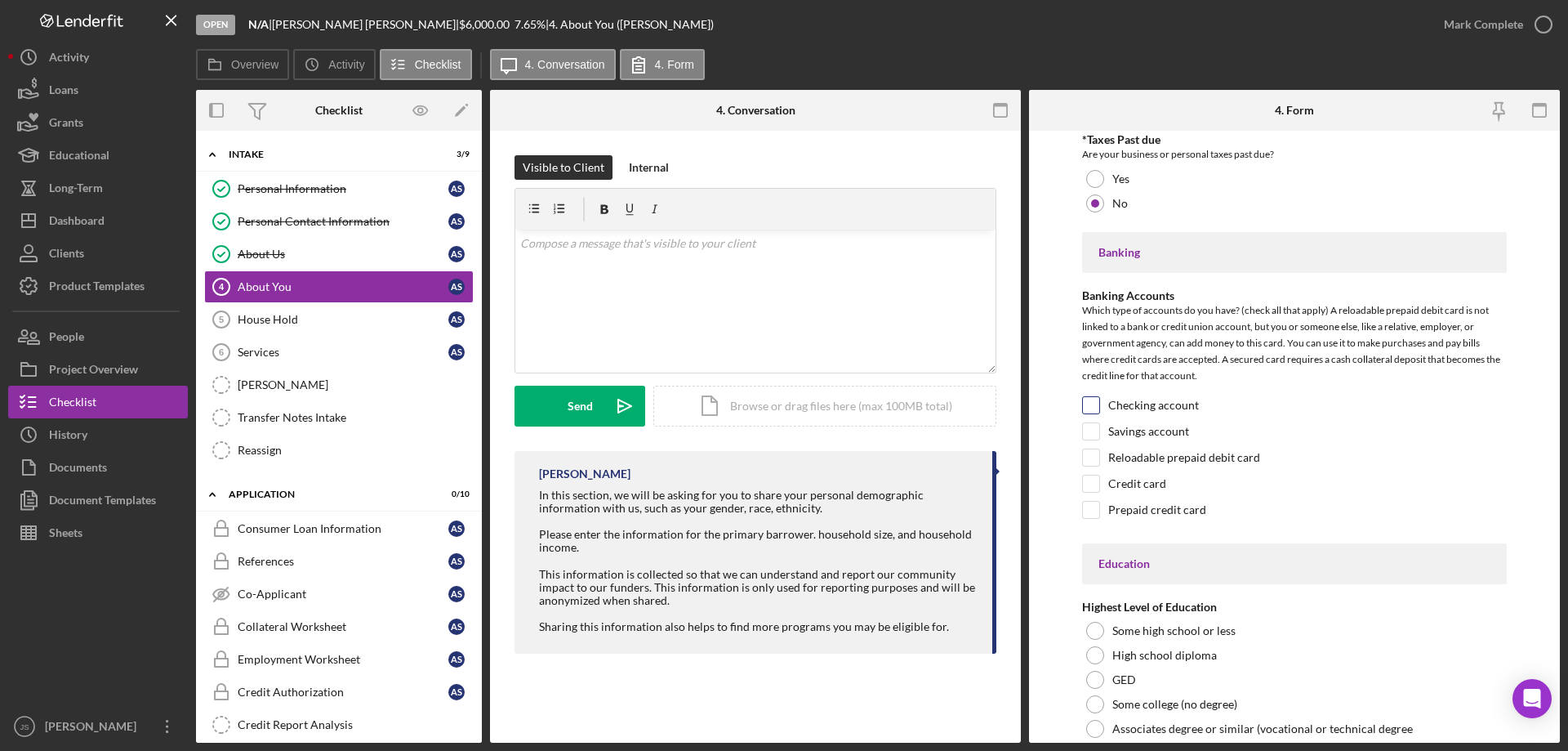
click at [1091, 402] on input "Checking account" at bounding box center [1090, 404] width 16 height 16
checkbox input "true"
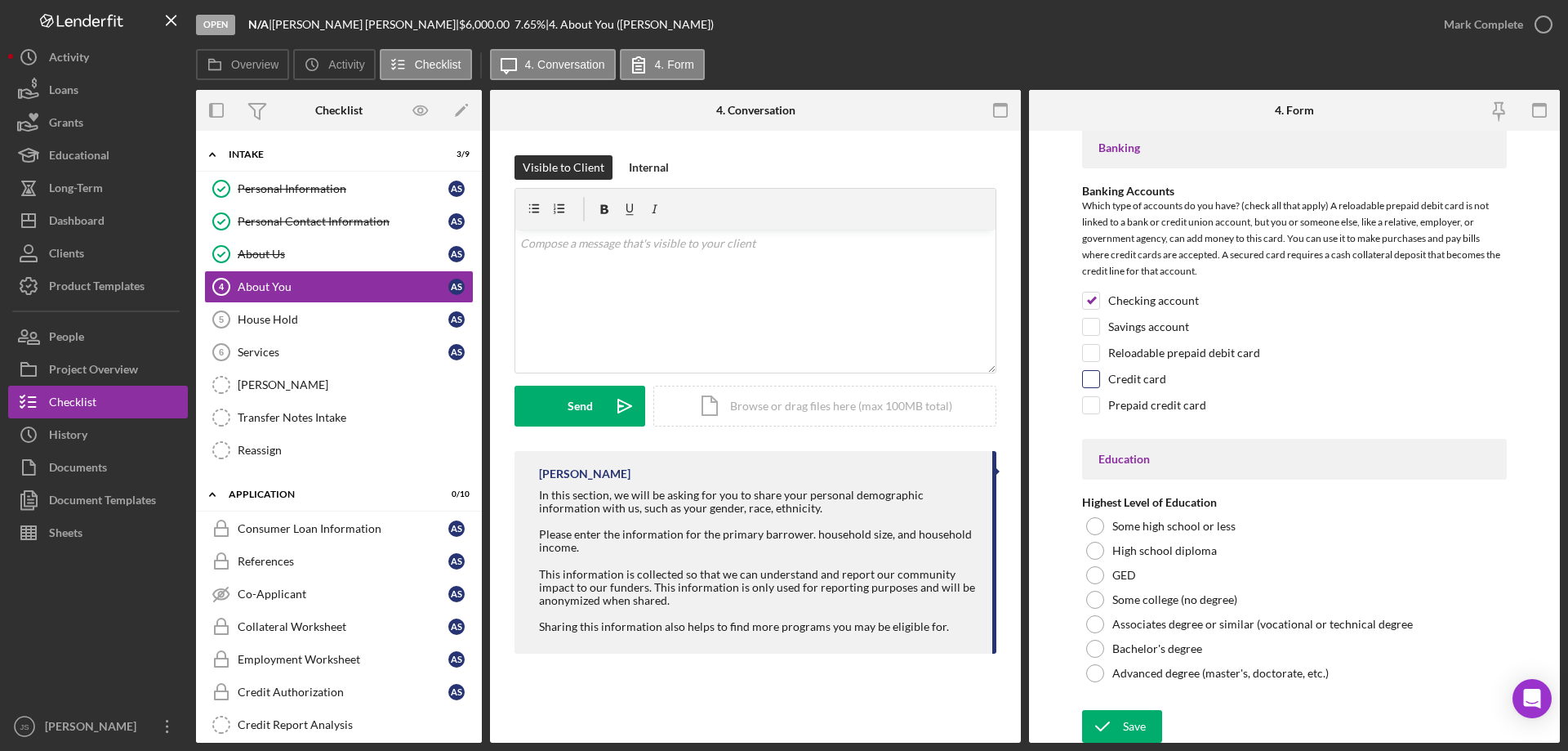
scroll to position [3620, 0]
click at [1089, 546] on div at bounding box center [1095, 548] width 18 height 18
click at [1136, 719] on div "Save" at bounding box center [1134, 724] width 23 height 33
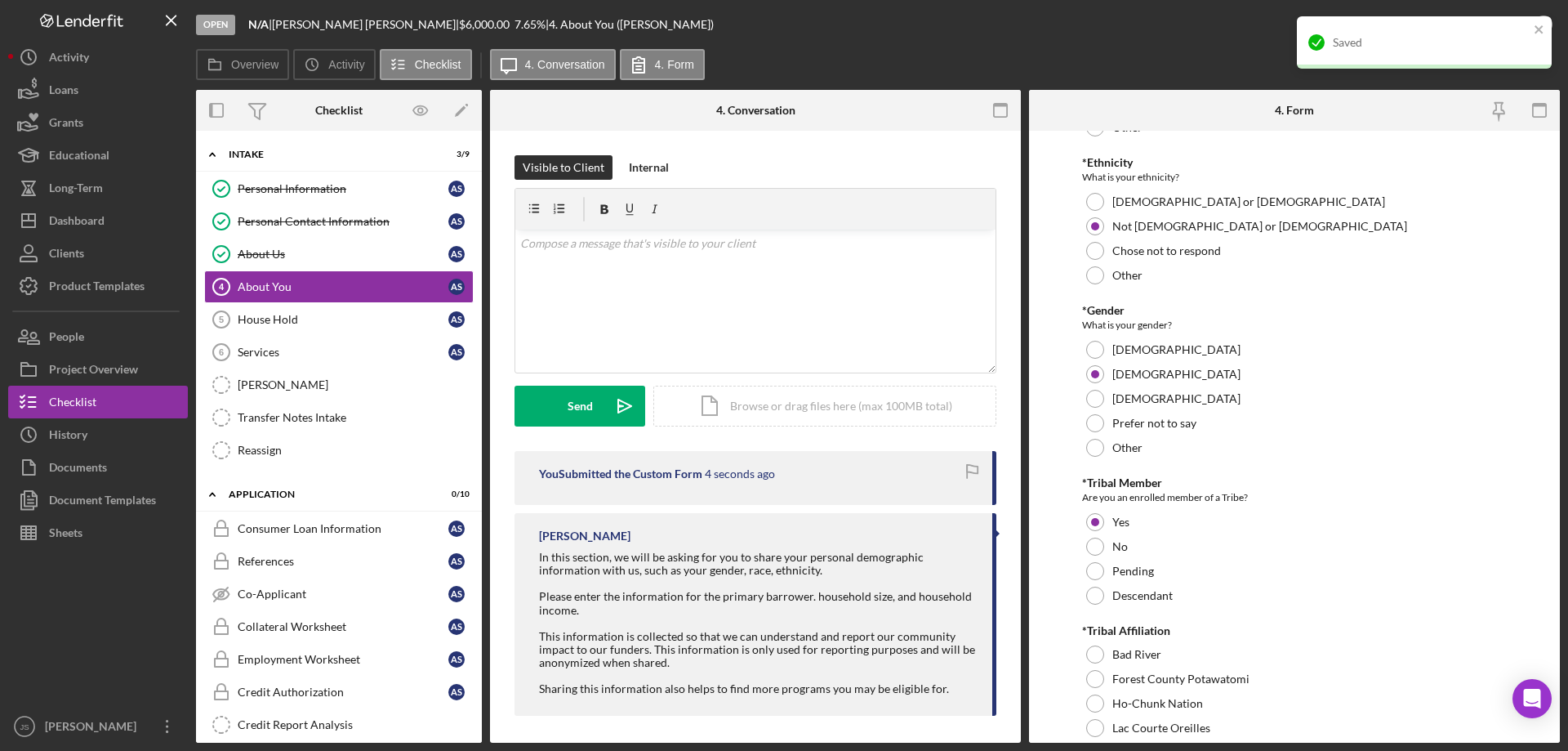
scroll to position [0, 0]
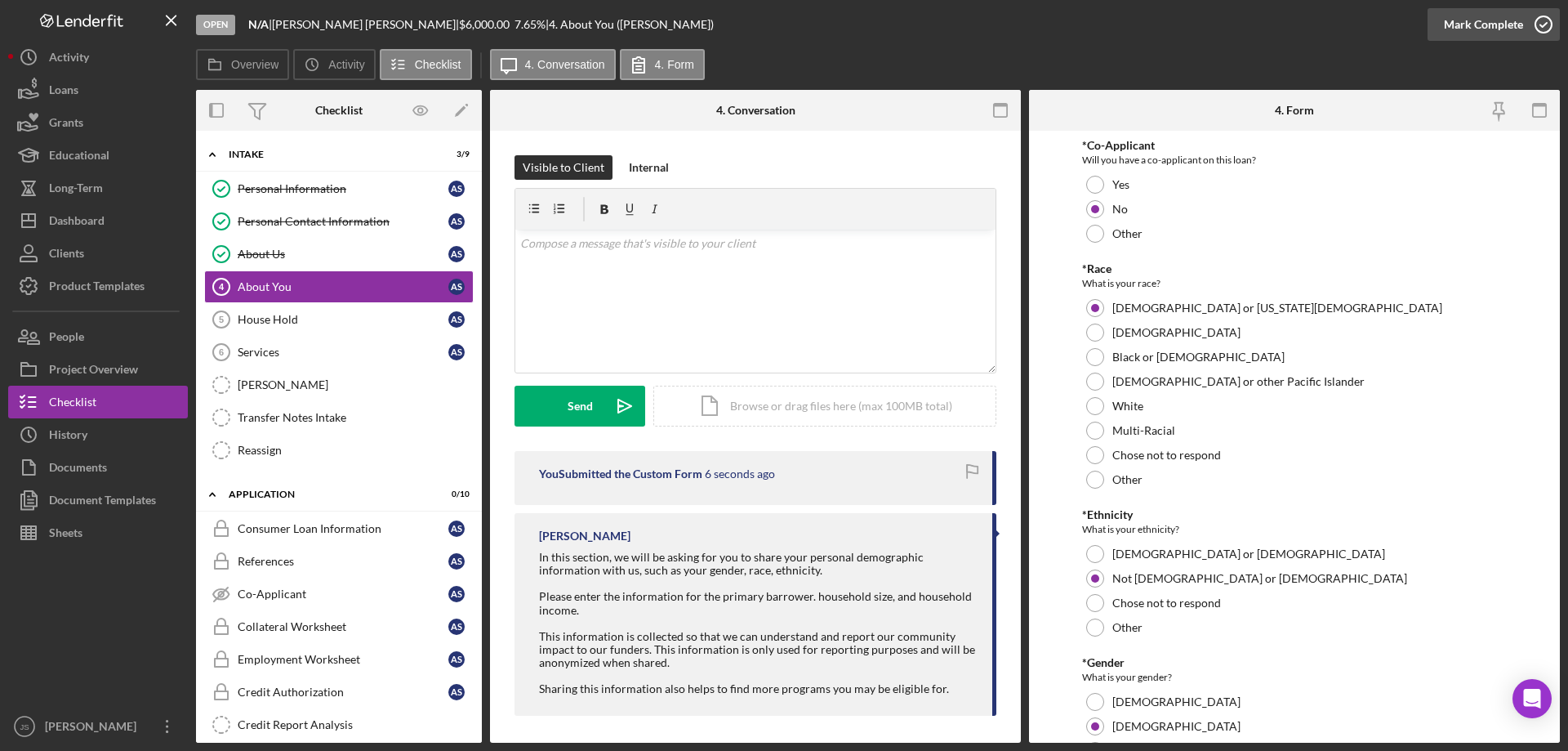
click at [1545, 23] on icon "button" at bounding box center [1543, 25] width 41 height 41
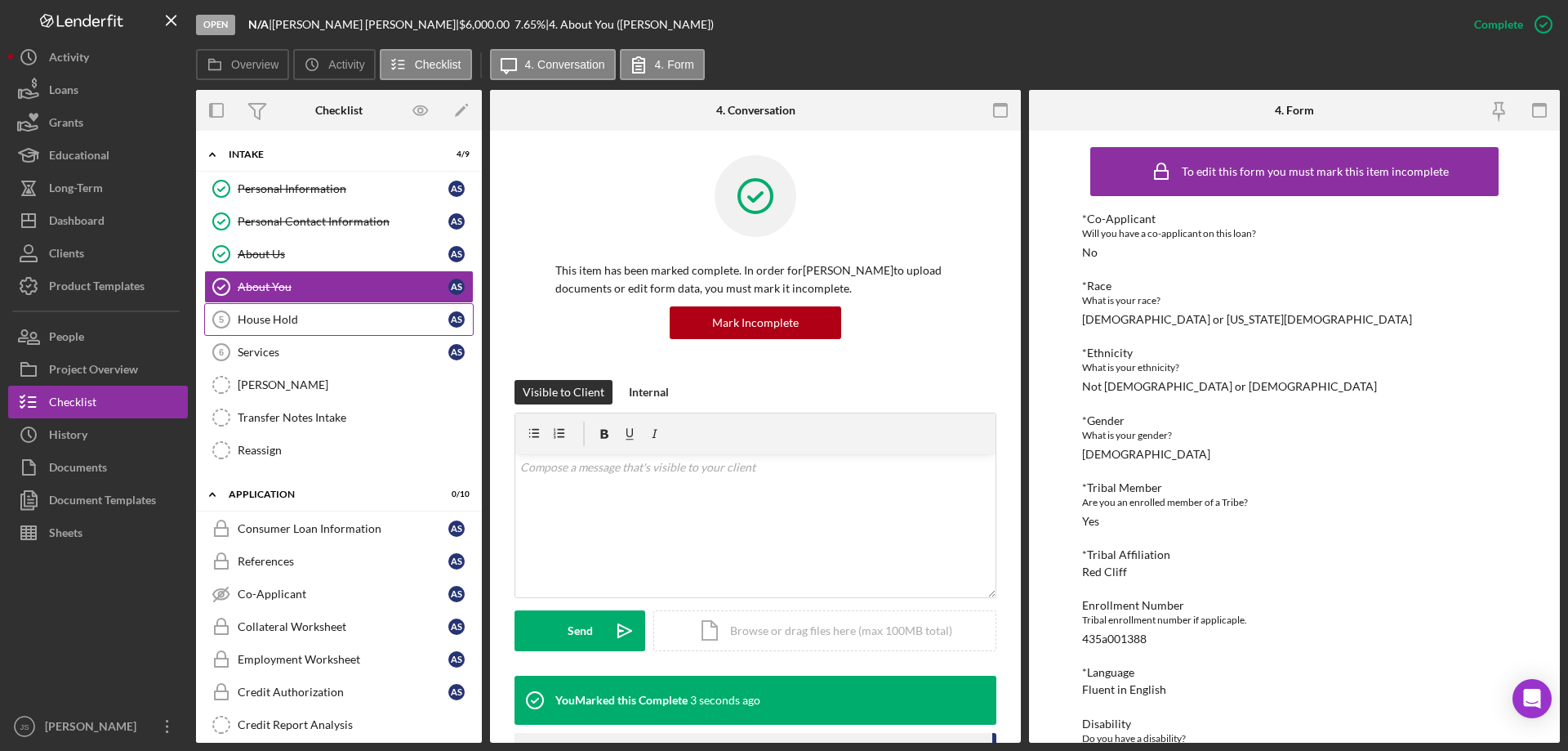
click at [309, 322] on div "House Hold" at bounding box center [342, 319] width 210 height 13
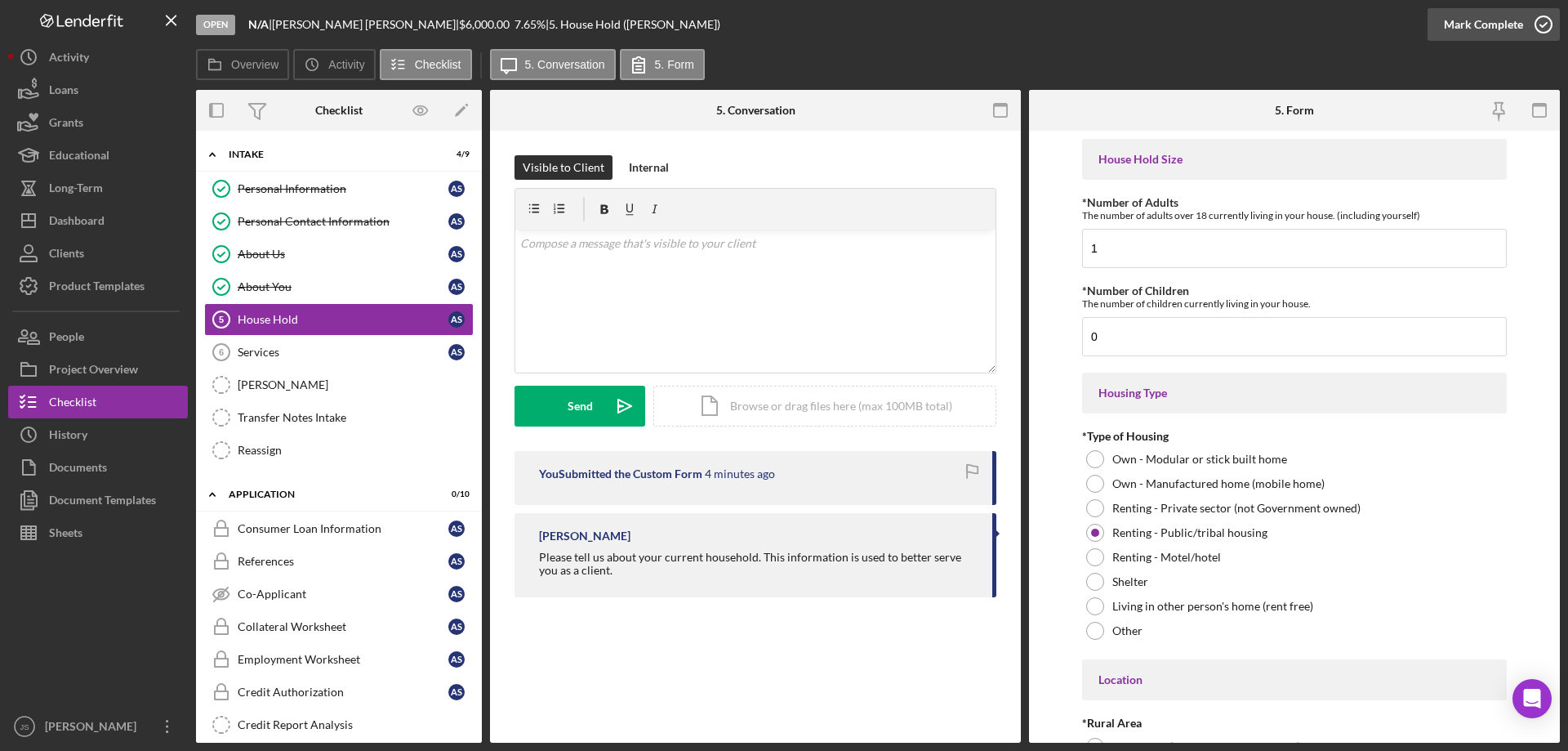
click at [1547, 21] on icon "button" at bounding box center [1543, 25] width 41 height 41
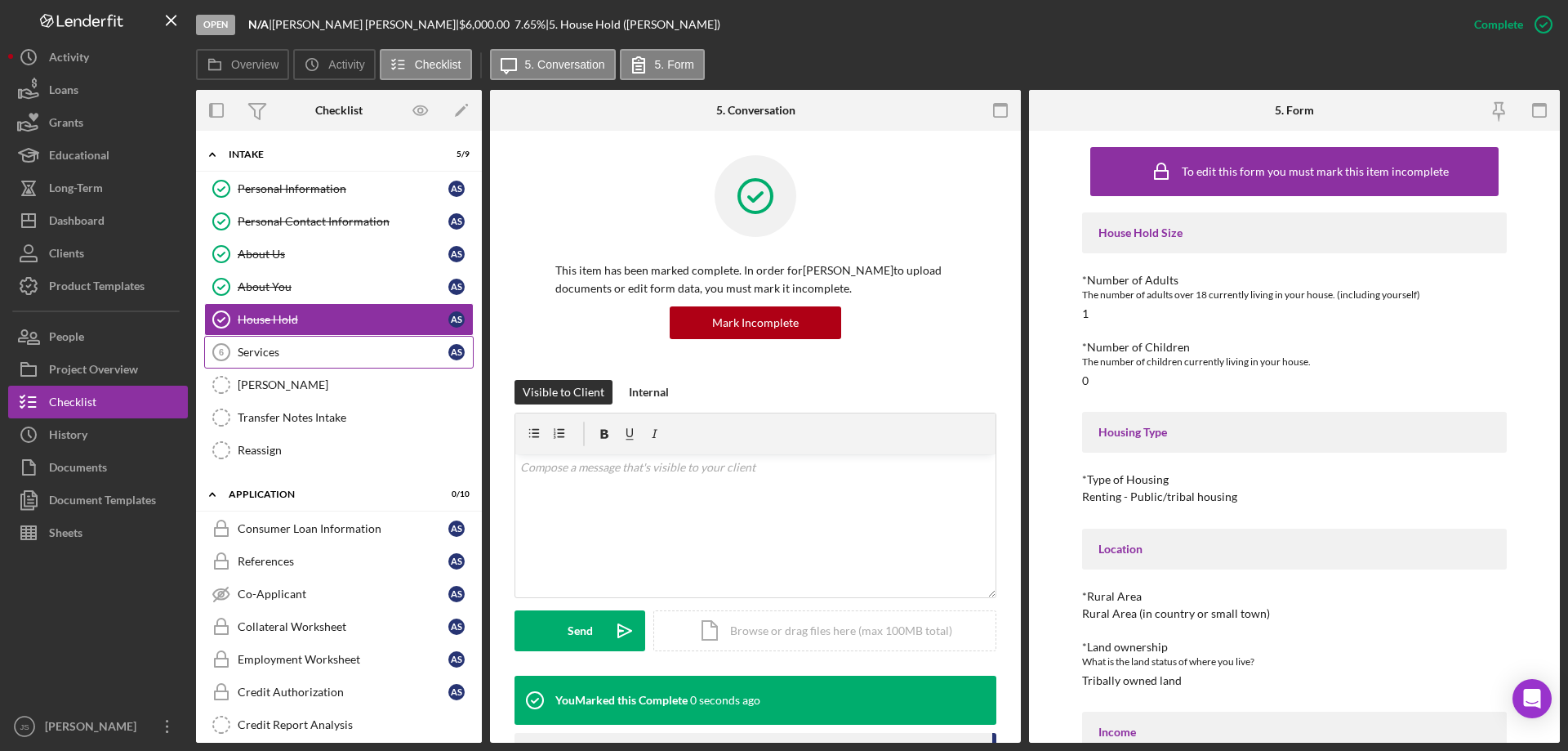
click at [297, 351] on div "Services" at bounding box center [342, 352] width 210 height 13
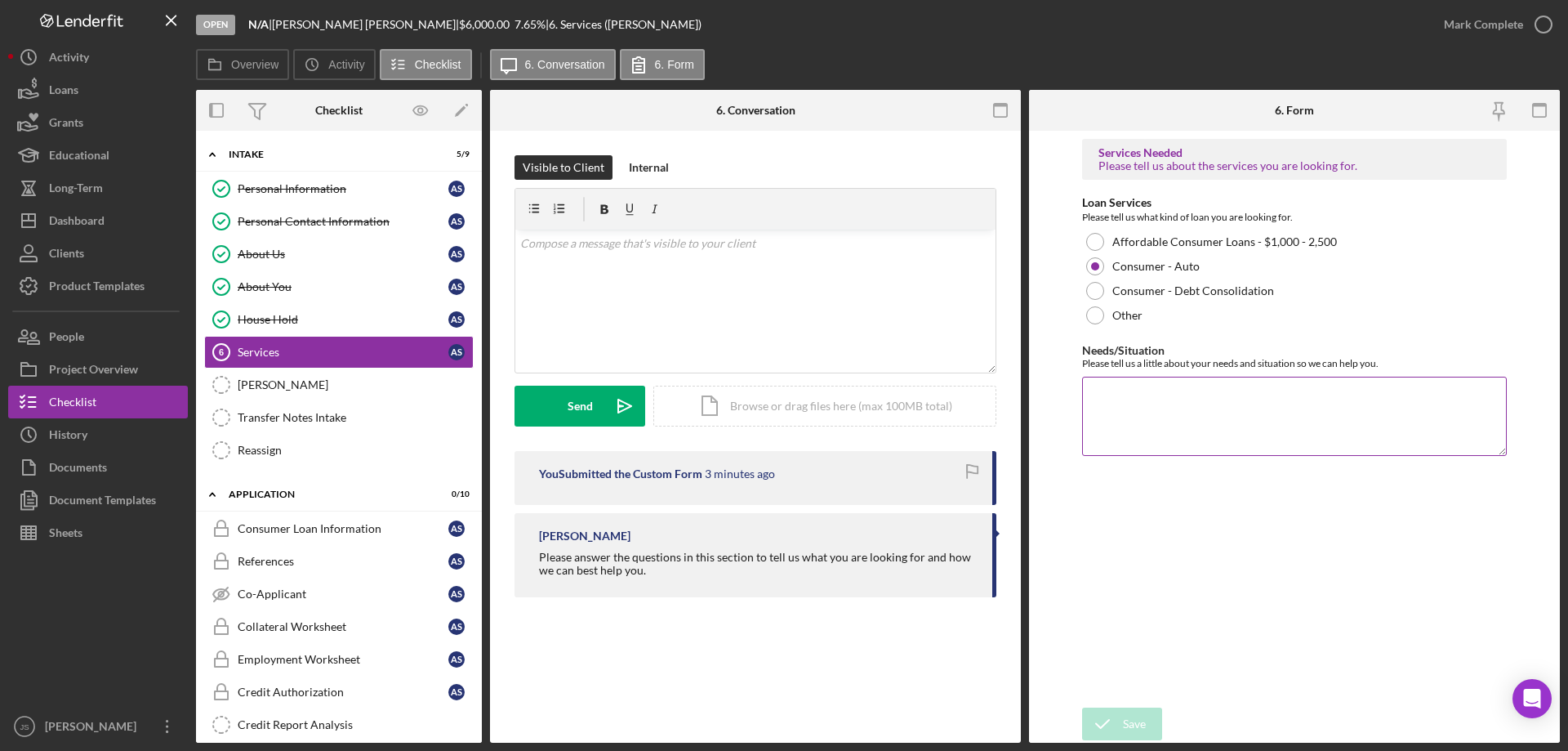
click at [1141, 407] on textarea "Needs/Situation" at bounding box center [1294, 415] width 424 height 79
type textarea "w"
type textarea "Wants to apply for a pre approval for an auto loan."
click at [1121, 724] on icon "submit" at bounding box center [1102, 724] width 41 height 41
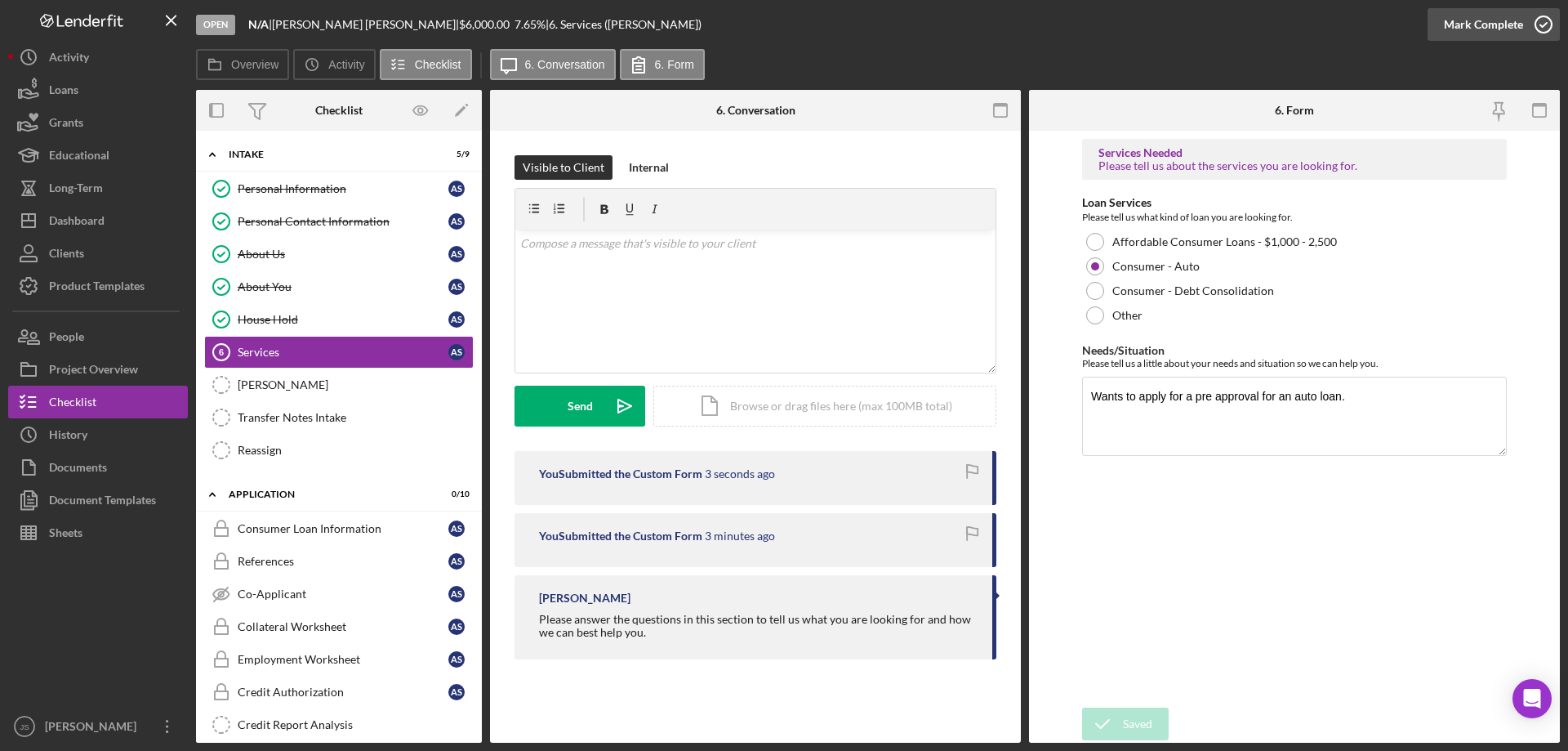
click at [1543, 24] on icon "button" at bounding box center [1543, 25] width 41 height 41
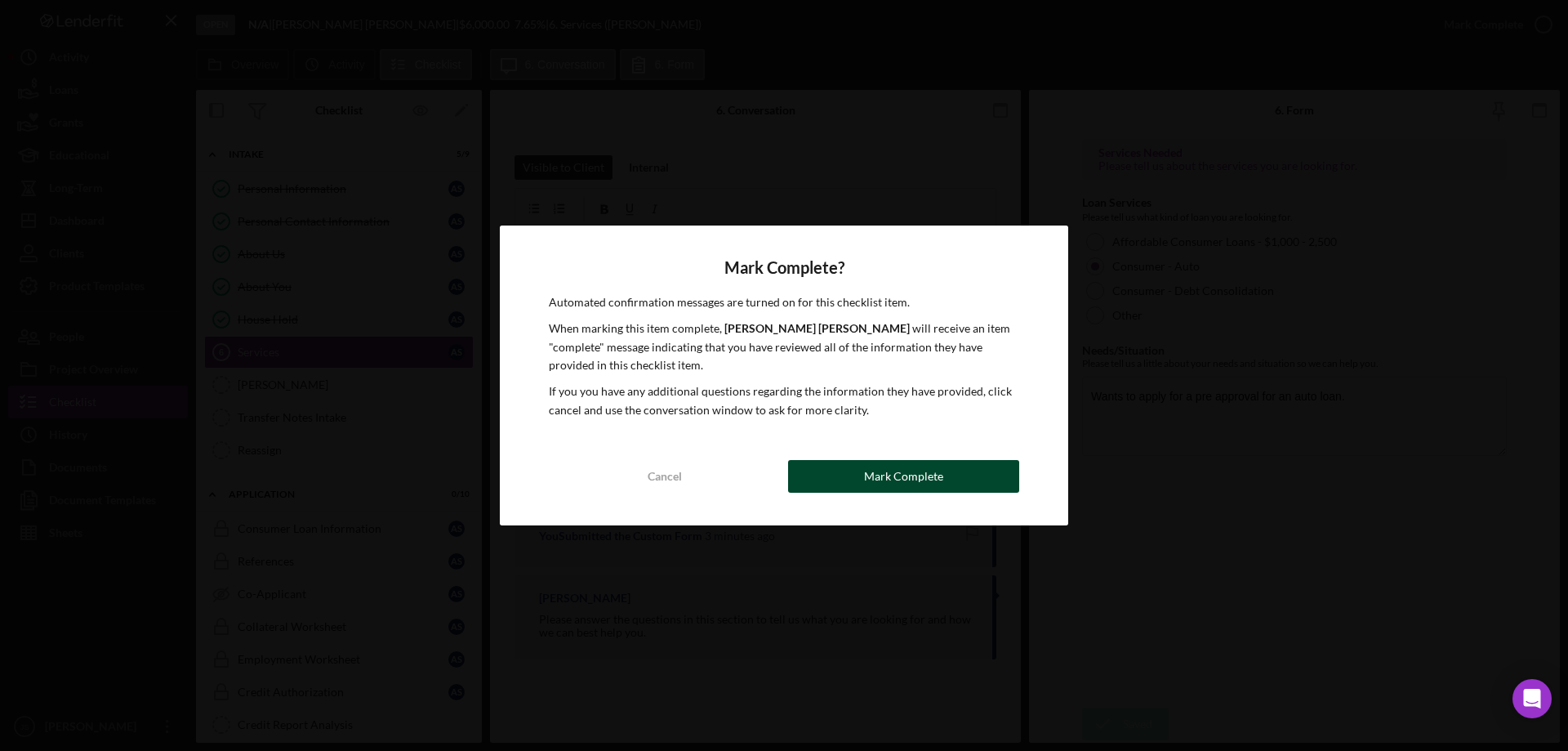
click at [884, 472] on div "Mark Complete" at bounding box center [904, 476] width 79 height 33
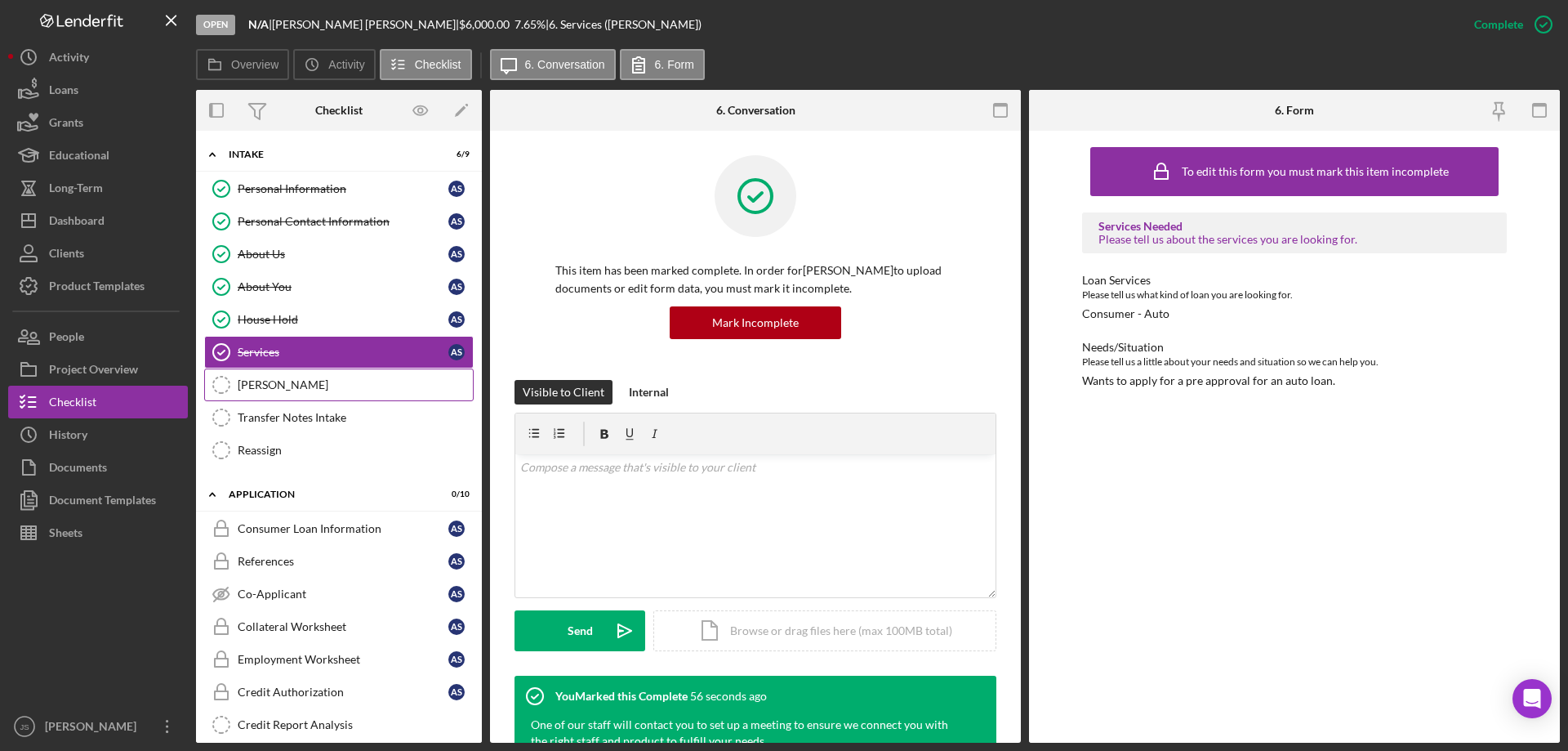
click at [301, 388] on div "[PERSON_NAME]" at bounding box center [355, 384] width 235 height 13
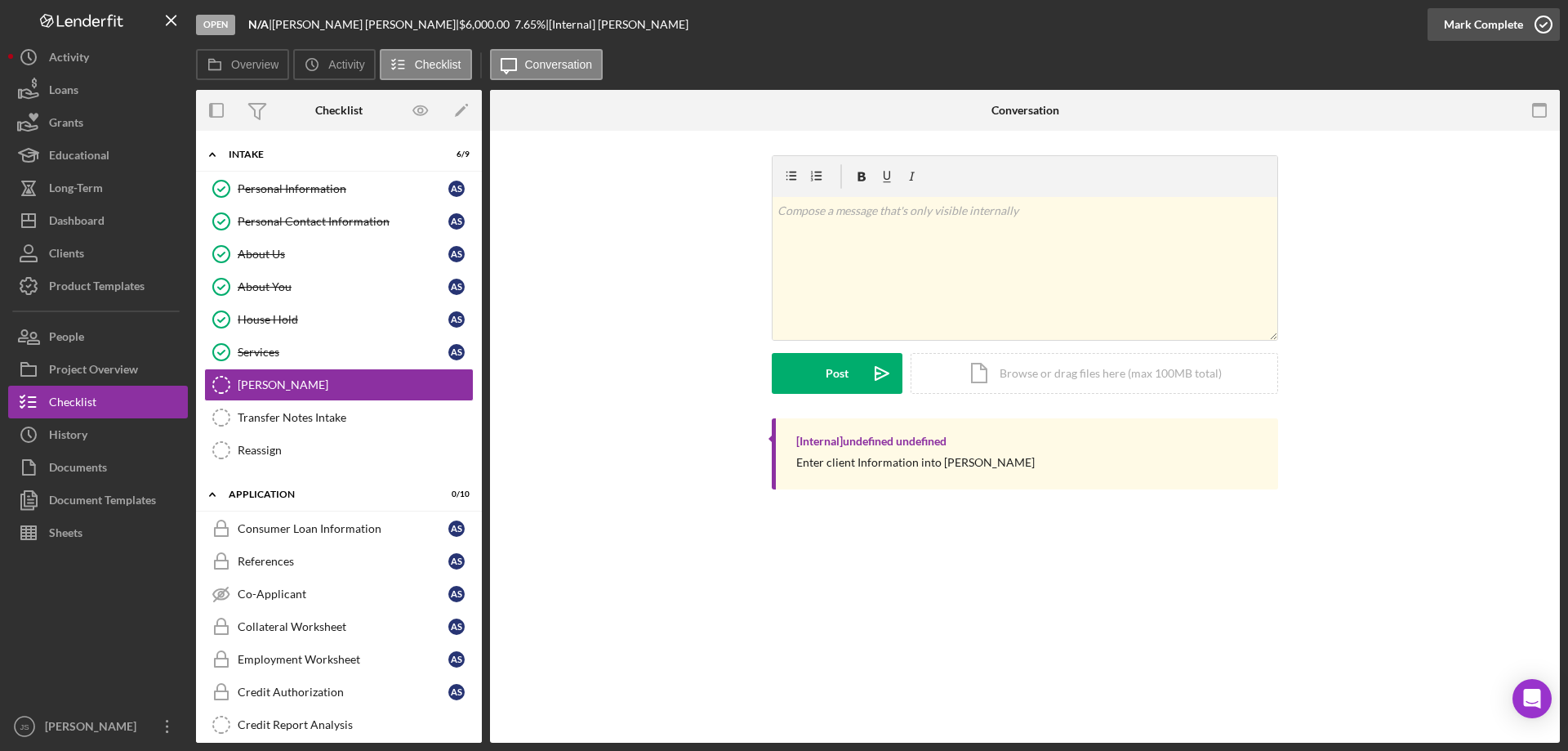
click at [1543, 19] on icon "button" at bounding box center [1543, 25] width 41 height 41
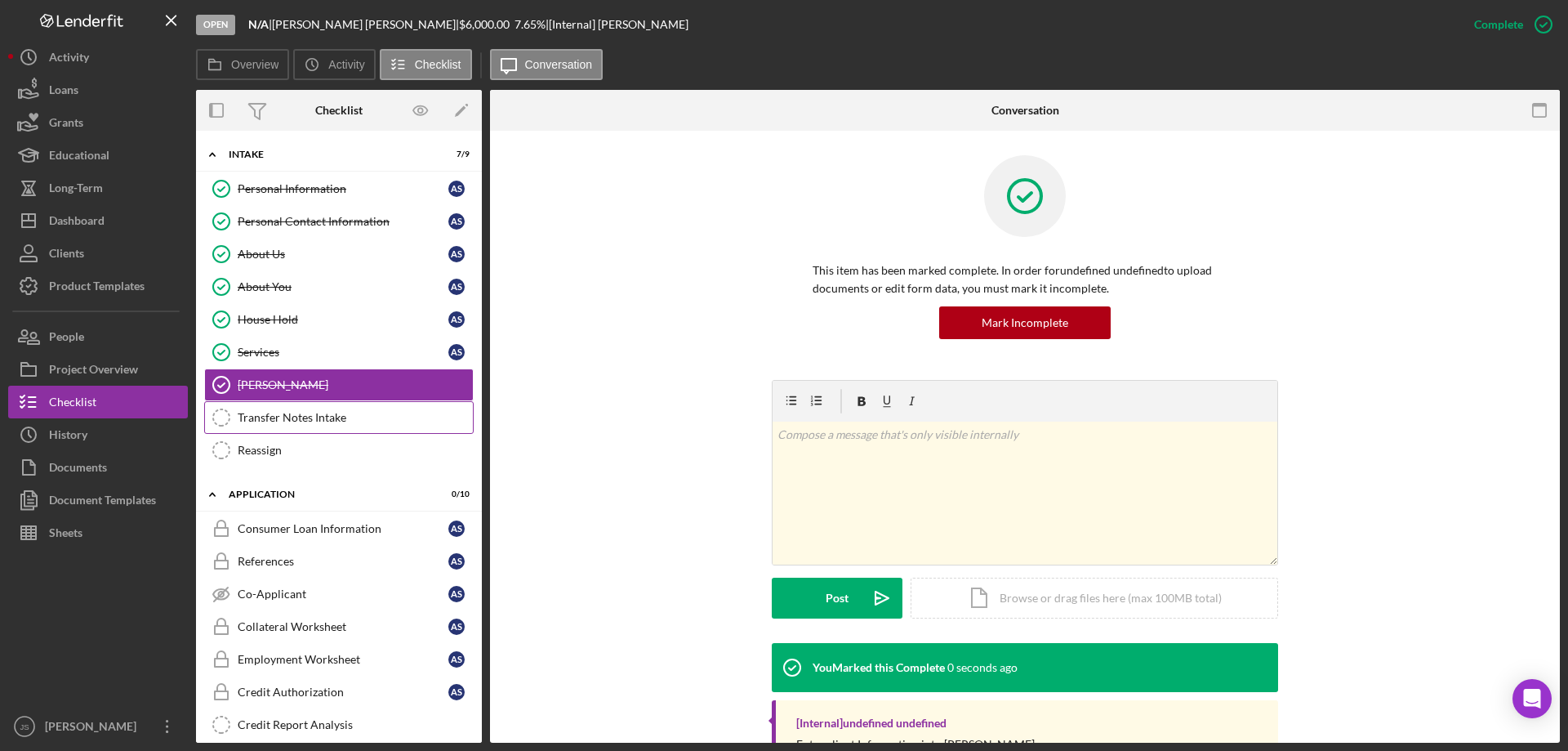
click at [341, 419] on div "Transfer Notes Intake" at bounding box center [355, 417] width 235 height 13
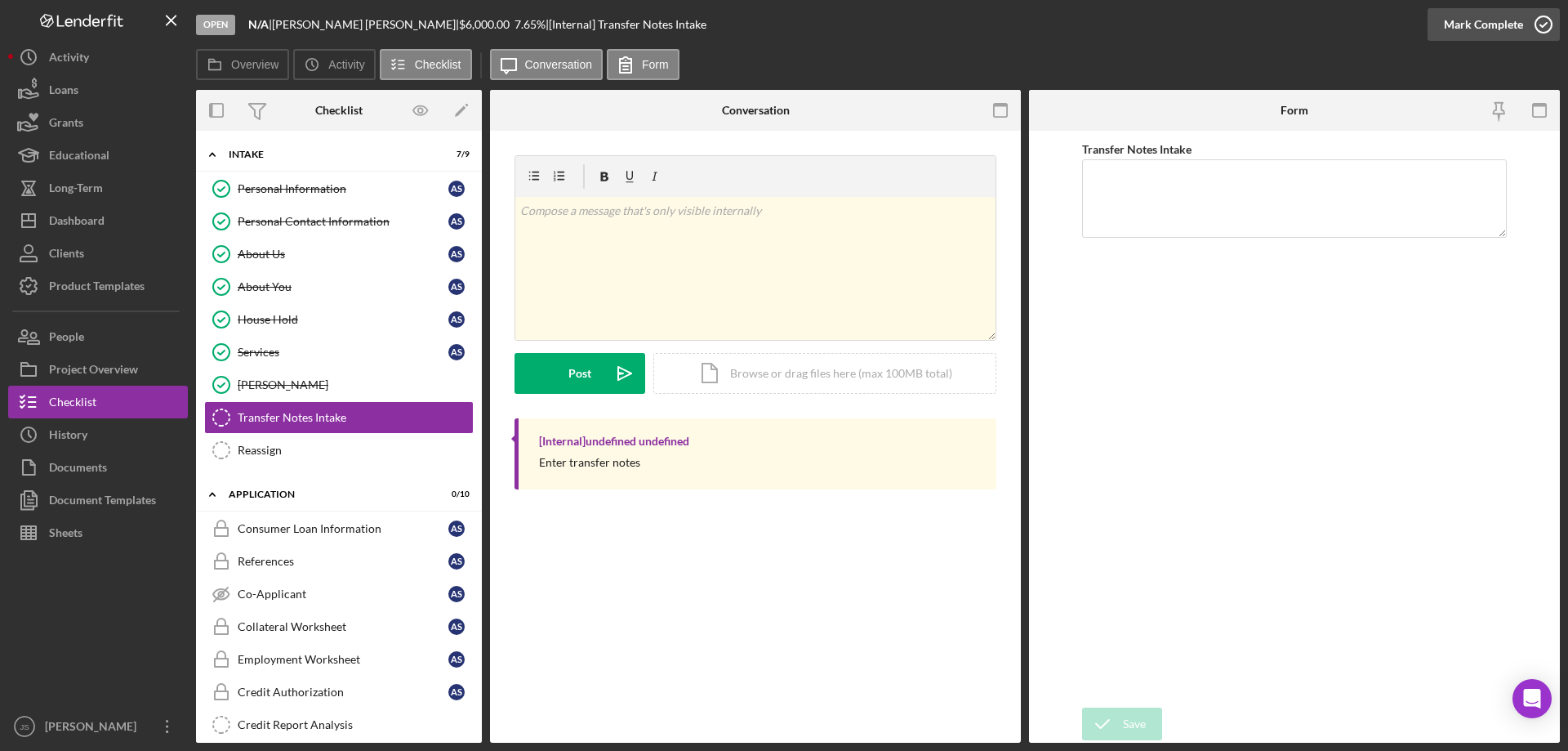
click at [1542, 19] on icon "button" at bounding box center [1543, 25] width 41 height 41
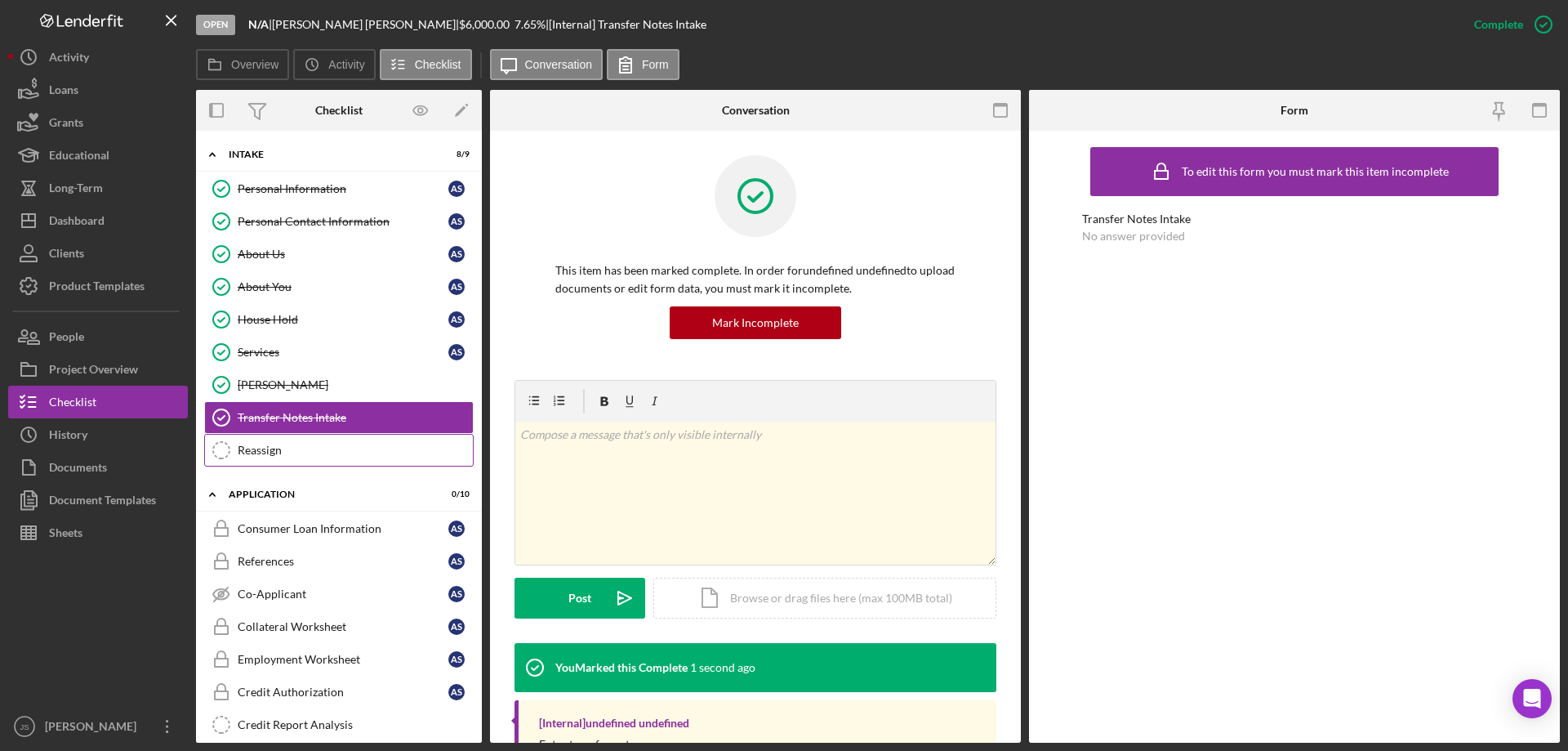
click at [297, 452] on div "Reassign" at bounding box center [355, 450] width 235 height 13
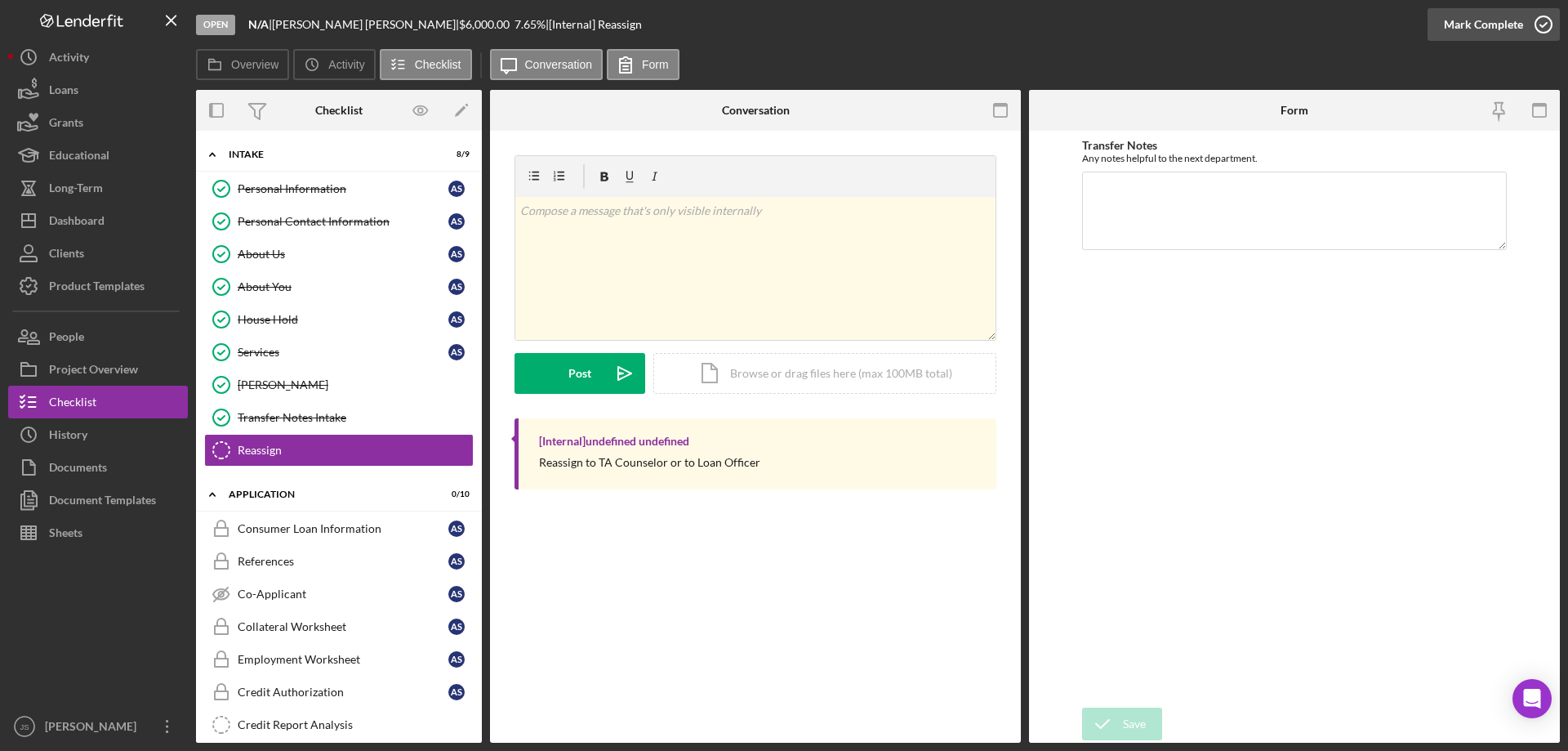
click at [1549, 25] on icon "button" at bounding box center [1543, 25] width 41 height 41
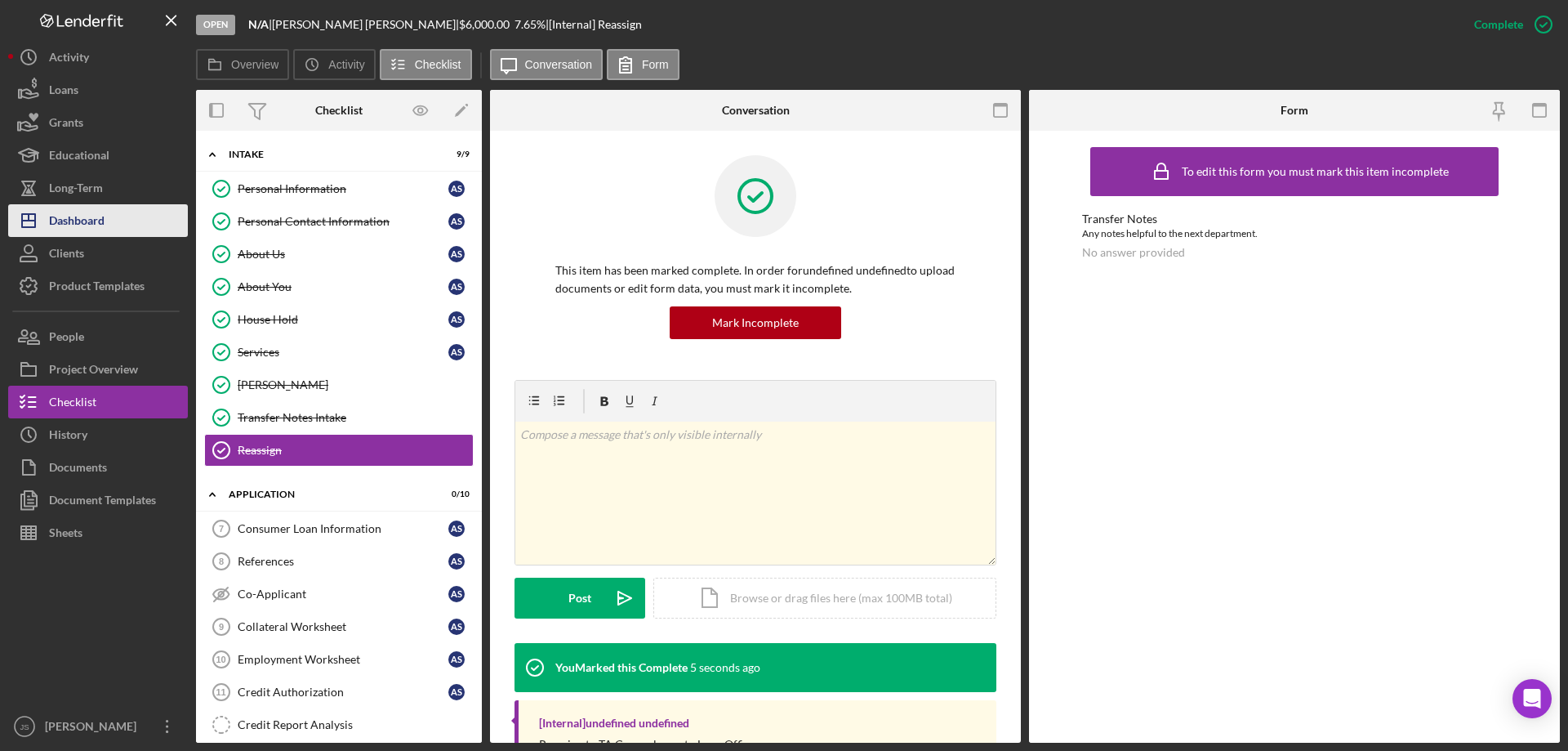
click at [107, 217] on button "Icon/Dashboard Dashboard" at bounding box center [98, 220] width 180 height 33
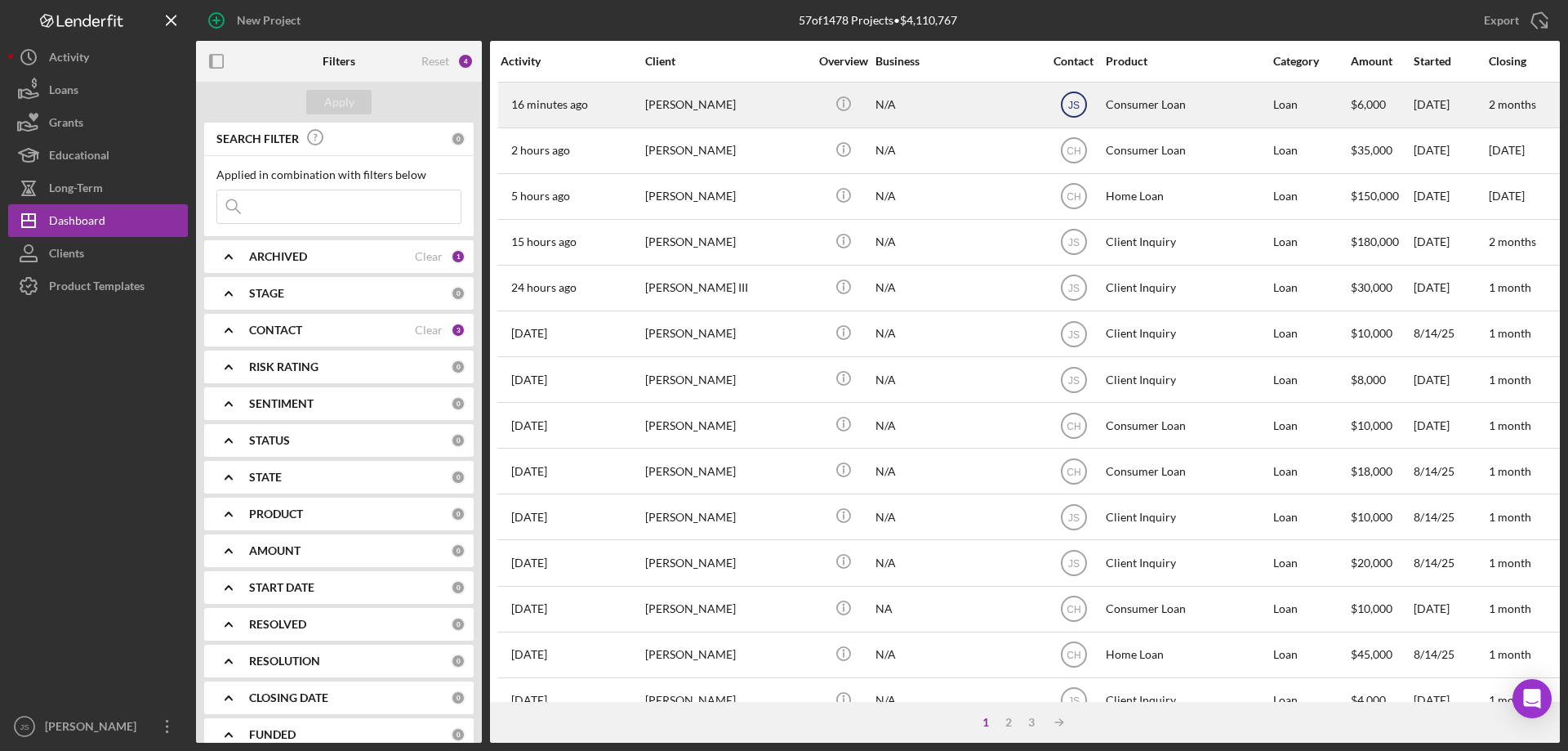
click at [1076, 102] on text "JS" at bounding box center [1074, 106] width 12 height 12
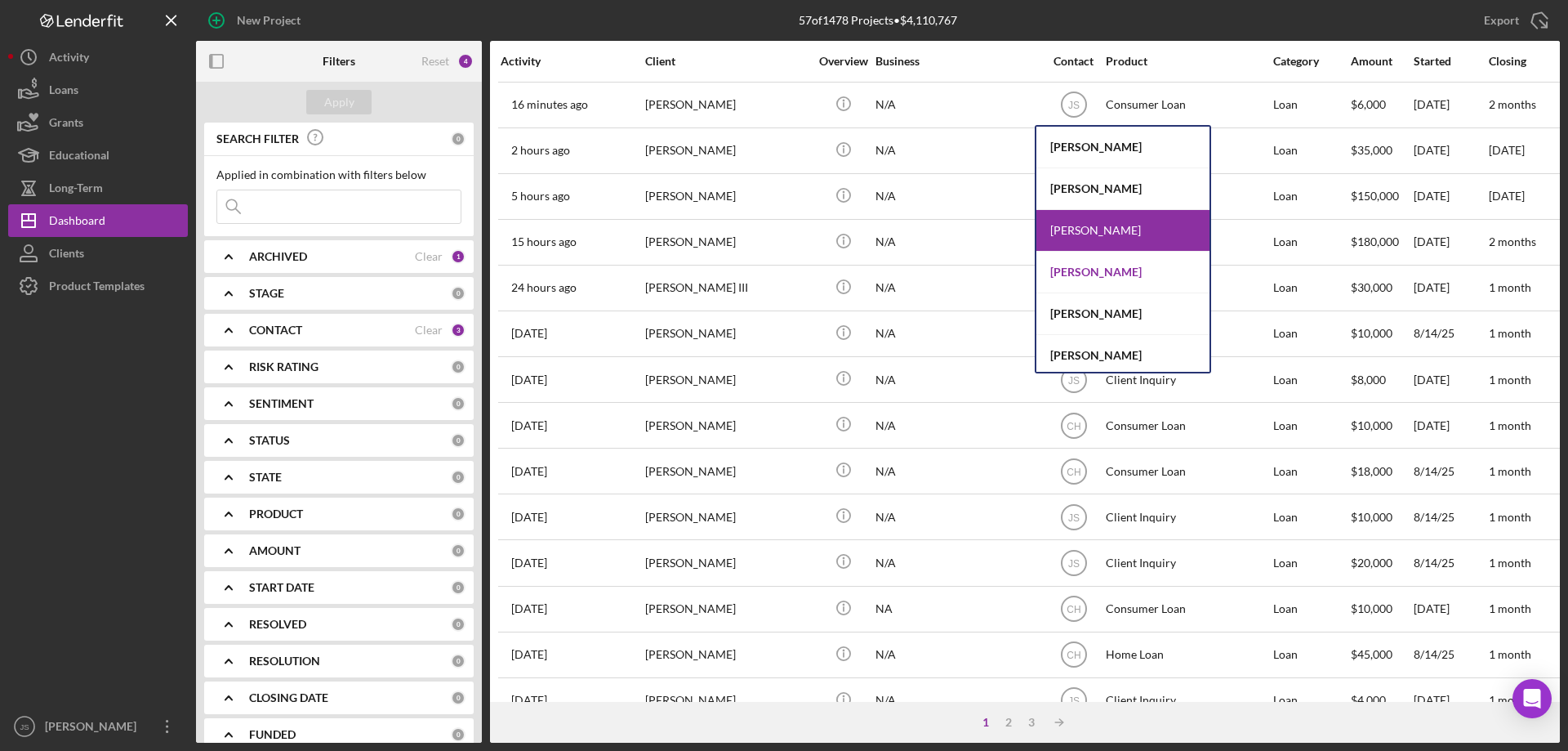
click at [1063, 272] on div "[PERSON_NAME]" at bounding box center [1123, 272] width 173 height 41
